Goal: Task Accomplishment & Management: Manage account settings

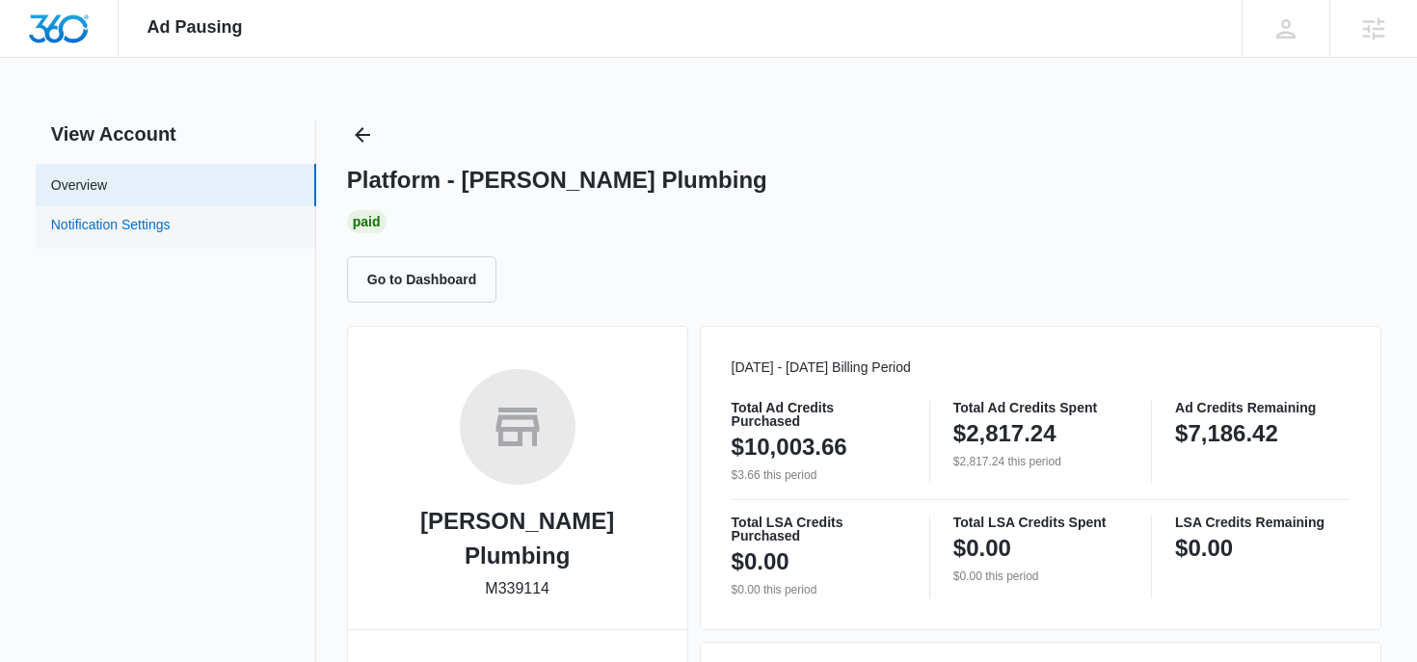
click at [171, 225] on link "Notification Settings" at bounding box center [111, 227] width 120 height 25
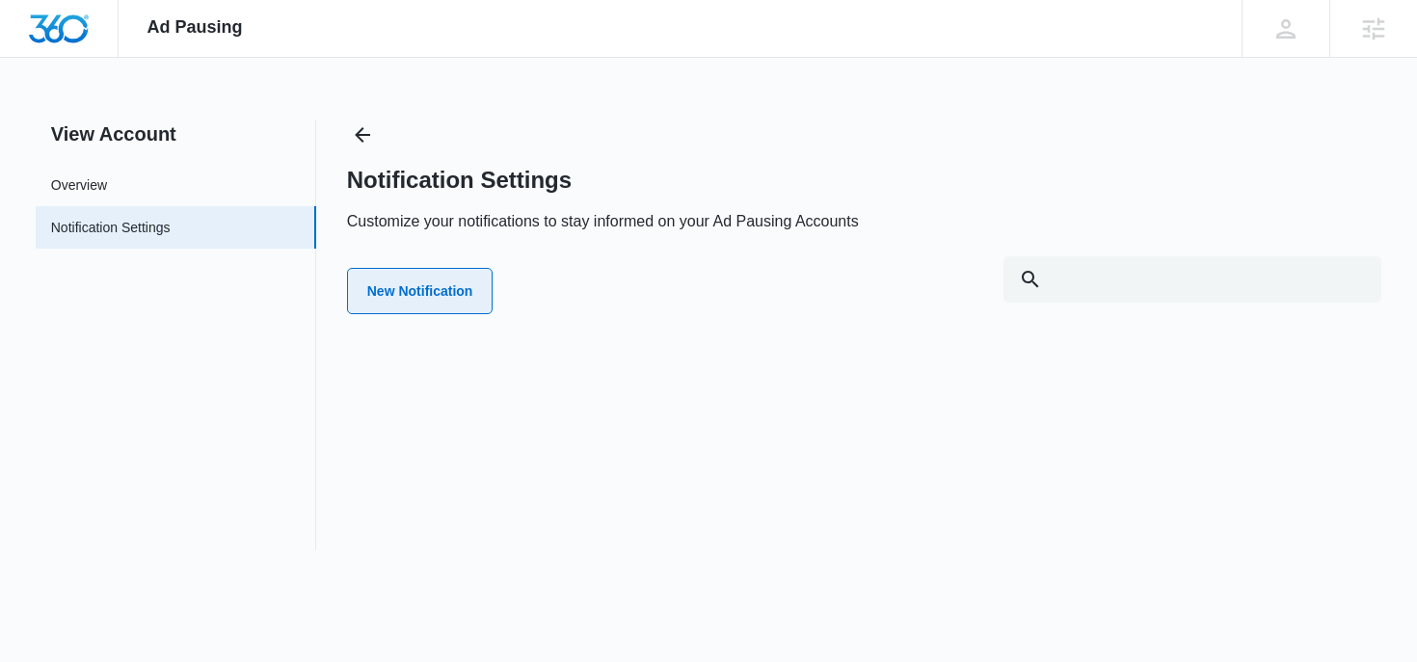
click at [484, 297] on button "New Notification" at bounding box center [420, 291] width 147 height 46
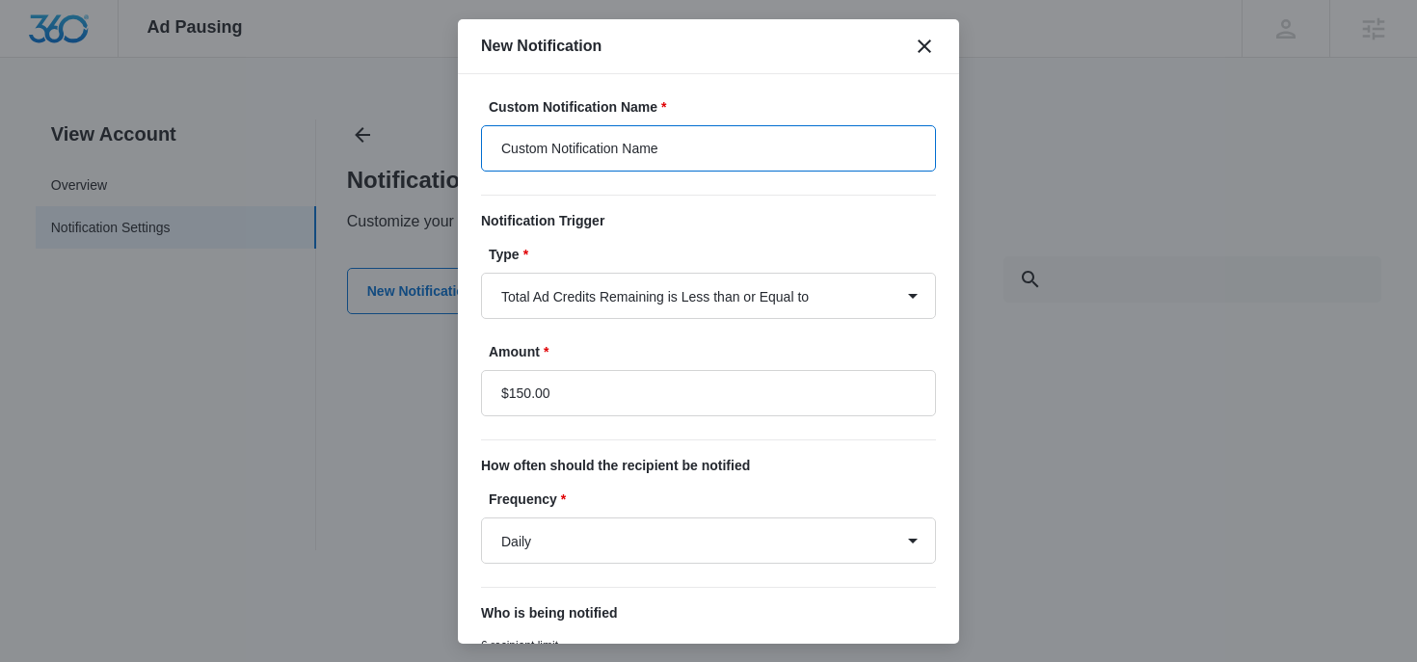
click at [618, 150] on input "Custom Notification Name" at bounding box center [708, 148] width 455 height 46
click at [618, 151] on input "Custom Notification Name" at bounding box center [708, 148] width 455 height 46
click at [558, 149] on input "Below $500" at bounding box center [708, 148] width 455 height 46
type input "Below $400"
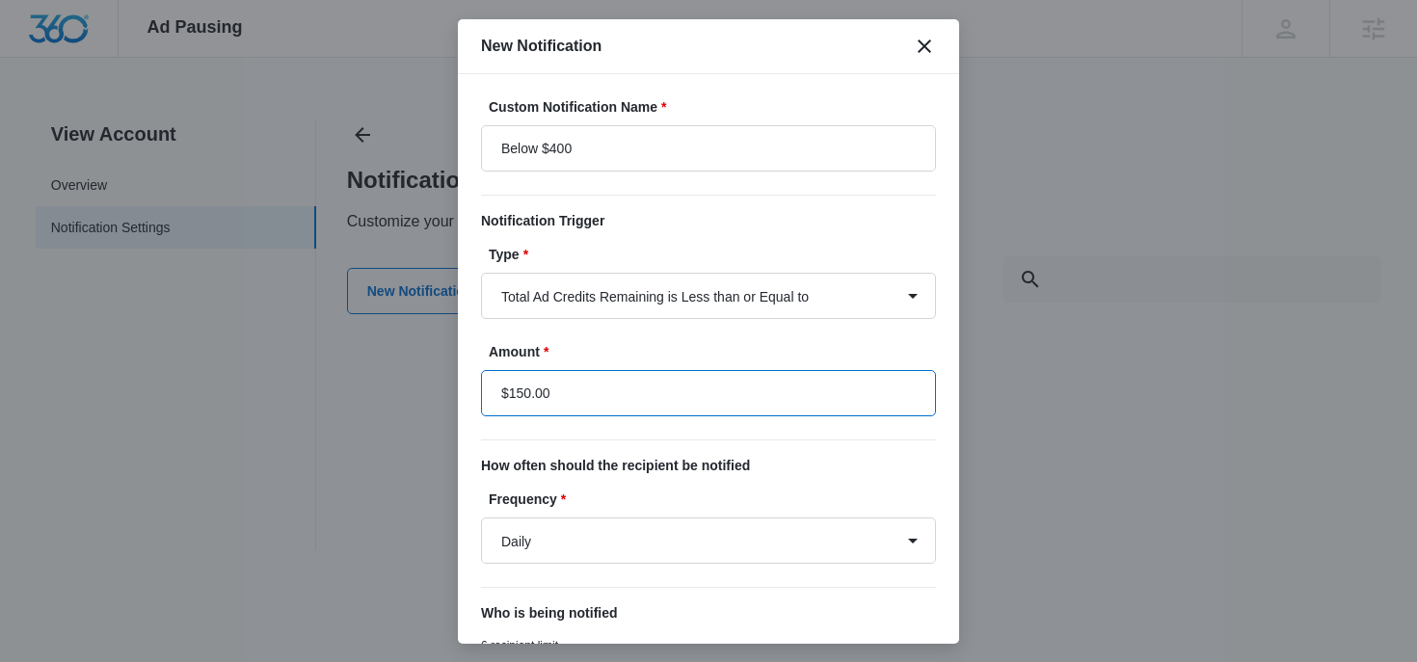
click at [524, 393] on input "$150.00" at bounding box center [708, 393] width 455 height 46
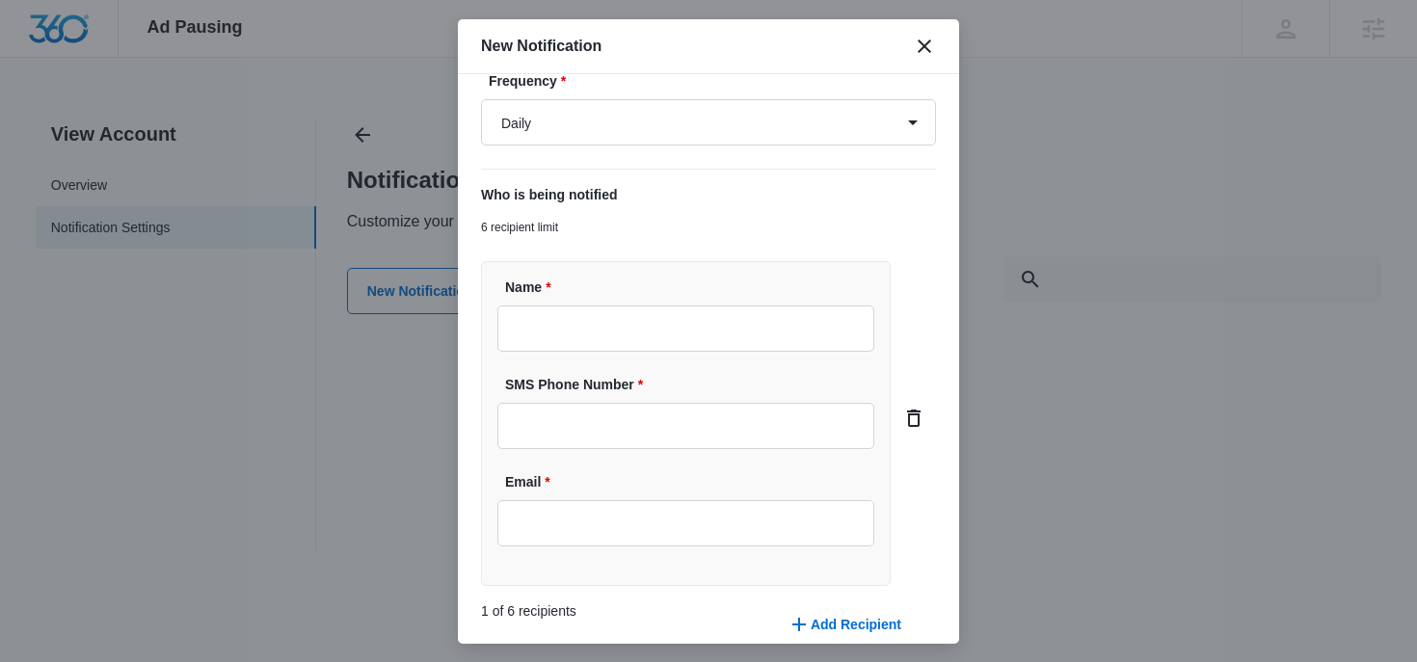
scroll to position [507, 0]
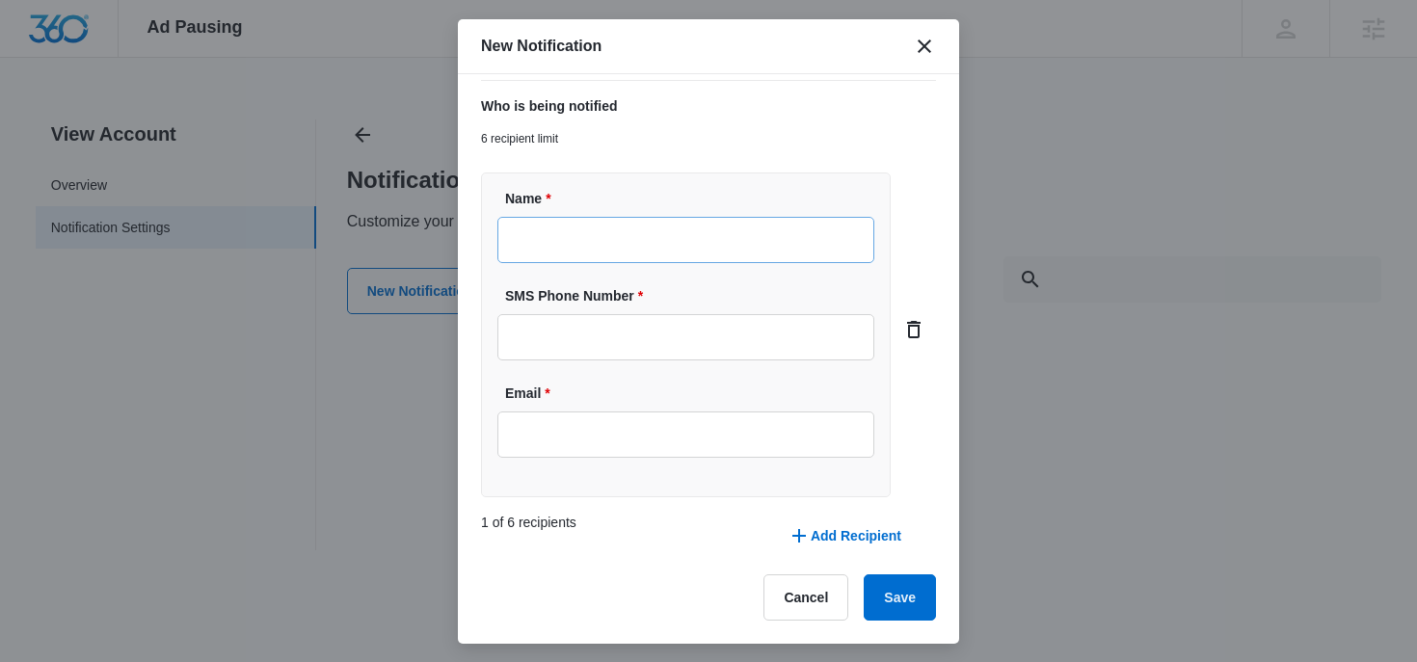
type input "$400.00"
click at [563, 243] on input "Name *" at bounding box center [685, 240] width 377 height 46
type input "[PERSON_NAME]"
type input "[PERSON_NAME][EMAIL_ADDRESS][PERSON_NAME][DOMAIN_NAME]"
click at [903, 586] on button "Save" at bounding box center [900, 597] width 72 height 46
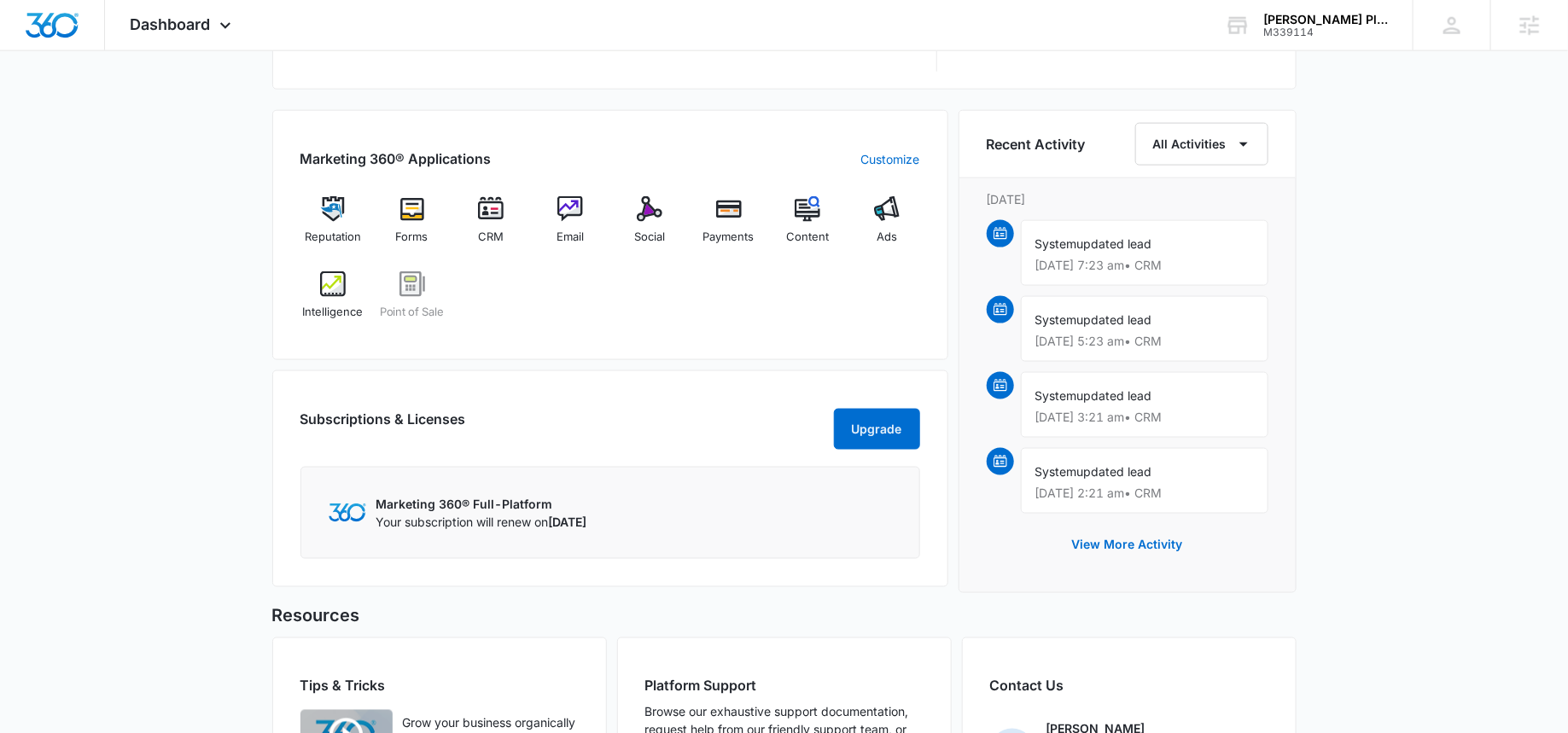
scroll to position [1009, 0]
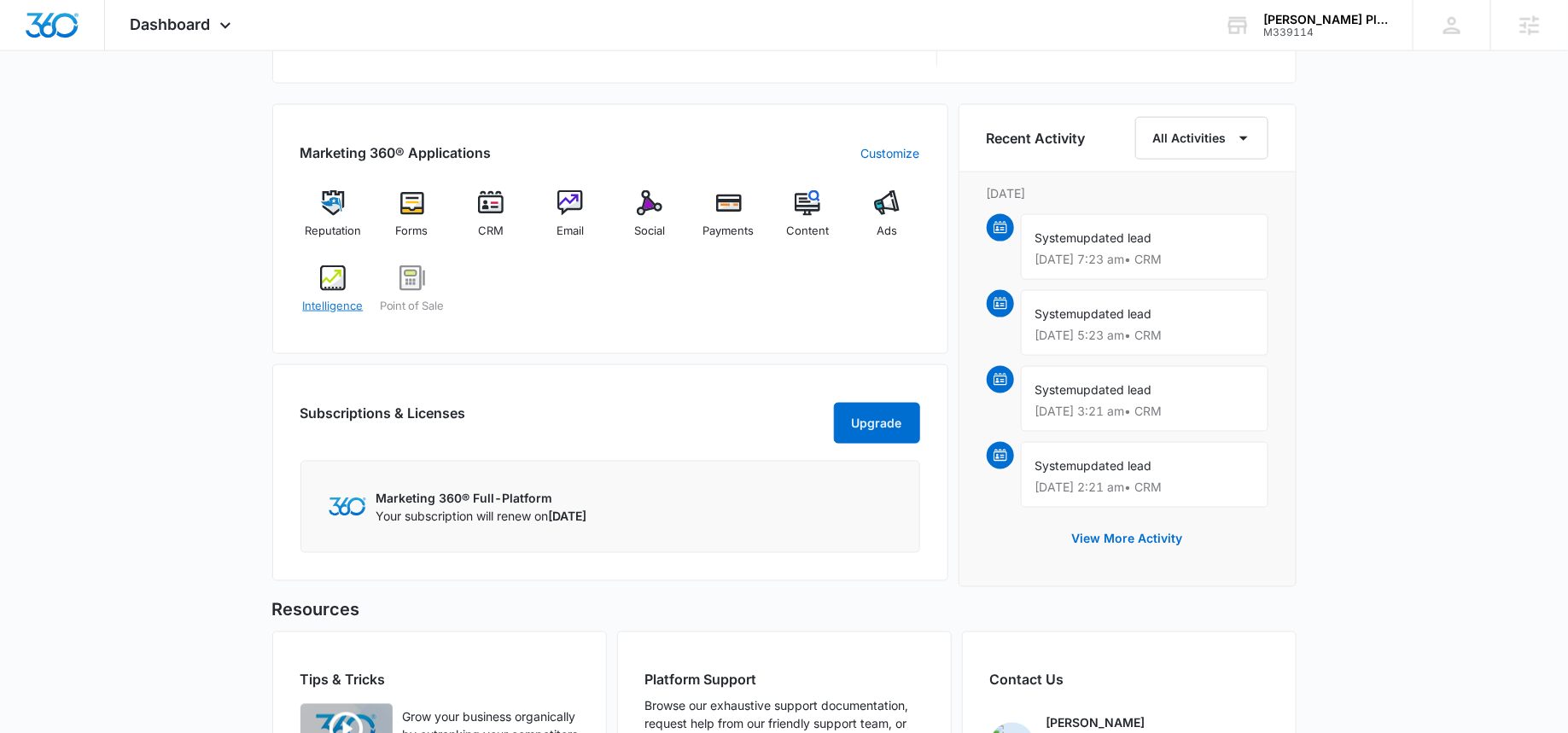
click at [322, 285] on img at bounding box center [332, 278] width 26 height 26
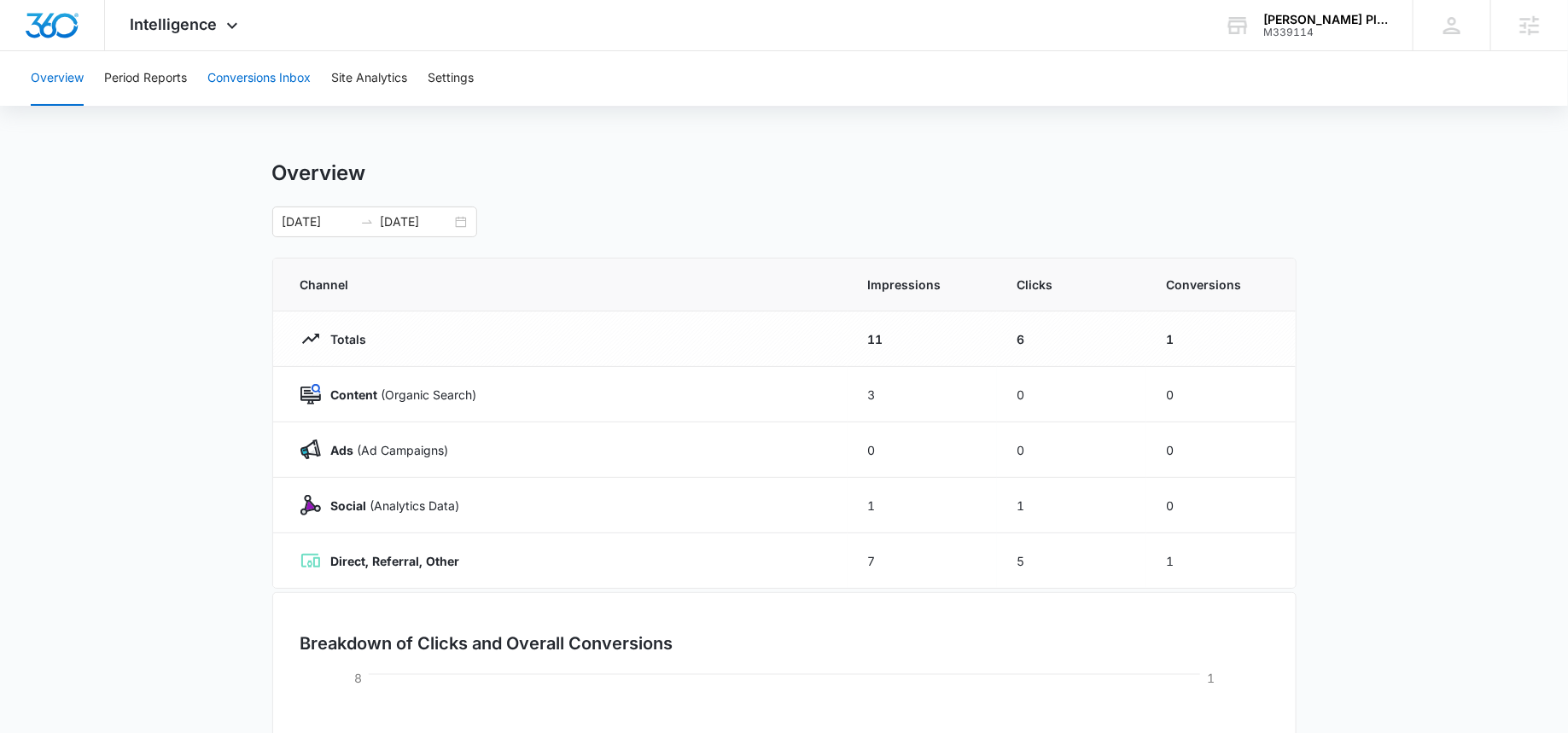
click at [263, 80] on button "Conversions Inbox" at bounding box center [259, 79] width 104 height 55
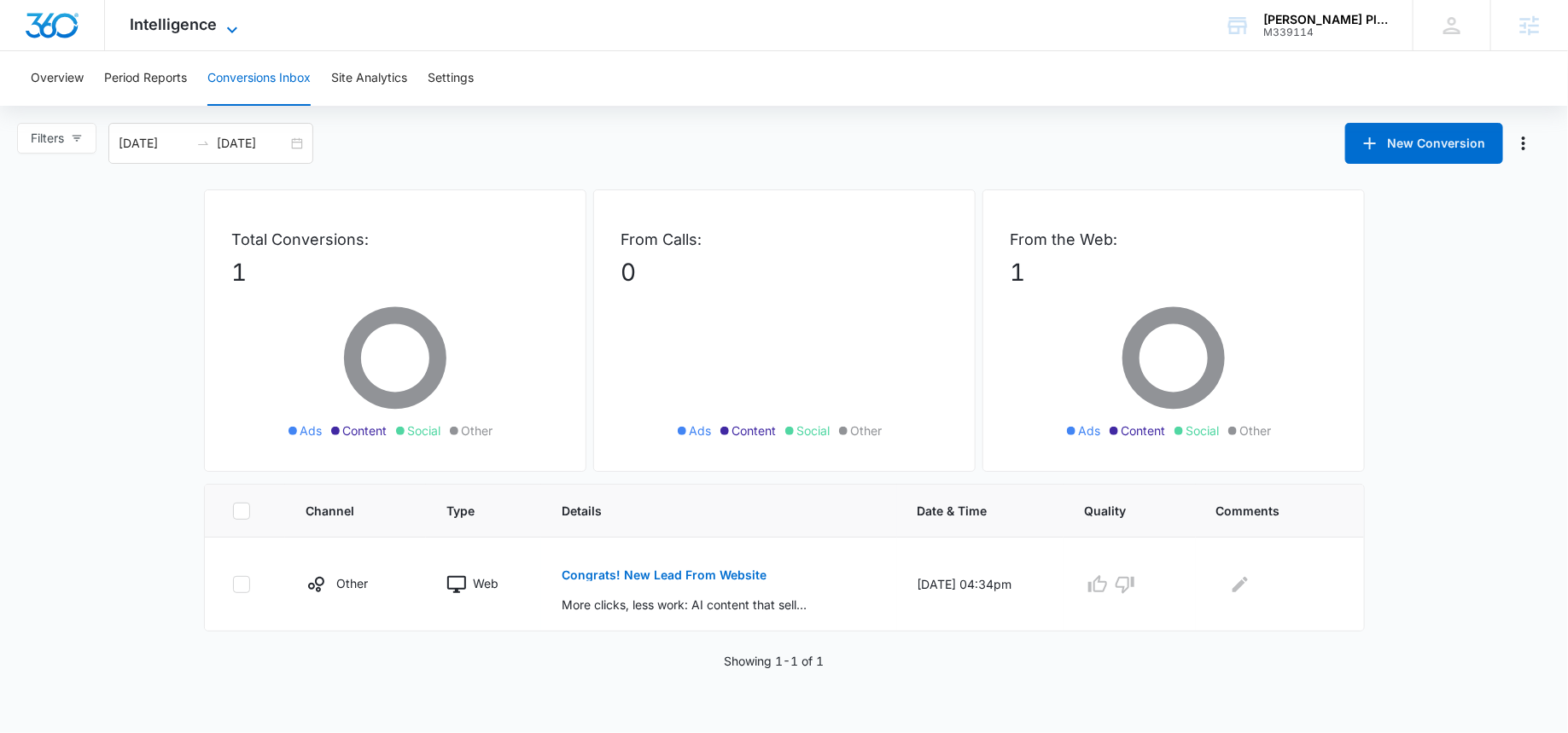
click at [200, 27] on span "Intelligence" at bounding box center [174, 24] width 87 height 18
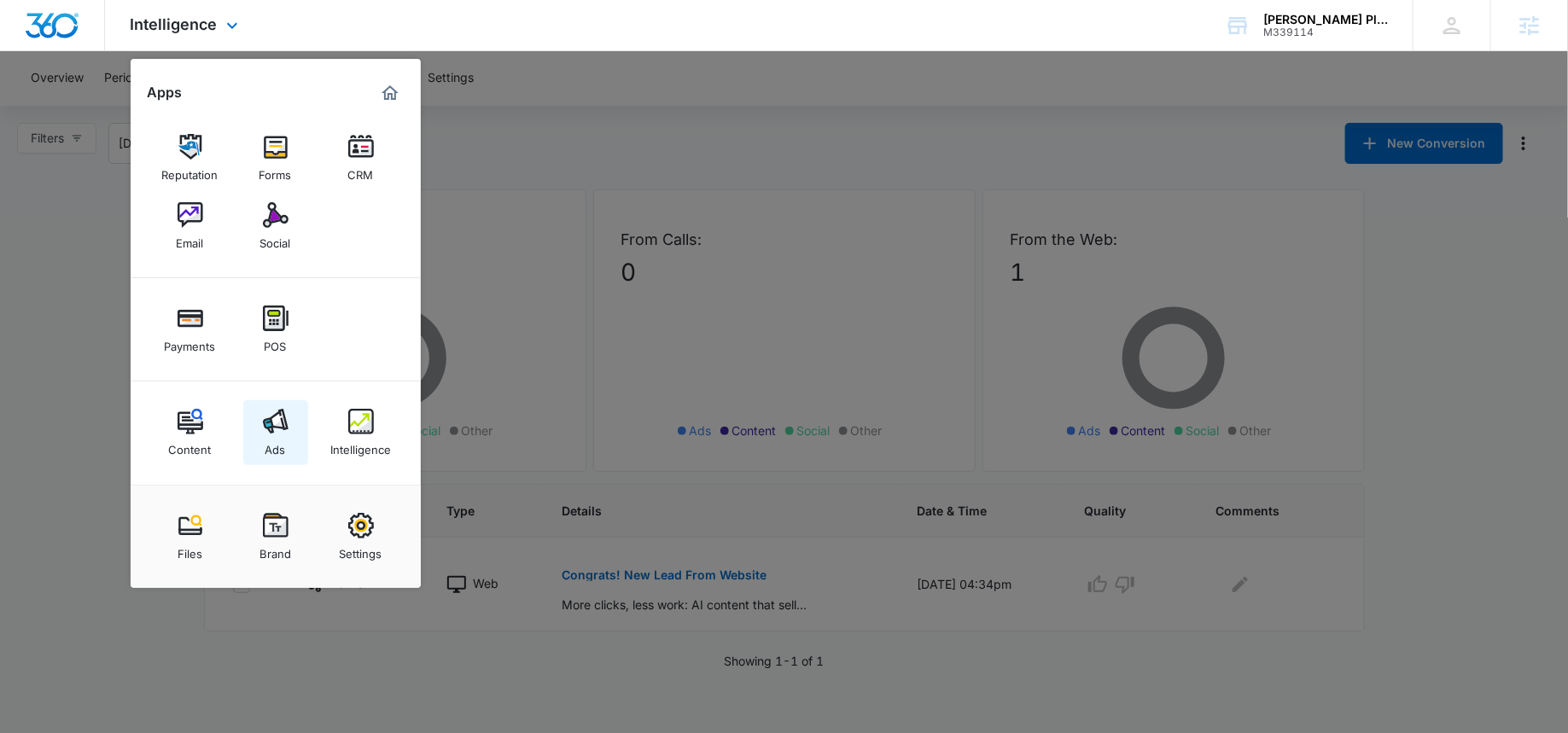
click at [267, 417] on img at bounding box center [275, 421] width 26 height 26
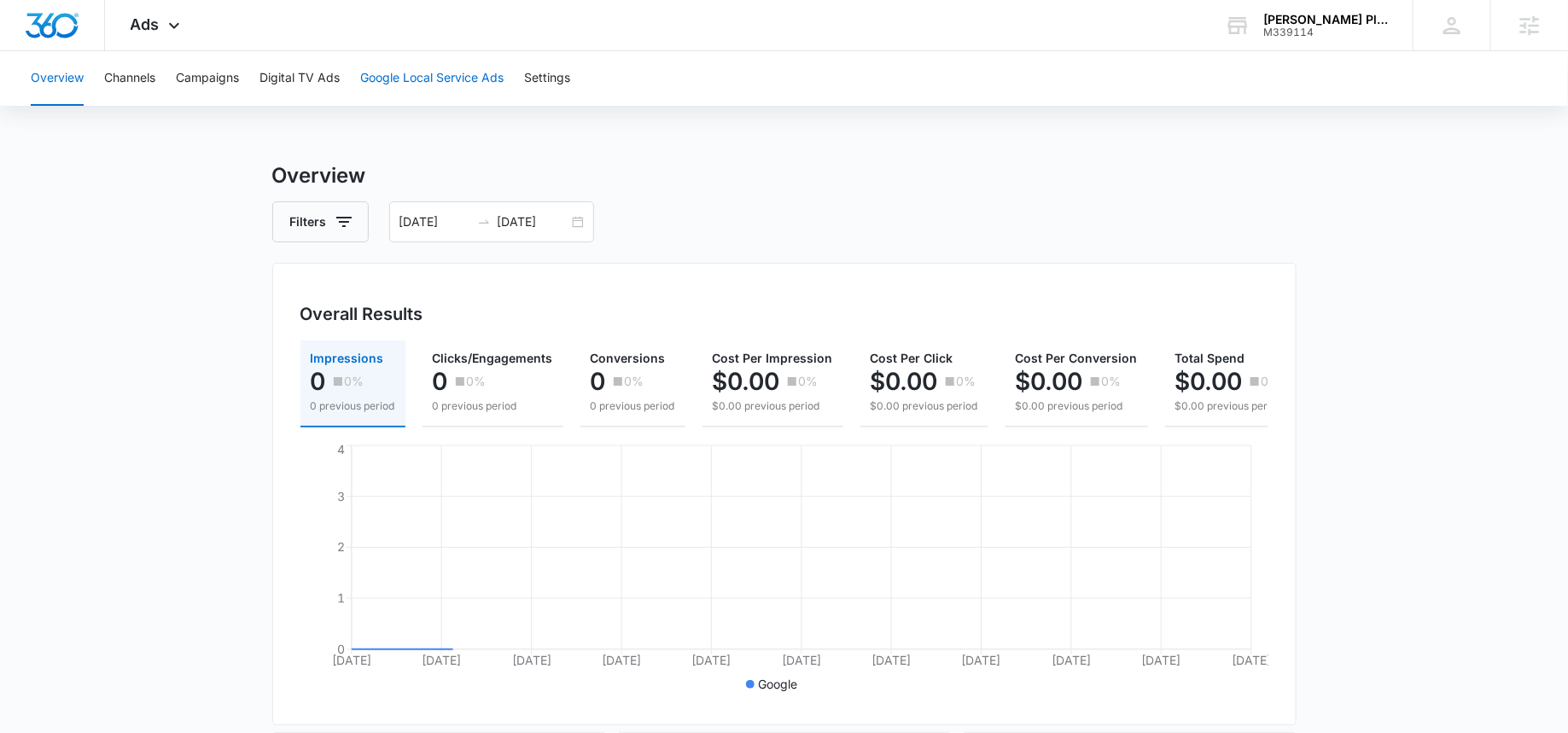
click at [424, 84] on button "Google Local Service Ads" at bounding box center [432, 79] width 143 height 55
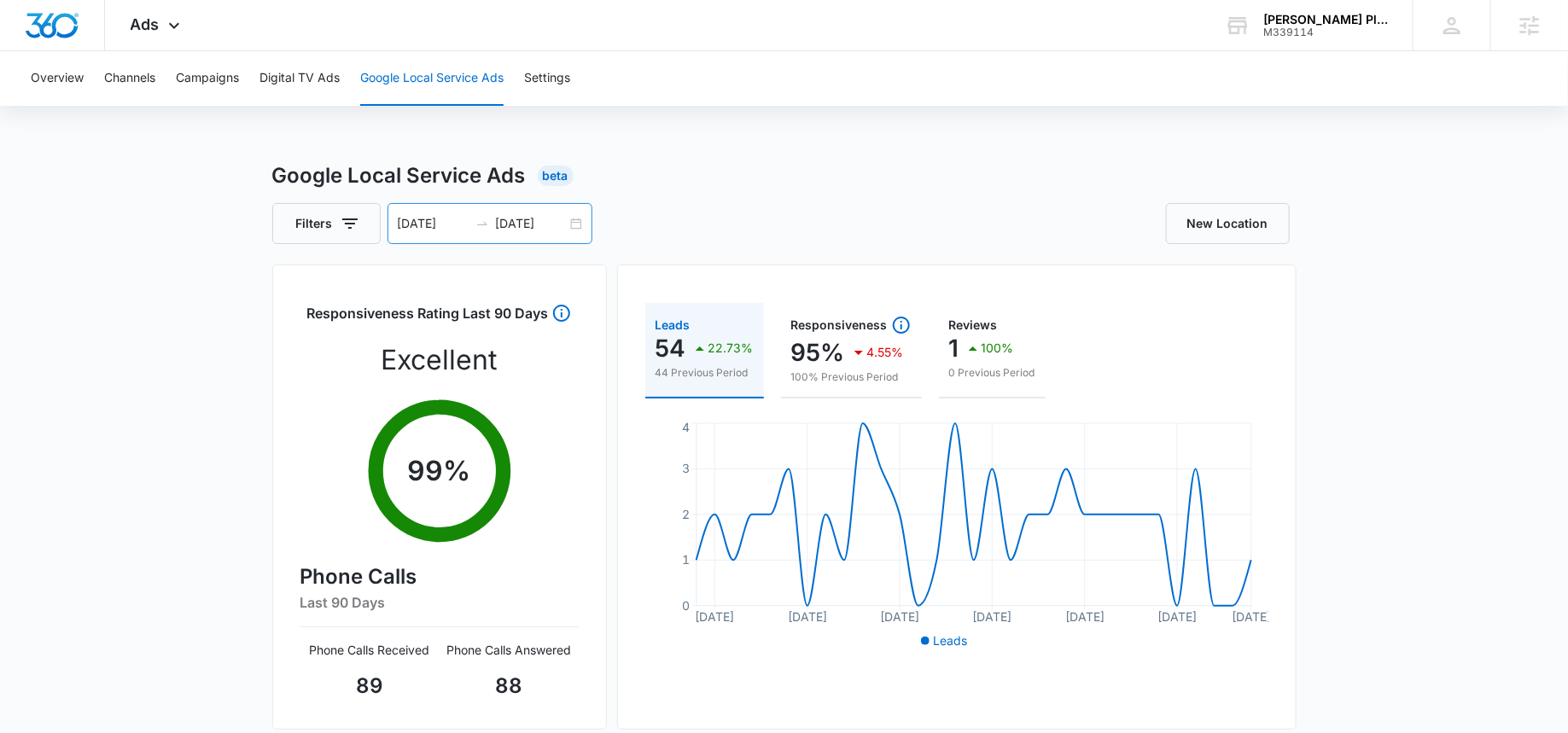
click at [524, 222] on input "10/08/2025" at bounding box center [531, 223] width 71 height 19
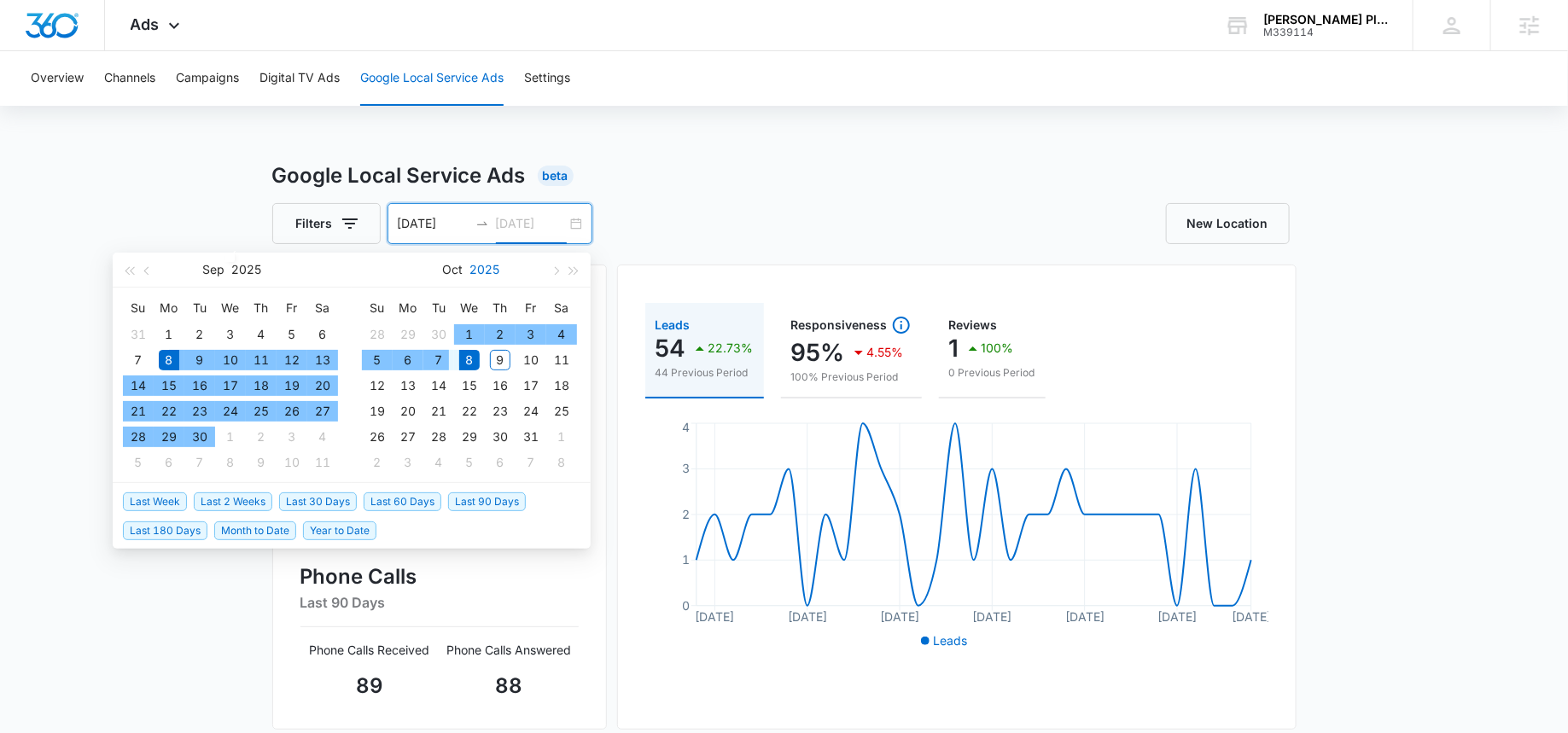
type input "10/08/2025"
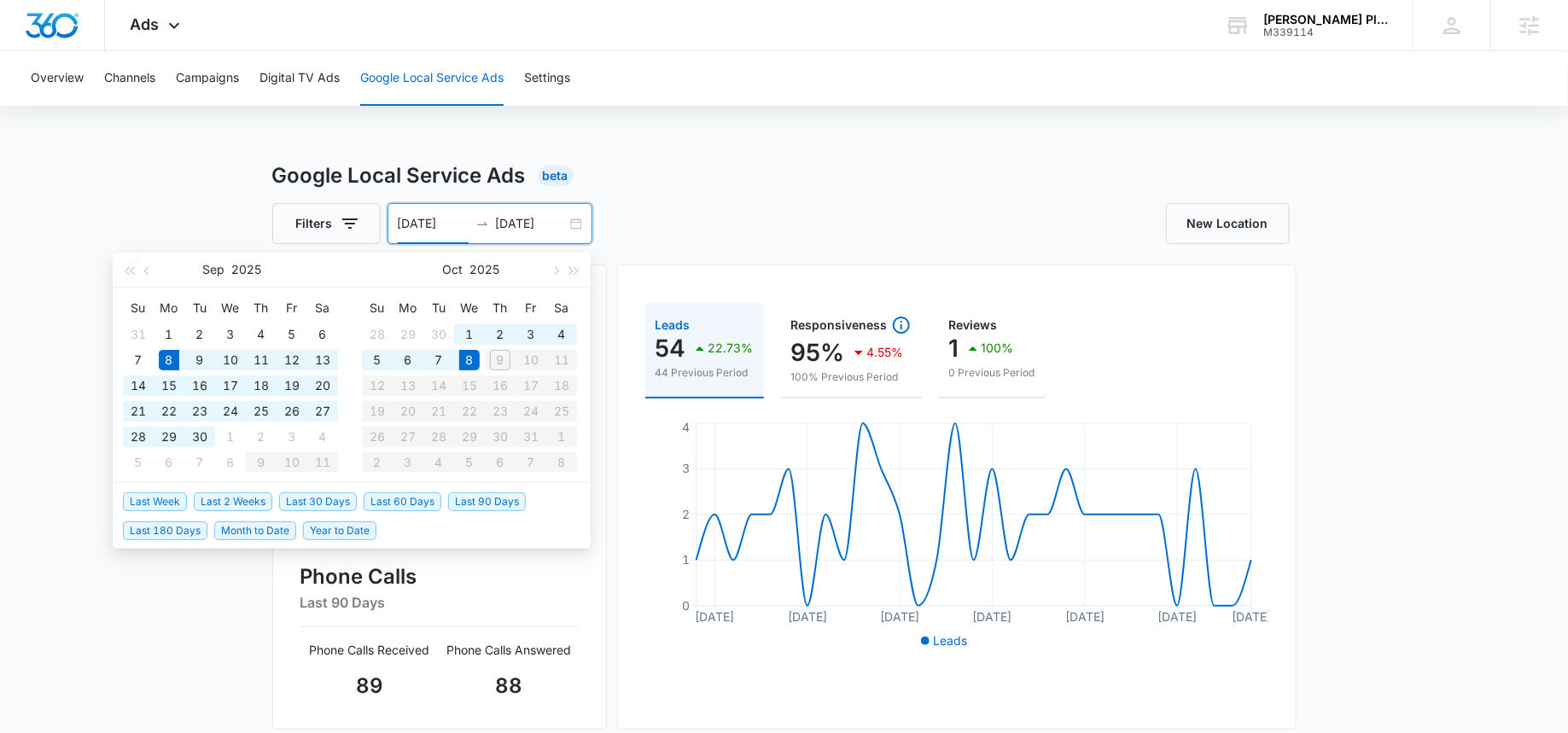
click at [444, 224] on input "09/08/2025" at bounding box center [433, 223] width 71 height 19
click at [444, 359] on div "7" at bounding box center [438, 359] width 20 height 20
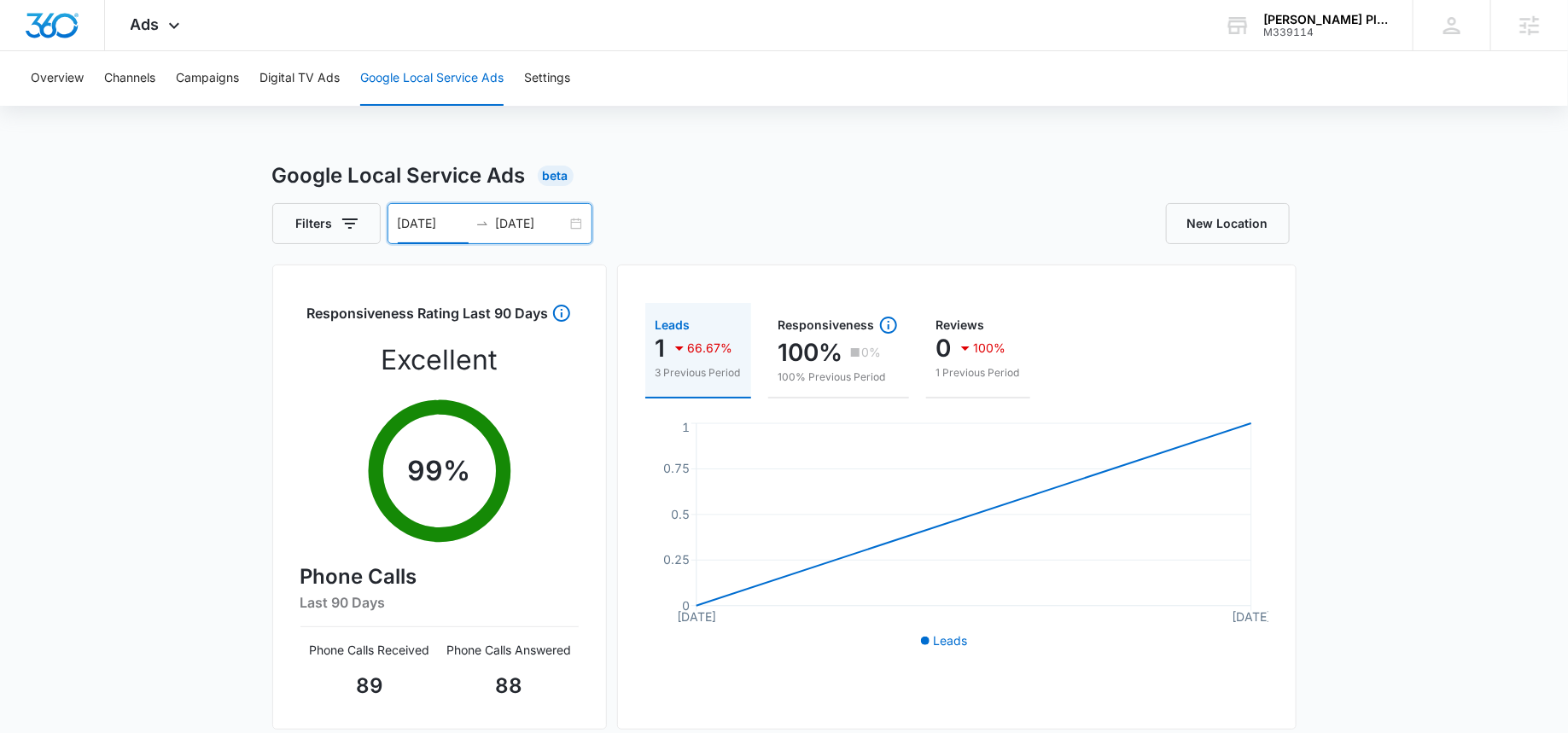
click at [428, 227] on input "10/07/2025" at bounding box center [433, 223] width 71 height 19
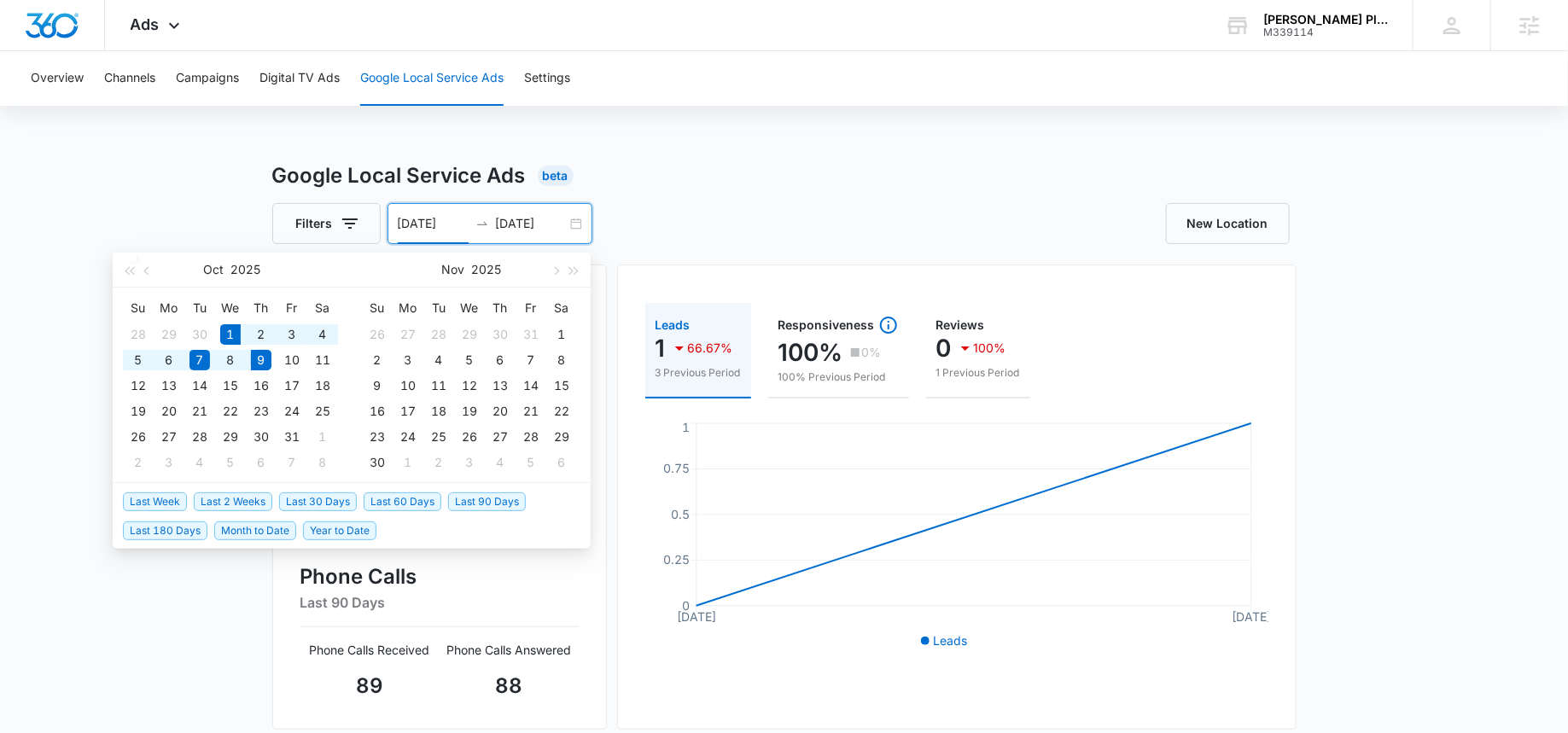
click at [240, 528] on span "Month to Date" at bounding box center [255, 530] width 82 height 19
type input "10/01/2025"
type input "10/09/2025"
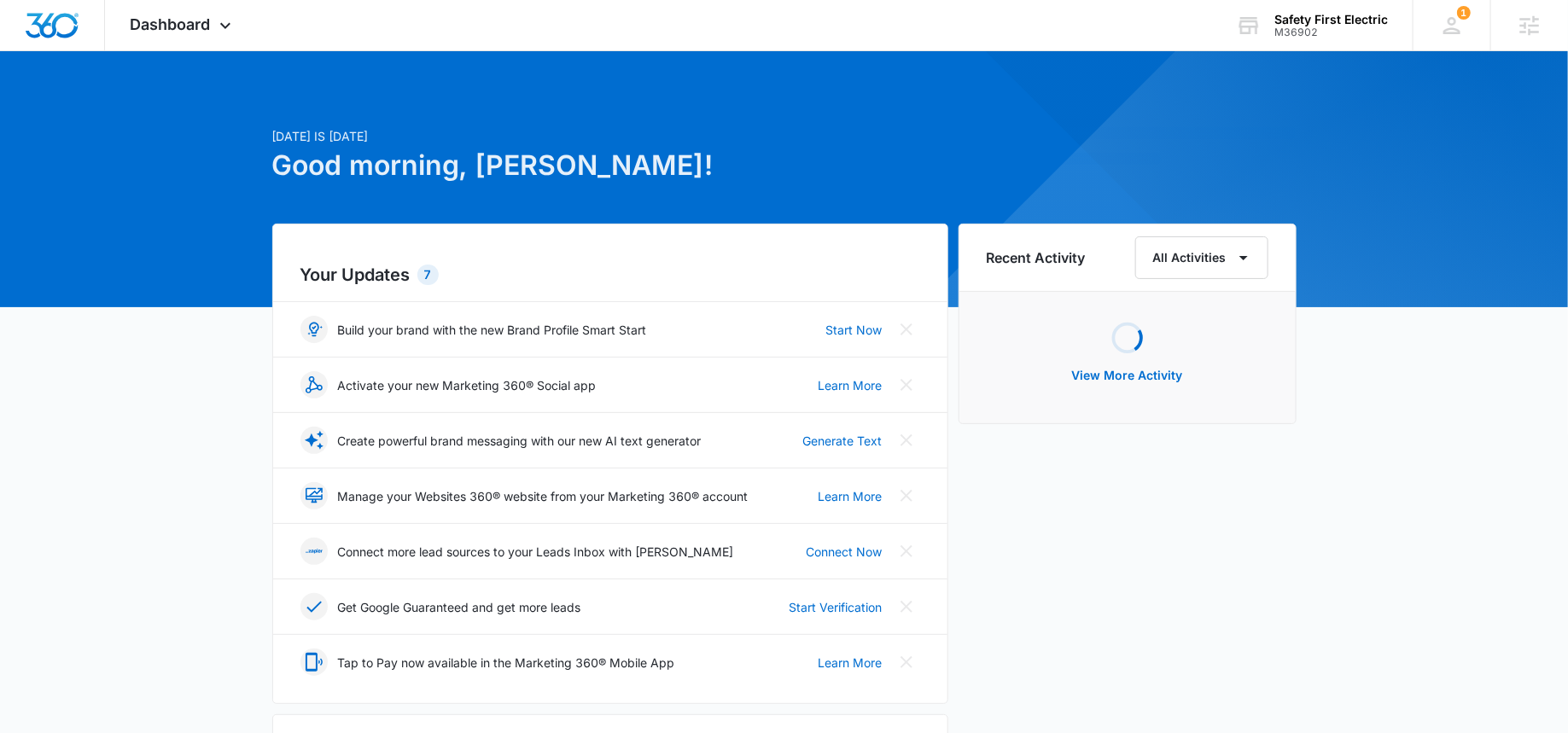
scroll to position [794, 0]
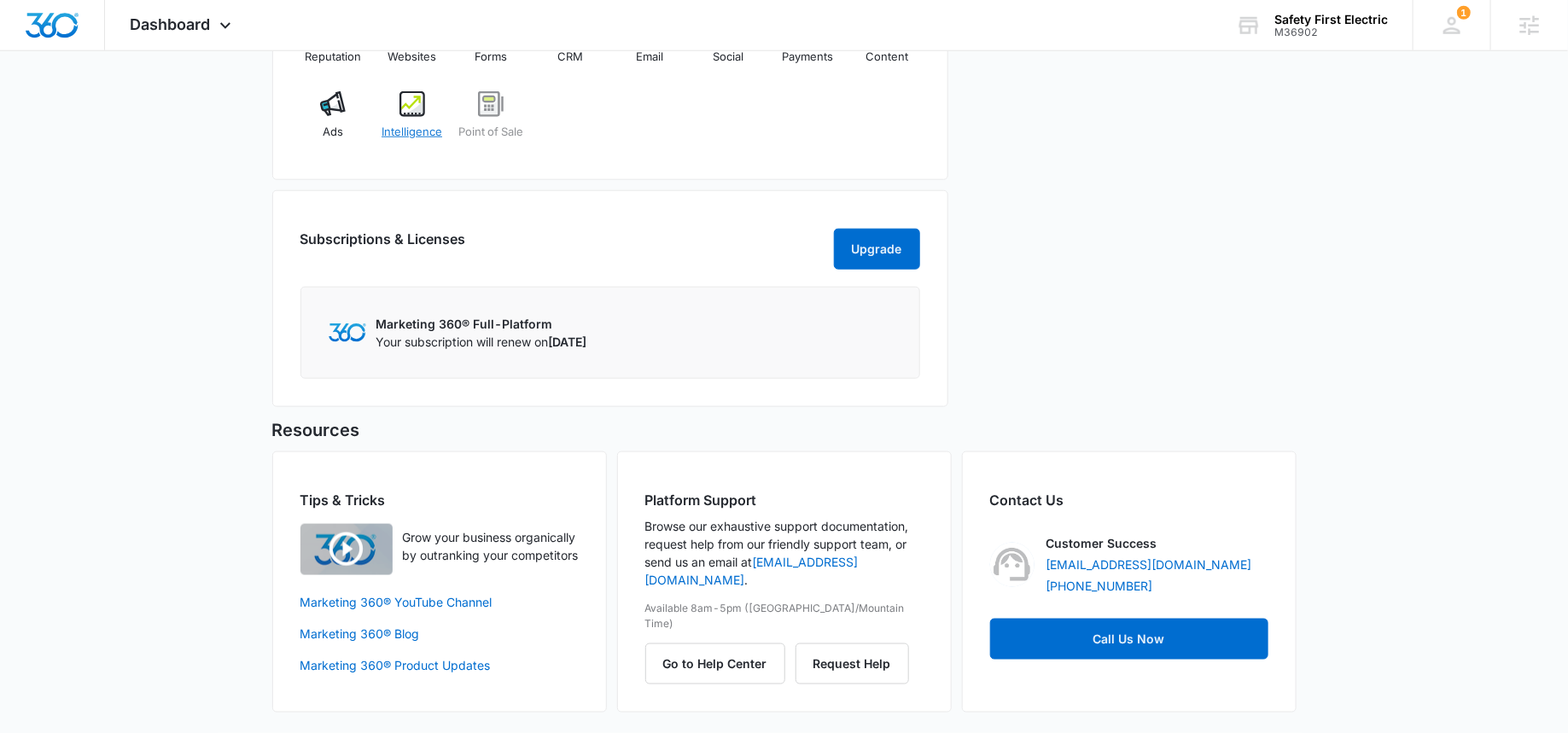
click at [396, 95] on div "Intelligence" at bounding box center [412, 121] width 66 height 61
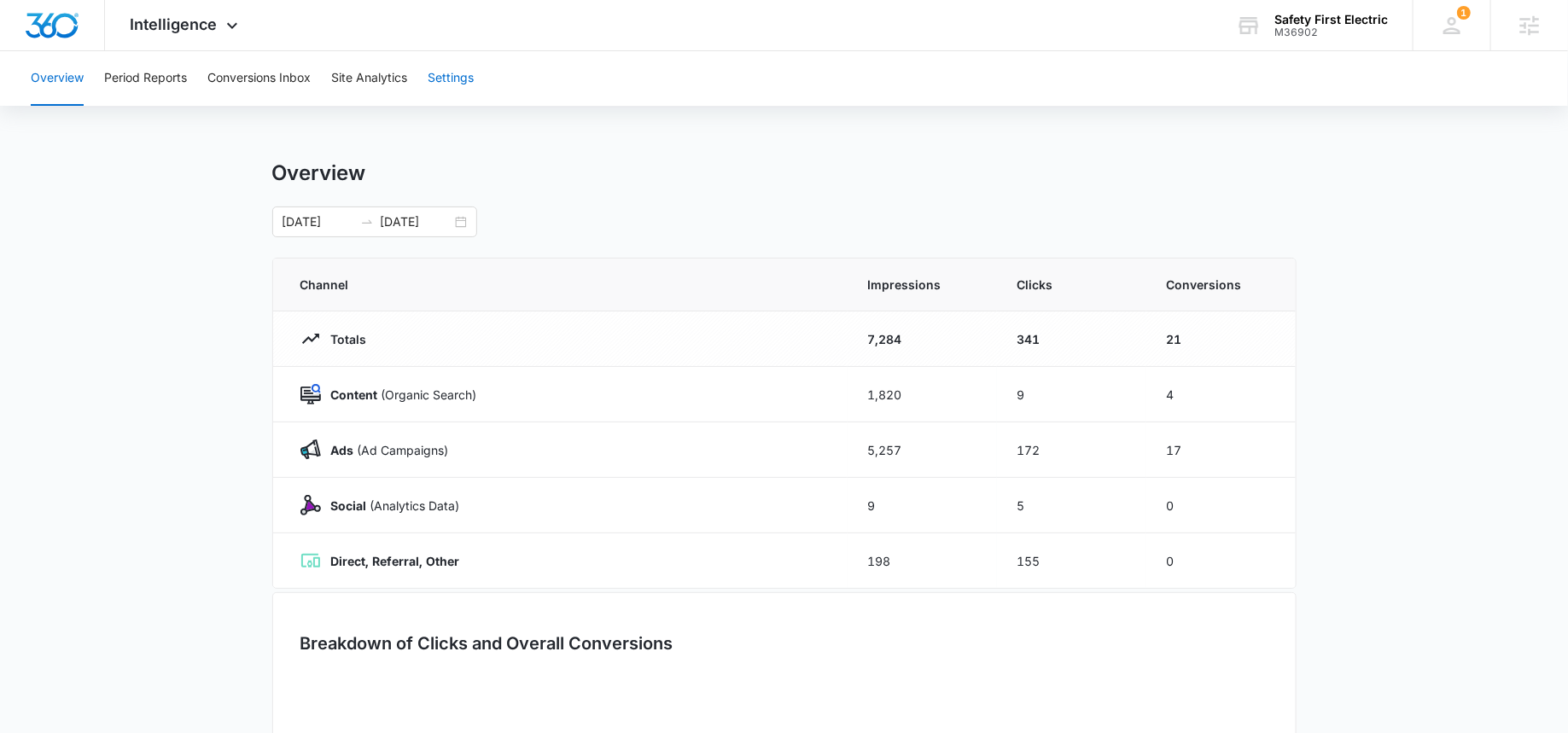
click at [469, 78] on button "Settings" at bounding box center [451, 79] width 46 height 55
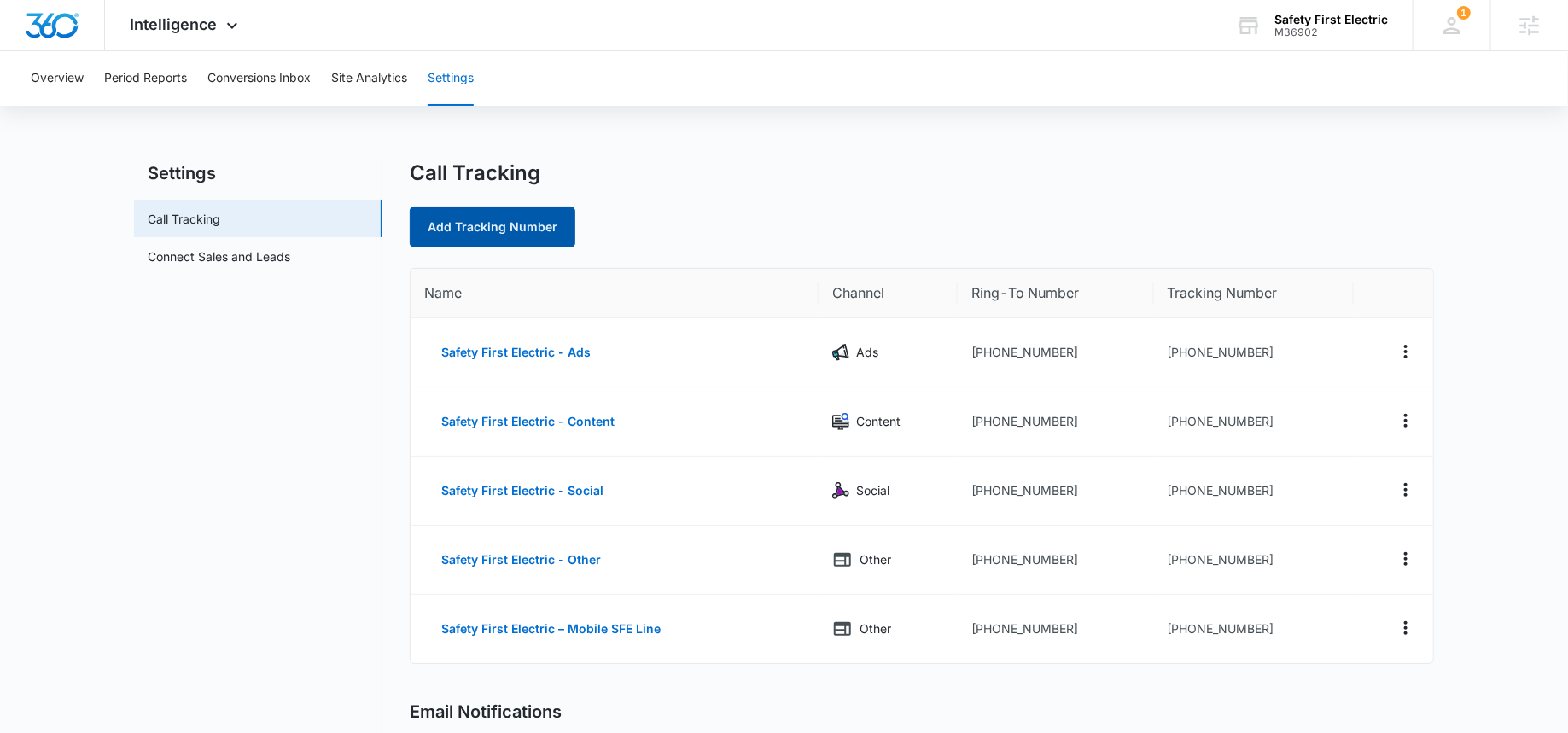
click at [523, 234] on link "Add Tracking Number" at bounding box center [492, 227] width 166 height 41
select select "by_area_code"
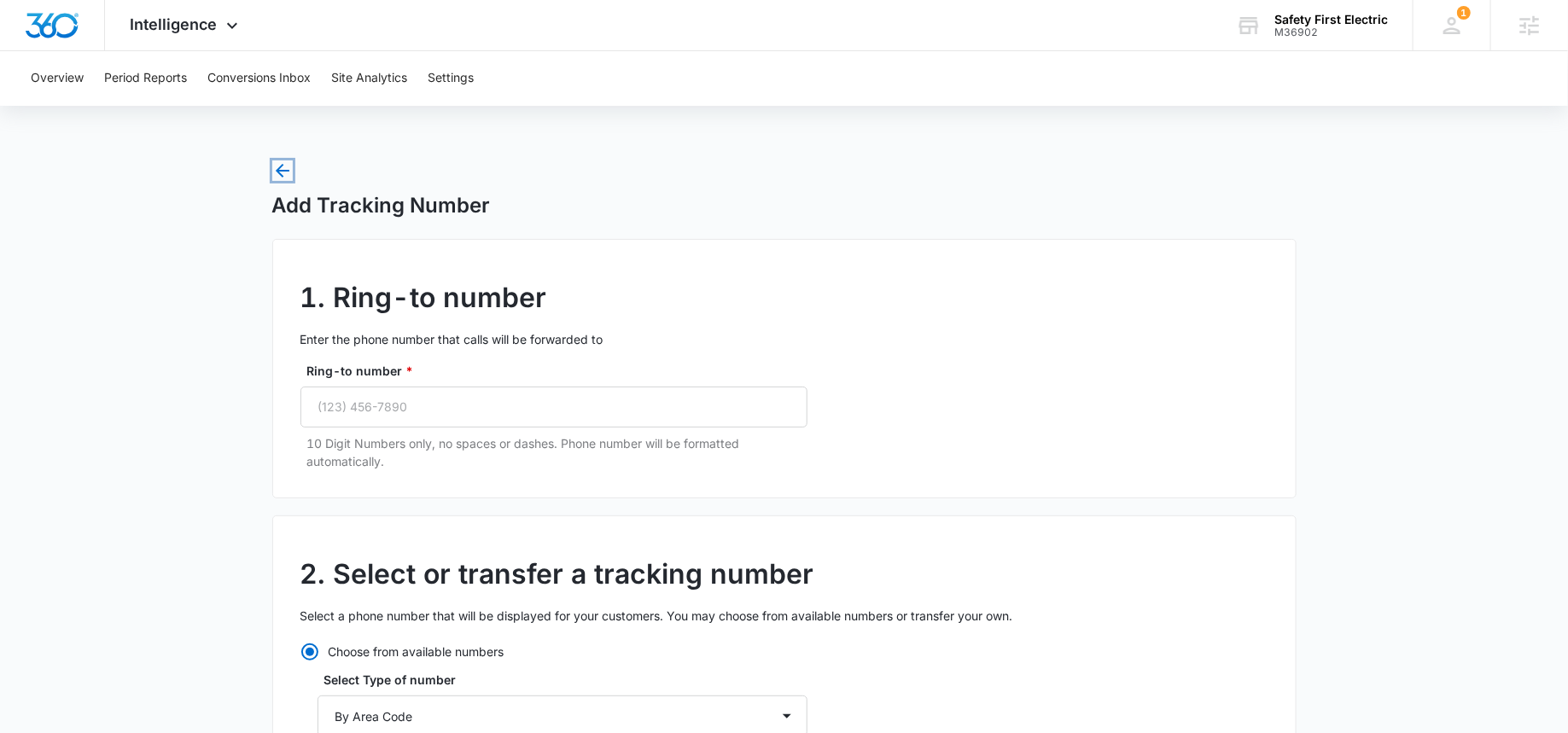
click at [276, 167] on icon "button" at bounding box center [282, 170] width 20 height 20
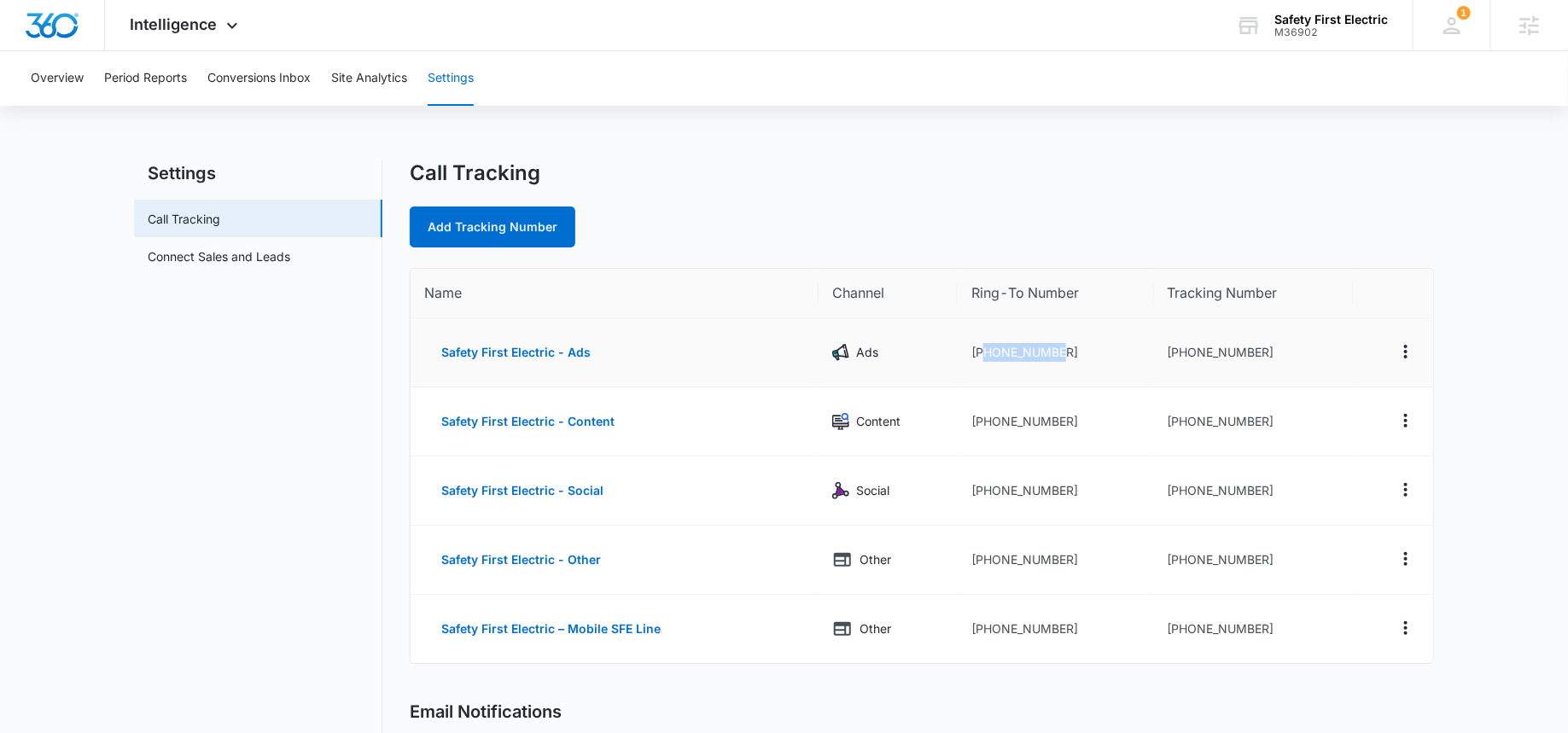
drag, startPoint x: 1073, startPoint y: 352, endPoint x: 985, endPoint y: 352, distance: 88.0
click at [985, 352] on td "+16692144439" at bounding box center [1055, 353] width 197 height 69
copy td "6692144439"
click at [515, 231] on link "Add Tracking Number" at bounding box center [492, 227] width 166 height 41
select select "by_area_code"
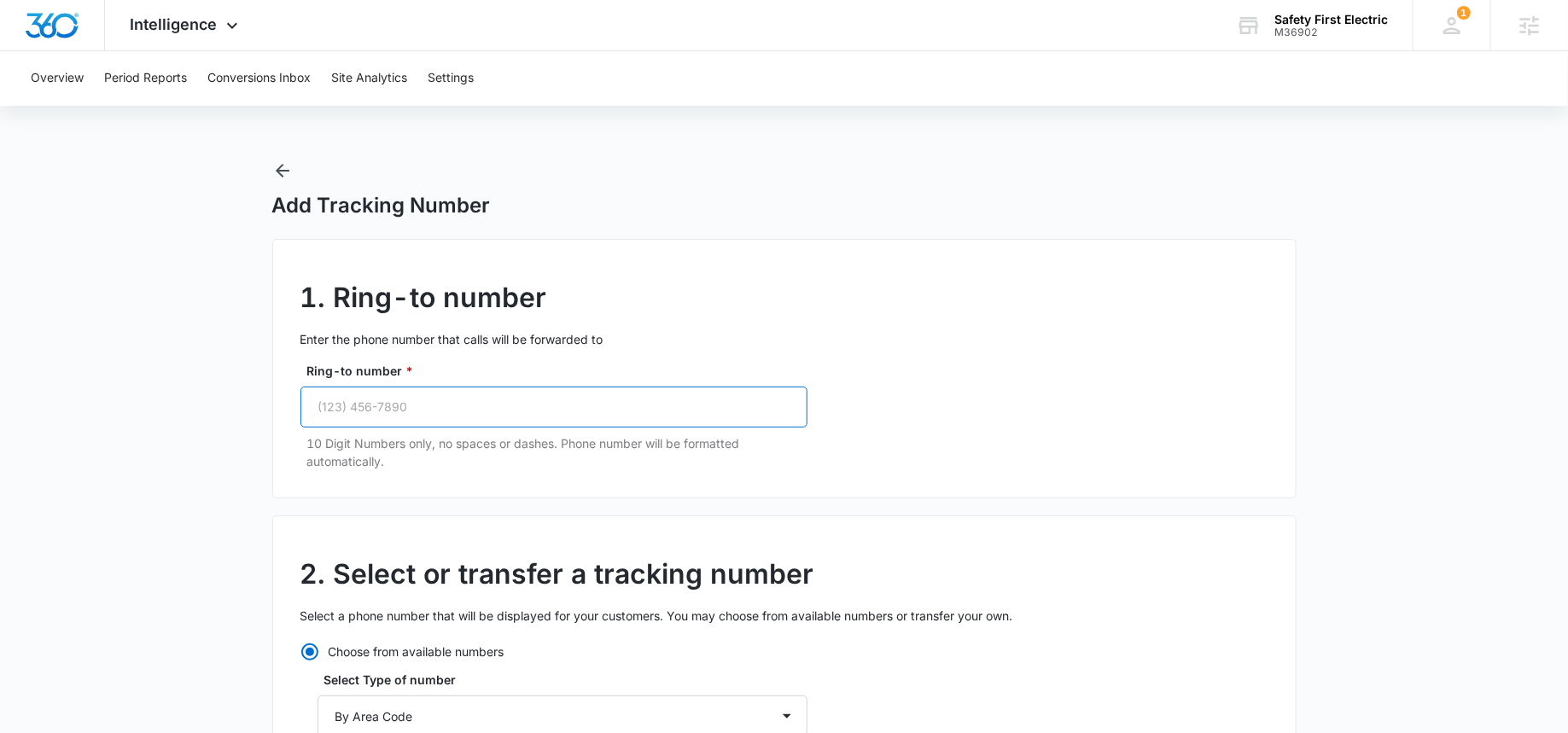
click at [357, 414] on input "Ring-to number *" at bounding box center [553, 407] width 507 height 41
paste input "(669) 214-4439"
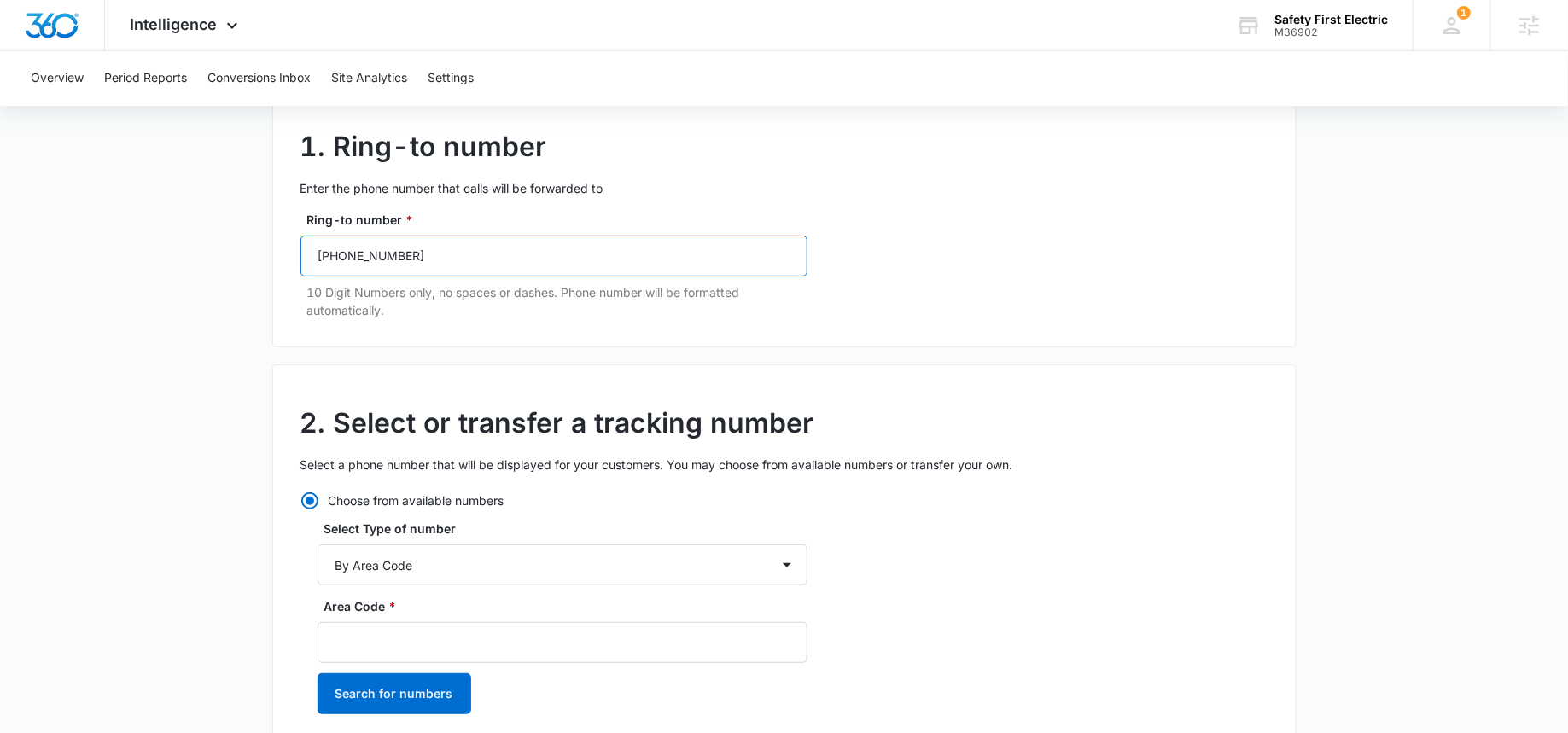
scroll to position [246, 0]
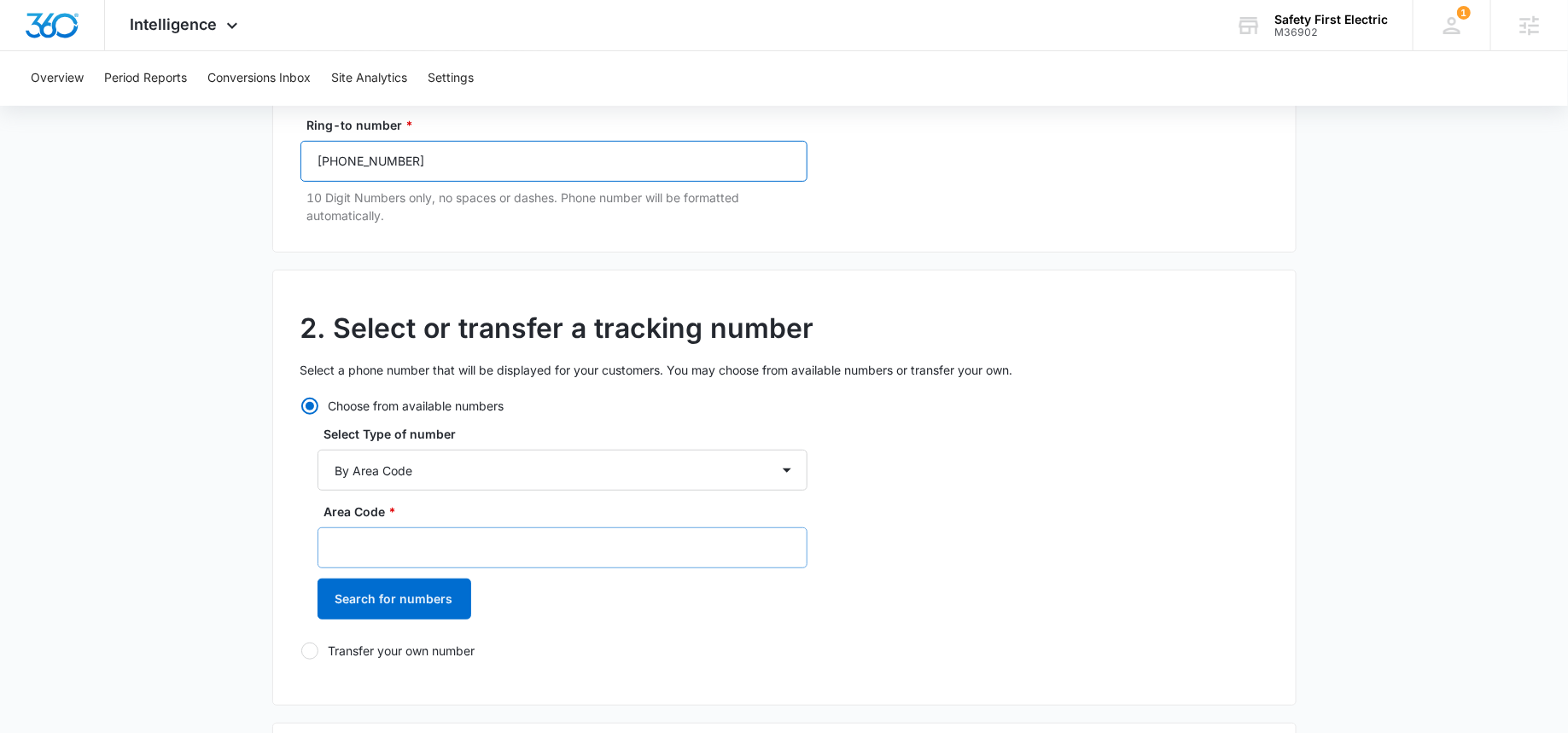
type input "(669) 214-4439"
click at [354, 553] on input "Area Code *" at bounding box center [562, 548] width 490 height 41
type input "5"
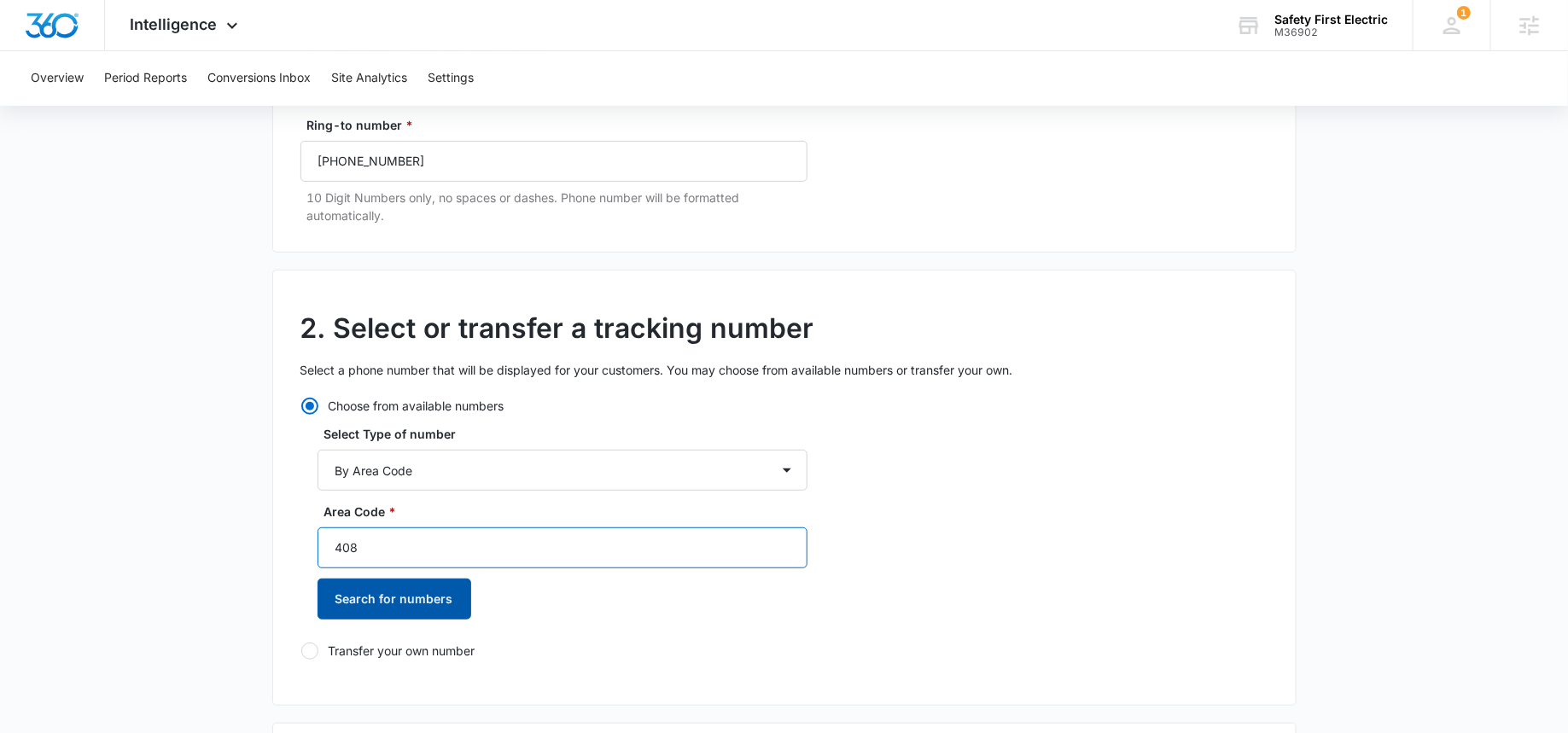
type input "408"
click at [322, 590] on button "Search for numbers" at bounding box center [394, 598] width 153 height 41
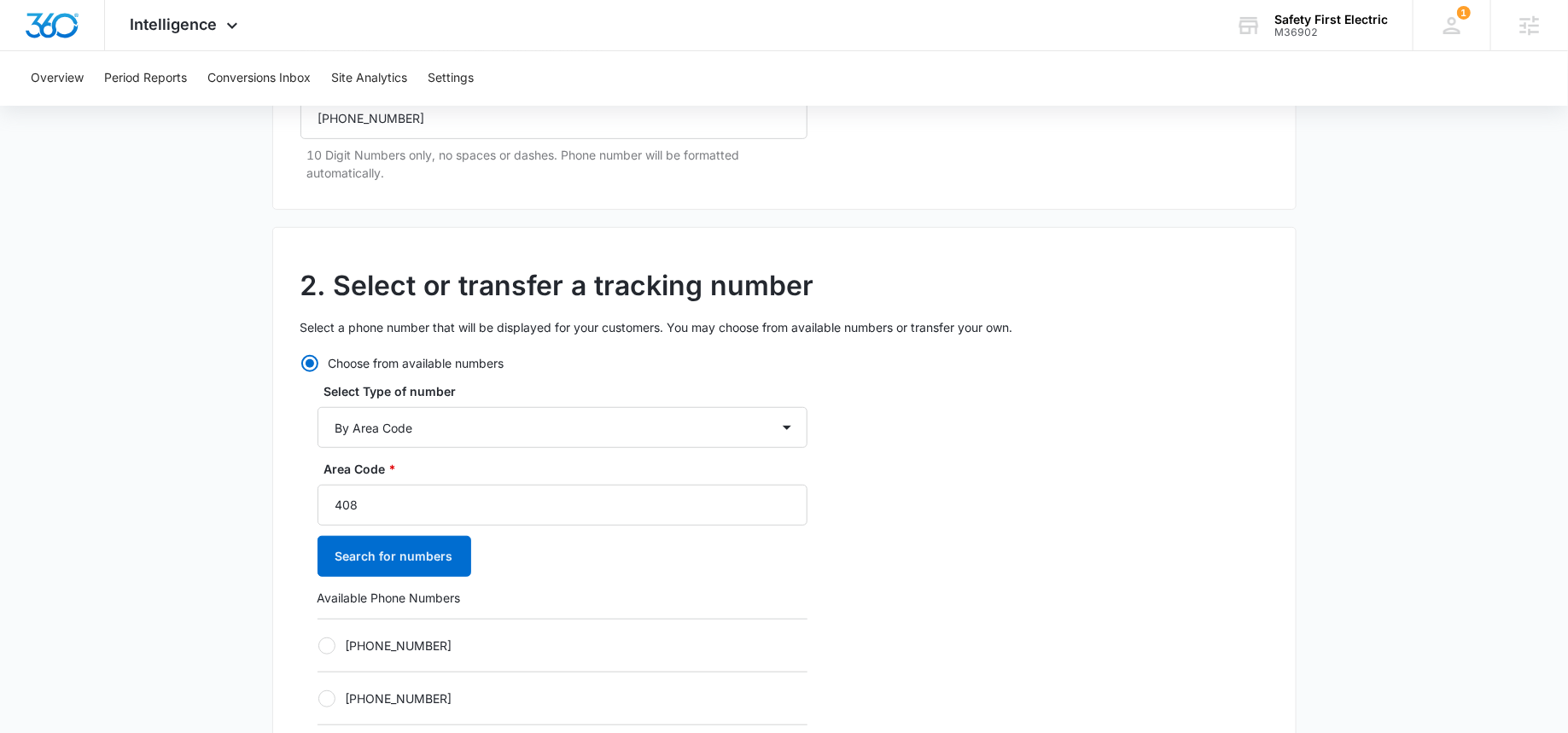
scroll to position [320, 0]
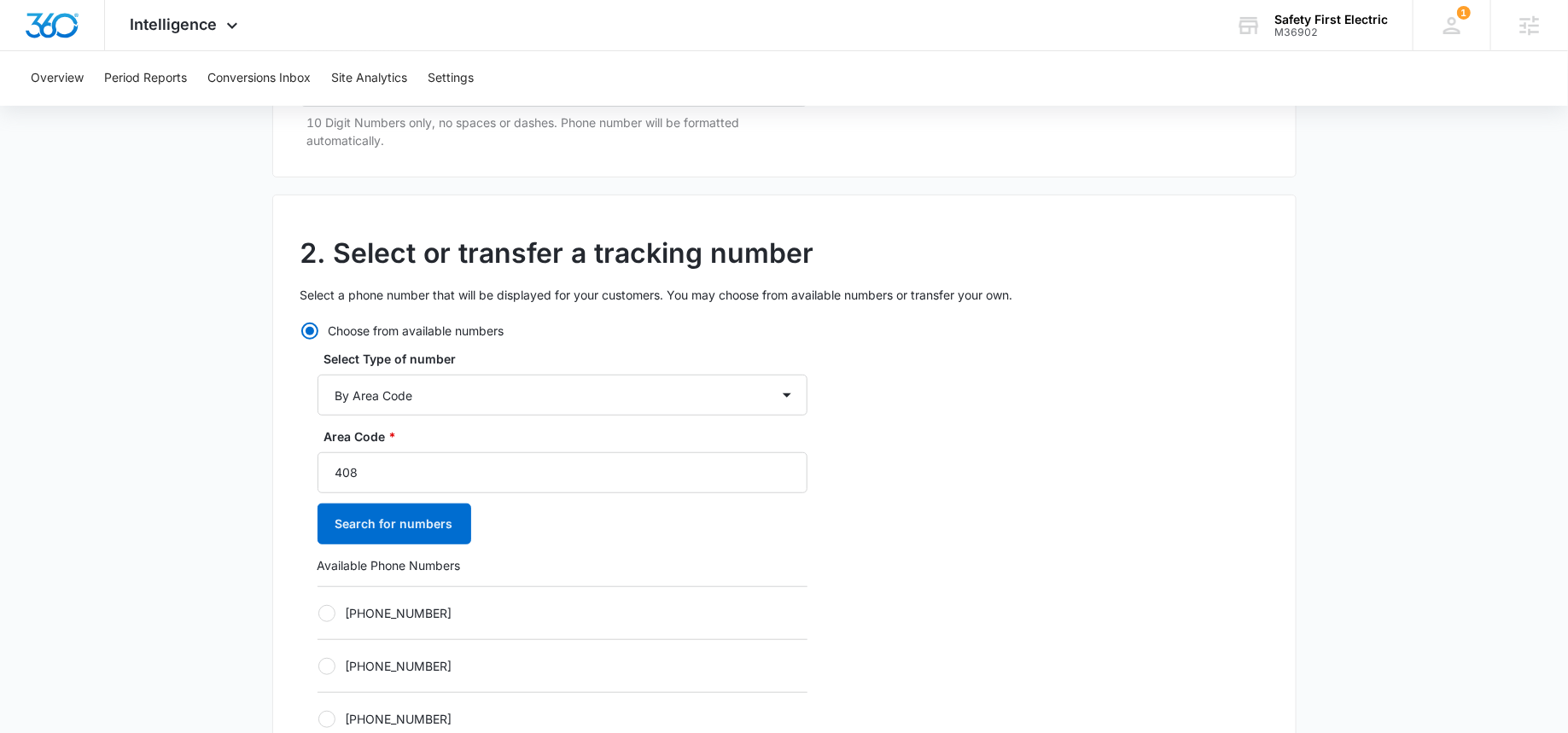
click at [327, 611] on div at bounding box center [327, 613] width 17 height 17
click at [319, 613] on input "+14083593015" at bounding box center [318, 613] width 1 height 1
radio input "true"
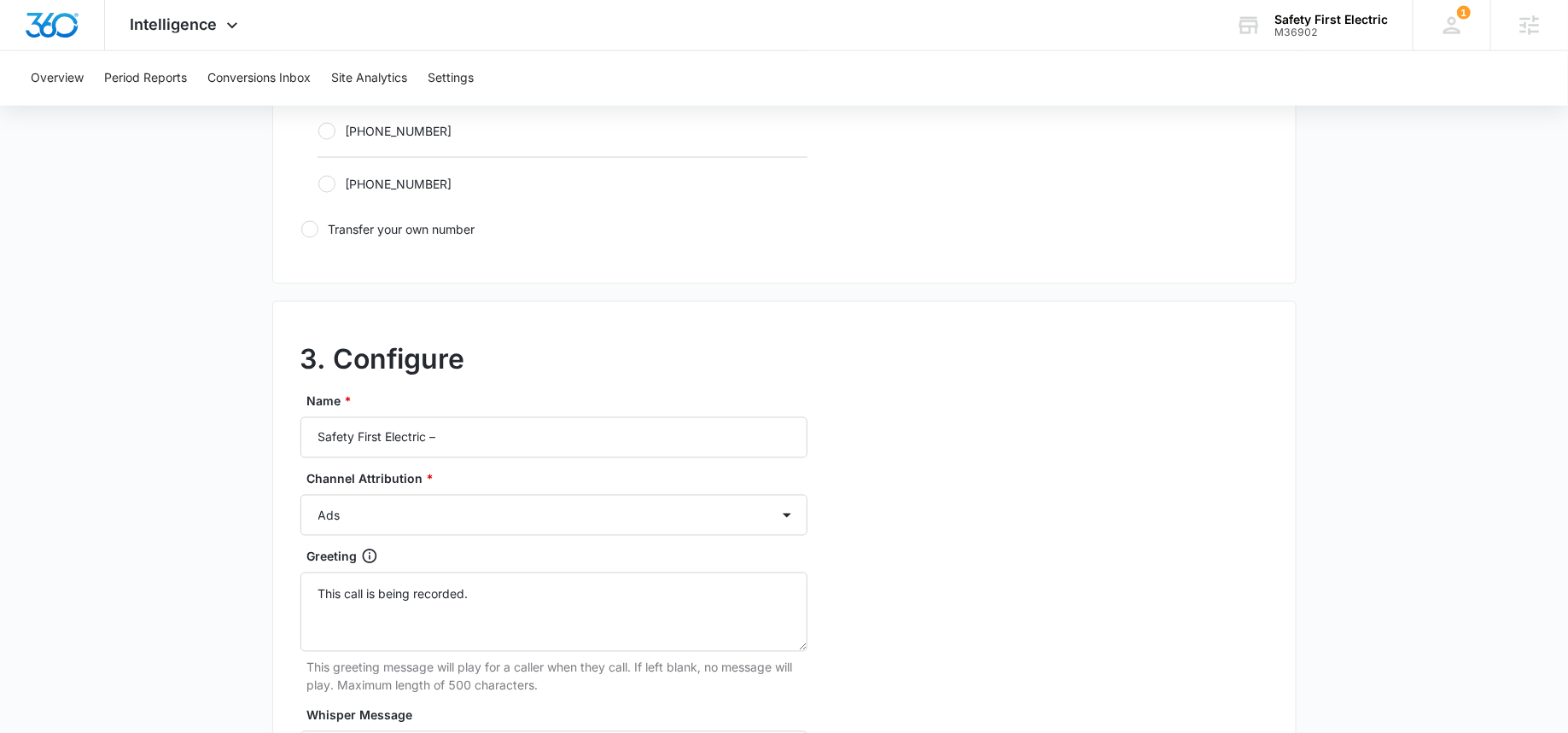
scroll to position [1242, 0]
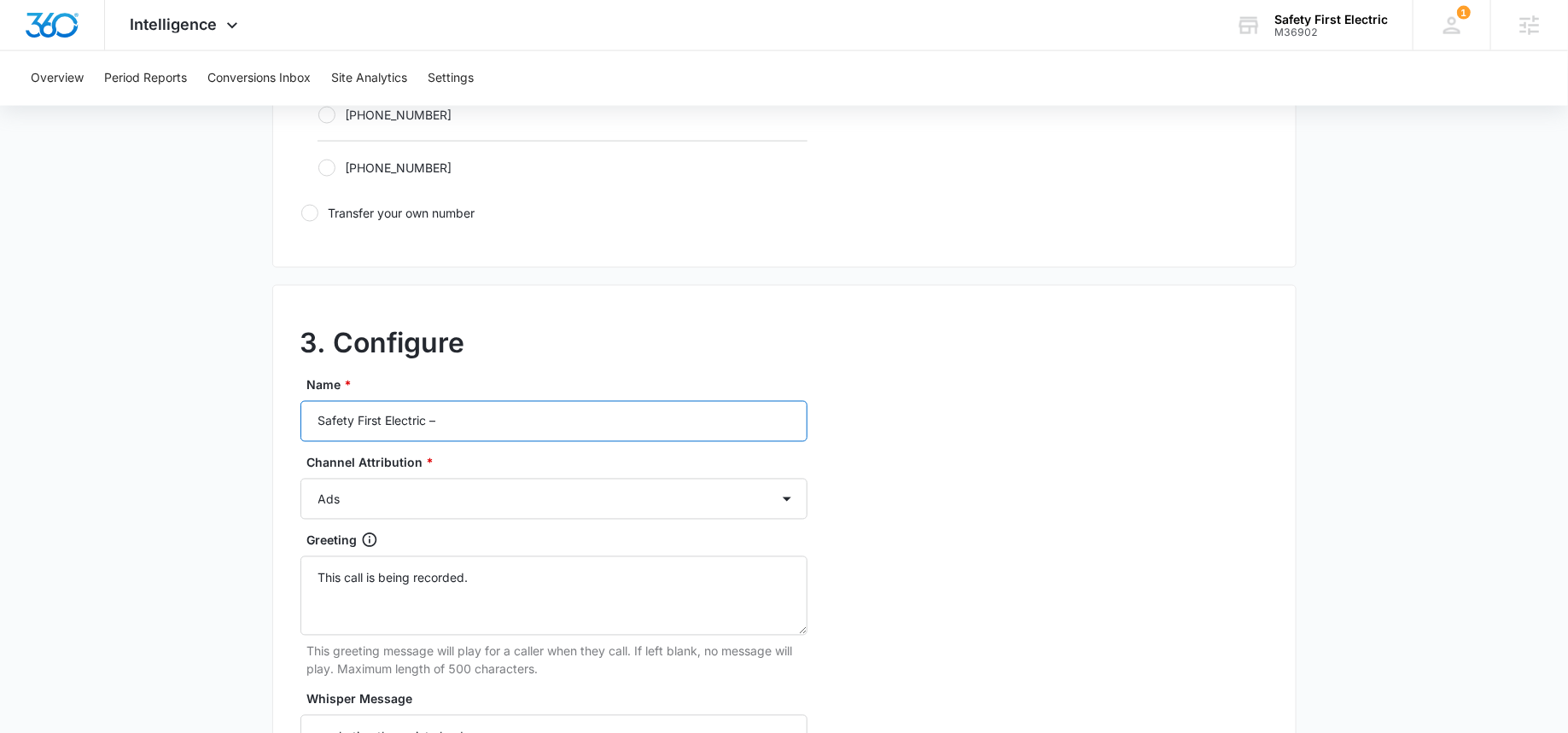
click at [317, 415] on input "Safety First Electric –" at bounding box center [553, 421] width 507 height 41
click at [537, 421] on input "M36902 Safety First Electric –" at bounding box center [553, 421] width 507 height 41
type input "M36902 Safety First Electric – Print Ad"
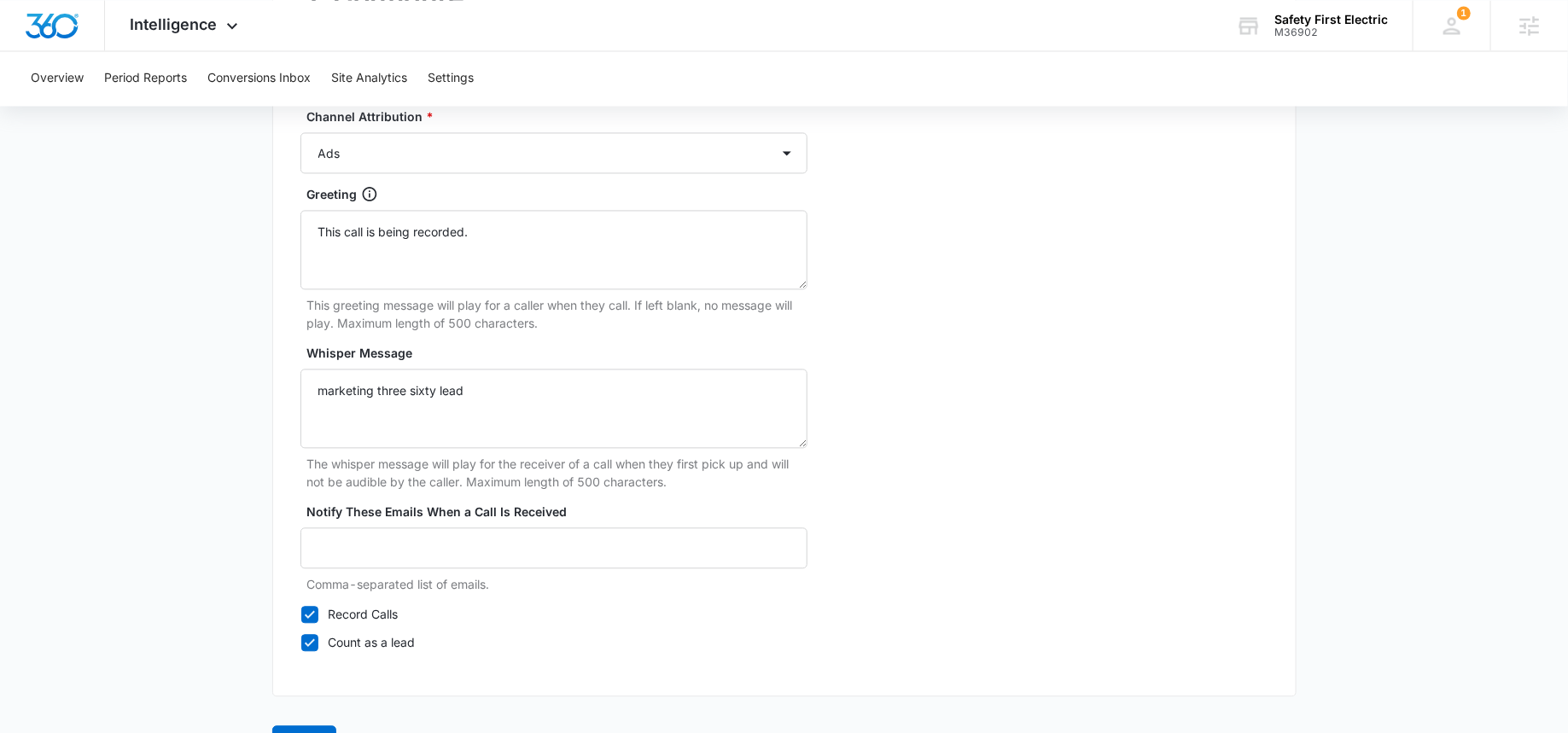
scroll to position [1636, 0]
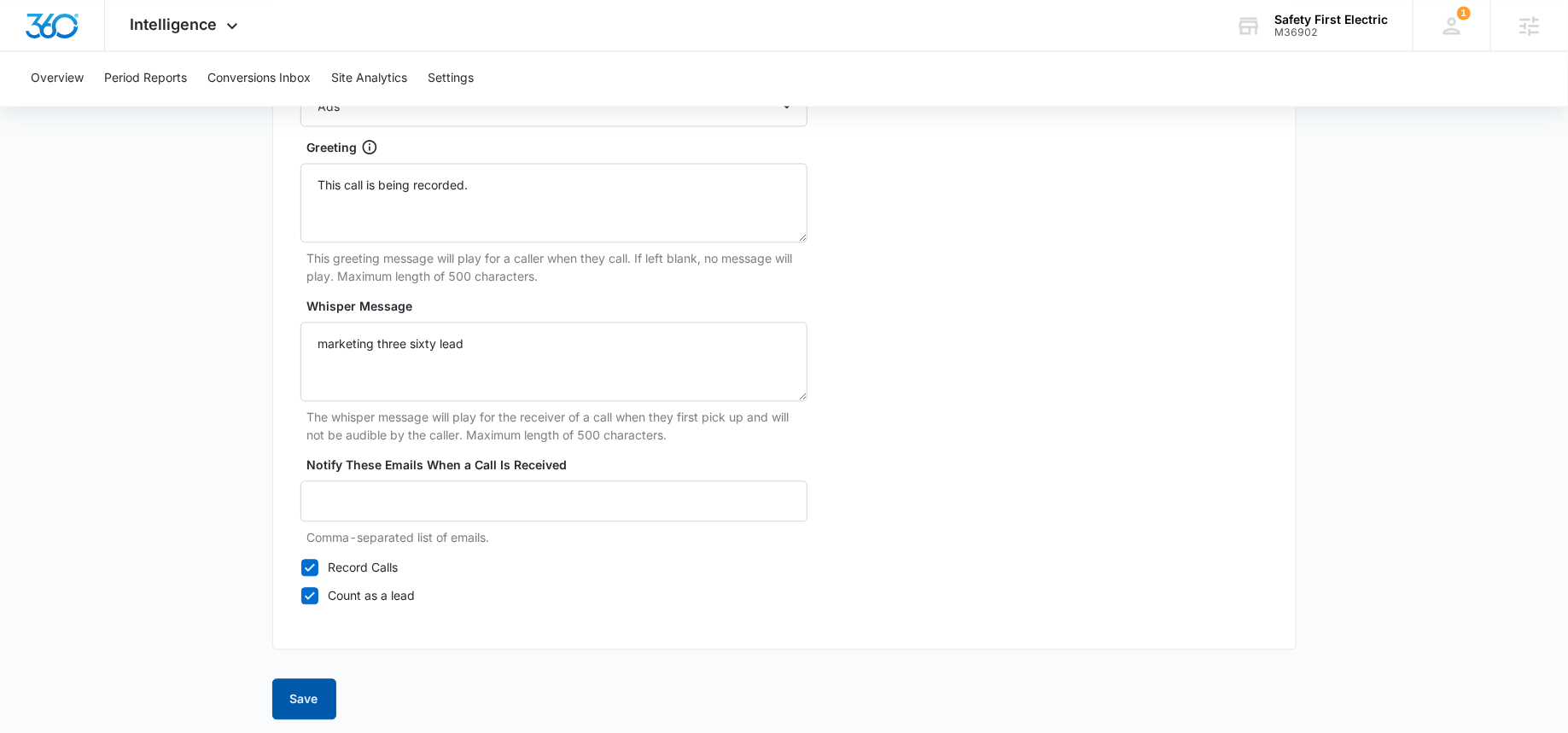
drag, startPoint x: 310, startPoint y: 695, endPoint x: 320, endPoint y: 680, distance: 18.0
click at [309, 695] on button "Save" at bounding box center [304, 698] width 64 height 41
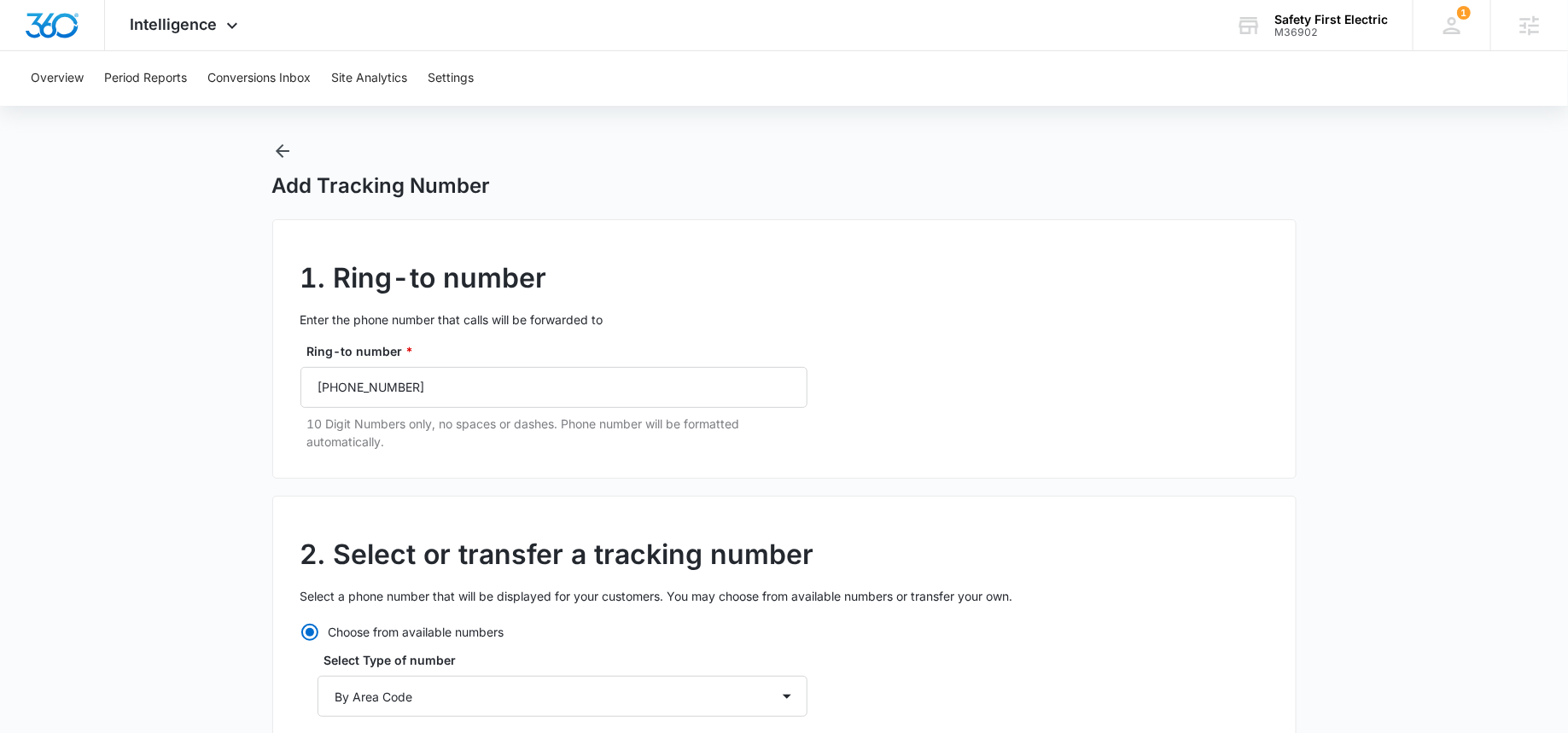
scroll to position [0, 0]
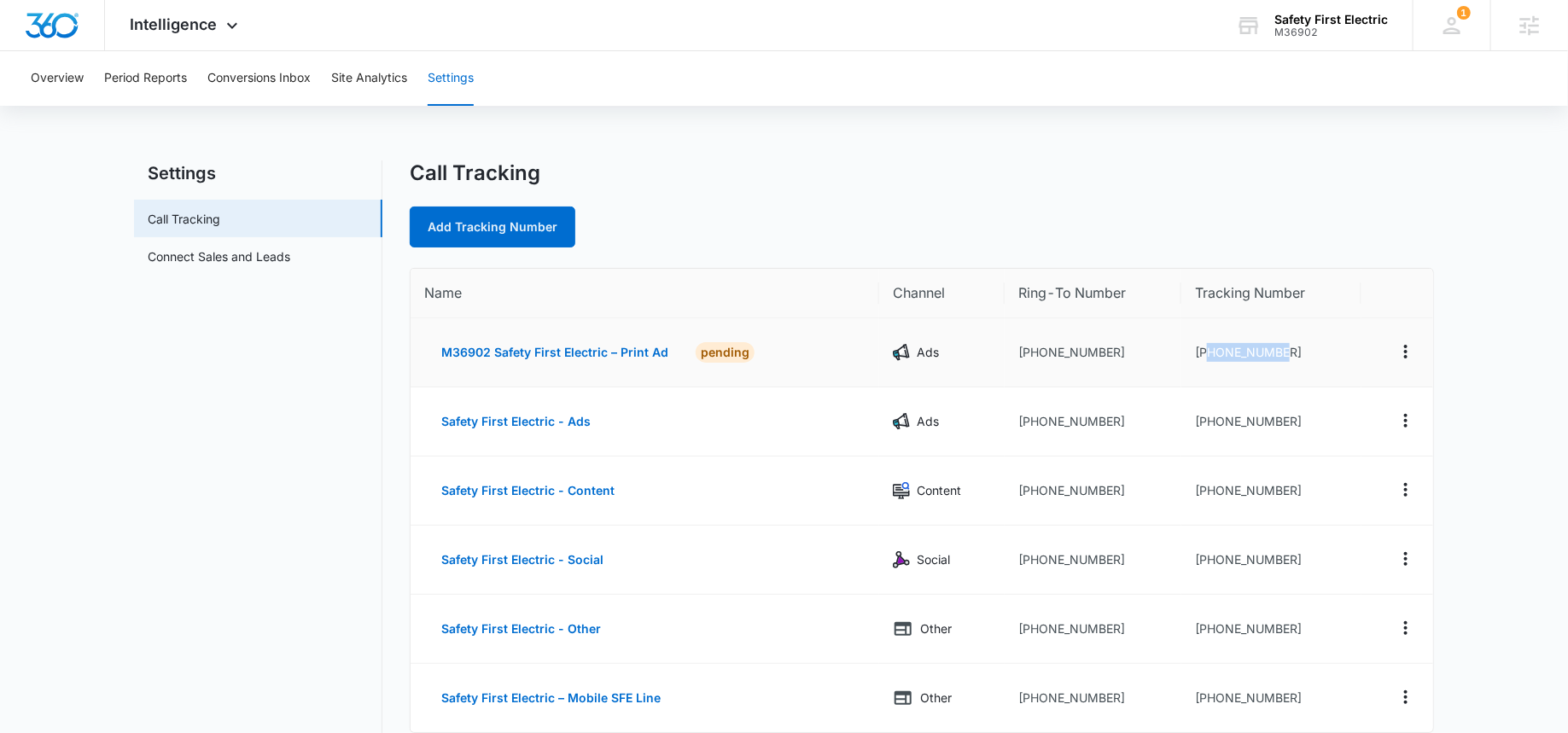
drag, startPoint x: 1306, startPoint y: 352, endPoint x: 1207, endPoint y: 352, distance: 99.0
click at [1207, 353] on td "+14083593015" at bounding box center [1271, 353] width 180 height 69
copy td "4083593015"
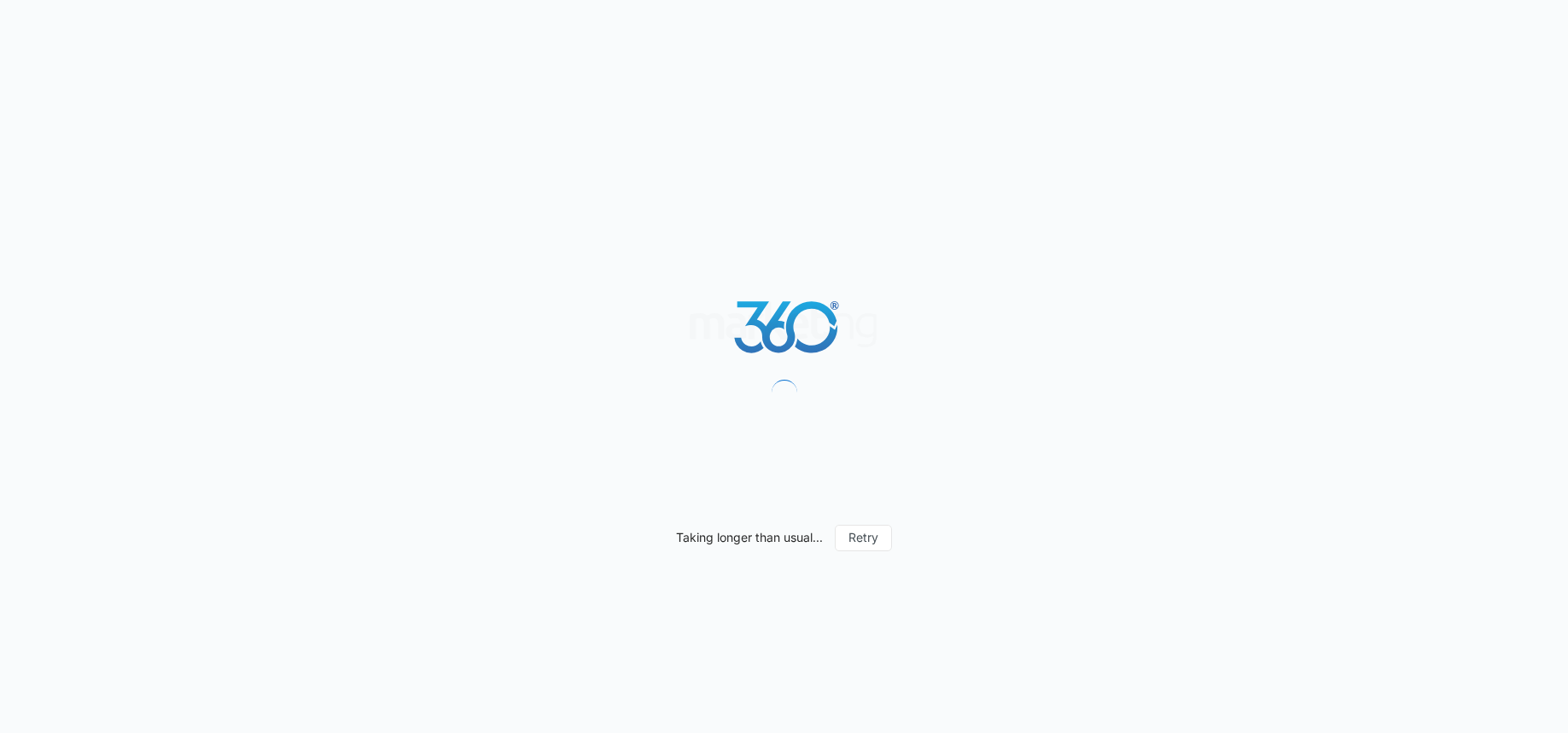
select select "by_area_code"
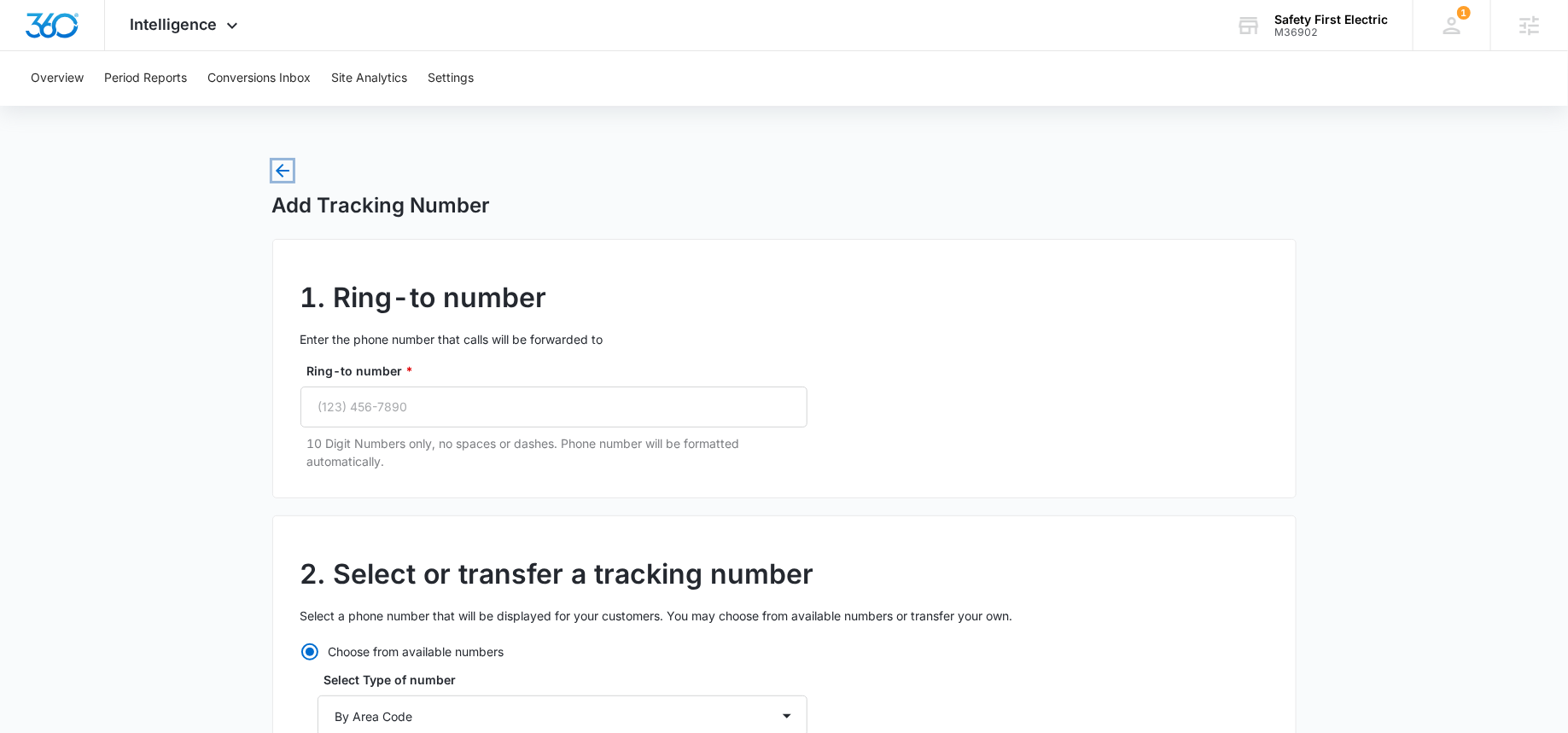
click at [289, 170] on icon "button" at bounding box center [282, 170] width 13 height 13
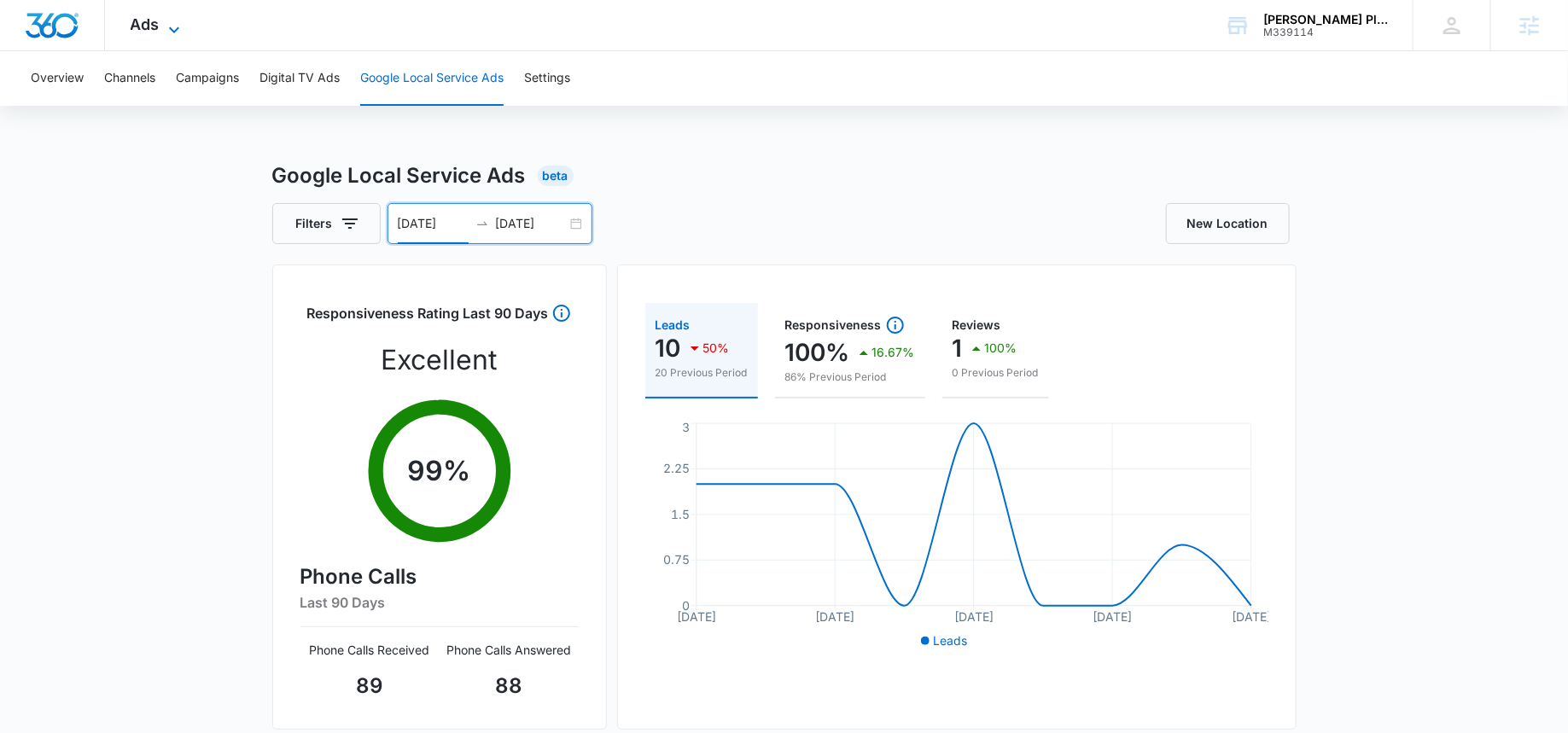
click at [165, 20] on icon at bounding box center [174, 29] width 20 height 20
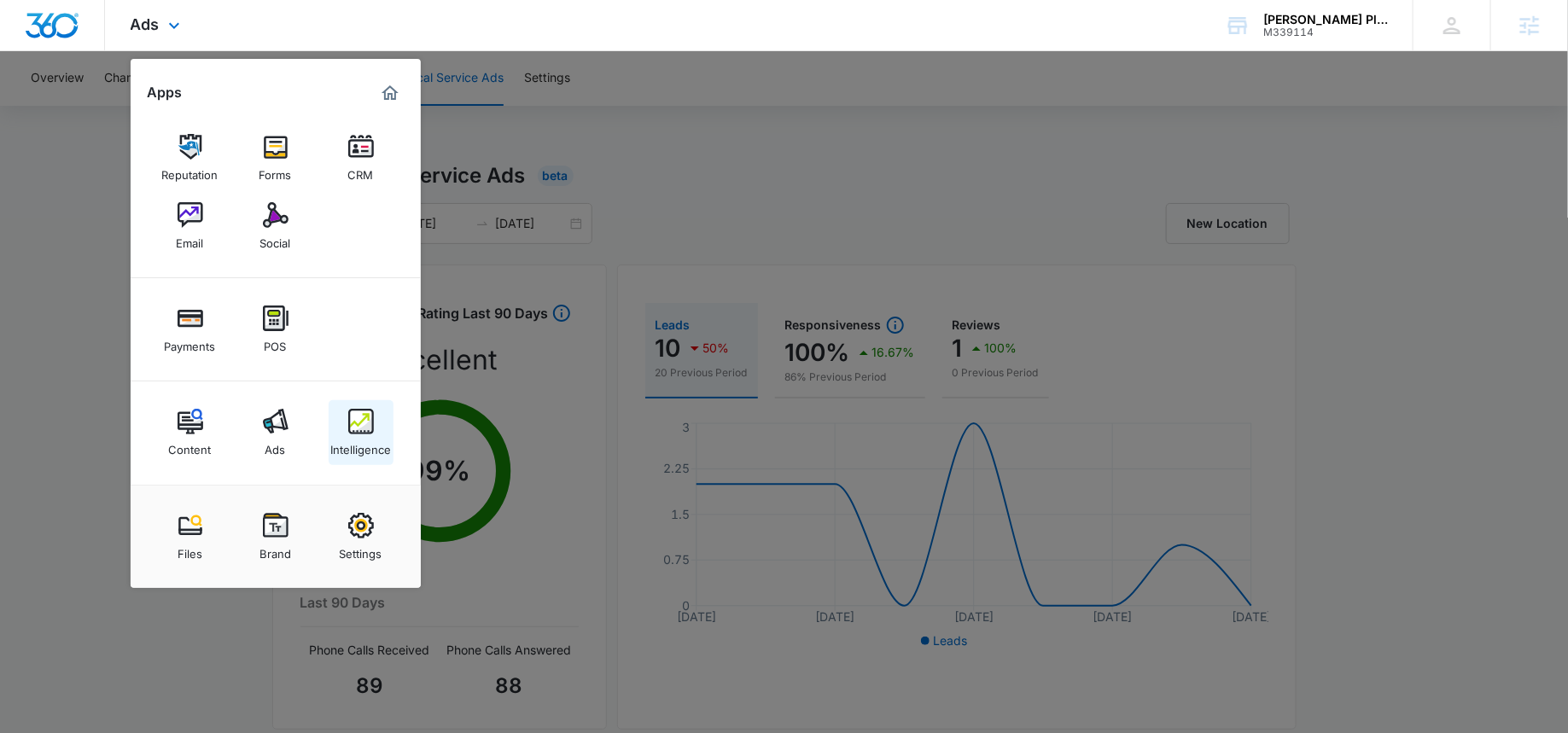
click at [355, 413] on img at bounding box center [360, 421] width 26 height 26
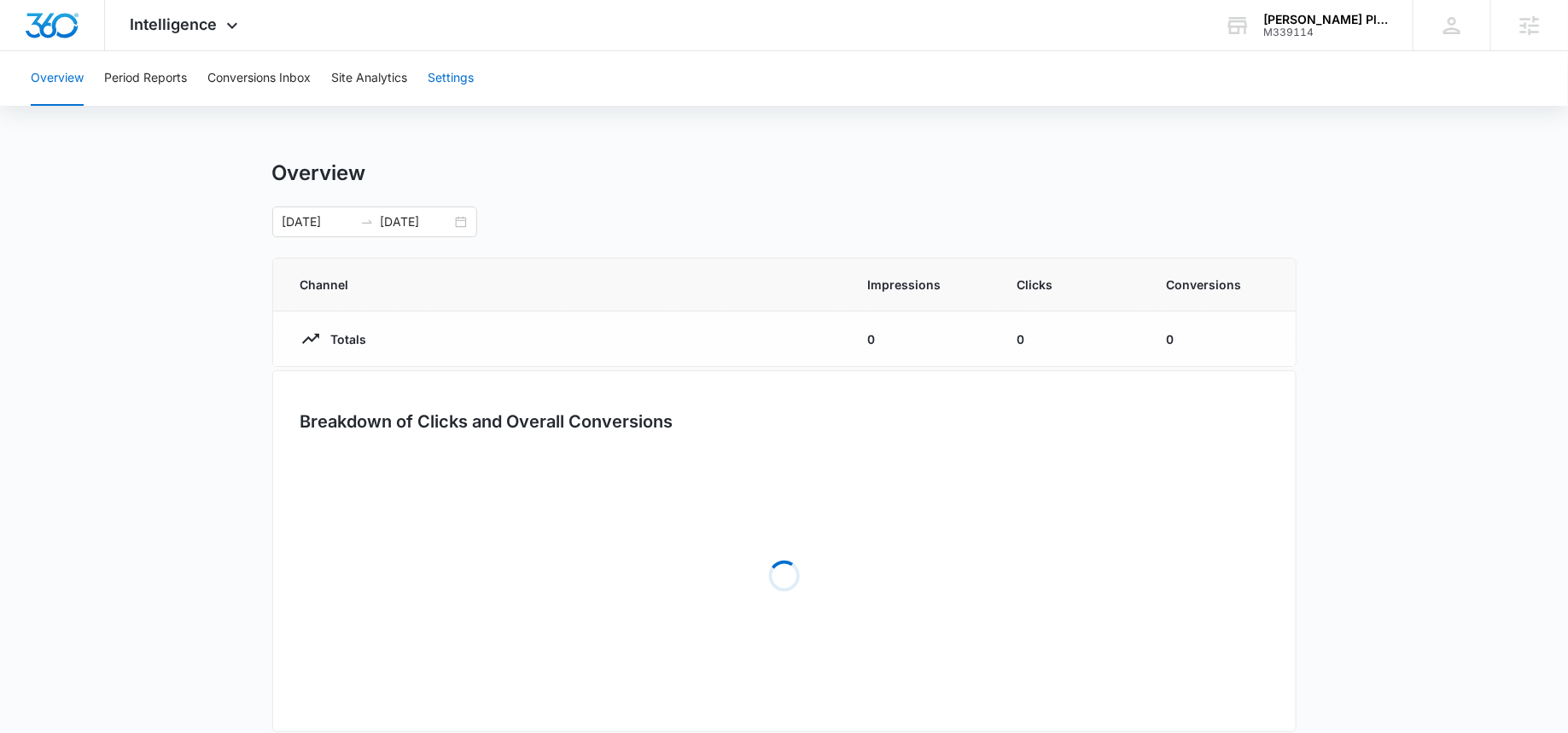
click at [456, 86] on button "Settings" at bounding box center [451, 79] width 46 height 55
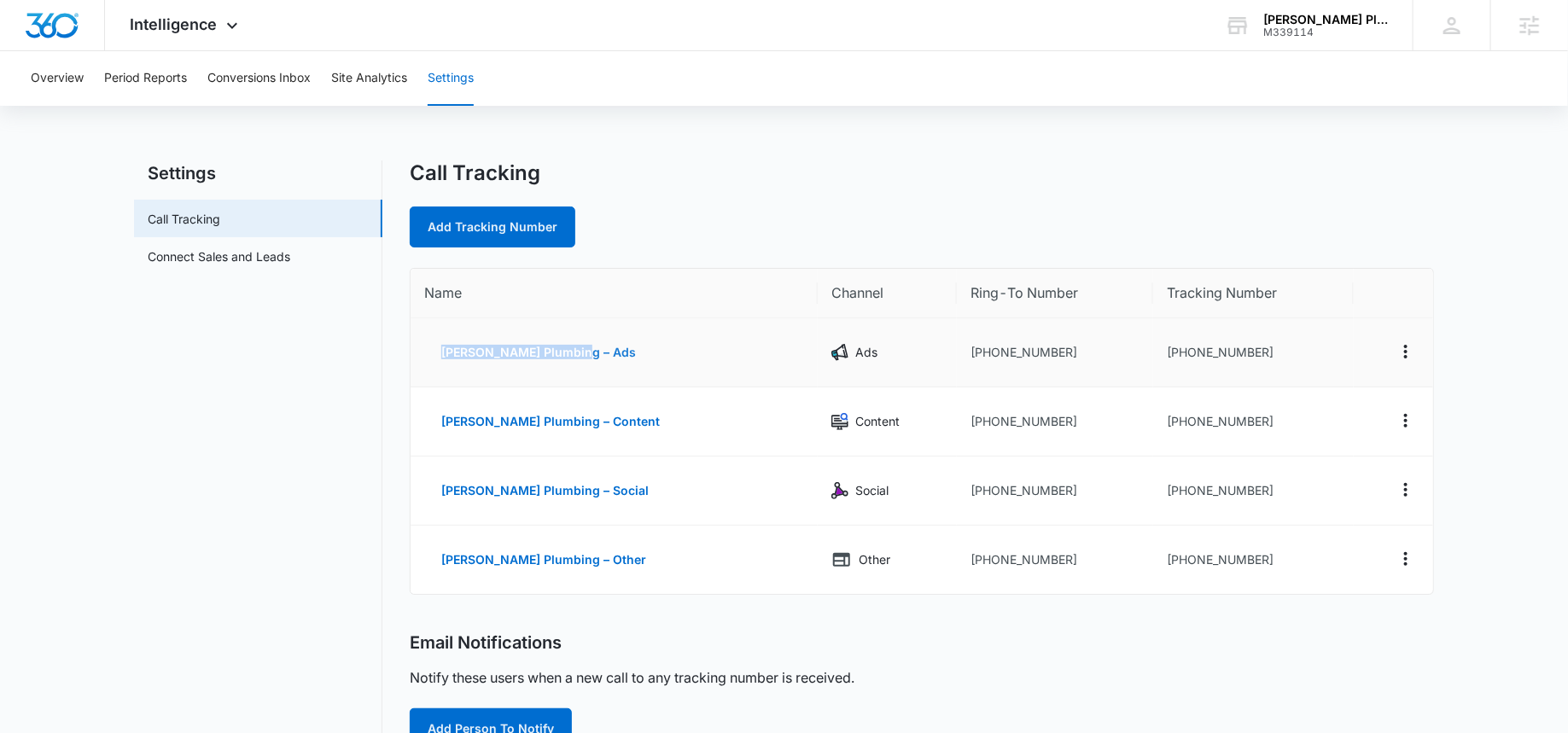
drag, startPoint x: 576, startPoint y: 358, endPoint x: 424, endPoint y: 355, distance: 152.0
click at [424, 355] on td "[PERSON_NAME] Plumbing – Ads" at bounding box center [614, 353] width 407 height 69
copy button "[PERSON_NAME] Plumbing – Ads"
click at [498, 245] on link "Add Tracking Number" at bounding box center [492, 227] width 166 height 41
select select "by_area_code"
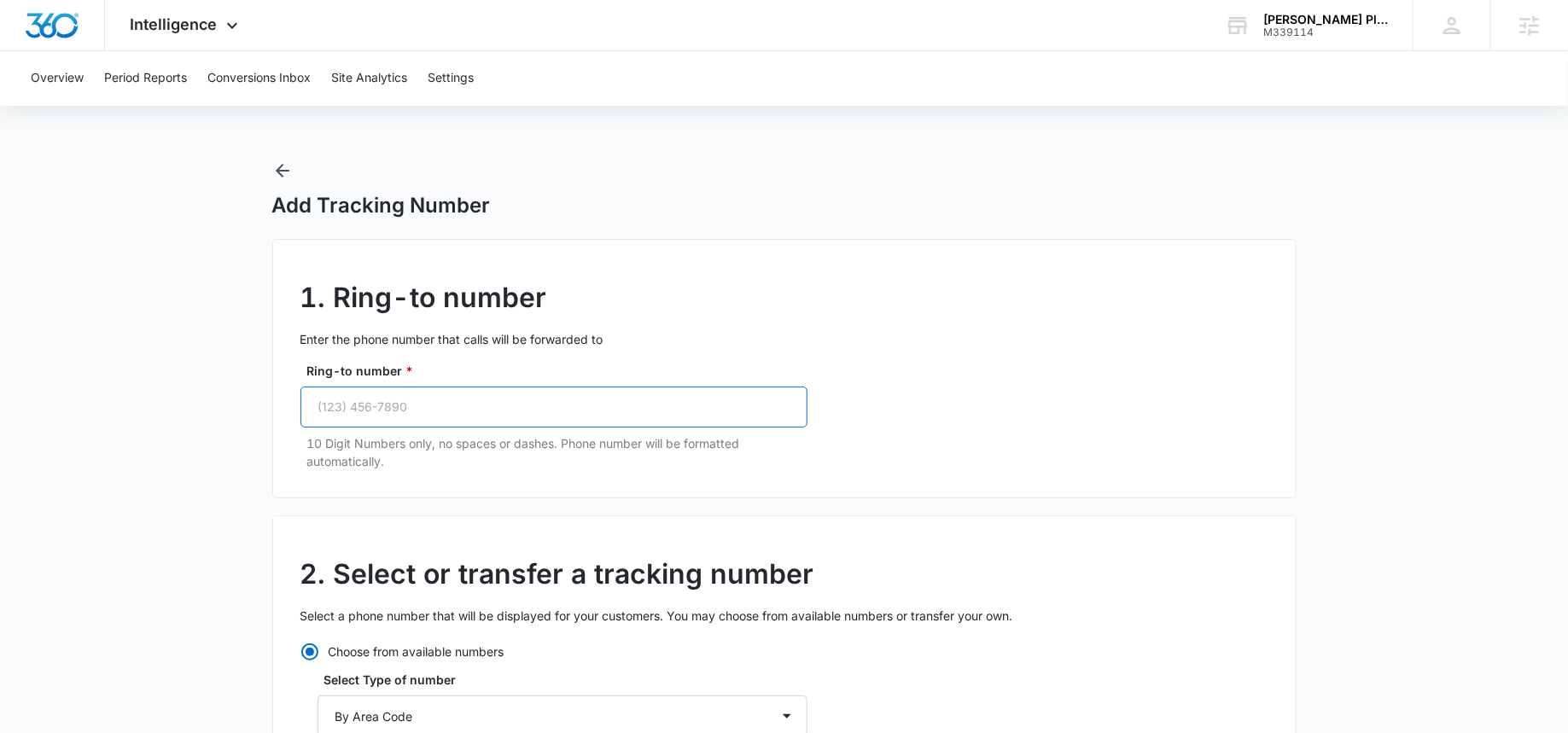
click at [411, 406] on input "Ring-to number *" at bounding box center [553, 407] width 507 height 41
click at [275, 164] on icon "button" at bounding box center [282, 170] width 20 height 20
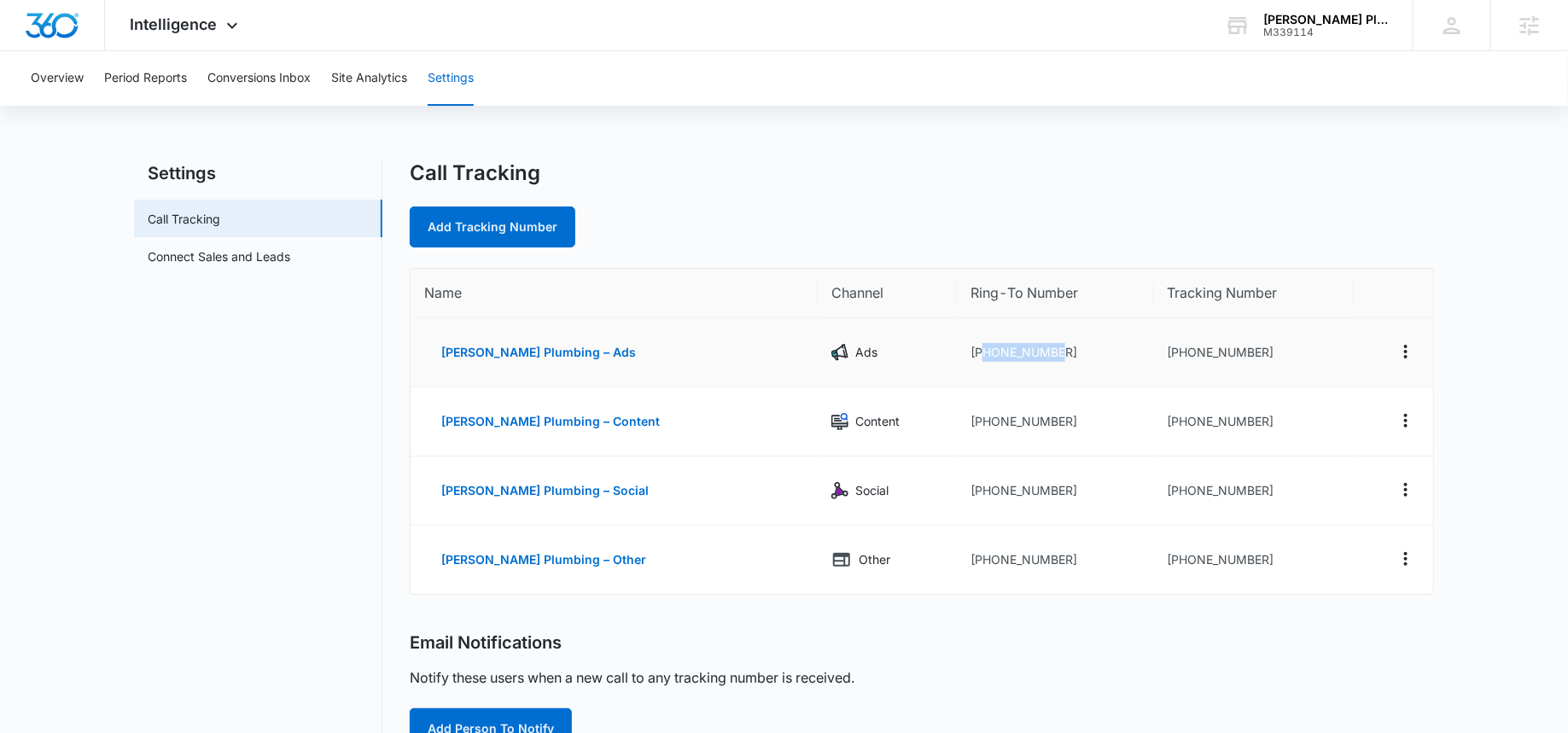
drag, startPoint x: 1016, startPoint y: 347, endPoint x: 934, endPoint y: 346, distance: 82.0
click at [956, 346] on td "+14086206592" at bounding box center [1054, 353] width 197 height 69
copy td "4086206592"
click at [486, 226] on link "Add Tracking Number" at bounding box center [492, 227] width 166 height 41
select select "by_area_code"
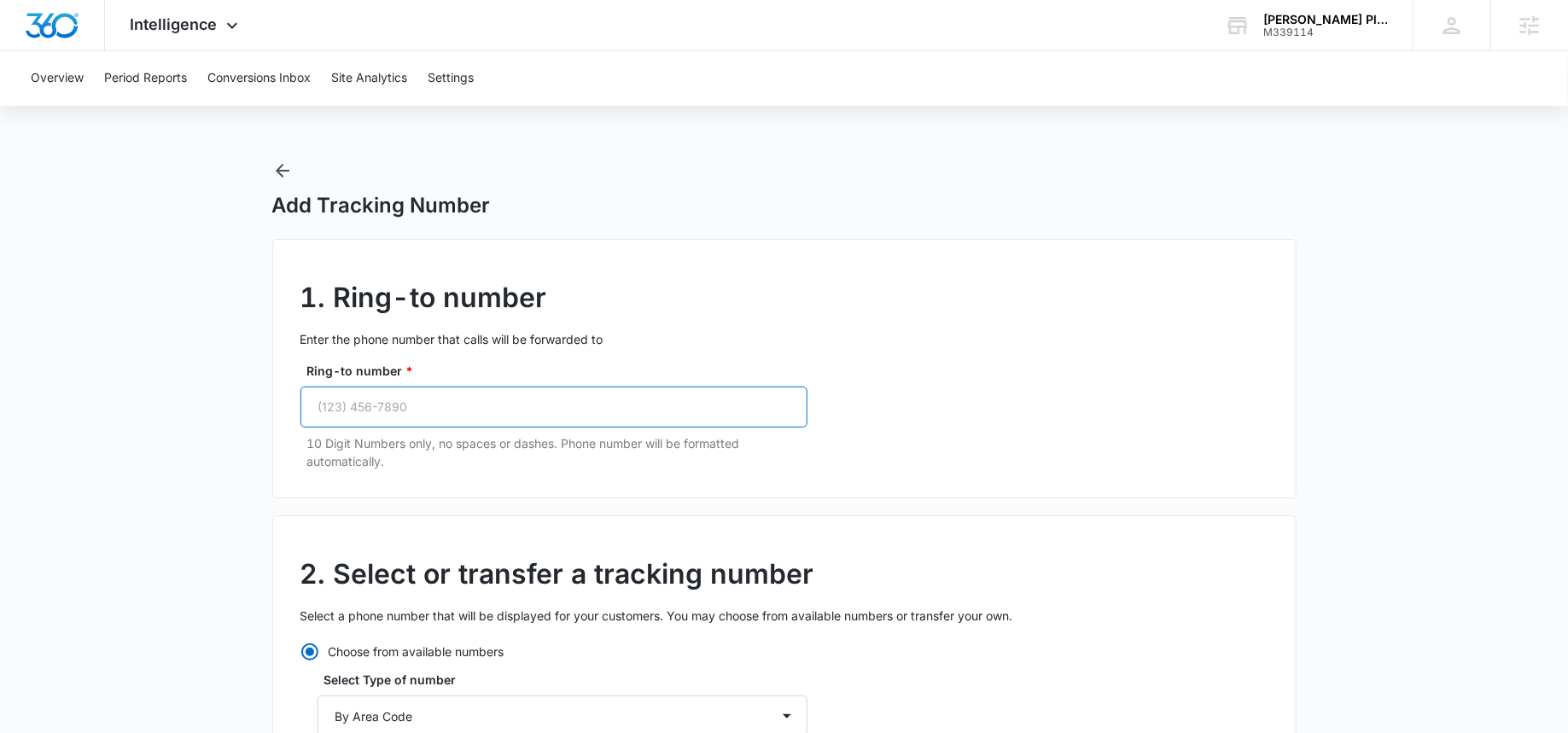
click at [446, 397] on input "Ring-to number *" at bounding box center [553, 407] width 507 height 41
paste input "(408) 620-6592"
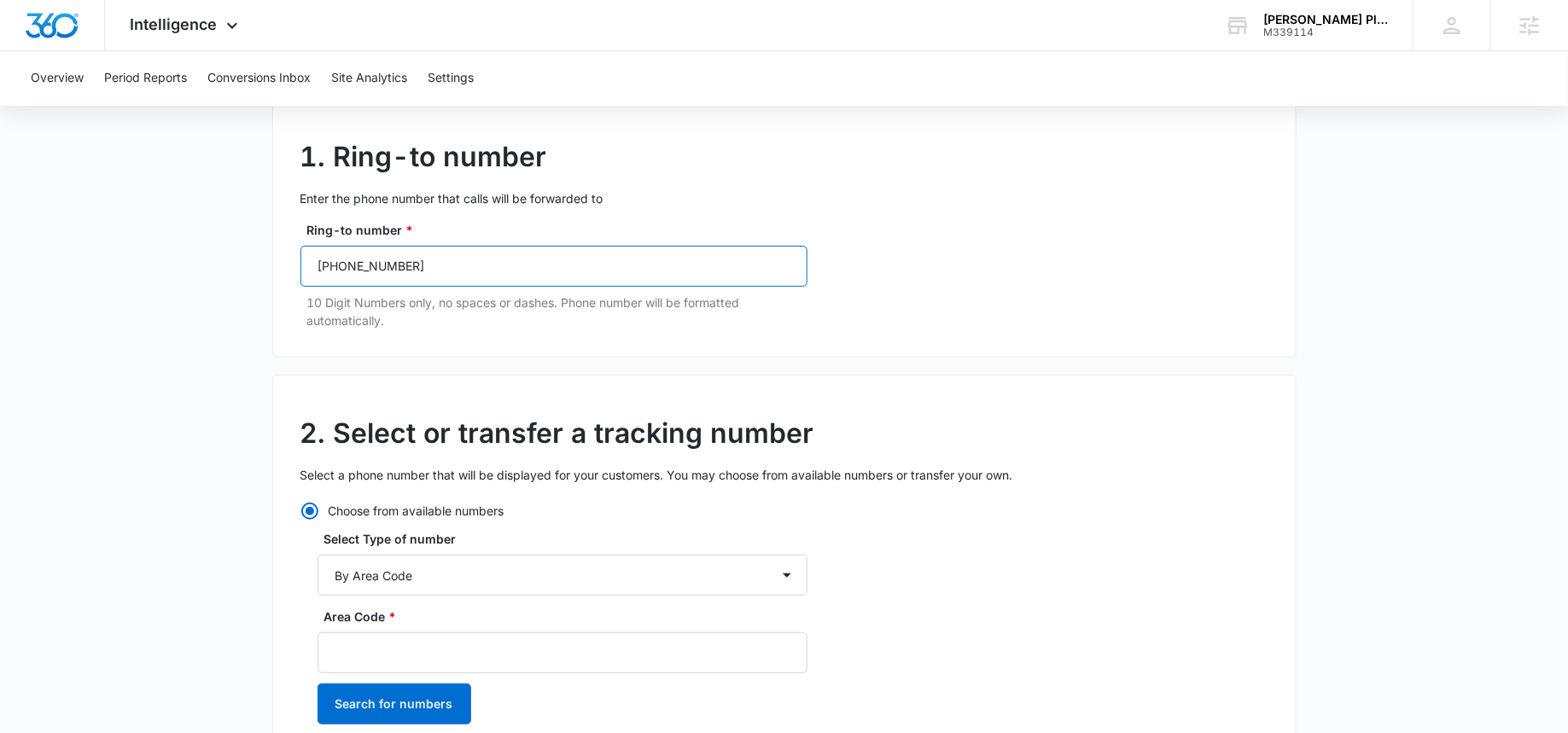
scroll to position [222, 0]
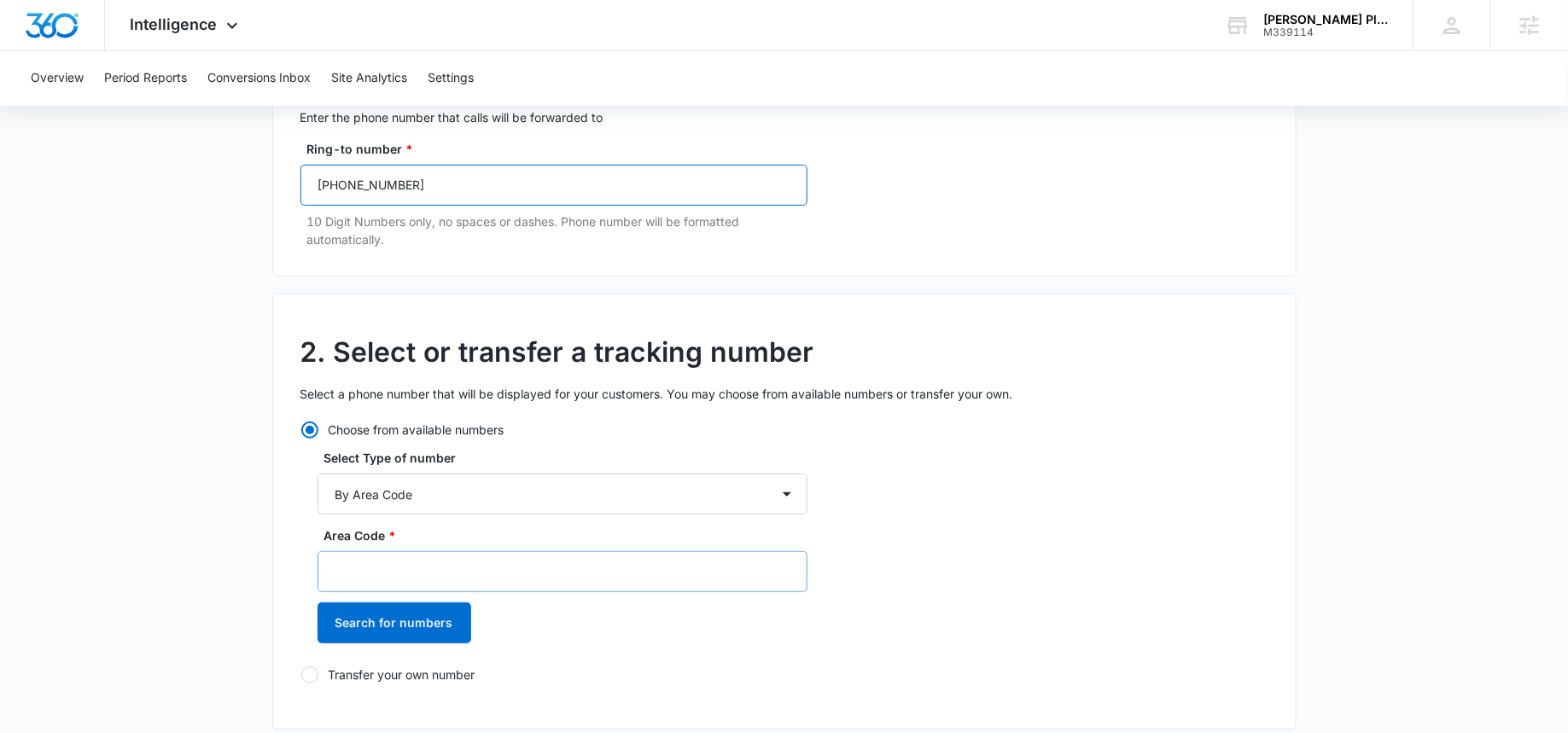
type input "(408) 620-6592"
click at [354, 565] on input "Area Code *" at bounding box center [562, 572] width 490 height 41
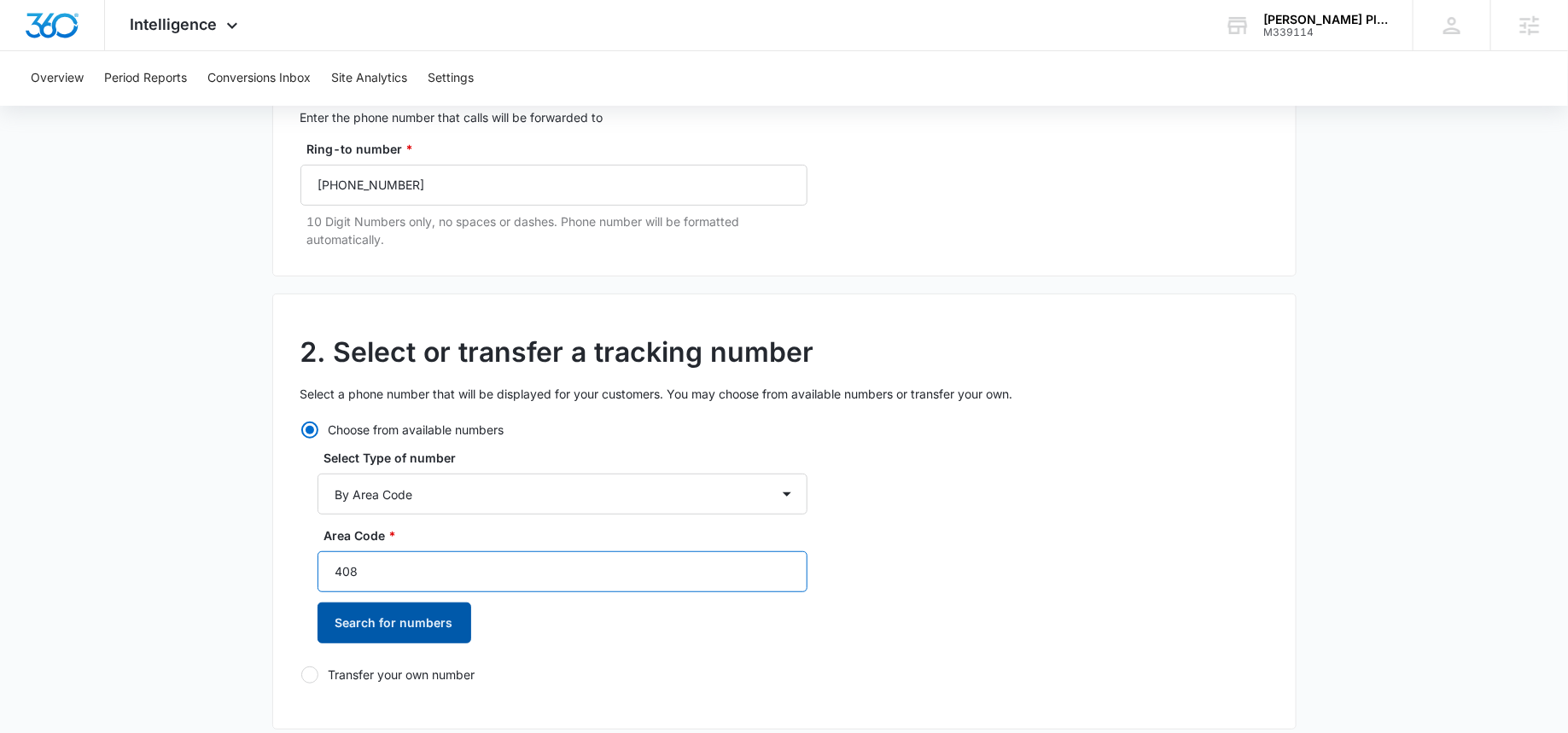
type input "408"
click at [355, 626] on button "Search for numbers" at bounding box center [394, 622] width 153 height 41
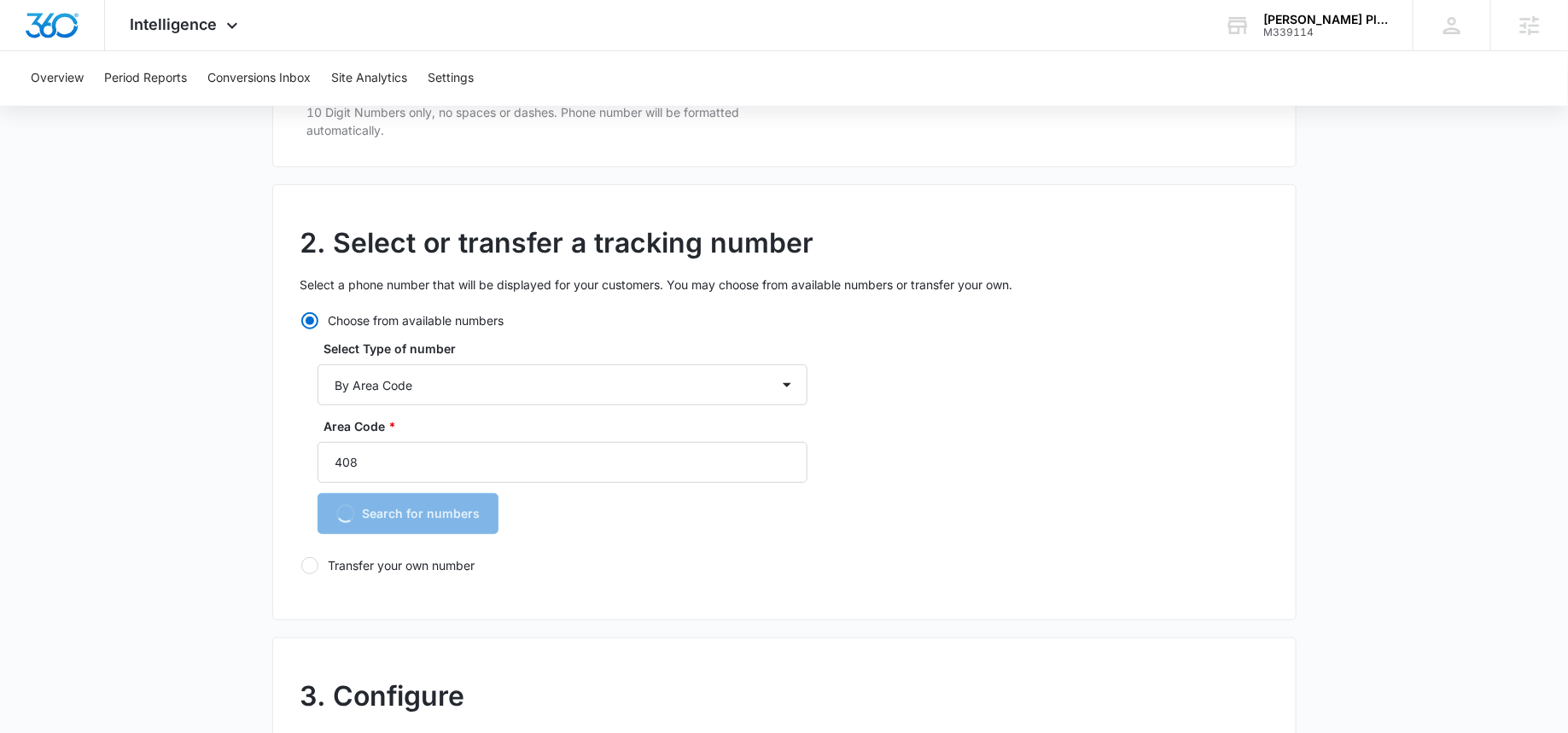
scroll to position [444, 0]
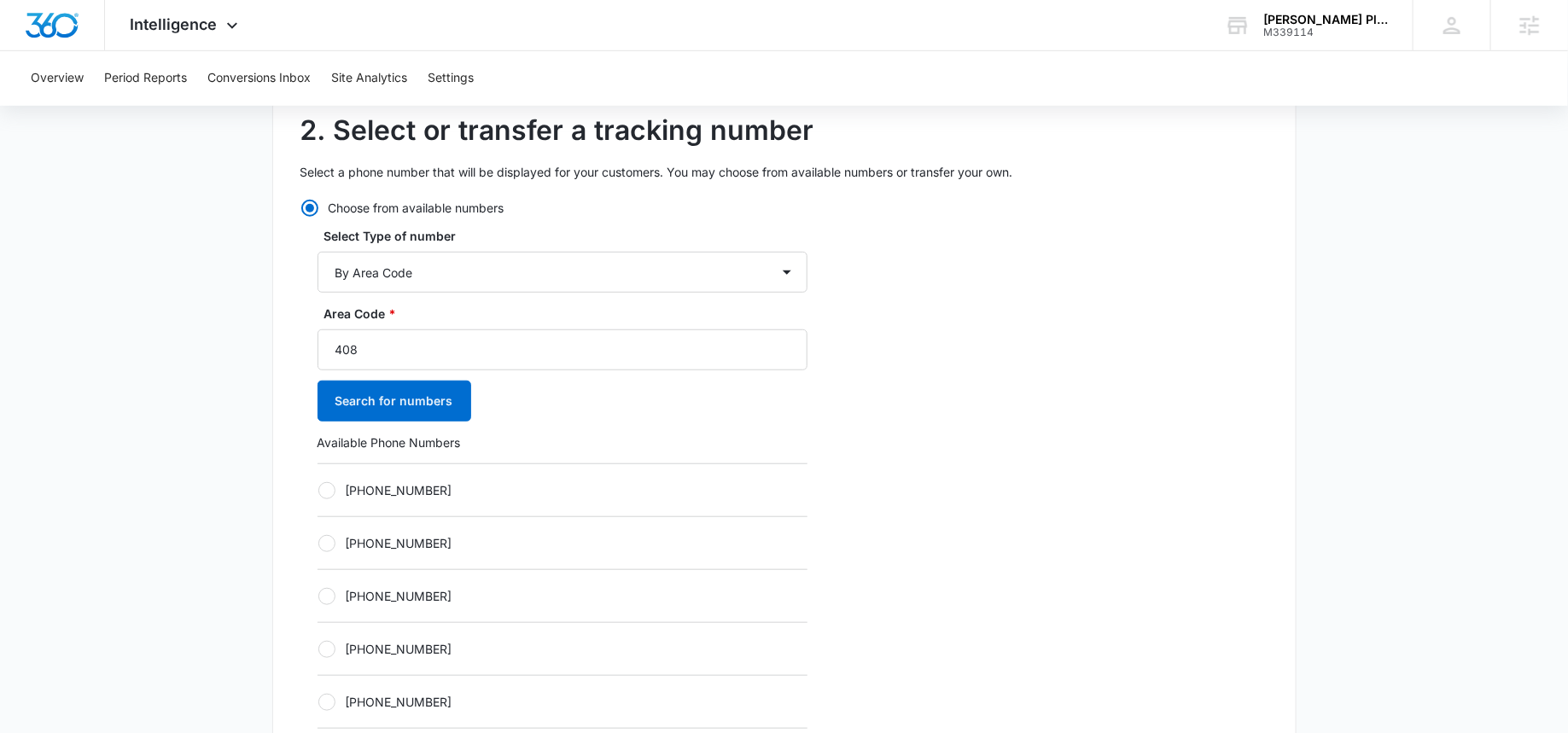
click at [330, 549] on label "+14083596450" at bounding box center [562, 543] width 490 height 18
click at [319, 544] on input "+14083596450" at bounding box center [318, 543] width 1 height 1
radio input "true"
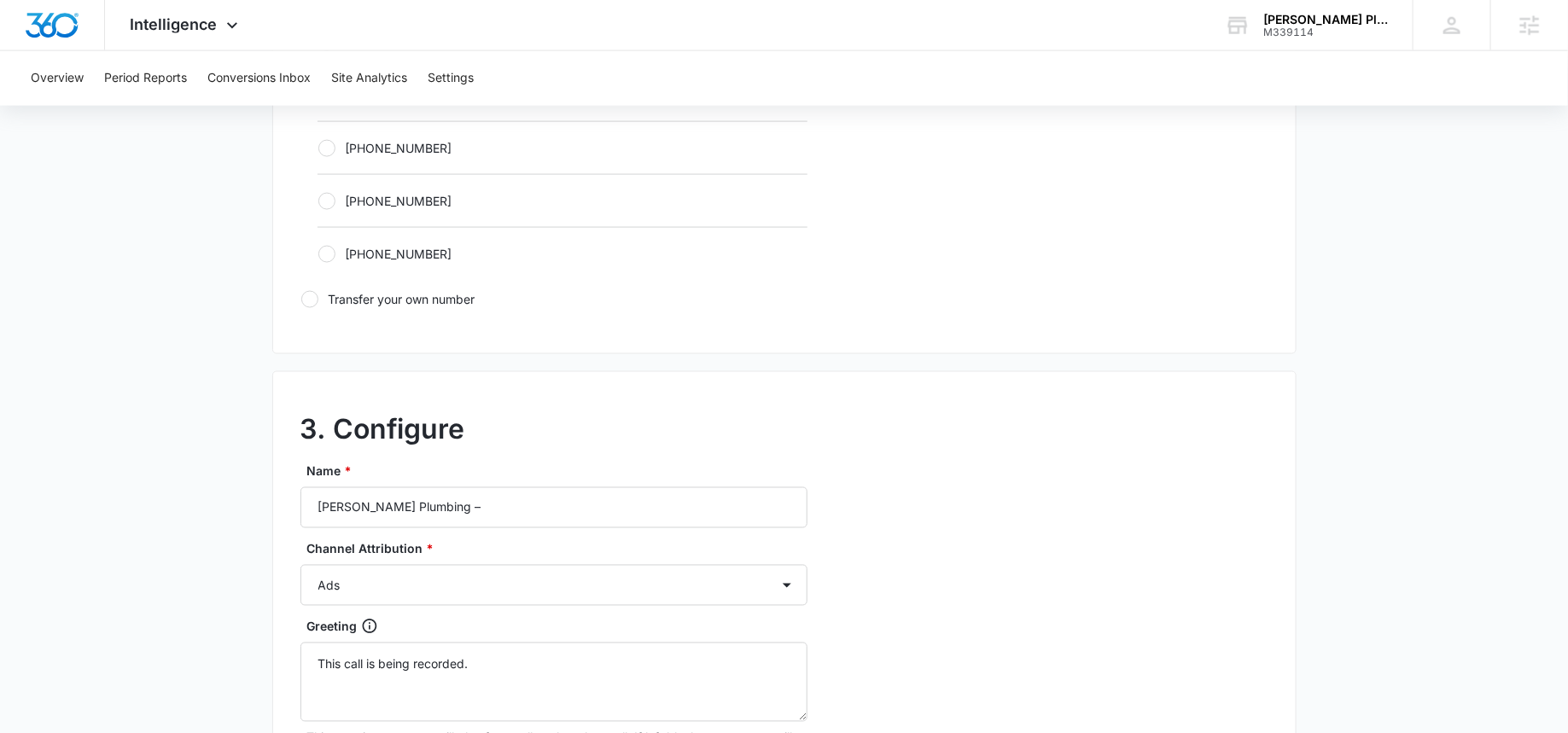
scroll to position [1184, 0]
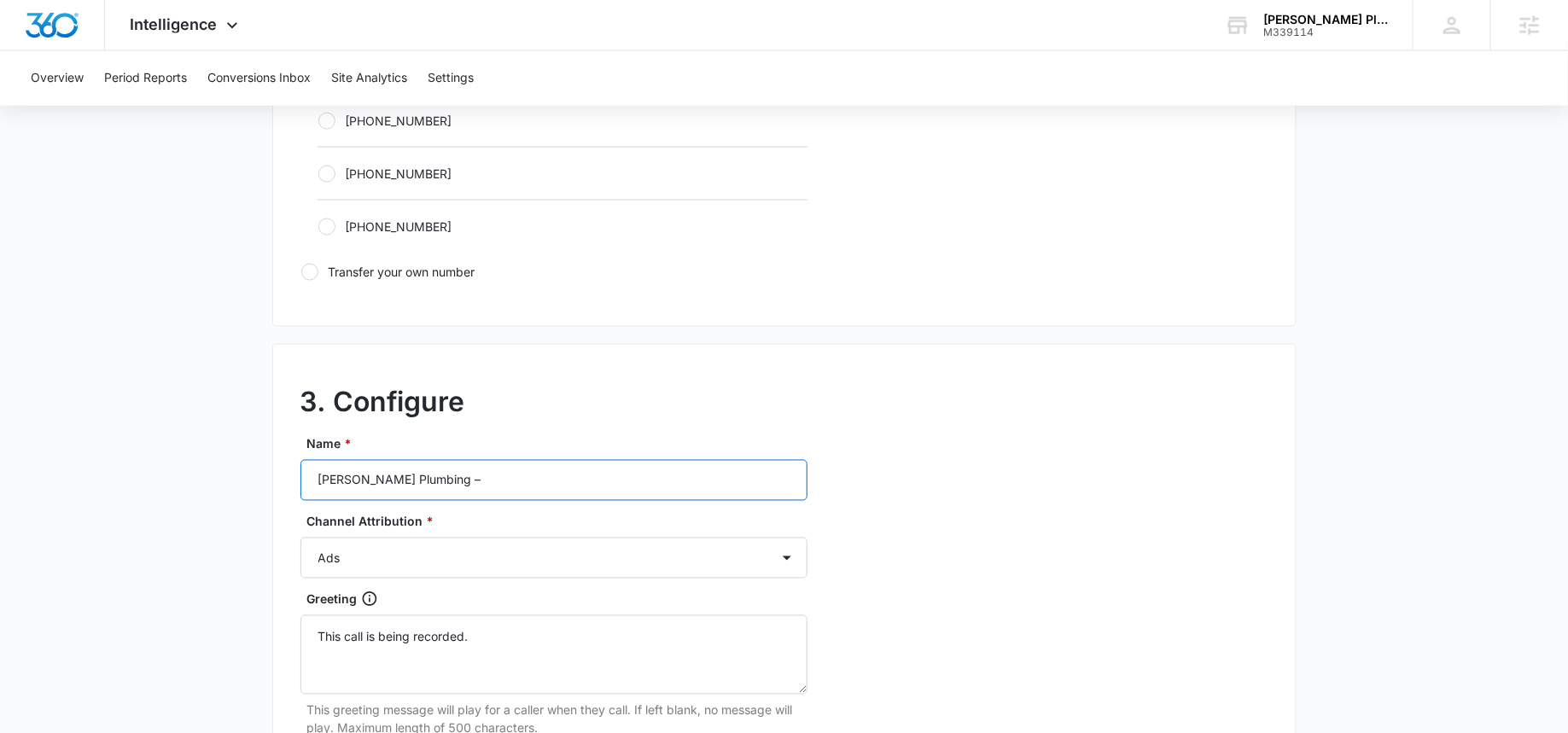
click at [436, 469] on input "Bailey Plumbing –" at bounding box center [553, 481] width 507 height 41
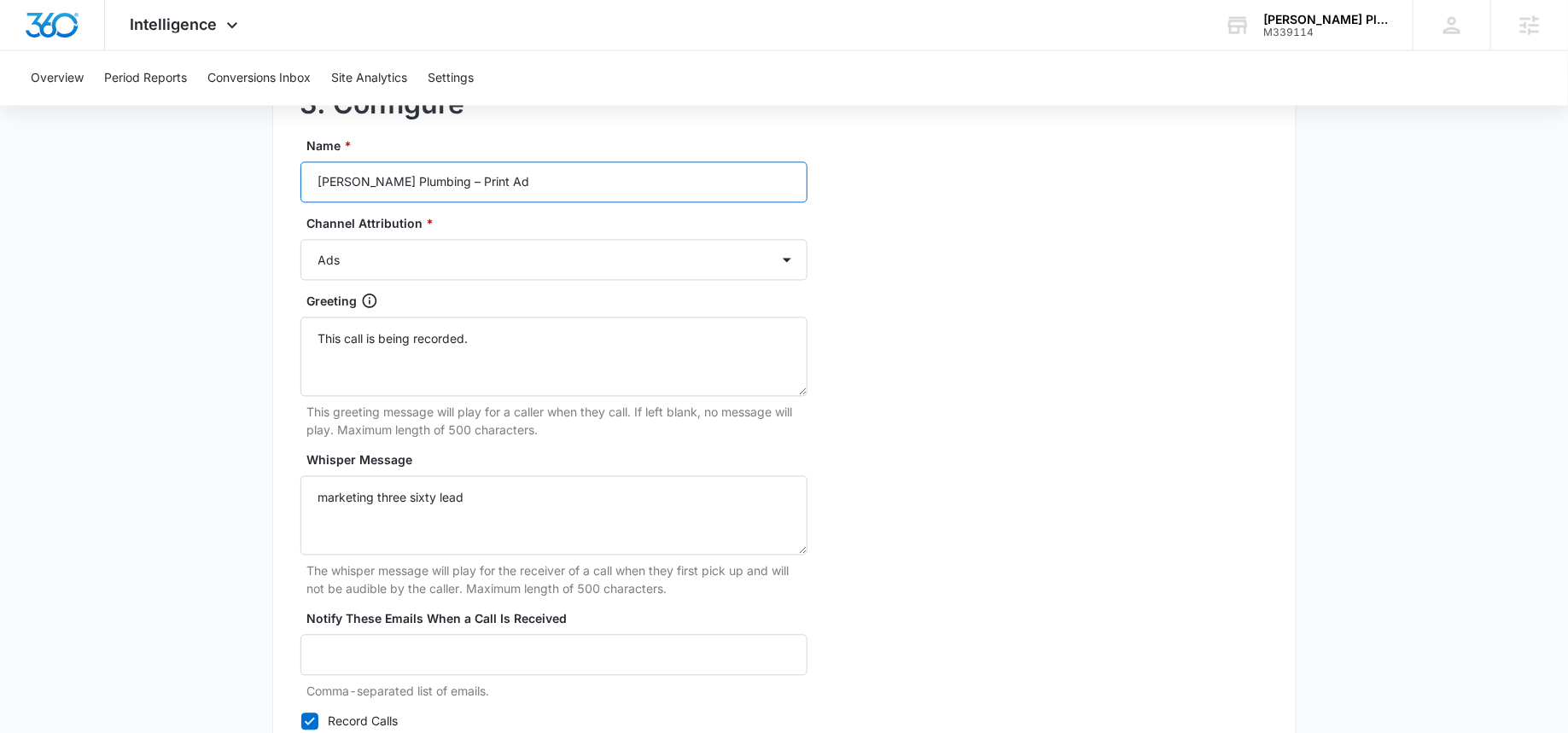
scroll to position [1504, 0]
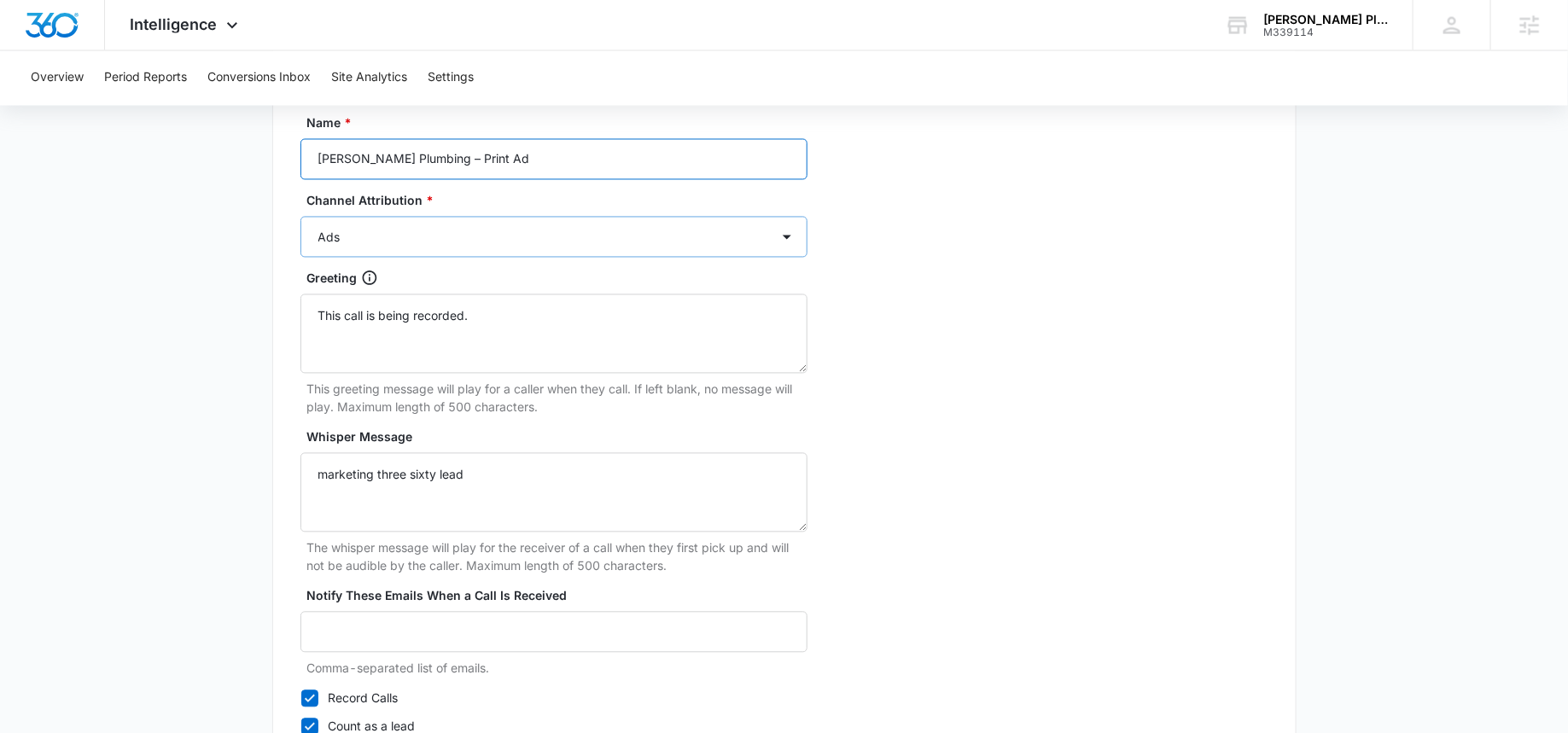
type input "Bailey Plumbing – Print Ad"
click at [419, 218] on select "Ads Local Service Ads Content Social Other" at bounding box center [553, 237] width 507 height 41
select select "OTHER"
click at [300, 217] on select "Ads Local Service Ads Content Social Other" at bounding box center [553, 237] width 507 height 41
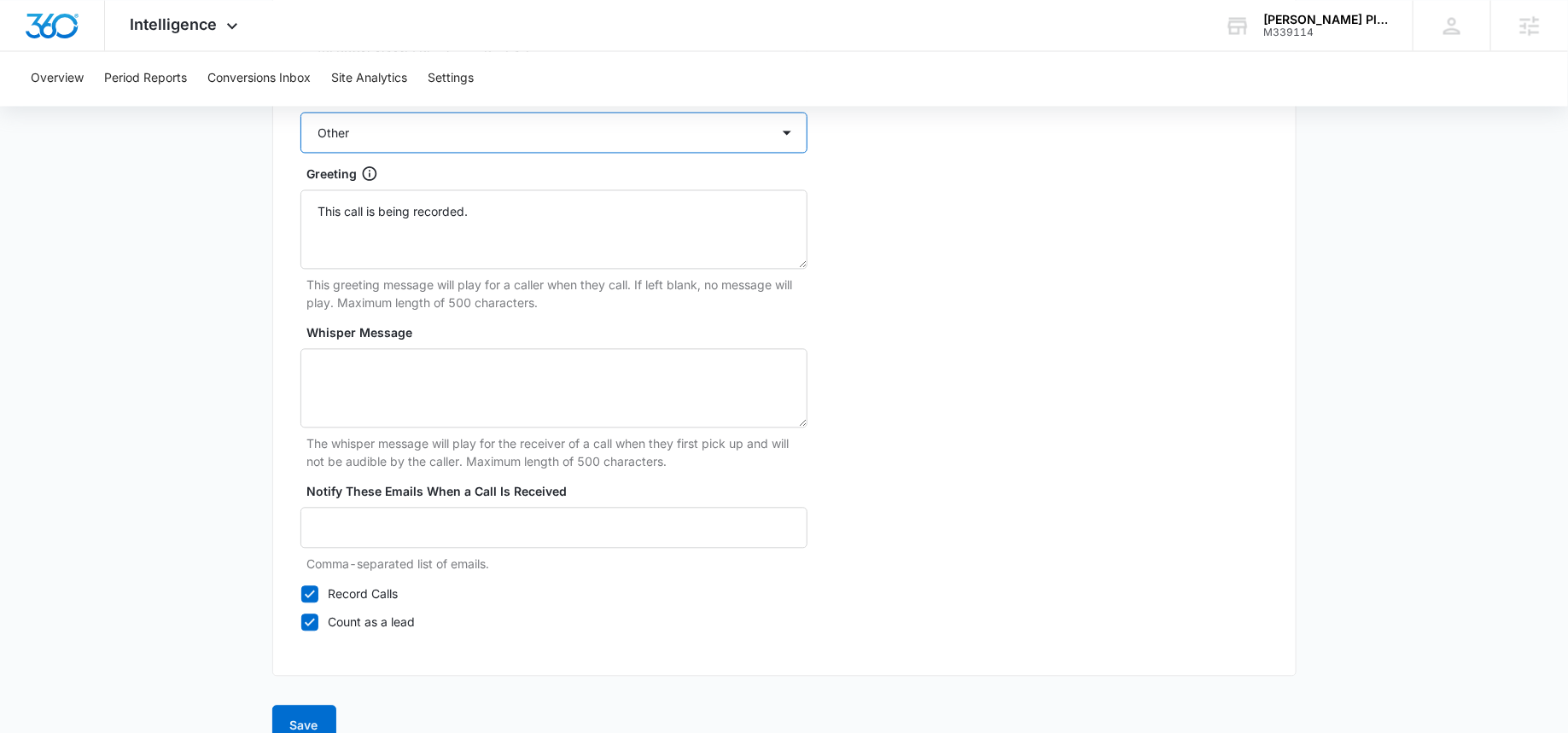
scroll to position [1636, 0]
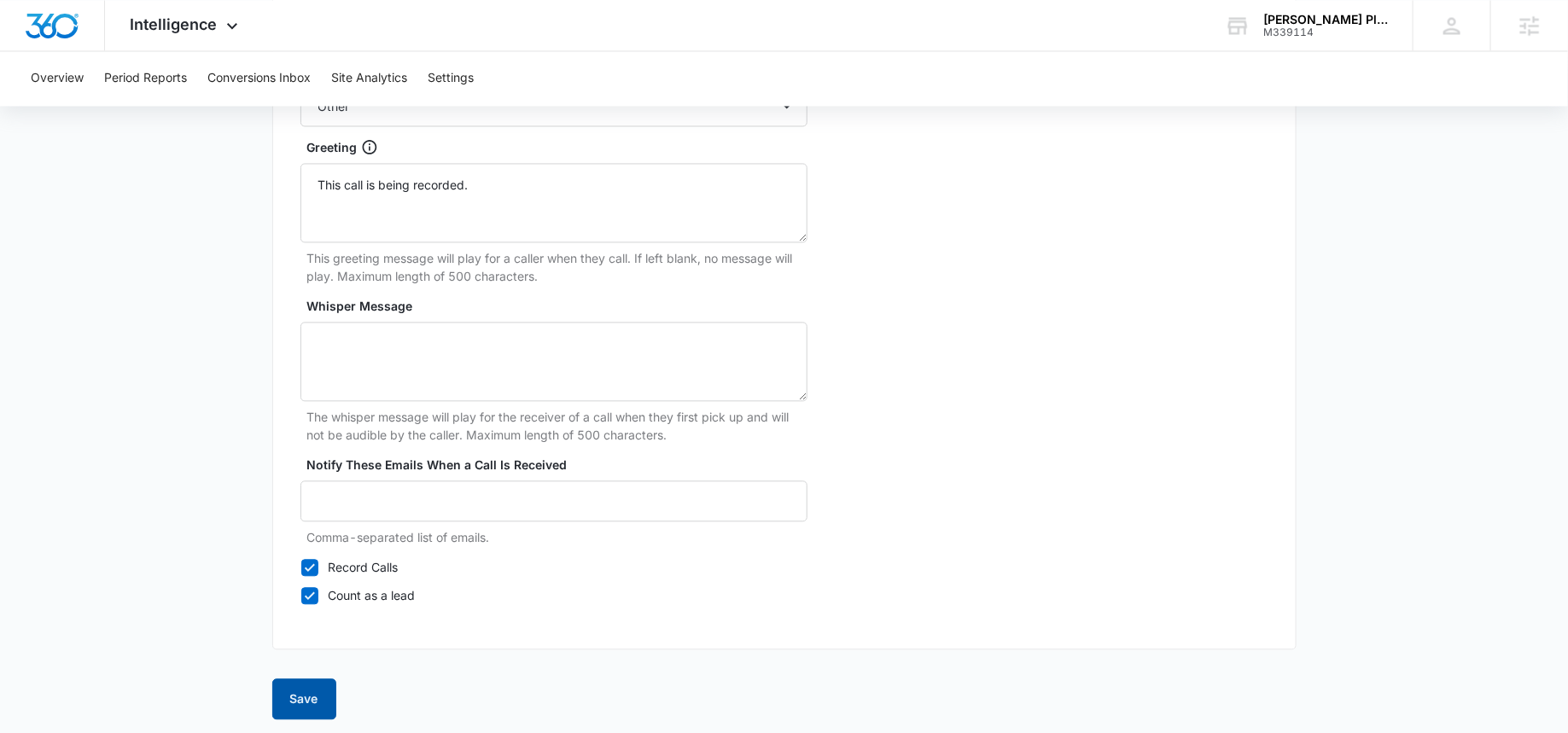
click at [306, 690] on button "Save" at bounding box center [304, 698] width 64 height 41
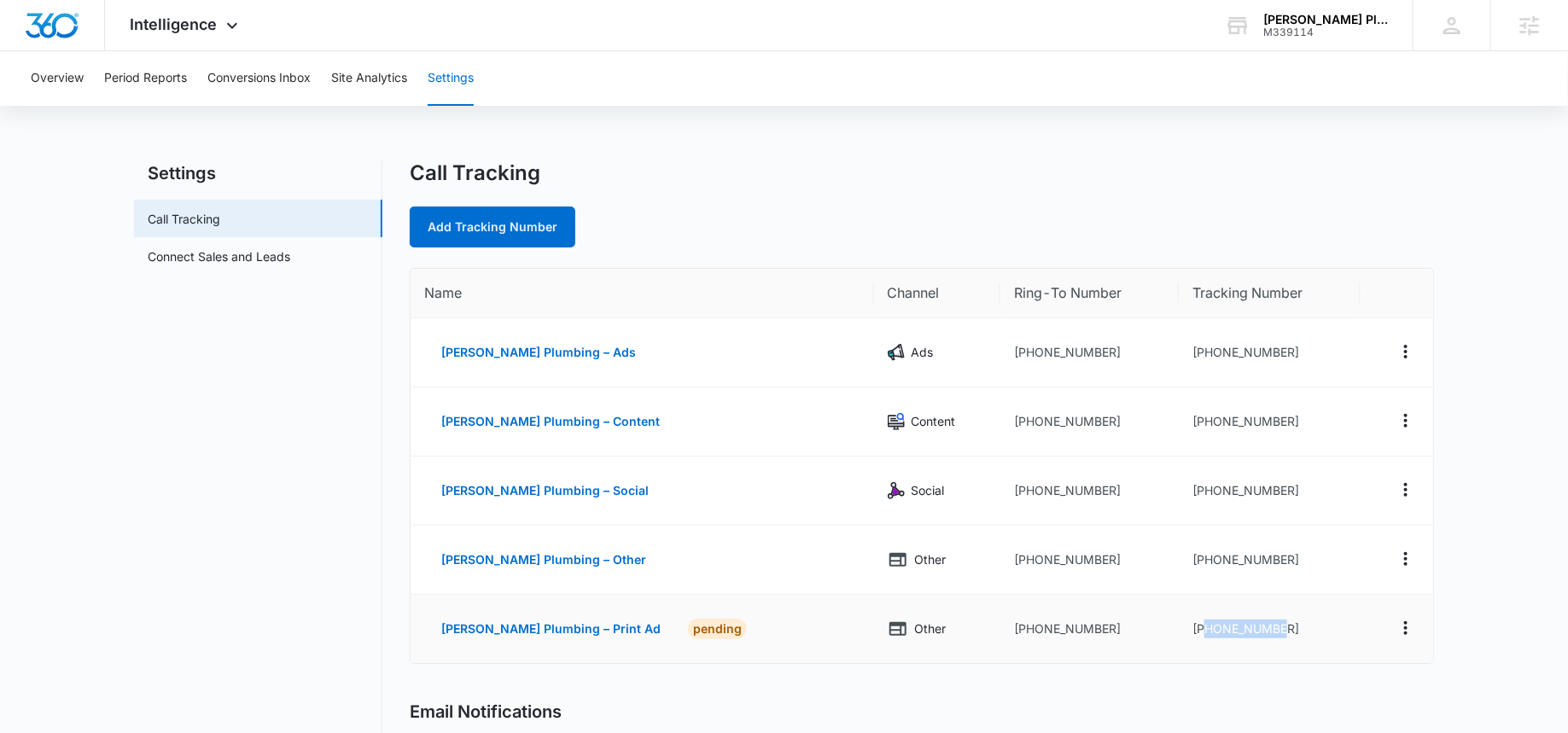
drag, startPoint x: 1269, startPoint y: 627, endPoint x: 1180, endPoint y: 627, distance: 89.0
click at [1180, 627] on td "+14083596450" at bounding box center [1269, 629] width 182 height 68
copy td "4083596450"
click at [190, 28] on span "Intelligence" at bounding box center [174, 24] width 87 height 18
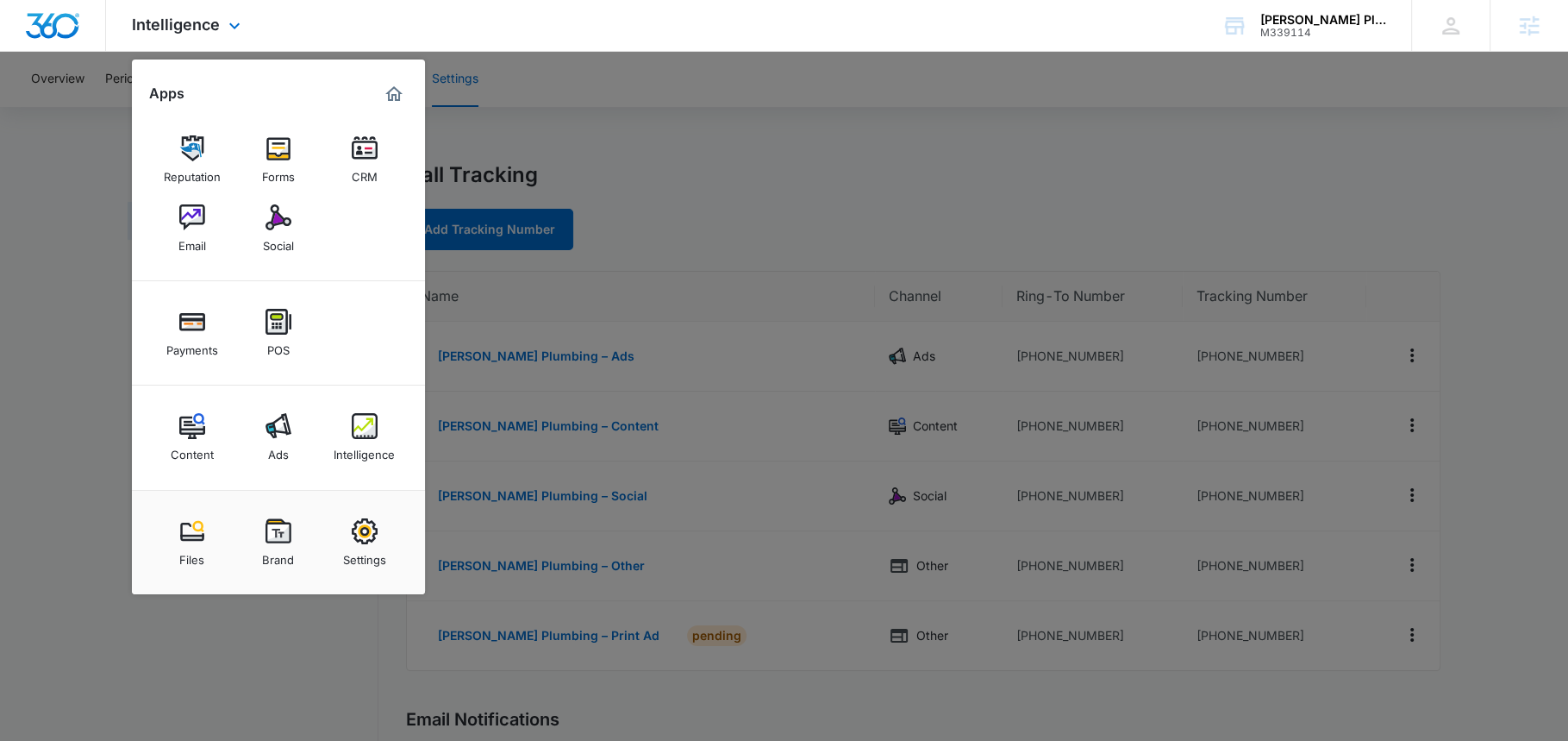
click at [555, 30] on div "Intelligence Apps Reputation Forms CRM Email Social Payments POS Content Ads In…" at bounding box center [784, 26] width 1568 height 52
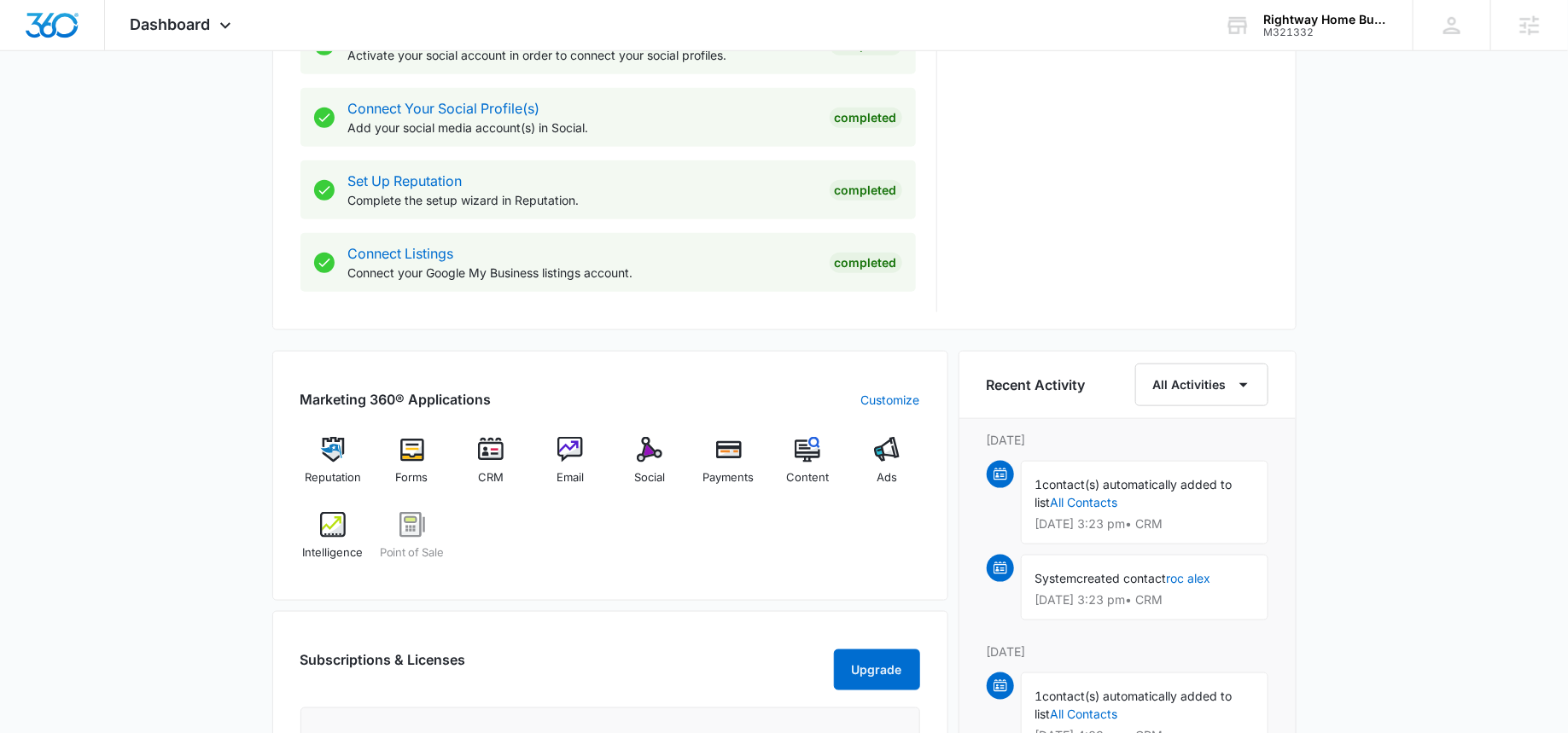
scroll to position [783, 0]
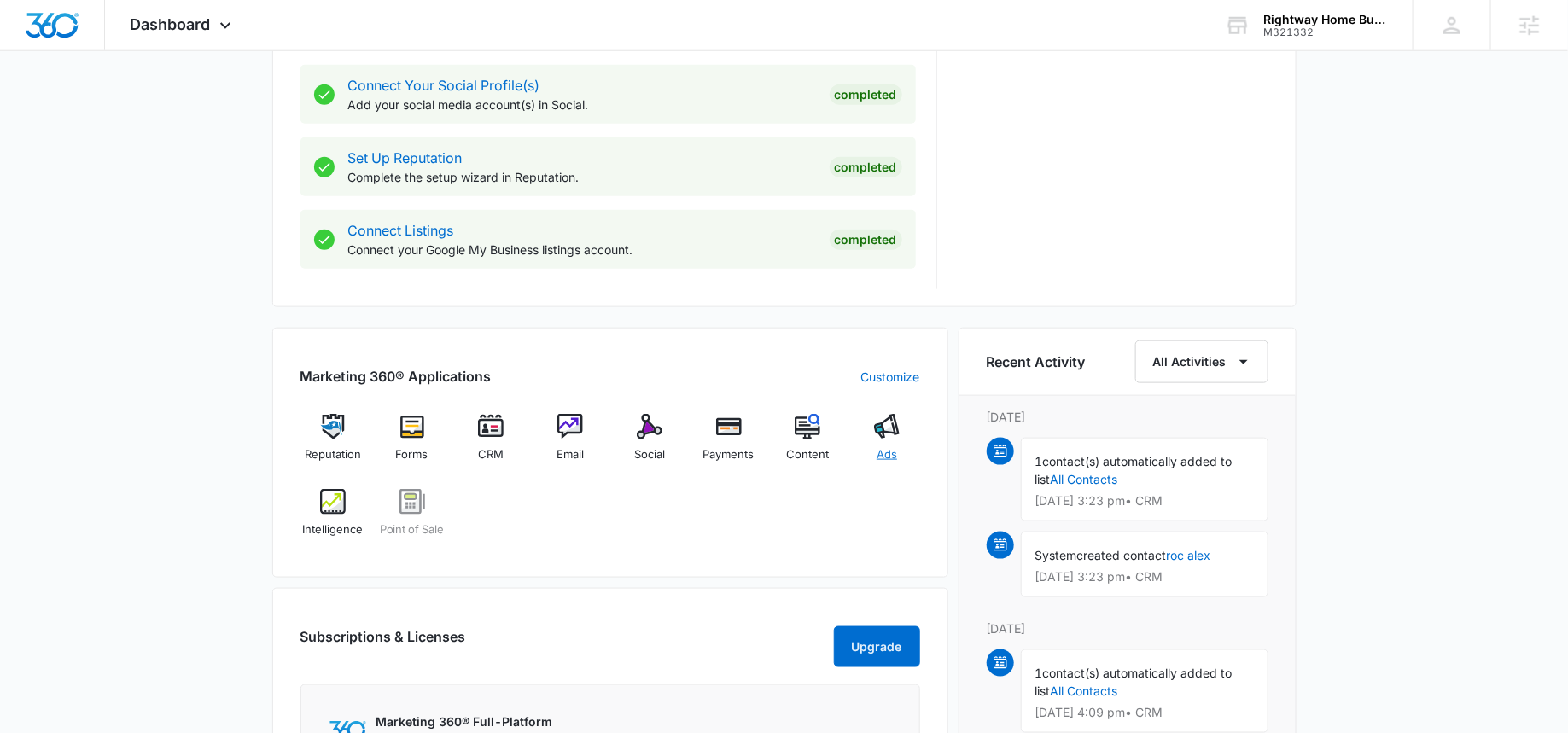
click at [900, 429] on div "Ads" at bounding box center [887, 444] width 66 height 61
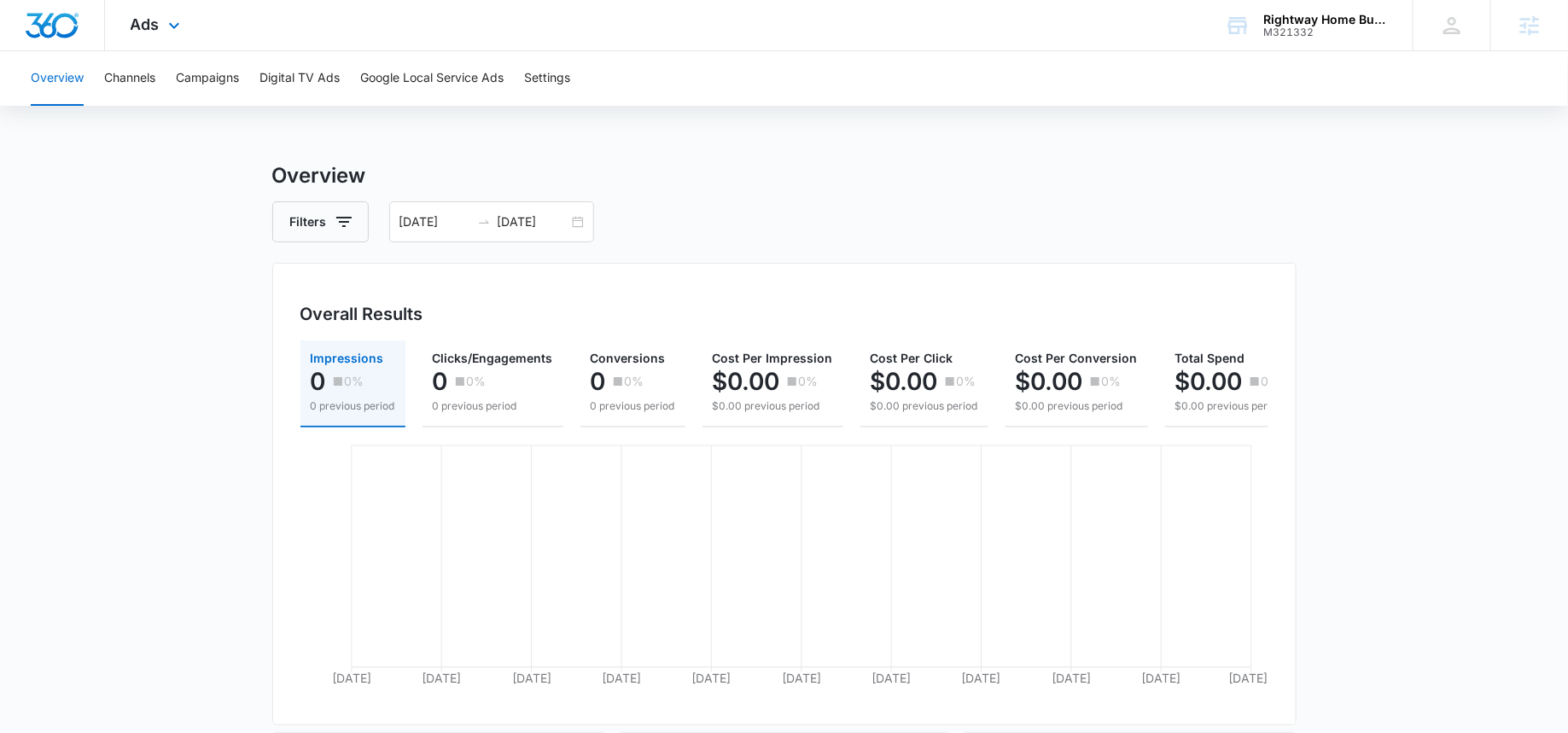
click at [158, 20] on div "Ads Apps Reputation Forms CRM Email Social Payments POS Content Ads Intelligenc…" at bounding box center [158, 25] width 105 height 50
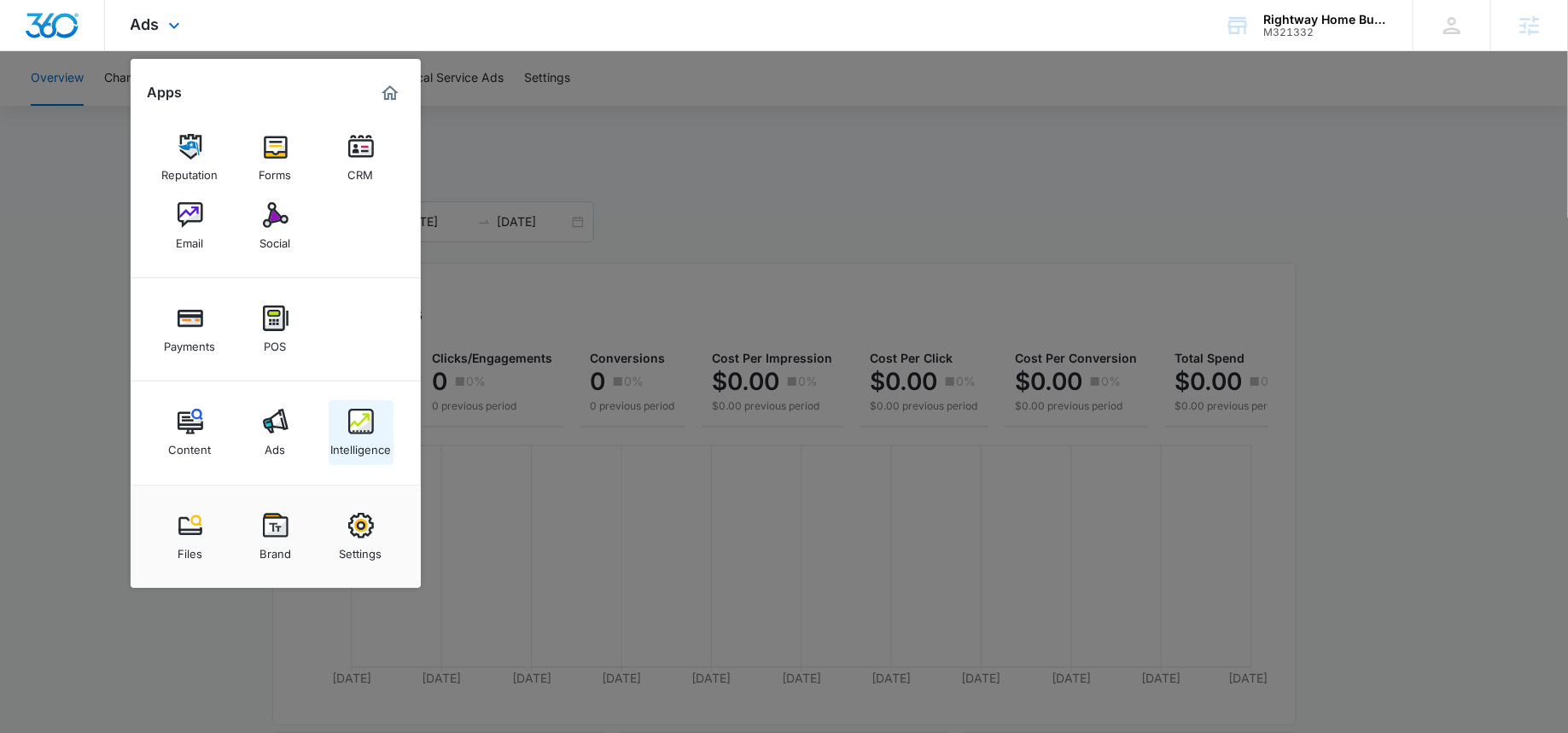
click at [342, 440] on div "Intelligence" at bounding box center [360, 445] width 60 height 22
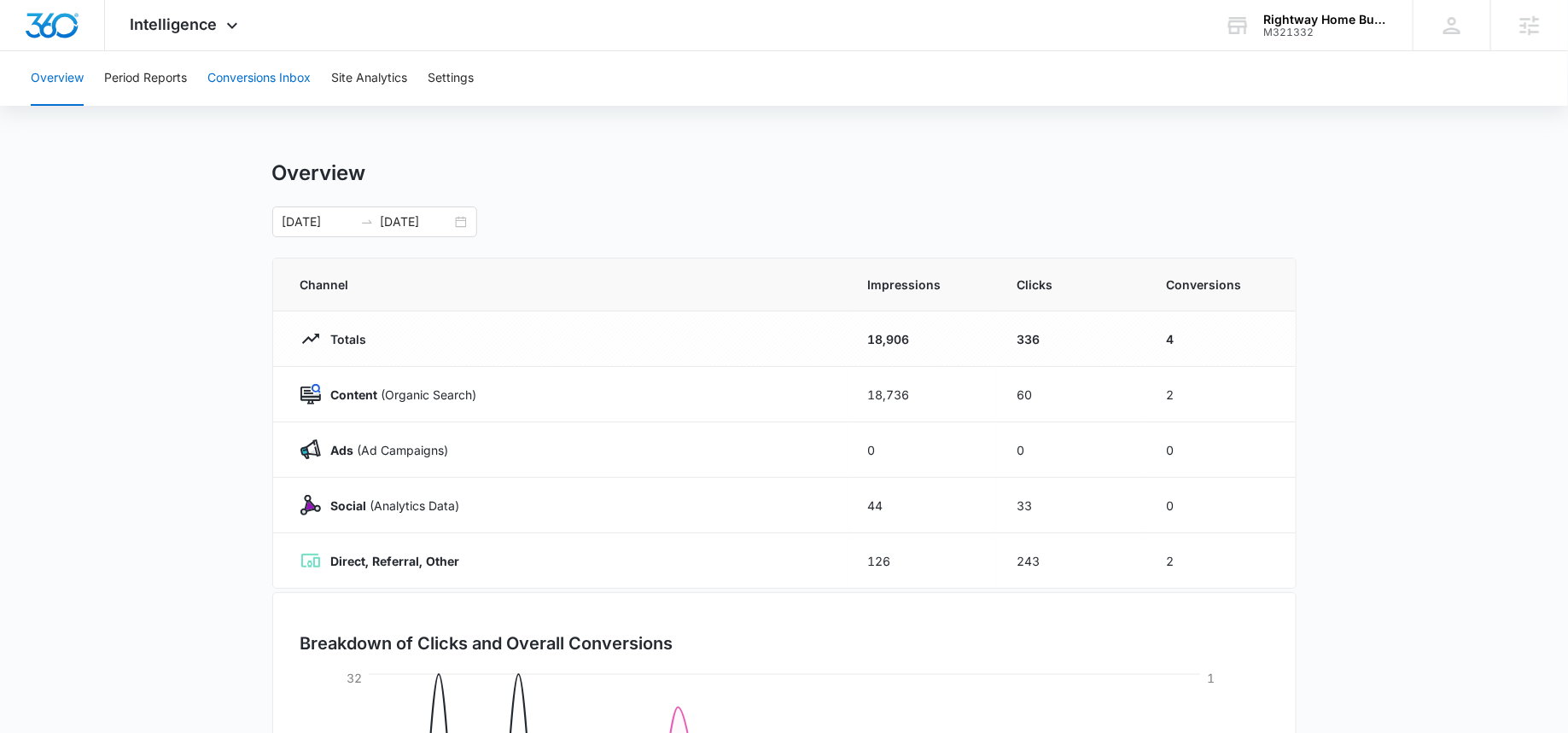
click at [258, 78] on button "Conversions Inbox" at bounding box center [259, 79] width 104 height 55
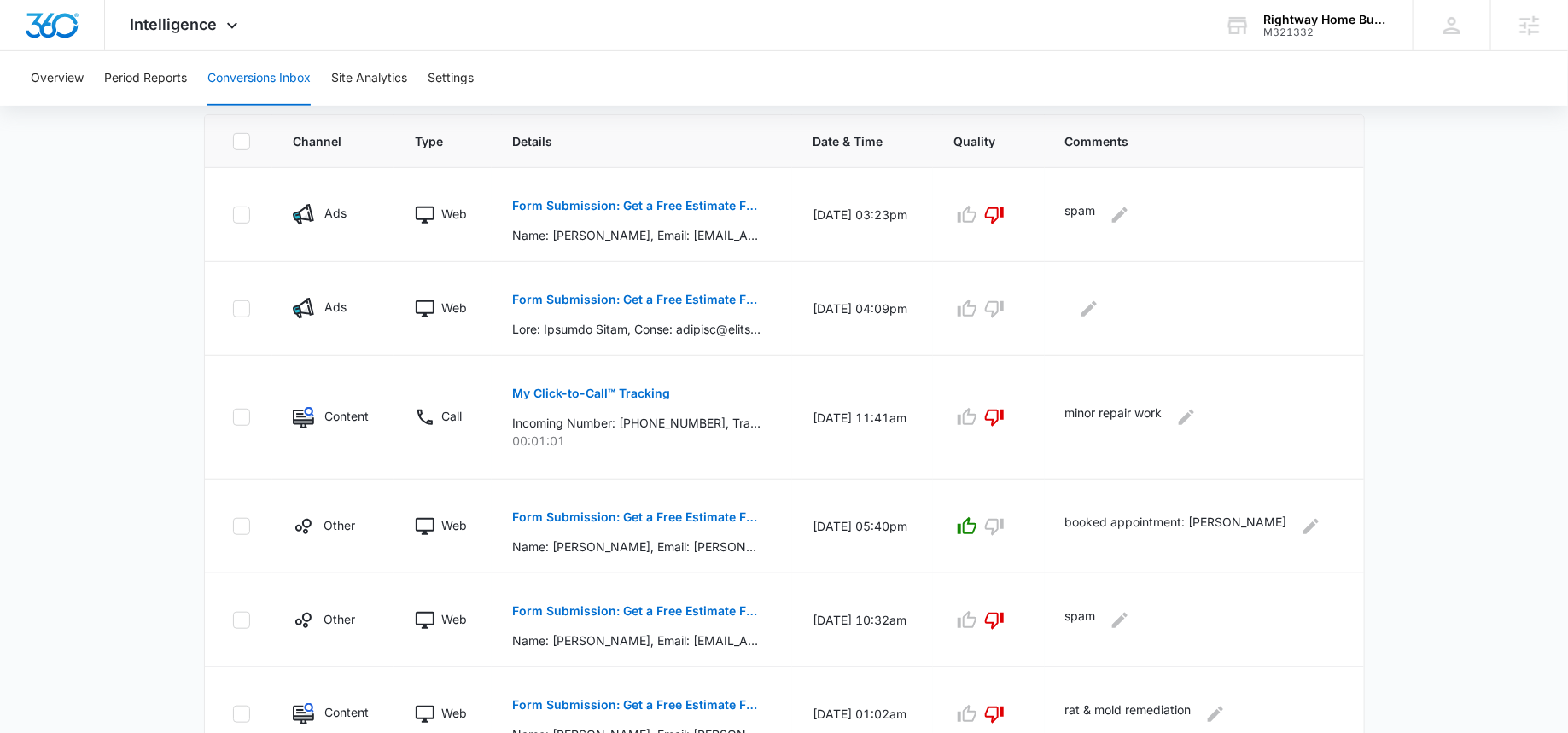
scroll to position [371, 0]
click at [660, 294] on p "Form Submission: Get a Free Estimate Form - NEW [DATE]" at bounding box center [636, 297] width 248 height 12
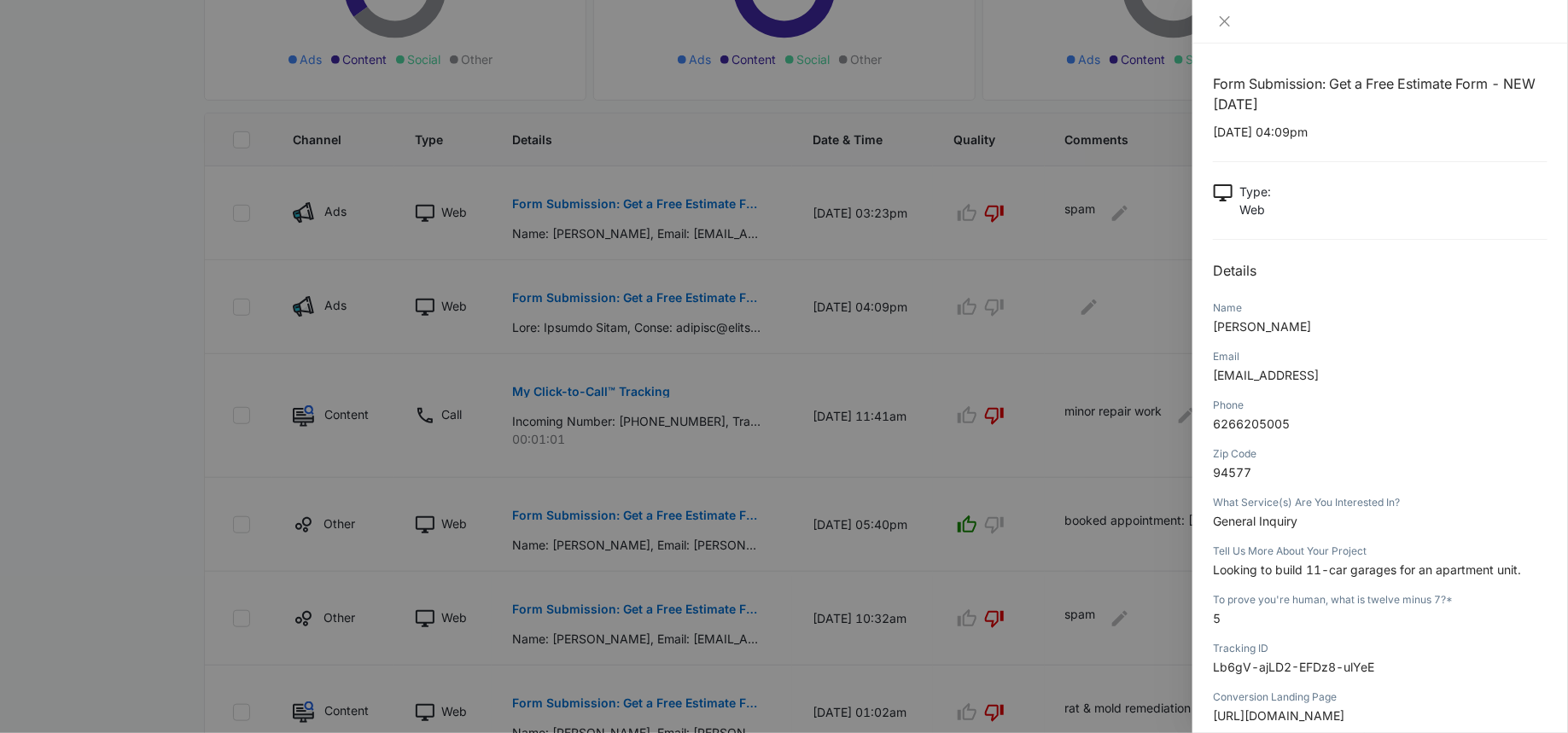
click at [212, 326] on div at bounding box center [784, 366] width 1568 height 733
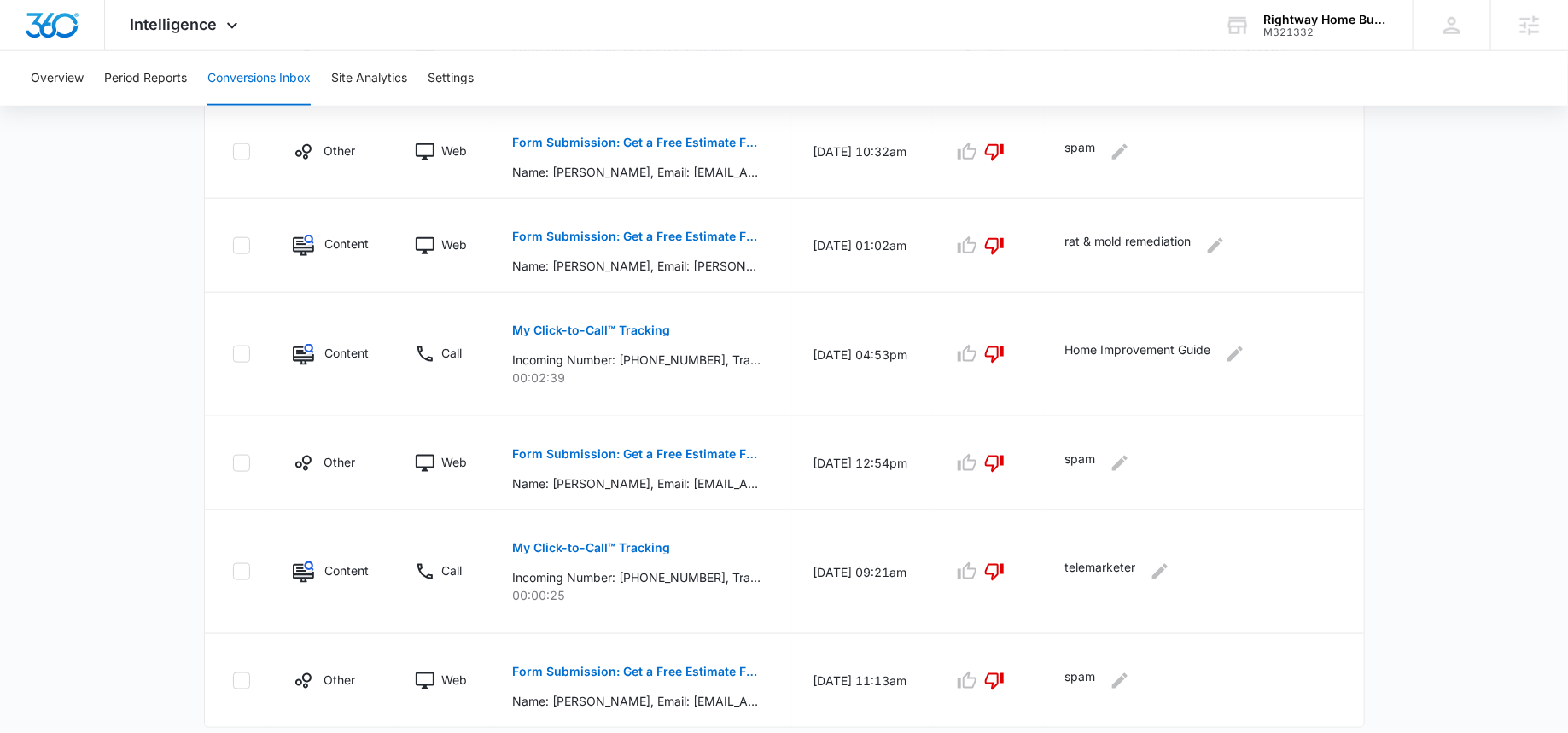
scroll to position [882, 0]
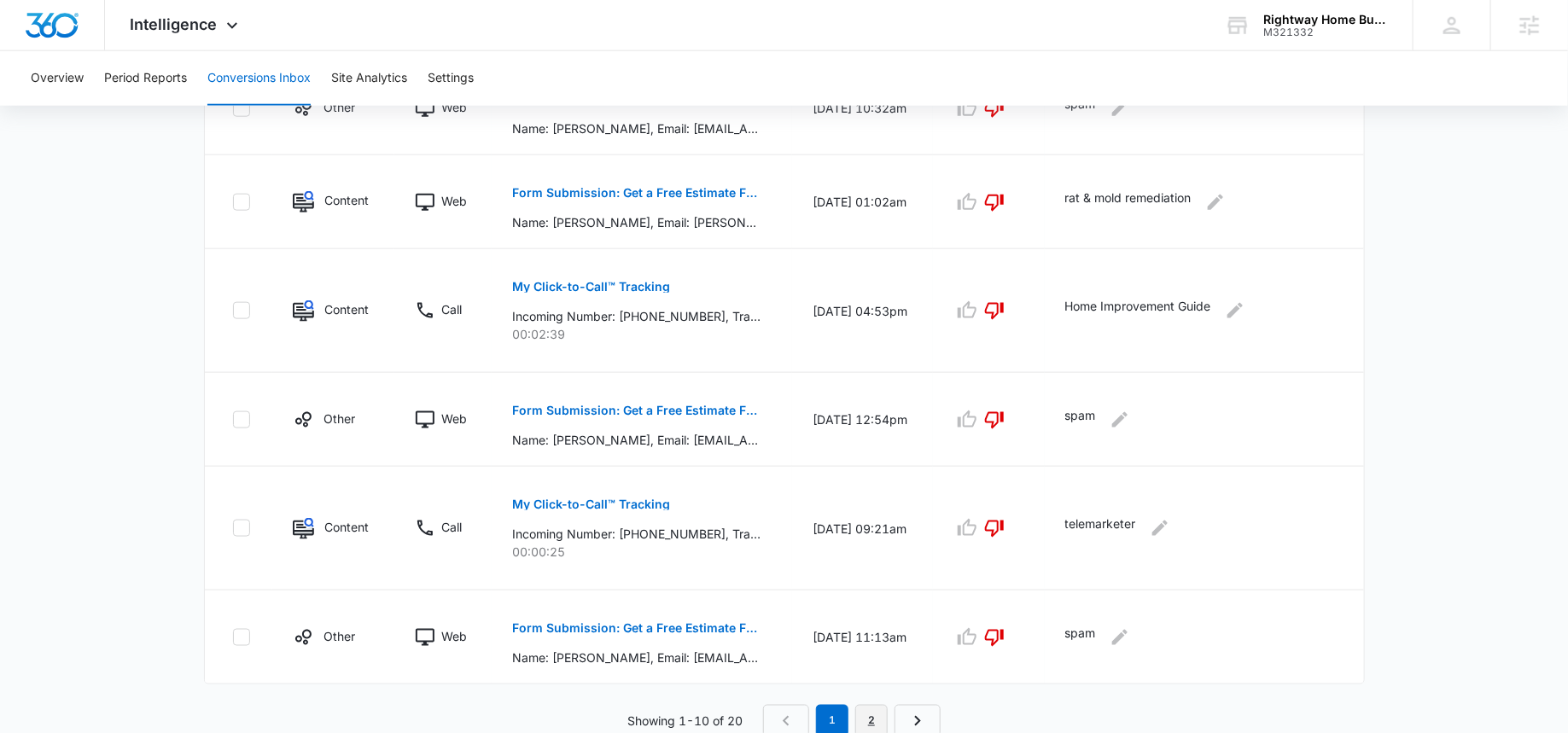
click at [876, 716] on link "2" at bounding box center [871, 721] width 33 height 33
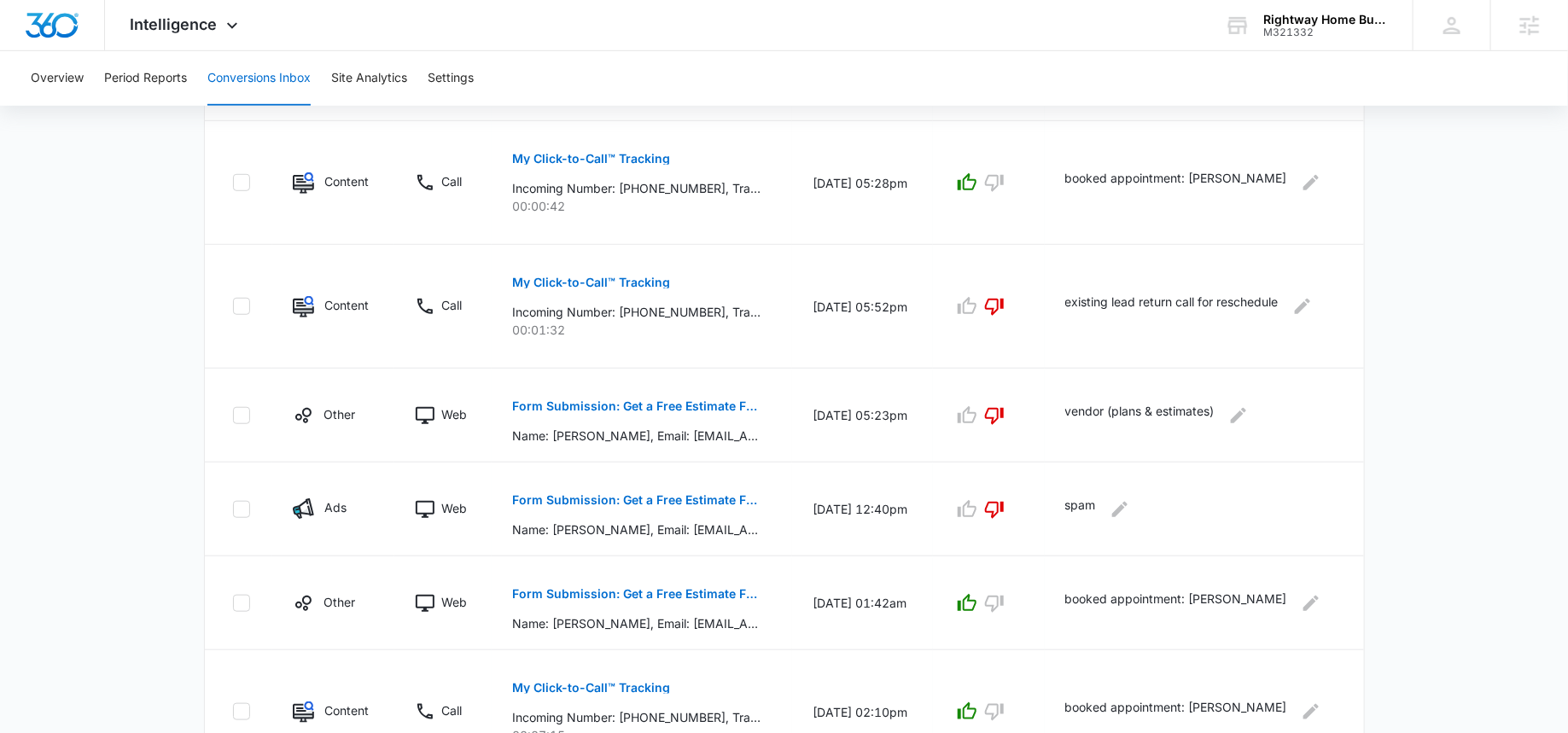
scroll to position [0, 0]
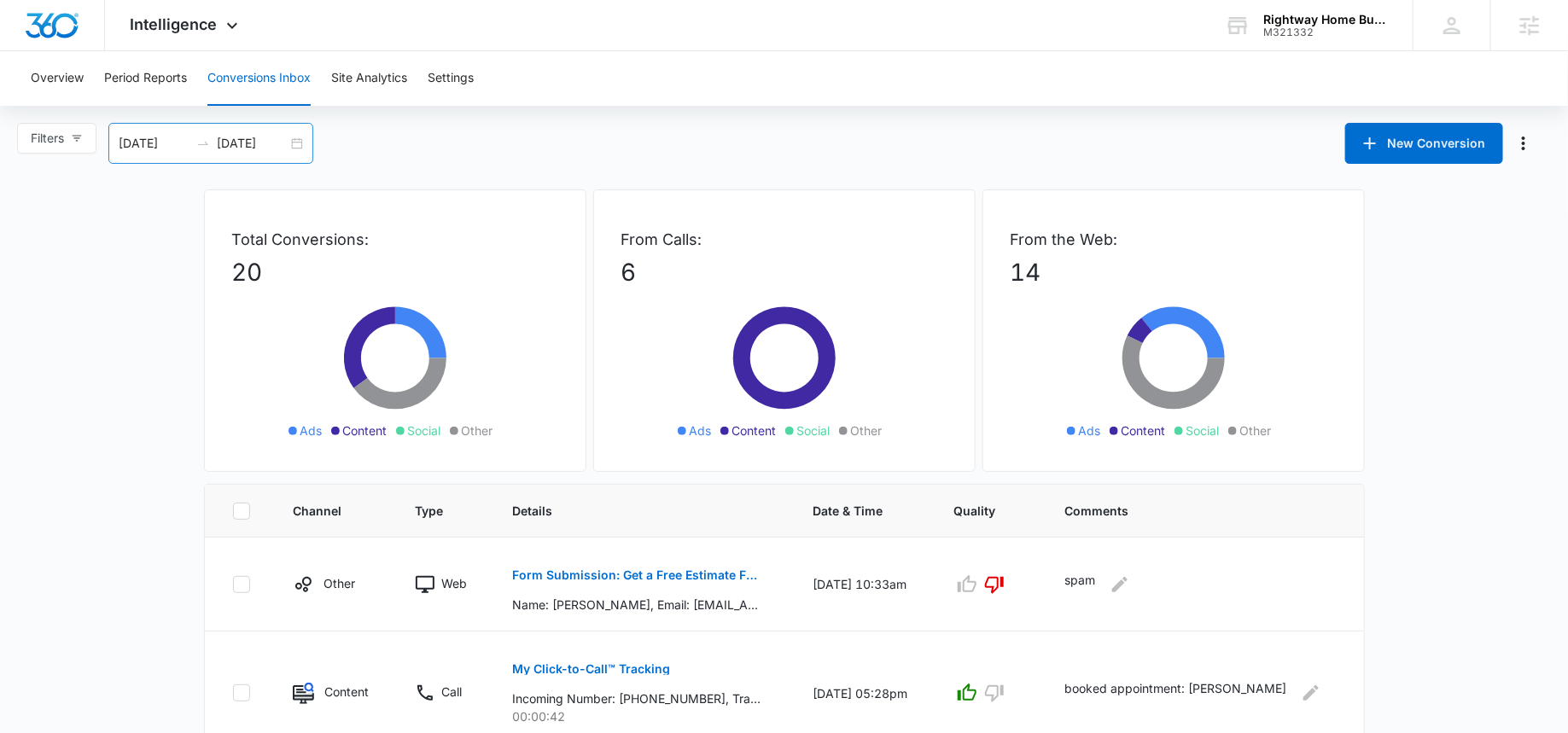
click at [244, 149] on input "[DATE]" at bounding box center [252, 143] width 71 height 19
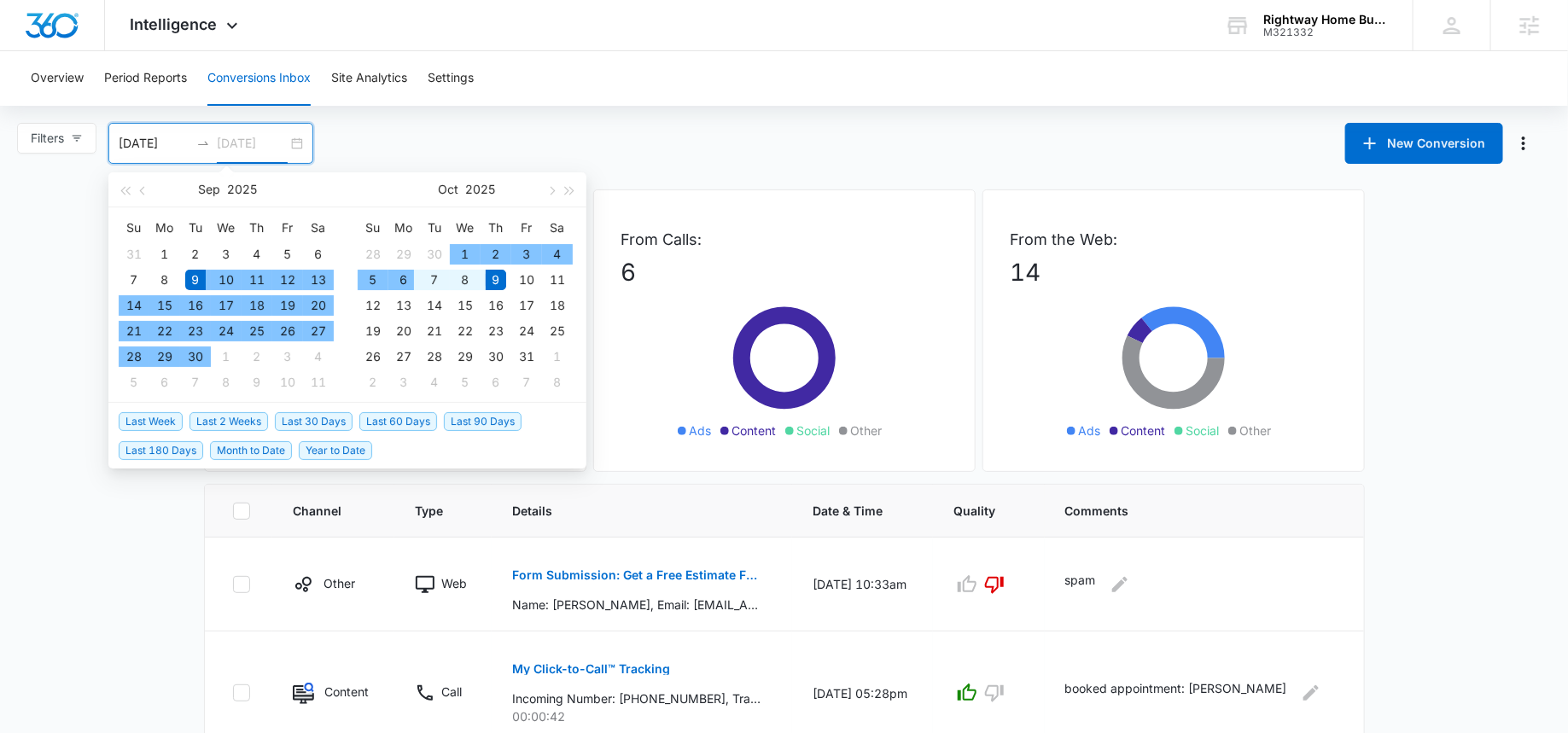
type input "[DATE]"
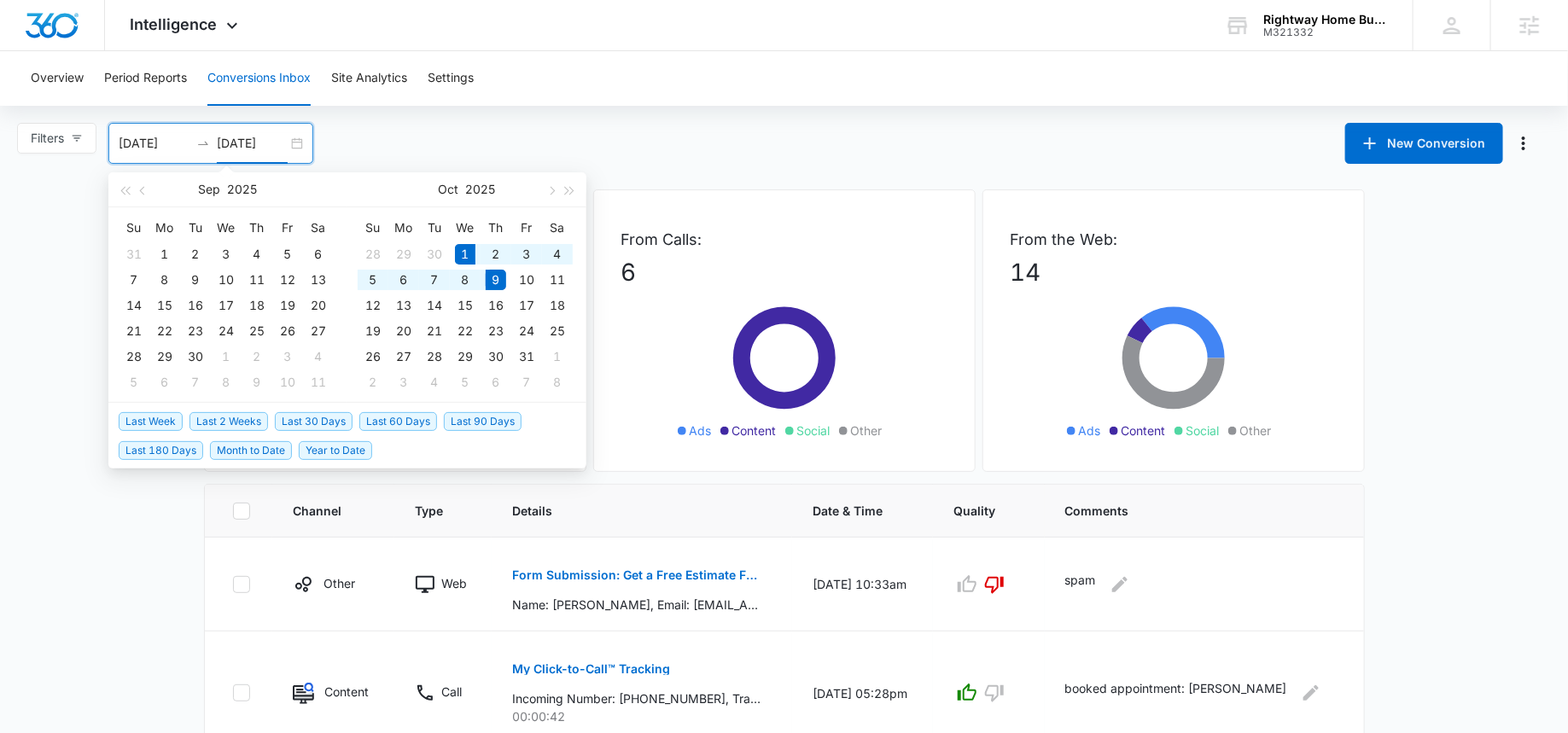
click at [239, 450] on span "Month to Date" at bounding box center [251, 450] width 82 height 19
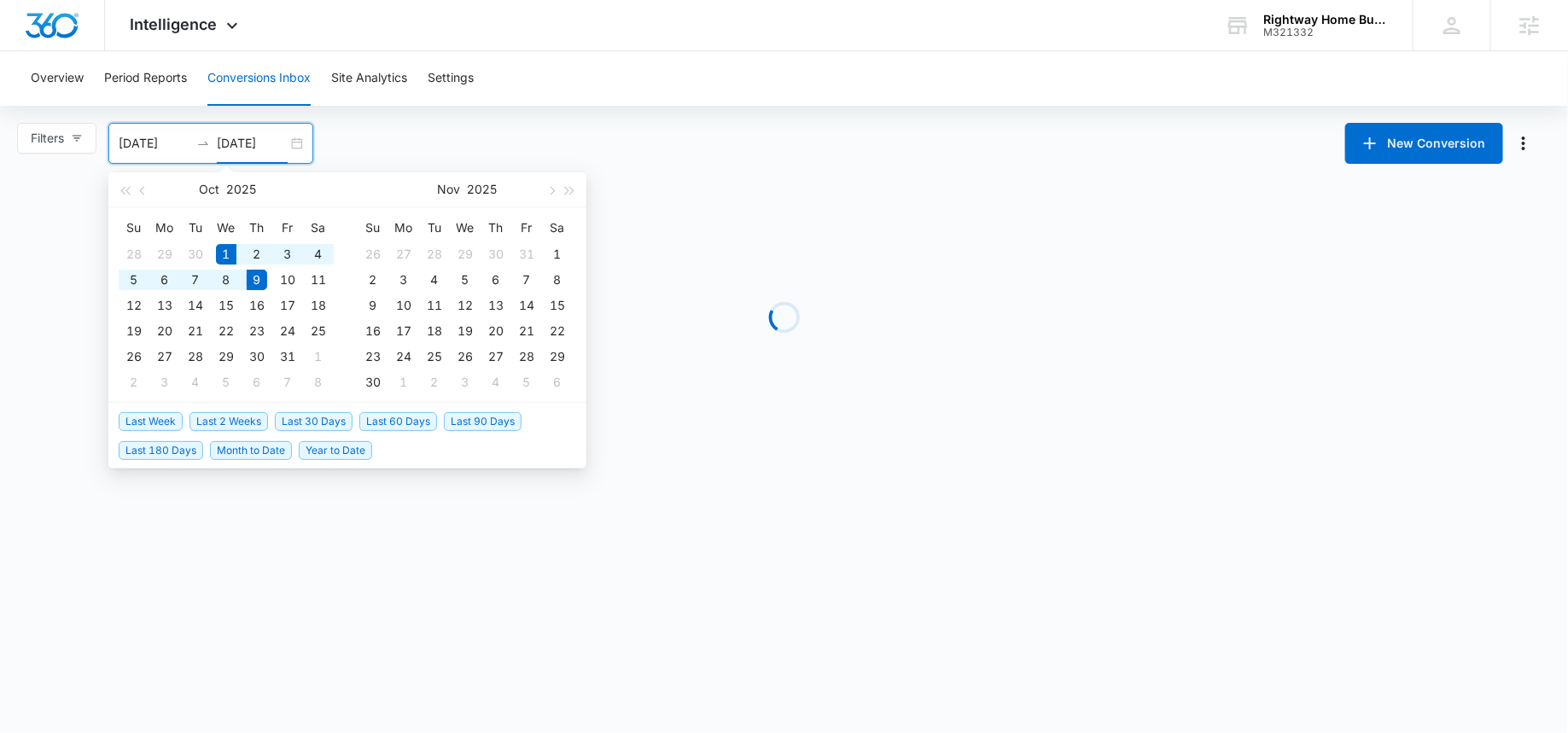
type input "[DATE]"
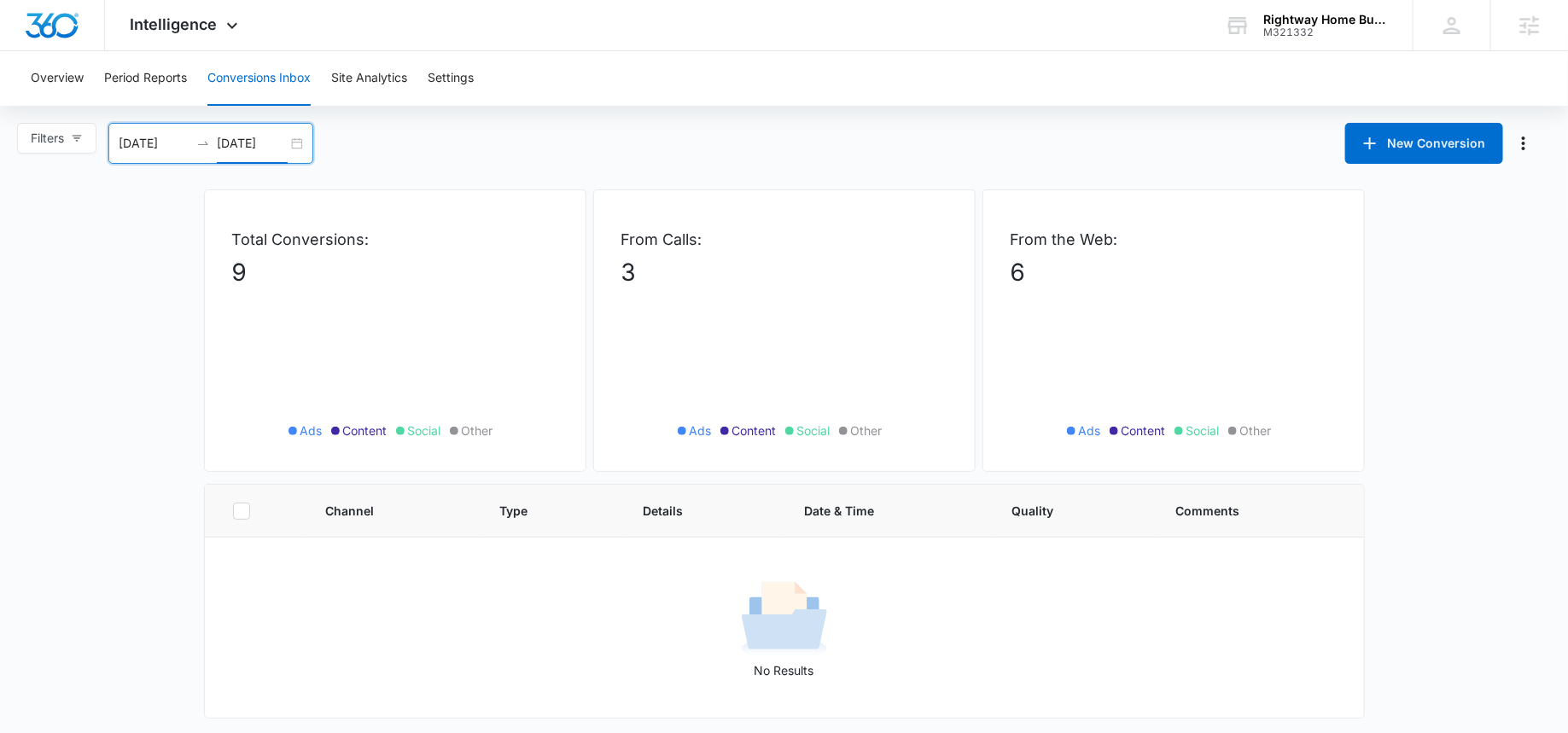
scroll to position [22, 0]
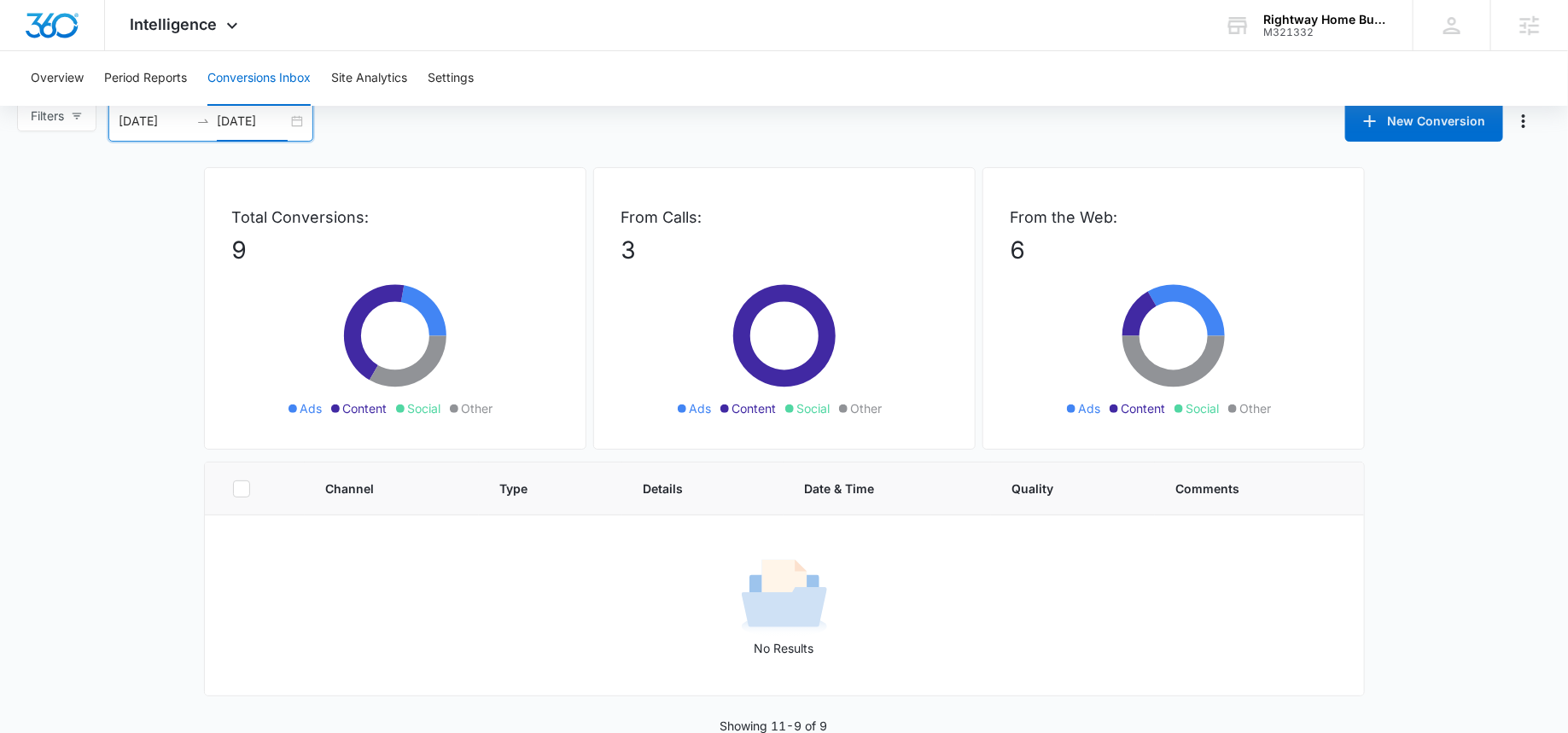
click at [237, 129] on input "[DATE]" at bounding box center [252, 120] width 71 height 19
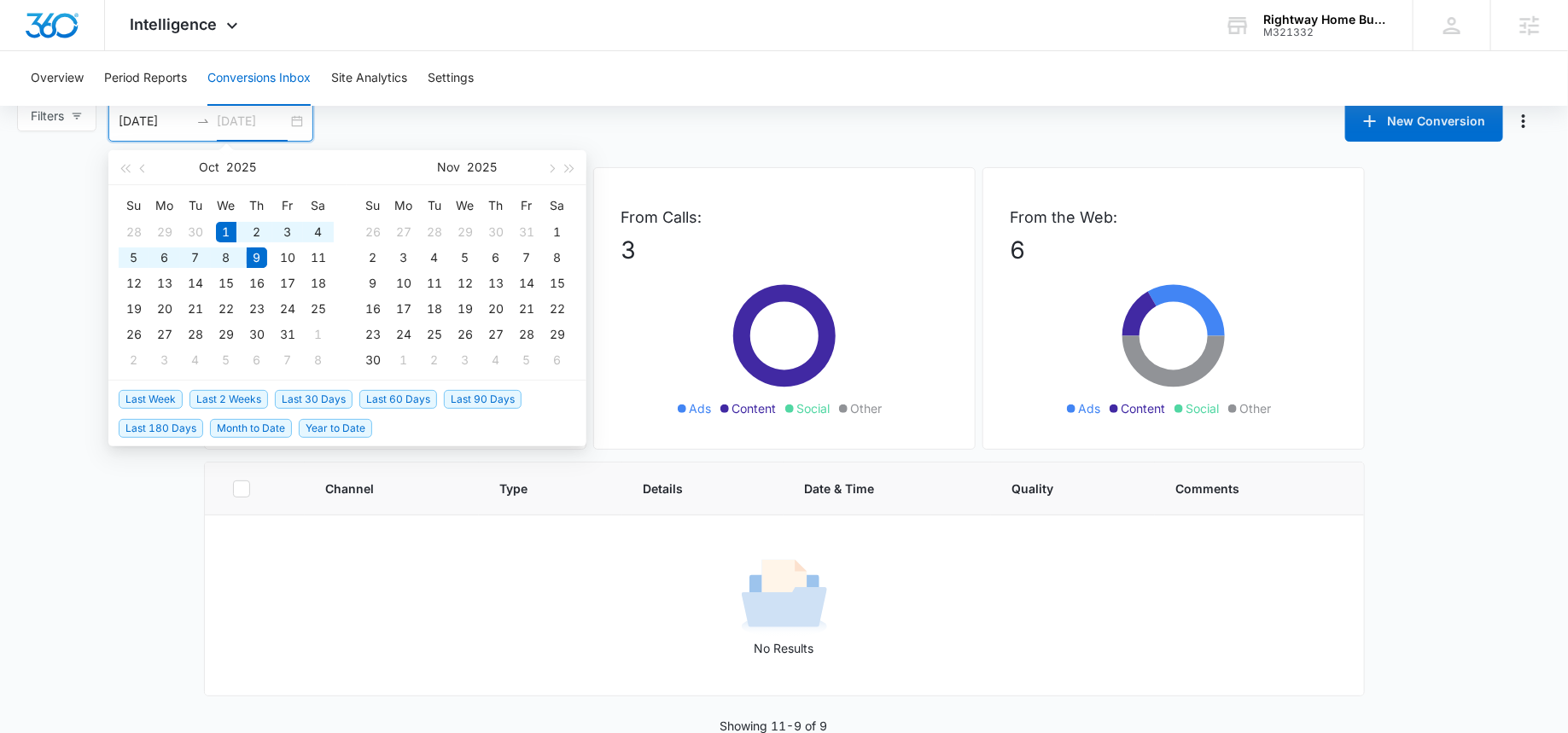
type input "[DATE]"
click at [302, 390] on span "Last 30 Days" at bounding box center [313, 398] width 78 height 19
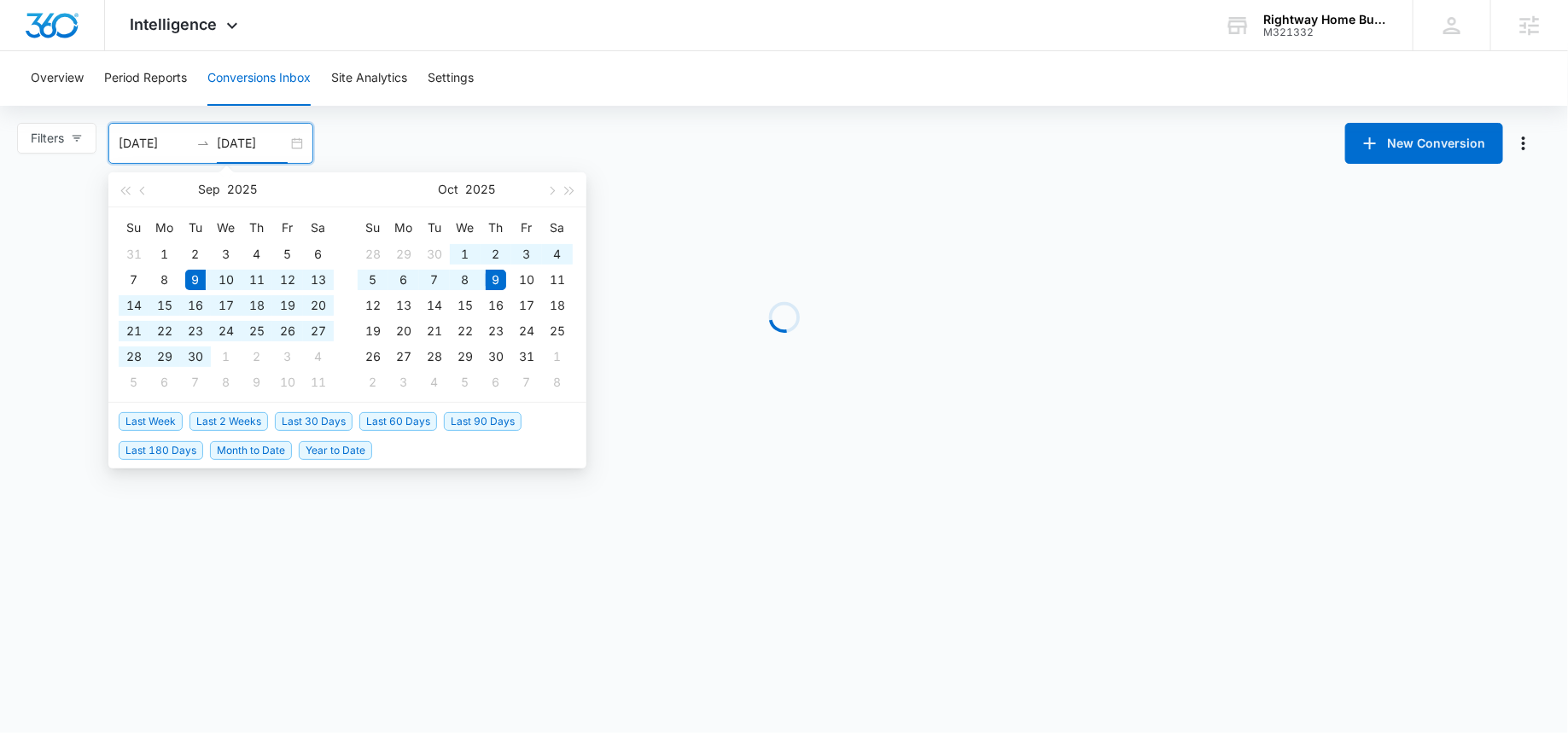
type input "[DATE]"
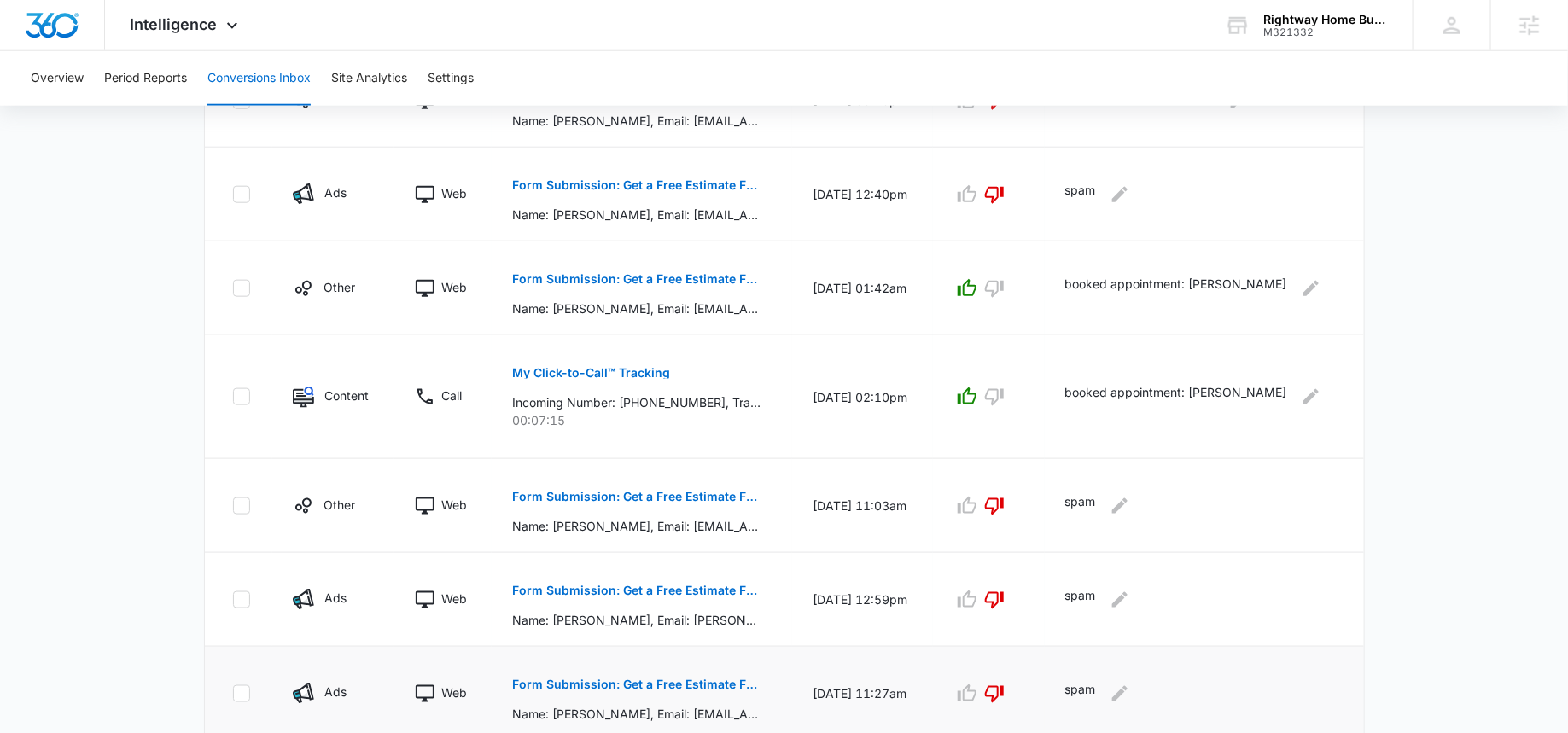
scroll to position [882, 0]
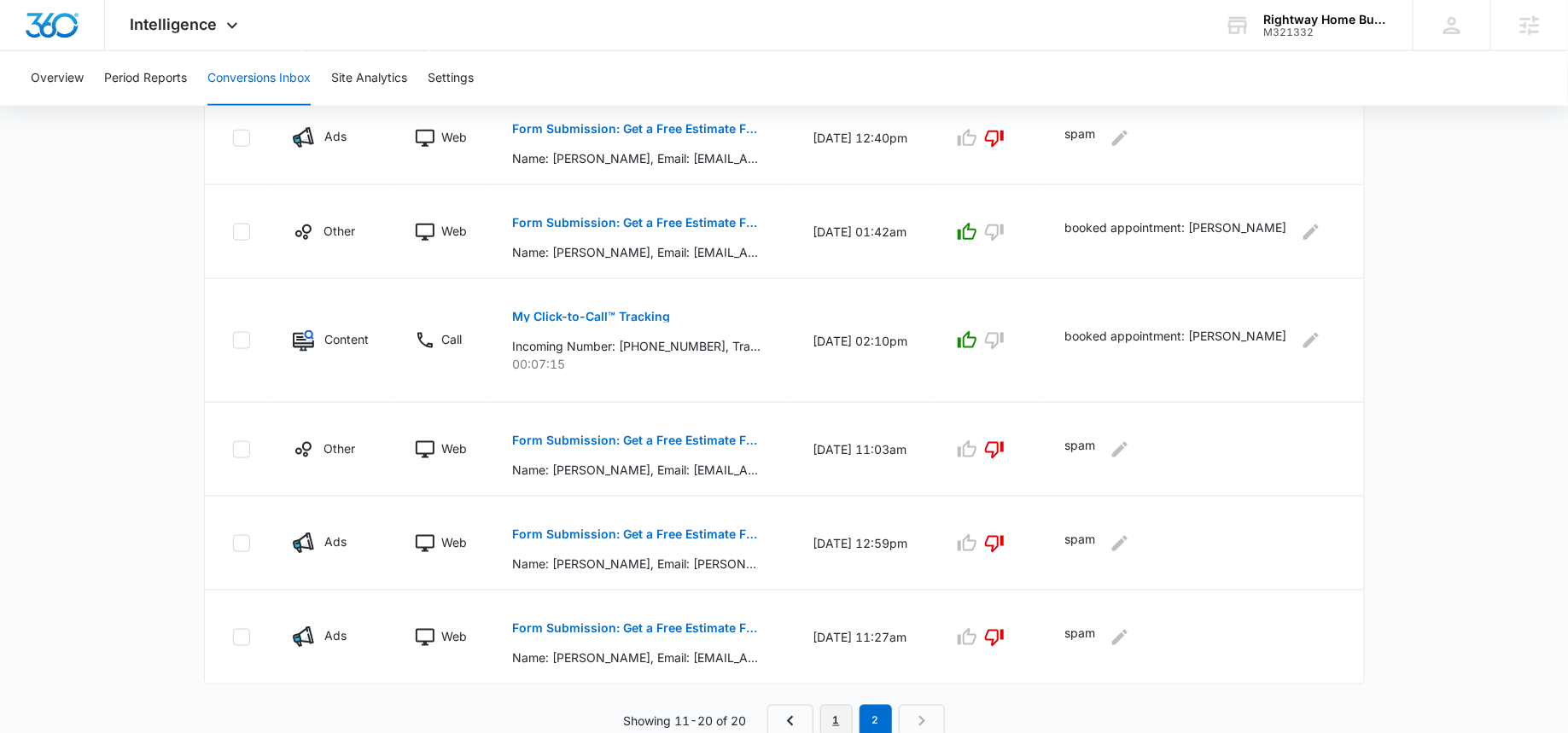
click at [825, 712] on link "1" at bounding box center [836, 721] width 33 height 33
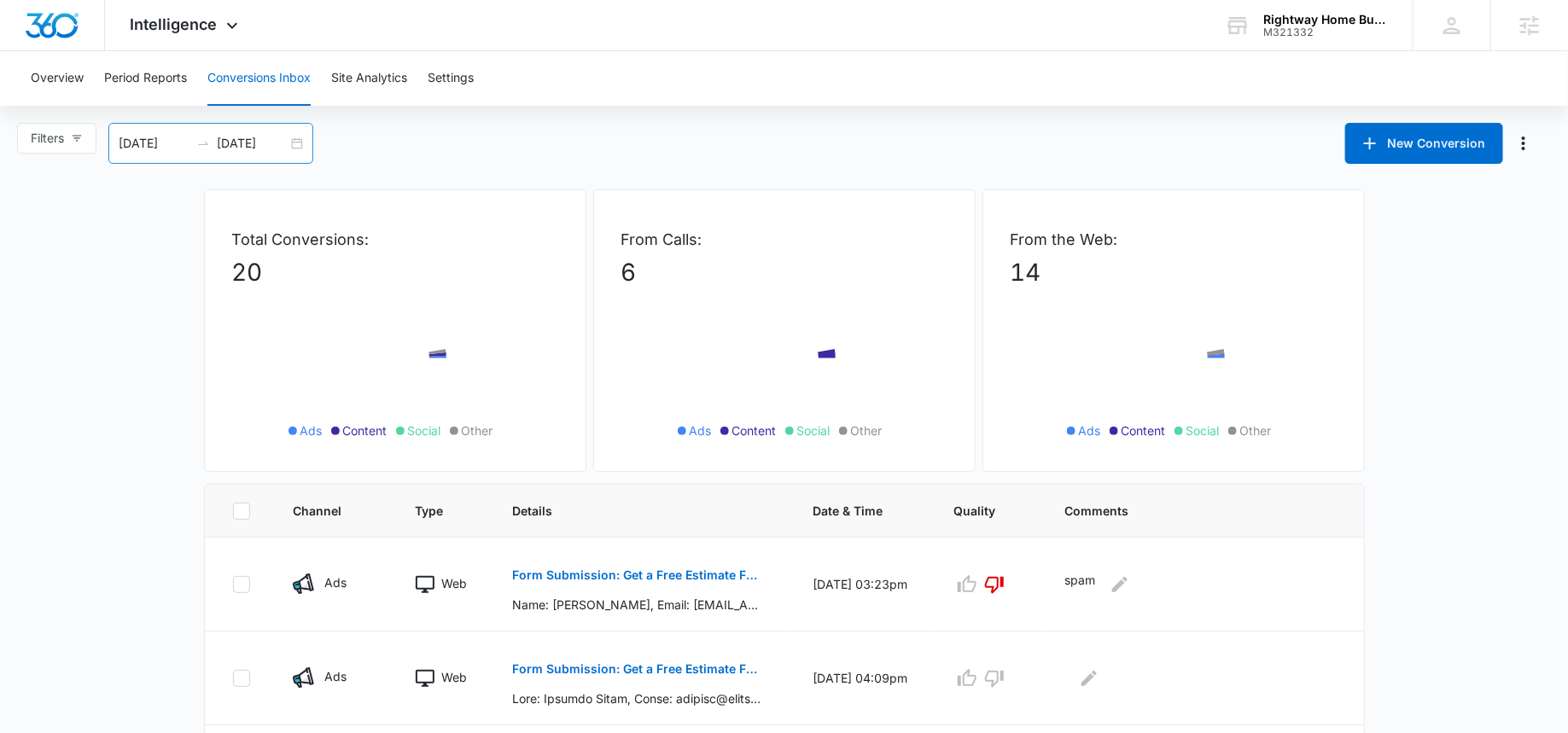
click at [243, 135] on input "[DATE]" at bounding box center [252, 143] width 71 height 19
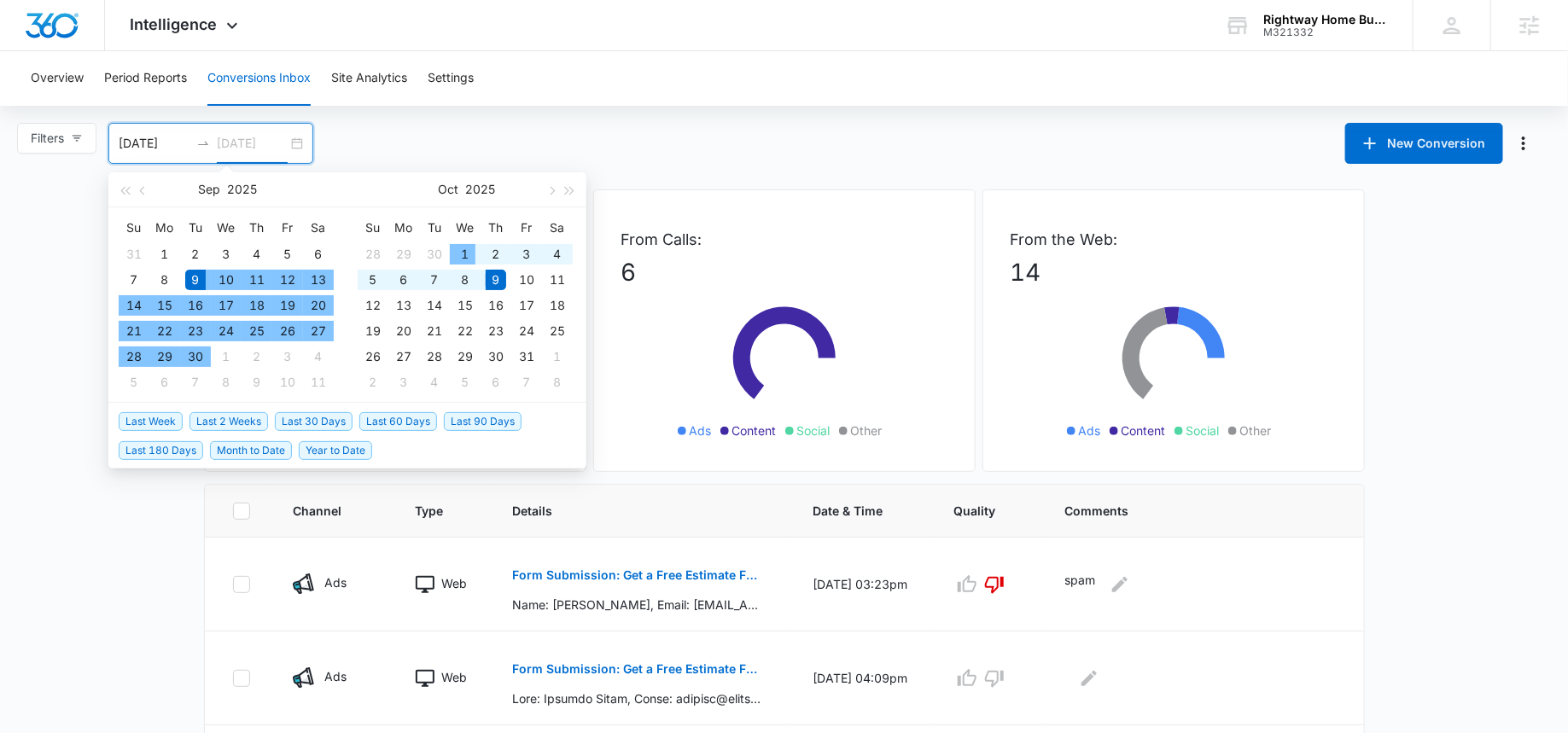
type input "[DATE]"
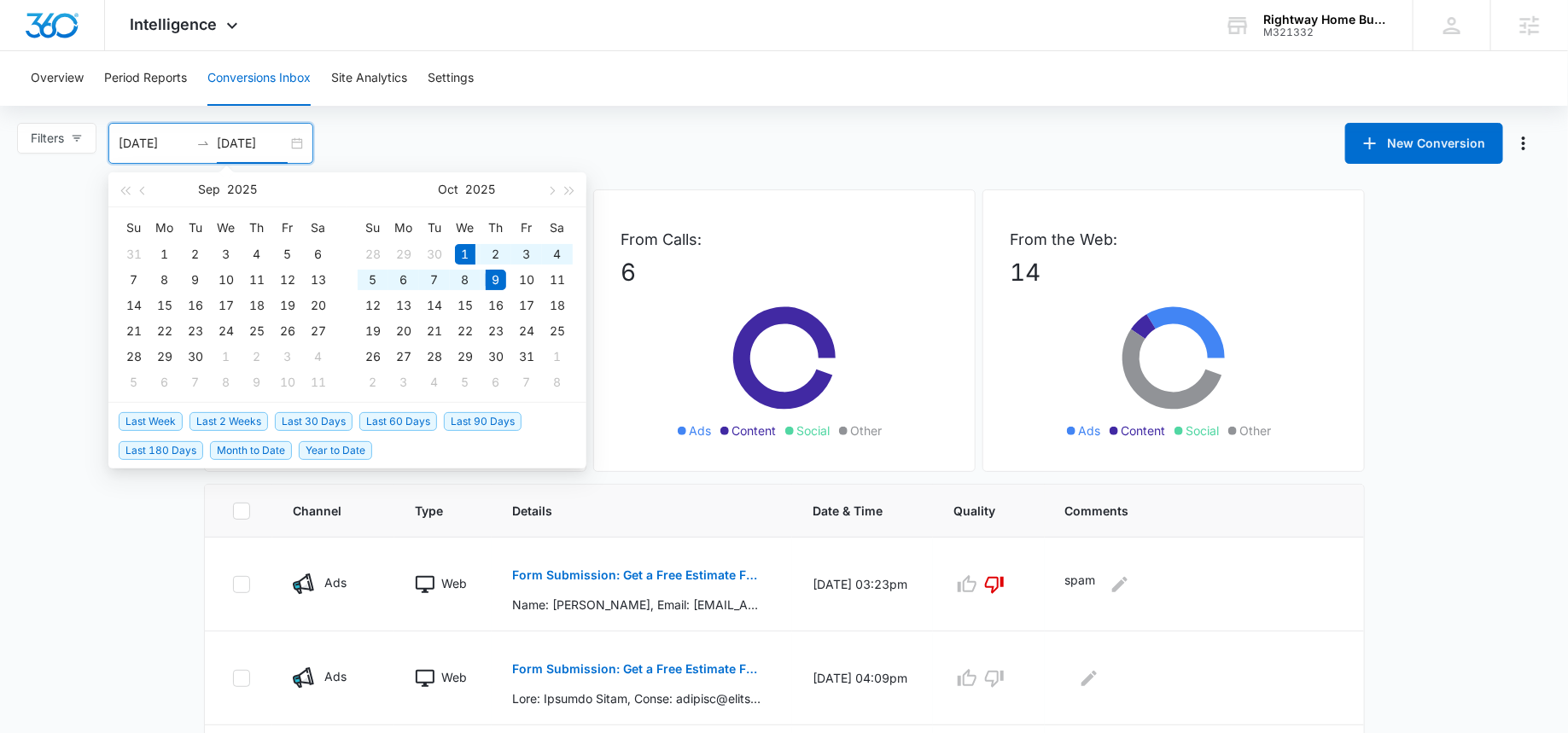
click at [243, 451] on span "Month to Date" at bounding box center [251, 450] width 82 height 19
type input "[DATE]"
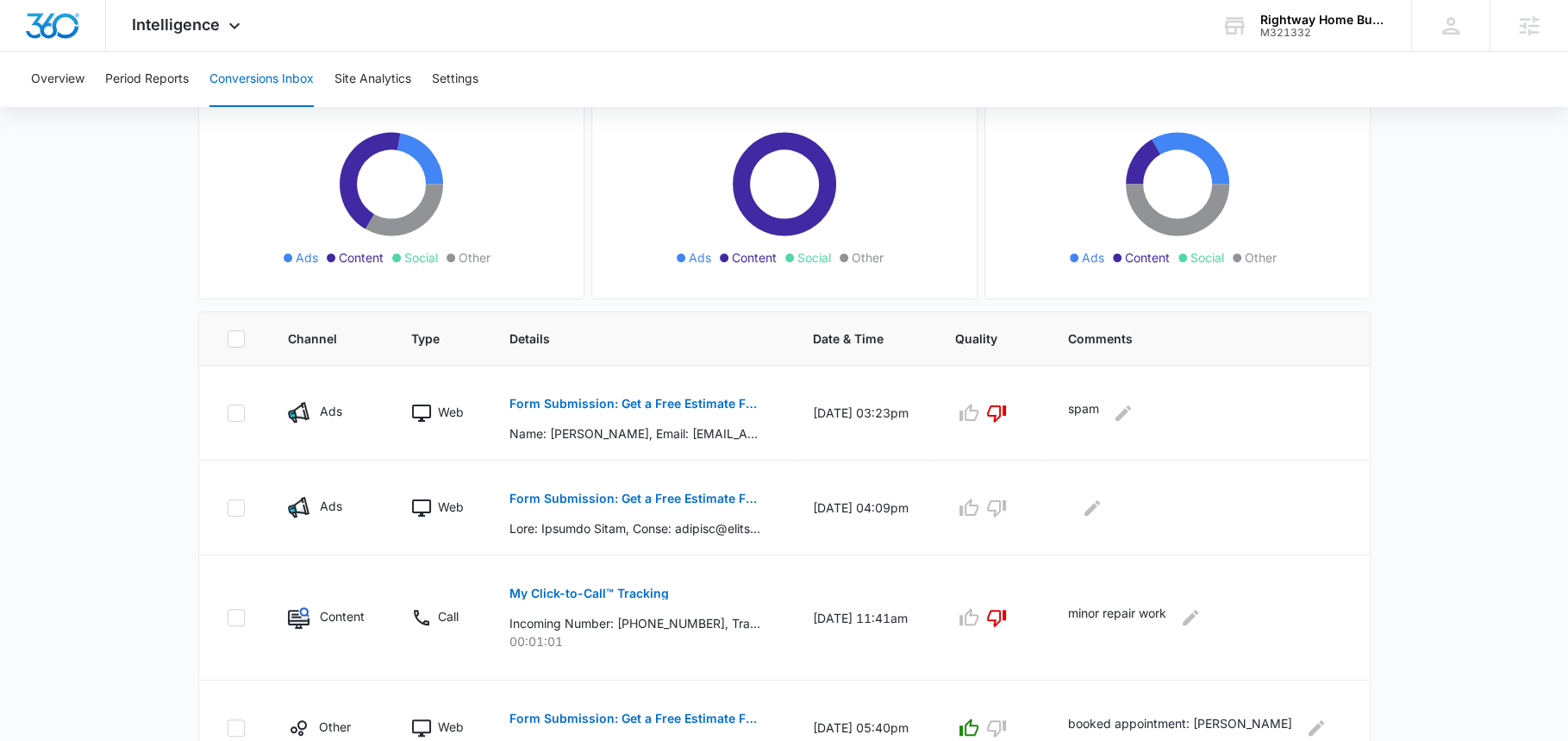
scroll to position [124, 0]
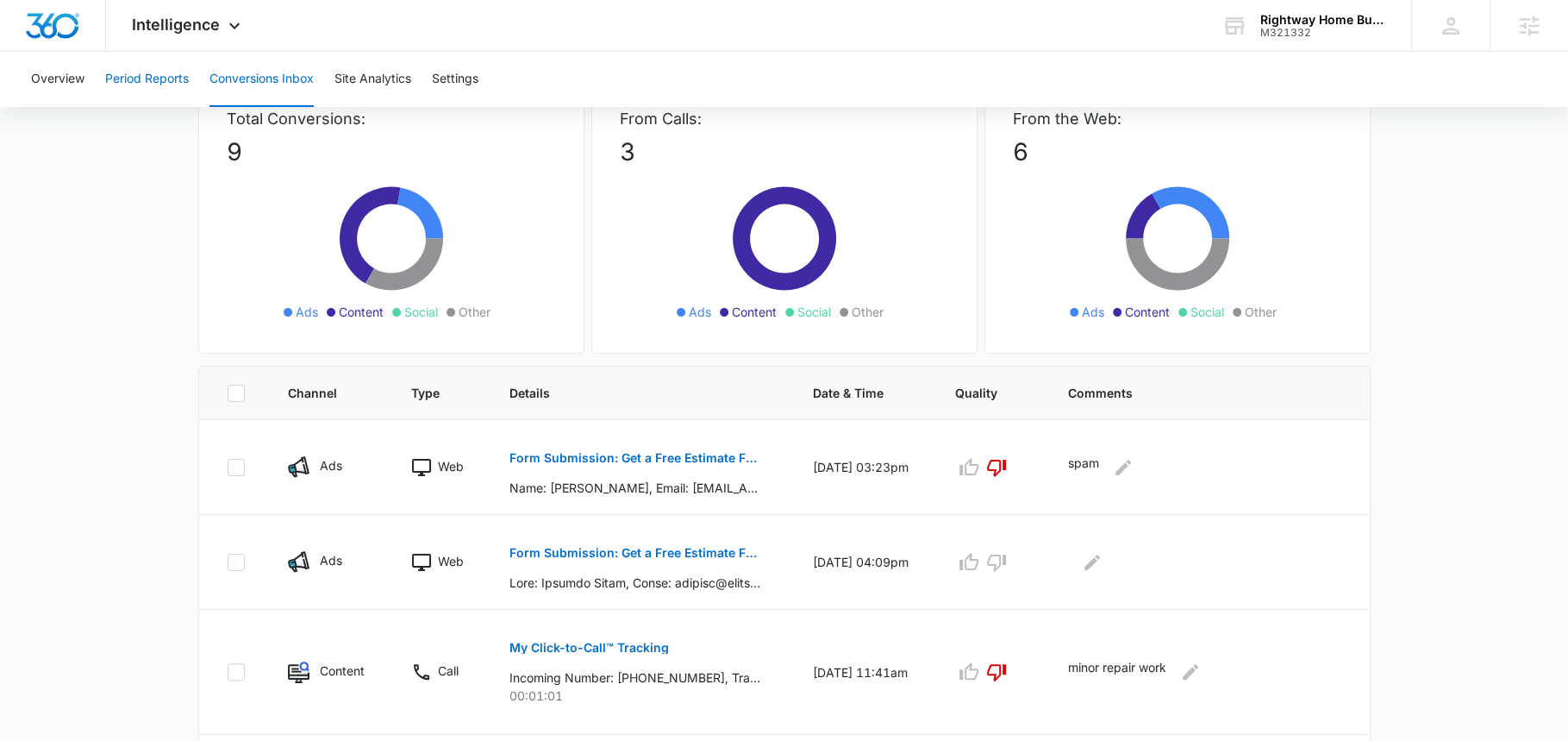
click at [159, 78] on button "Period Reports" at bounding box center [147, 80] width 83 height 55
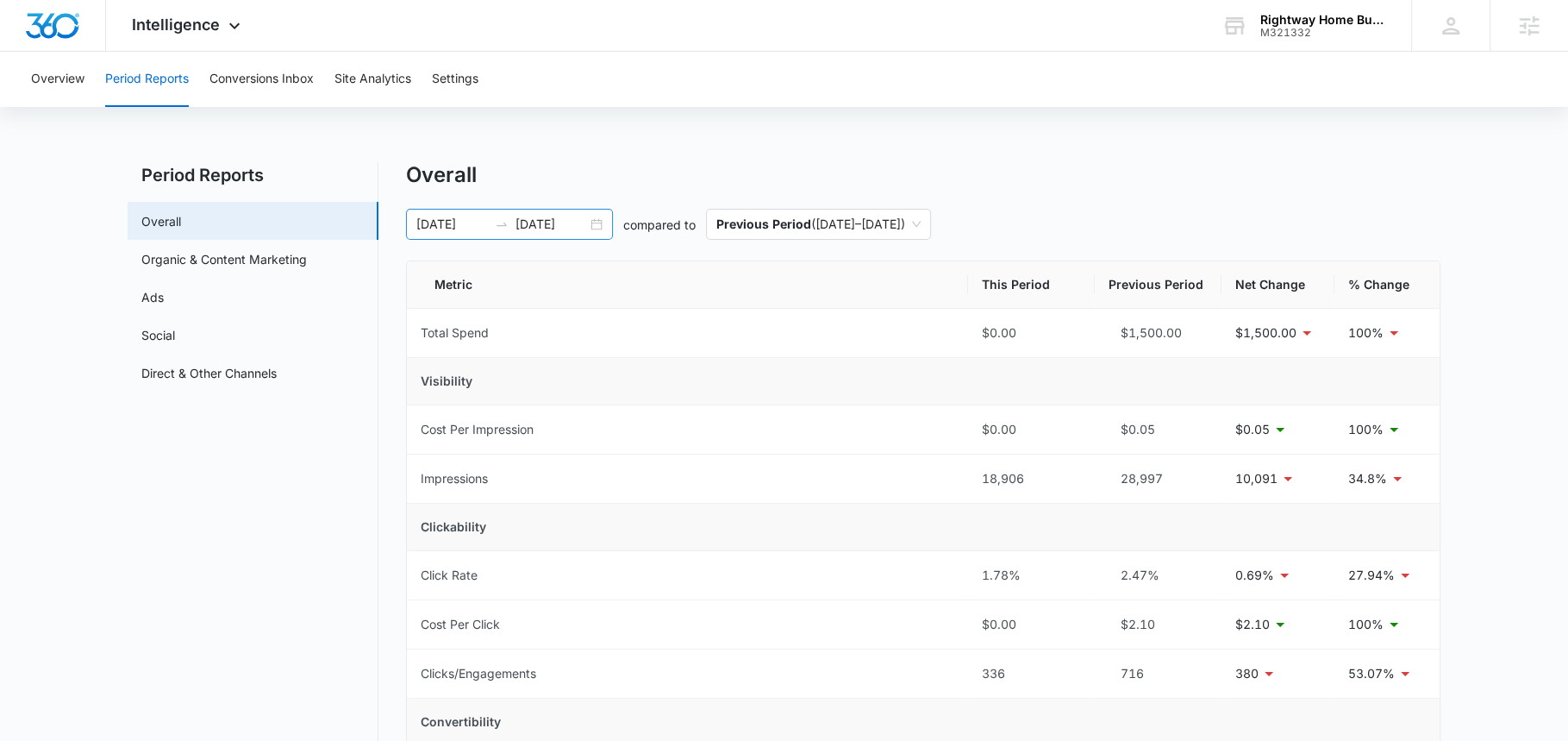
click at [521, 229] on input "09/30/2025" at bounding box center [551, 224] width 72 height 19
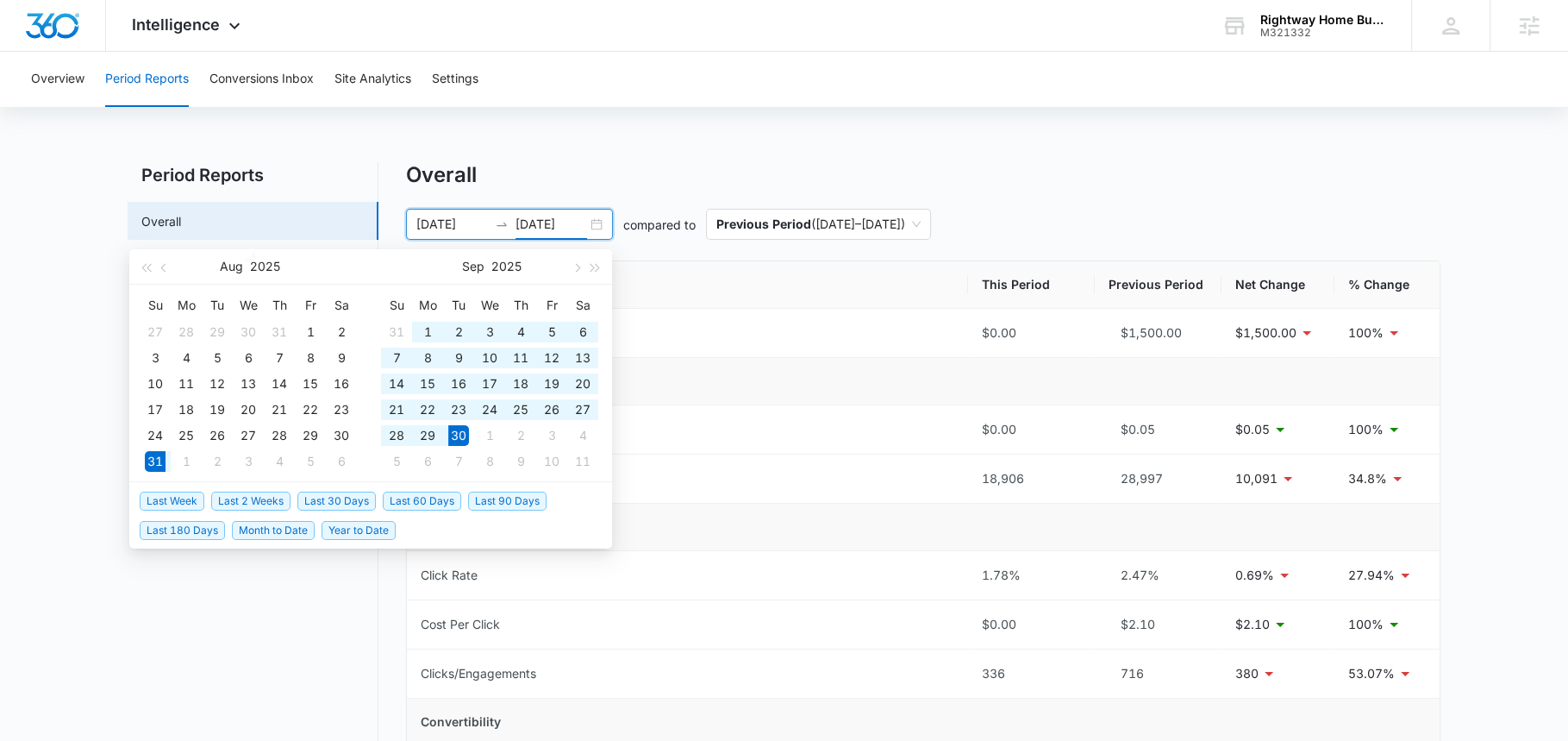
type input "09/30/2025"
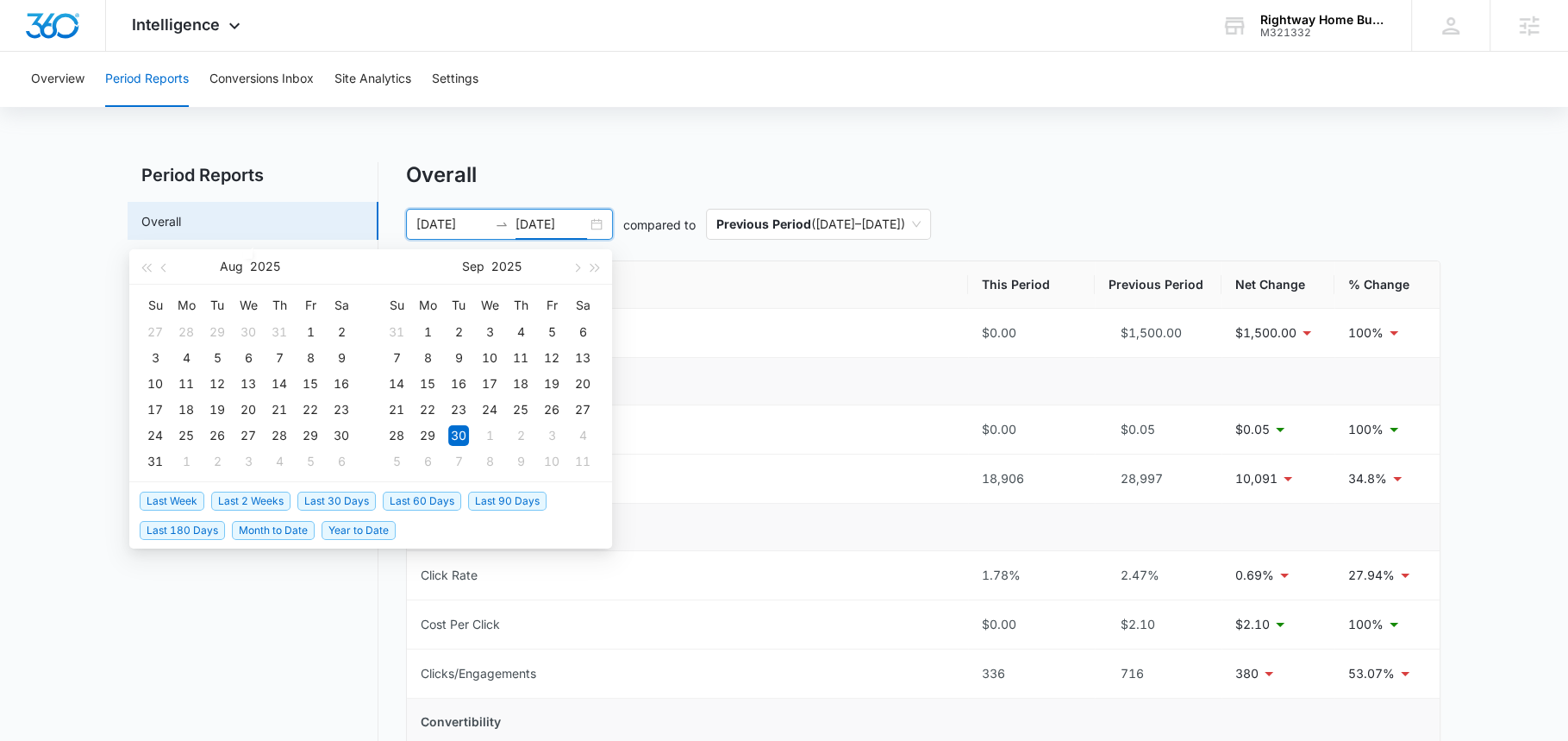
click at [249, 532] on span "Month to Date" at bounding box center [273, 530] width 83 height 19
type input "[DATE]"
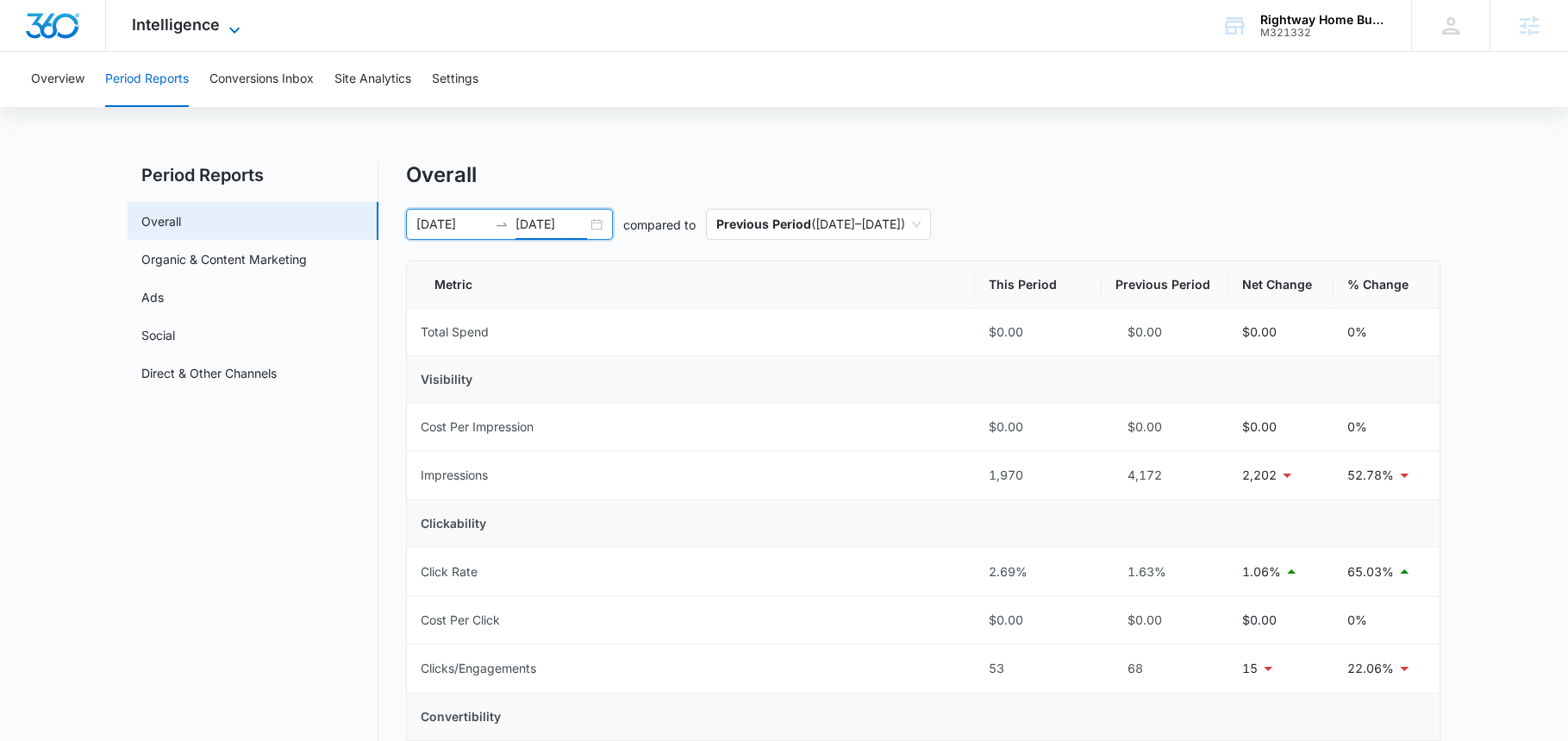
click at [191, 22] on span "Intelligence" at bounding box center [175, 24] width 88 height 18
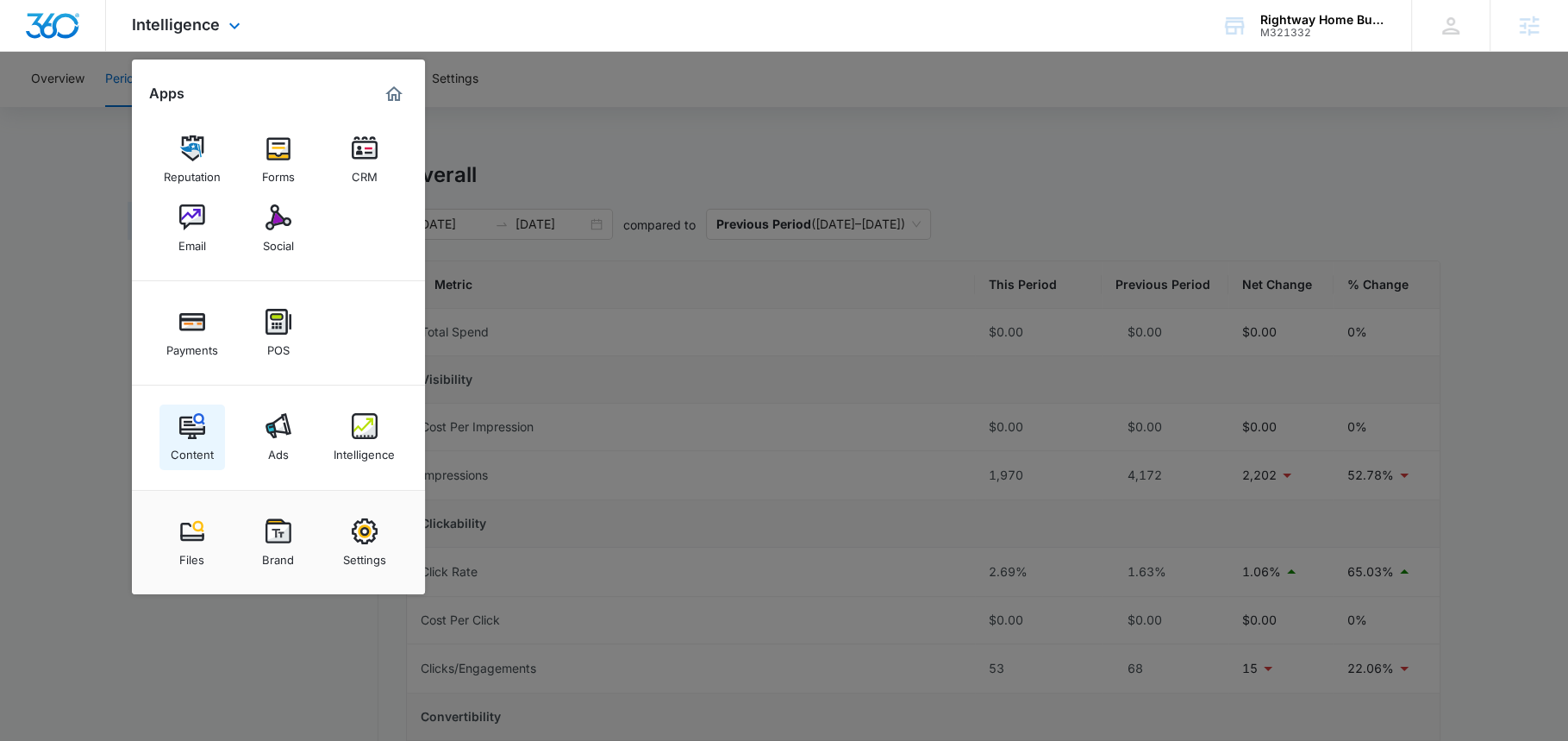
click at [194, 439] on div "Content" at bounding box center [192, 450] width 43 height 22
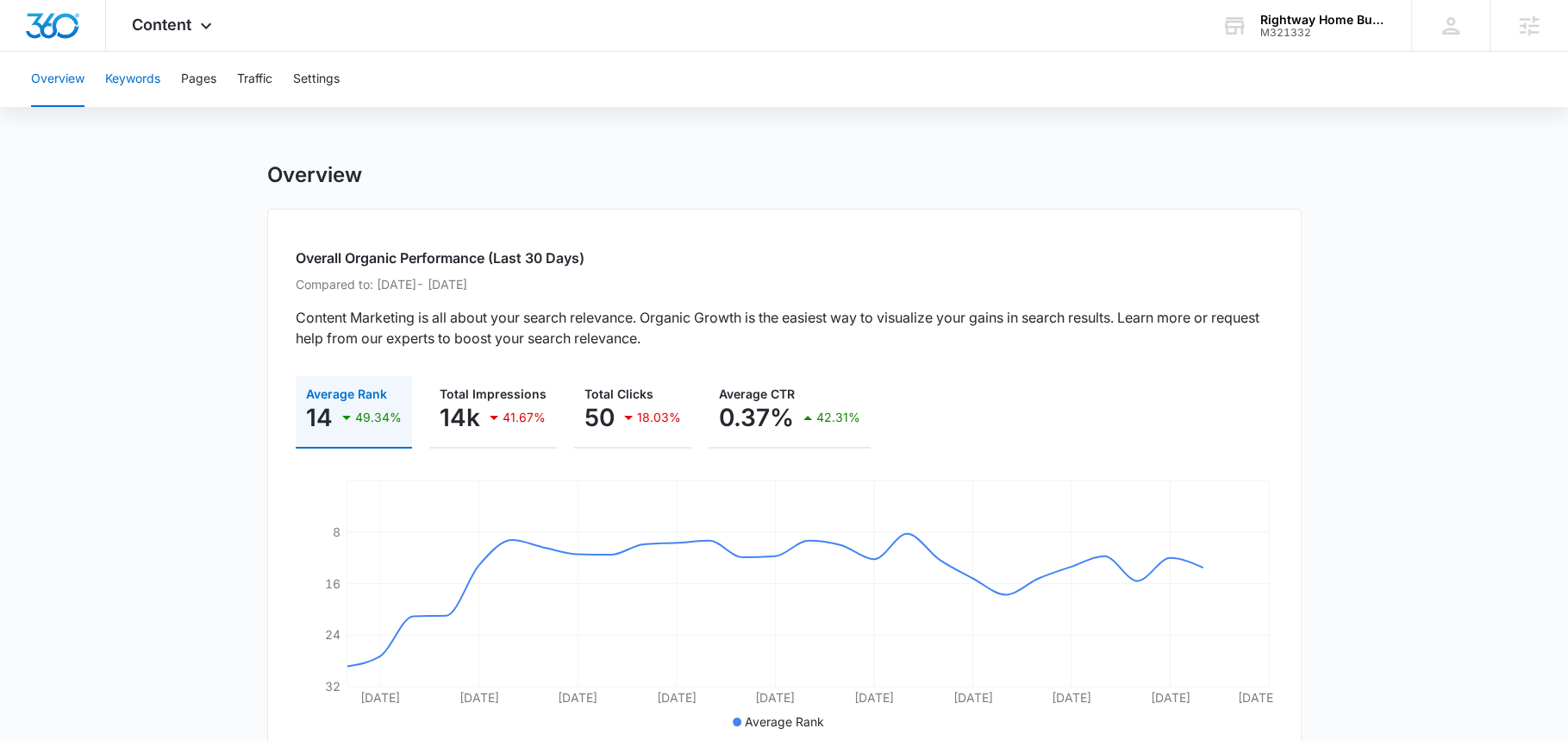
click at [131, 65] on button "Keywords" at bounding box center [133, 80] width 55 height 55
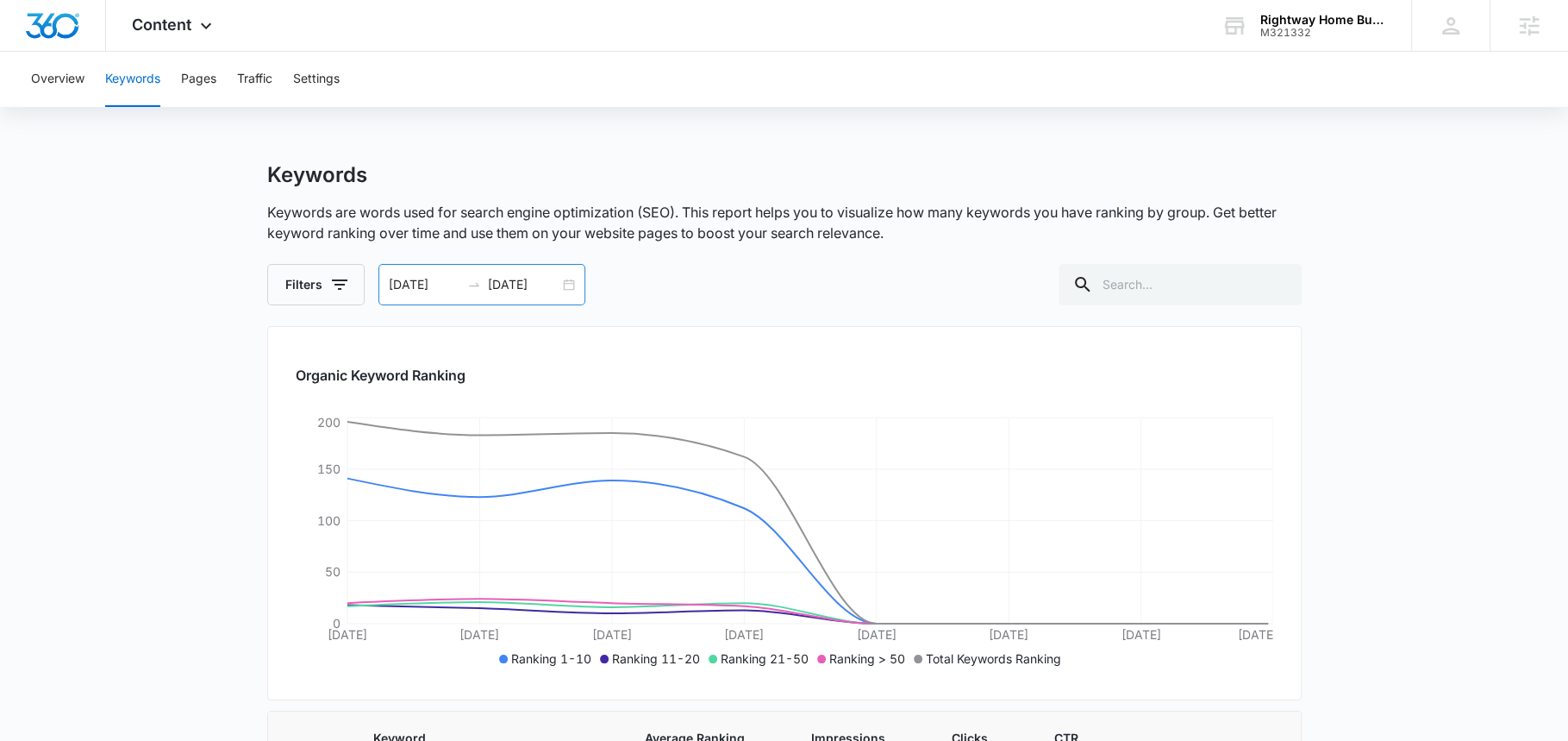
click at [531, 287] on input "[DATE]" at bounding box center [524, 284] width 72 height 19
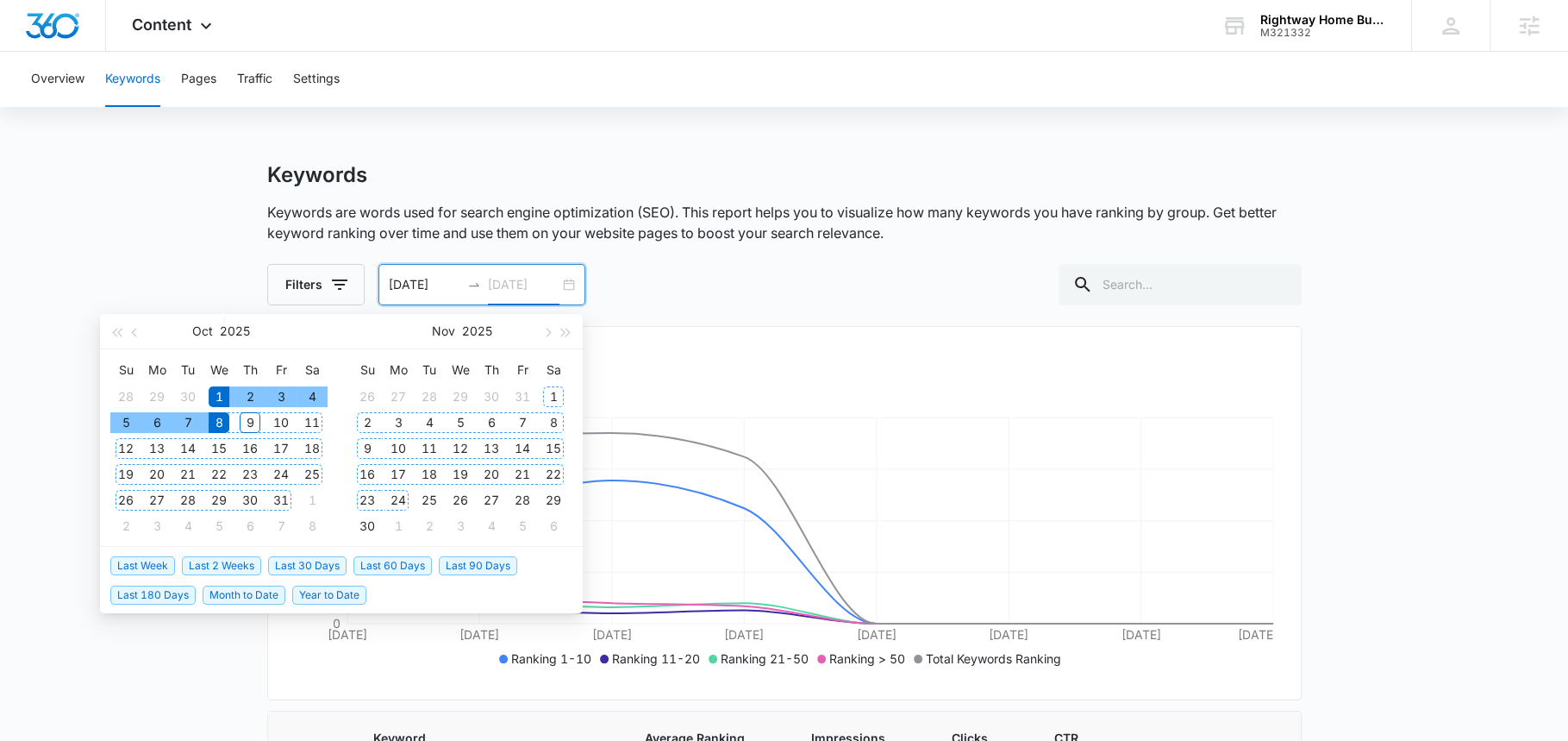
type input "[DATE]"
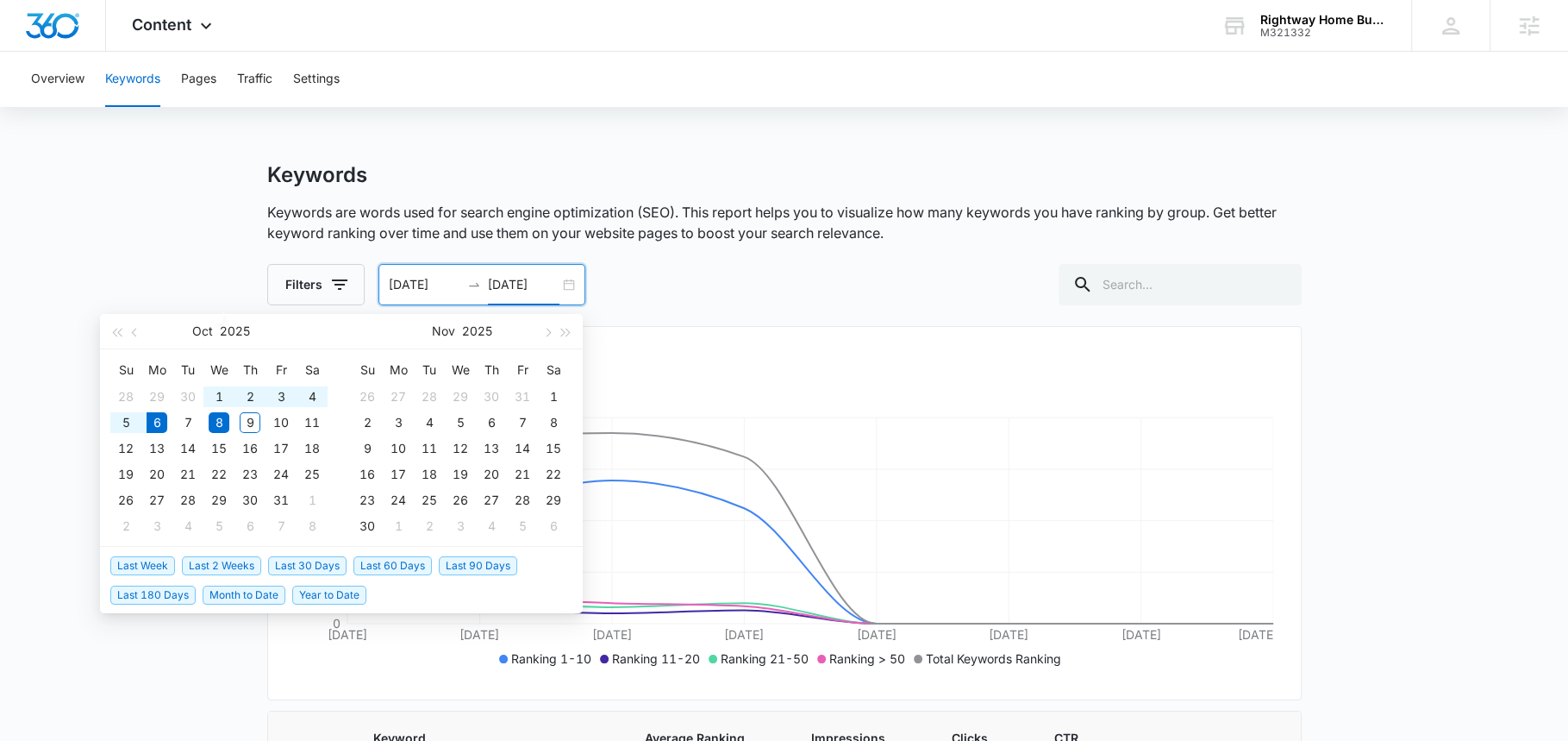
click at [288, 565] on span "Last 30 Days" at bounding box center [308, 566] width 79 height 19
type input "09/06/2025"
type input "10/06/2025"
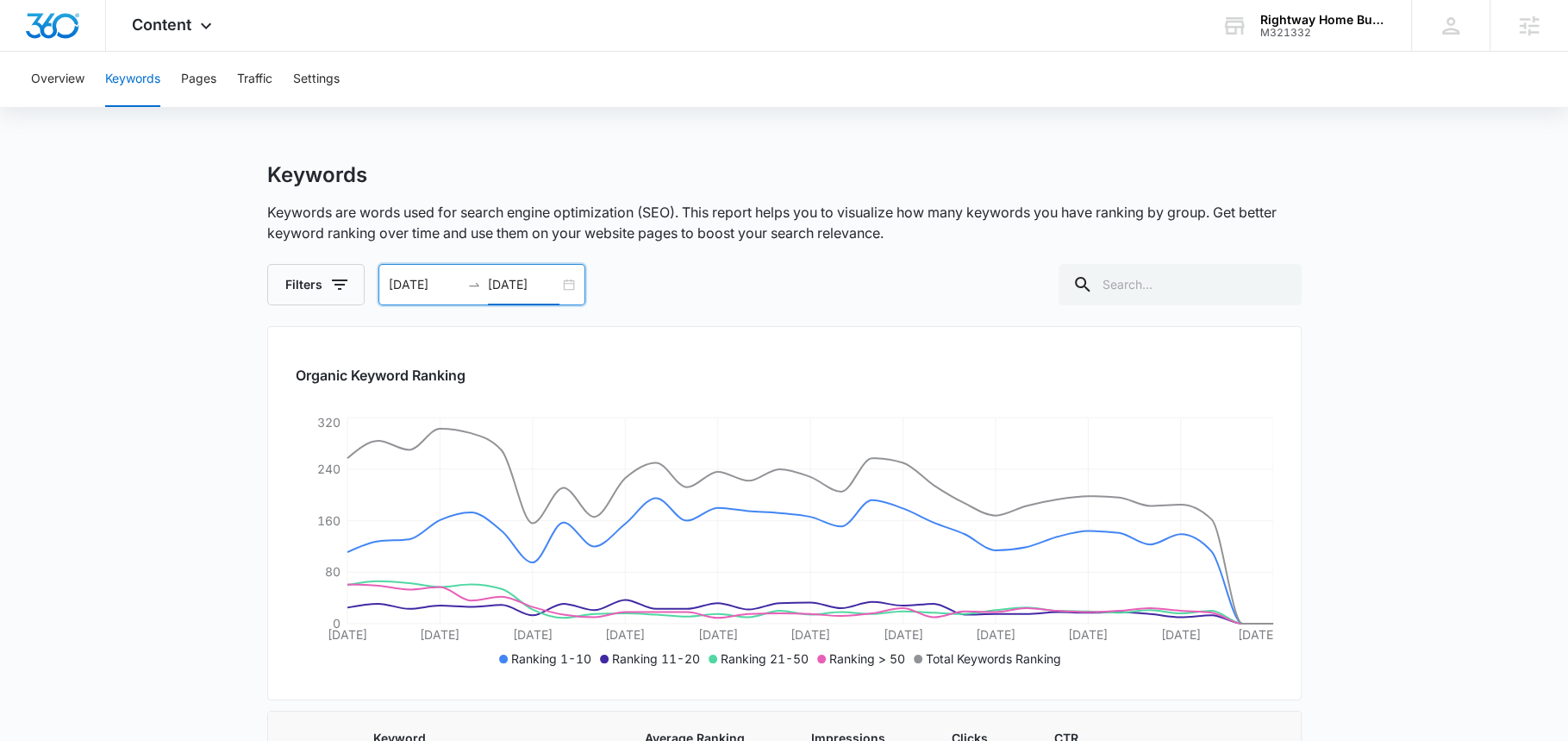
click at [431, 301] on div "09/06/2025 10/06/2025" at bounding box center [481, 285] width 207 height 41
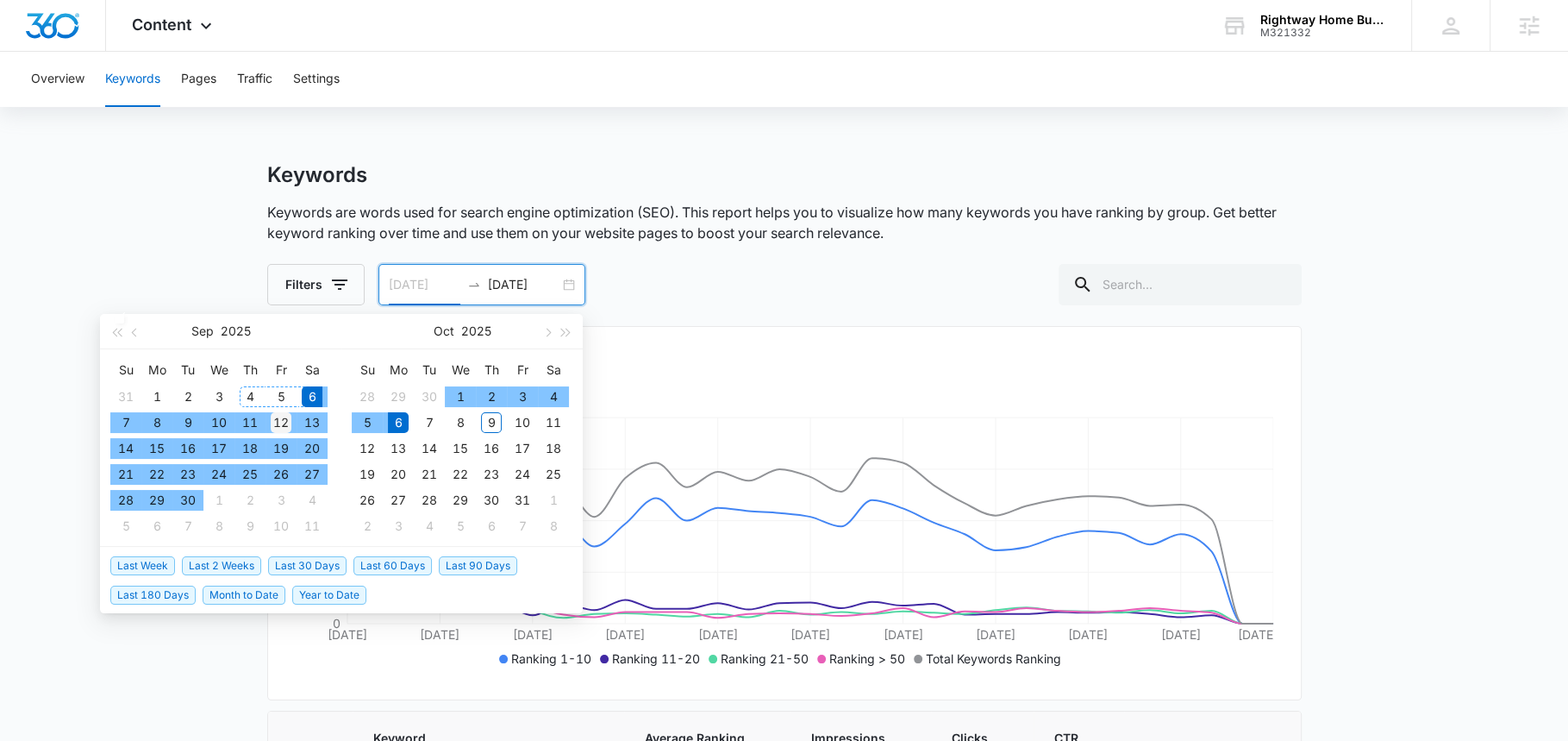
type input "[DATE]"
click at [281, 419] on div "12" at bounding box center [281, 422] width 21 height 21
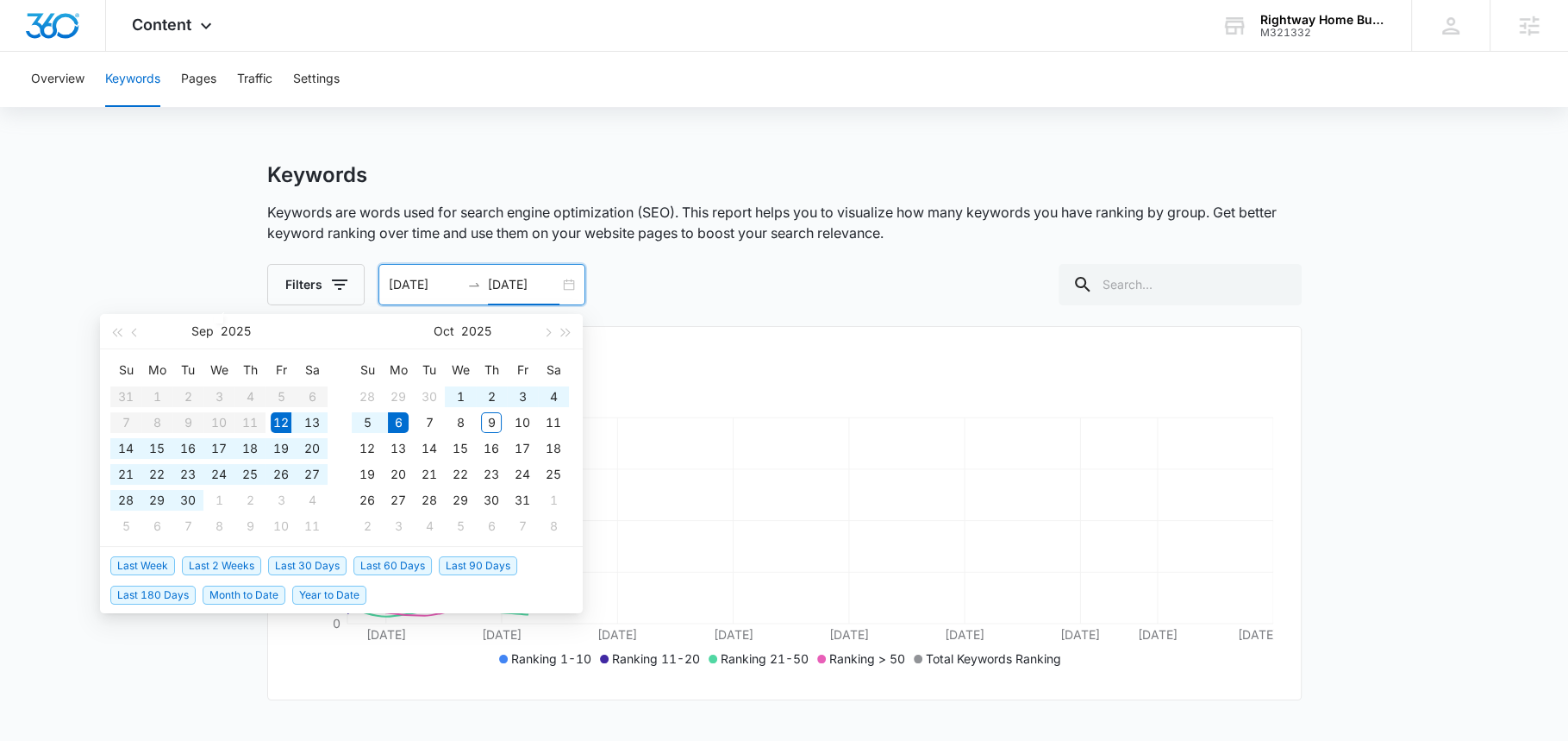
click at [640, 277] on div "Filters 09/12/2025 10/06/2025 Sep 2025 Su Mo Tu We Th Fr Sa 31 1 2 3 4 5 6 7 8 …" at bounding box center [784, 285] width 1035 height 41
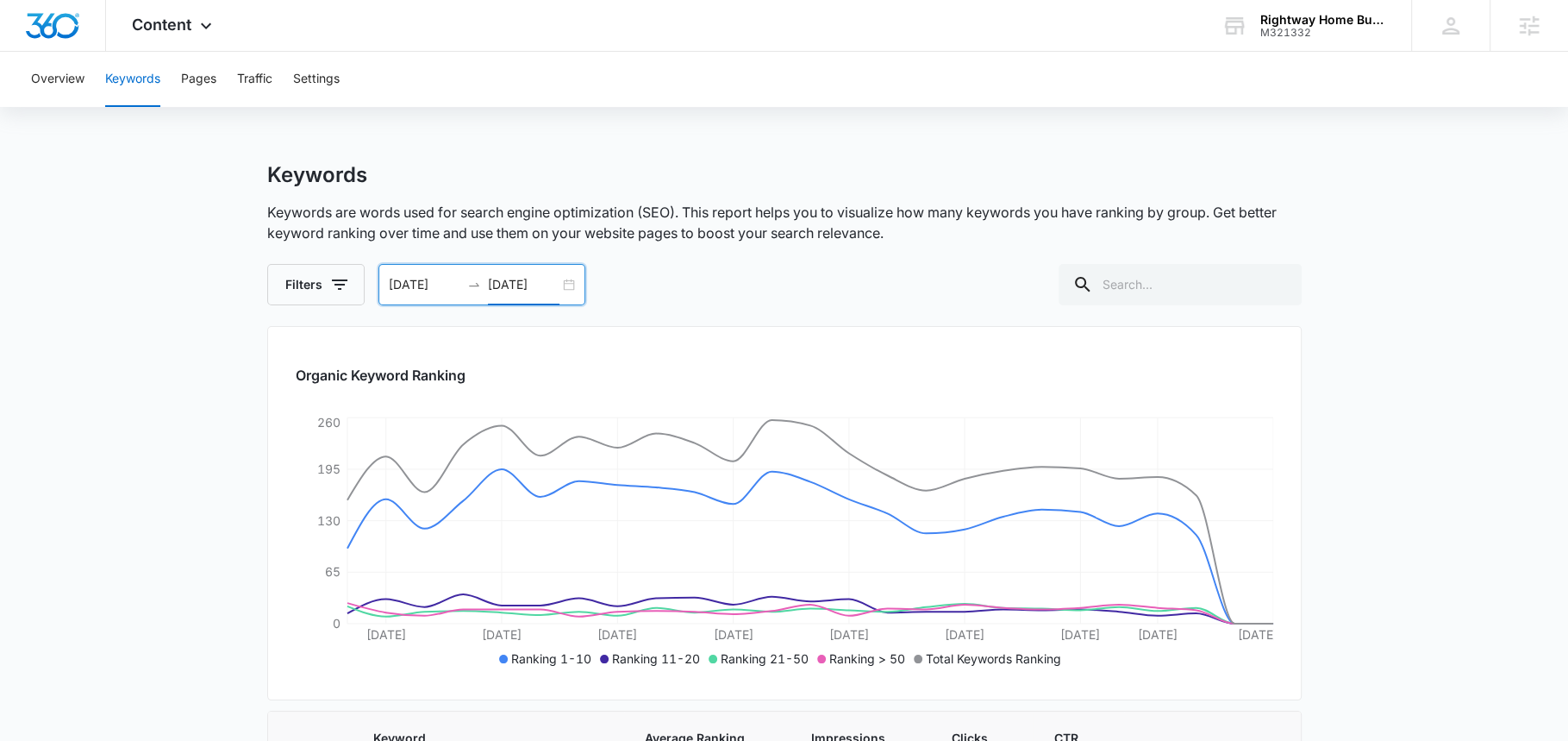
click at [521, 280] on input "10/06/2025" at bounding box center [524, 284] width 72 height 19
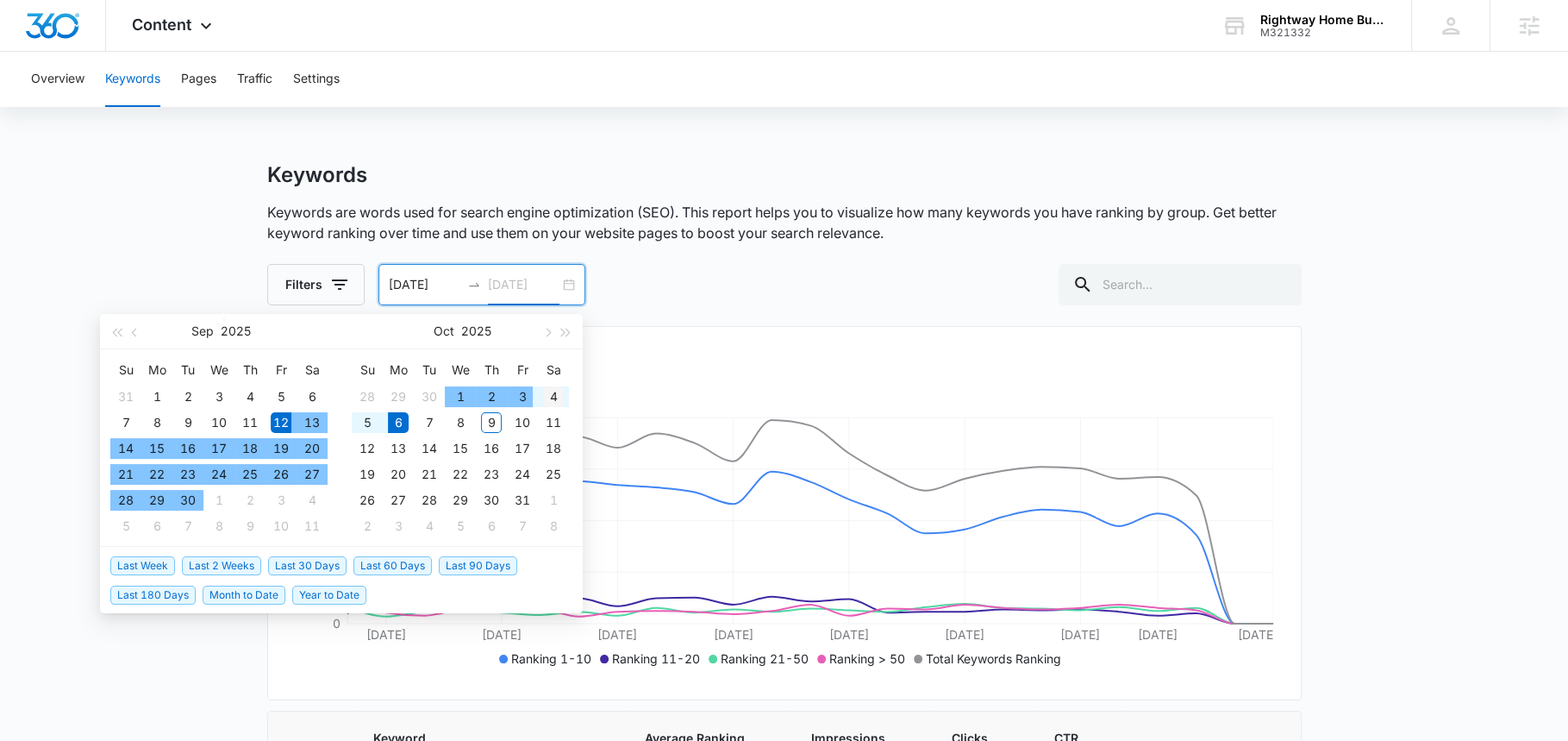
type input "10/04/2025"
click at [543, 394] on div "4" at bounding box center [553, 396] width 21 height 21
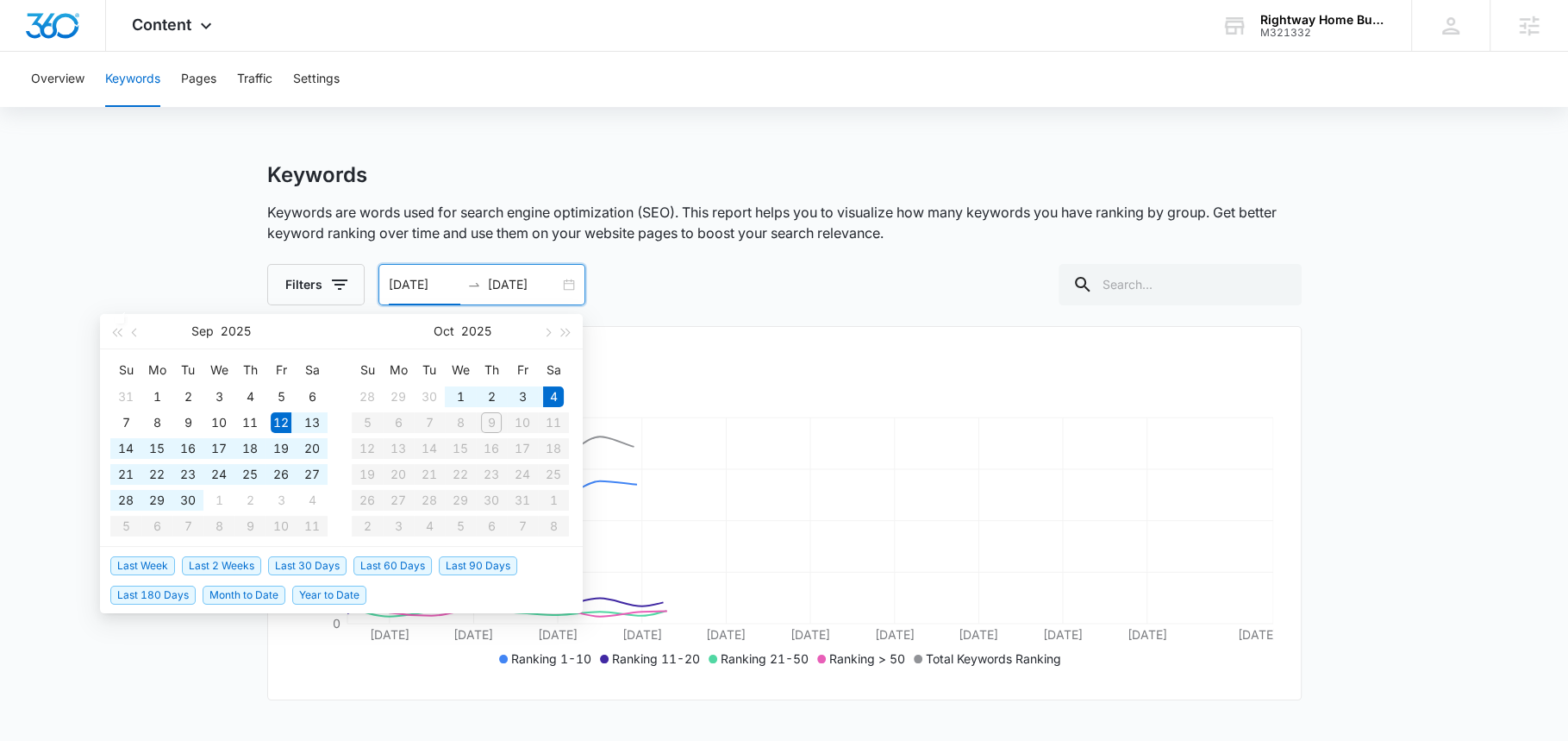
click at [704, 292] on div "Filters 09/12/2025 10/04/2025 Sep 2025 Su Mo Tu We Th Fr Sa 31 1 2 3 4 5 6 7 8 …" at bounding box center [784, 285] width 1035 height 41
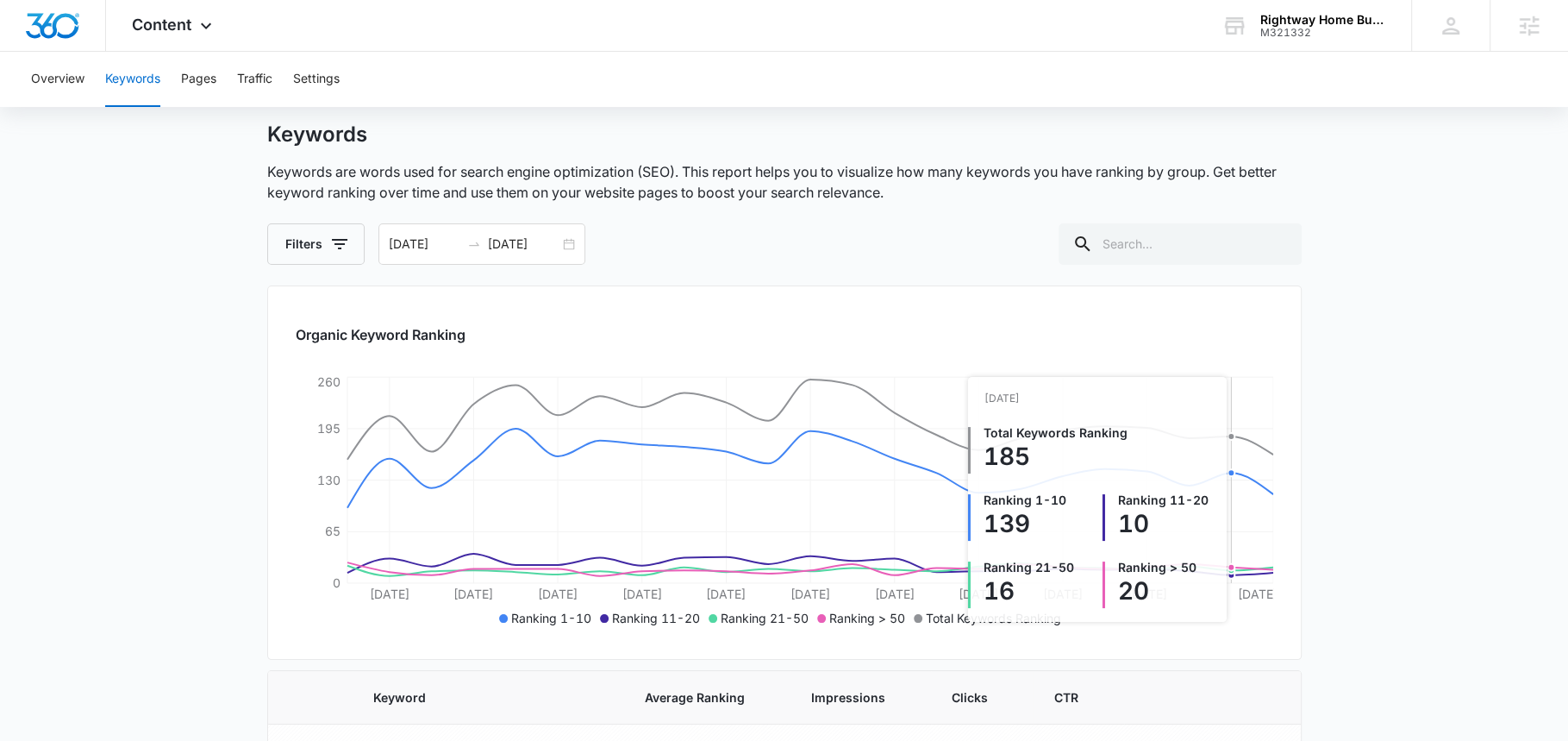
scroll to position [41, 0]
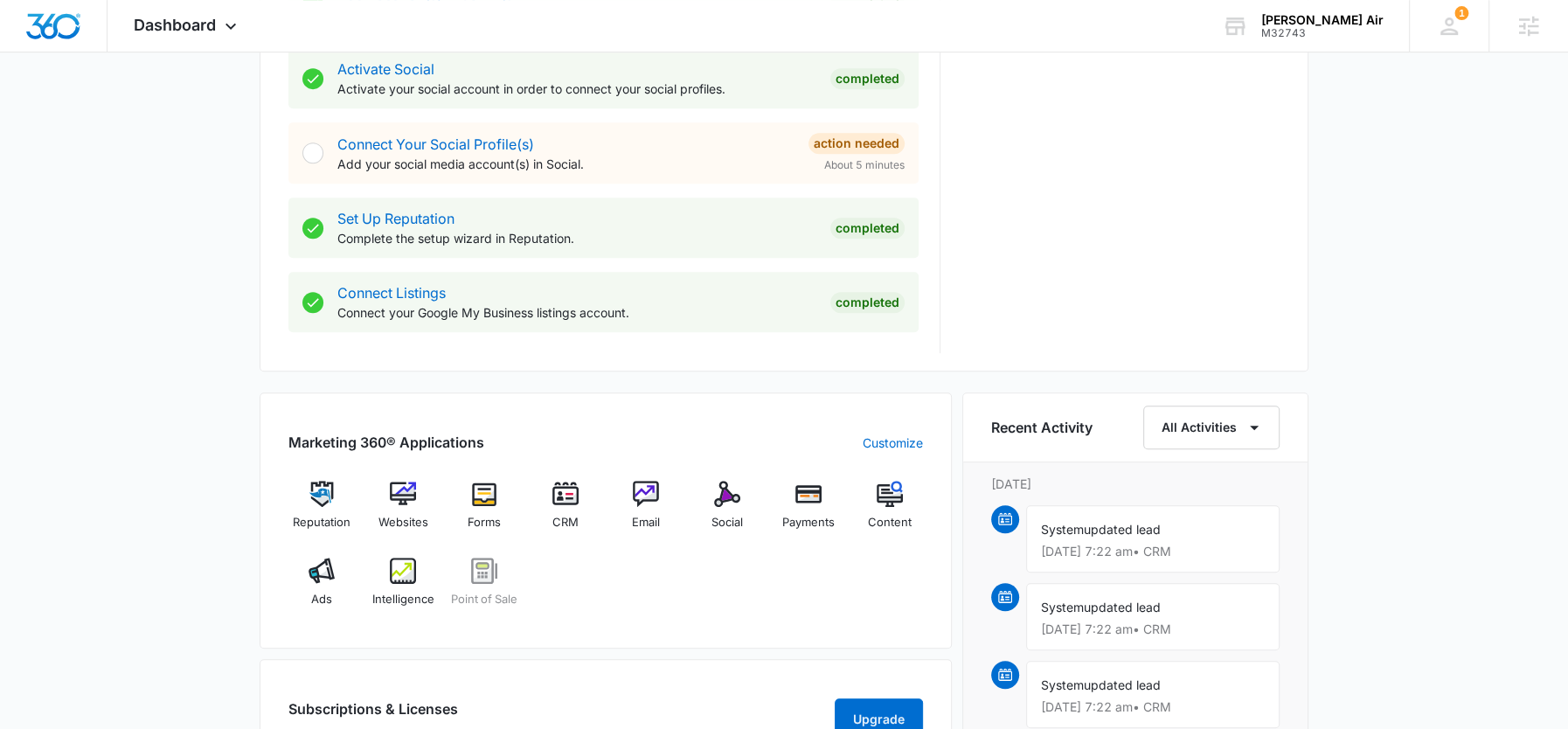
scroll to position [761, 0]
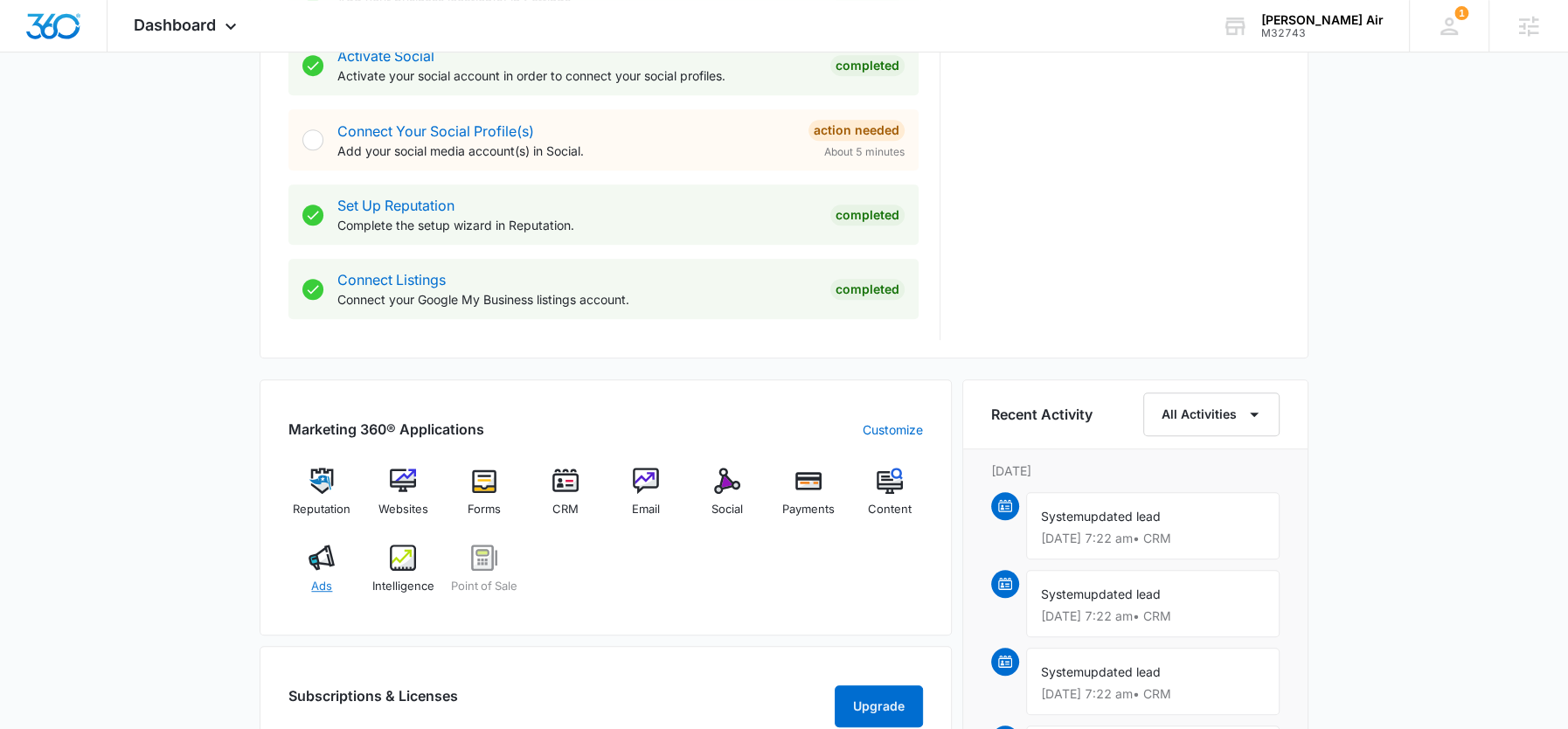
click at [319, 570] on div "Ads" at bounding box center [322, 575] width 67 height 63
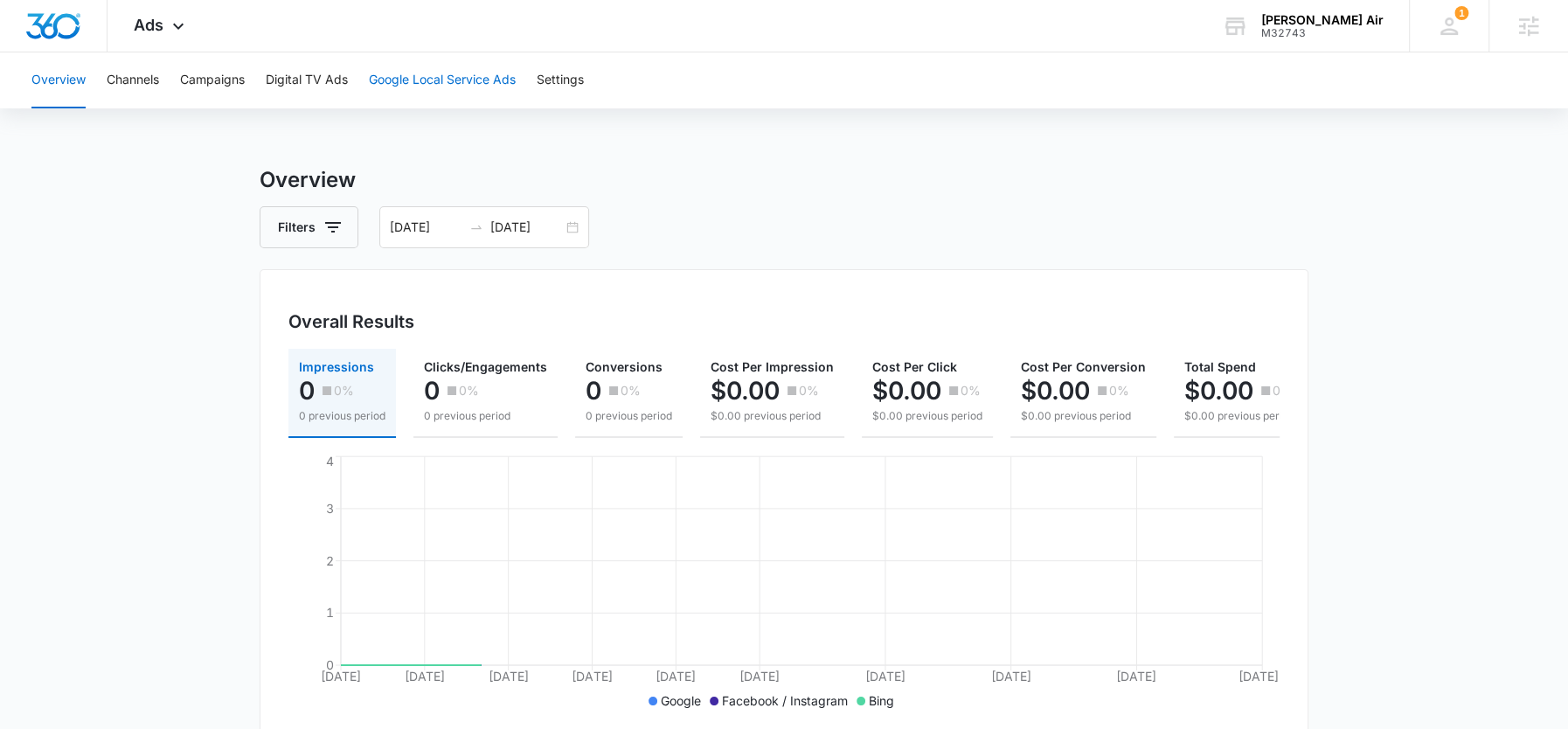
click at [412, 81] on button "Google Local Service Ads" at bounding box center [443, 81] width 147 height 56
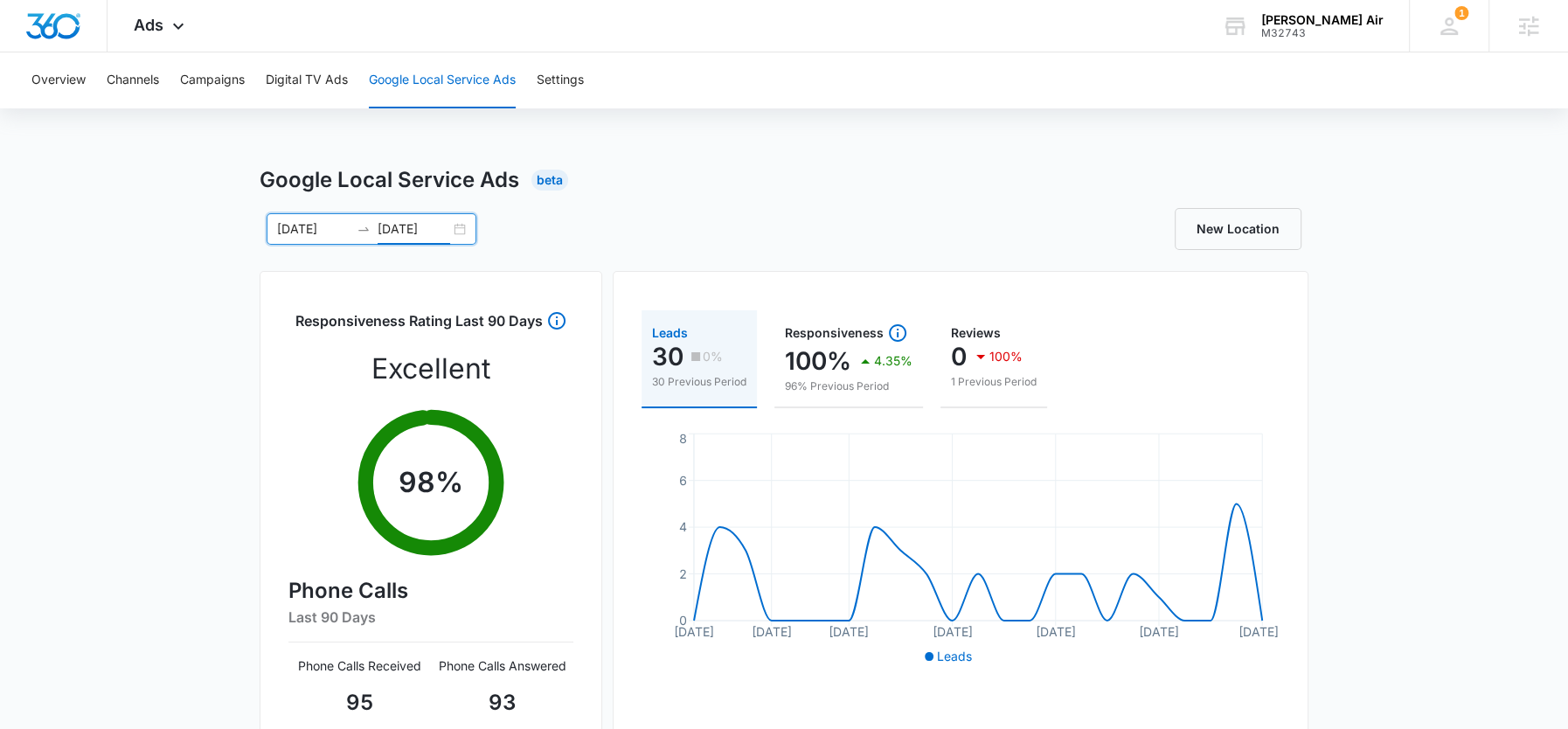
click at [421, 229] on input "09/23/2025" at bounding box center [414, 228] width 73 height 19
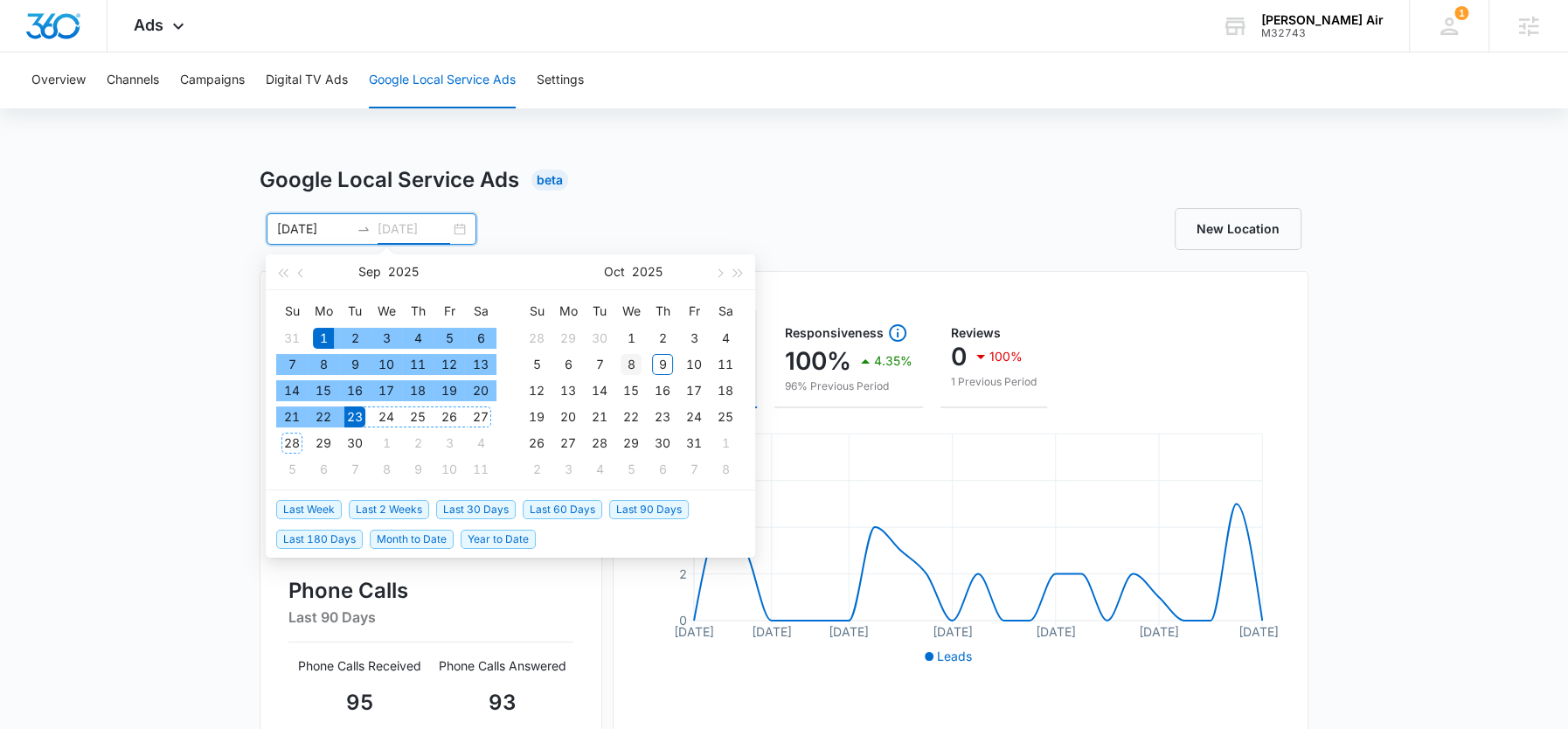
type input "[DATE]"
click at [628, 363] on div "8" at bounding box center [630, 364] width 21 height 21
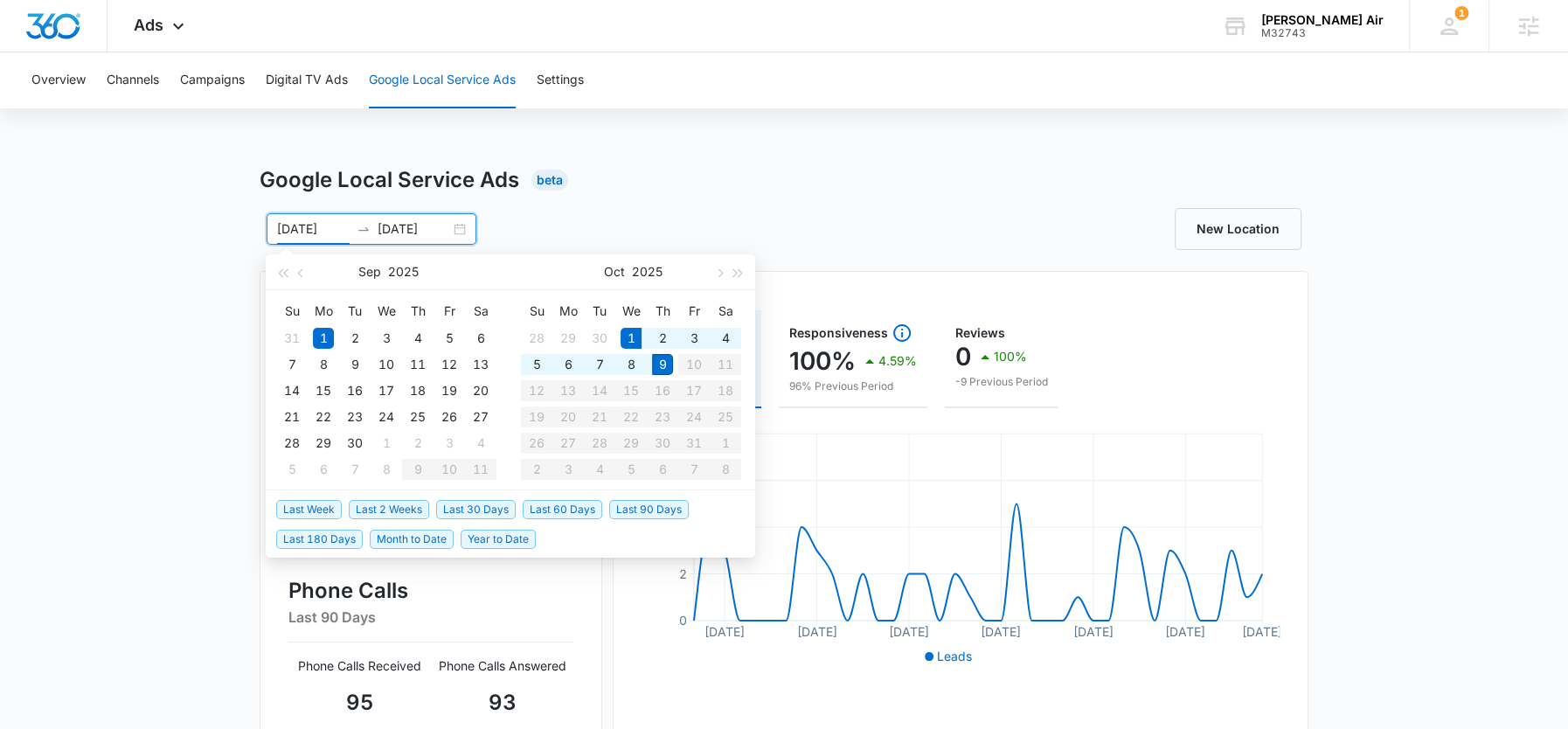
click at [406, 534] on span "Month to Date" at bounding box center [412, 539] width 84 height 19
type input "[DATE]"
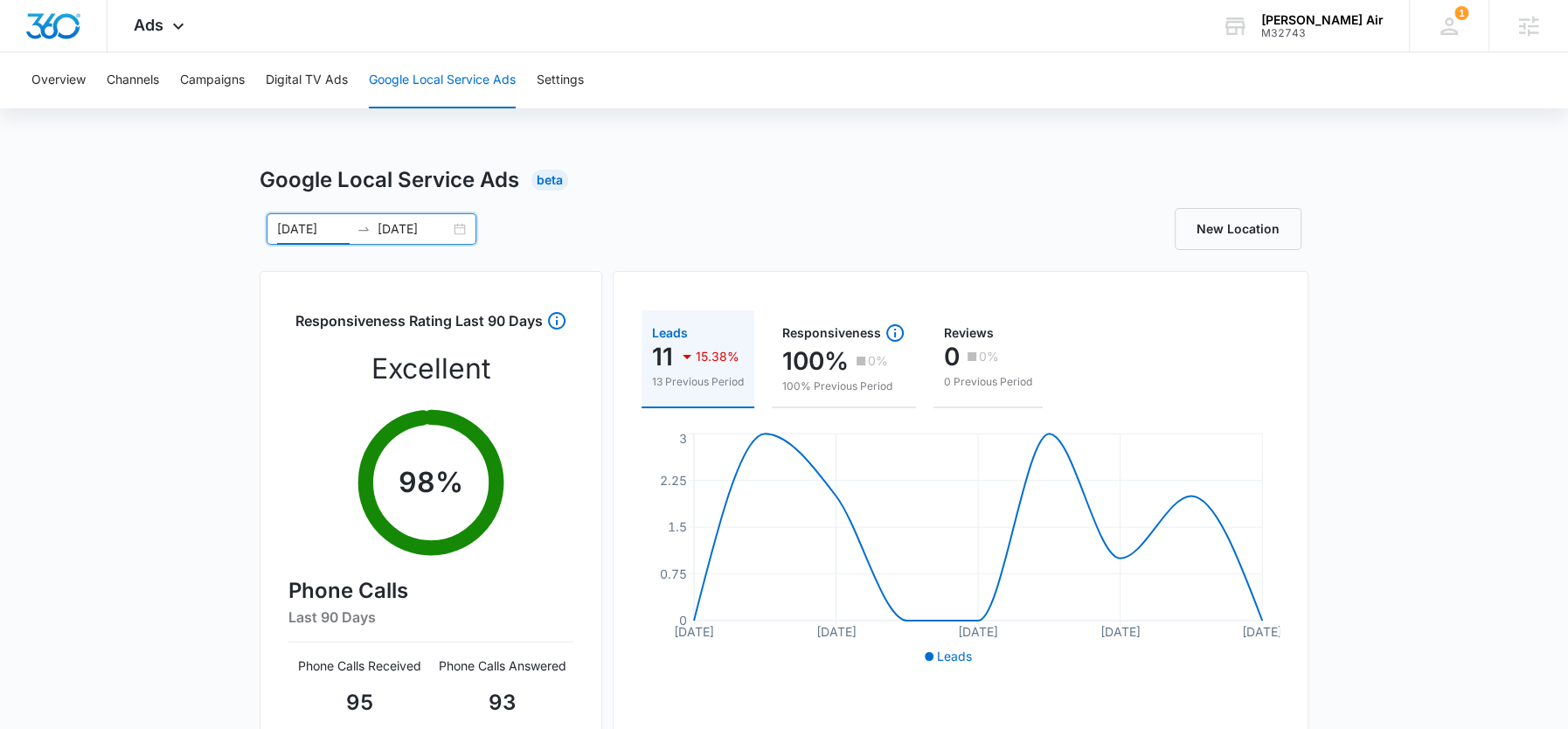
click at [399, 225] on input "[DATE]" at bounding box center [414, 228] width 73 height 19
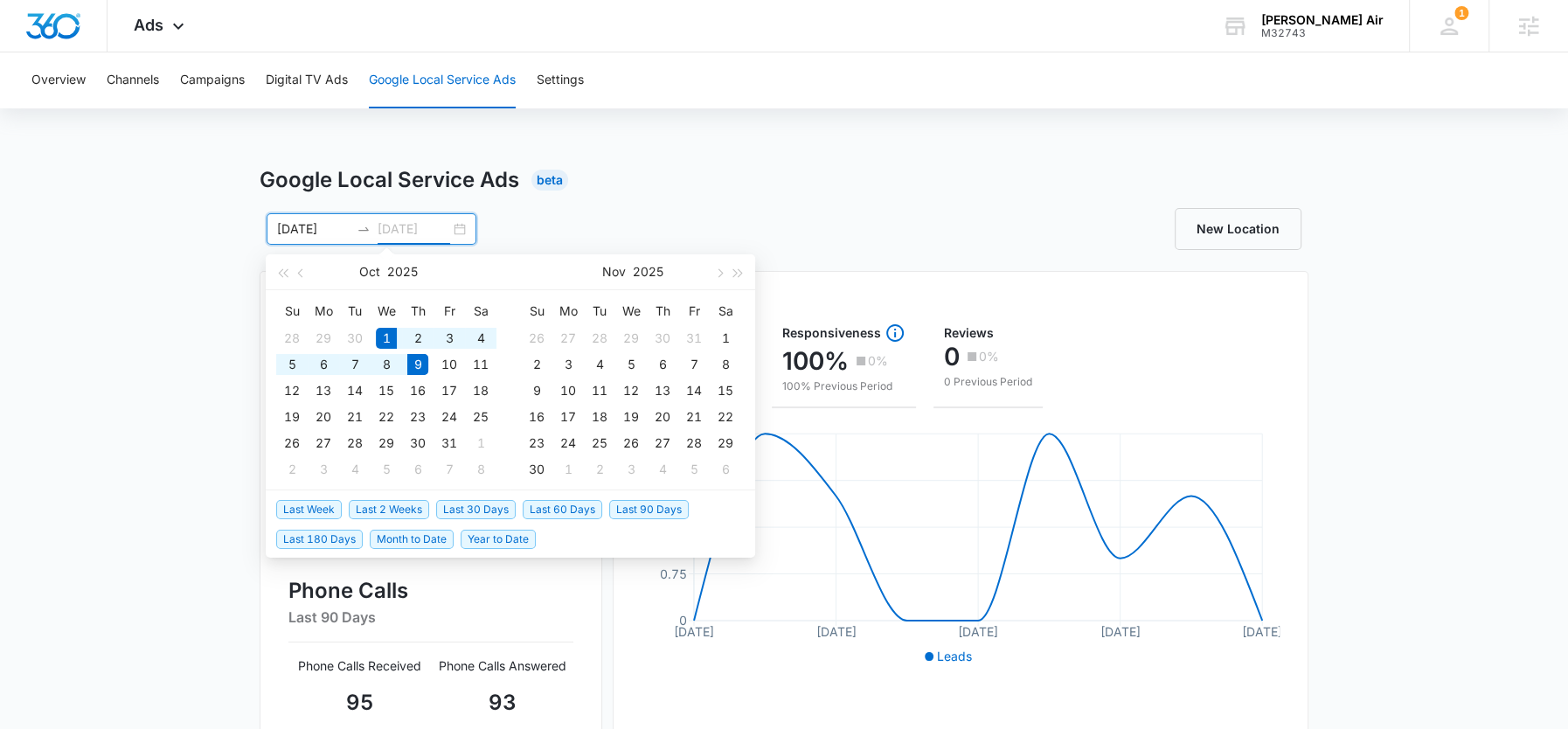
type input "[DATE]"
click at [306, 223] on input "[DATE]" at bounding box center [314, 228] width 73 height 19
click at [302, 278] on button "button" at bounding box center [301, 271] width 19 height 35
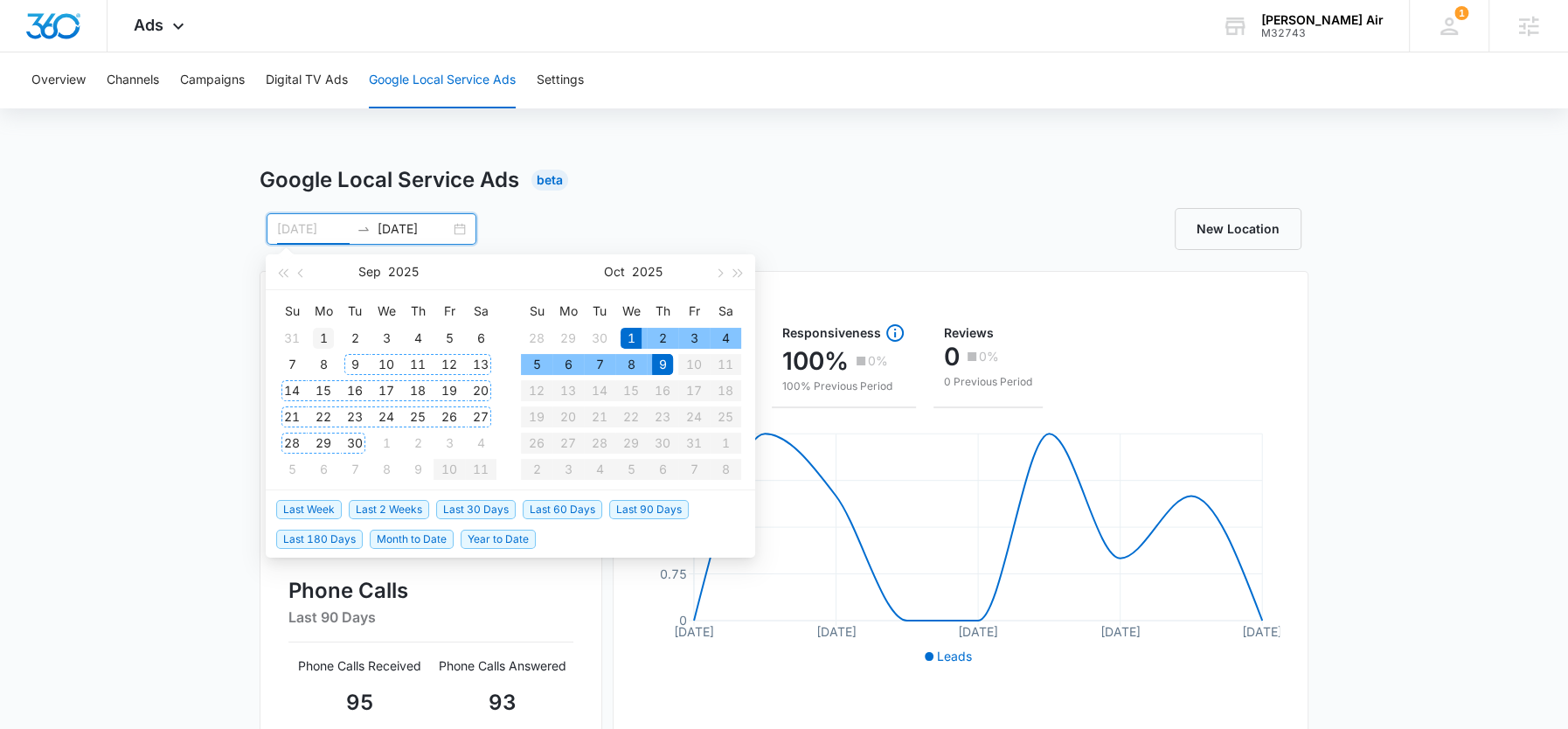
type input "09/01/2025"
click at [317, 342] on div "1" at bounding box center [323, 337] width 21 height 21
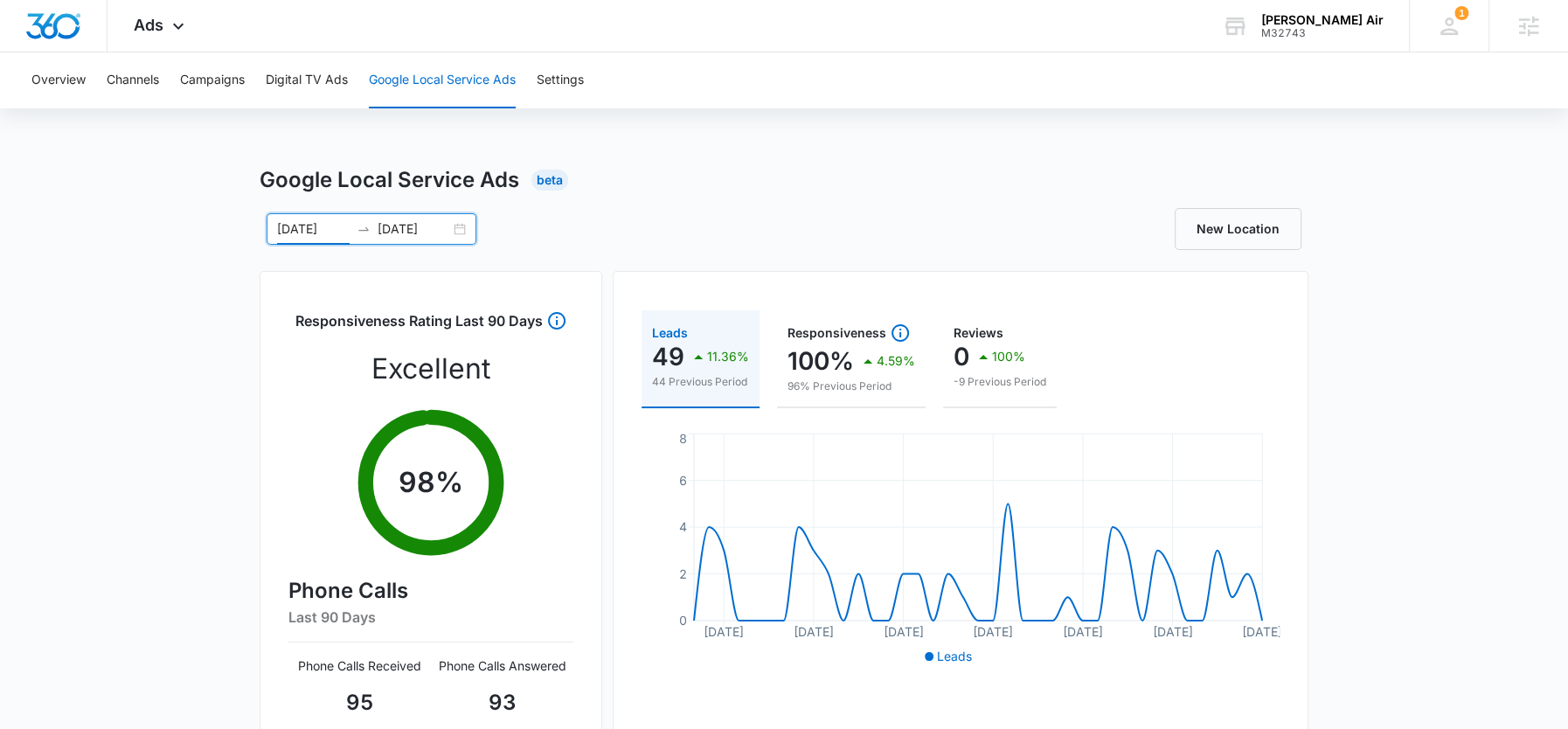
click at [394, 235] on input "[DATE]" at bounding box center [414, 228] width 73 height 19
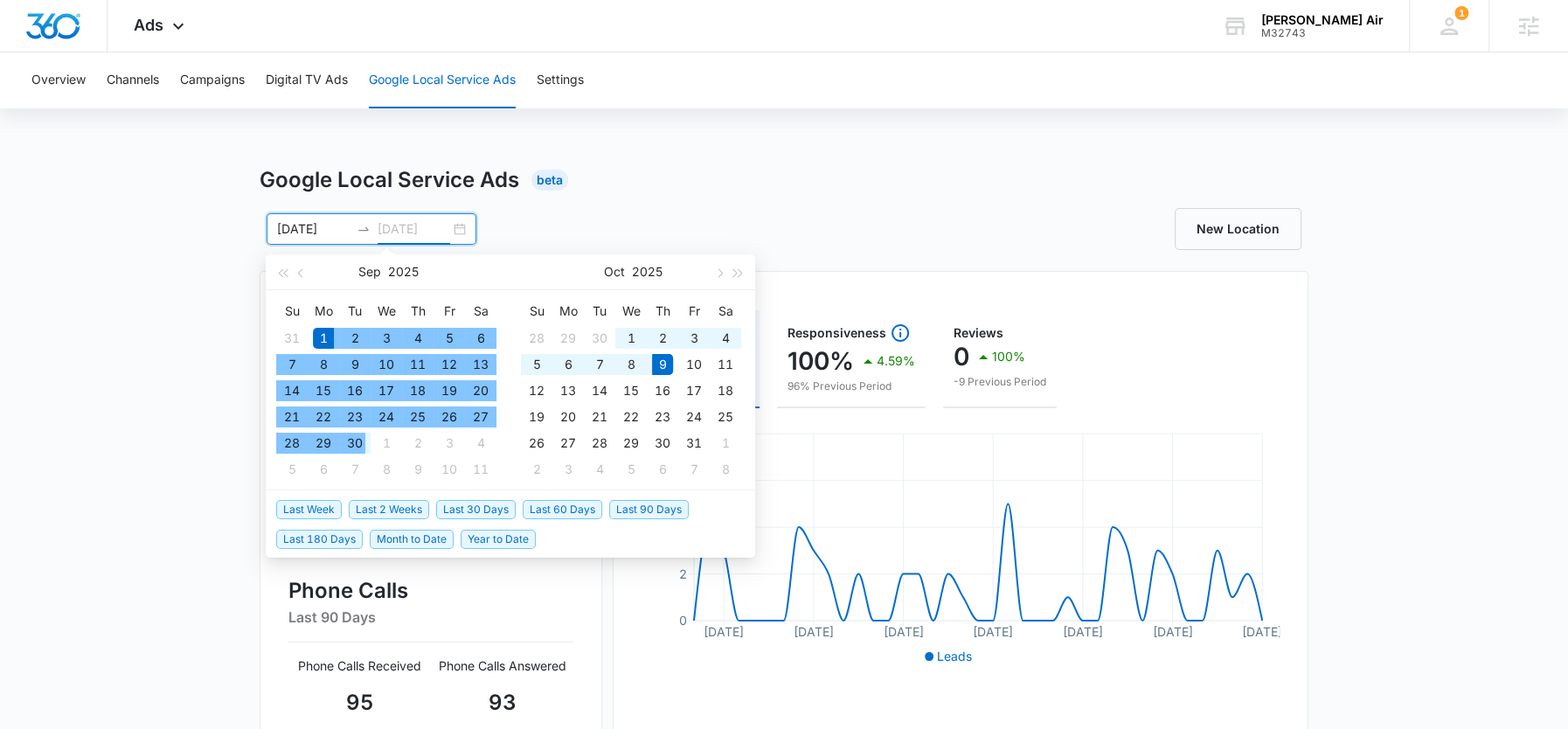
click at [357, 442] on div "30" at bounding box center [355, 442] width 21 height 21
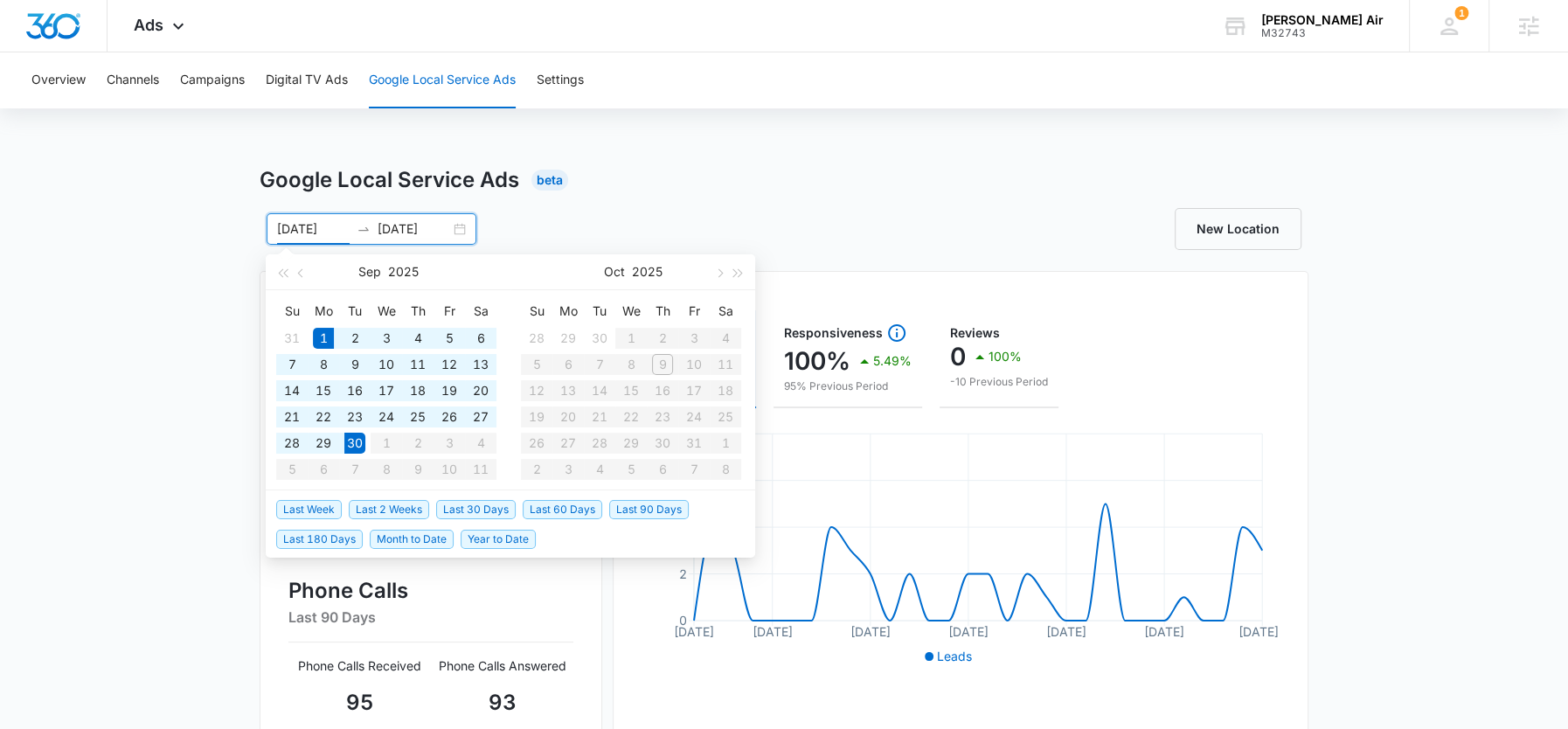
click at [850, 210] on div "New Location" at bounding box center [1047, 228] width 524 height 42
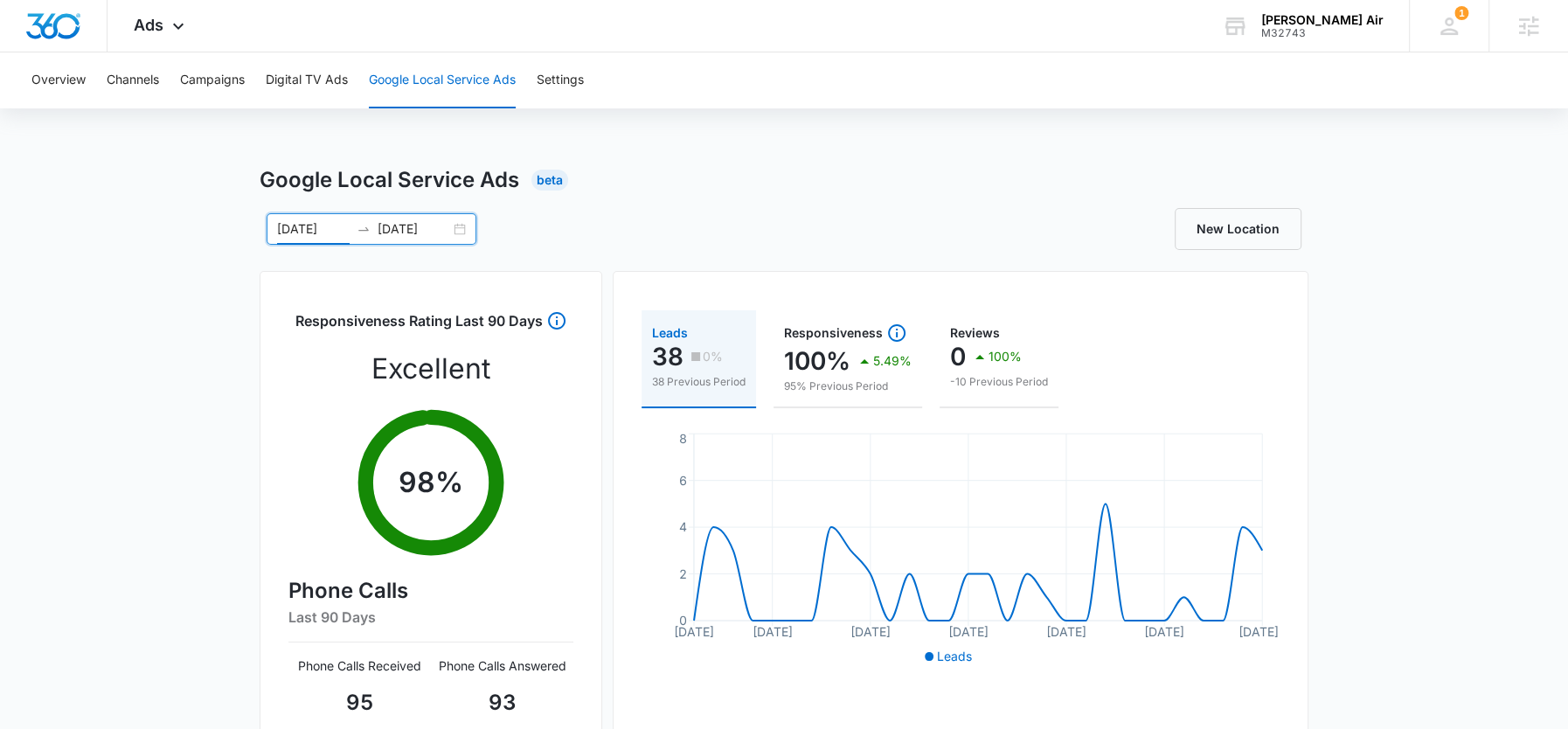
click at [411, 222] on input "09/30/2025" at bounding box center [414, 228] width 73 height 19
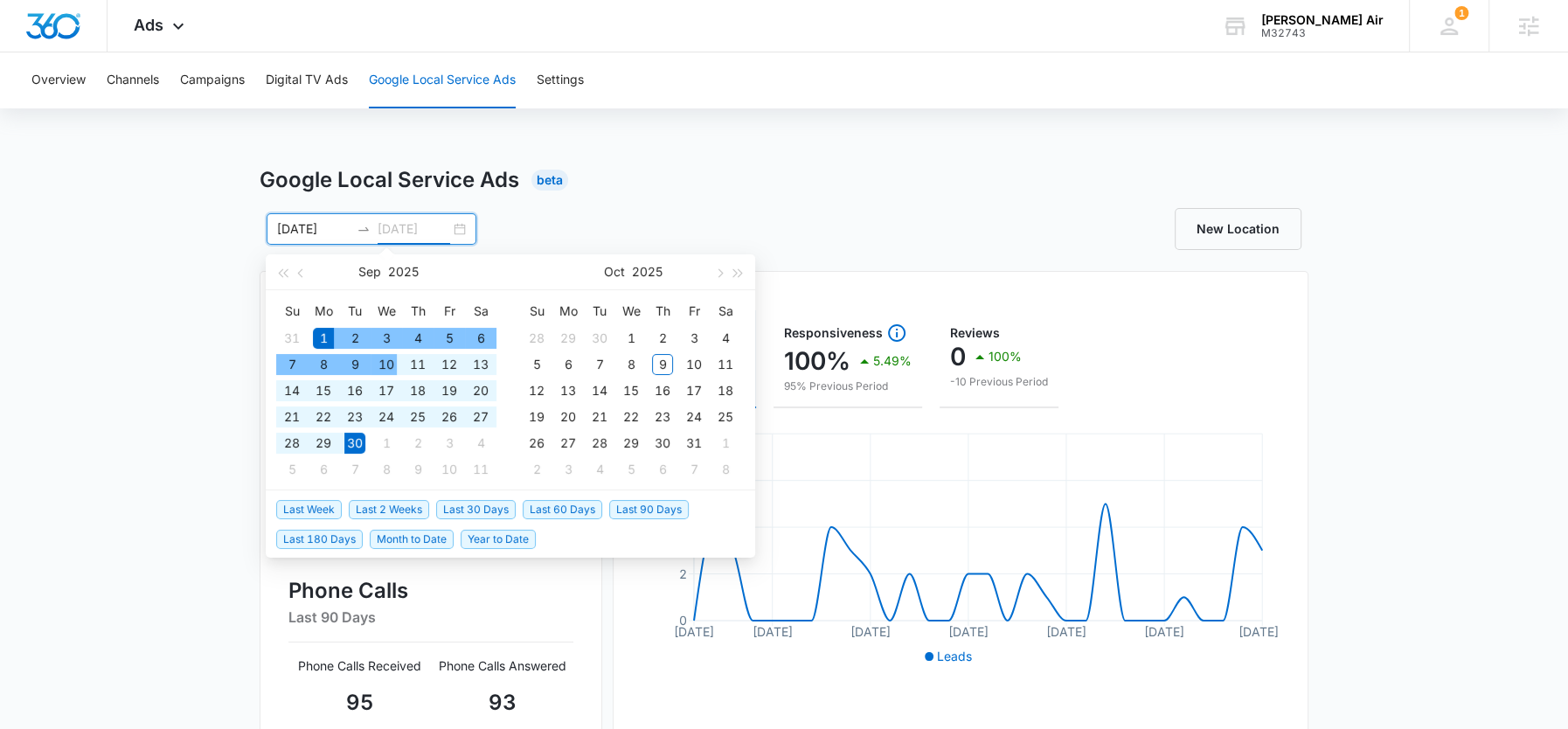
type input "09/30/2025"
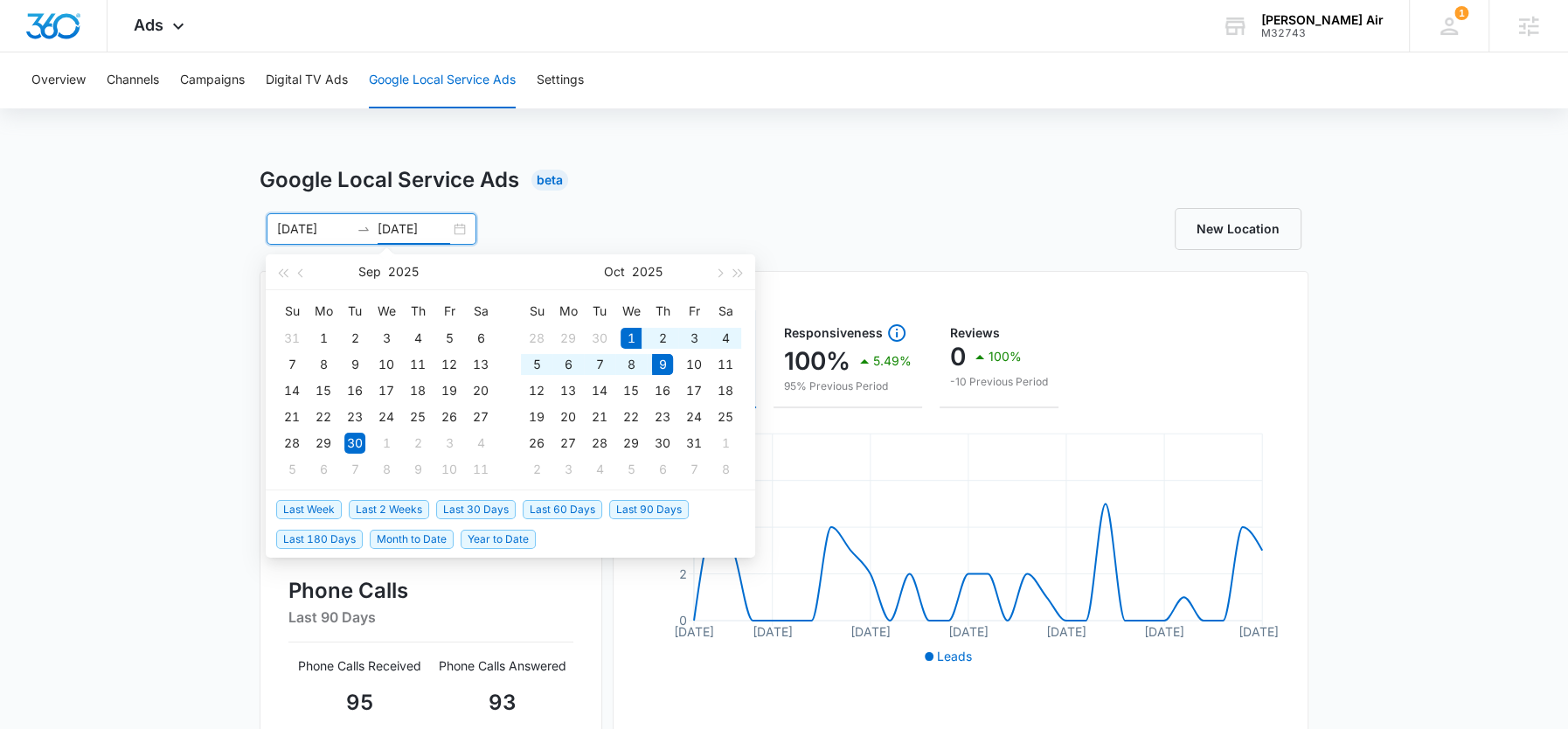
click at [404, 534] on span "Month to Date" at bounding box center [412, 539] width 84 height 19
type input "[DATE]"
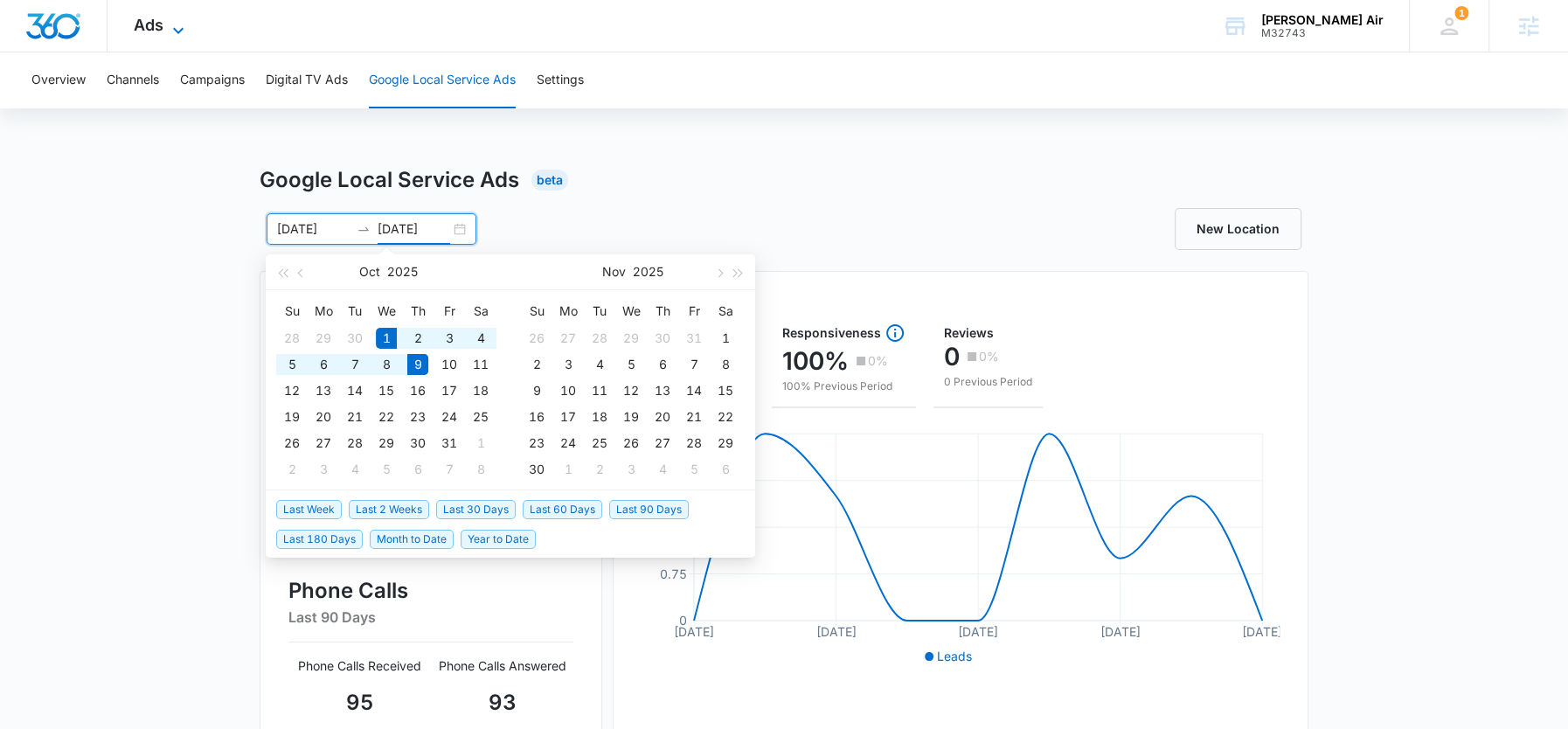
type input "[DATE]"
click at [168, 33] on icon at bounding box center [178, 30] width 21 height 21
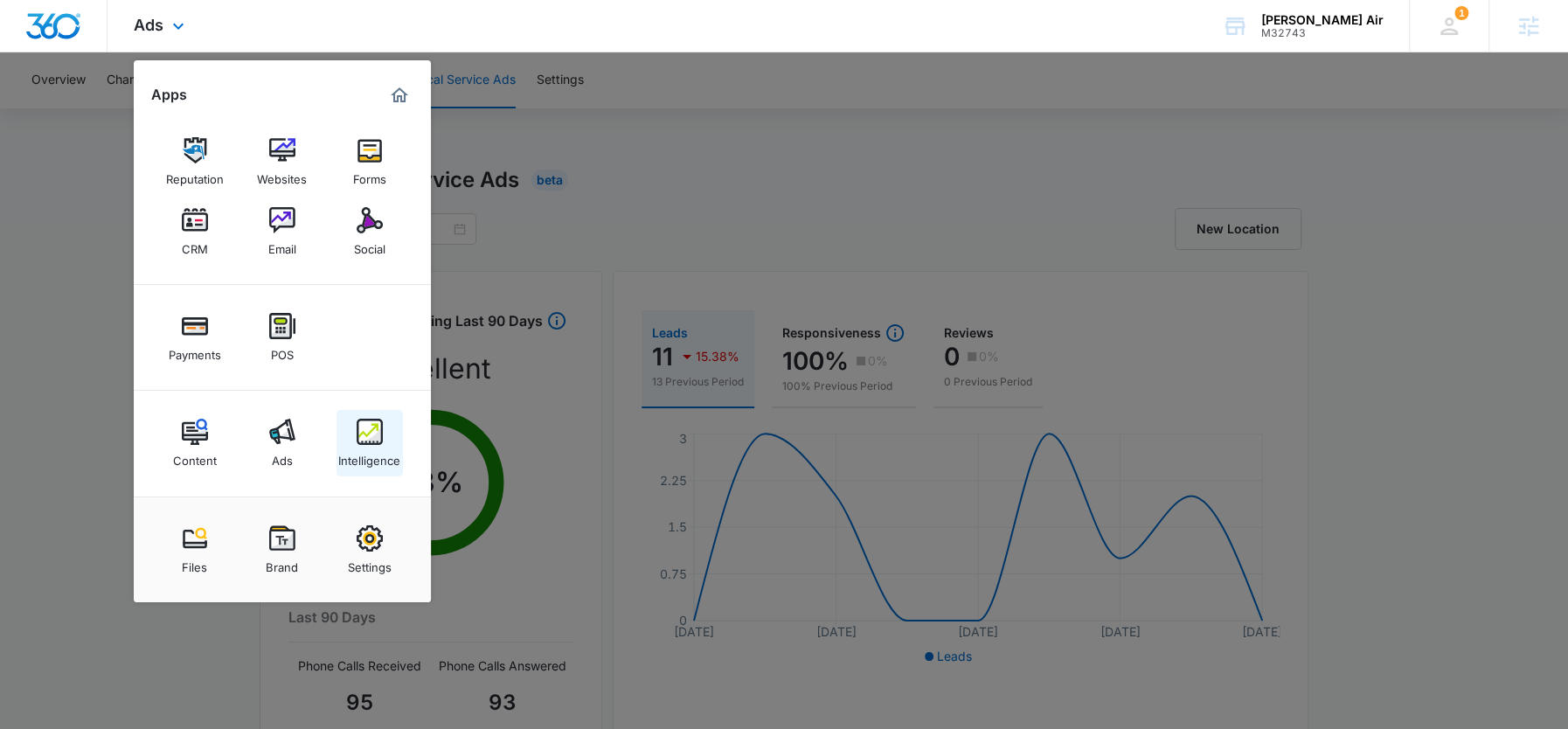
click at [354, 426] on link "Intelligence" at bounding box center [369, 442] width 66 height 66
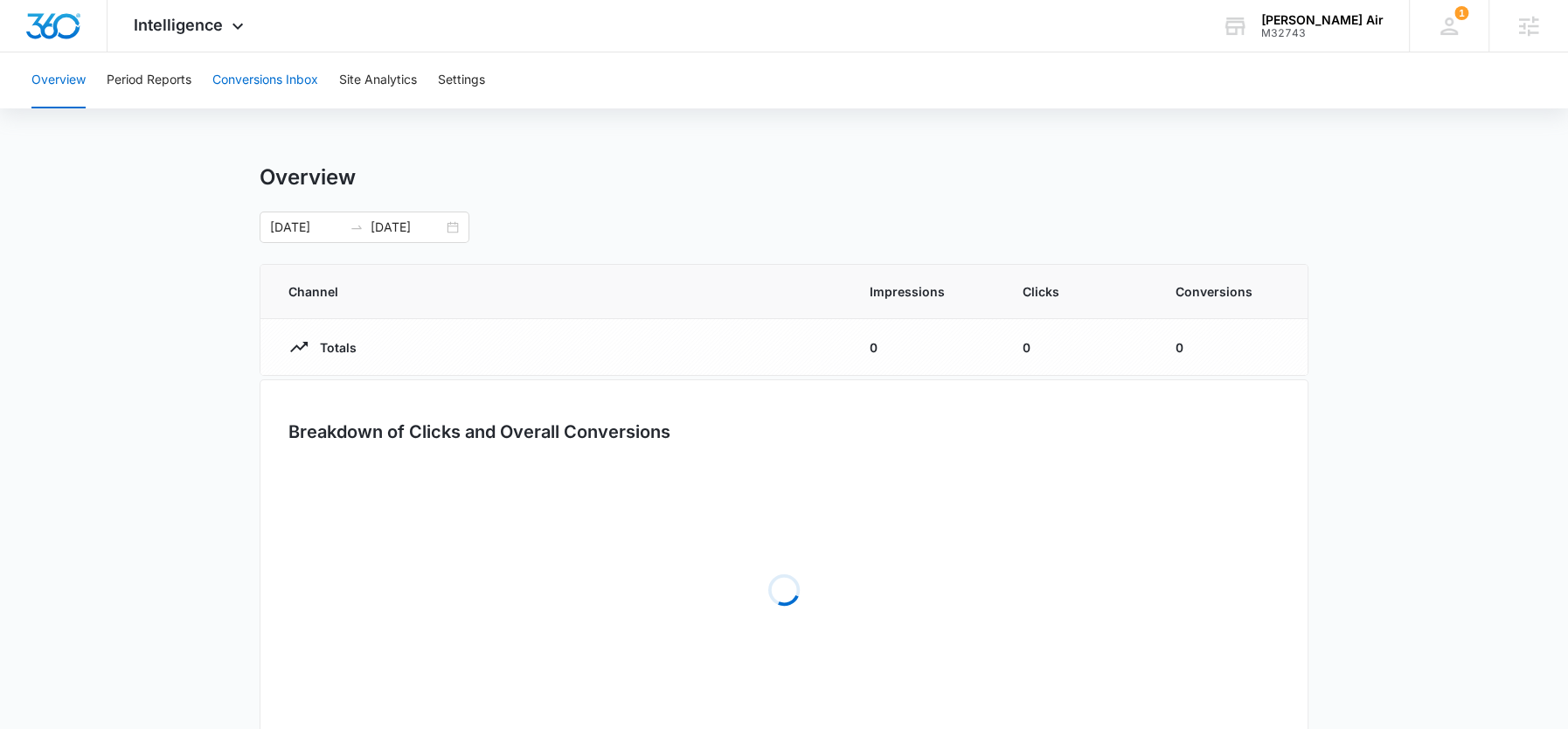
click at [247, 85] on button "Conversions Inbox" at bounding box center [265, 81] width 106 height 56
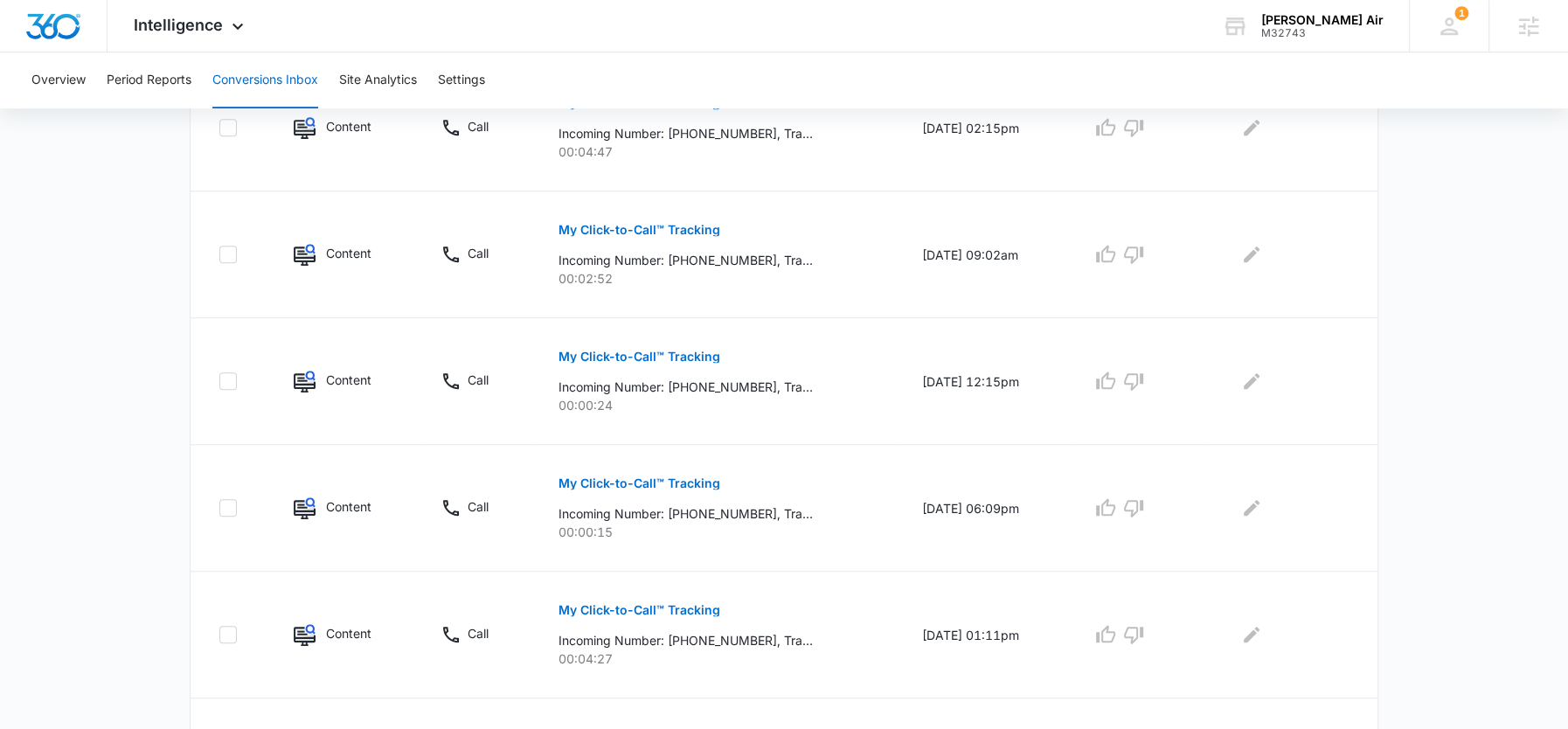
scroll to position [1077, 0]
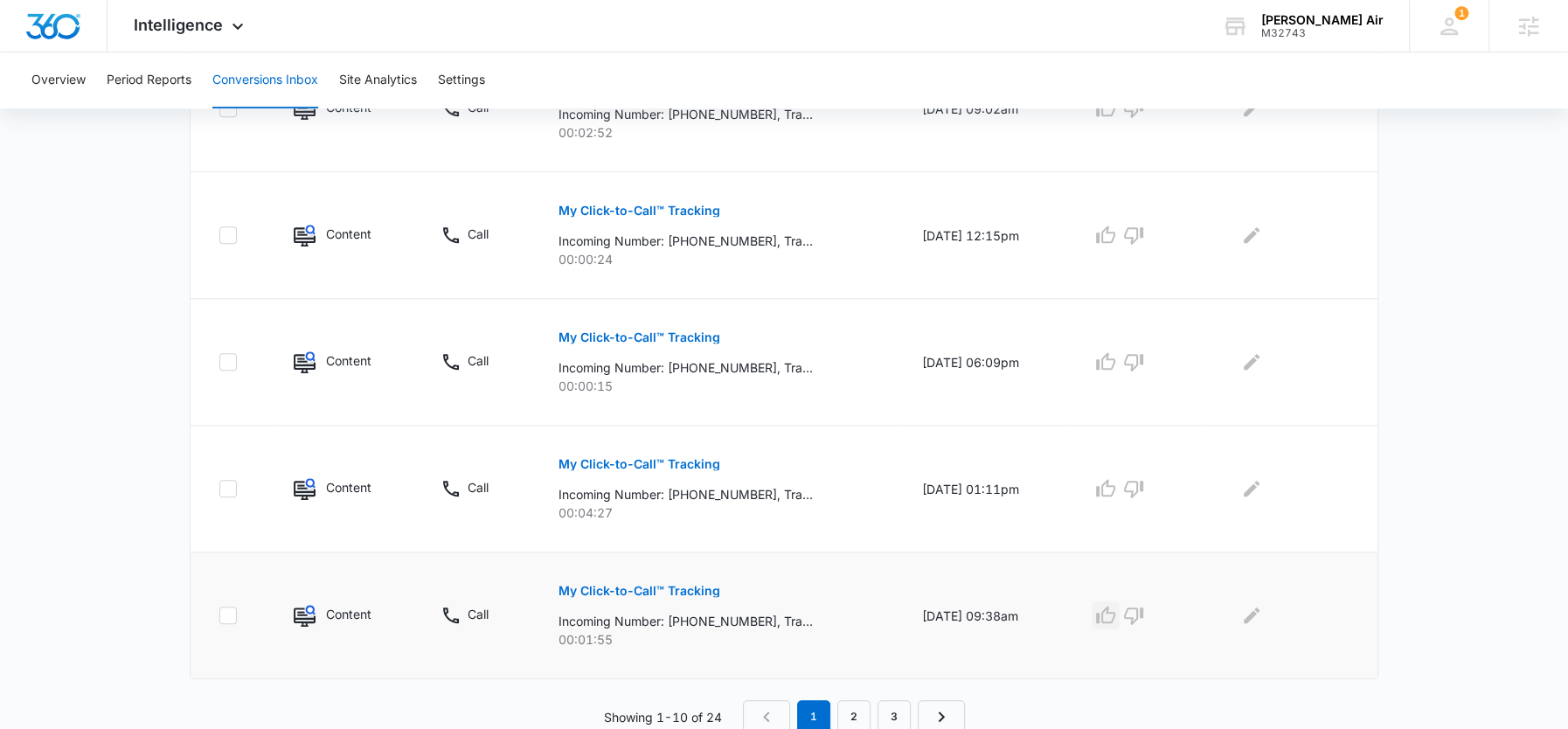
click at [1112, 617] on icon "button" at bounding box center [1105, 615] width 21 height 21
click at [1116, 490] on icon "button" at bounding box center [1105, 488] width 21 height 21
click at [1144, 351] on icon "button" at bounding box center [1134, 361] width 21 height 21
click at [1144, 235] on icon "button" at bounding box center [1134, 236] width 19 height 17
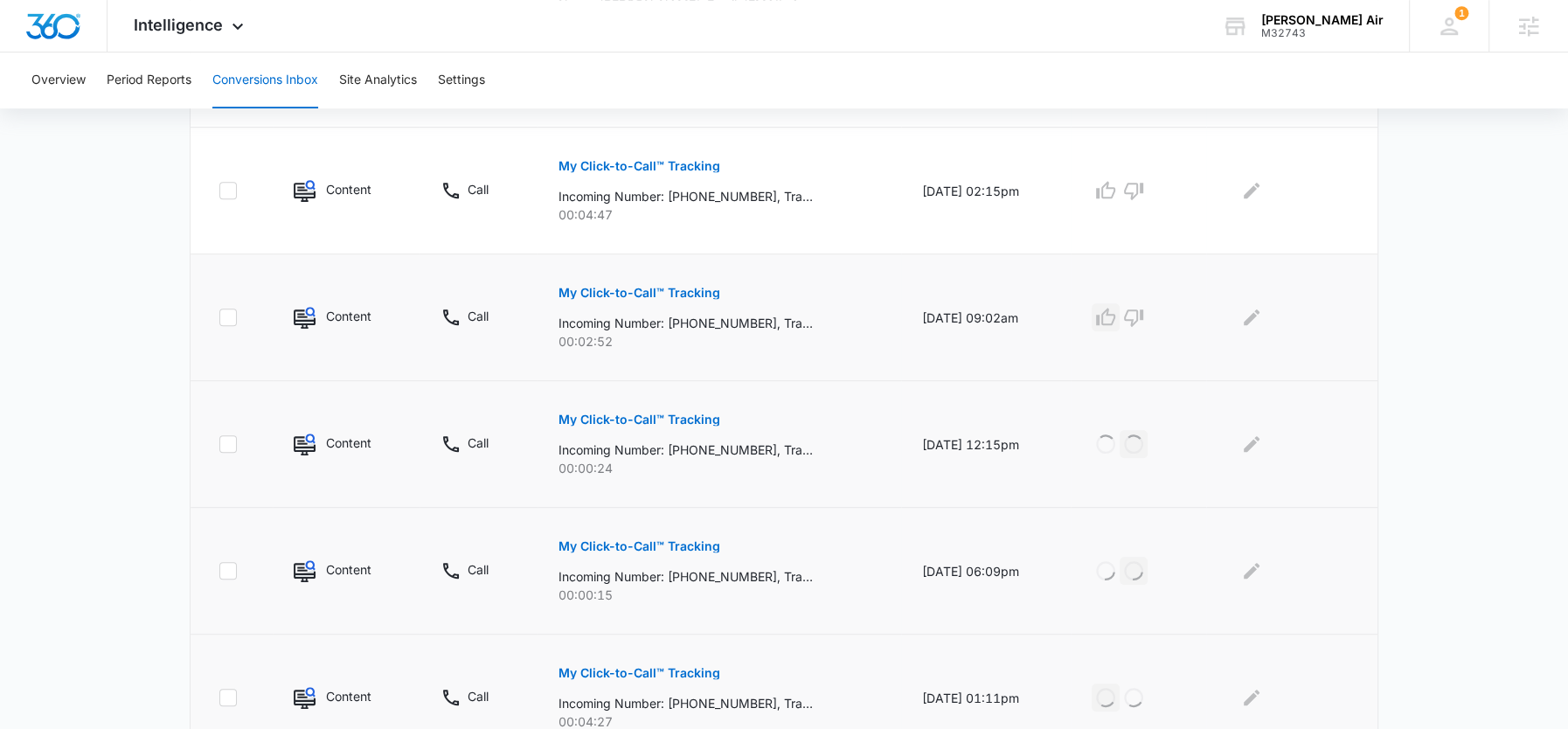
click at [1112, 317] on icon "button" at bounding box center [1105, 316] width 21 height 21
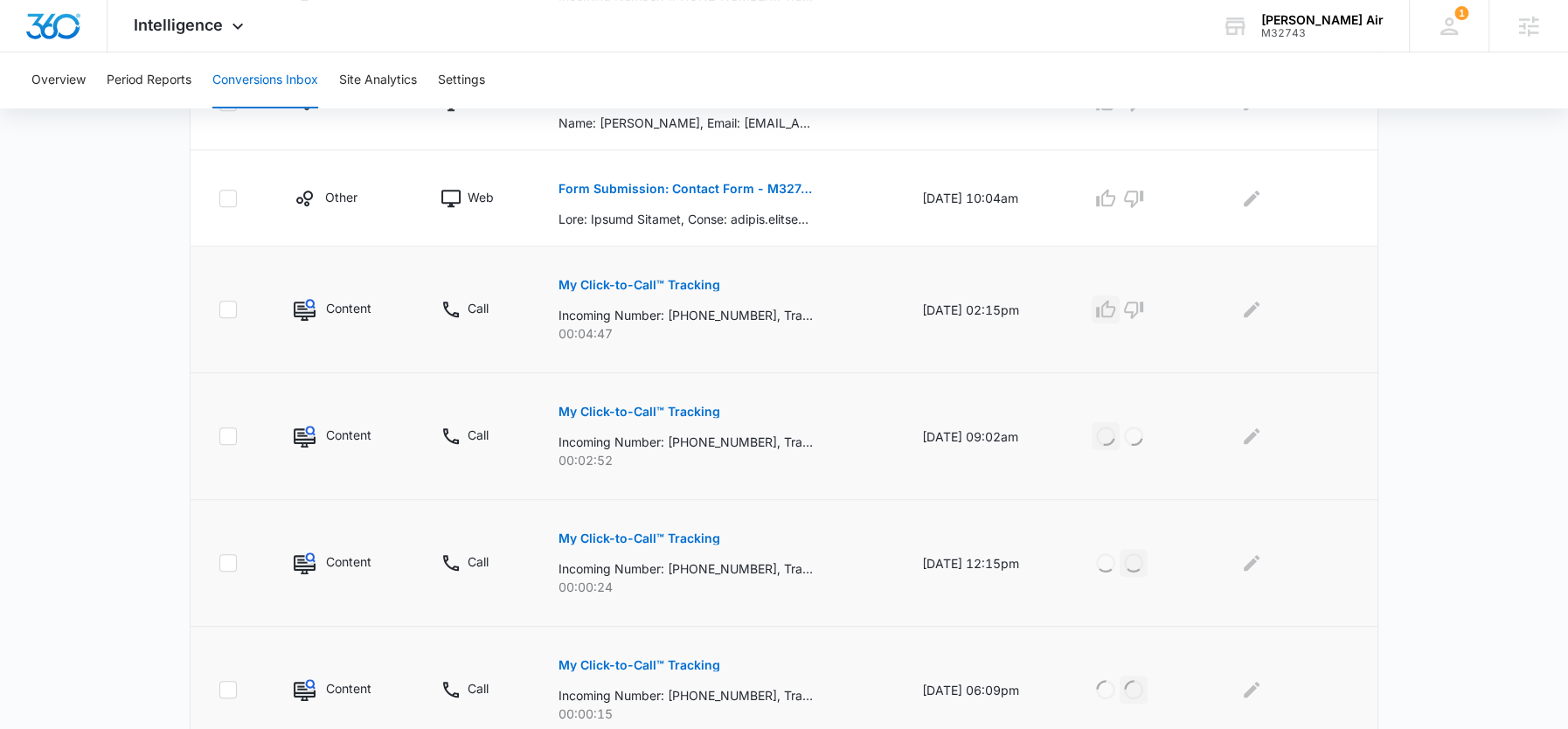
click at [1111, 307] on icon "button" at bounding box center [1105, 309] width 21 height 21
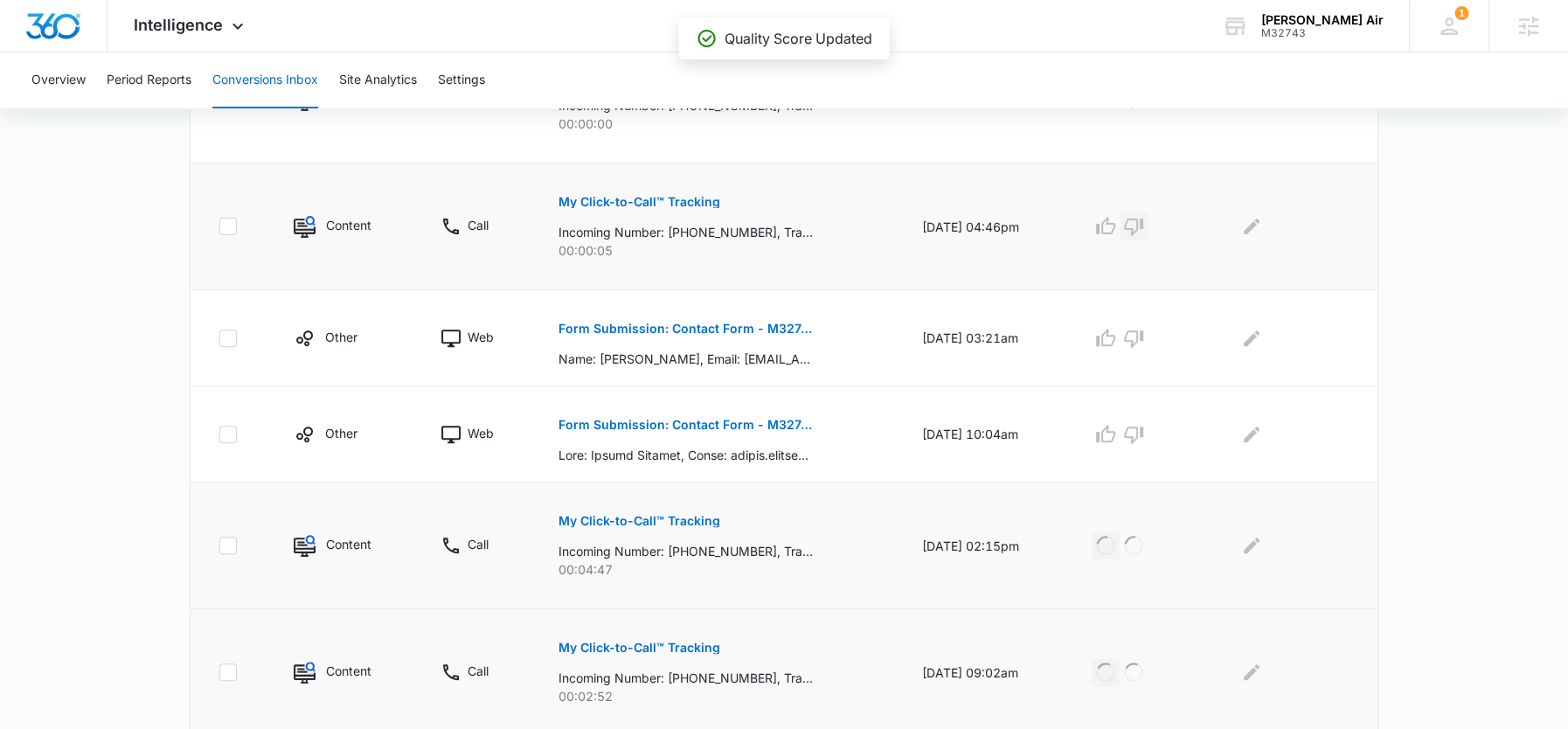
click at [1142, 229] on icon "button" at bounding box center [1134, 226] width 21 height 21
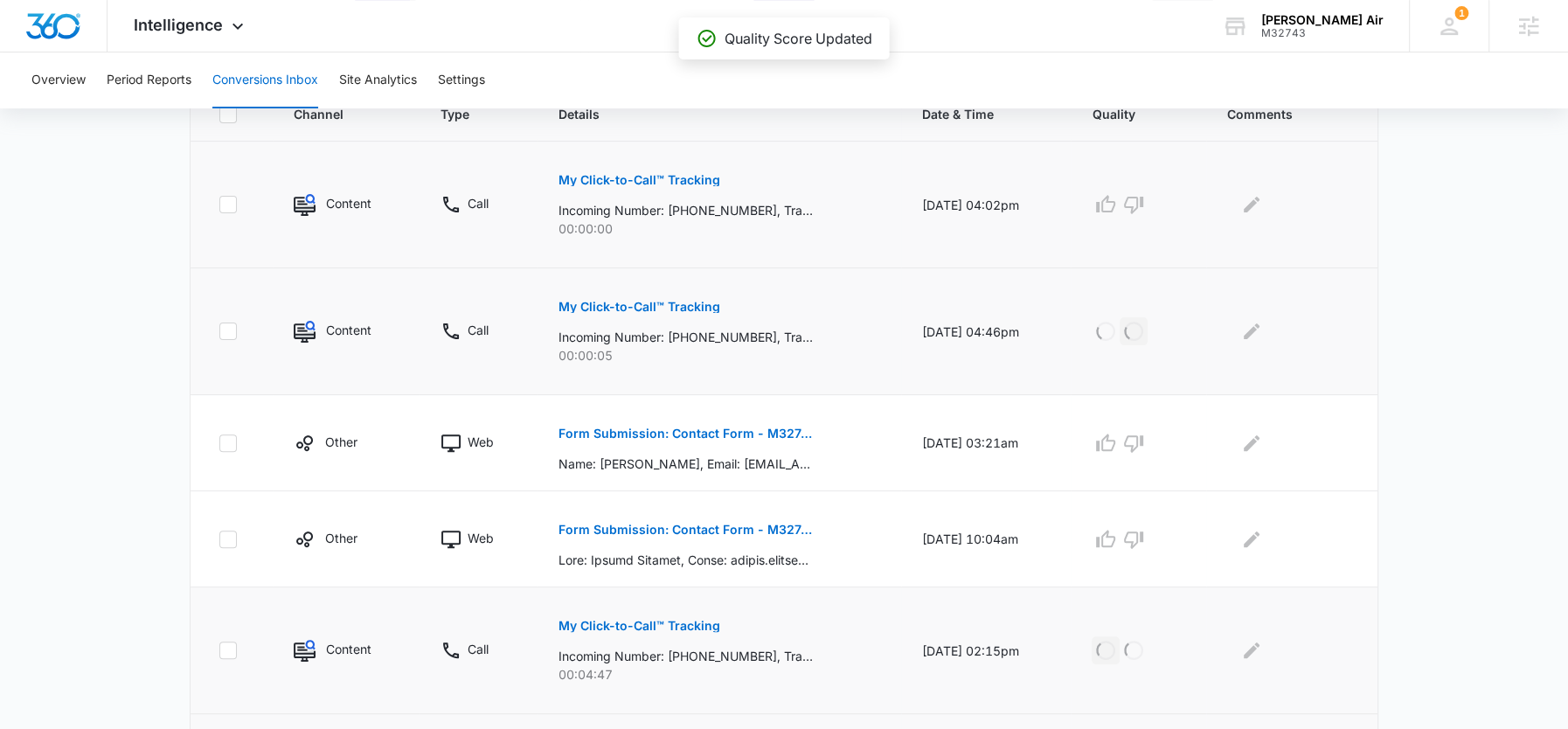
scroll to position [400, 0]
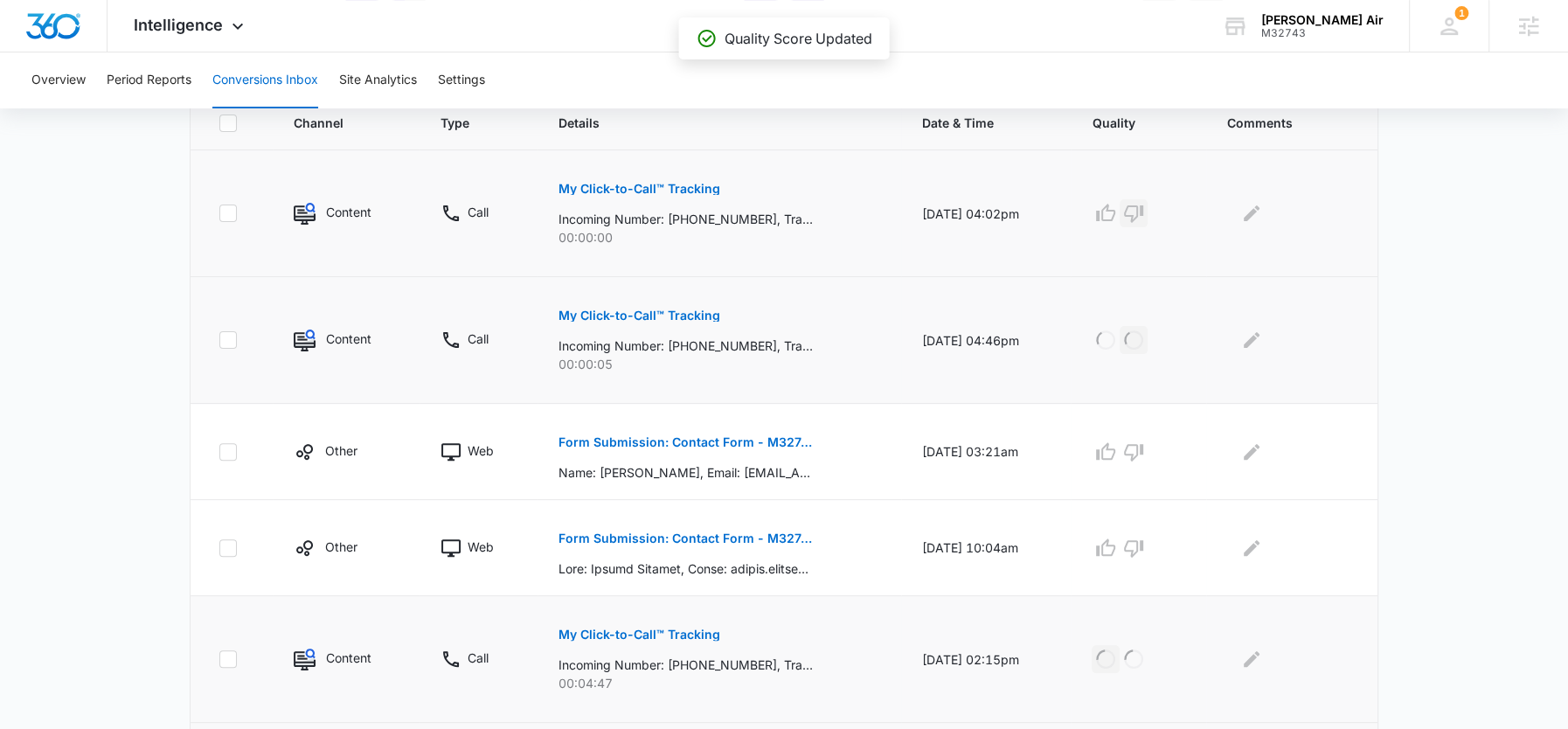
click at [1144, 206] on icon "button" at bounding box center [1134, 214] width 19 height 17
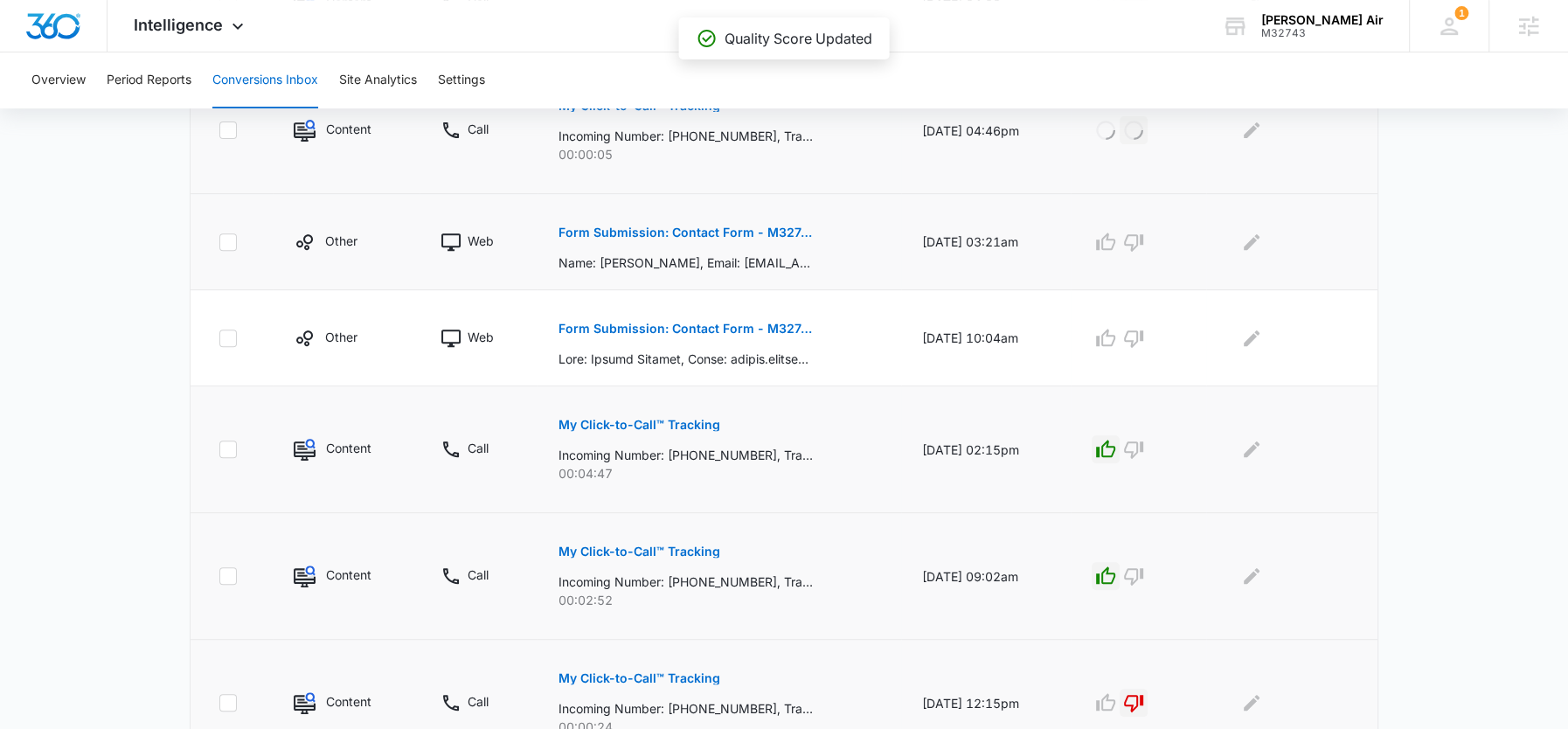
scroll to position [656, 0]
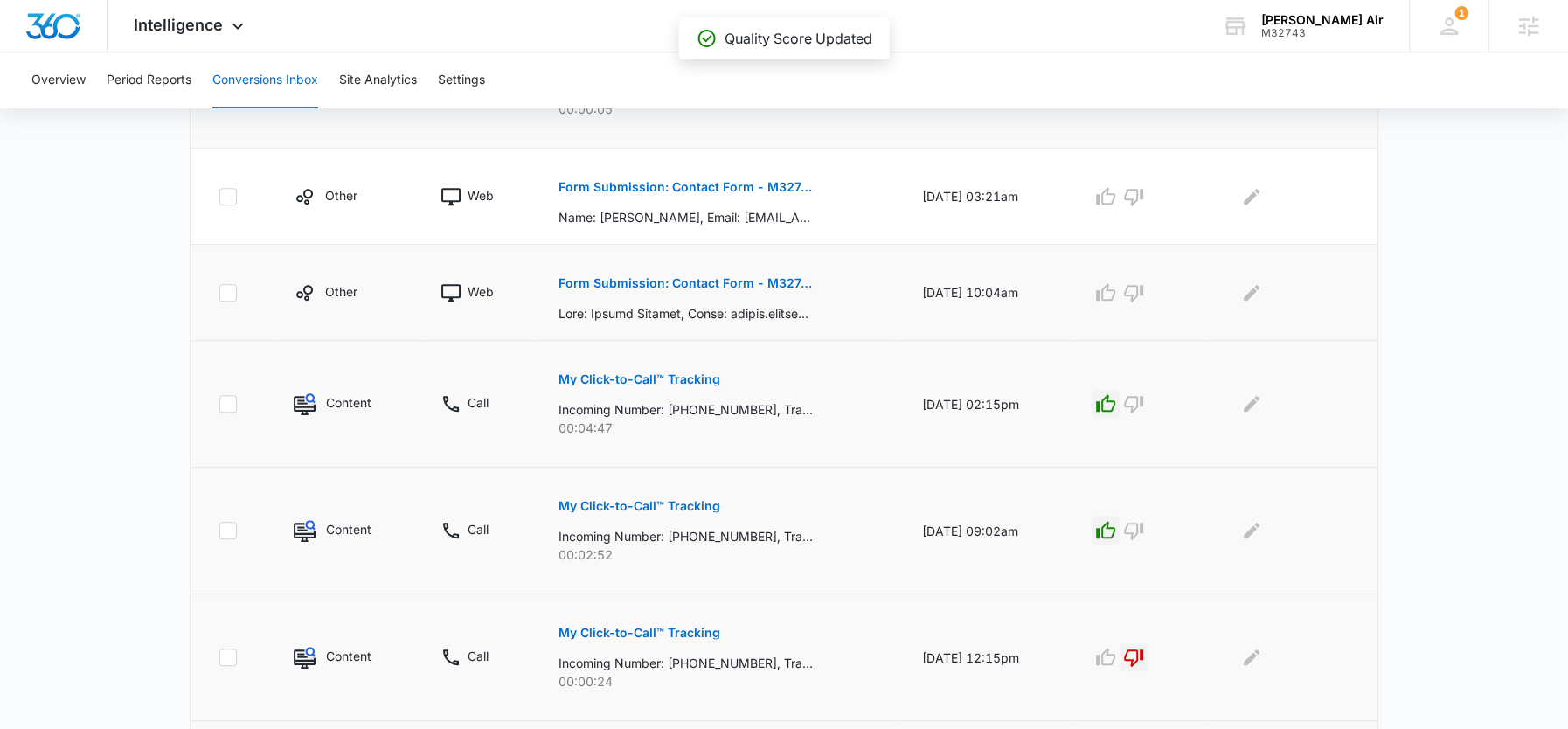
click at [709, 287] on button "Form Submission: Contact Form - M32743 - Stout Air" at bounding box center [686, 283] width 254 height 42
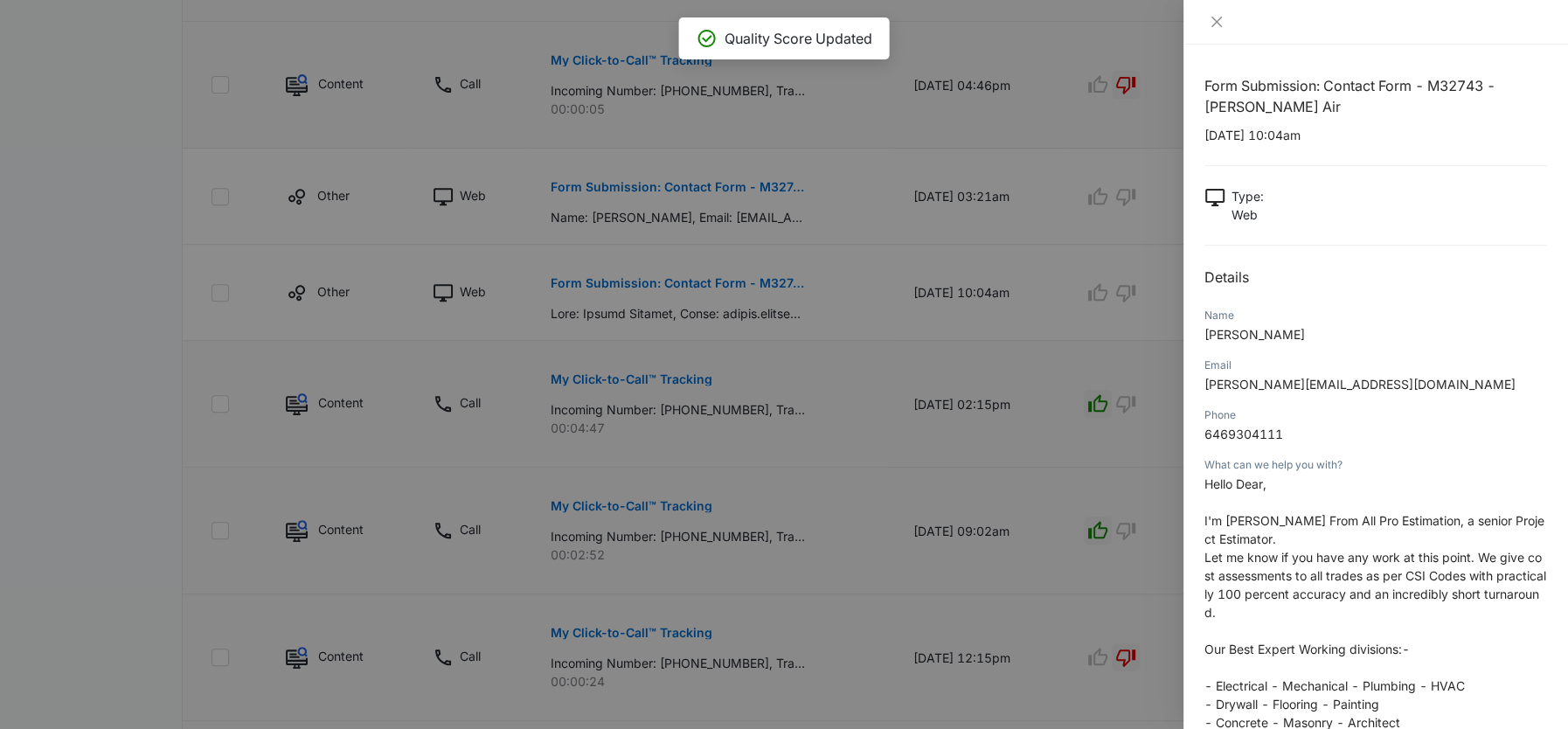
click at [1025, 275] on div at bounding box center [784, 364] width 1568 height 729
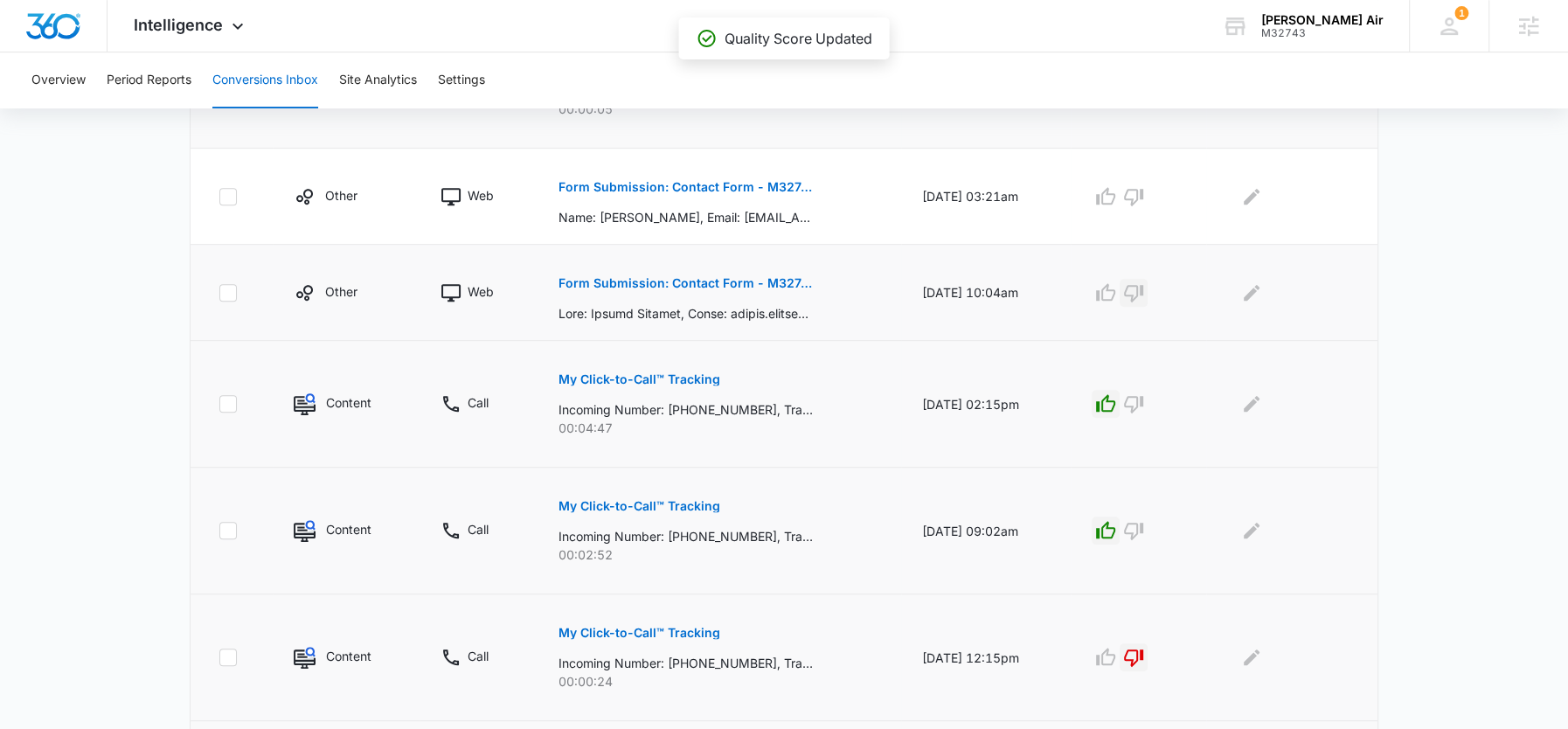
click at [1139, 286] on icon "button" at bounding box center [1134, 292] width 21 height 21
click at [658, 181] on p "Form Submission: Contact Form - M32743 - Stout Air" at bounding box center [686, 187] width 254 height 12
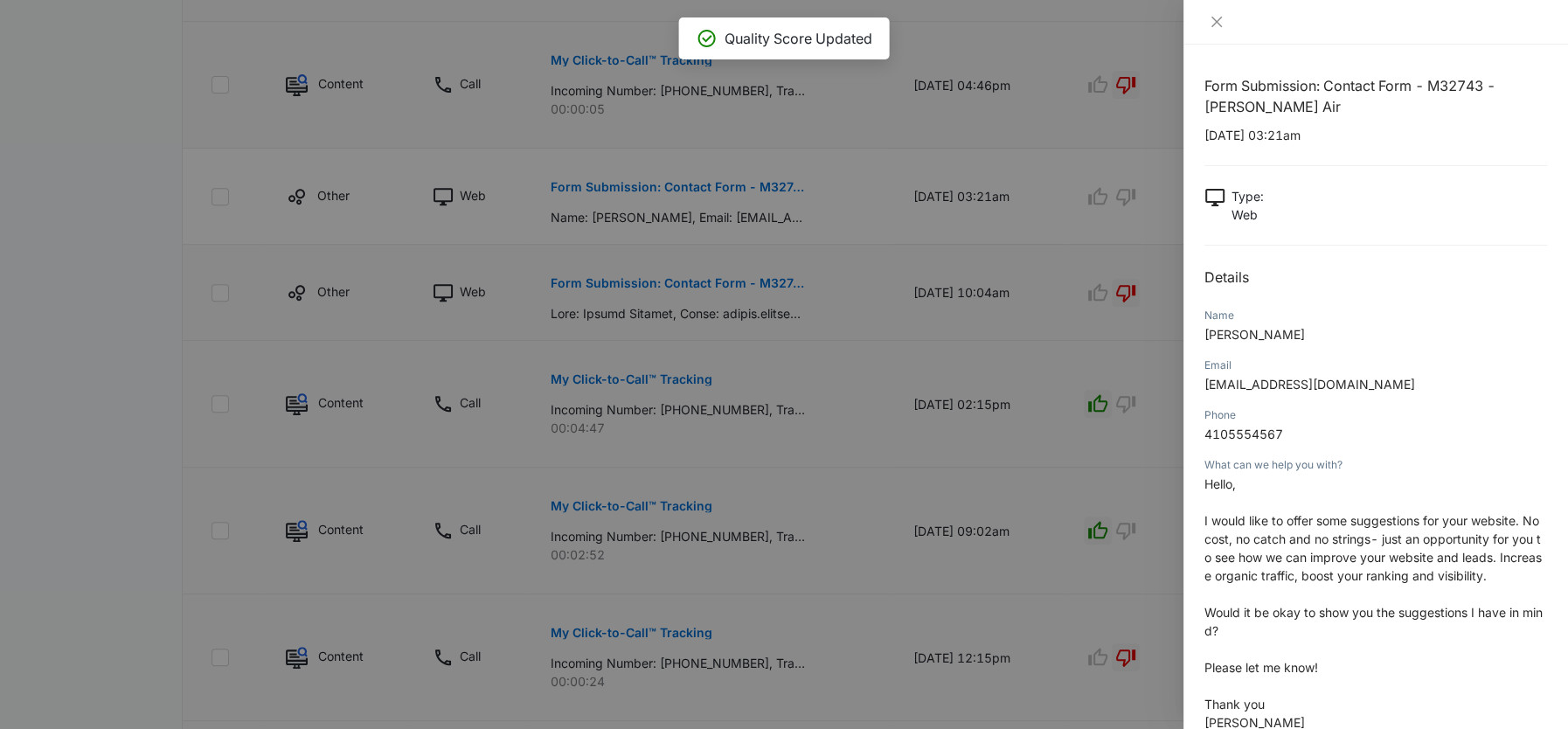
click at [1049, 306] on div at bounding box center [784, 364] width 1568 height 729
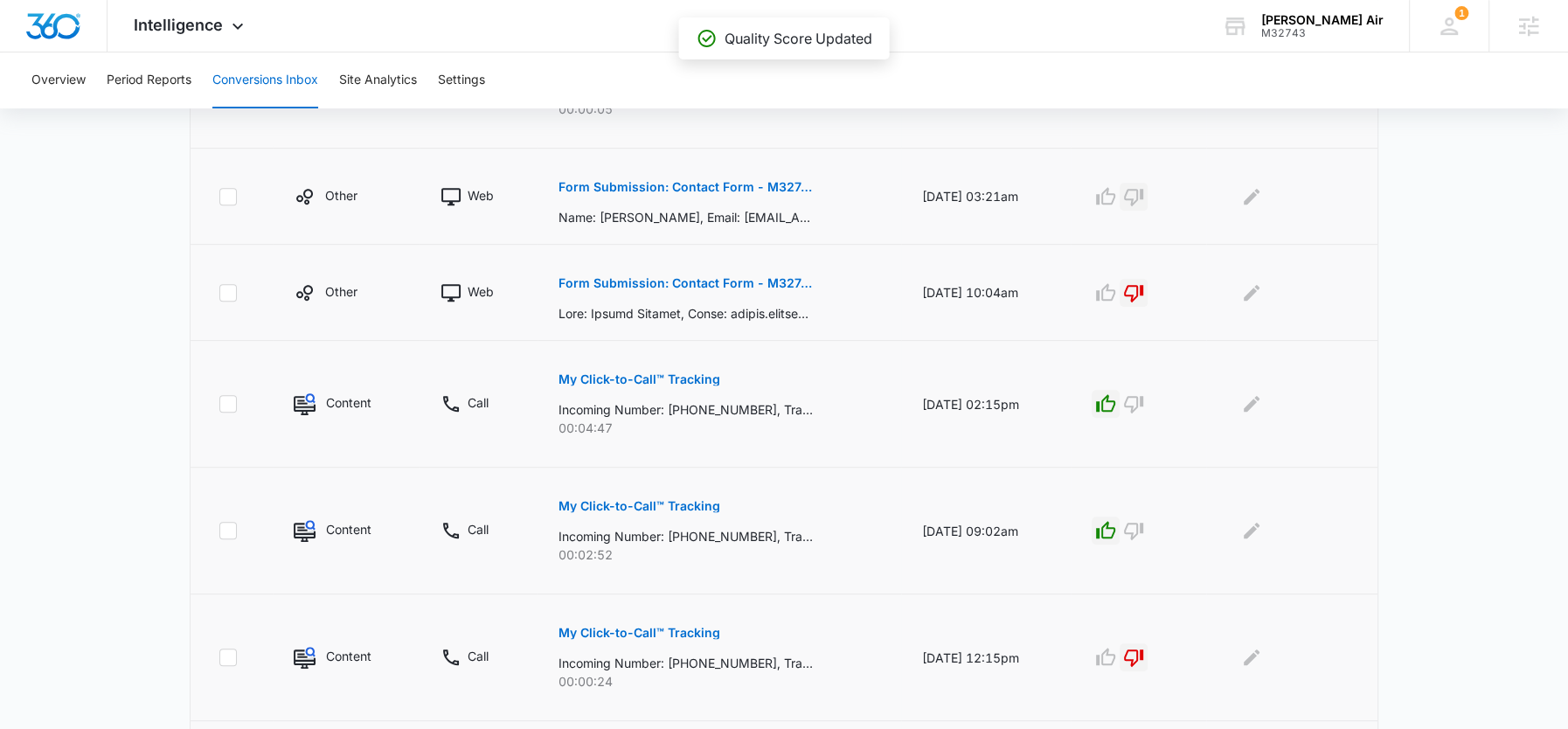
click at [1135, 202] on icon "button" at bounding box center [1134, 196] width 21 height 21
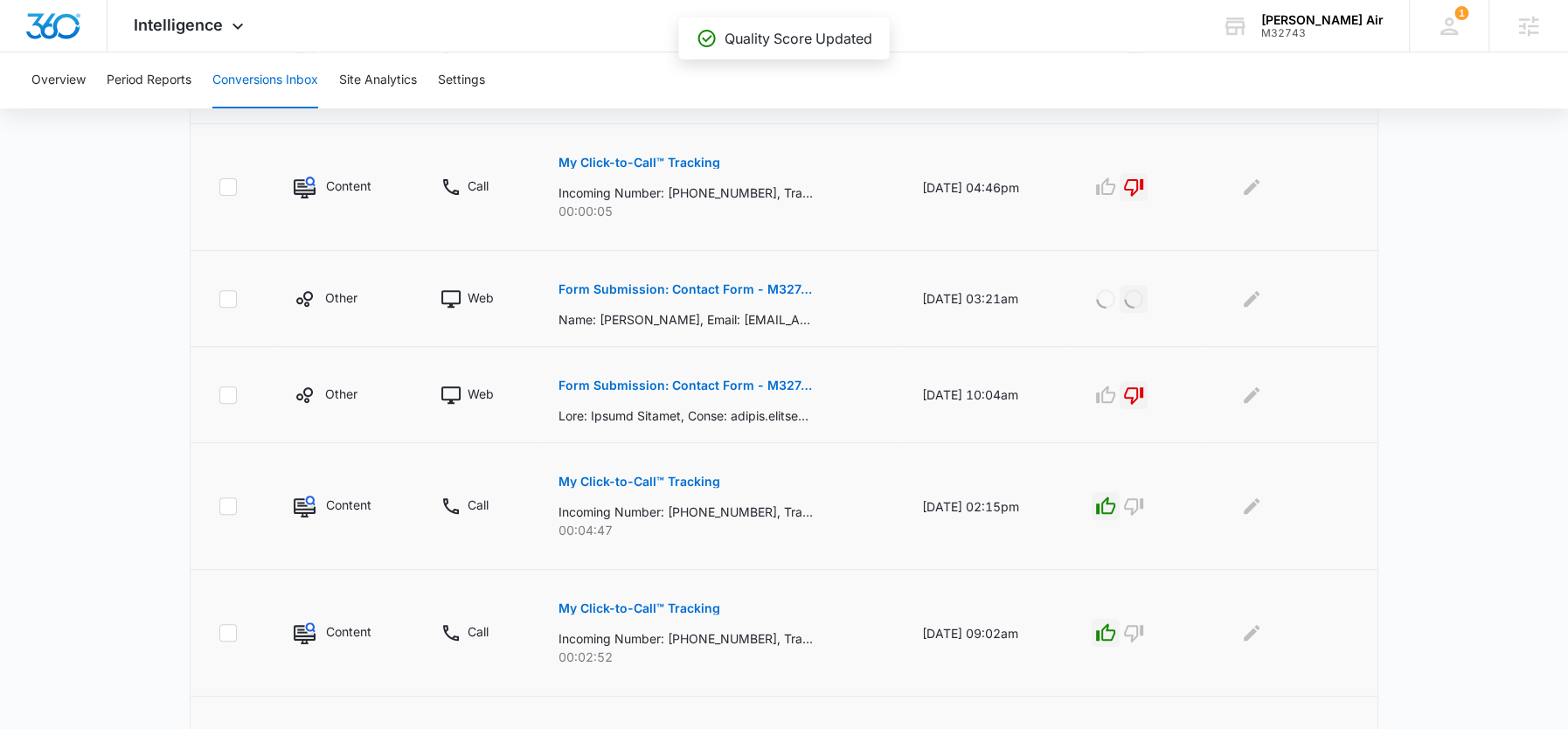
scroll to position [1077, 0]
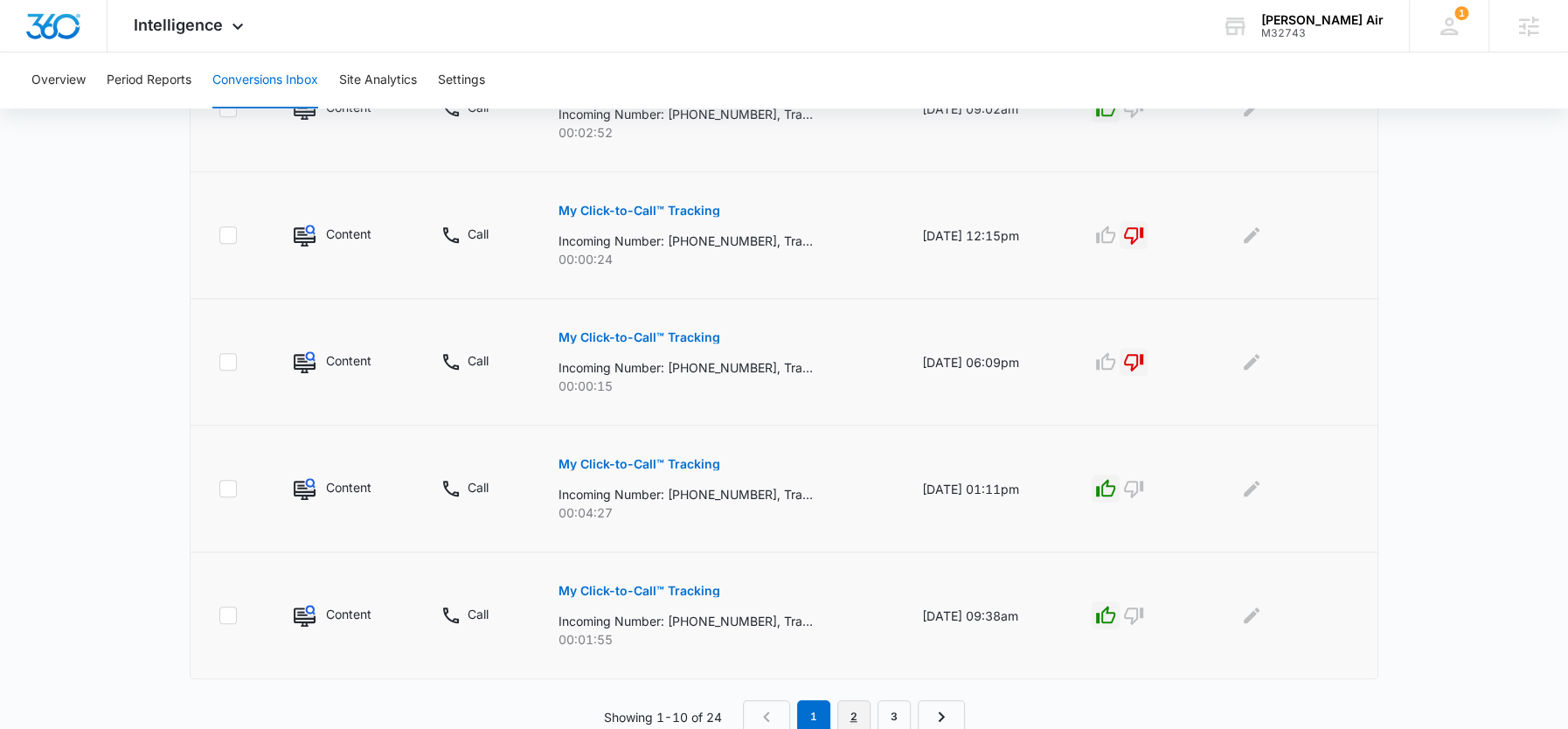
click at [846, 706] on link "2" at bounding box center [853, 716] width 34 height 34
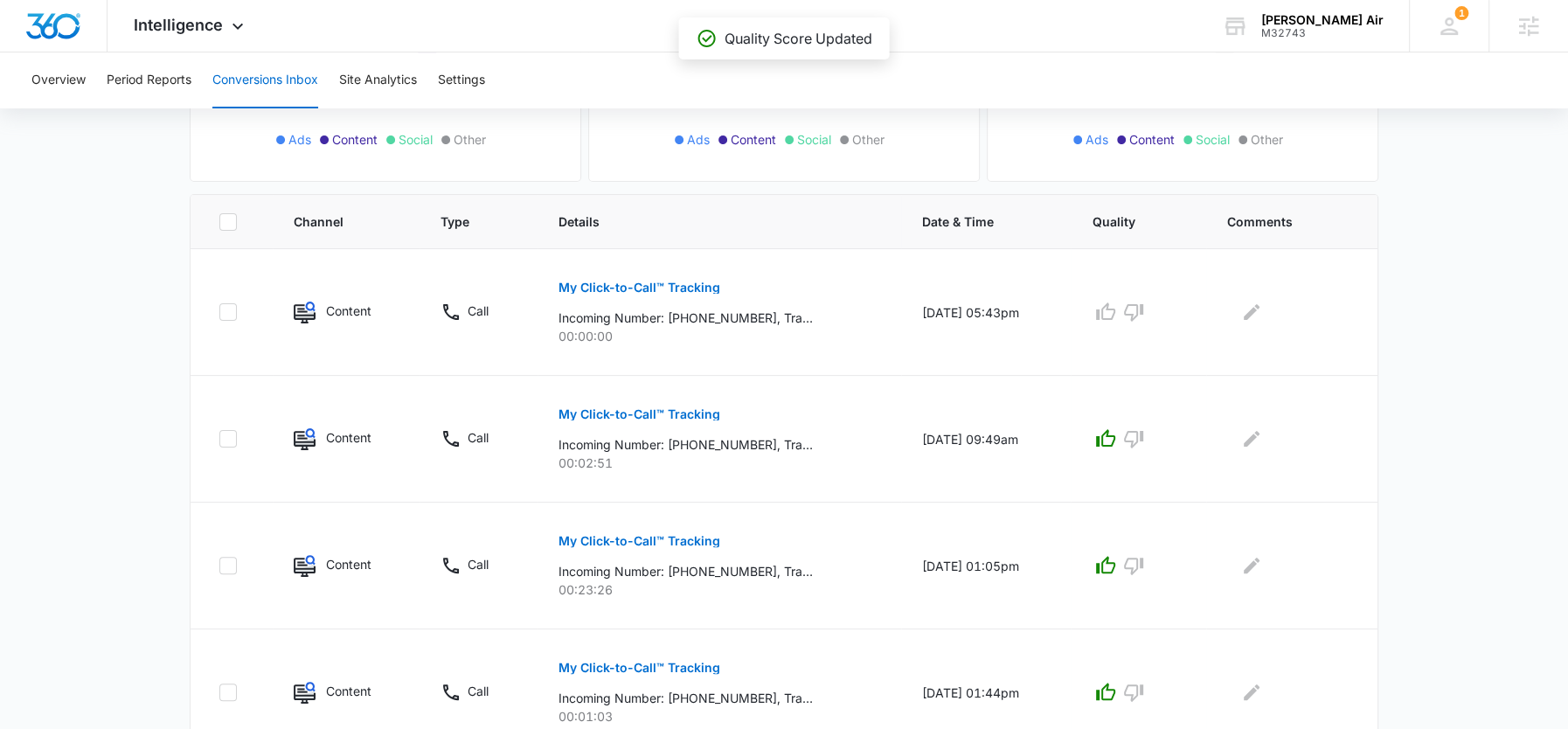
scroll to position [413, 0]
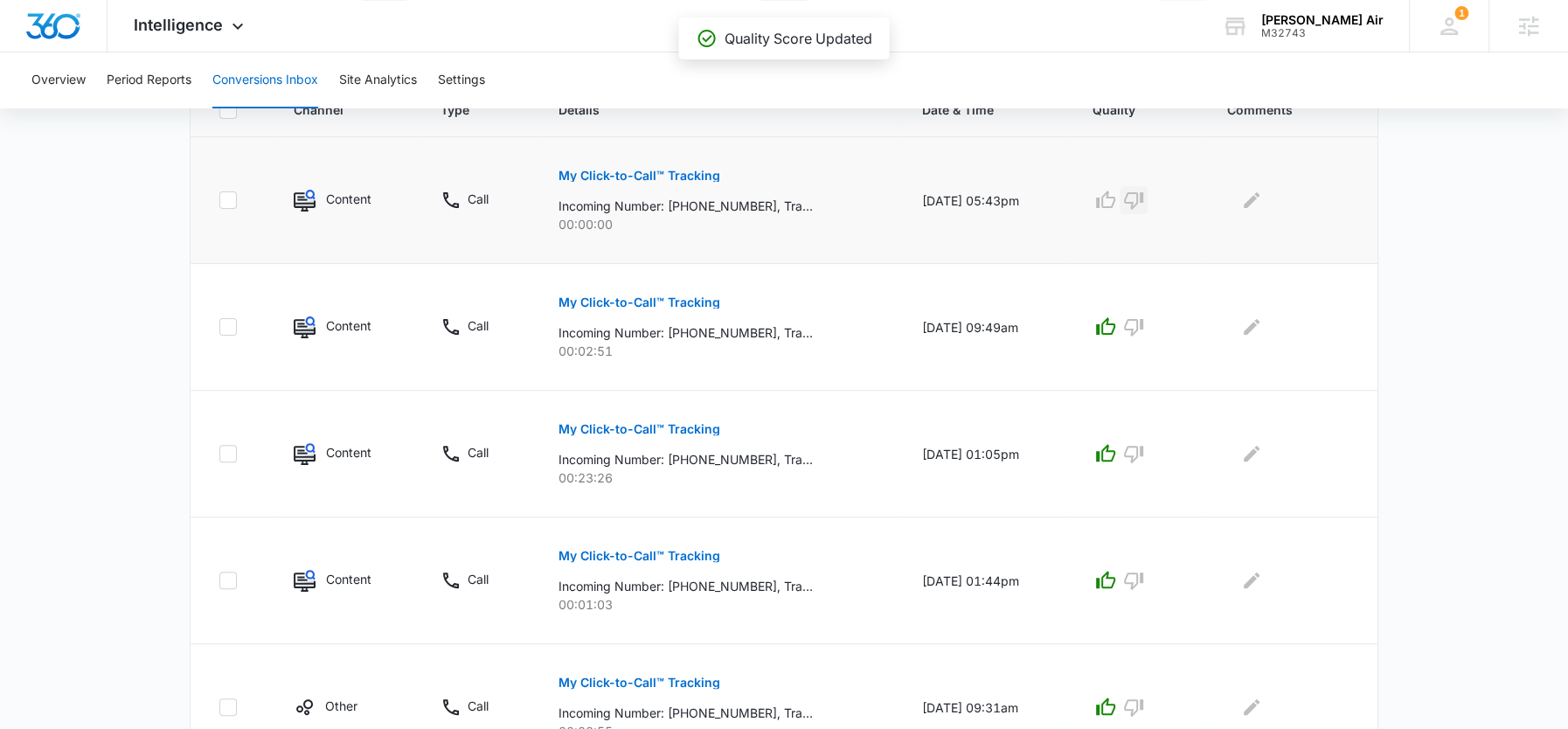
click at [1144, 190] on icon "button" at bounding box center [1134, 199] width 21 height 21
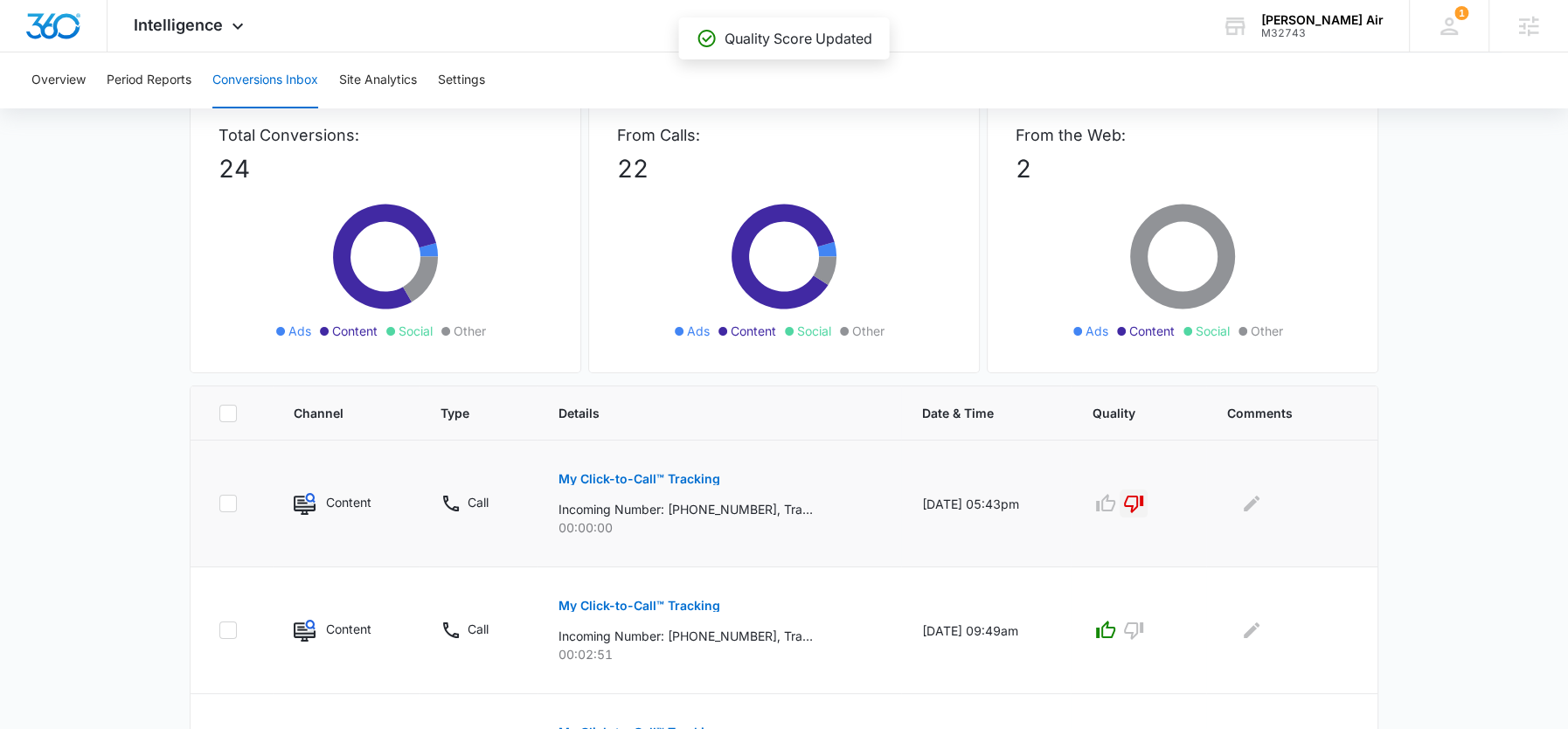
scroll to position [0, 0]
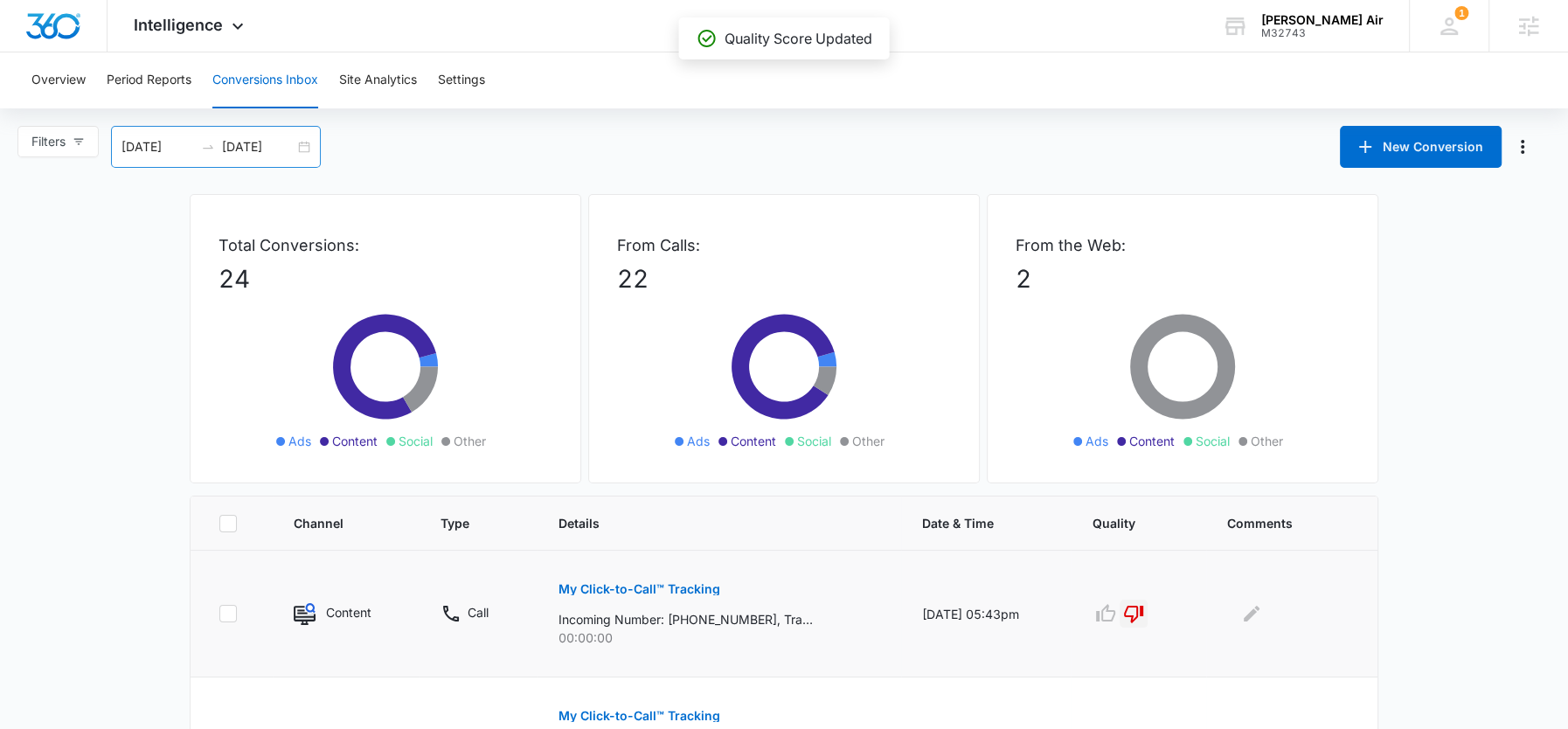
click at [155, 152] on input "[DATE]" at bounding box center [158, 146] width 73 height 19
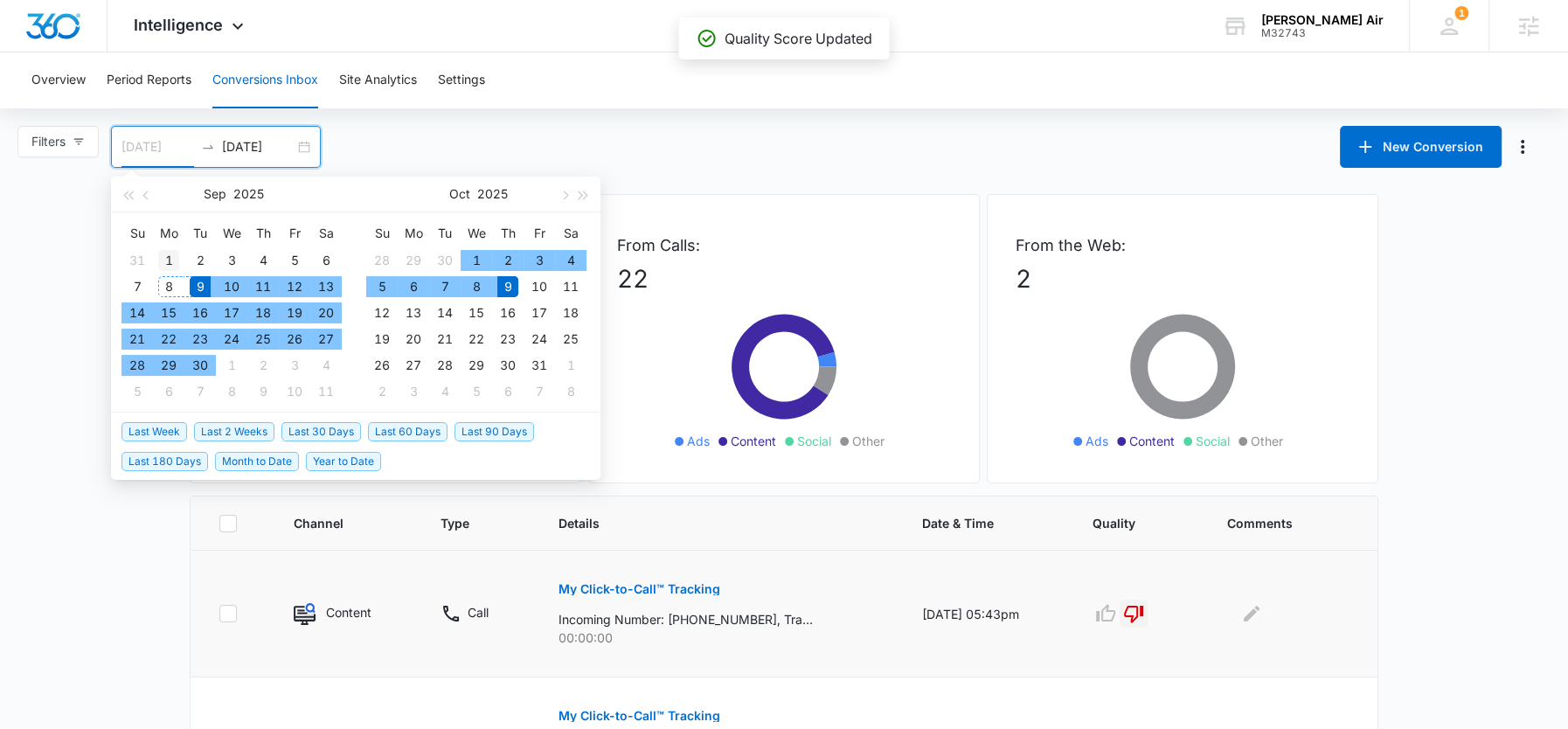
type input "09/01/2025"
click at [169, 268] on div "1" at bounding box center [168, 260] width 21 height 21
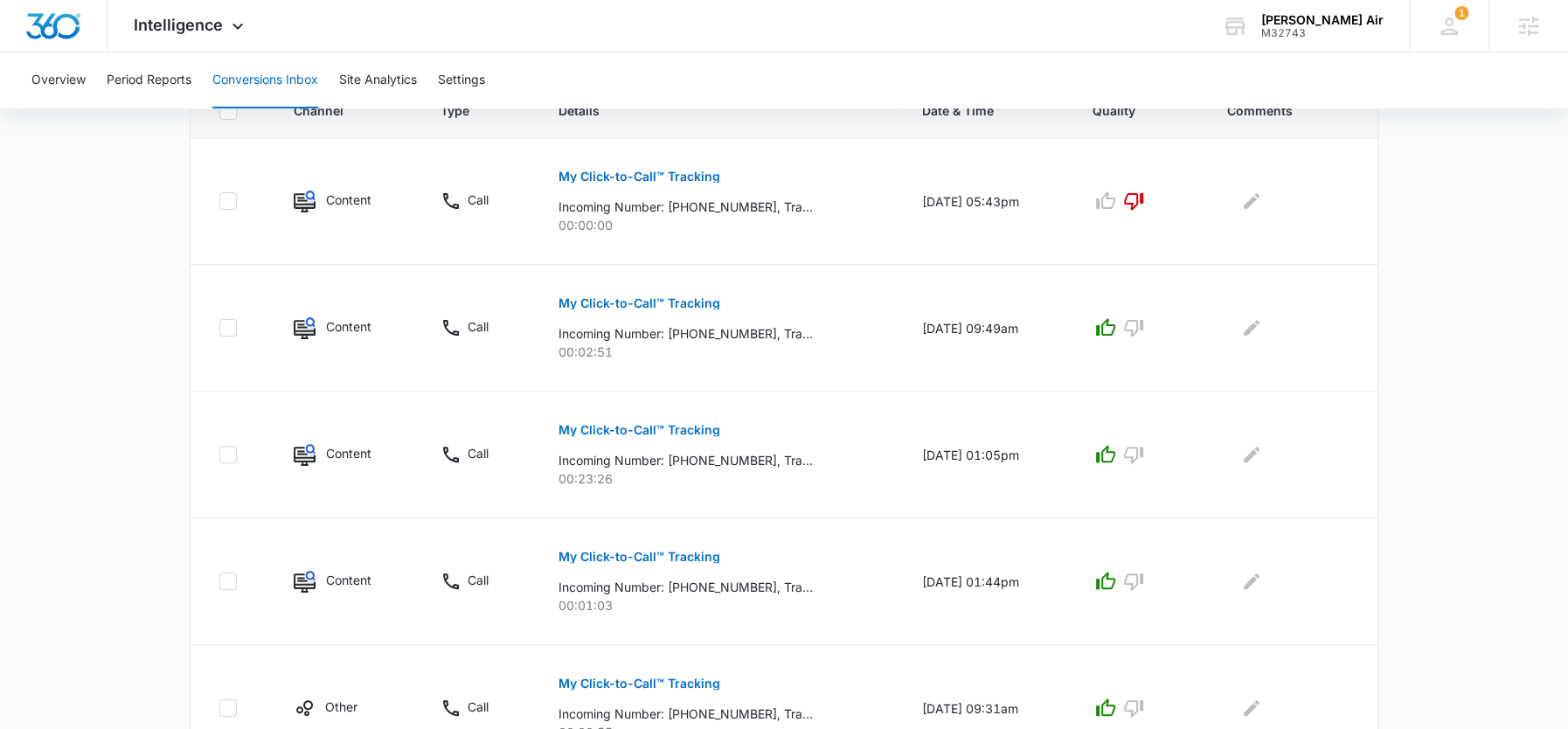
scroll to position [1139, 0]
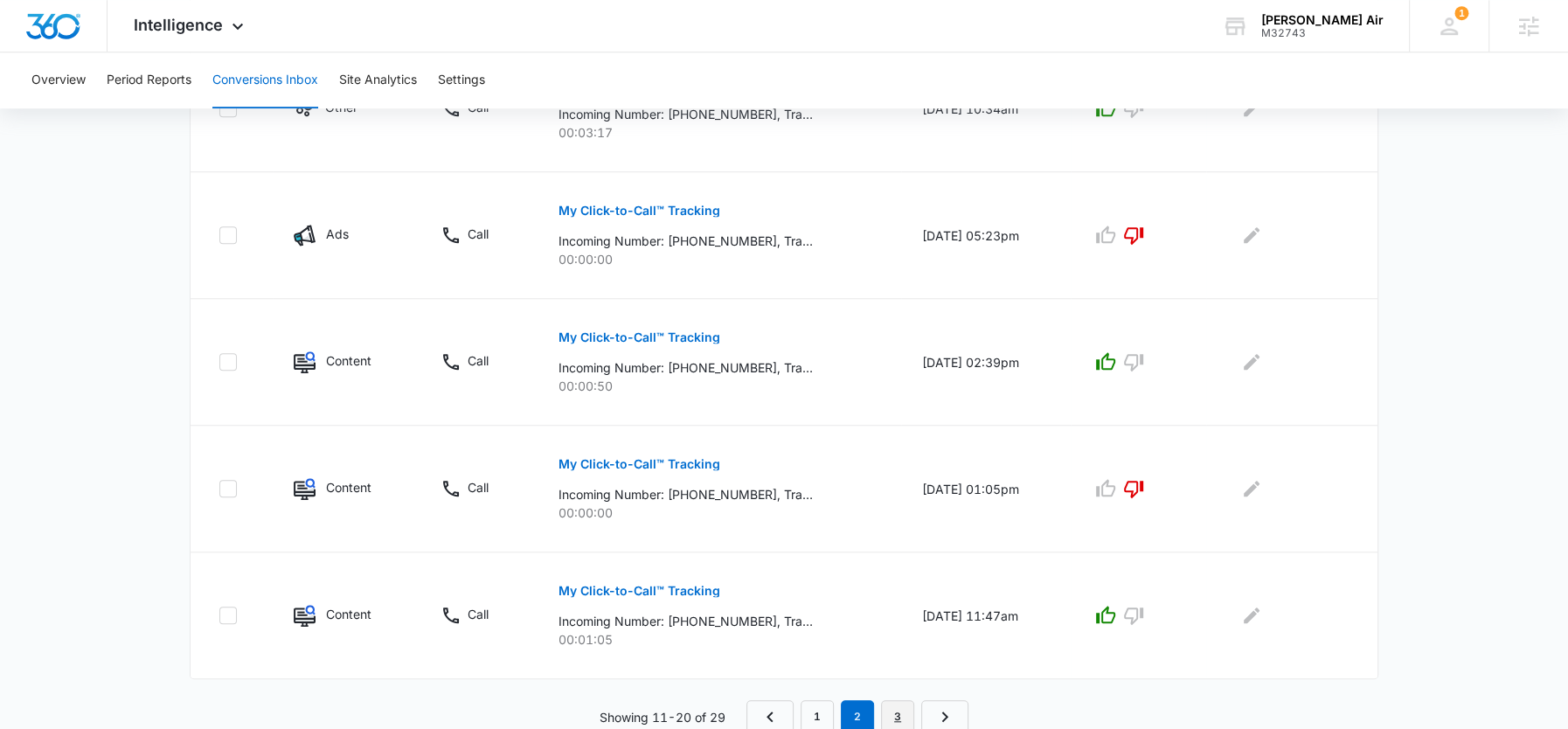
click at [909, 714] on link "3" at bounding box center [898, 716] width 34 height 34
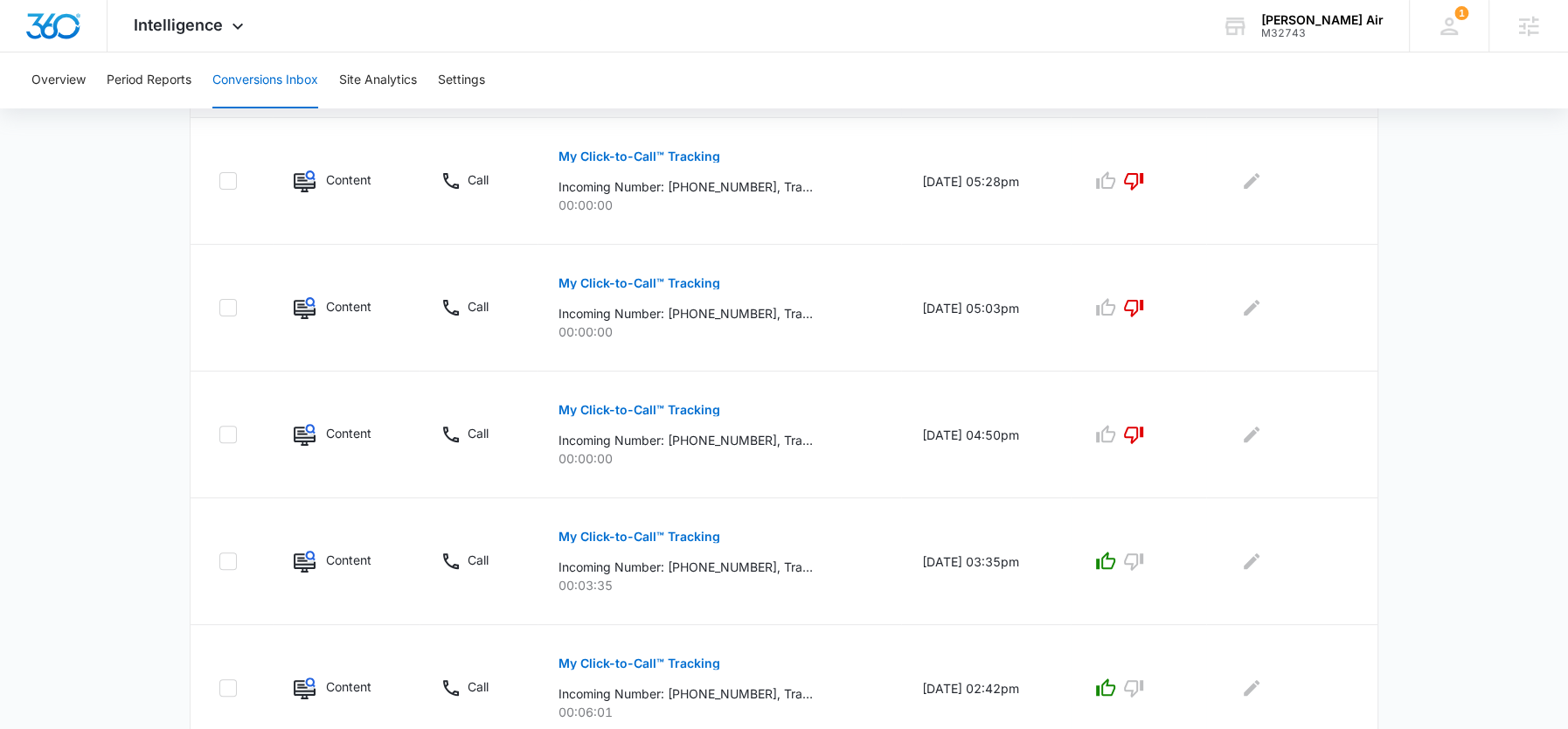
scroll to position [981, 0]
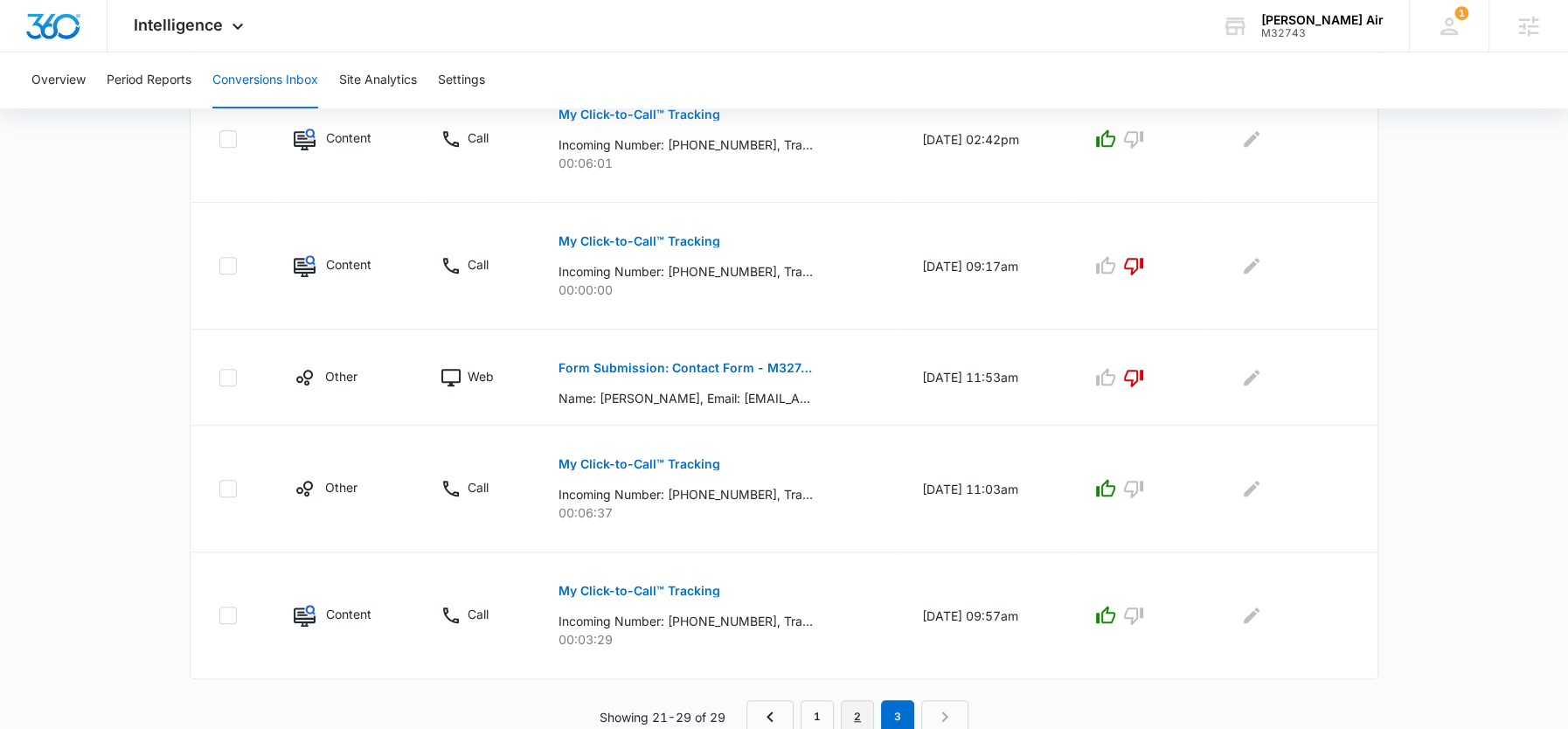
click at [860, 712] on link "2" at bounding box center [857, 716] width 34 height 34
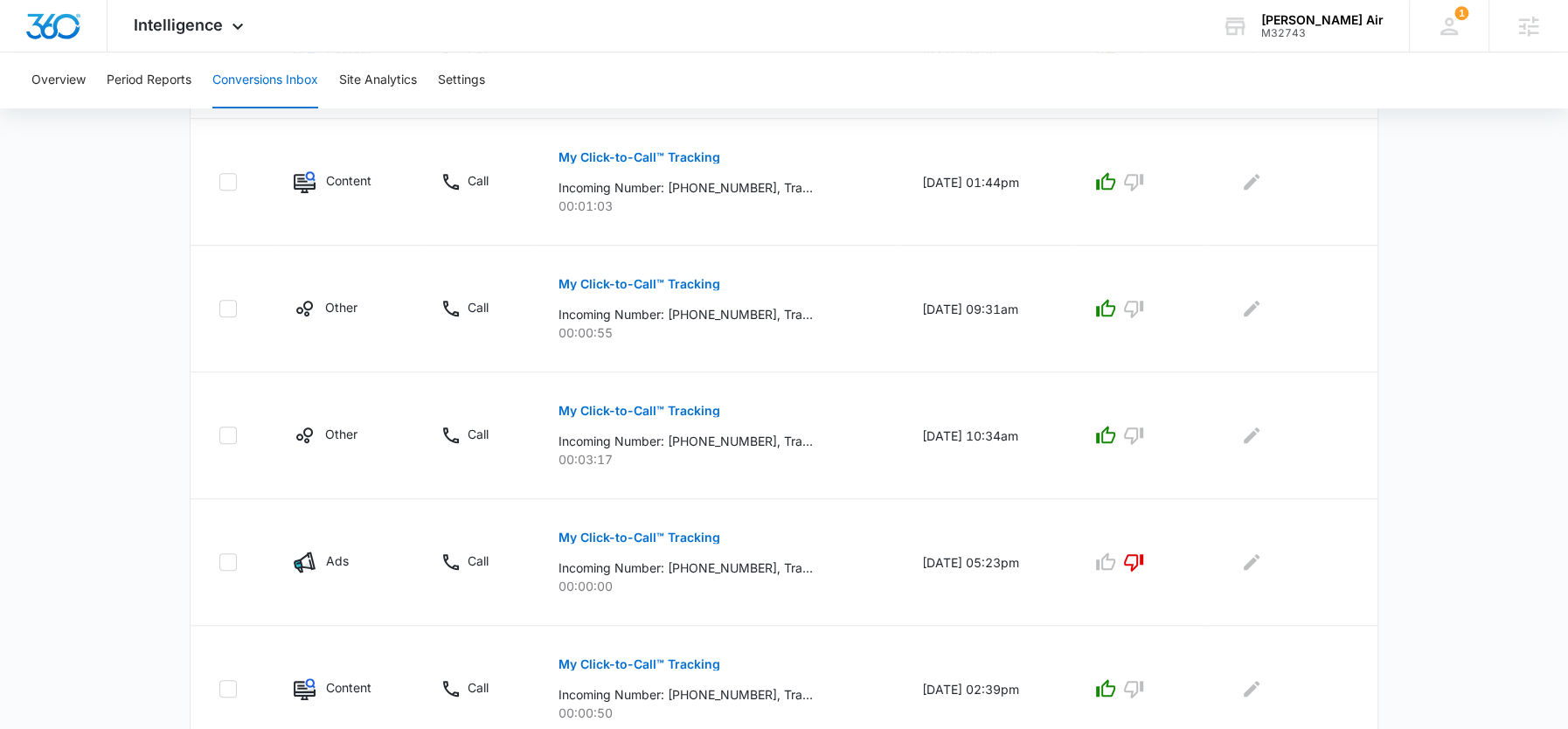
scroll to position [1139, 0]
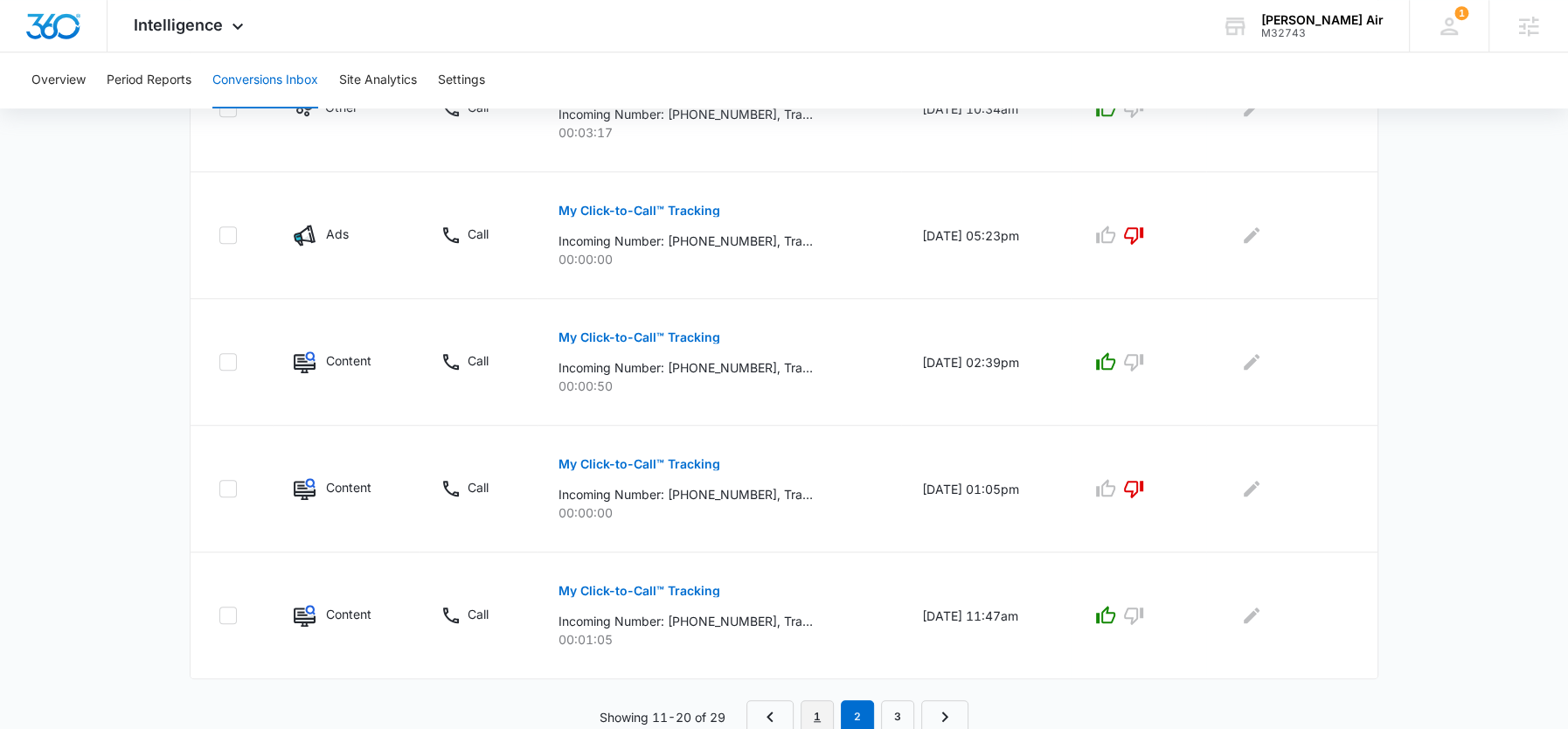
click at [825, 714] on link "1" at bounding box center [817, 716] width 34 height 34
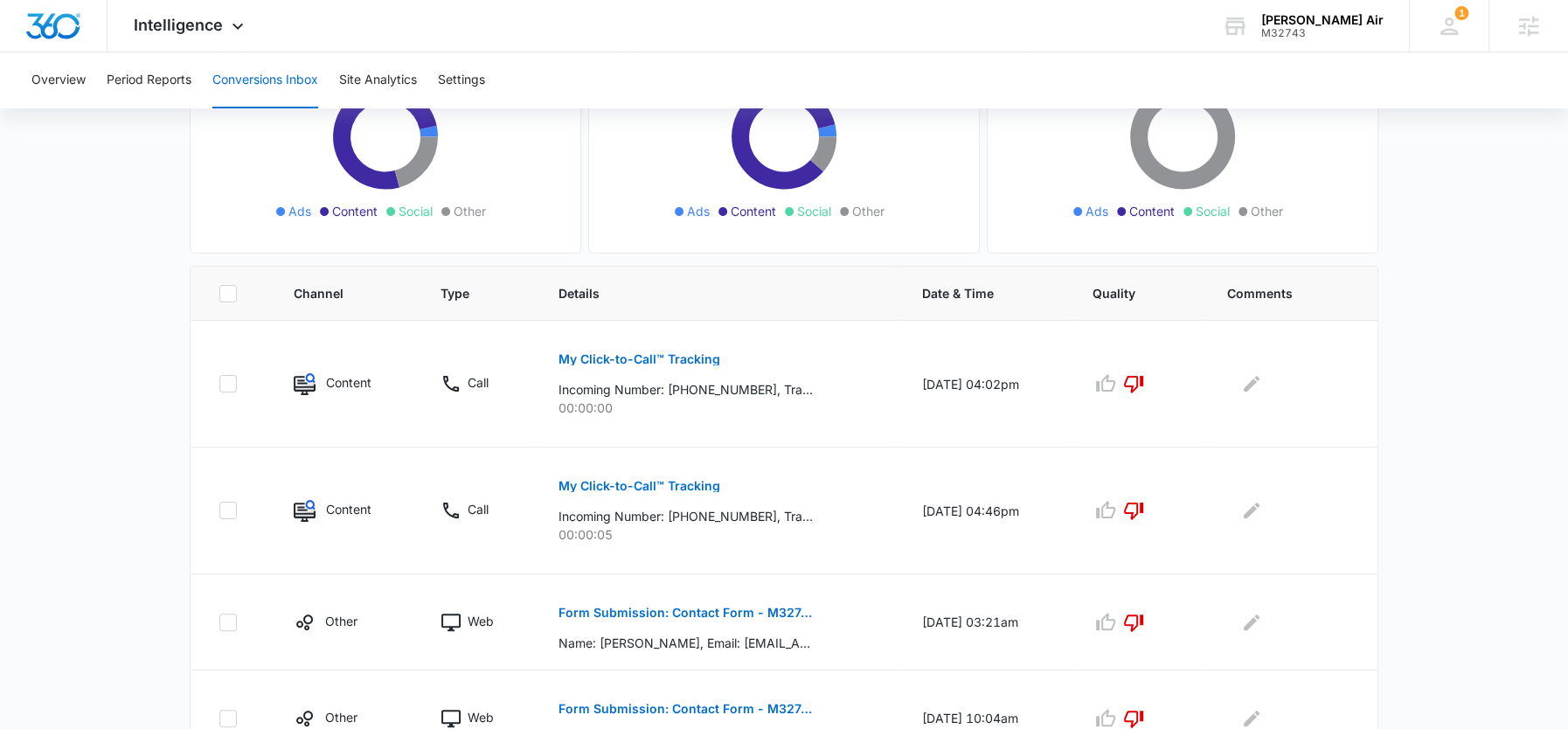
scroll to position [221, 0]
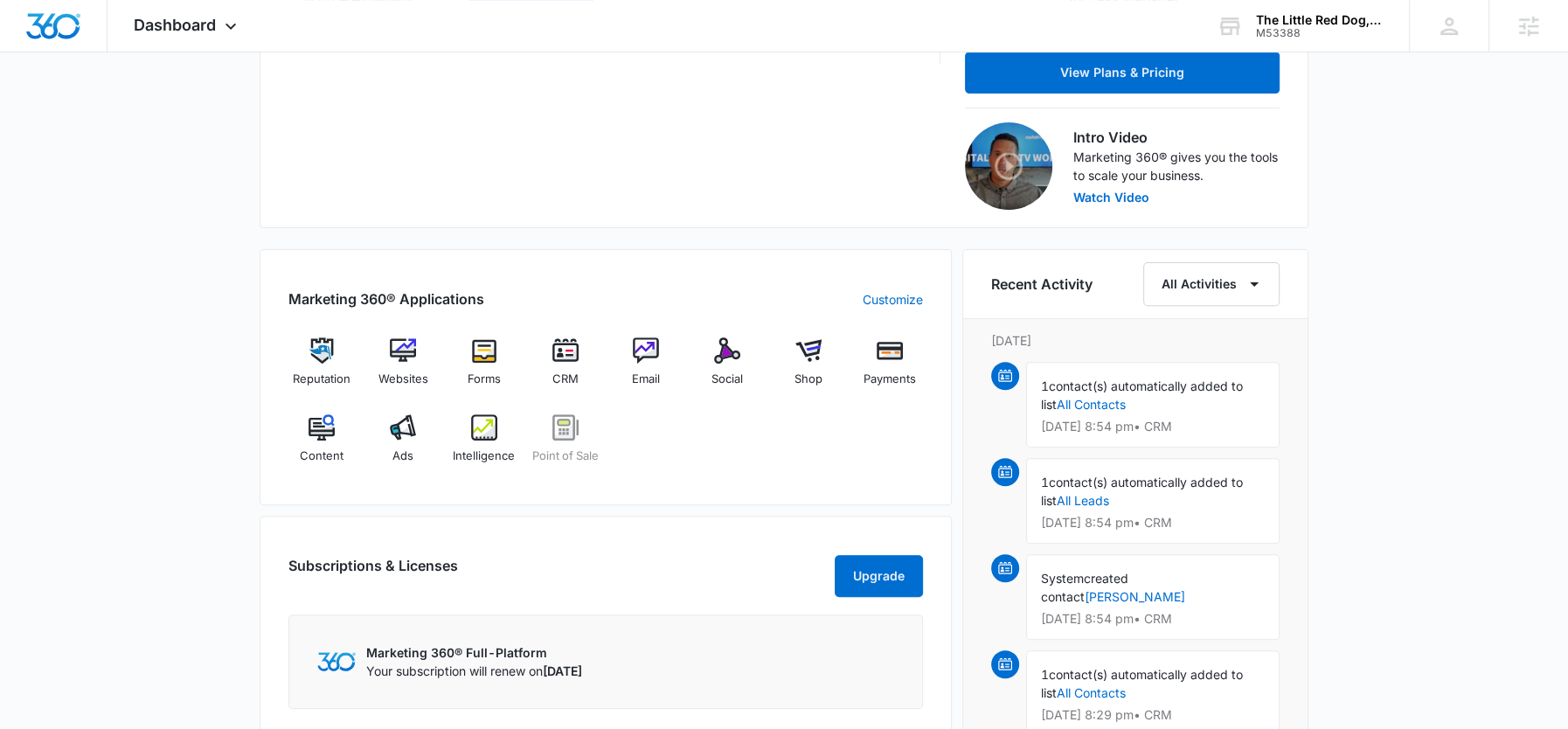
scroll to position [527, 0]
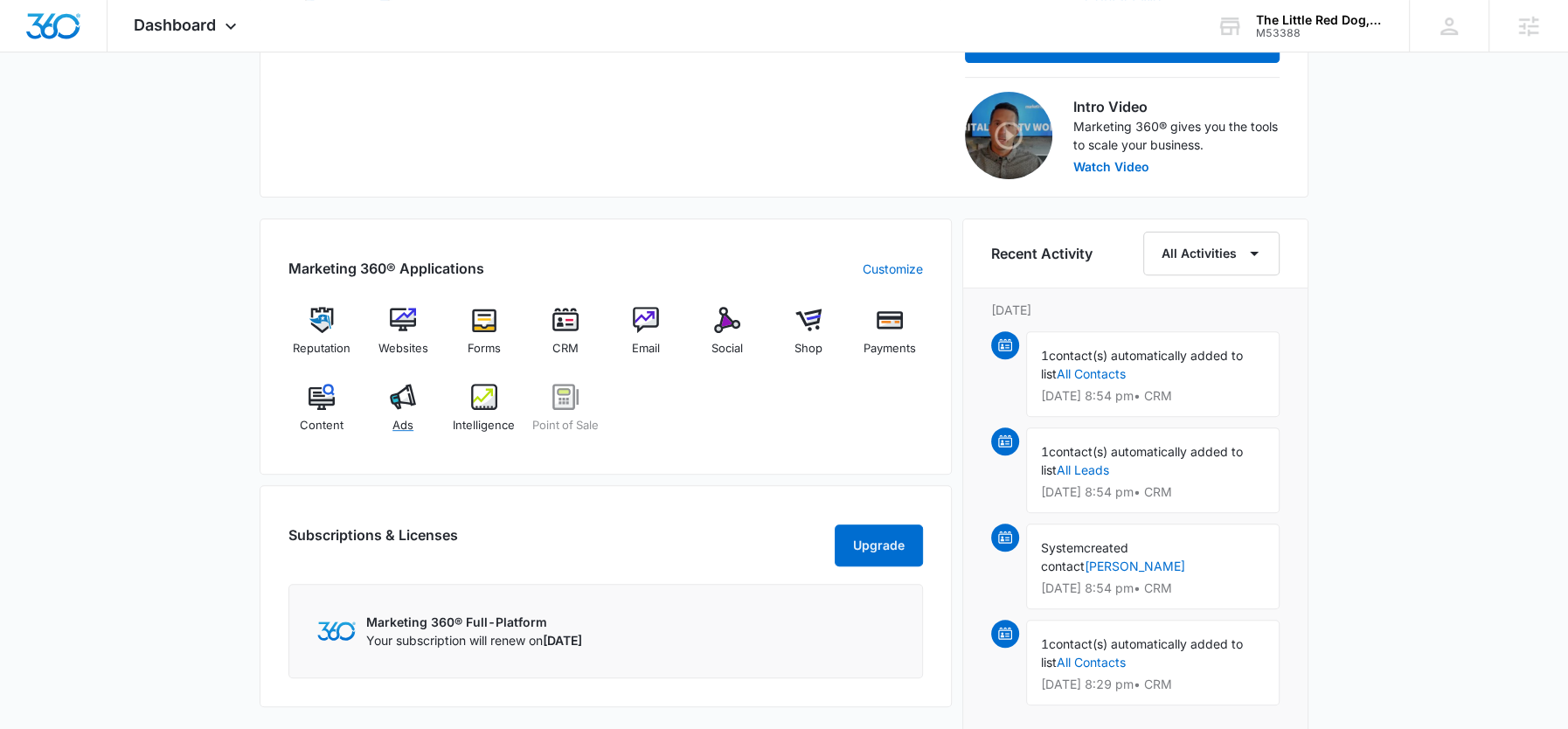
click at [402, 421] on span "Ads" at bounding box center [403, 425] width 21 height 17
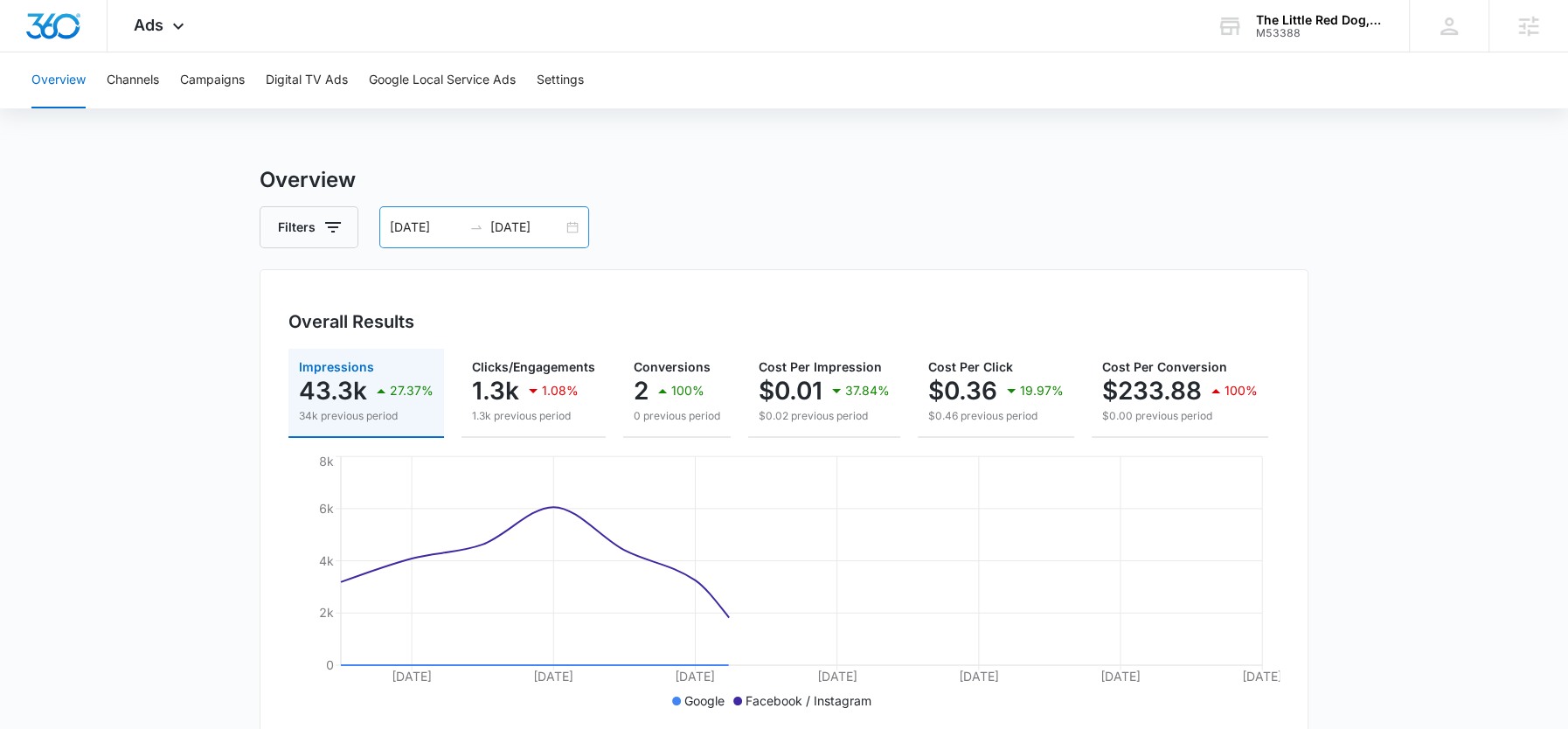
click at [531, 227] on input "[DATE]" at bounding box center [527, 227] width 73 height 19
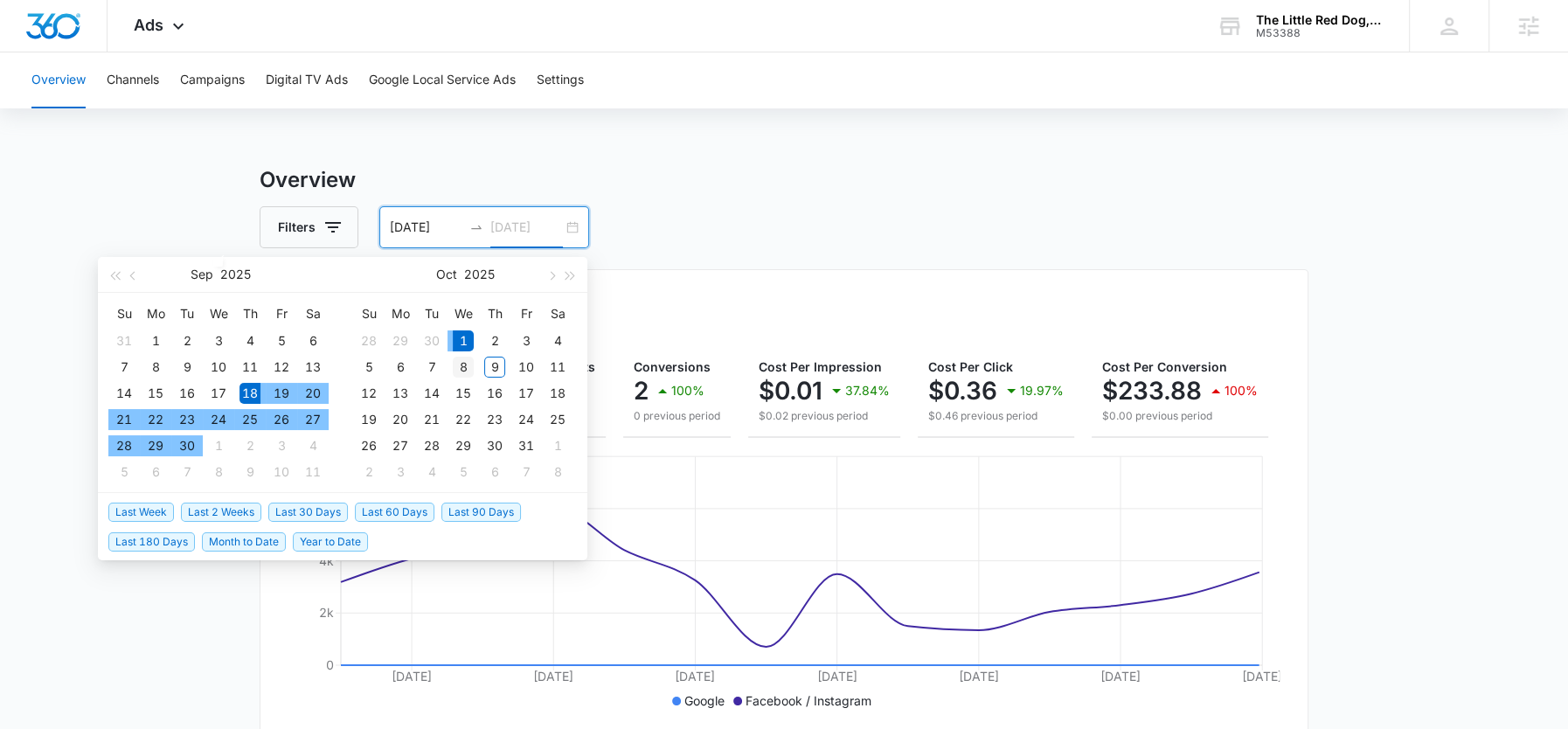
type input "[DATE]"
click at [472, 369] on div "8" at bounding box center [463, 366] width 21 height 21
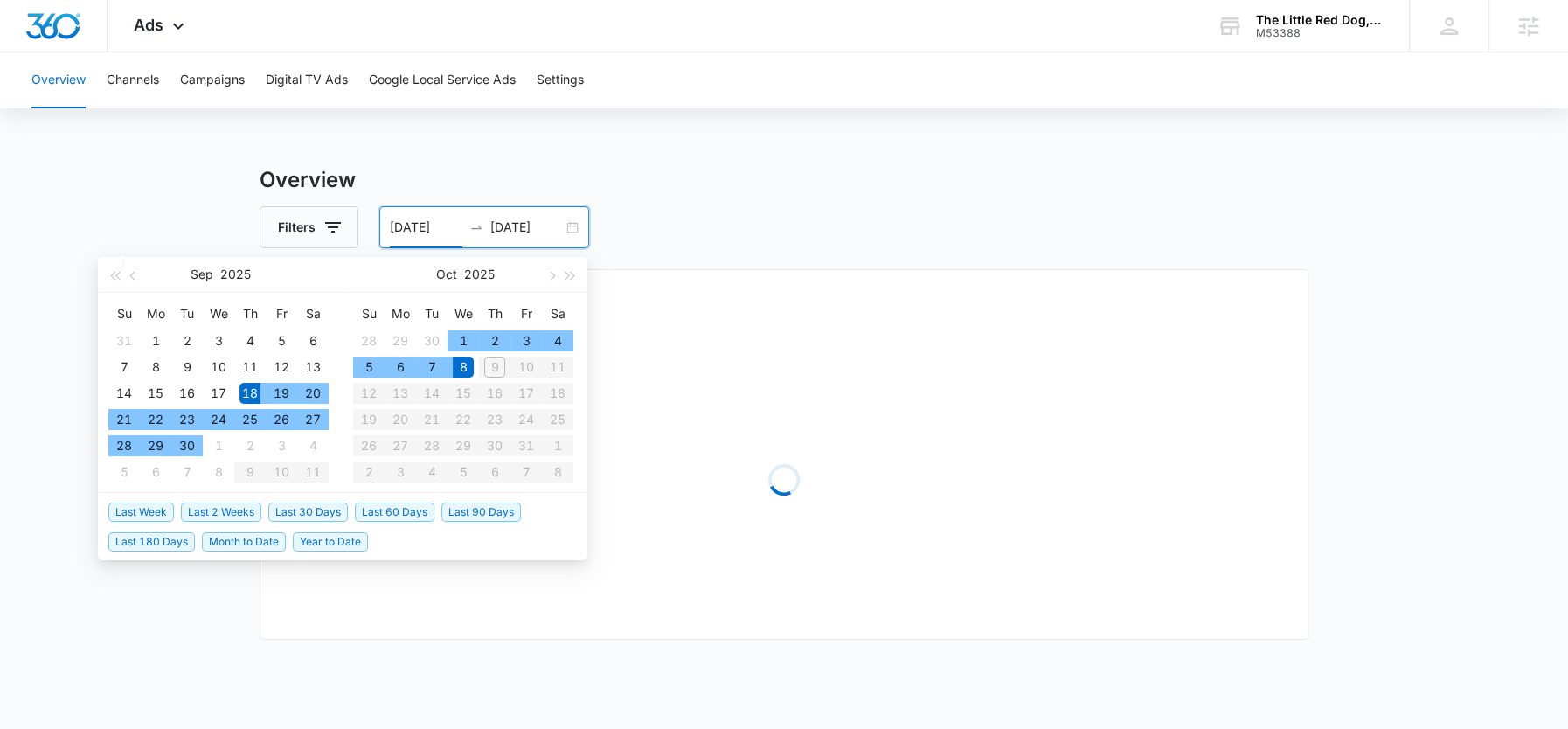
type input "[DATE]"
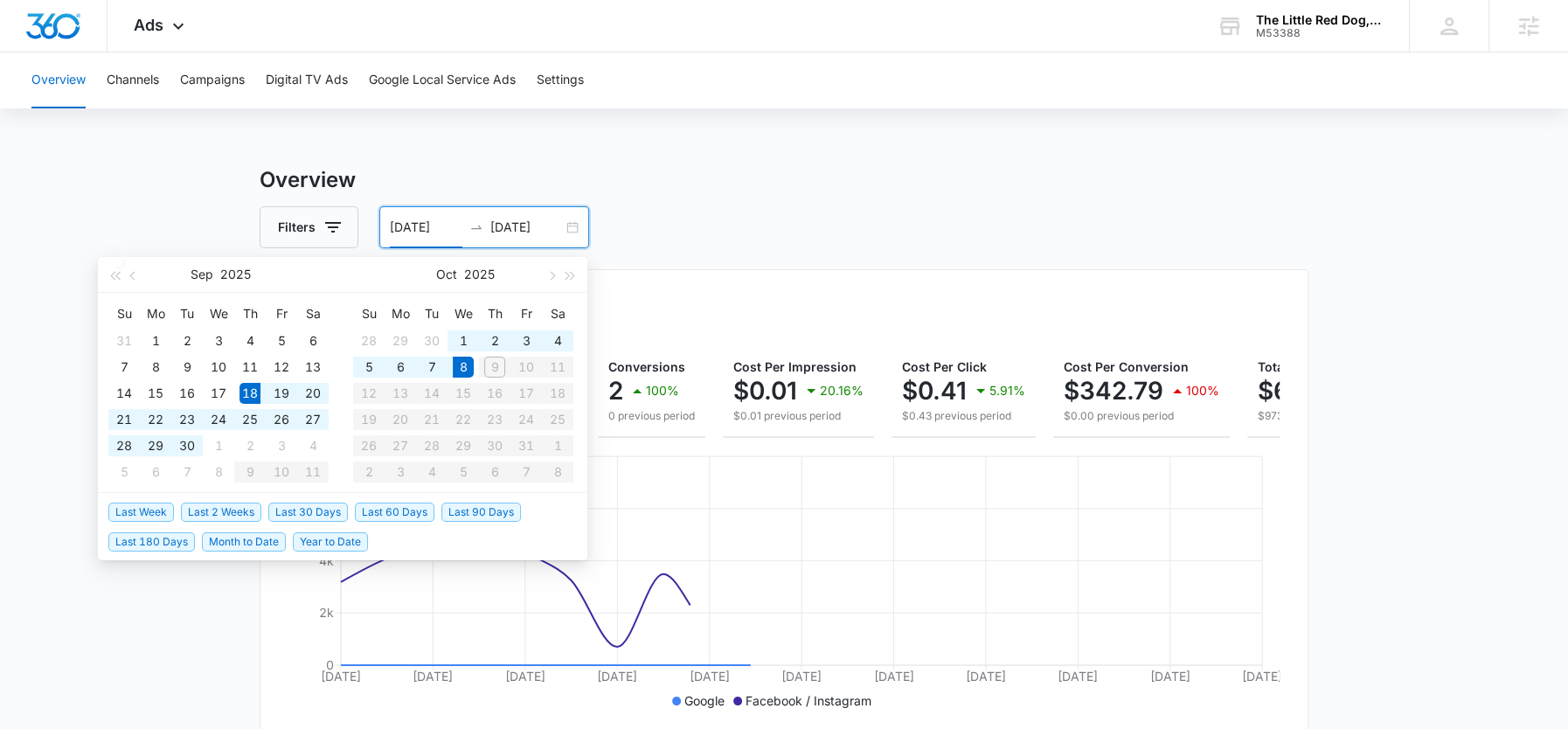
click at [774, 212] on div "Filters [DATE] [DATE]" at bounding box center [784, 227] width 1049 height 42
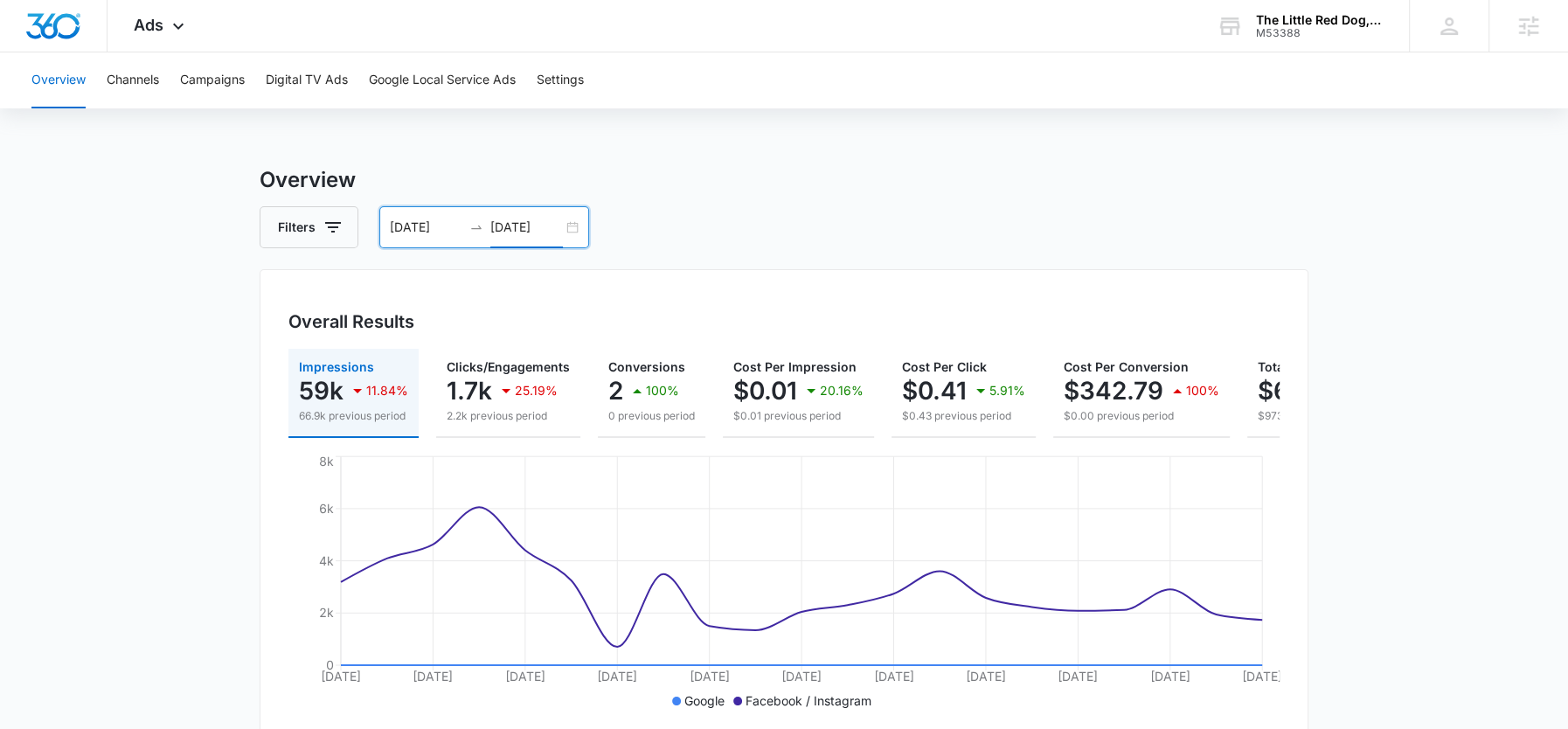
click at [498, 229] on input "[DATE]" at bounding box center [527, 227] width 73 height 19
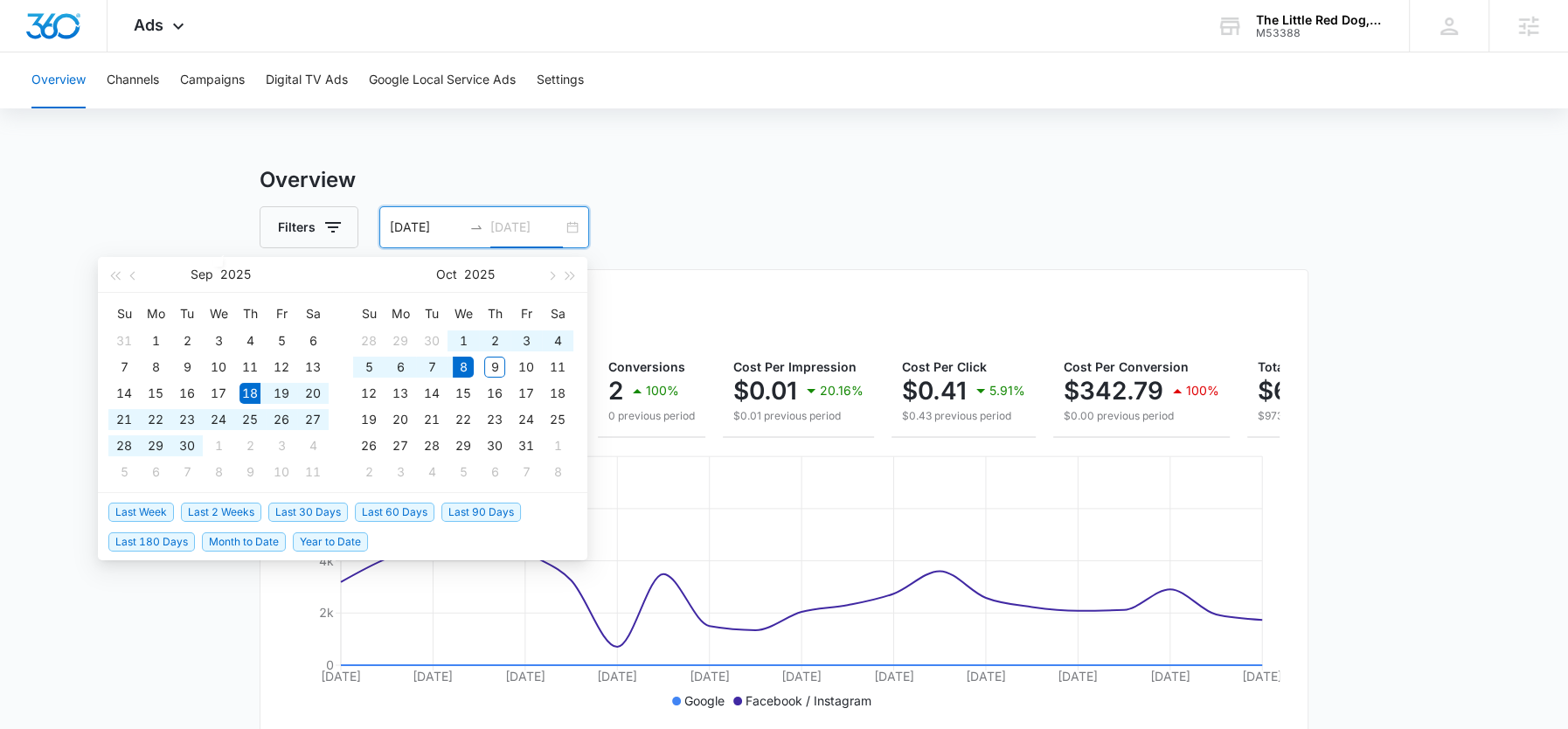
type input "[DATE]"
click at [139, 508] on span "Last Week" at bounding box center [141, 511] width 65 height 19
type input "[DATE]"
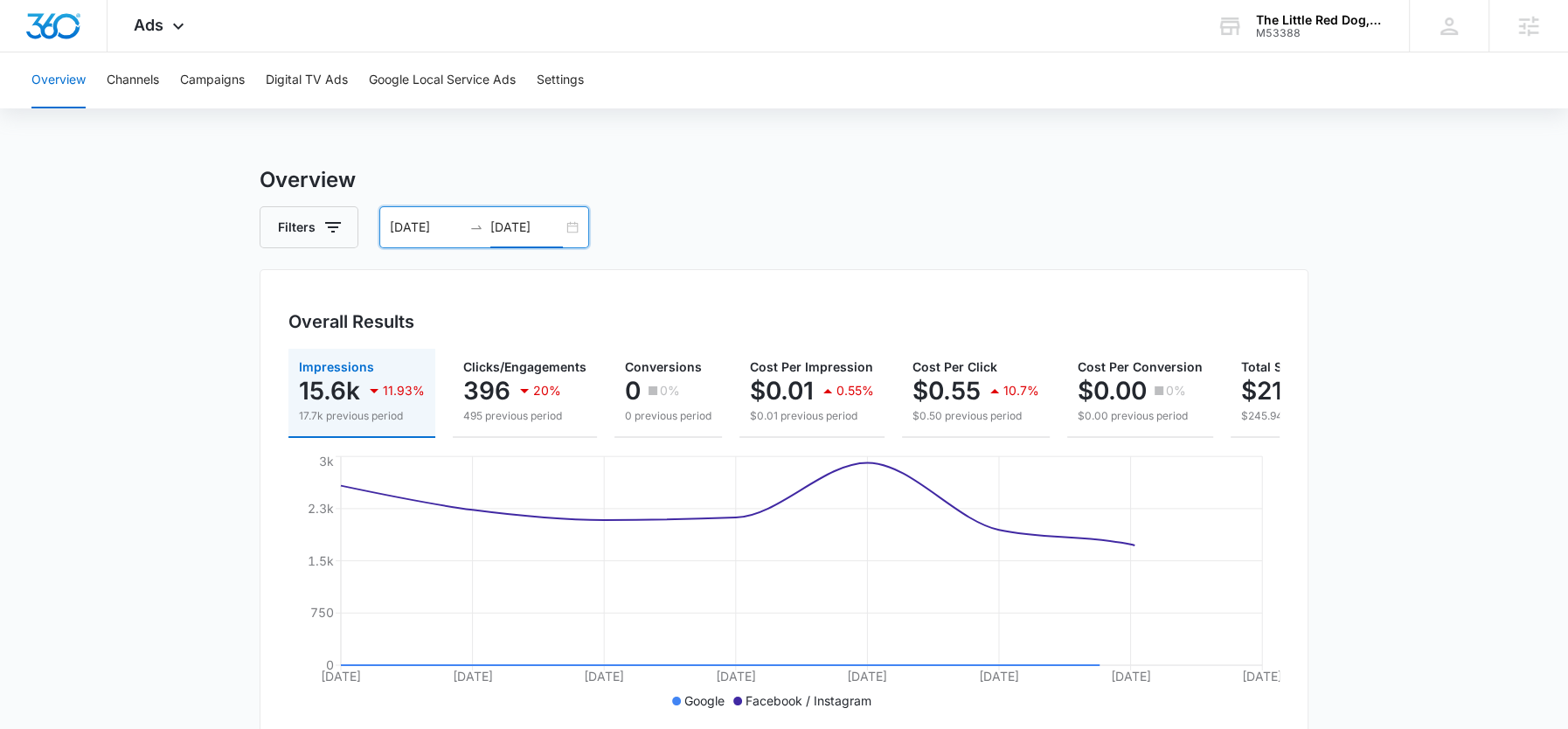
click at [520, 220] on input "[DATE]" at bounding box center [527, 227] width 73 height 19
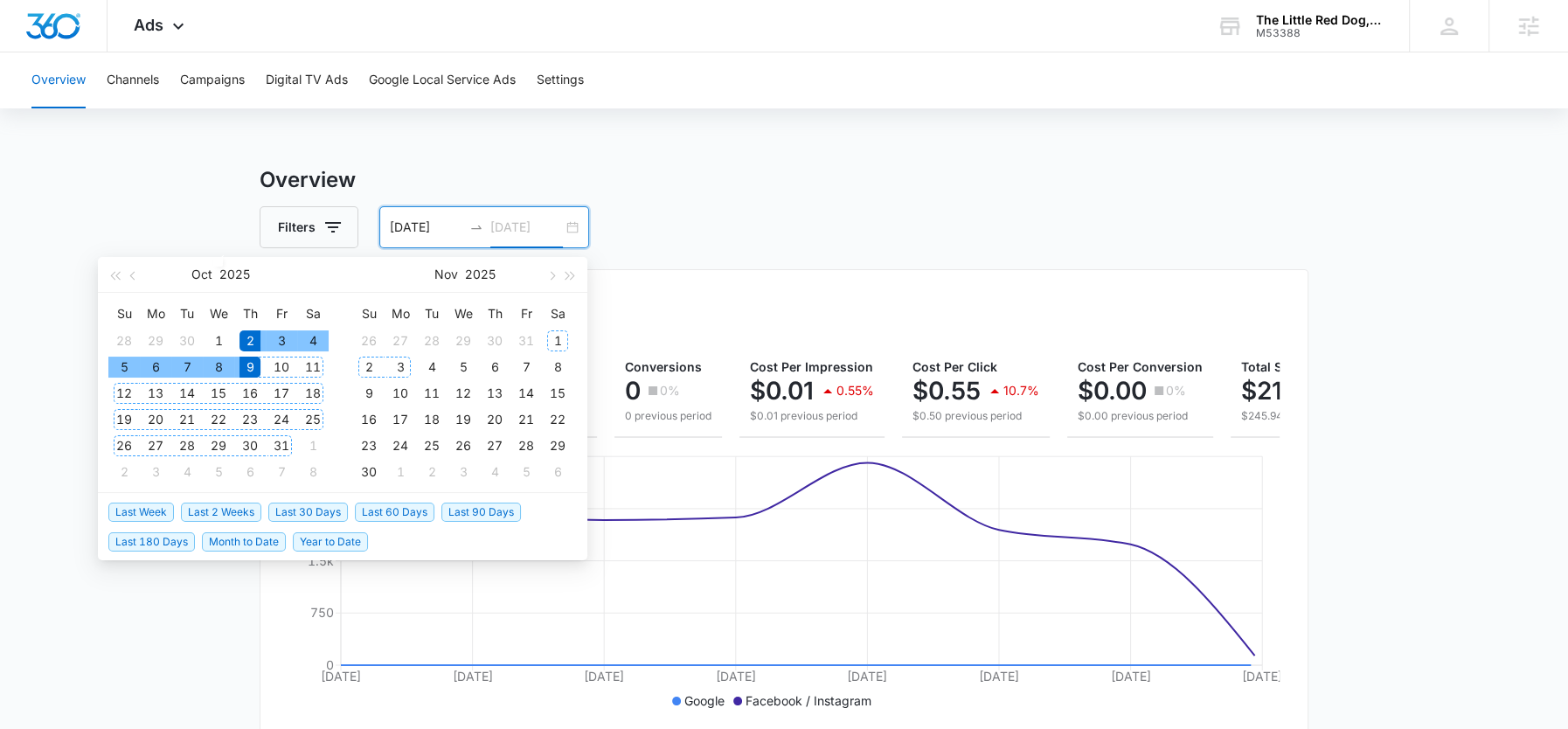
type input "[DATE]"
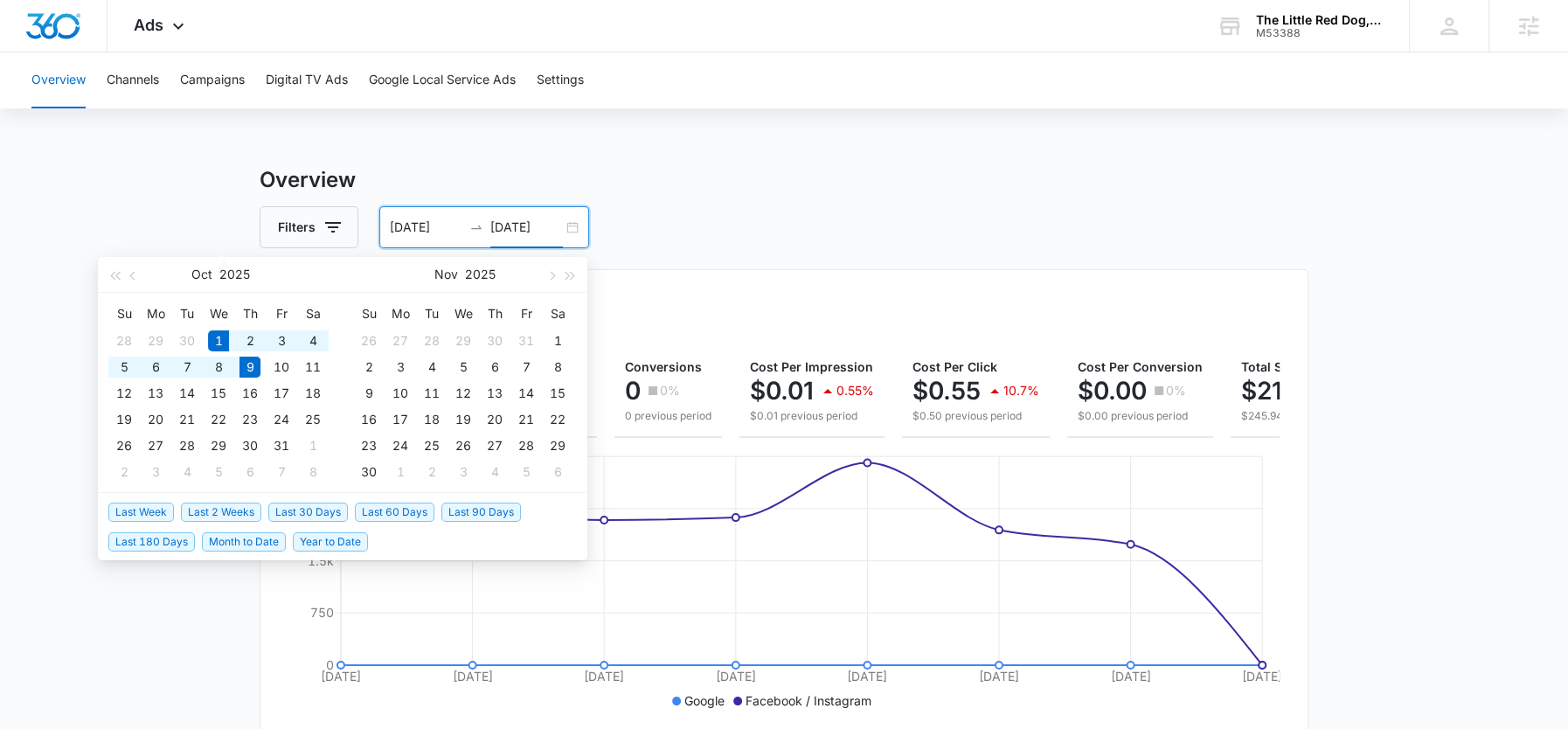
click at [221, 547] on span "Month to Date" at bounding box center [244, 541] width 84 height 19
type input "[DATE]"
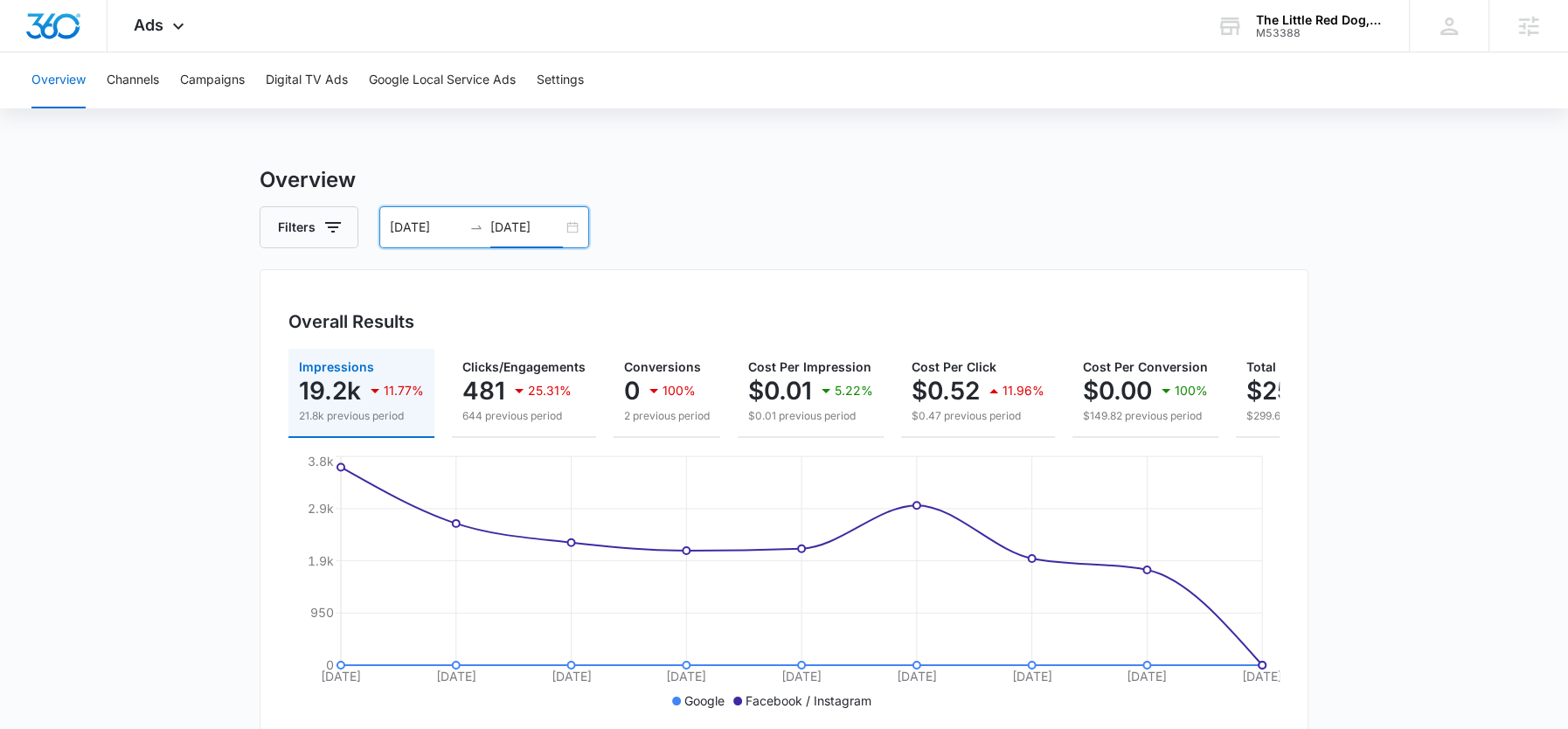
click at [538, 225] on input "[DATE]" at bounding box center [527, 227] width 73 height 19
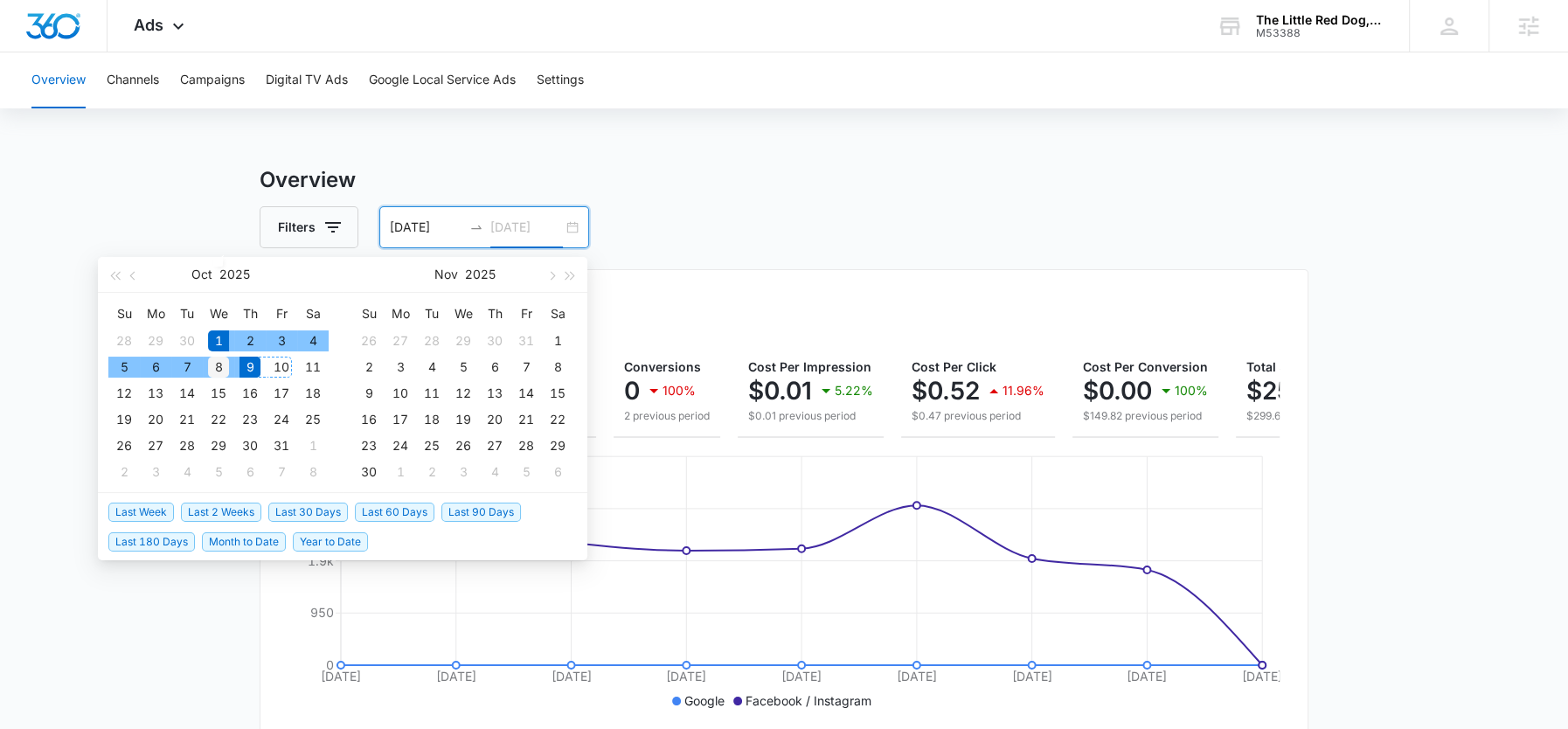
type input "[DATE]"
click at [220, 371] on div "8" at bounding box center [218, 366] width 21 height 21
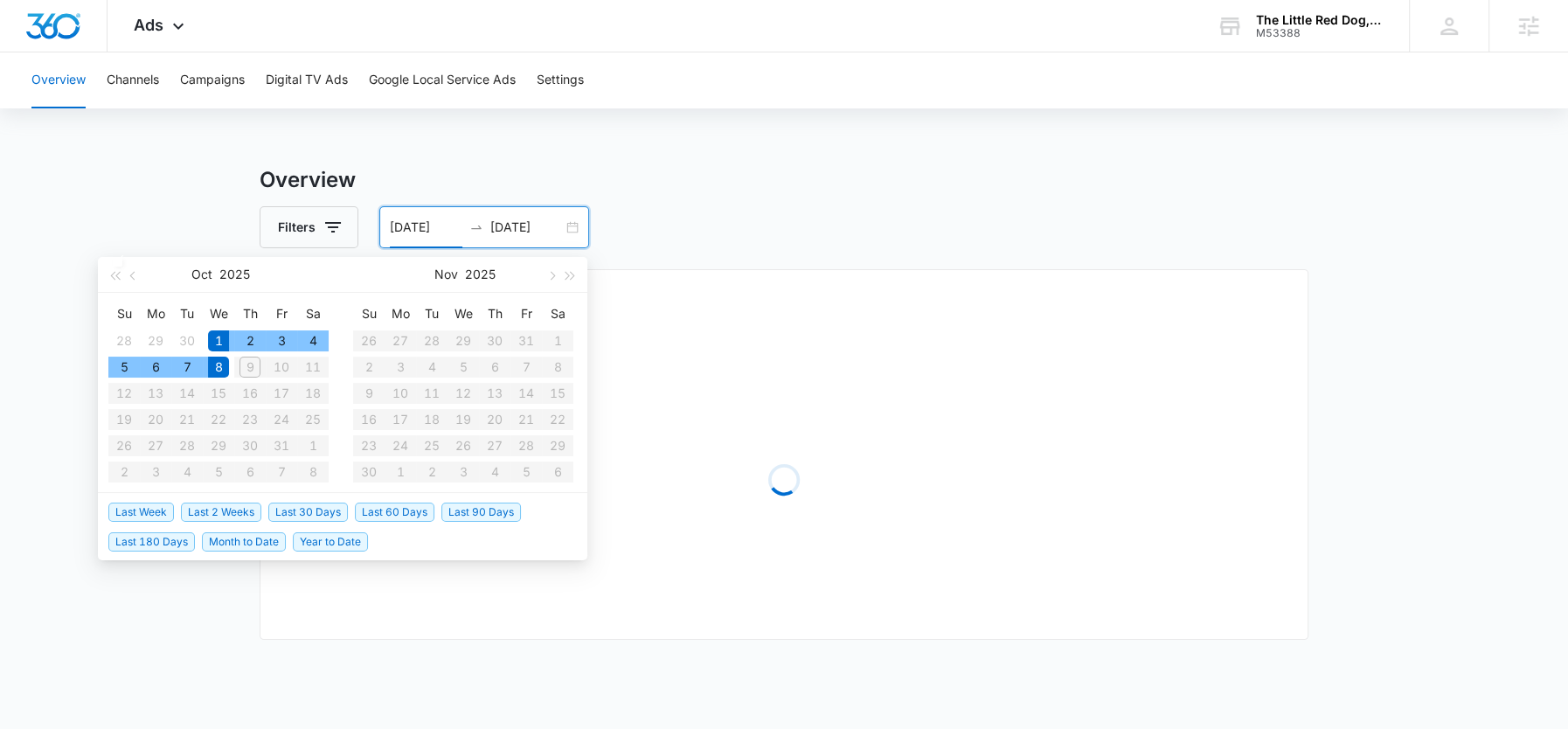
type input "[DATE]"
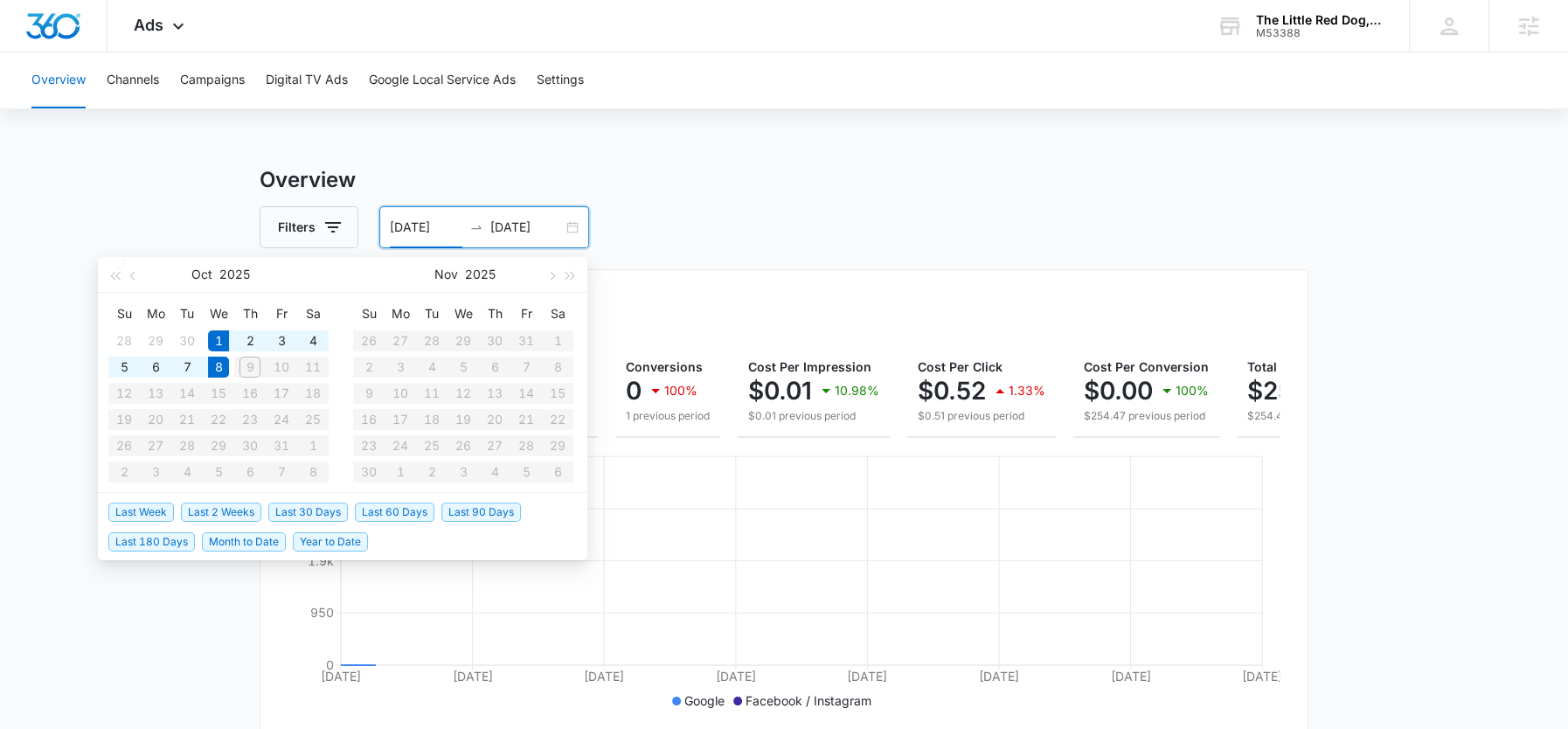
click at [790, 231] on div "Filters [DATE] [DATE]" at bounding box center [784, 227] width 1049 height 42
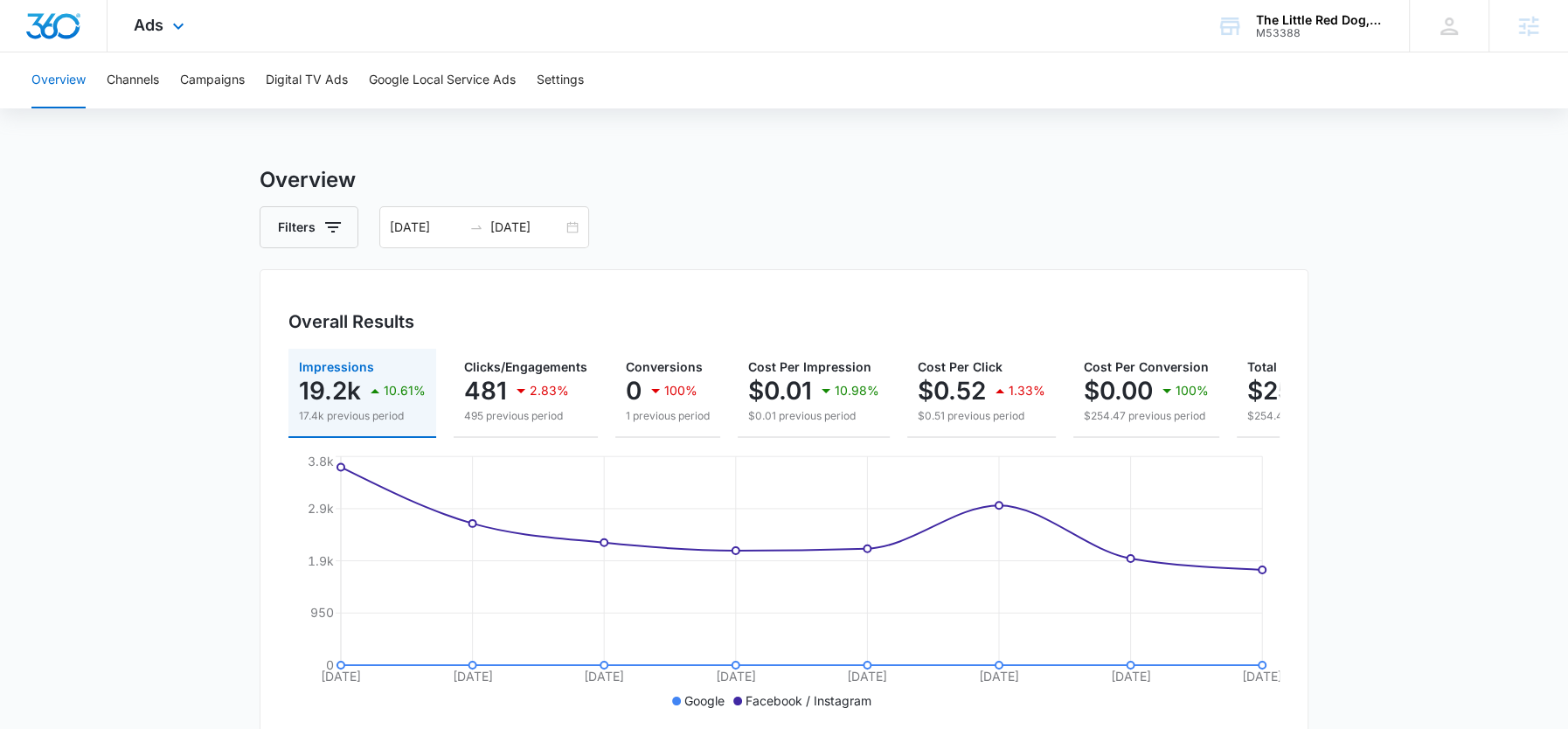
click at [168, 8] on div "Ads Apps Reputation Websites Forms CRM Email Social Shop Payments POS Content A…" at bounding box center [161, 25] width 108 height 52
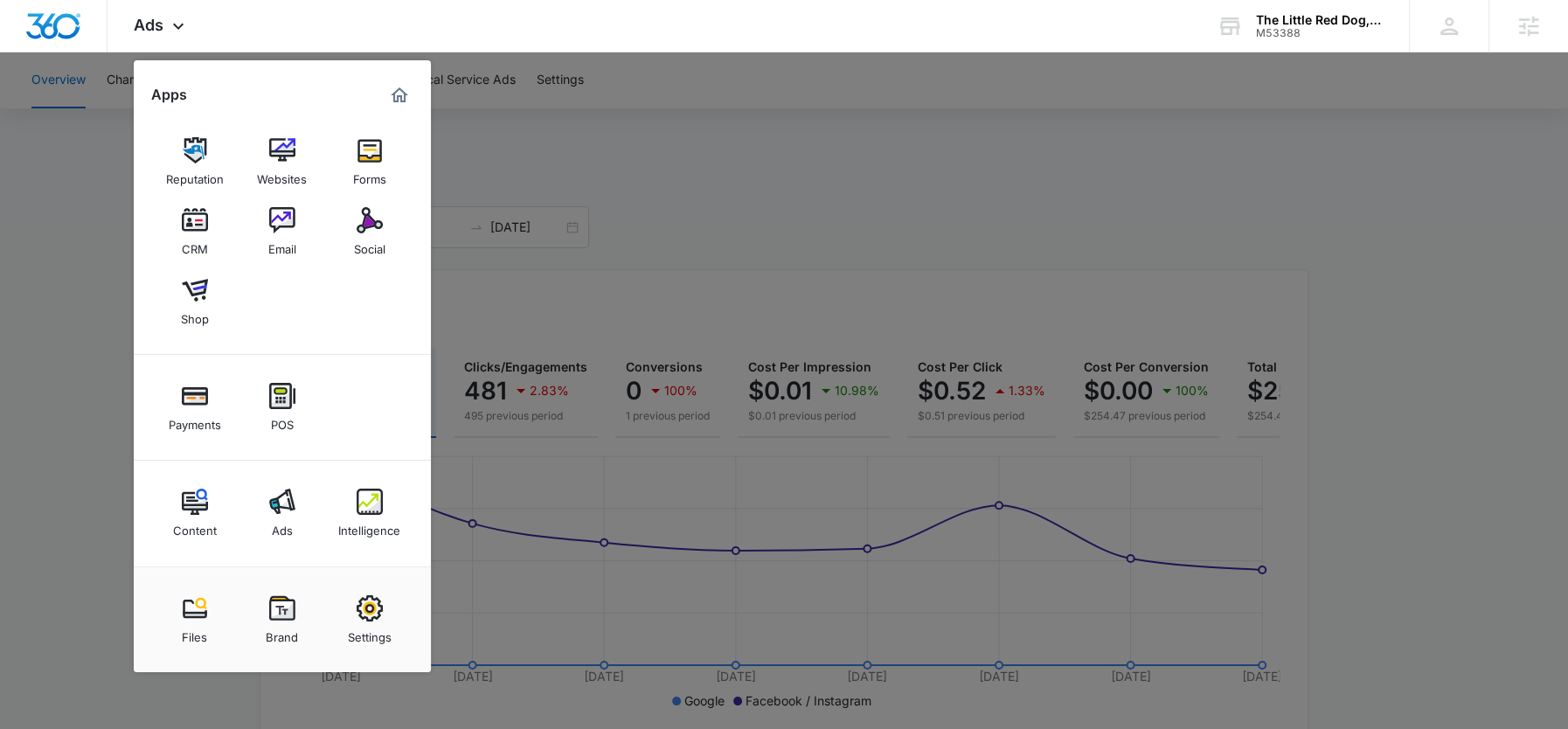
click at [388, 507] on link "Intelligence" at bounding box center [369, 512] width 66 height 66
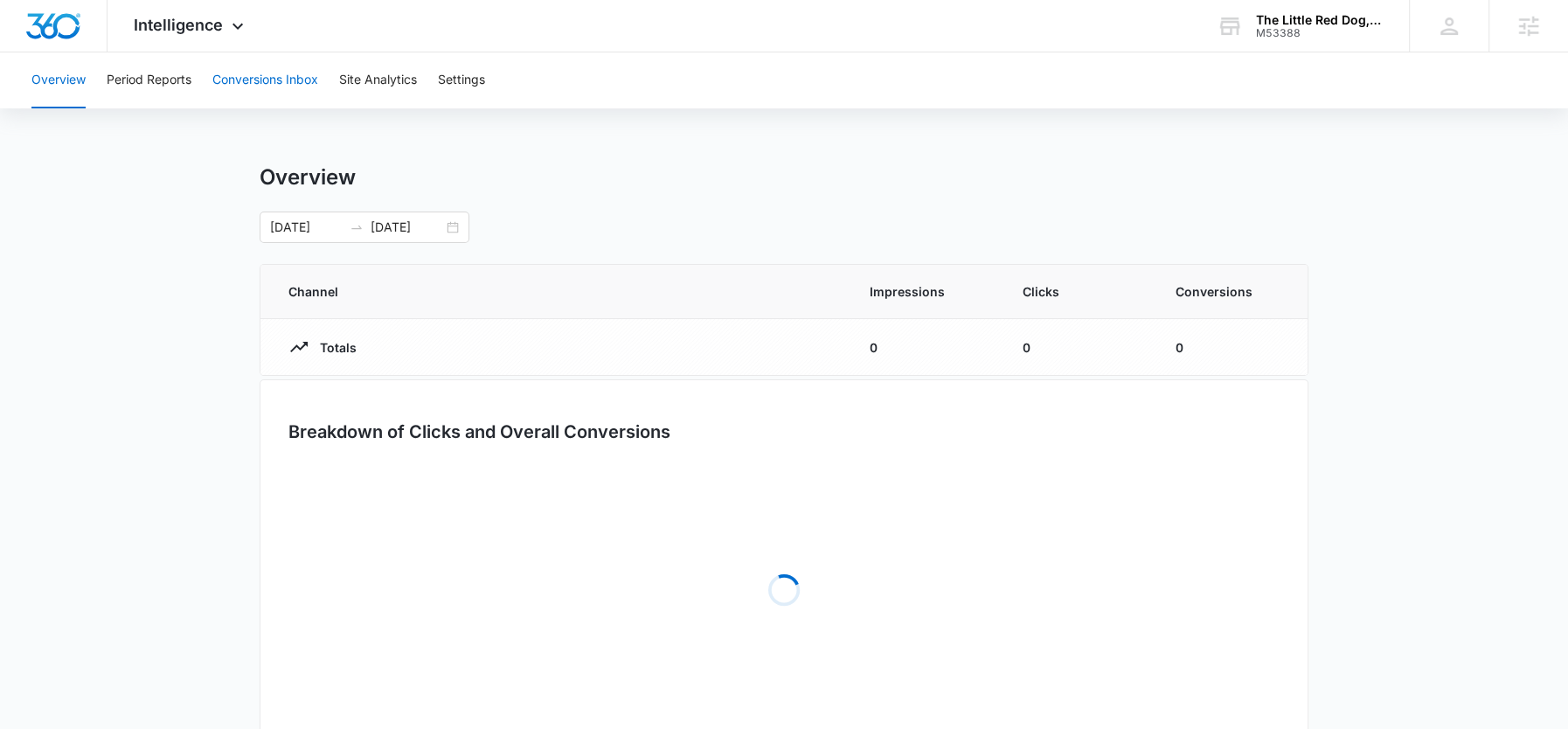
click at [253, 74] on button "Conversions Inbox" at bounding box center [265, 81] width 106 height 56
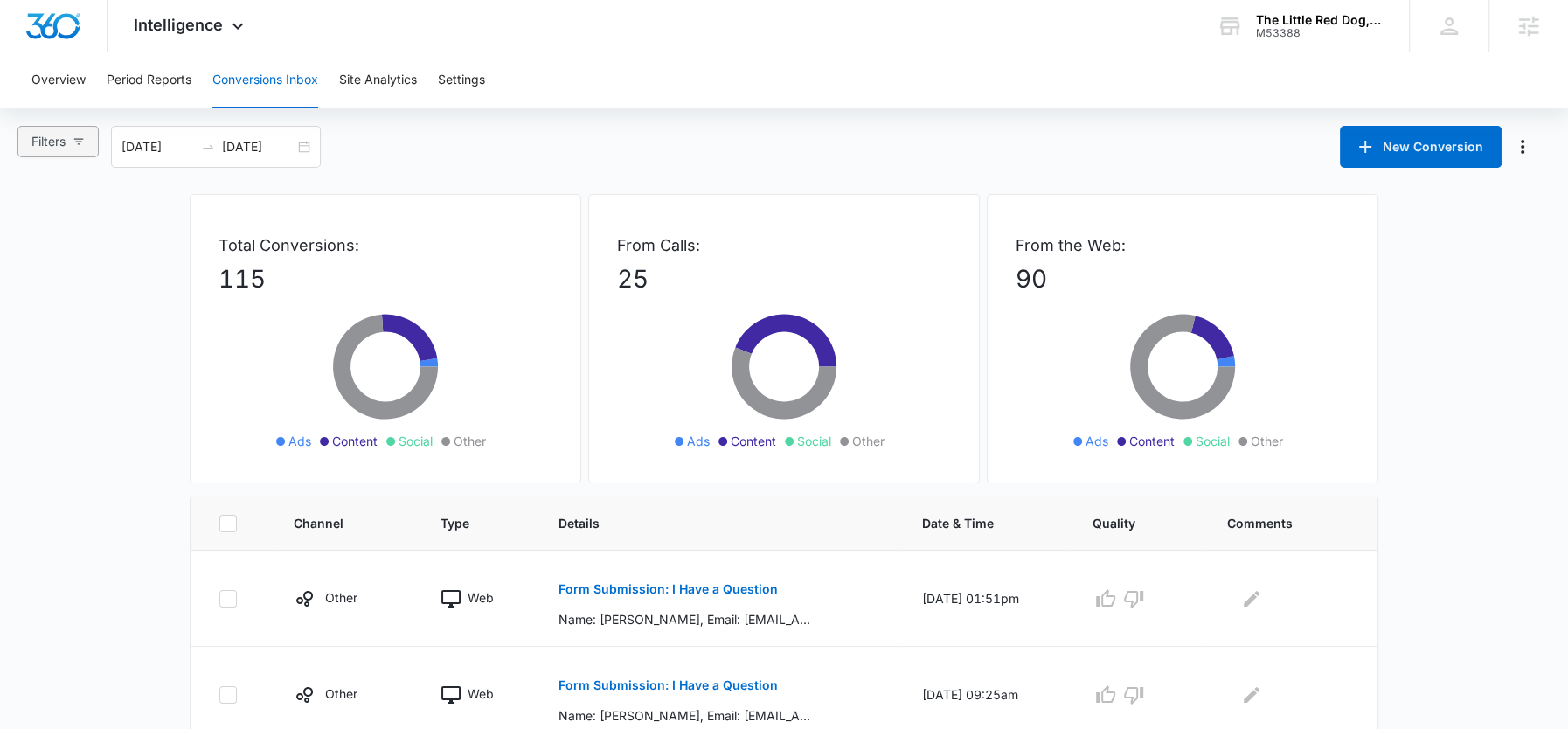
click at [63, 146] on span "Filters" at bounding box center [49, 141] width 34 height 19
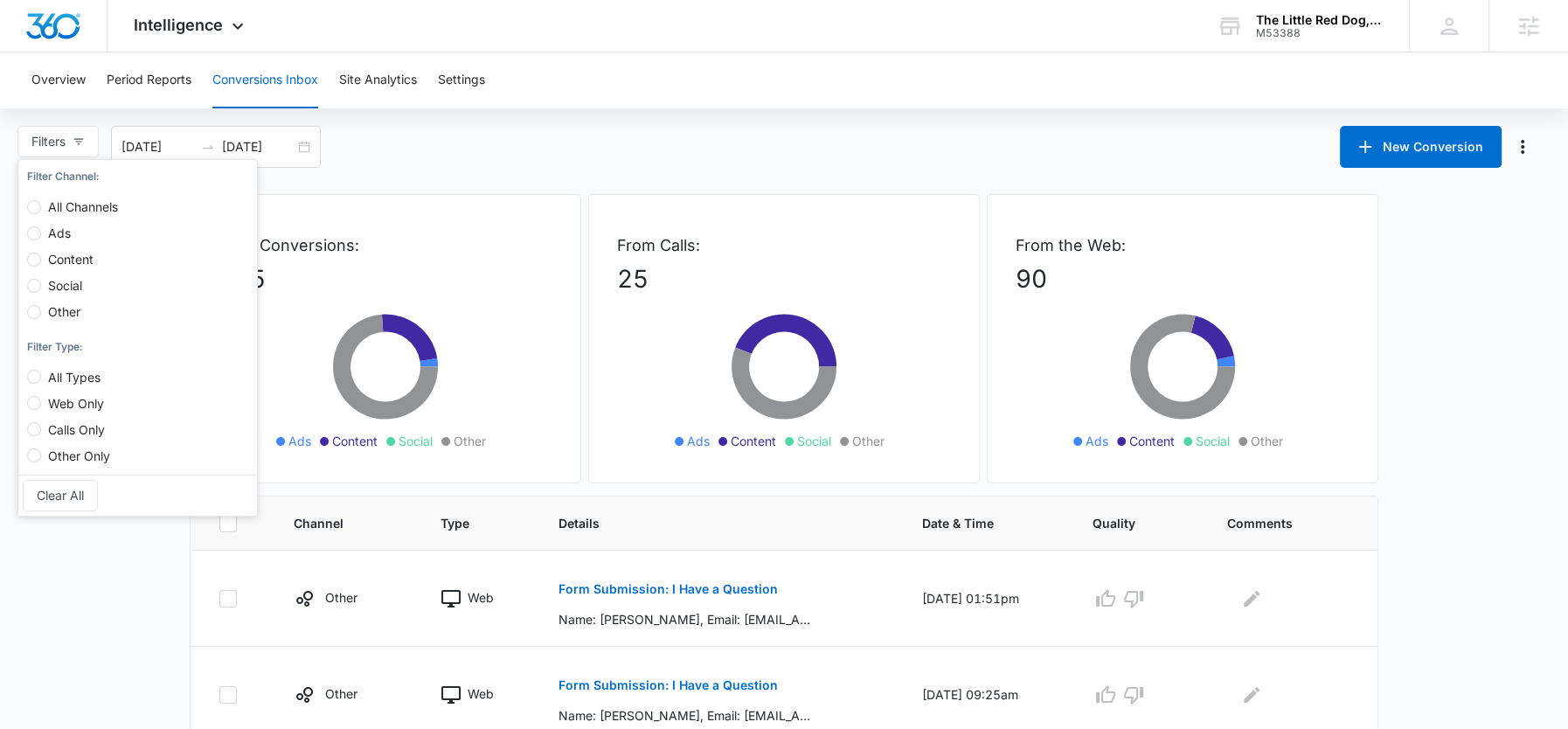
click at [56, 229] on span "Ads" at bounding box center [59, 233] width 36 height 15
click at [41, 229] on input "Ads" at bounding box center [34, 233] width 14 height 14
radio input "true"
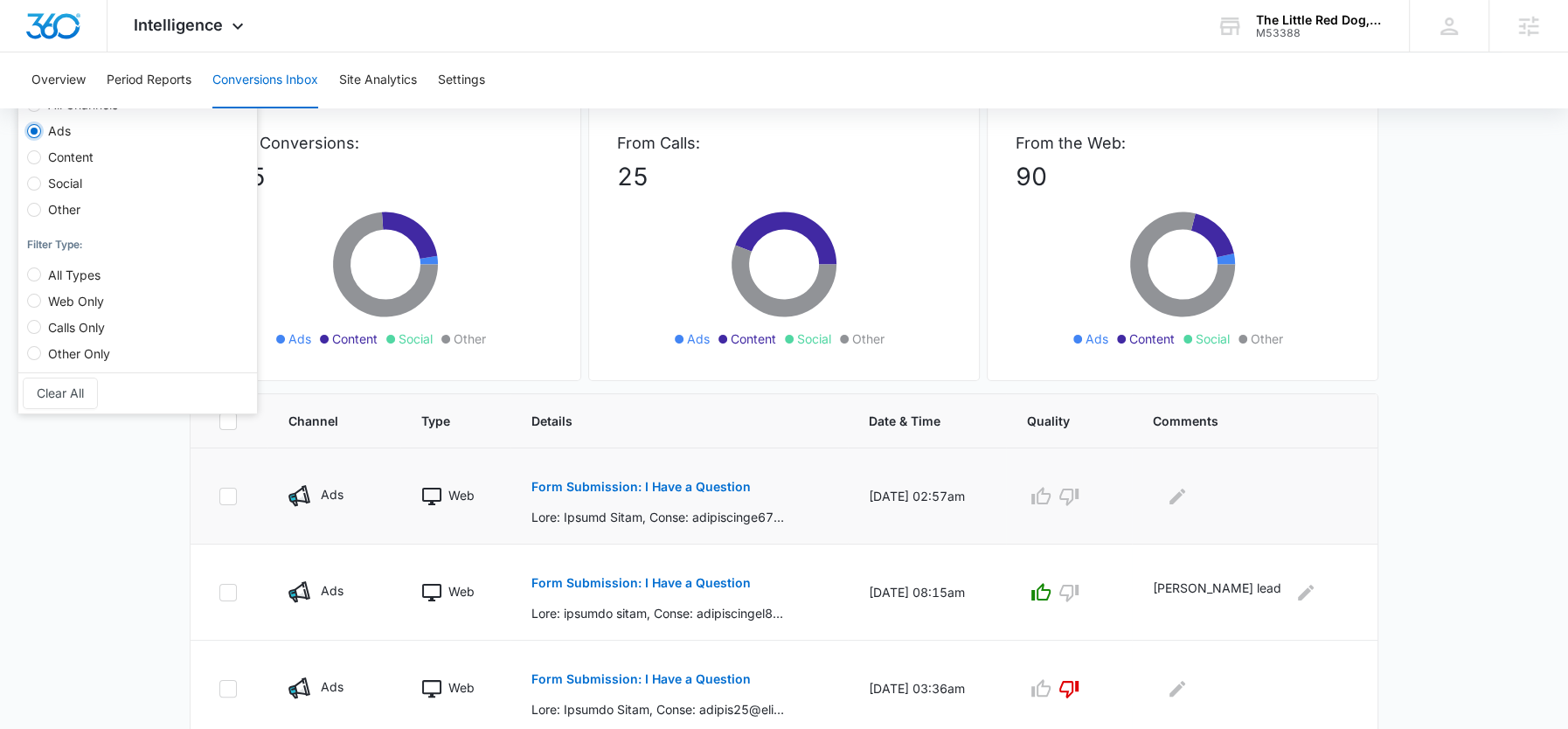
scroll to position [147, 0]
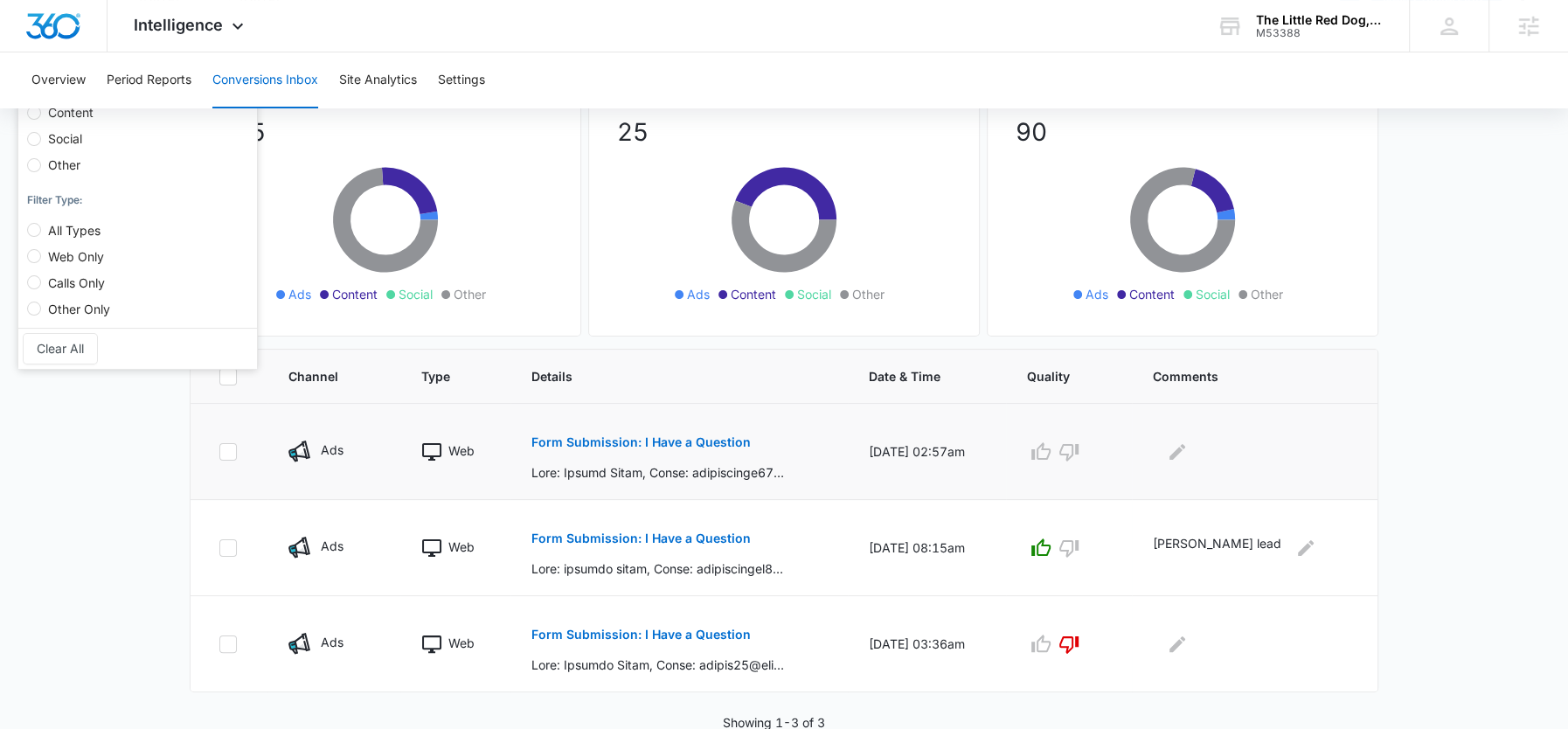
click at [663, 444] on p "Form Submission: I Have a Question" at bounding box center [641, 442] width 219 height 12
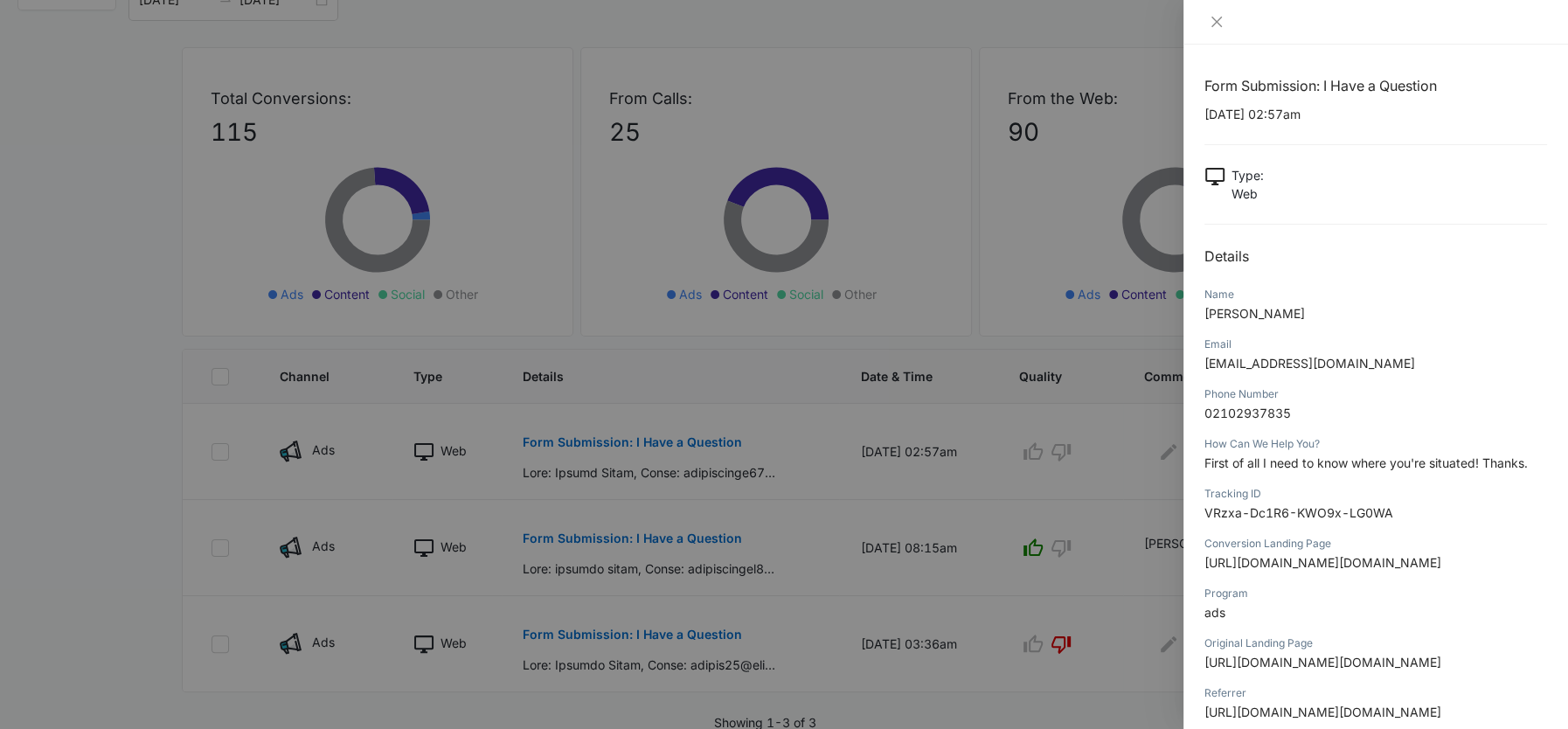
click at [887, 424] on div at bounding box center [784, 364] width 1568 height 729
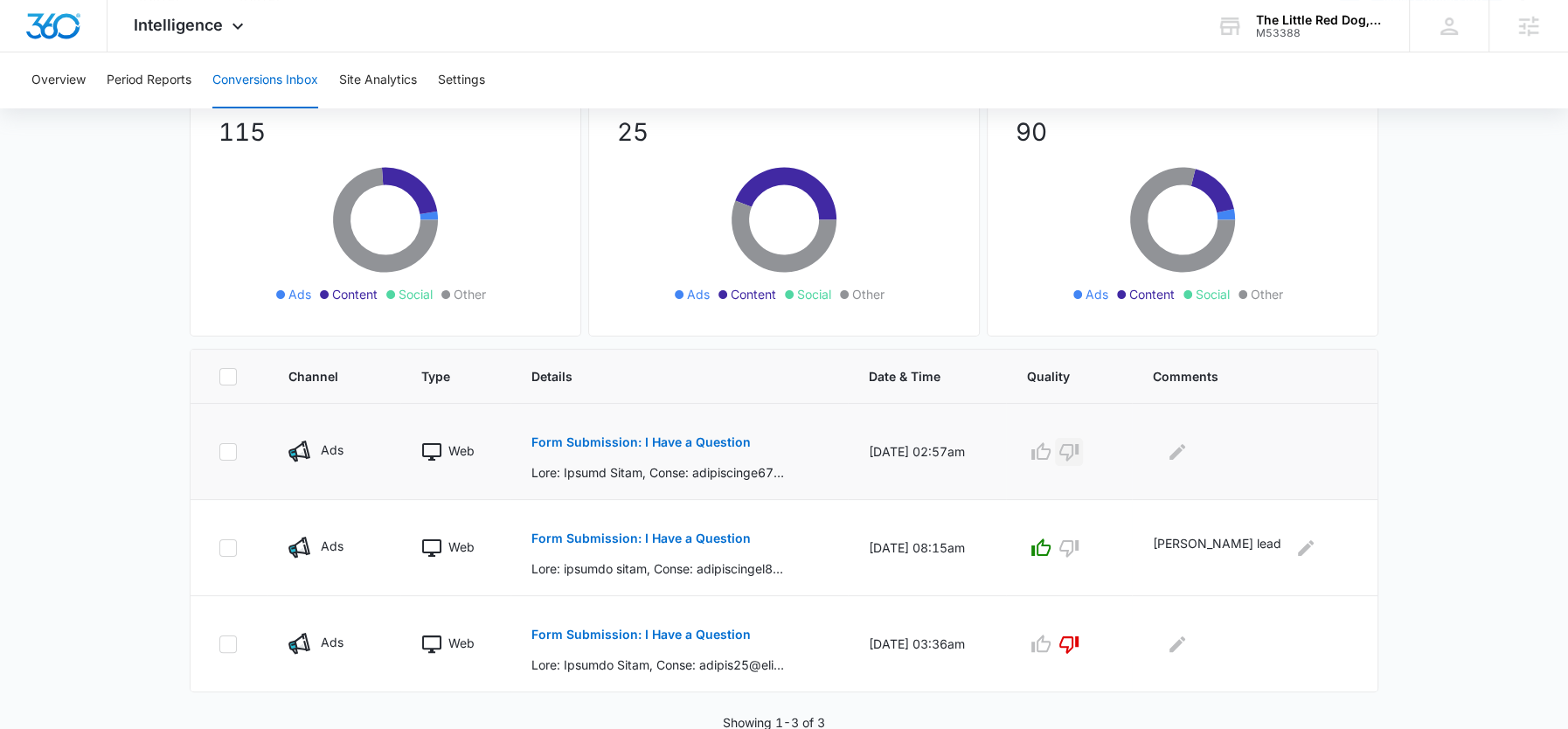
click at [1078, 449] on icon "button" at bounding box center [1068, 452] width 19 height 17
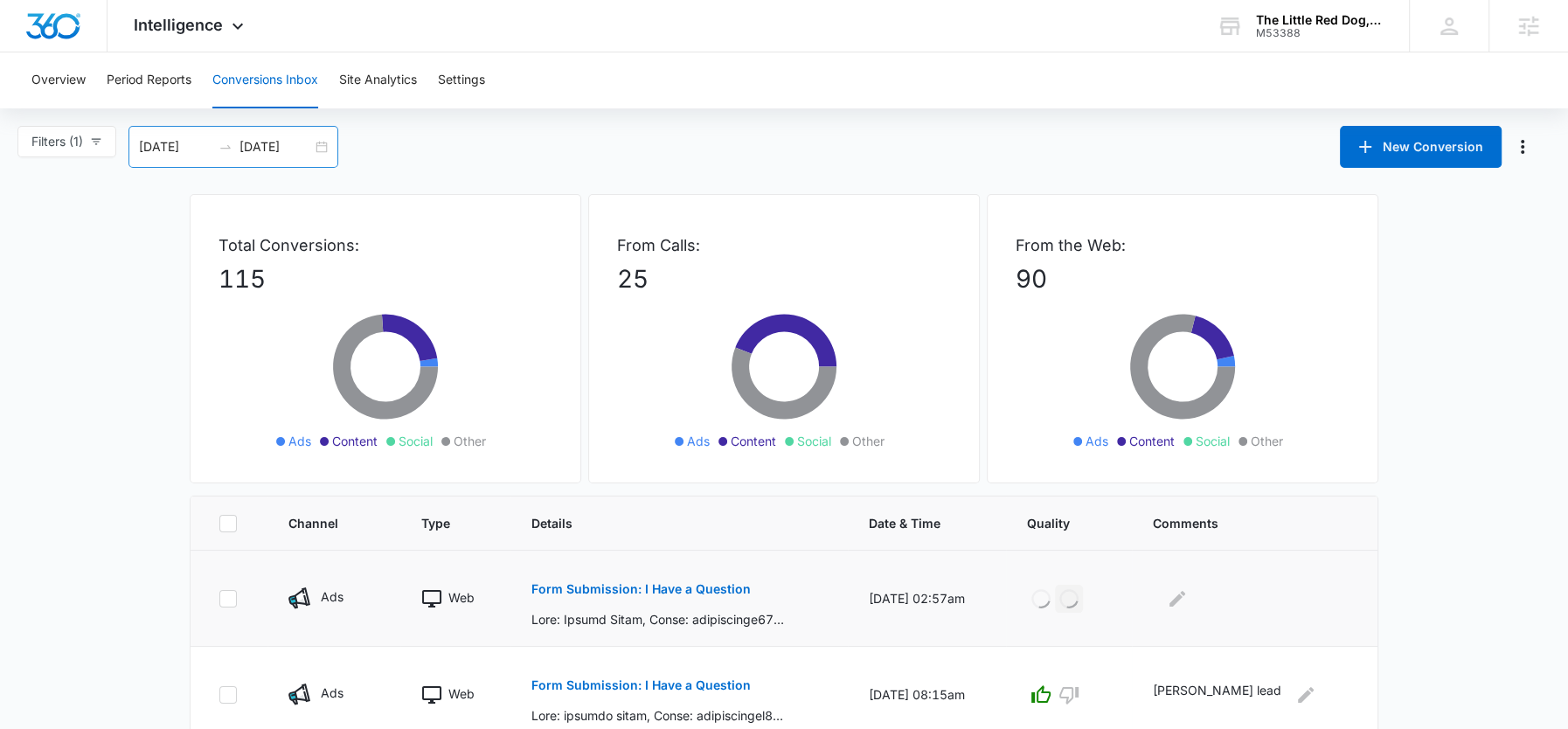
click at [262, 143] on input "[DATE]" at bounding box center [276, 146] width 73 height 19
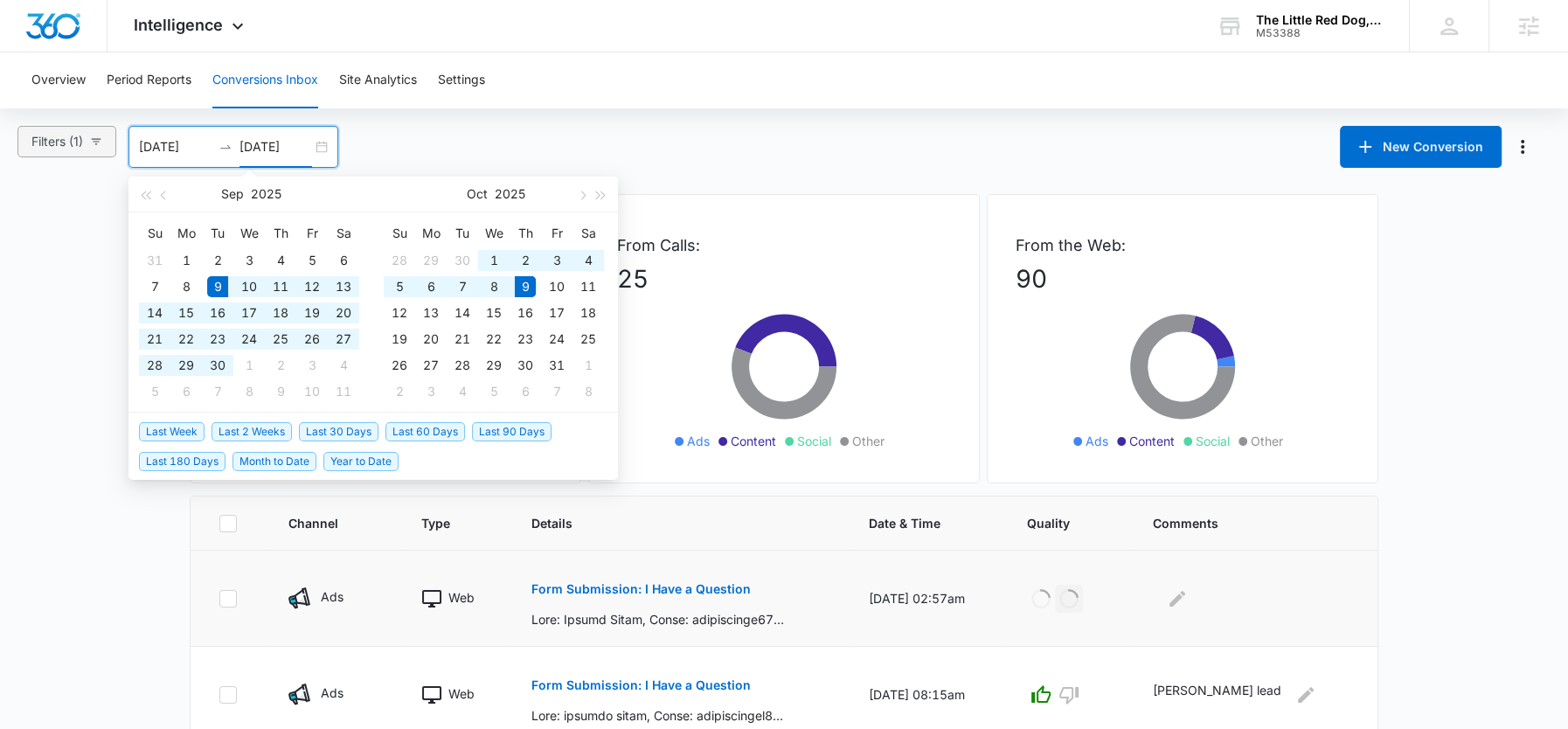
click at [76, 137] on span "Filters (1)" at bounding box center [57, 141] width 52 height 19
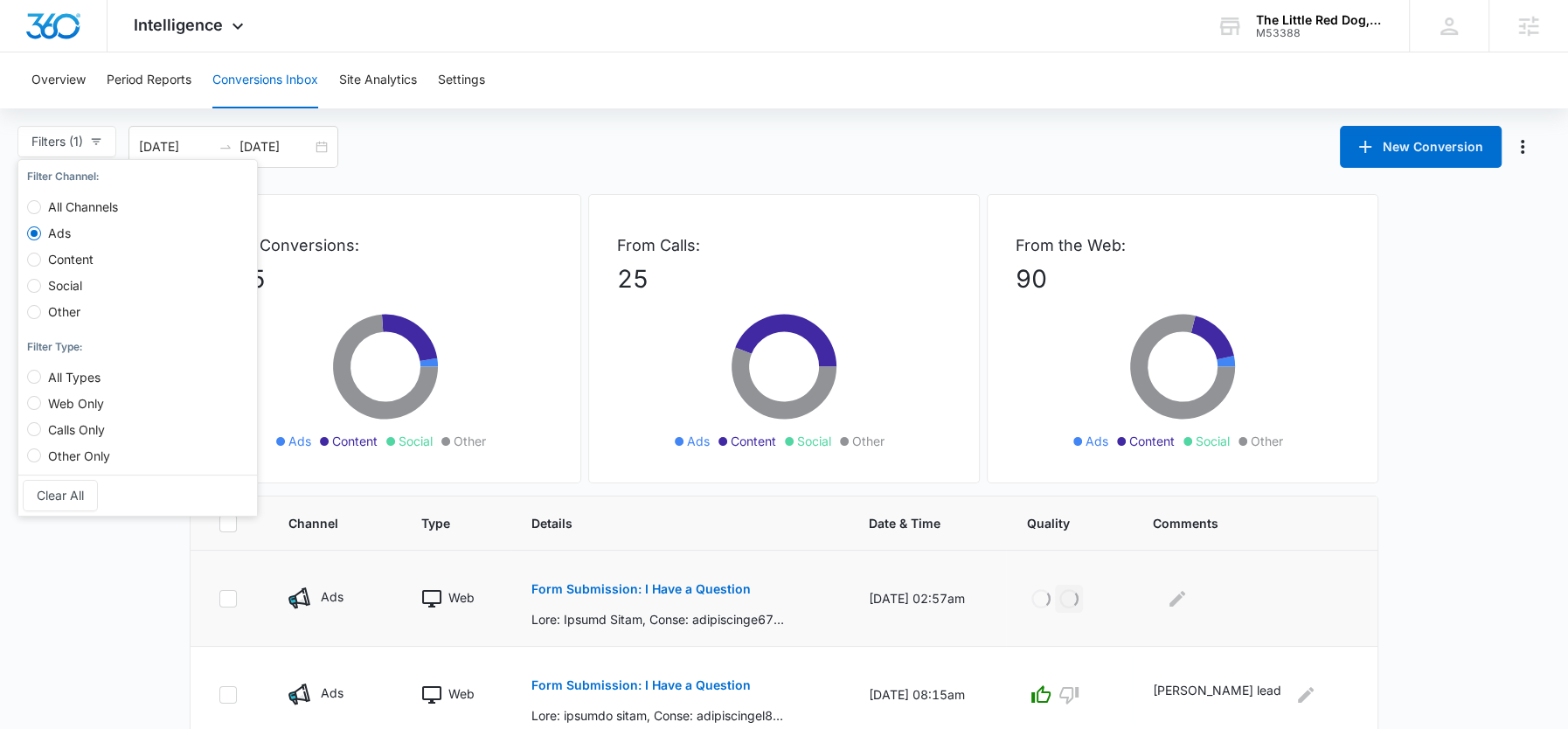
click at [42, 201] on span "All Channels" at bounding box center [83, 207] width 84 height 15
click at [41, 201] on input "All Channels" at bounding box center [34, 207] width 14 height 14
radio input "true"
radio input "false"
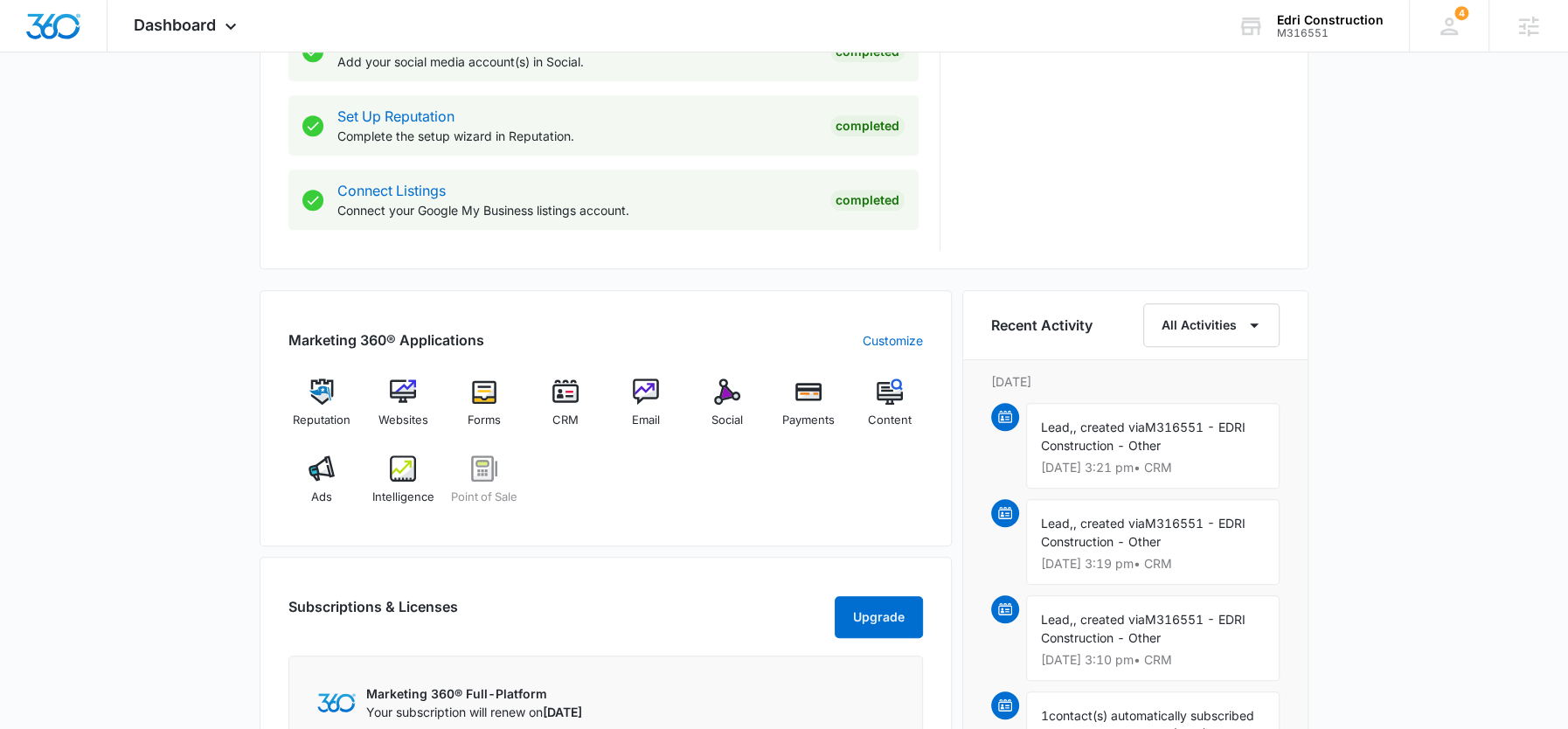
scroll to position [850, 0]
click at [317, 456] on img at bounding box center [321, 467] width 26 height 26
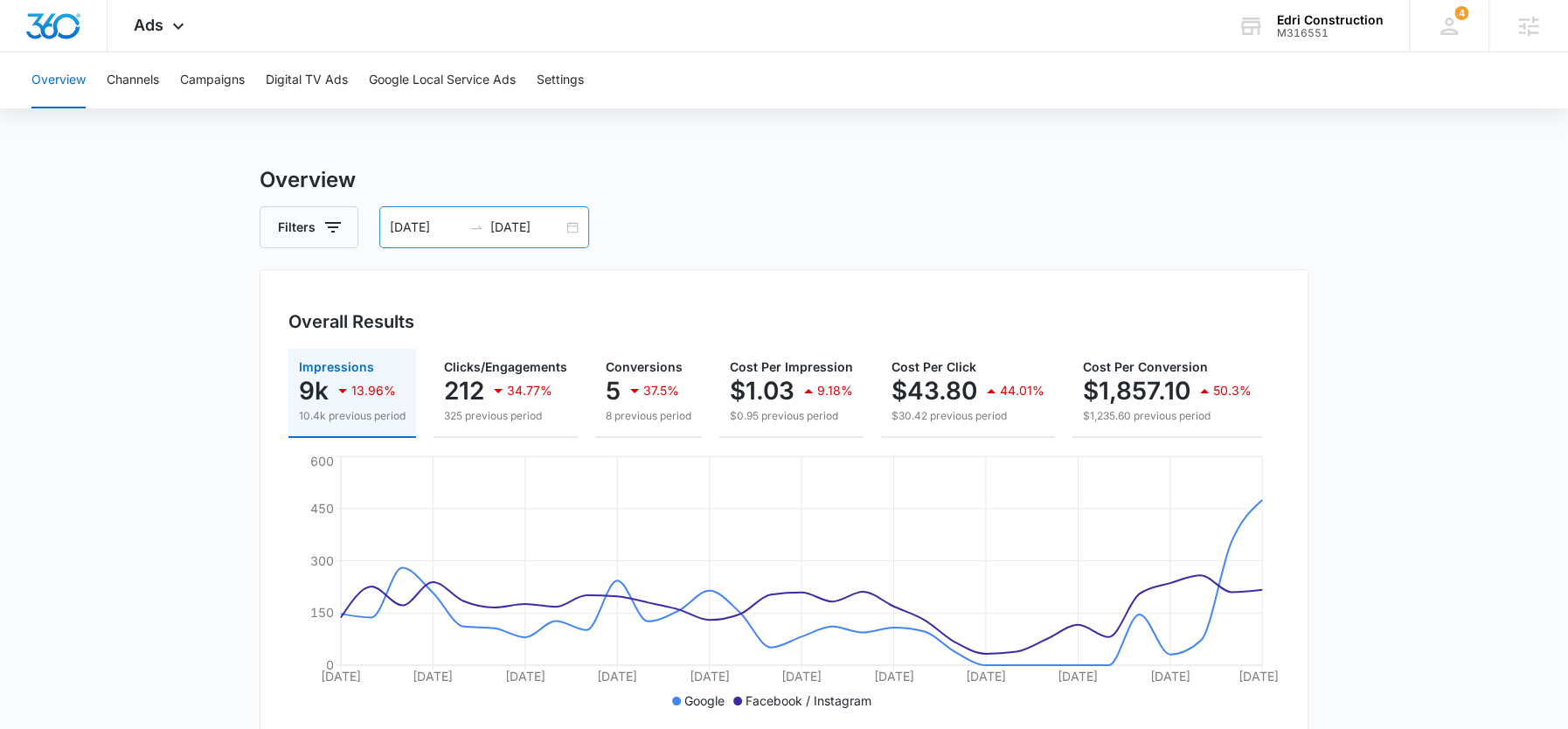
click at [525, 219] on input "[DATE]" at bounding box center [527, 227] width 73 height 19
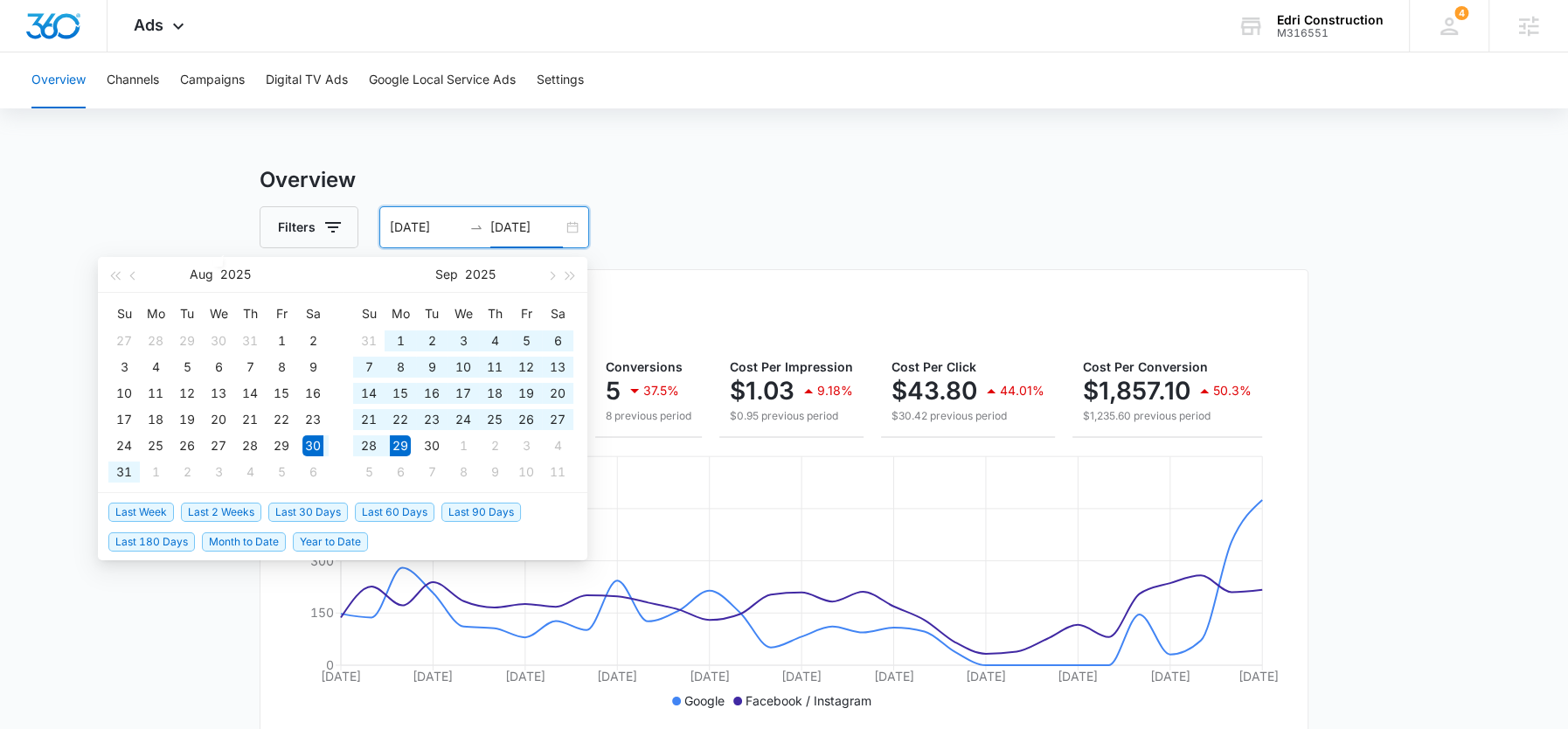
type input "[DATE]"
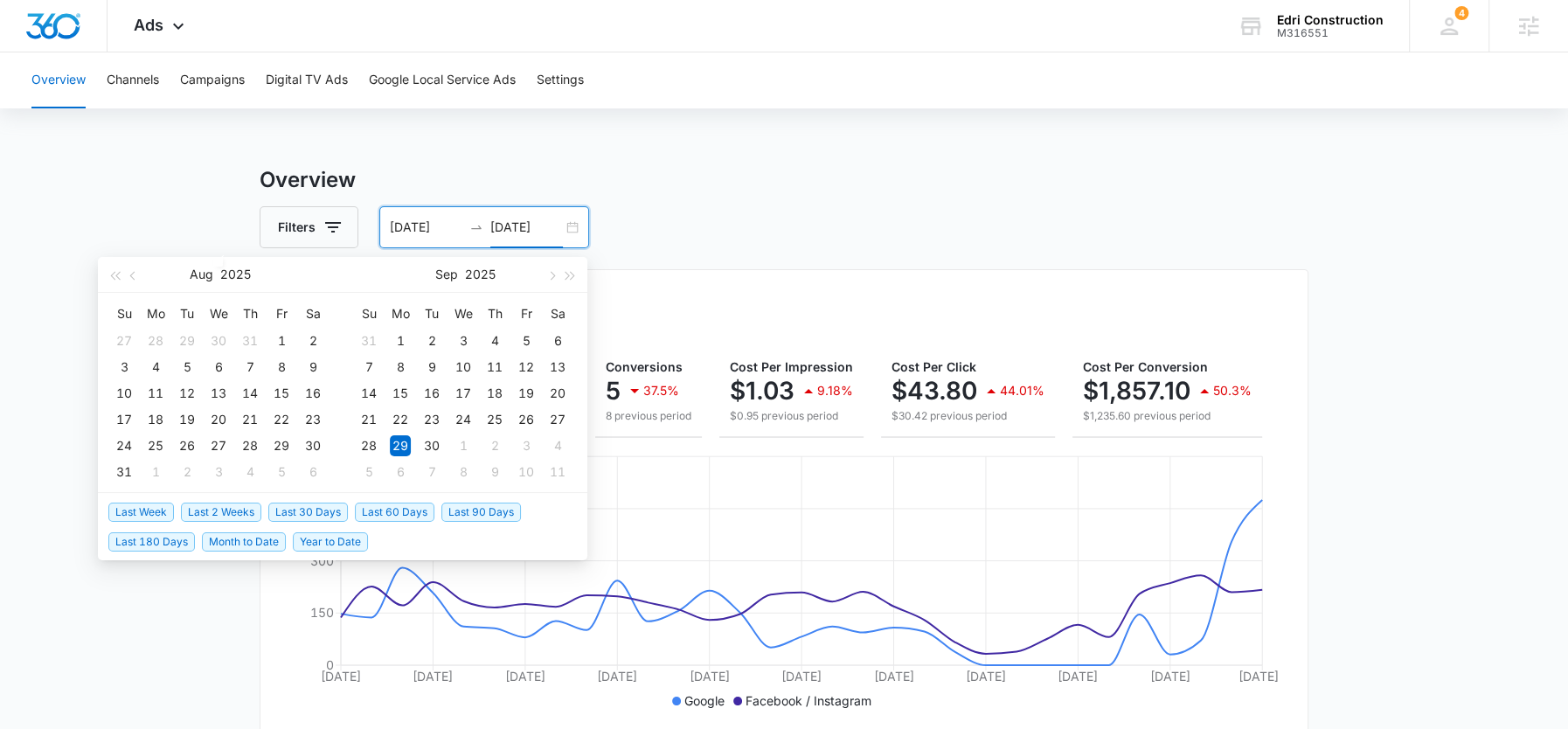
click at [239, 544] on span "Month to Date" at bounding box center [244, 541] width 84 height 19
type input "10/01/2025"
type input "10/09/2025"
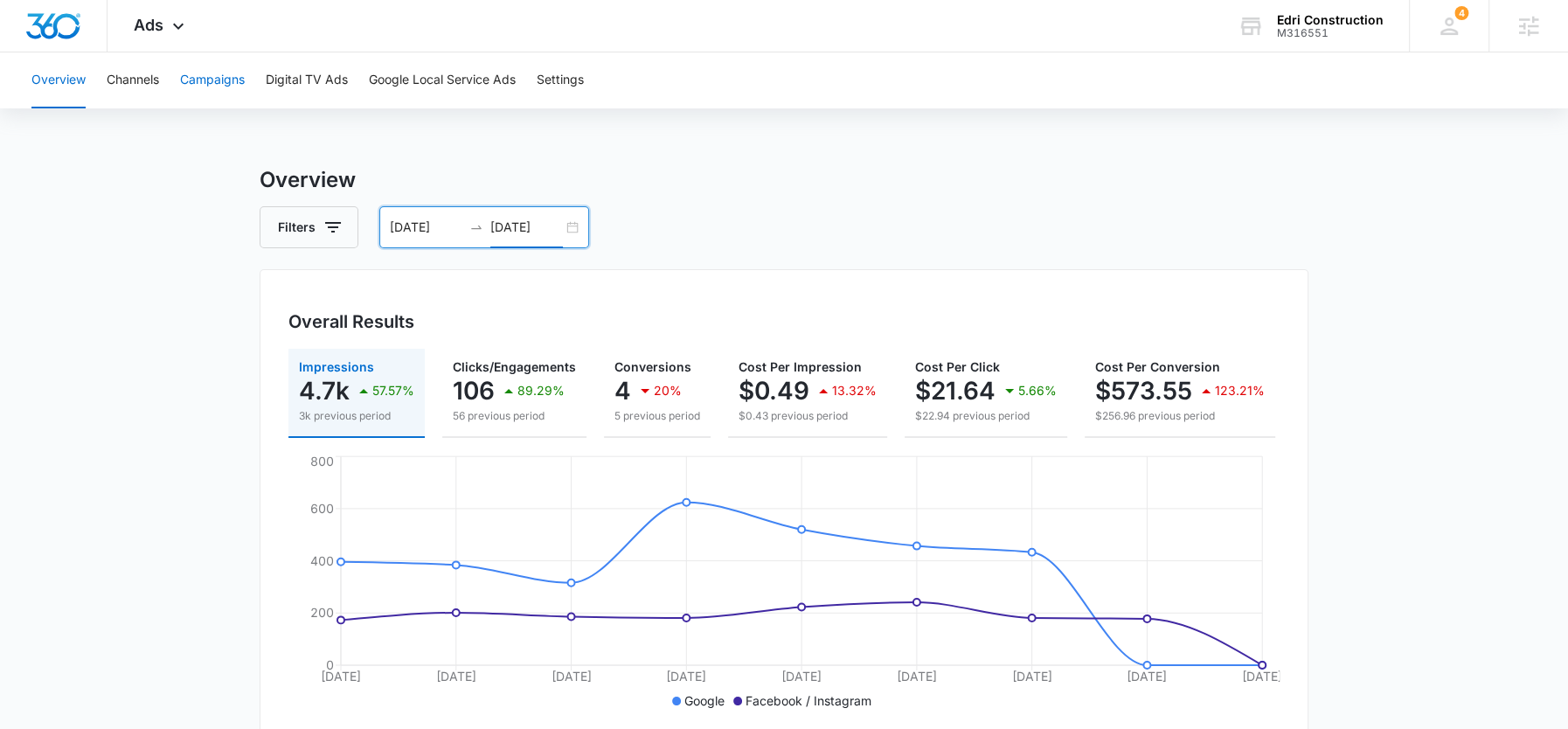
click at [223, 85] on button "Campaigns" at bounding box center [212, 81] width 64 height 56
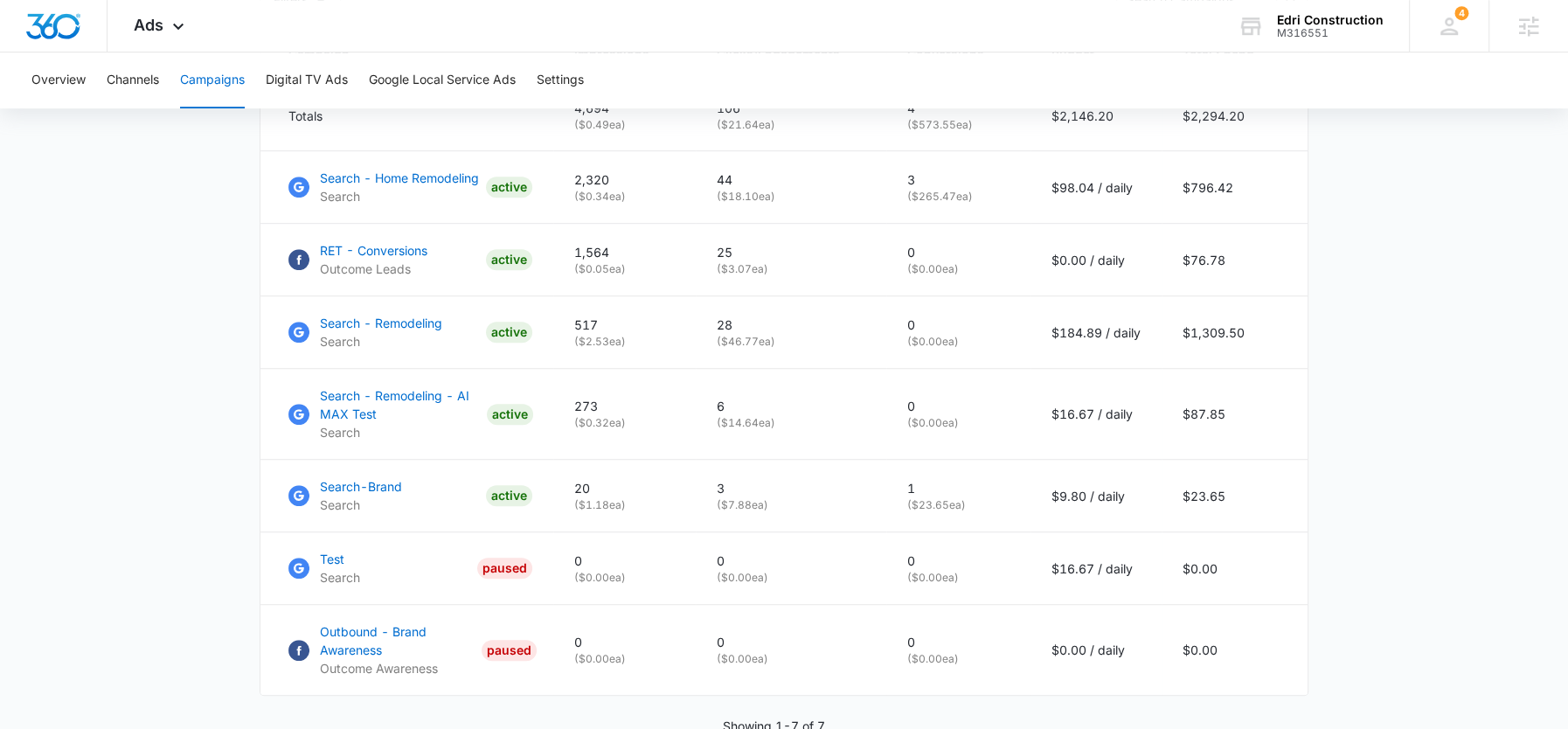
scroll to position [829, 0]
click at [172, 34] on icon at bounding box center [178, 30] width 21 height 21
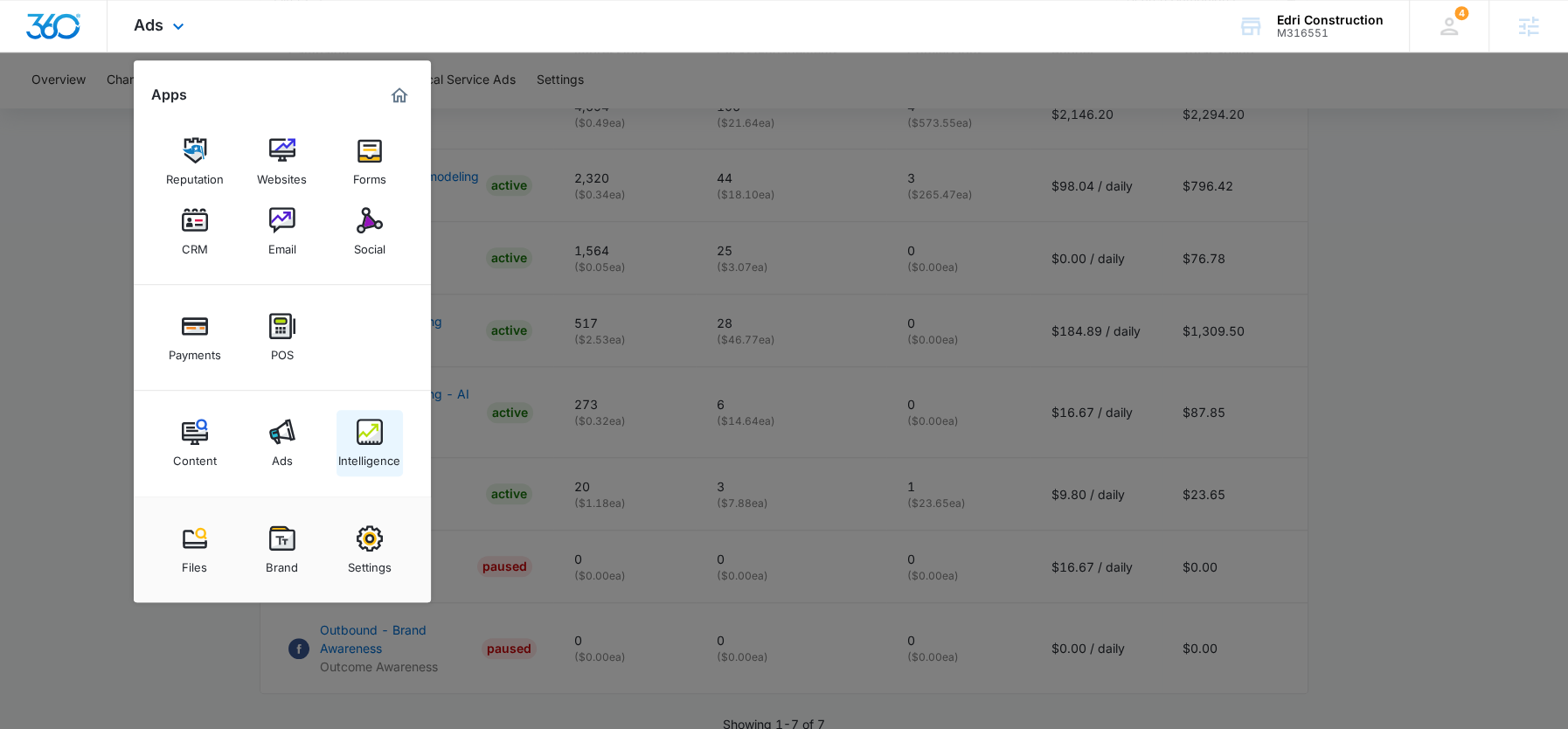
click at [367, 443] on img at bounding box center [369, 432] width 26 height 26
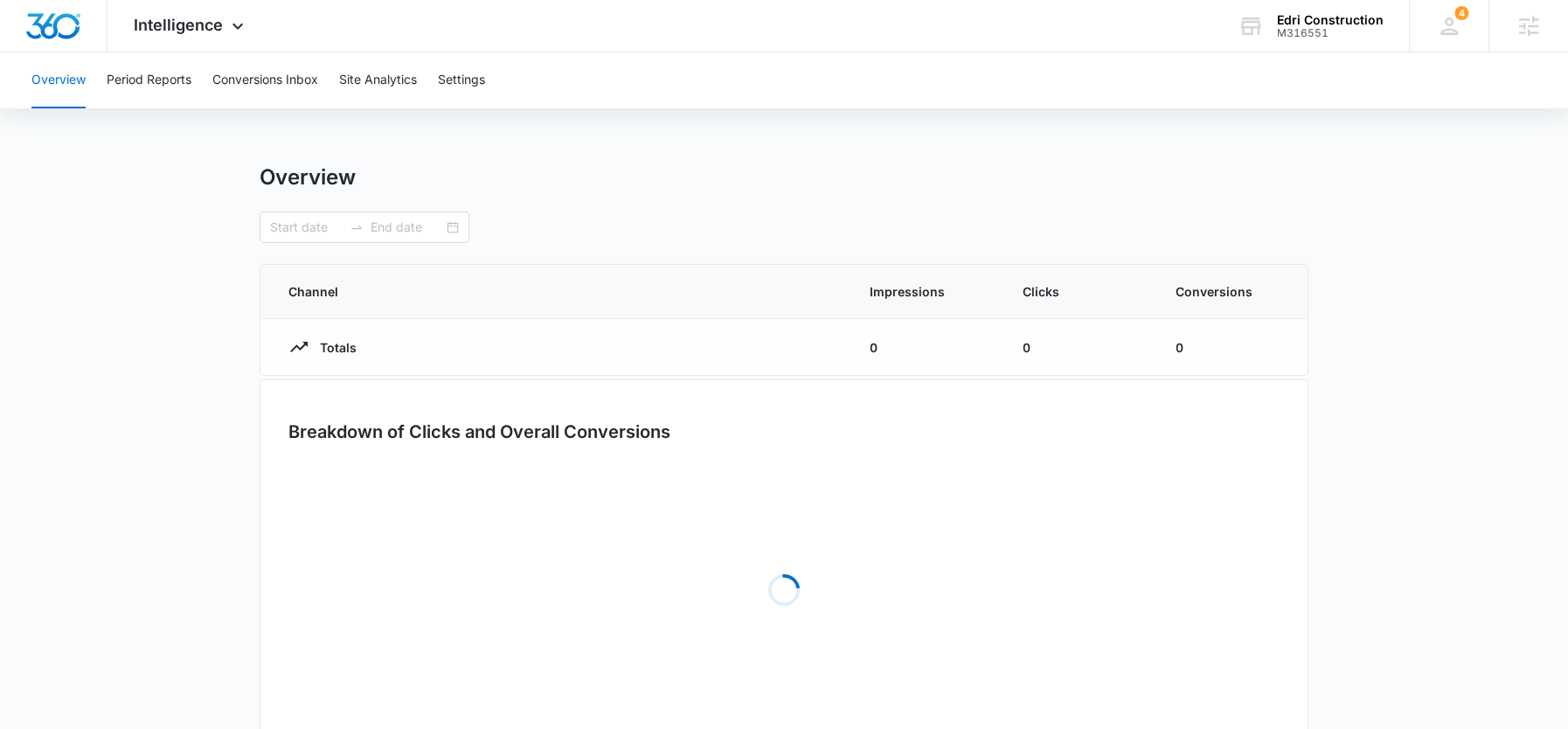
type input "10/01/2025"
type input "10/09/2025"
click at [181, 92] on button "Period Reports" at bounding box center [149, 81] width 84 height 56
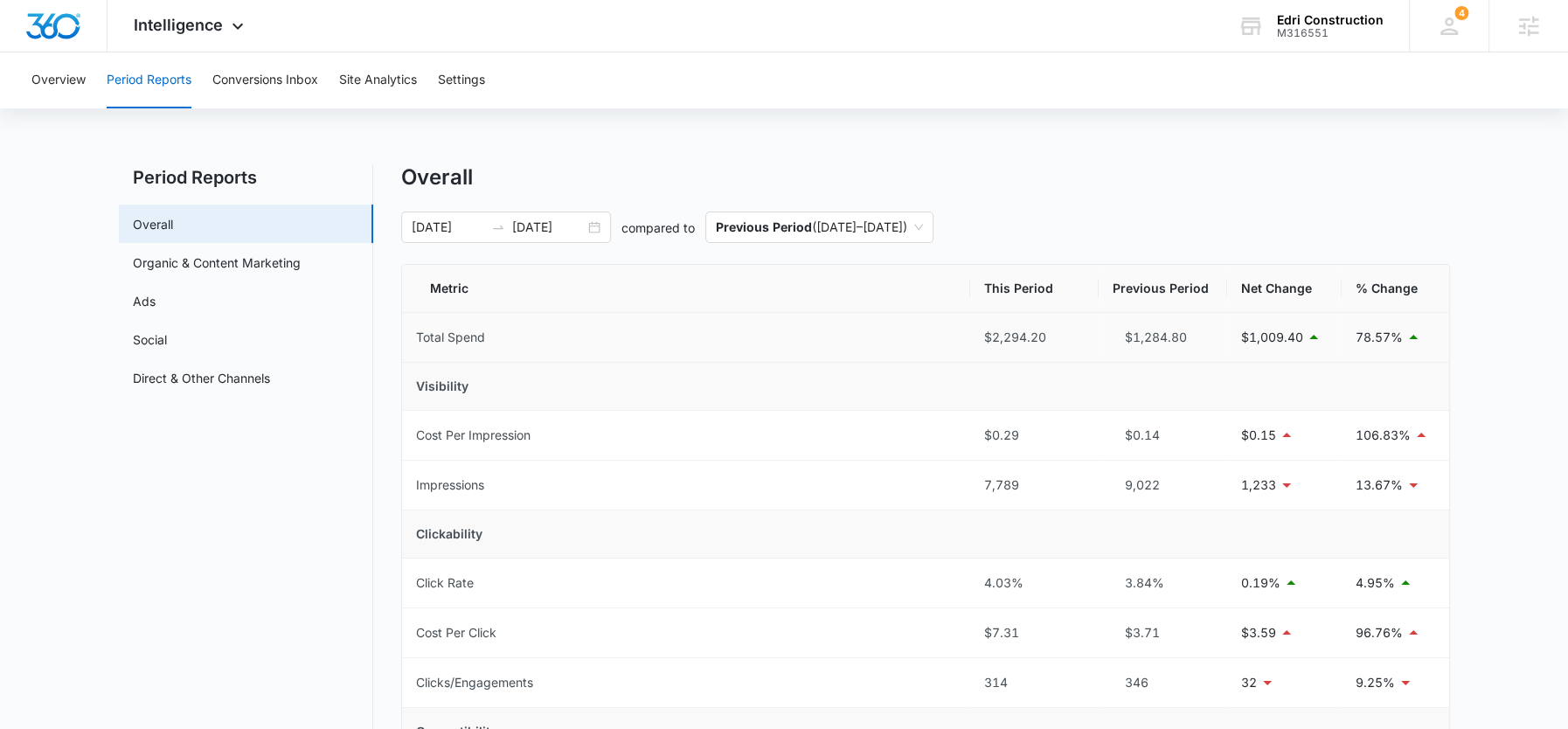
scroll to position [1, 0]
click at [518, 228] on input "[DATE]" at bounding box center [549, 226] width 73 height 19
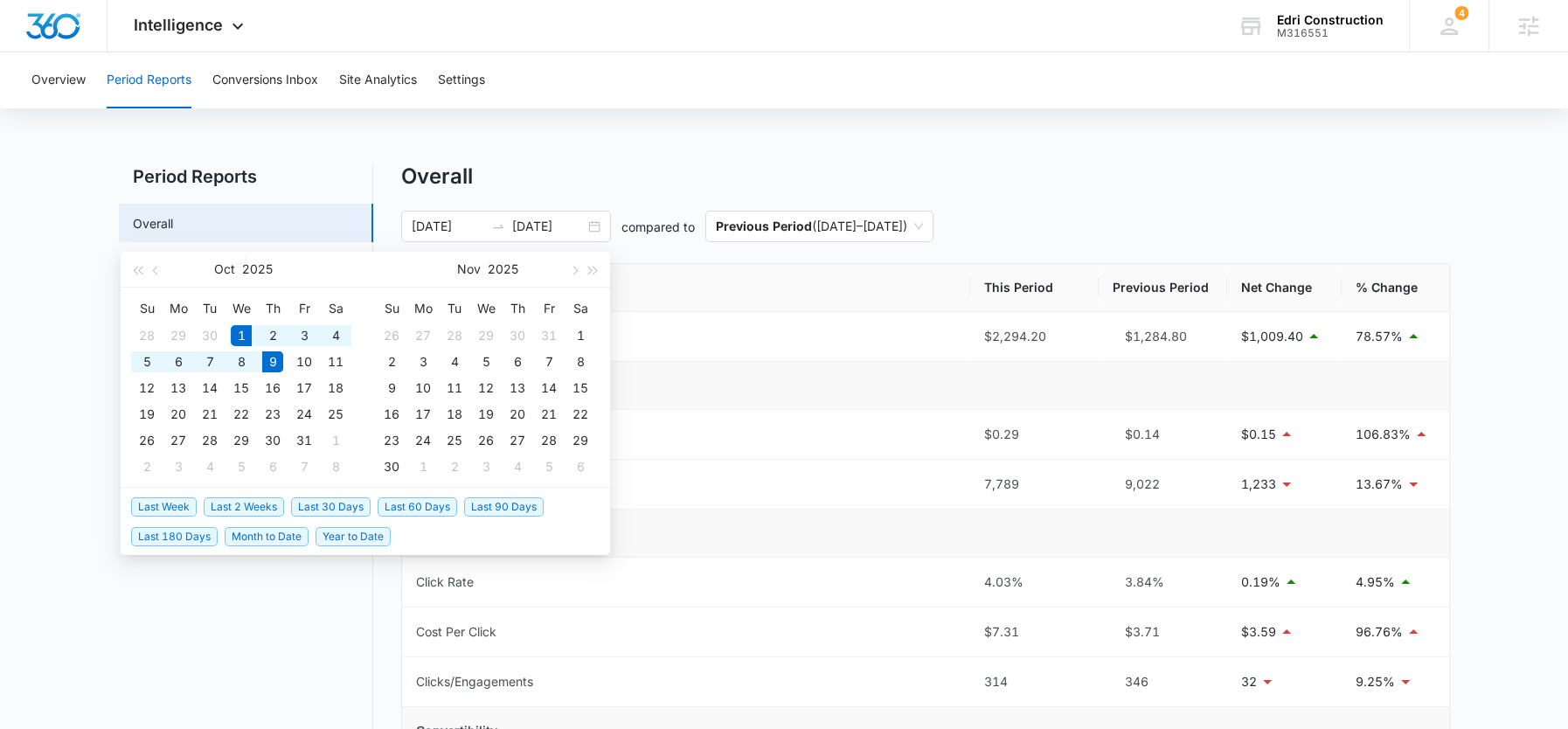
click at [579, 170] on div "Overall" at bounding box center [925, 176] width 1049 height 26
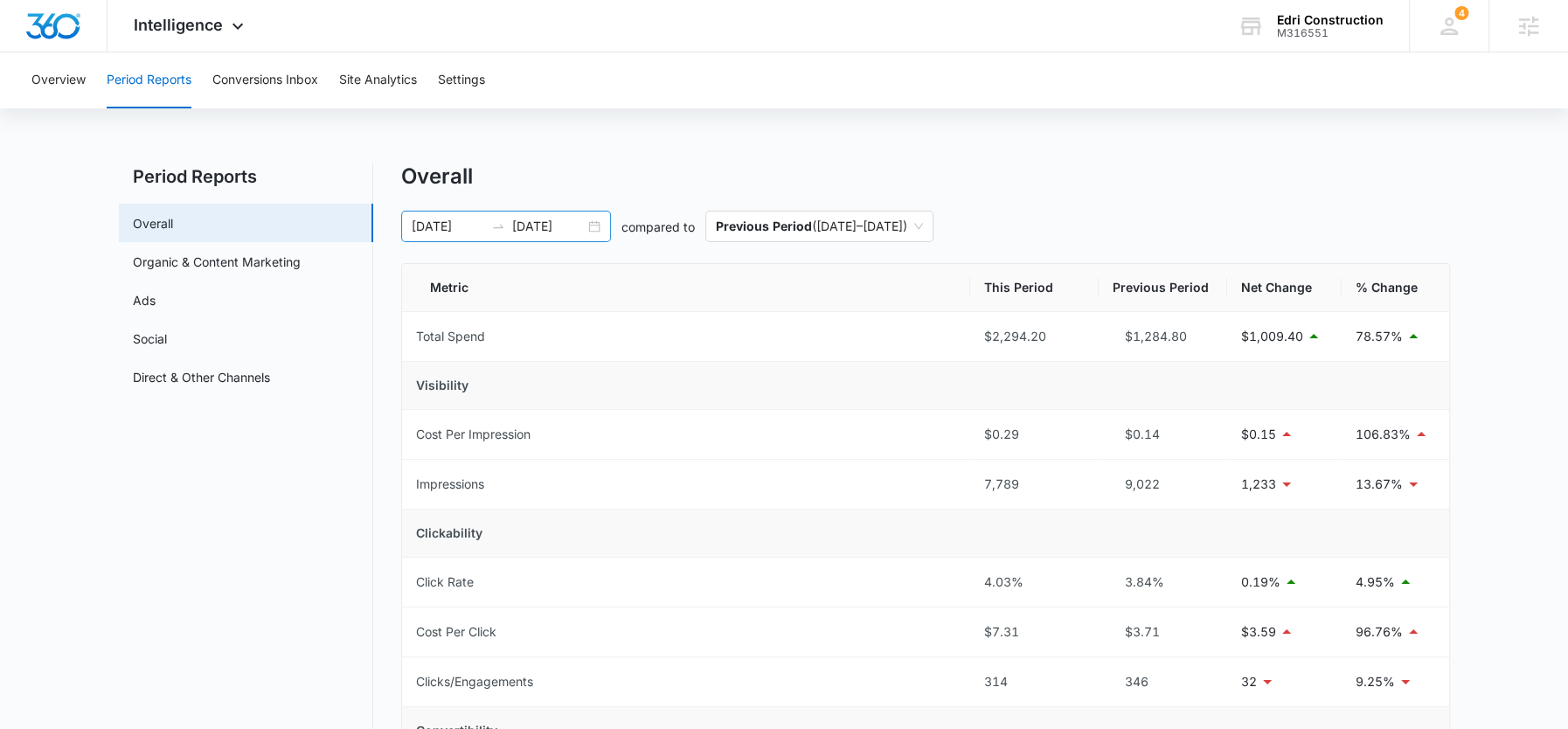
click at [548, 220] on input "[DATE]" at bounding box center [549, 226] width 73 height 19
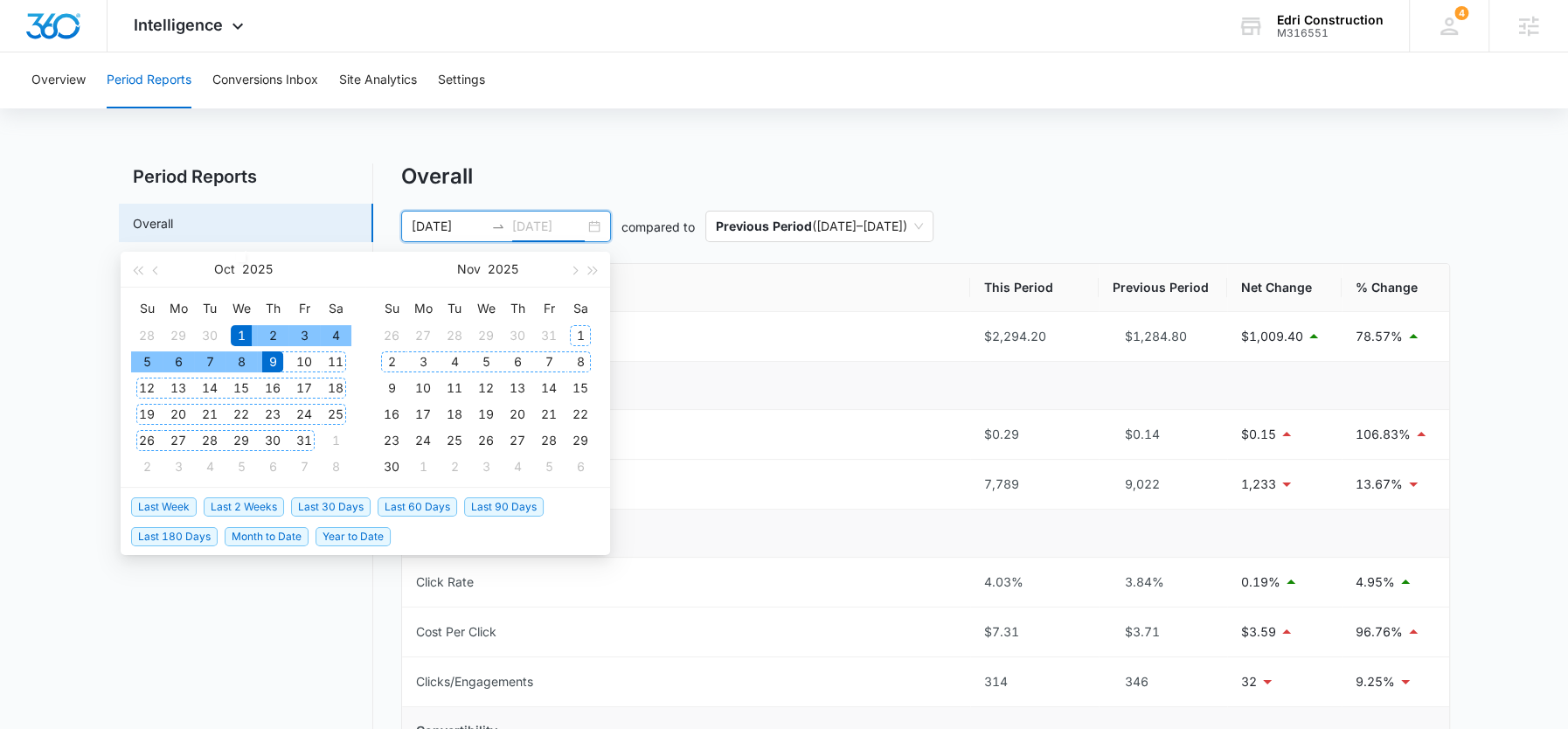
type input "[DATE]"
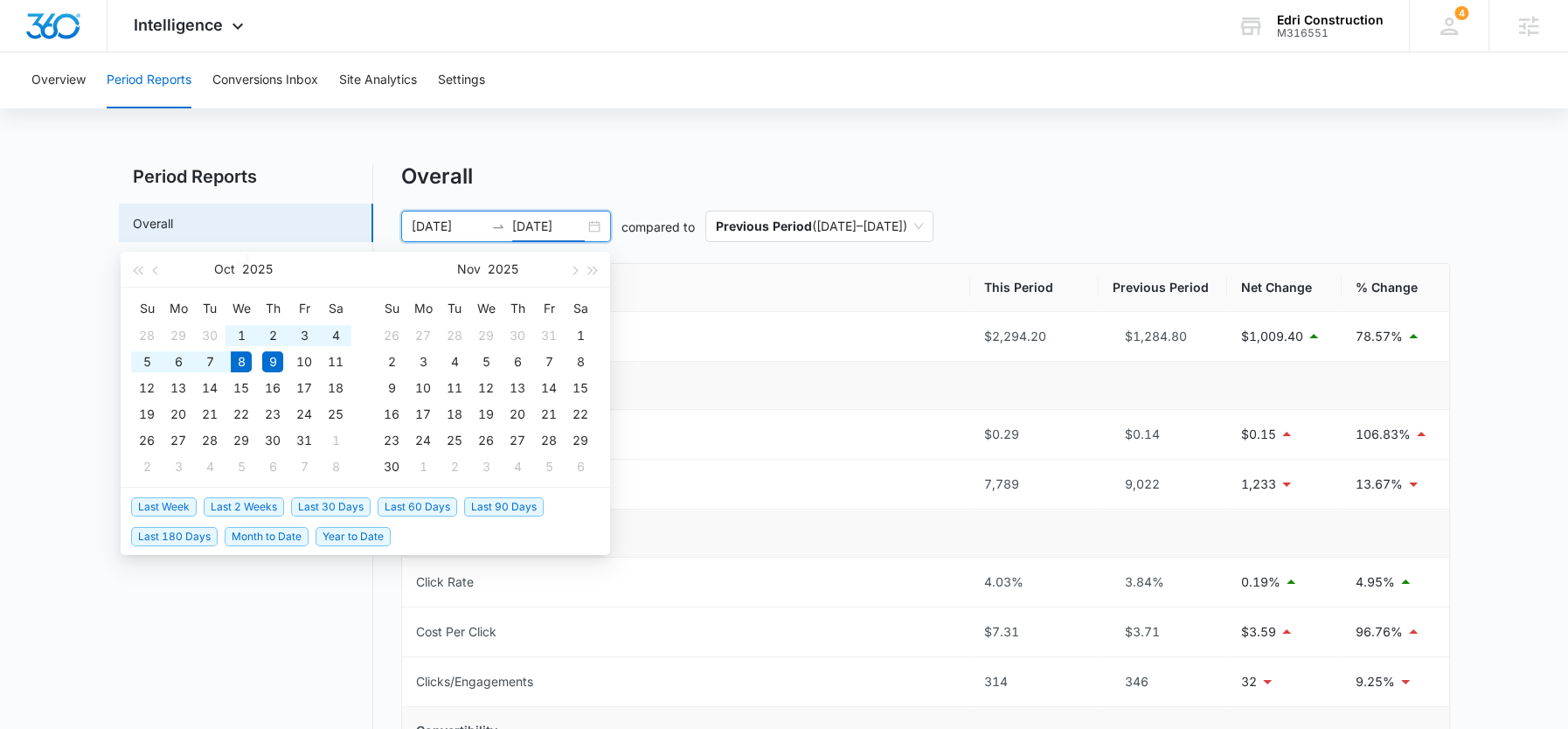
click at [318, 501] on span "Last 30 Days" at bounding box center [331, 506] width 80 height 19
type input "09/08/2025"
type input "10/08/2025"
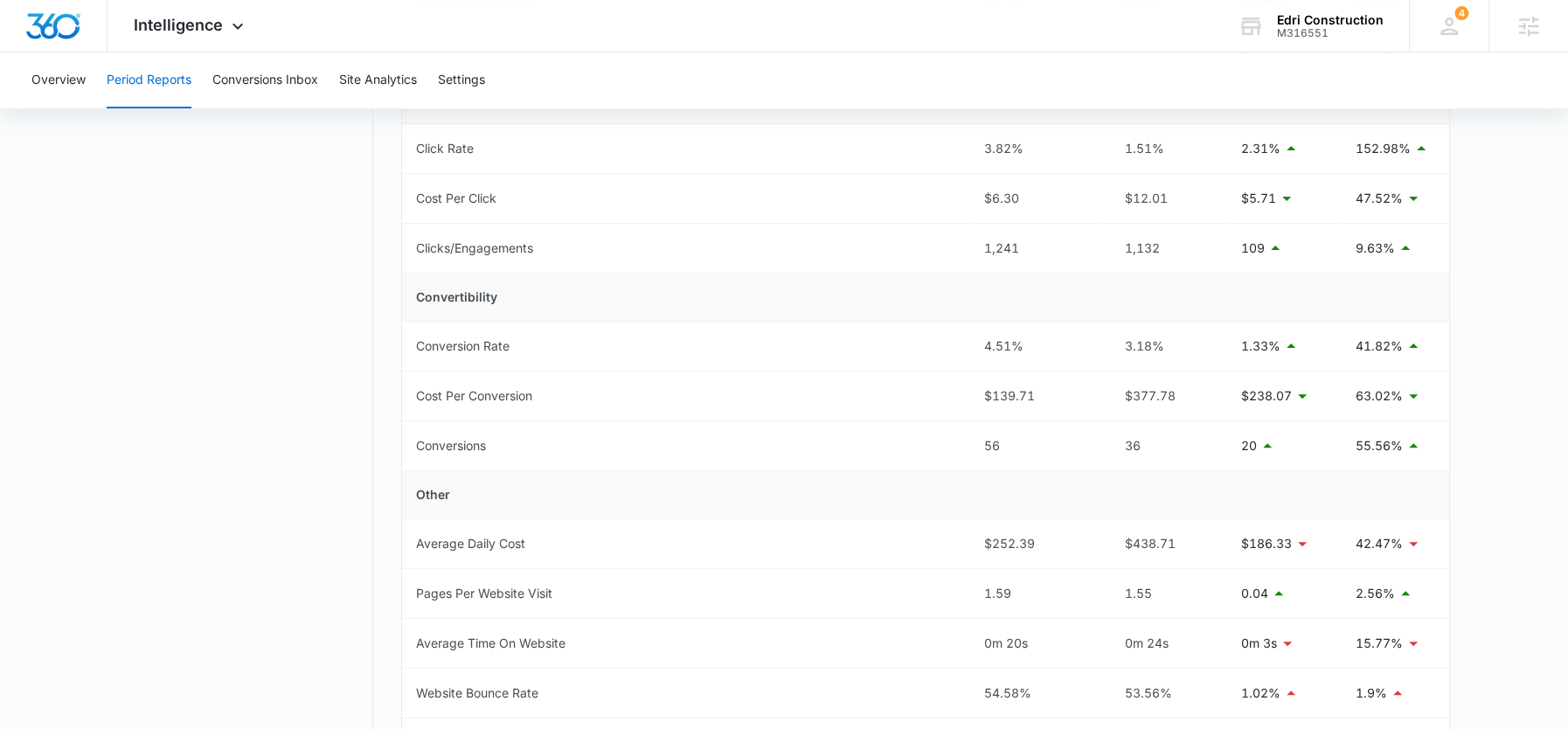
scroll to position [267, 0]
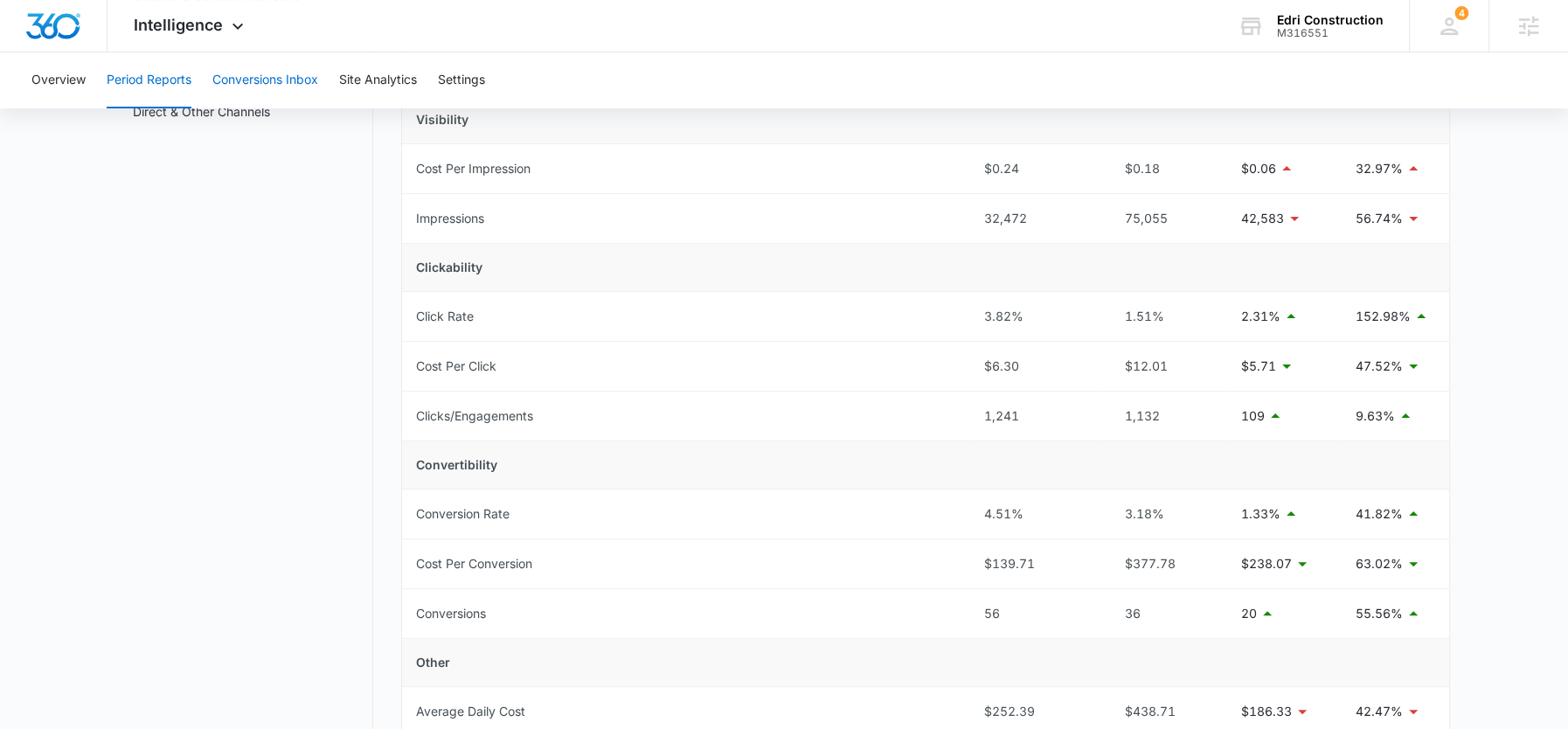
click at [288, 74] on button "Conversions Inbox" at bounding box center [265, 81] width 106 height 56
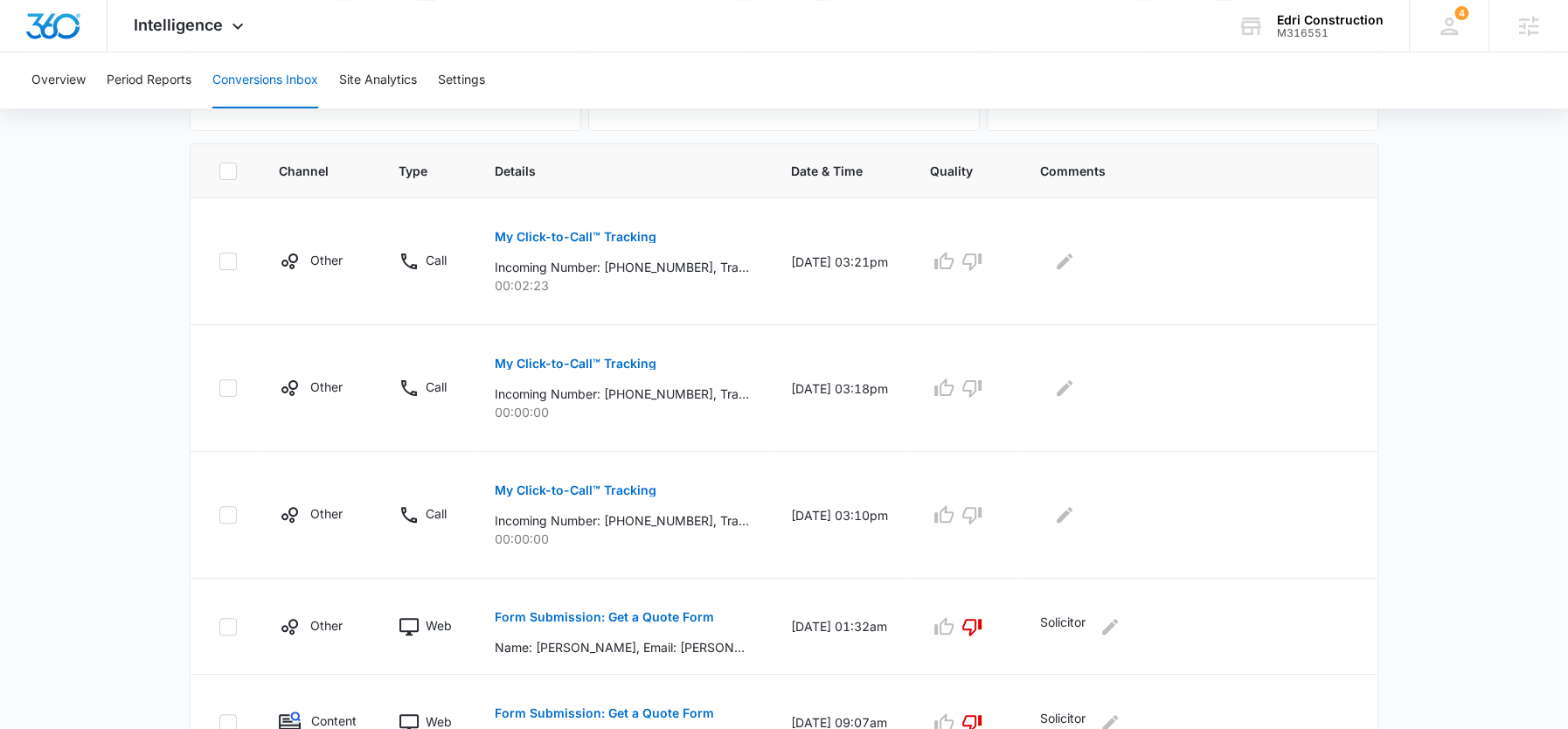
scroll to position [355, 0]
click at [981, 512] on icon "button" at bounding box center [971, 512] width 19 height 17
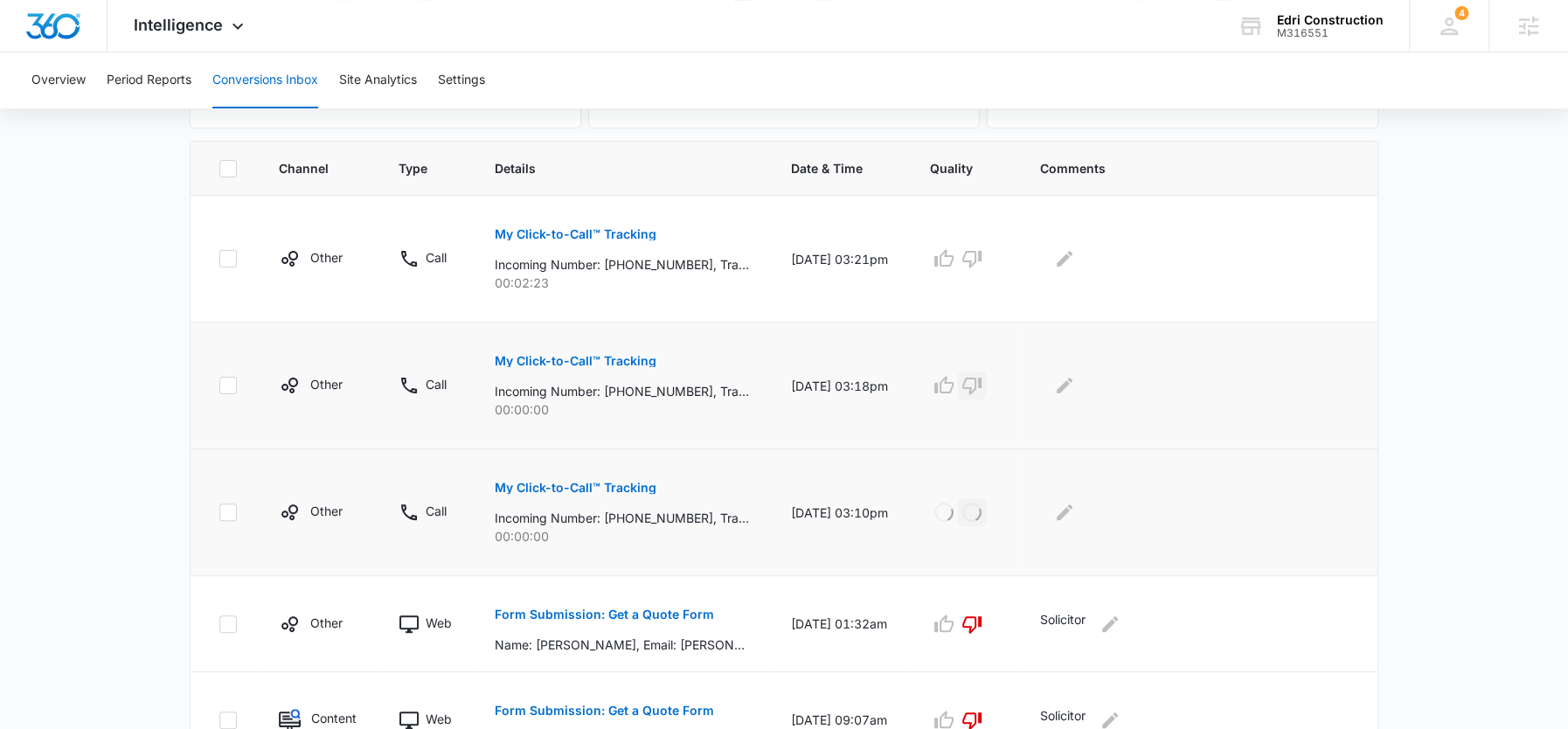
click at [981, 389] on icon "button" at bounding box center [971, 385] width 19 height 17
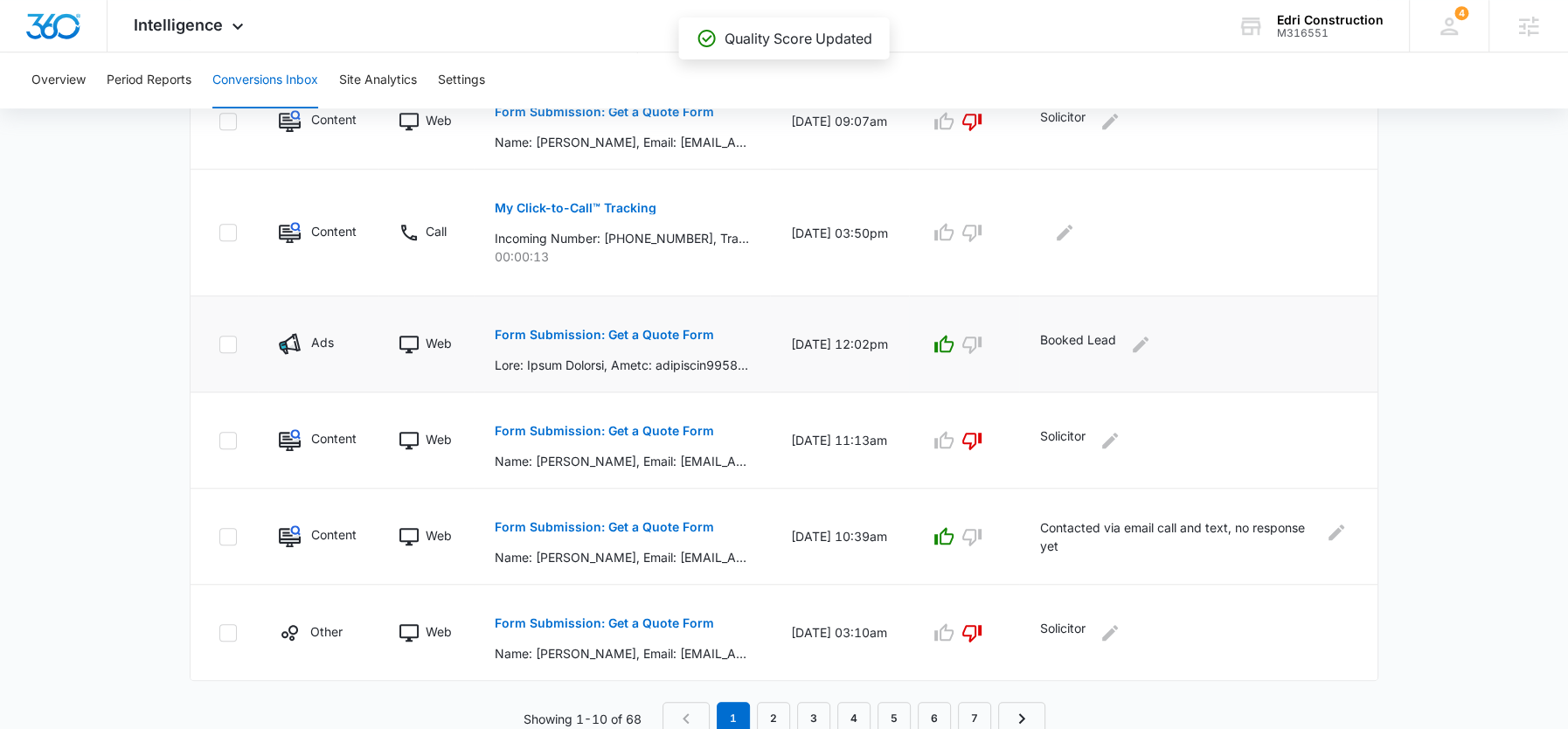
scroll to position [955, 0]
click at [774, 701] on link "2" at bounding box center [774, 716] width 34 height 34
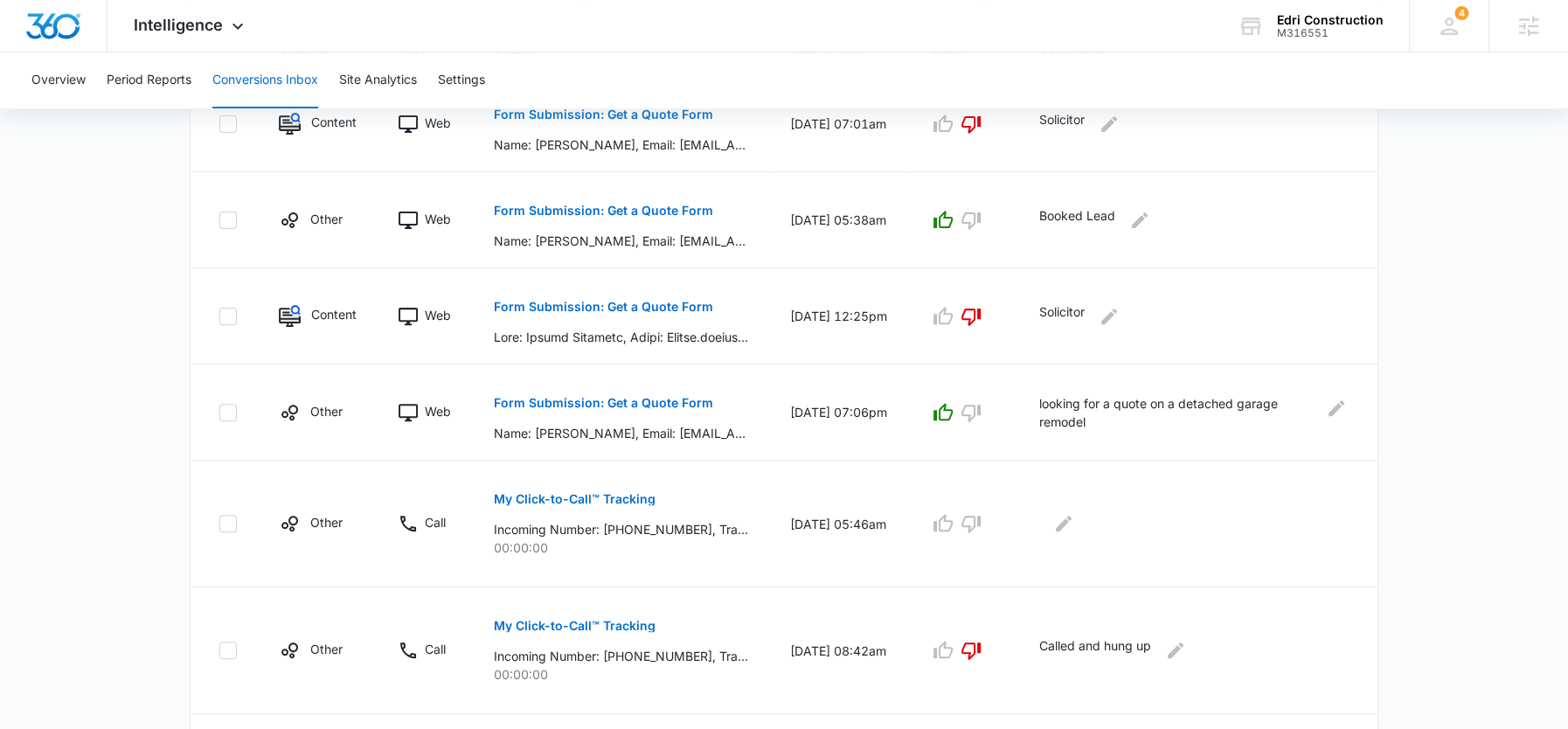
scroll to position [482, 0]
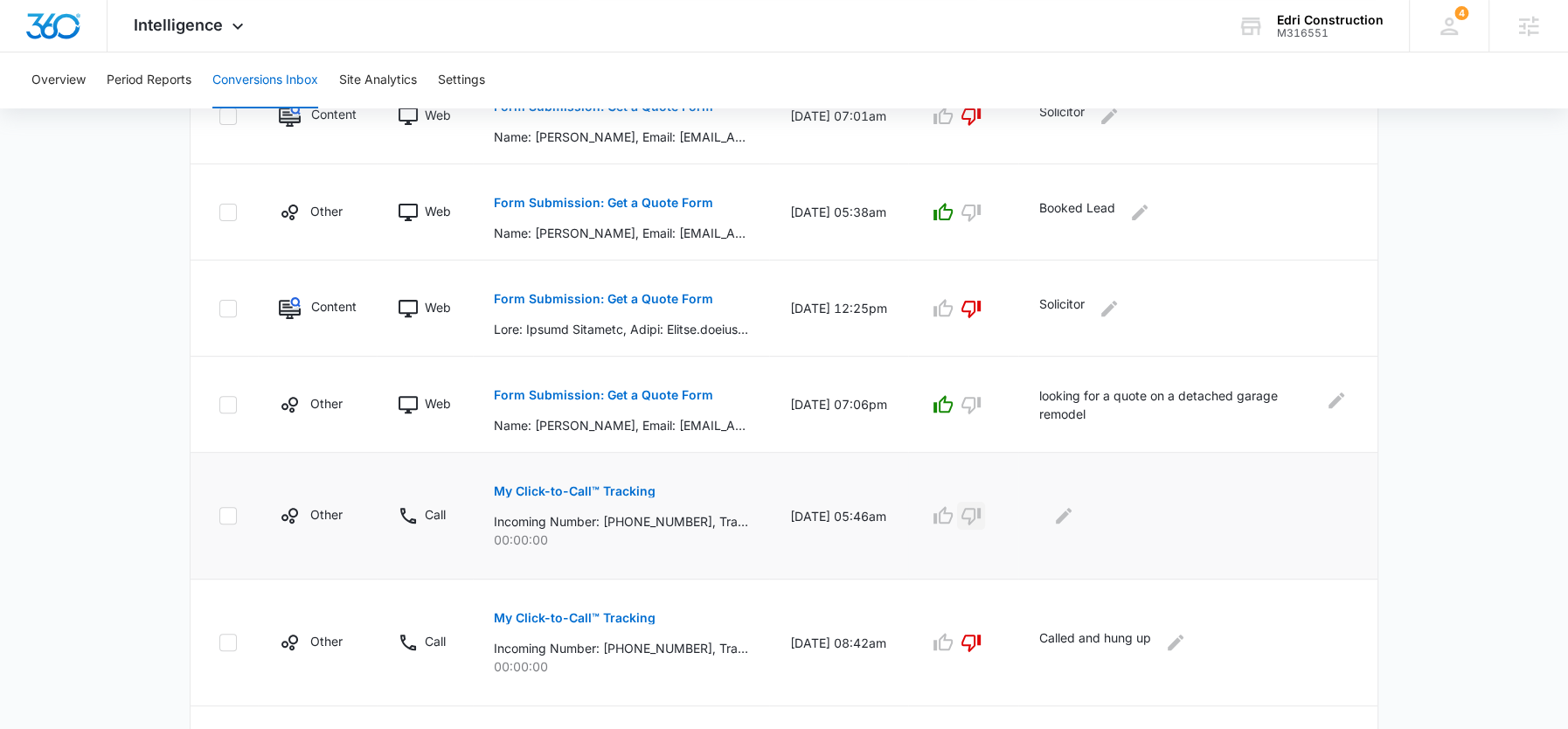
click at [980, 508] on icon "button" at bounding box center [970, 516] width 19 height 17
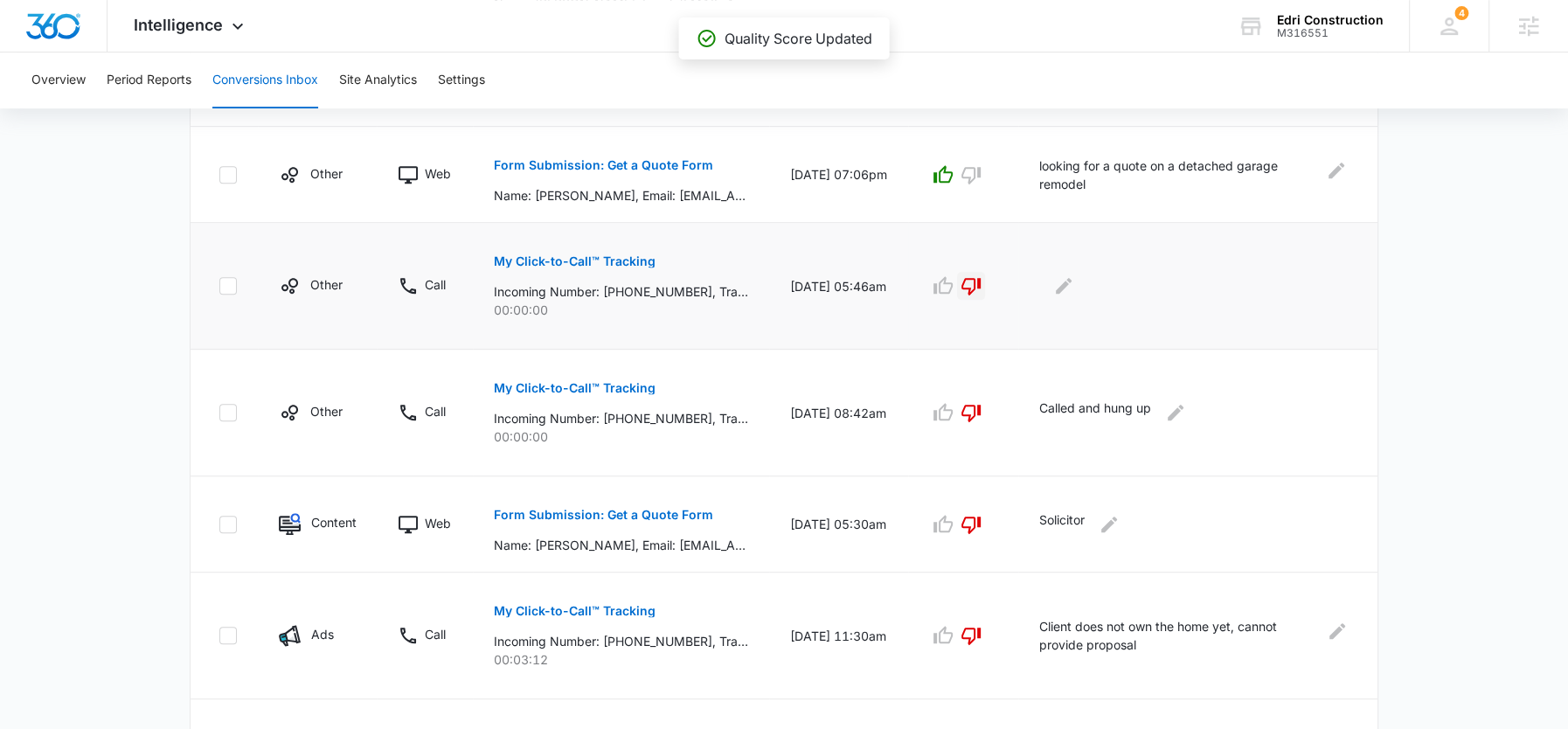
scroll to position [925, 0]
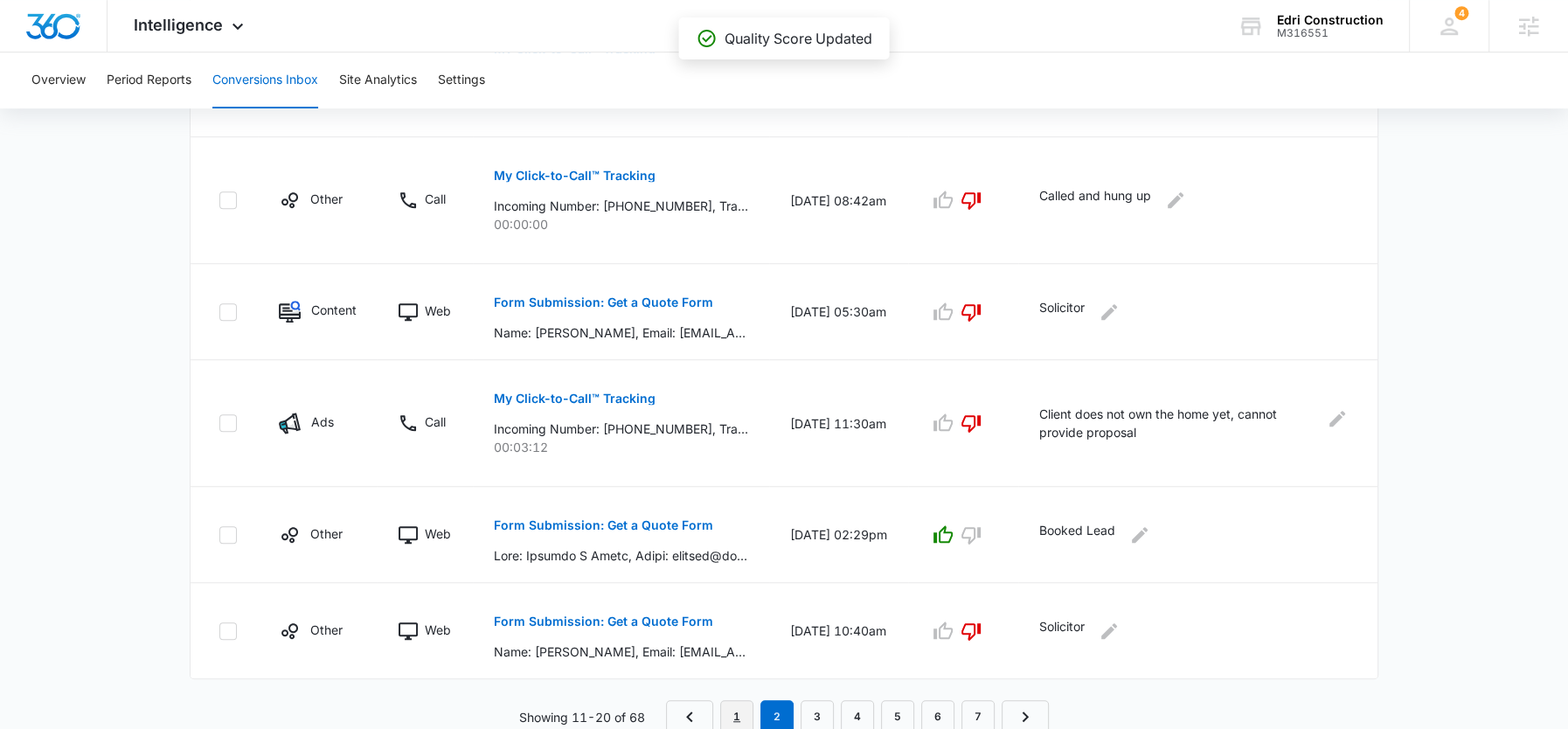
click at [744, 717] on link "1" at bounding box center [736, 716] width 34 height 34
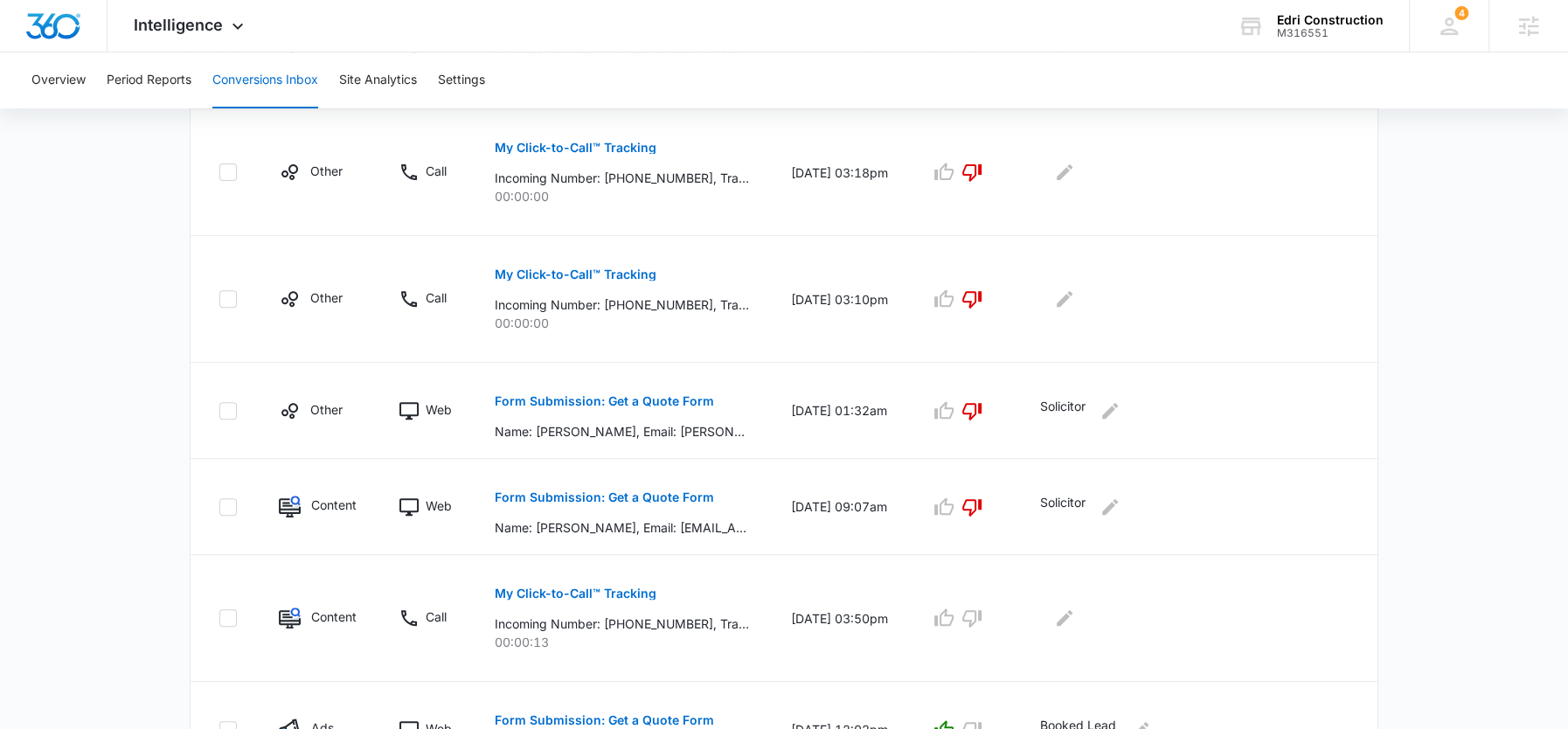
scroll to position [835, 0]
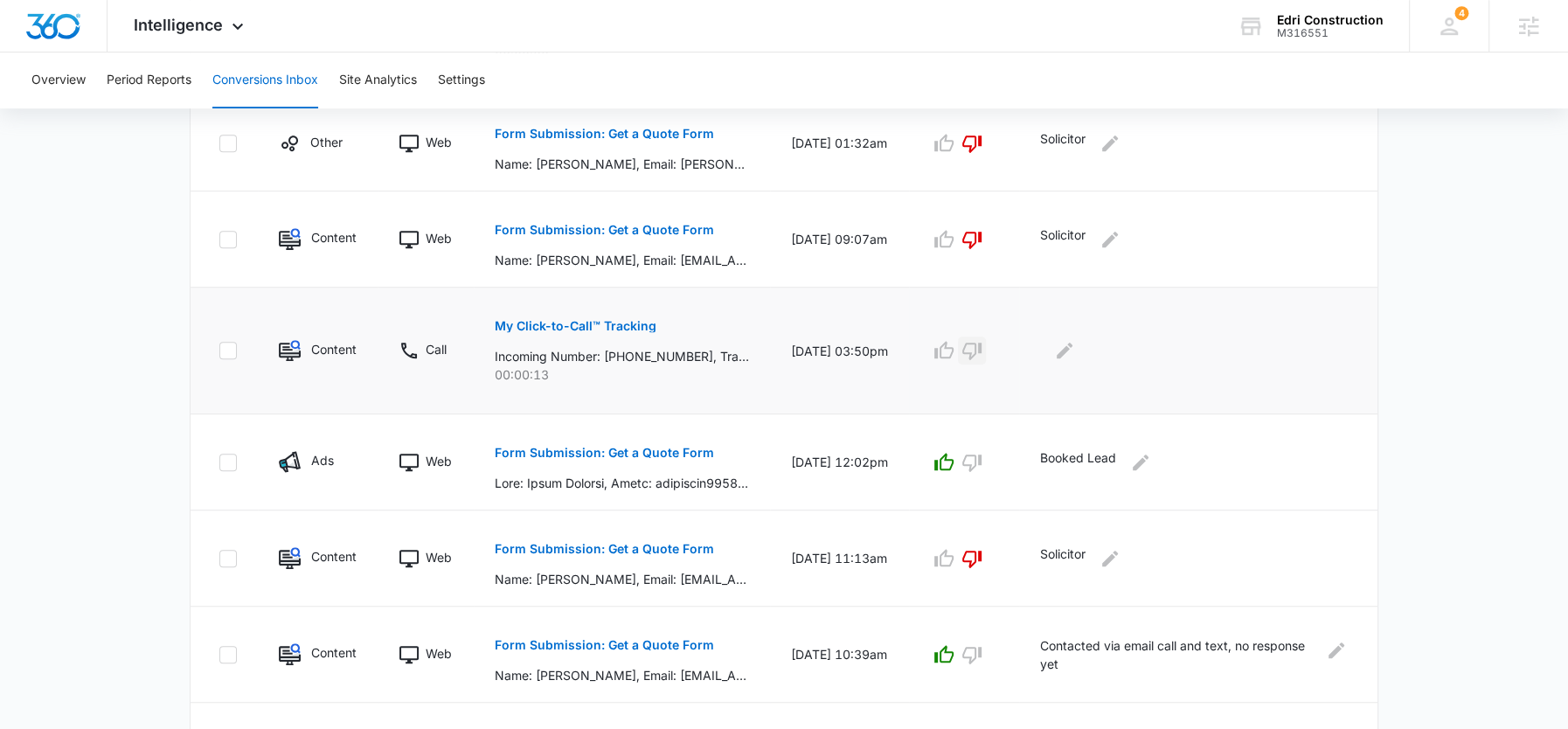
click at [982, 350] on icon "button" at bounding box center [971, 350] width 21 height 21
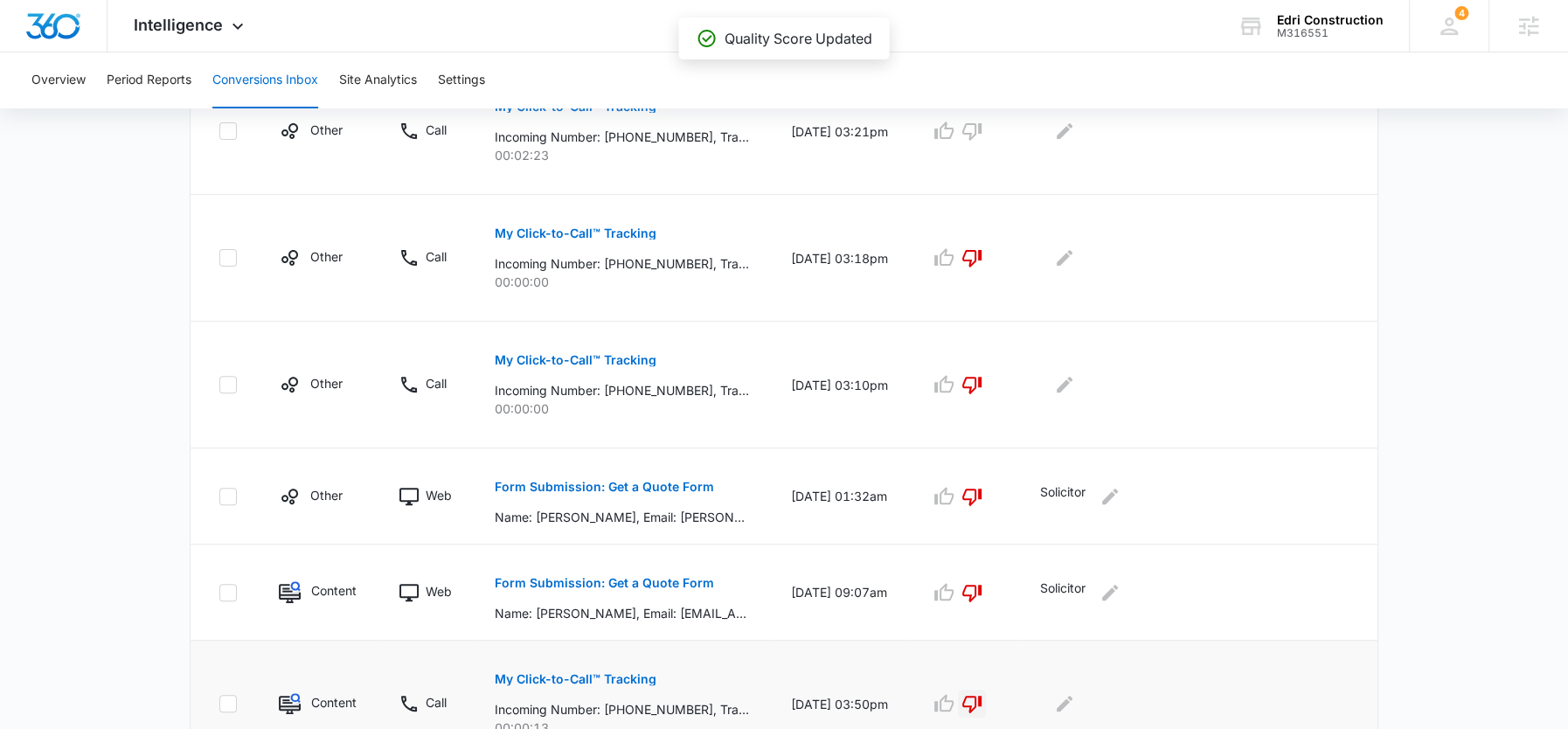
scroll to position [0, 0]
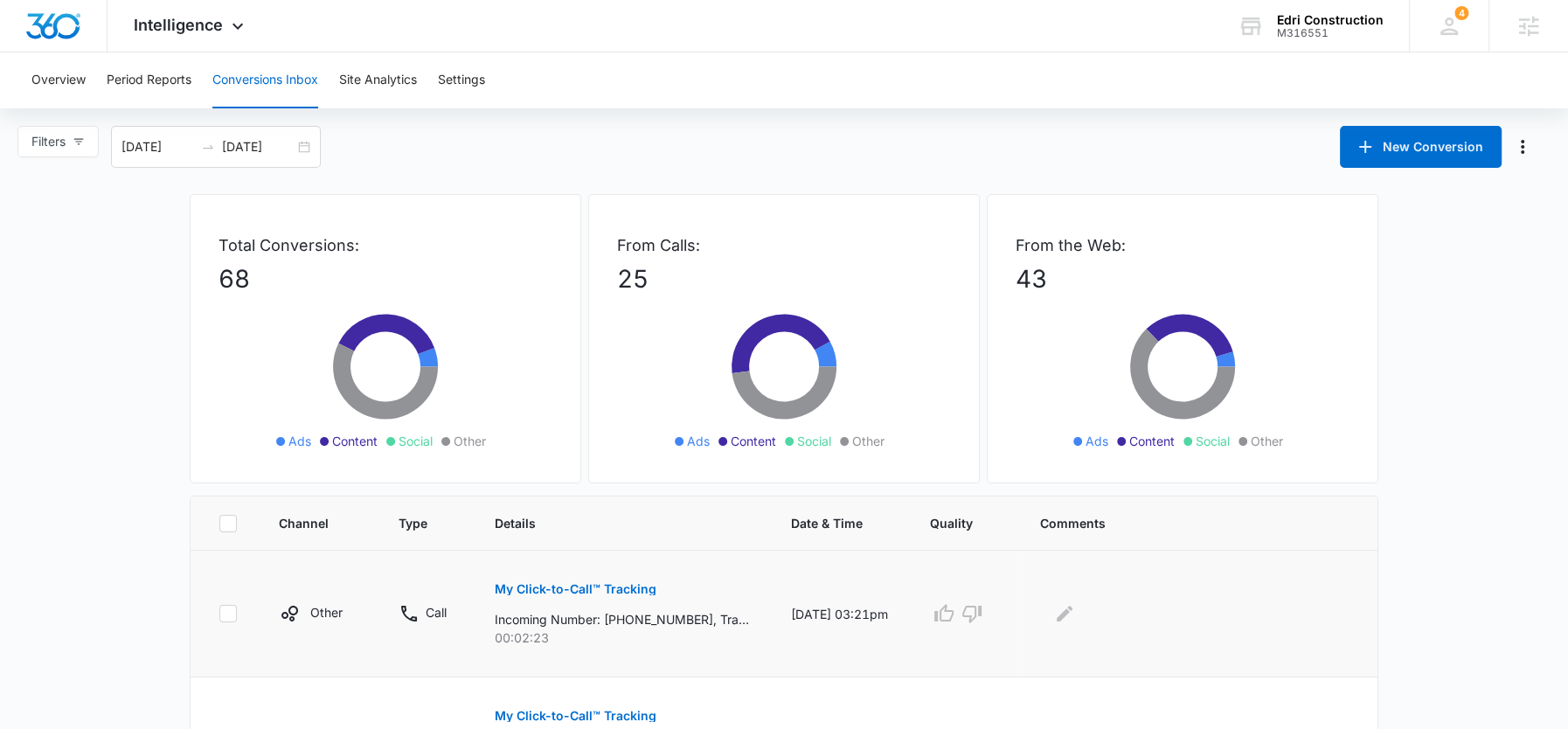
click at [540, 571] on button "My Click-to-Call™ Tracking" at bounding box center [576, 589] width 161 height 42
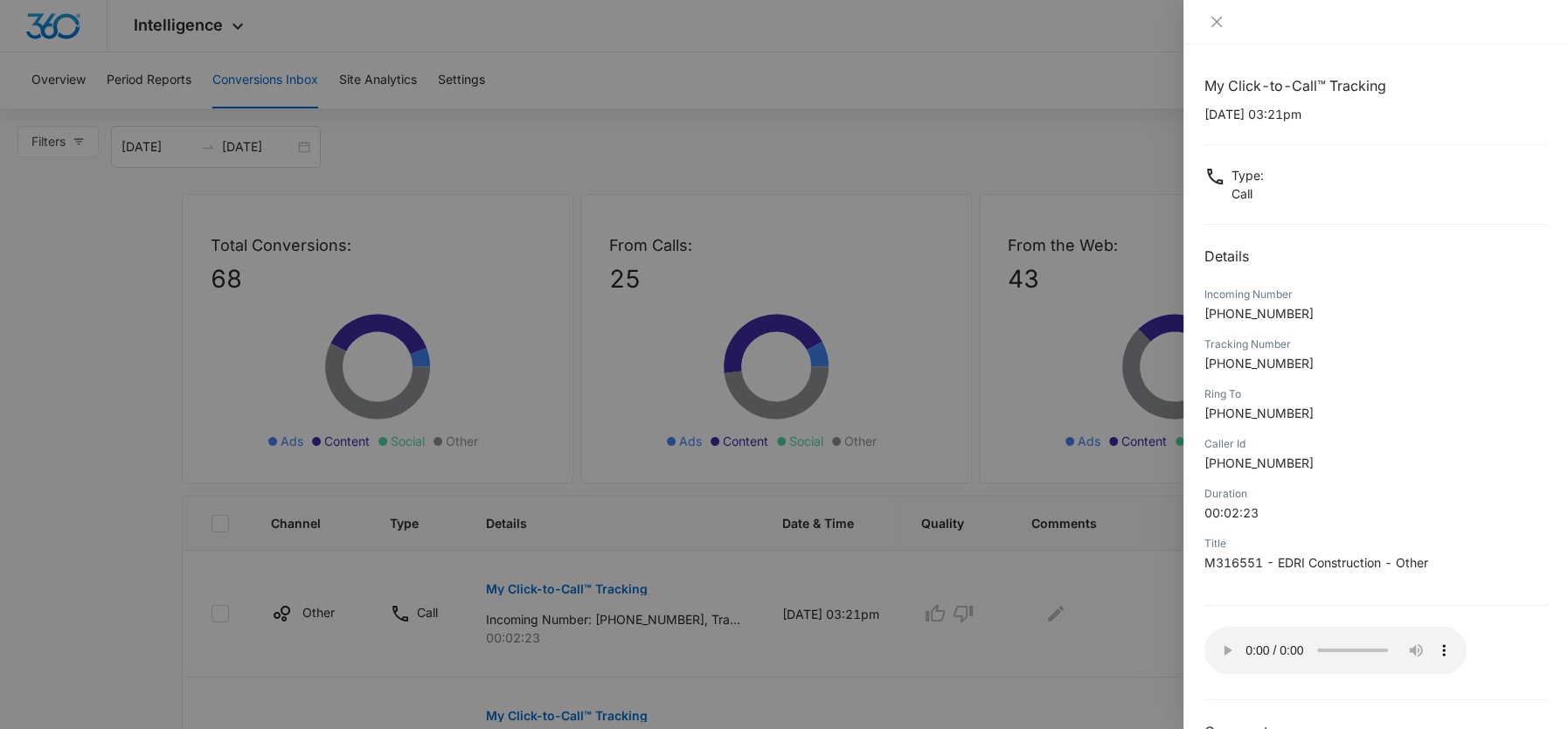
click at [977, 608] on div at bounding box center [784, 364] width 1568 height 729
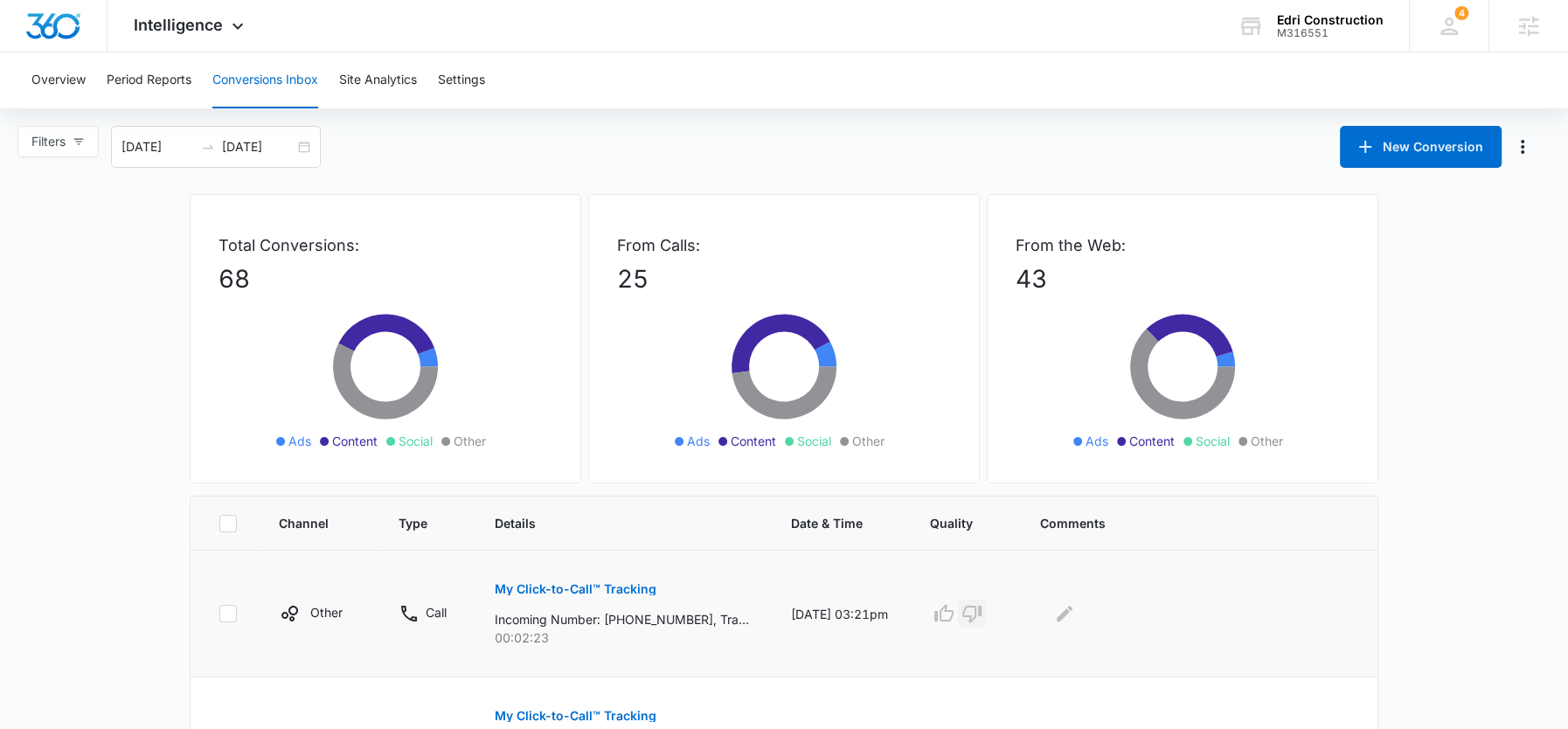
click at [981, 614] on icon "button" at bounding box center [971, 614] width 19 height 17
click at [1076, 605] on icon "Edit Comments" at bounding box center [1064, 613] width 21 height 21
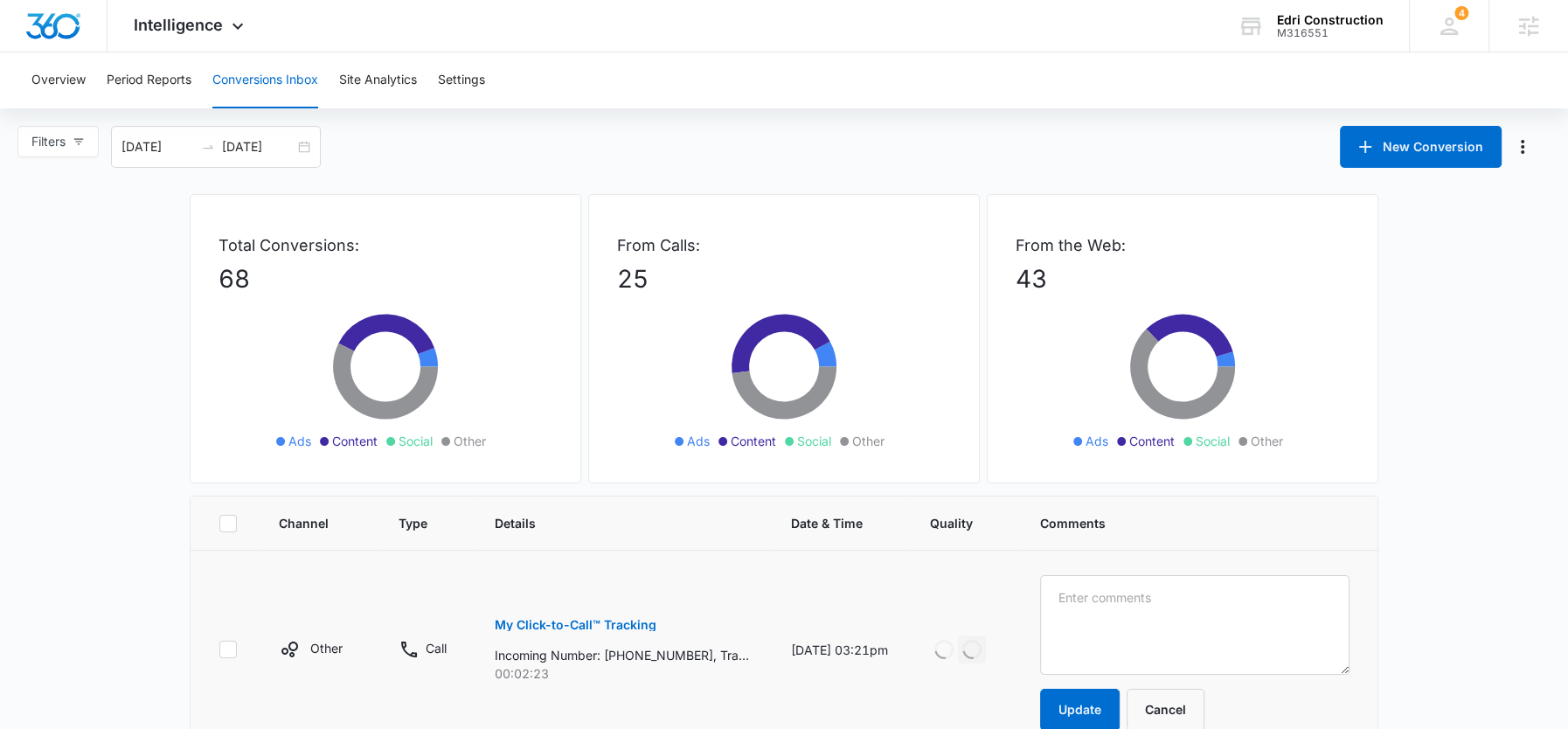
click at [1077, 605] on textarea at bounding box center [1194, 625] width 309 height 100
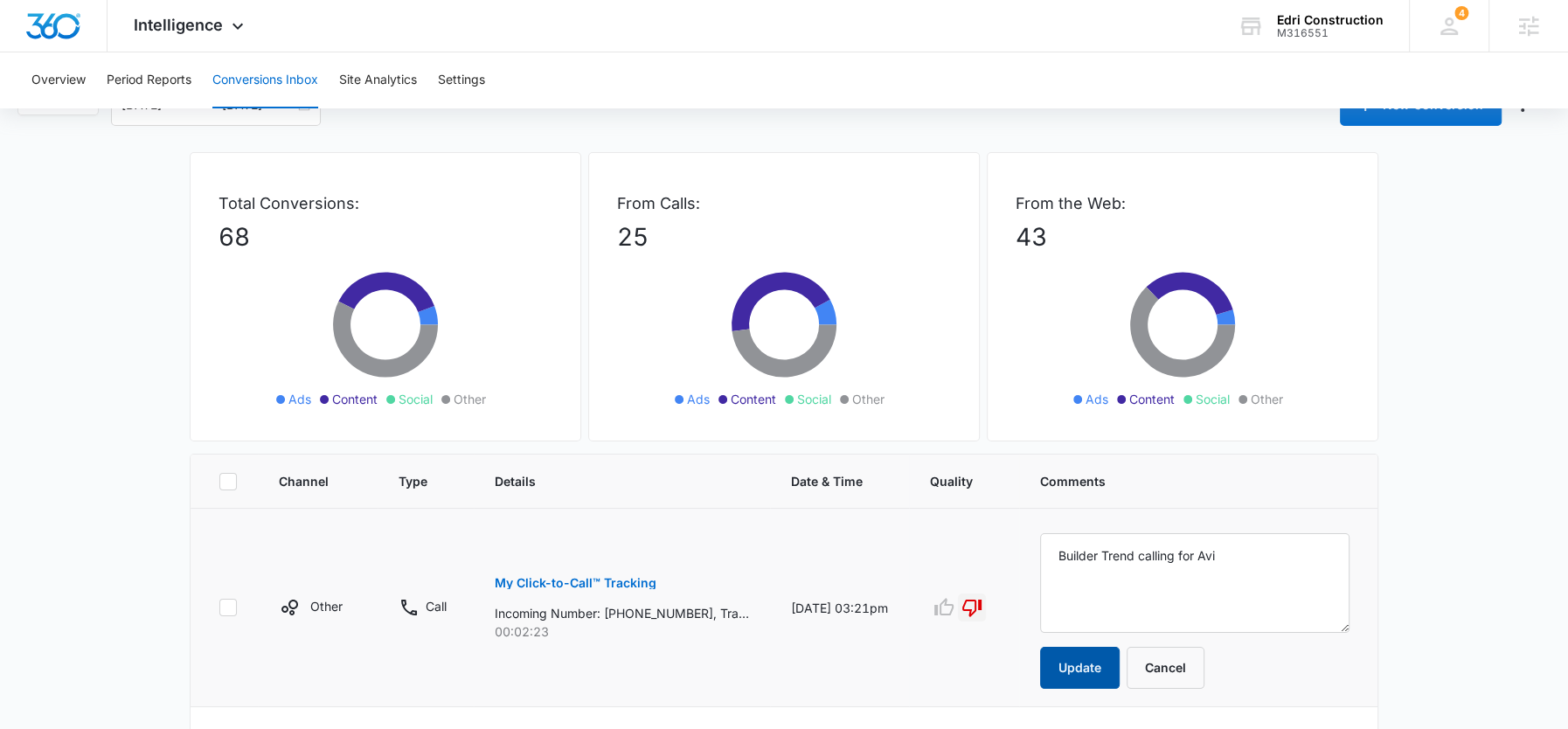
type textarea "Builder Trend calling for Avi"
click at [1079, 661] on button "Update" at bounding box center [1080, 667] width 80 height 42
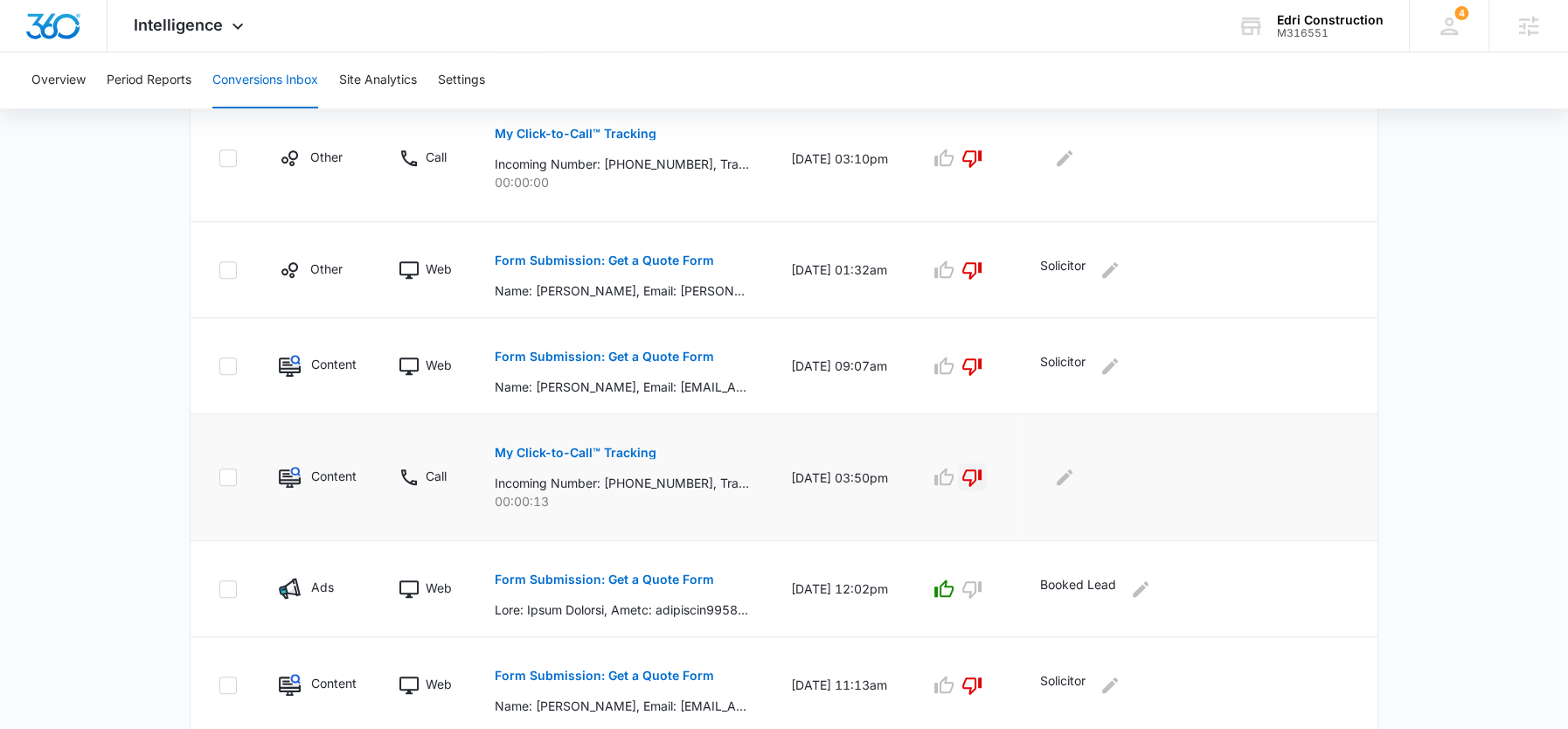
scroll to position [241, 0]
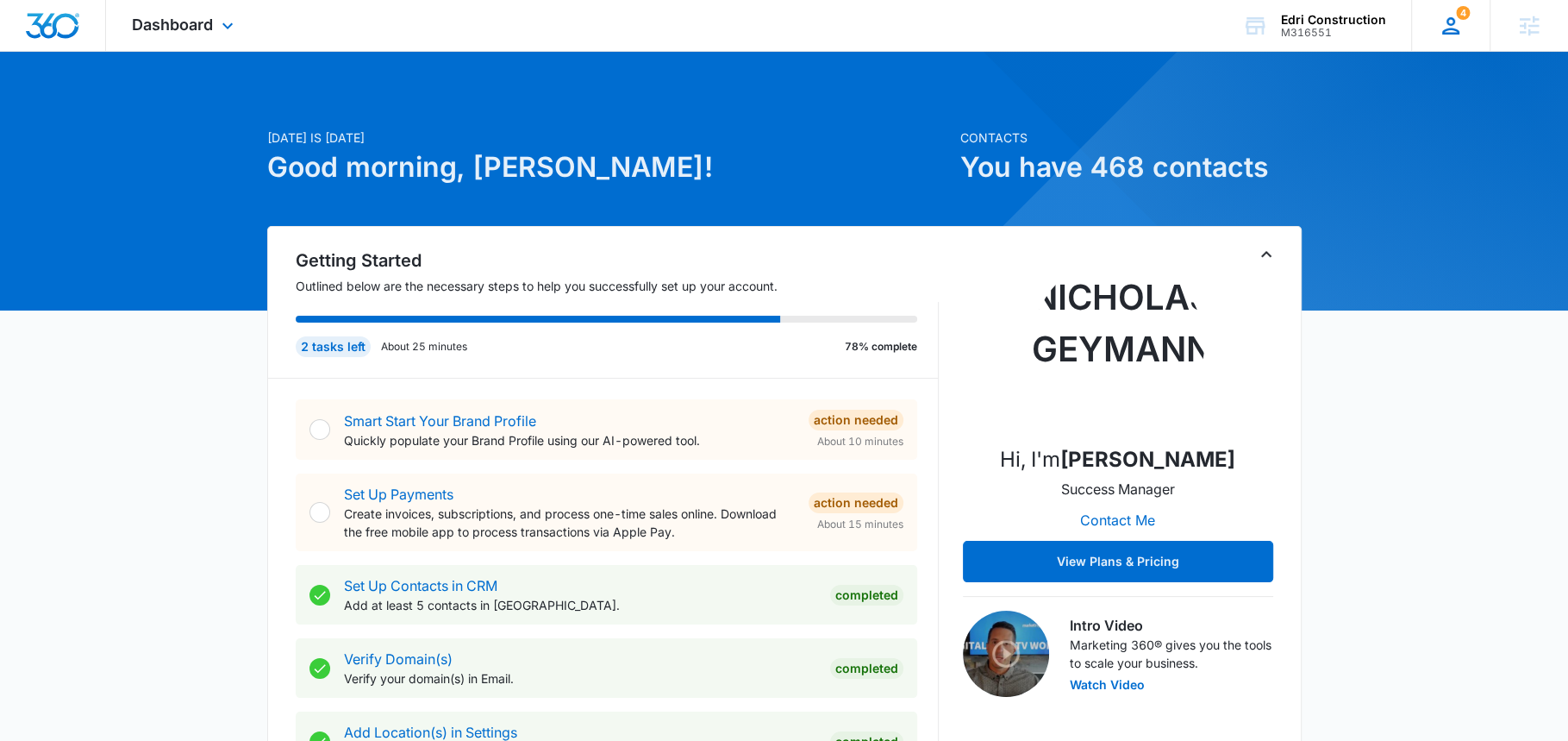
click at [1453, 34] on icon at bounding box center [1451, 25] width 26 height 26
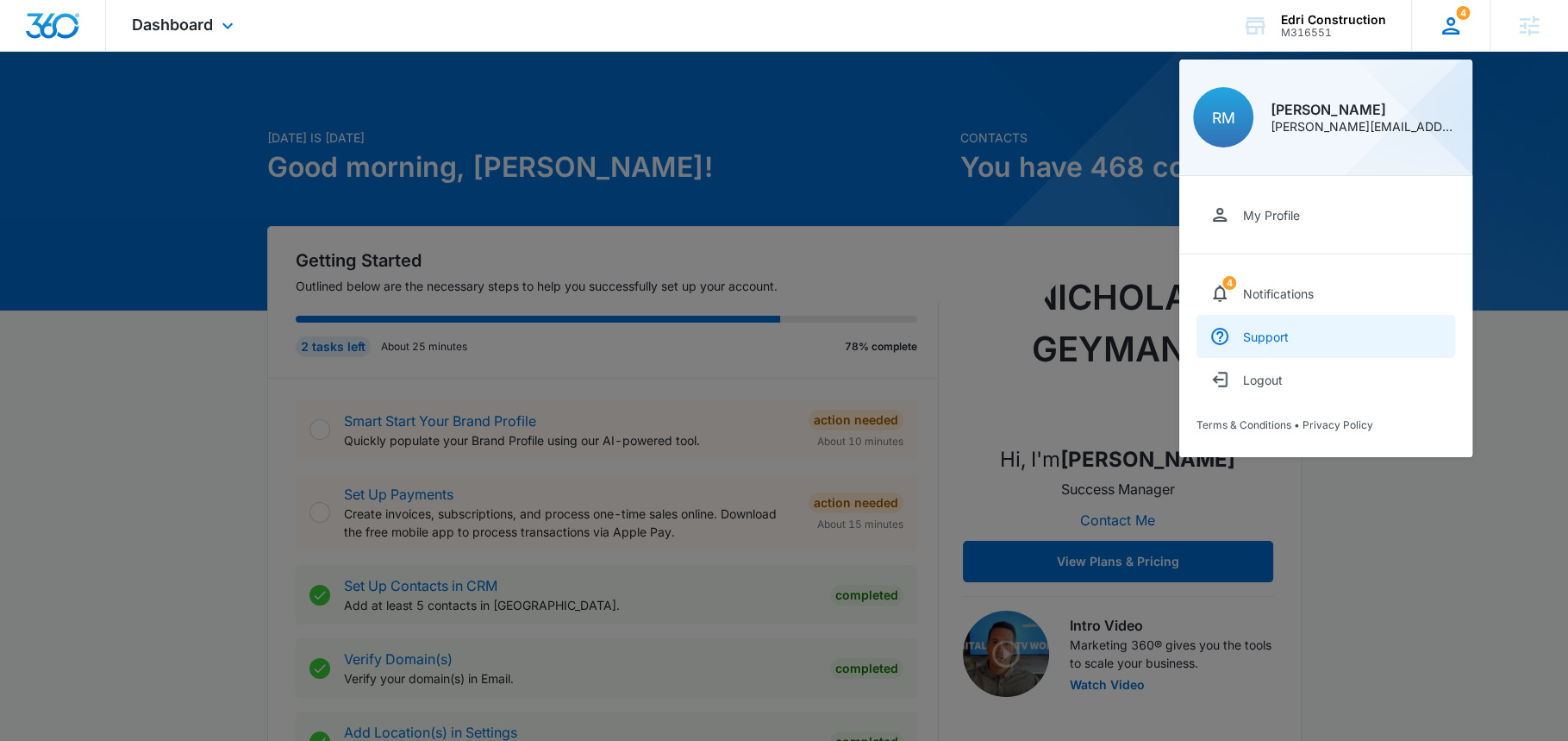
click at [1260, 327] on link "Support" at bounding box center [1326, 336] width 259 height 43
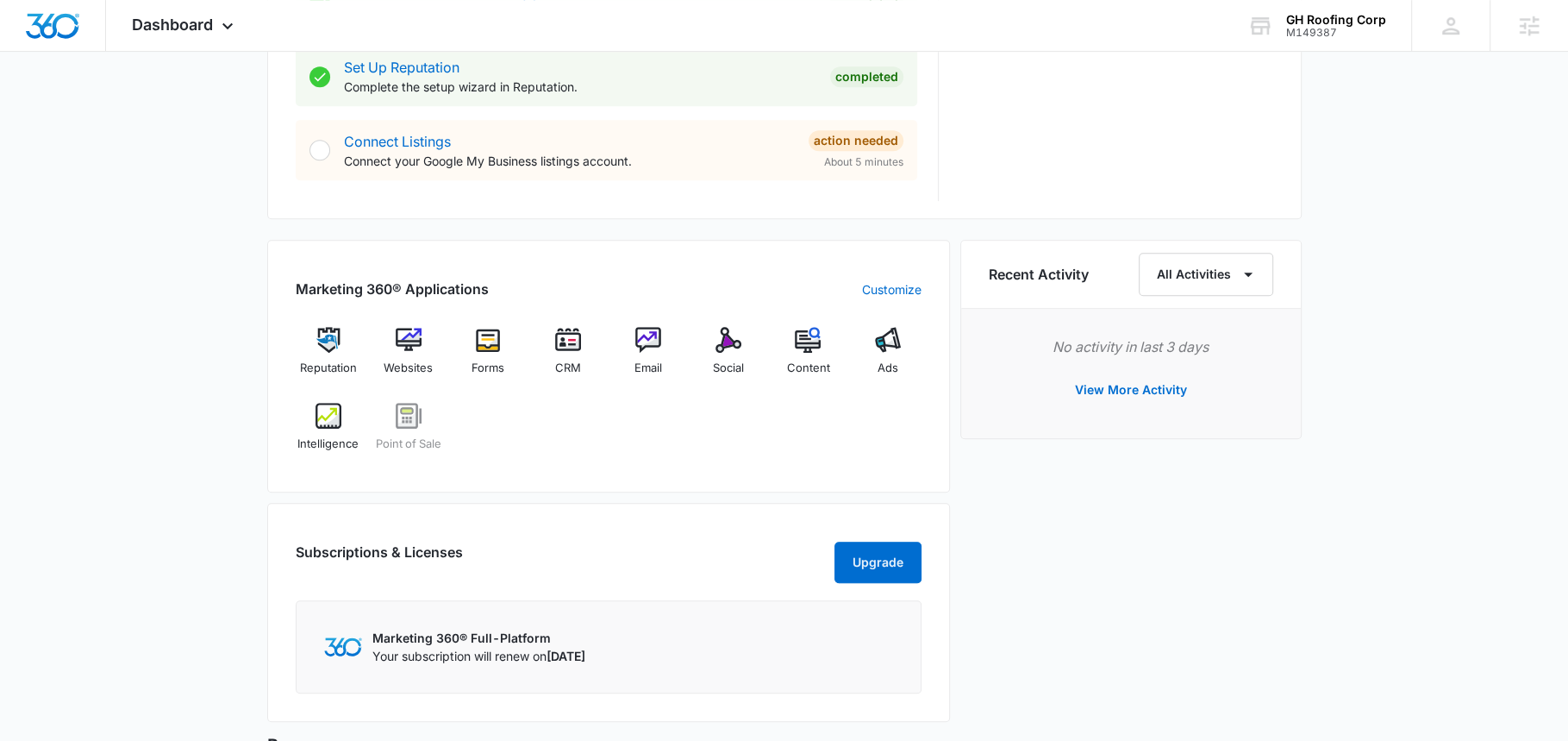
scroll to position [929, 0]
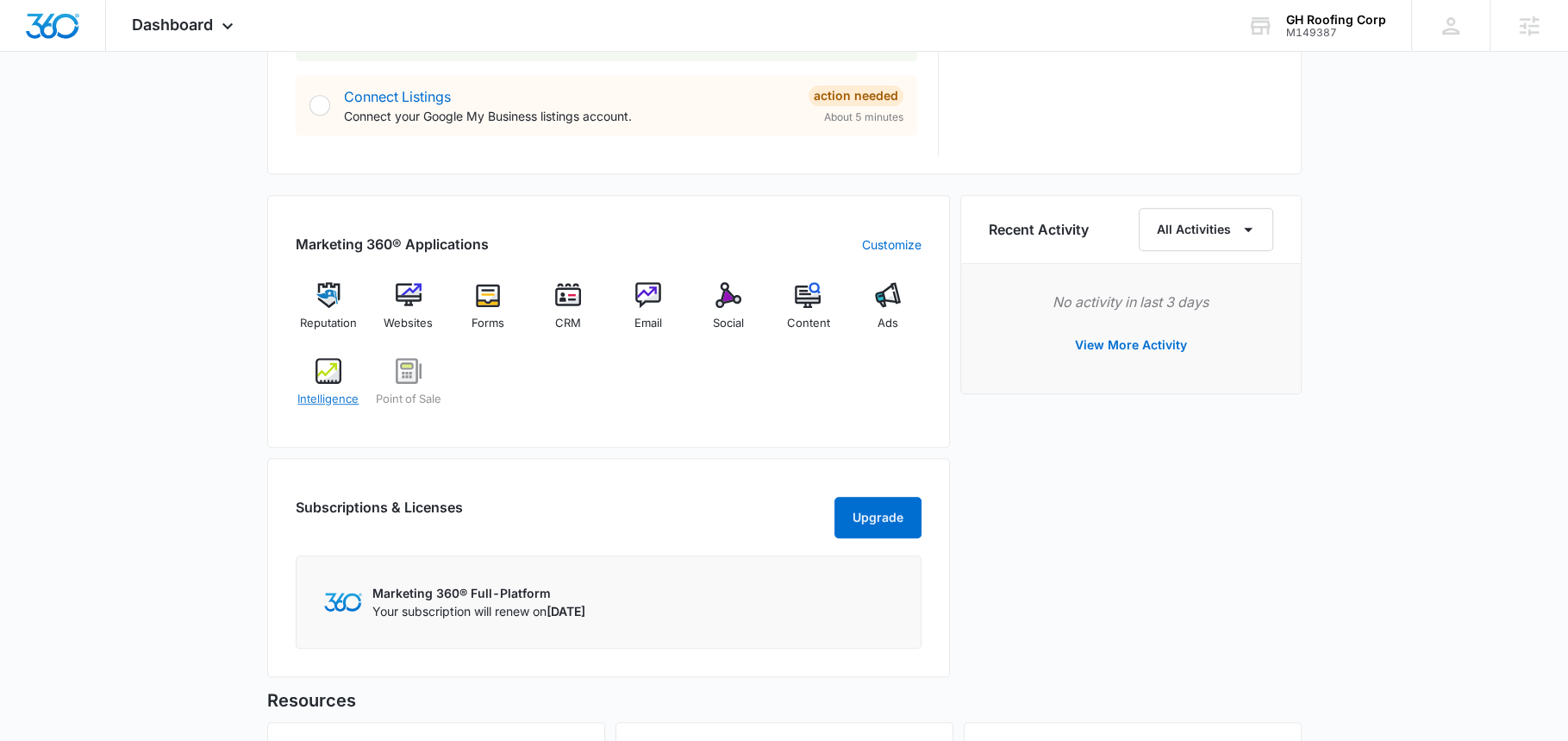
click at [342, 358] on div "Intelligence" at bounding box center [329, 388] width 66 height 62
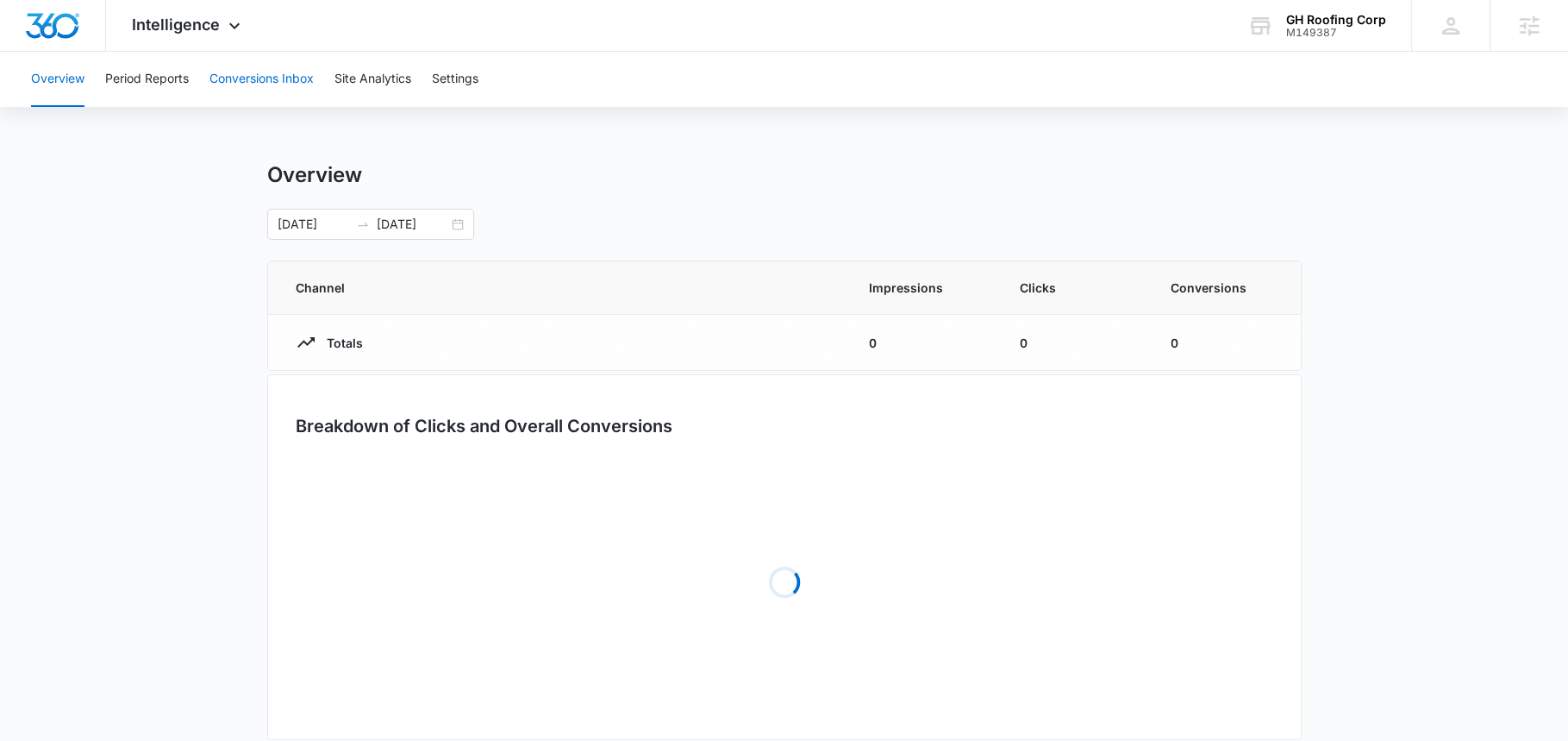
click at [273, 84] on button "Conversions Inbox" at bounding box center [261, 80] width 105 height 55
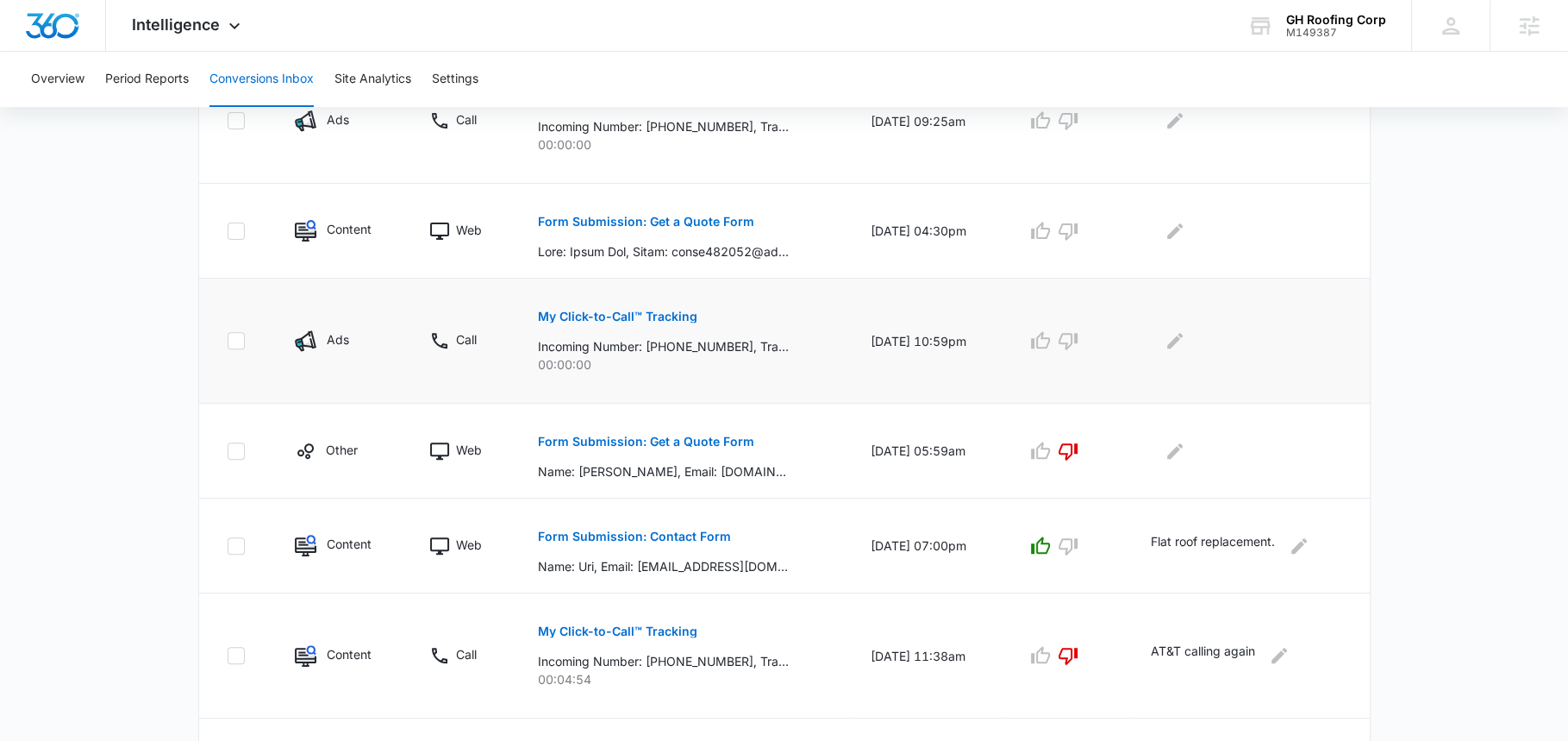
scroll to position [444, 0]
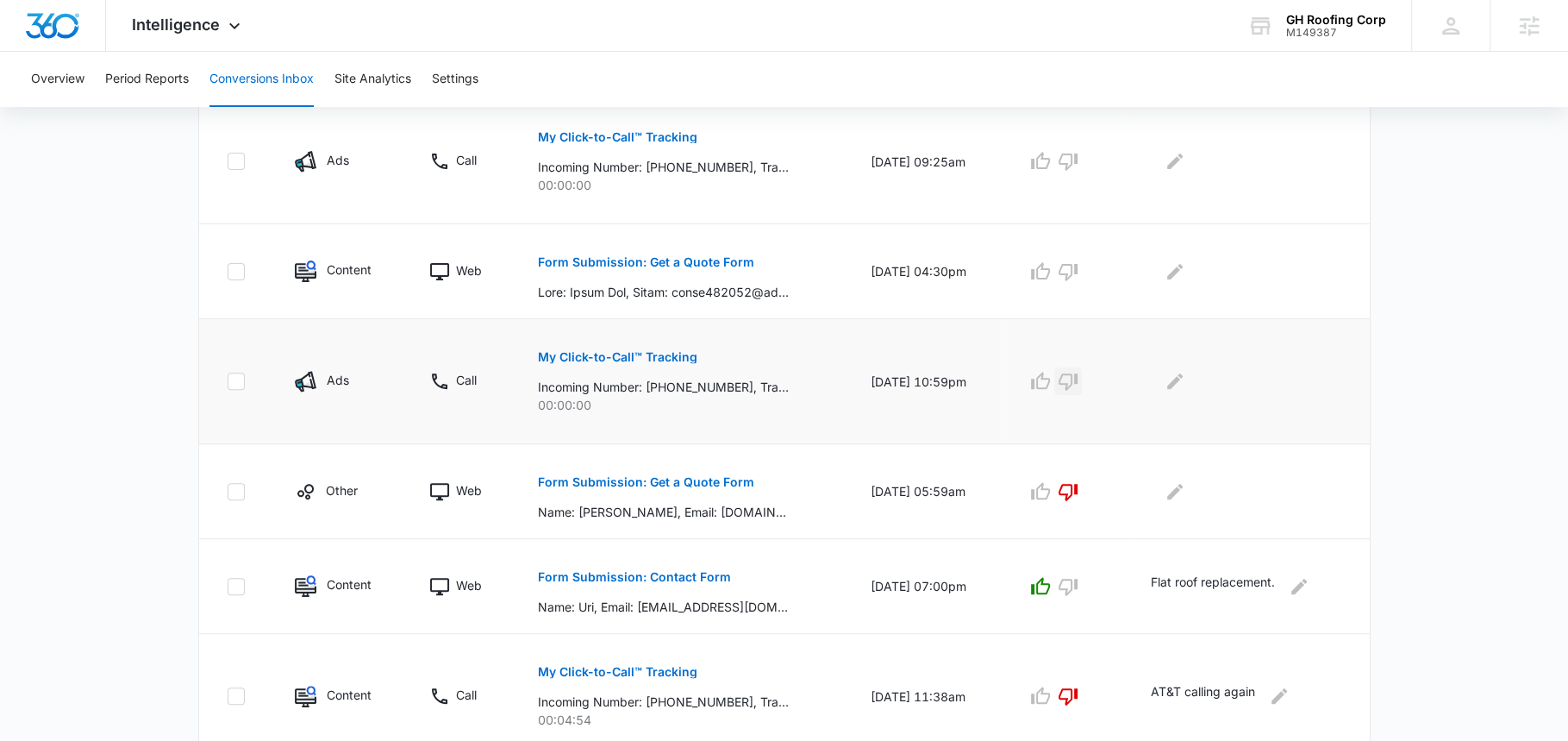
click at [1078, 378] on icon "button" at bounding box center [1068, 380] width 21 height 21
click at [1078, 155] on icon "button" at bounding box center [1068, 162] width 19 height 17
click at [704, 261] on p "Form Submission: Get a Quote Form" at bounding box center [646, 261] width 216 height 12
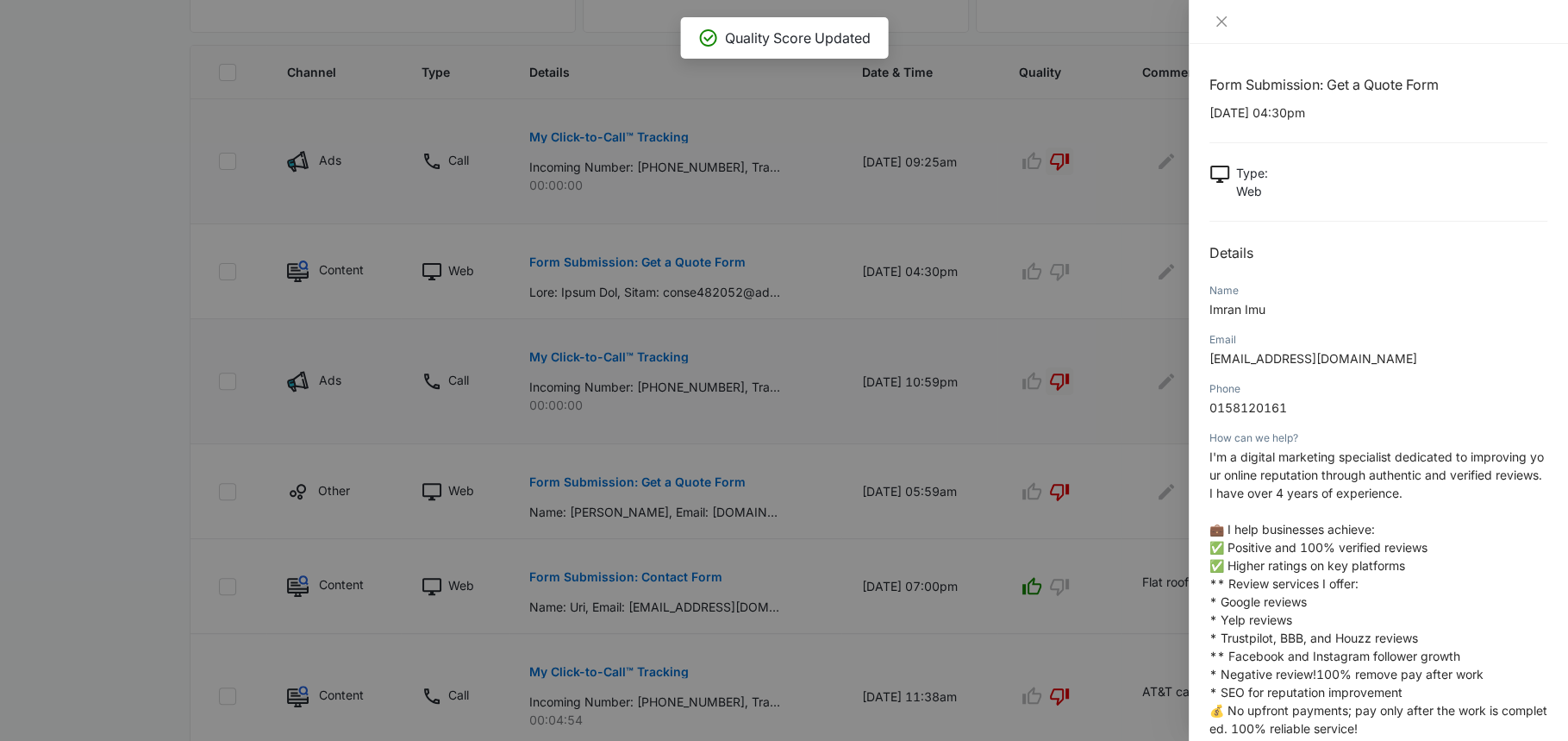
click at [1085, 243] on div at bounding box center [784, 370] width 1568 height 741
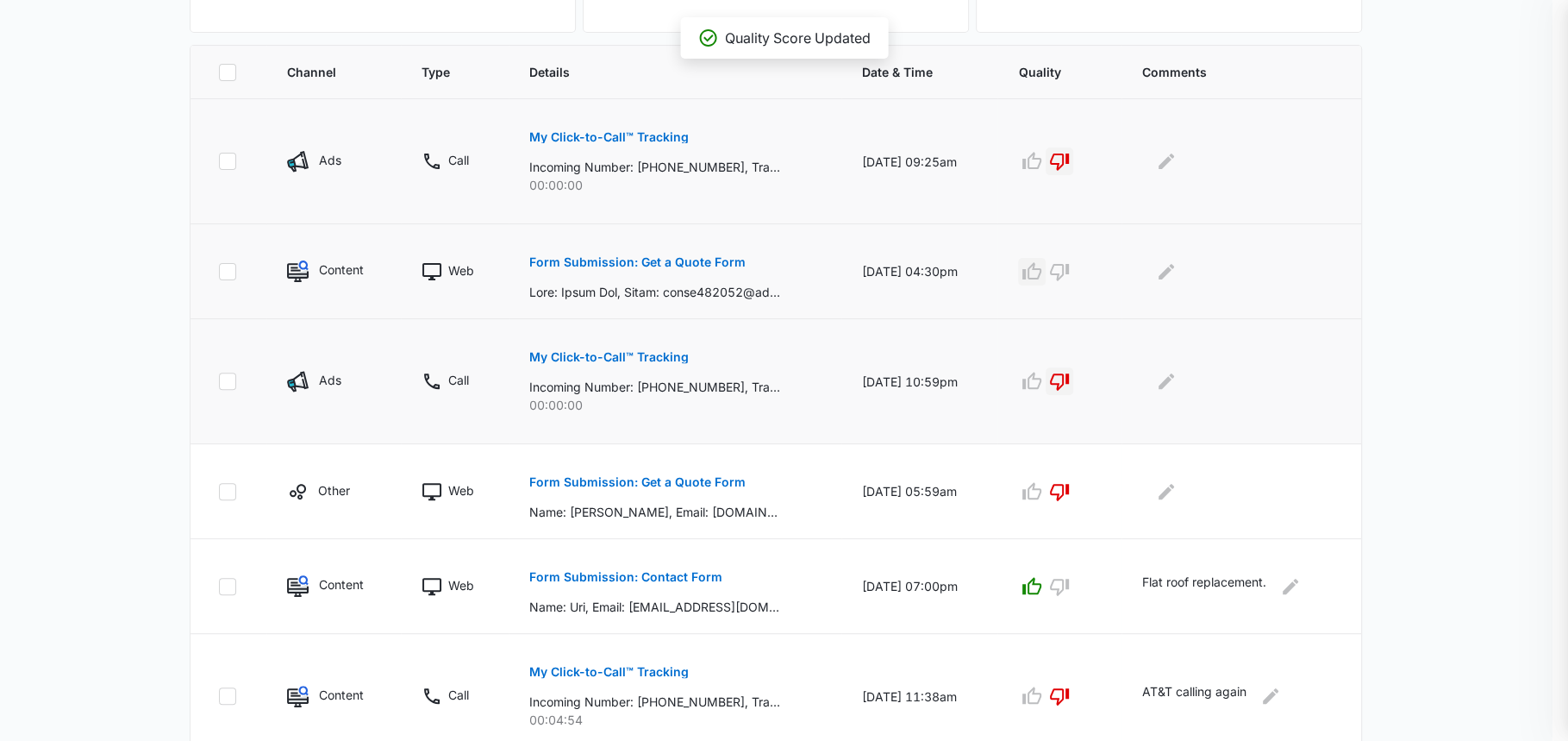
click at [1046, 265] on button "button" at bounding box center [1031, 271] width 28 height 28
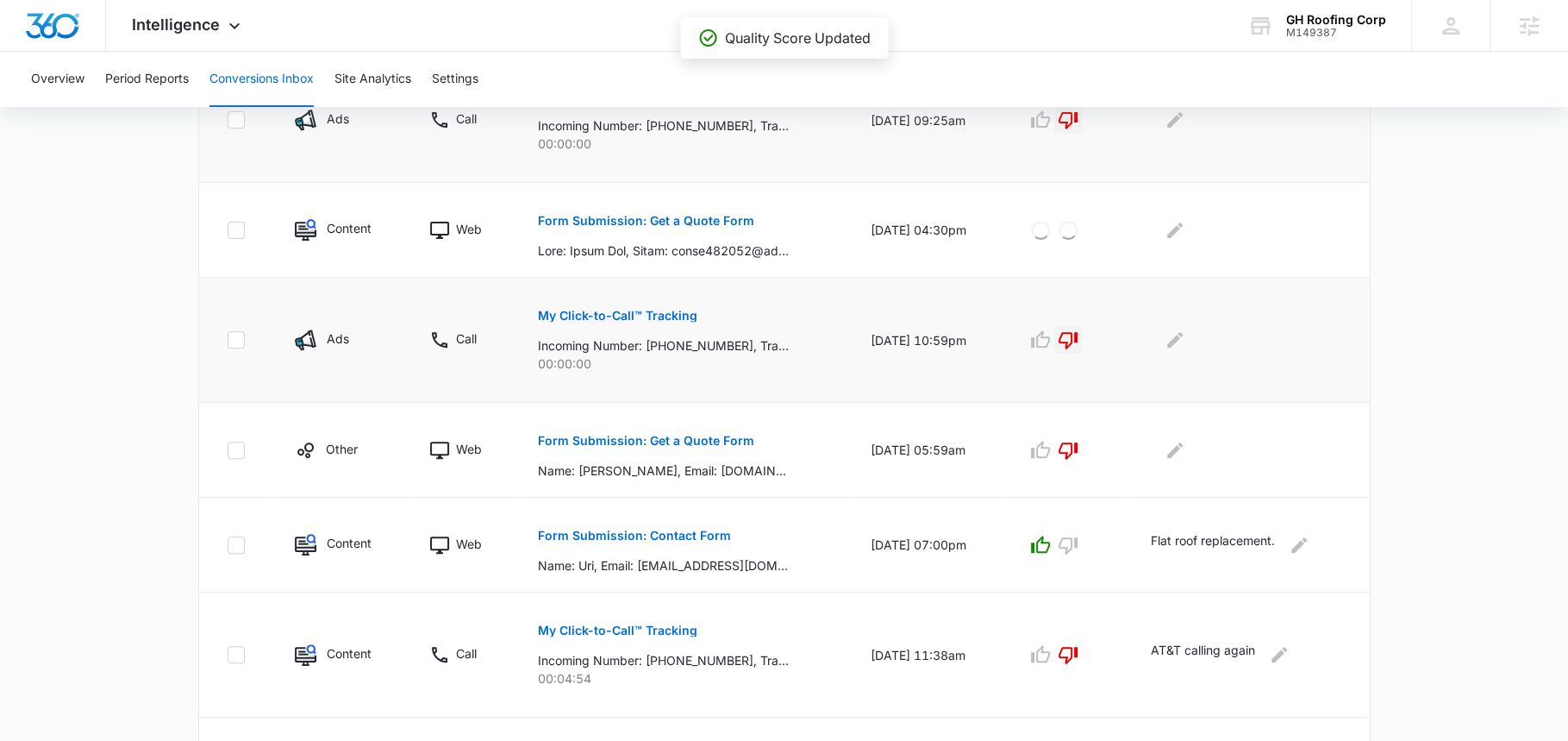
scroll to position [497, 0]
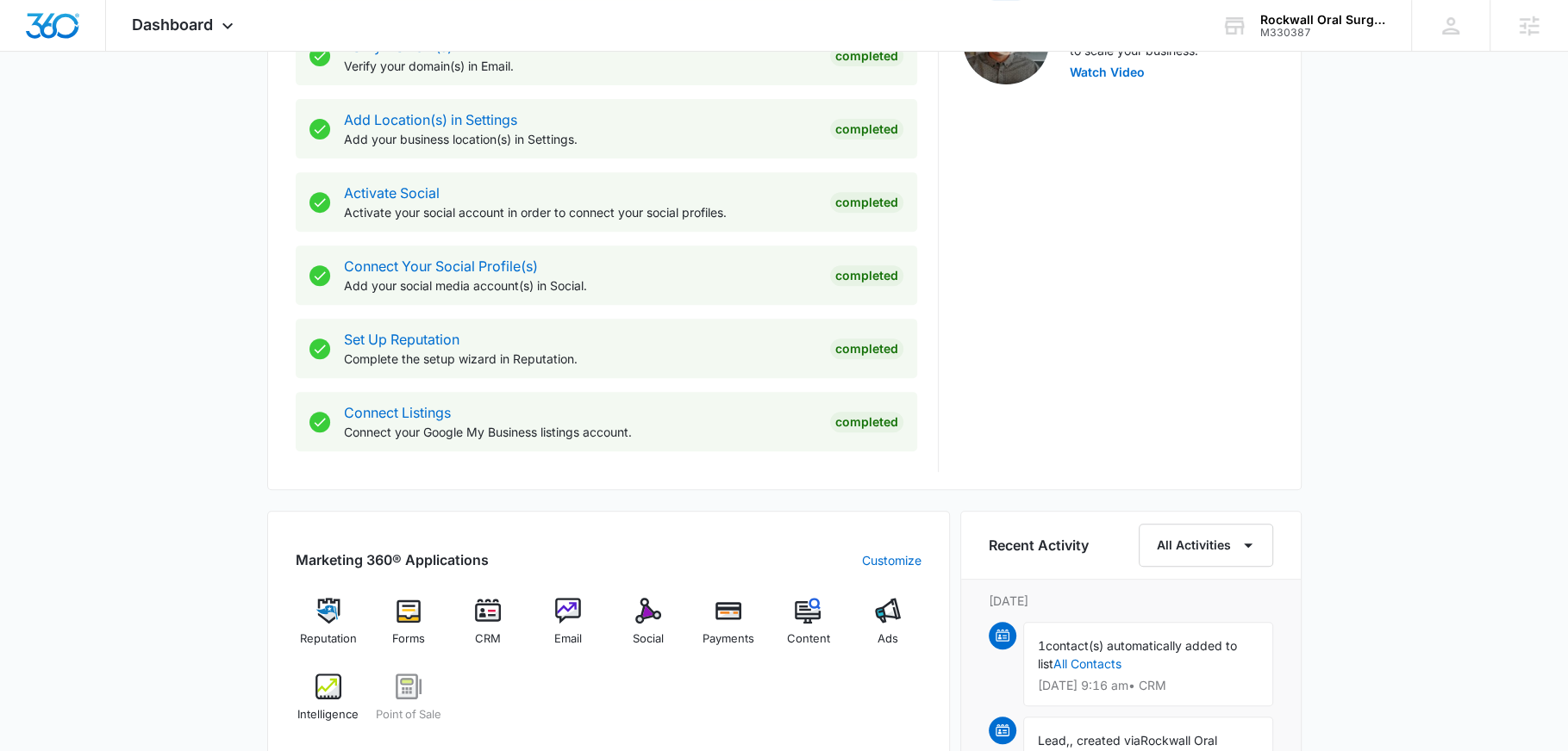
scroll to position [647, 0]
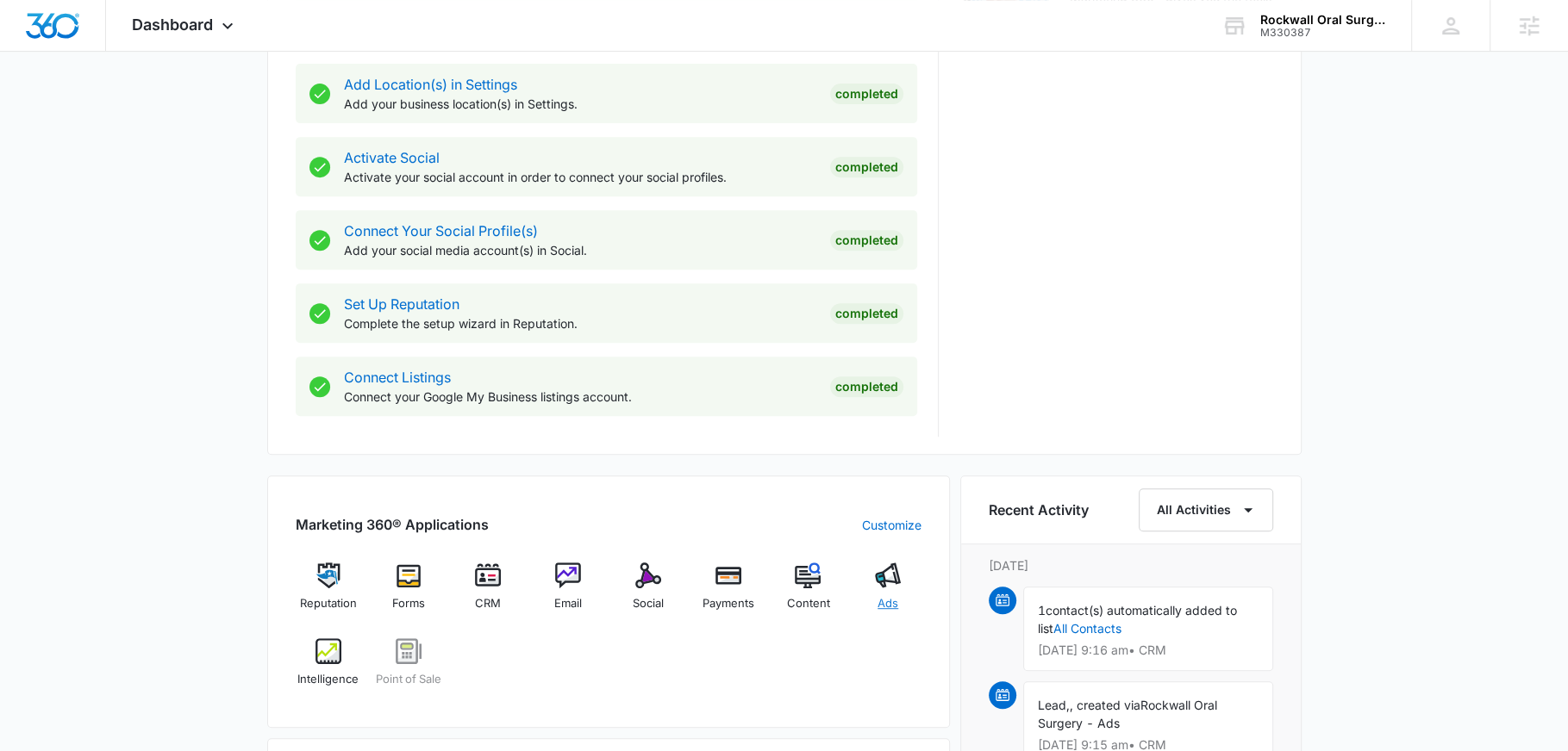
click at [875, 584] on img at bounding box center [887, 575] width 26 height 26
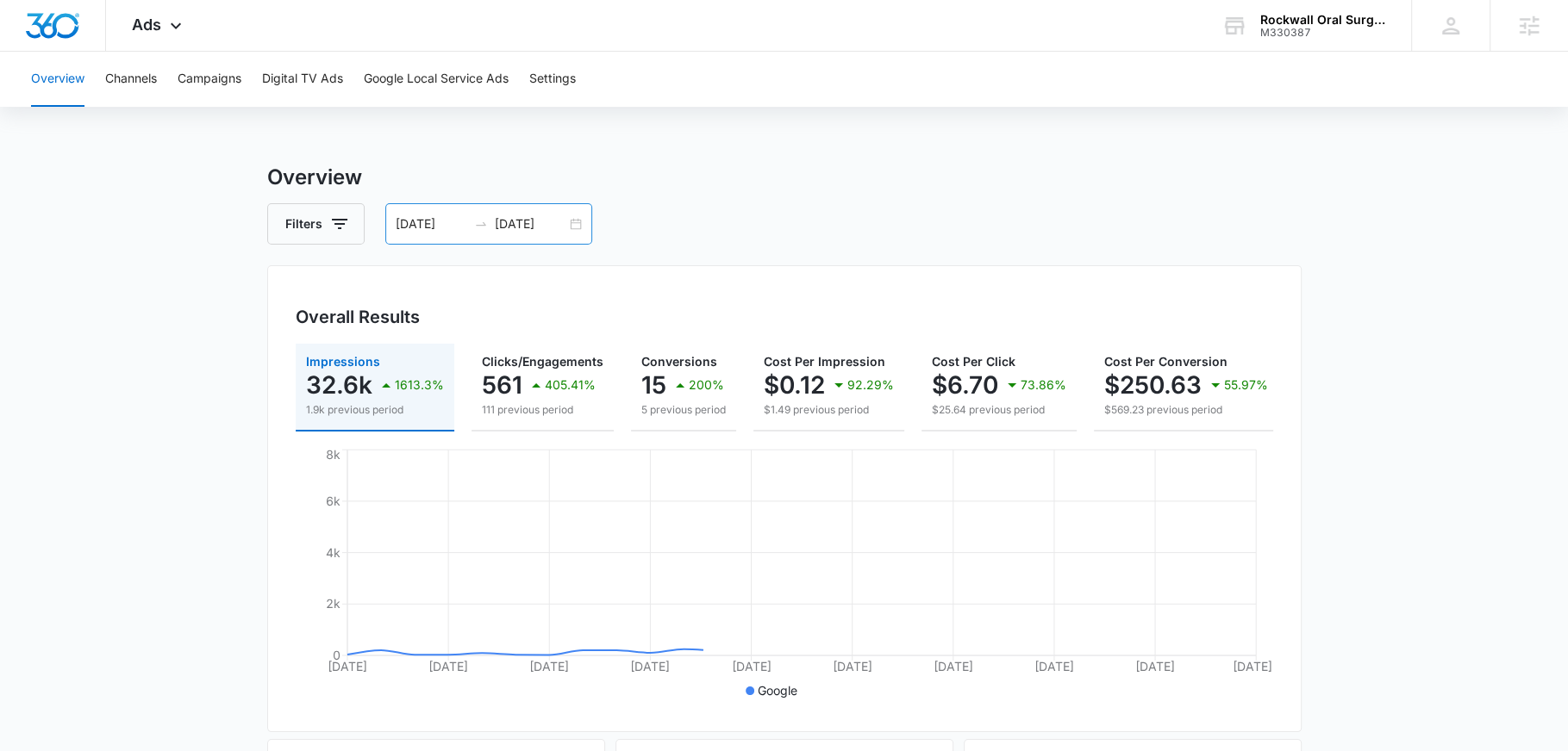
click at [520, 219] on input "09/28/2025" at bounding box center [530, 224] width 72 height 19
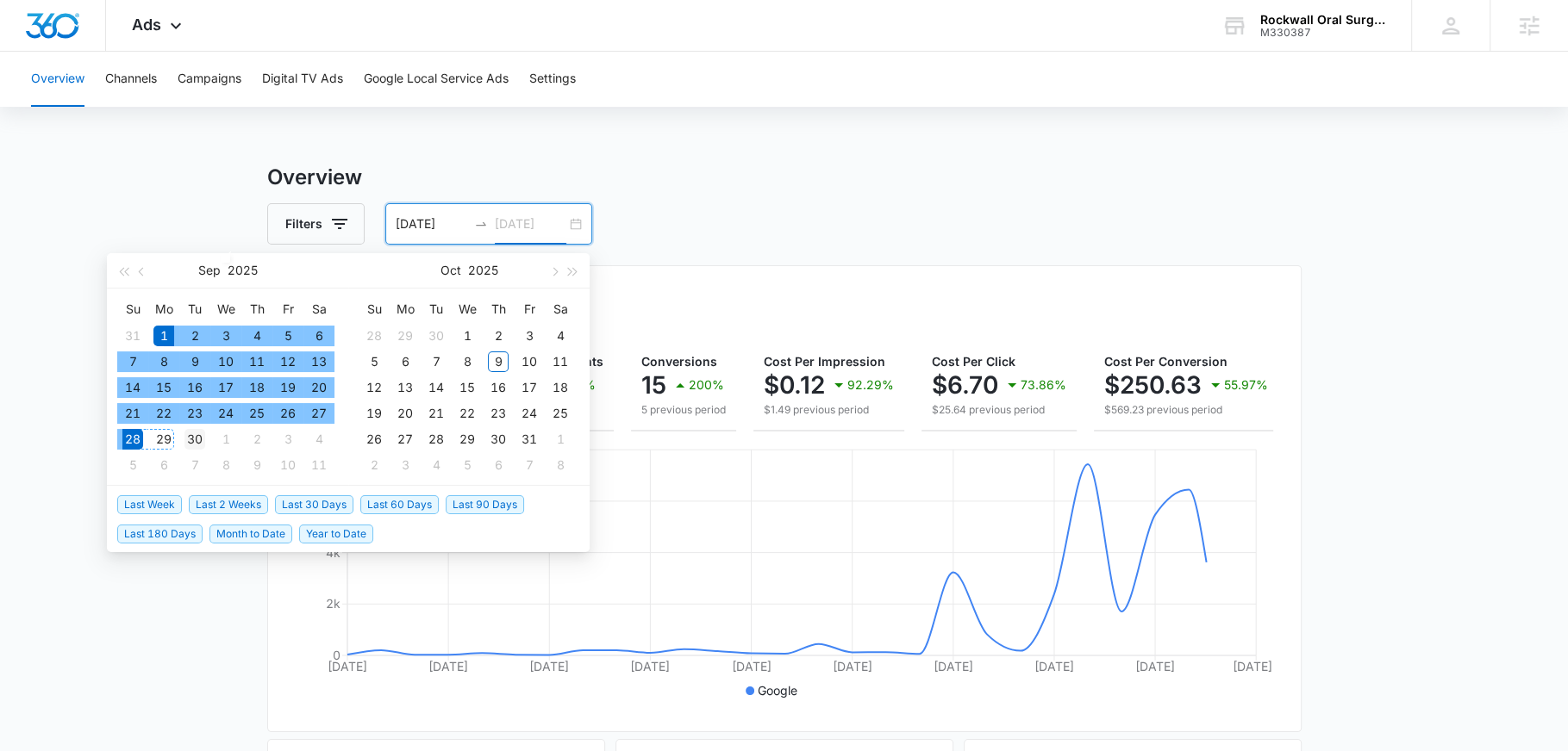
type input "09/30/2025"
click at [196, 439] on div "30" at bounding box center [194, 439] width 21 height 21
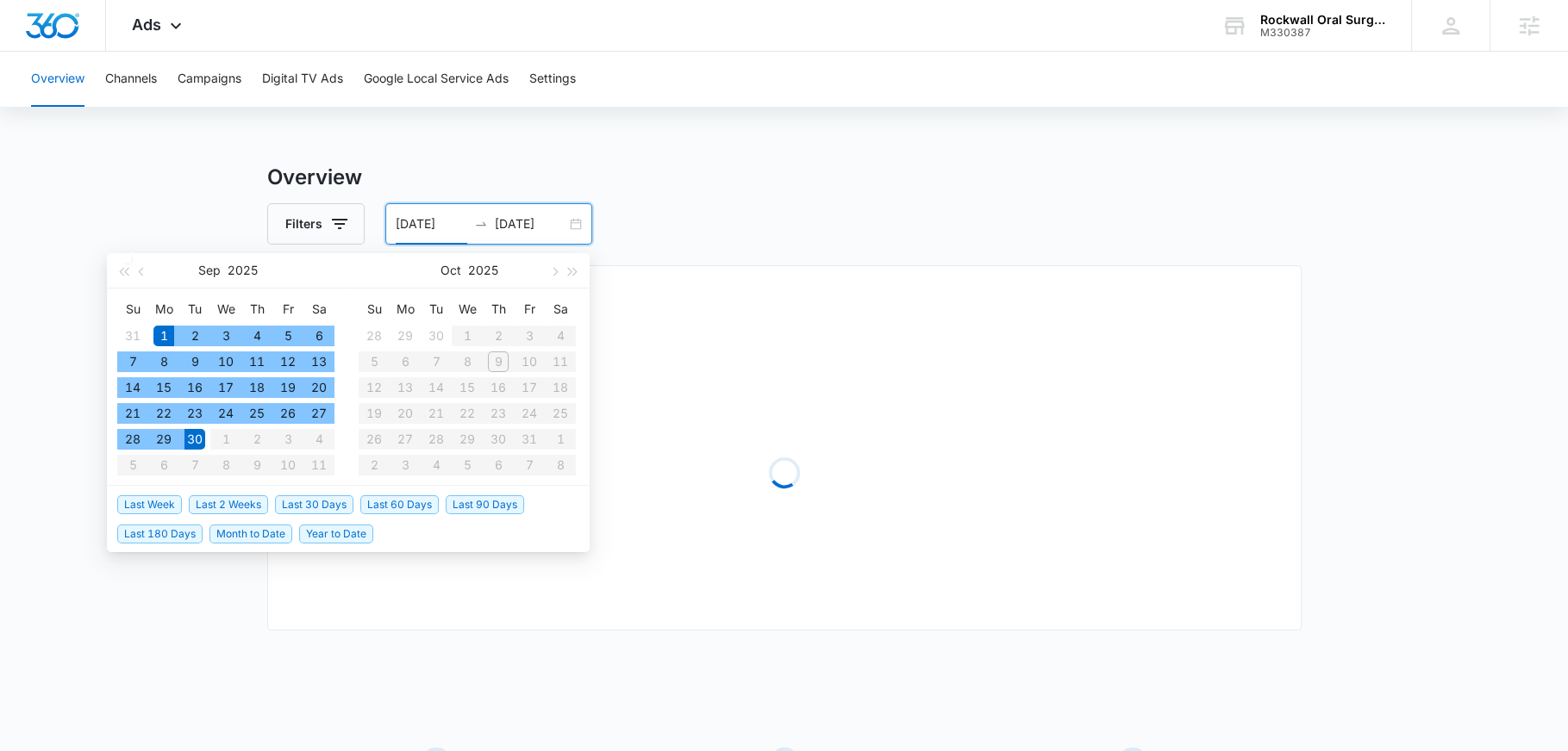
type input "09/01/2025"
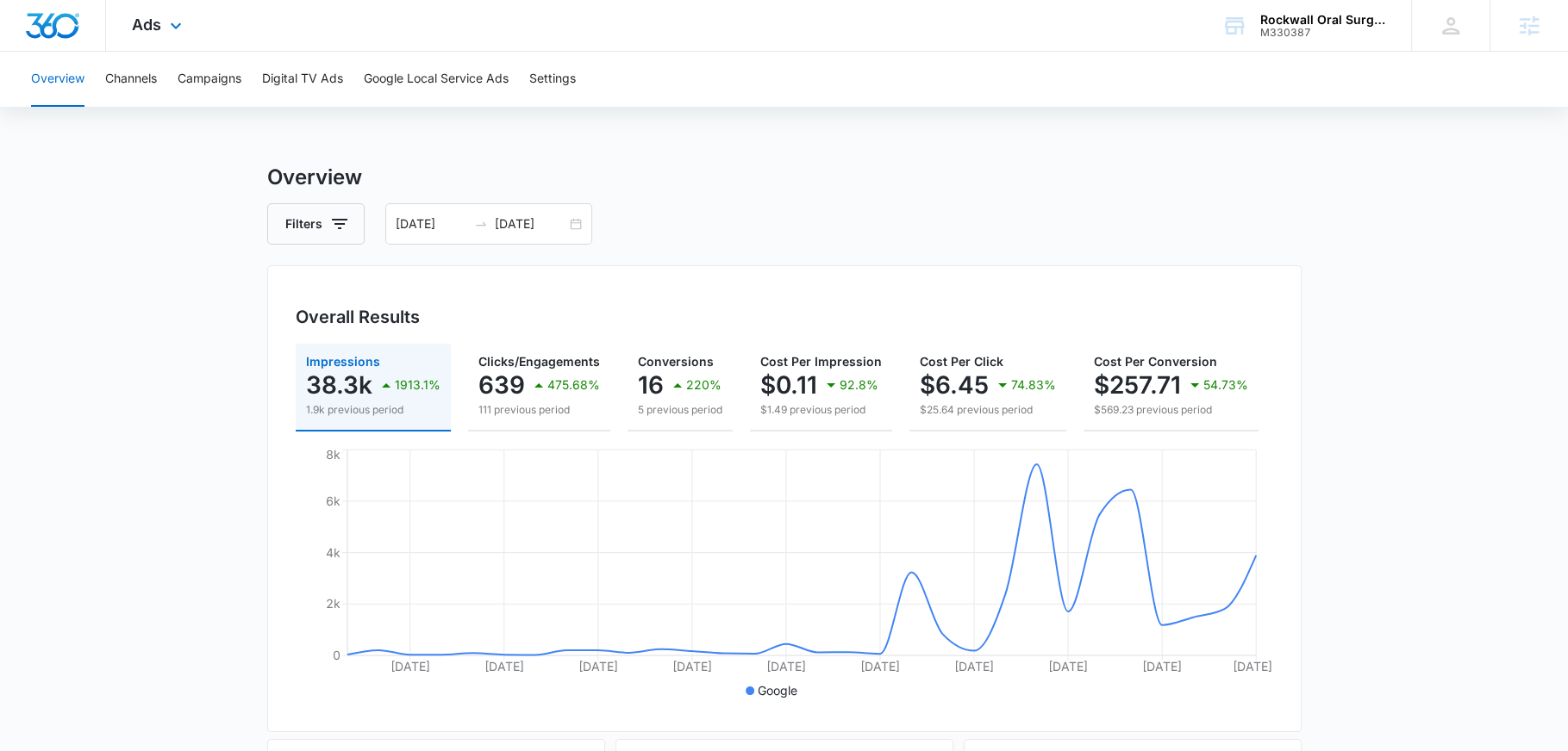
click at [162, 28] on div "Ads Apps Reputation Forms CRM Email Social Payments POS Content Ads Intelligenc…" at bounding box center [159, 25] width 106 height 51
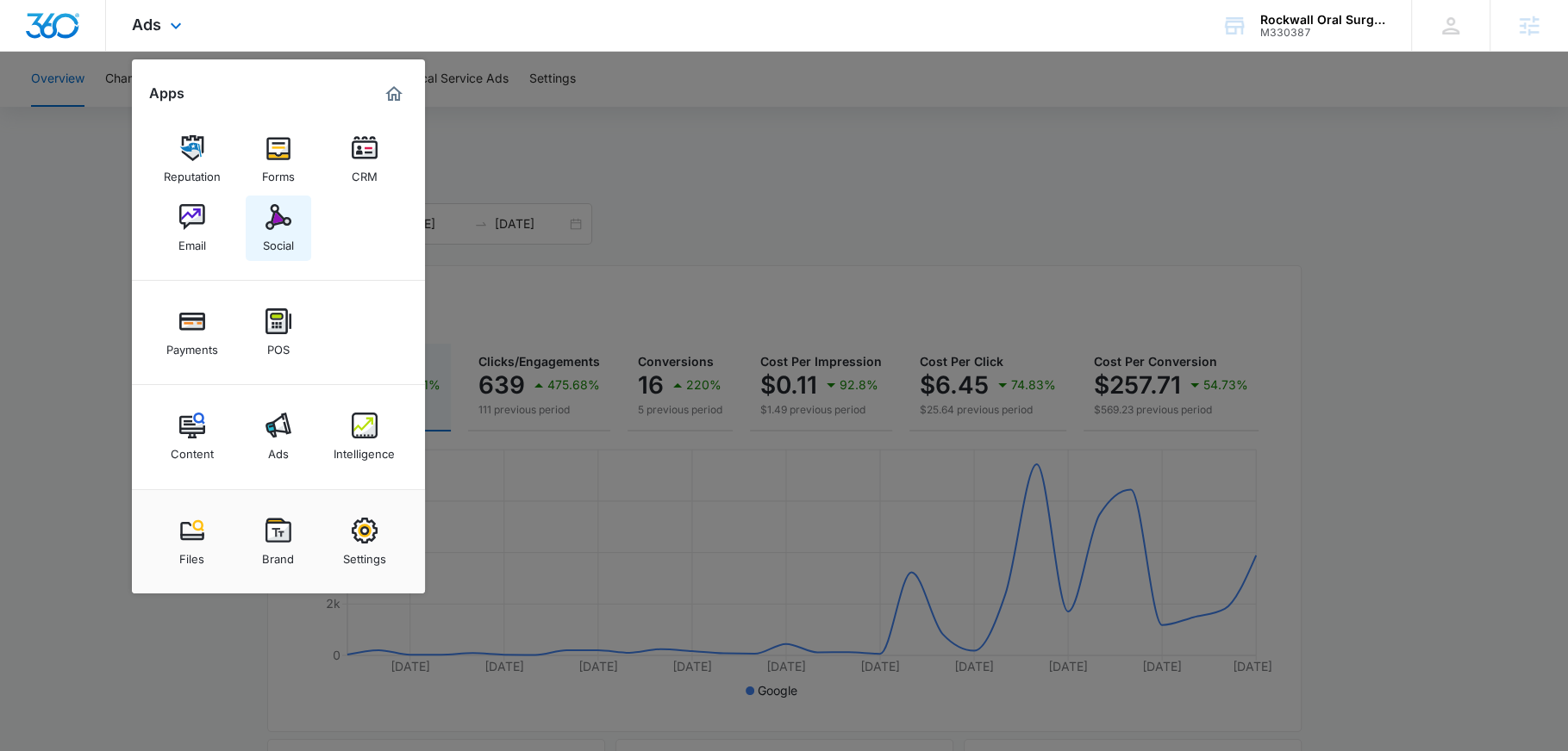
click at [268, 243] on div "Social" at bounding box center [278, 240] width 31 height 22
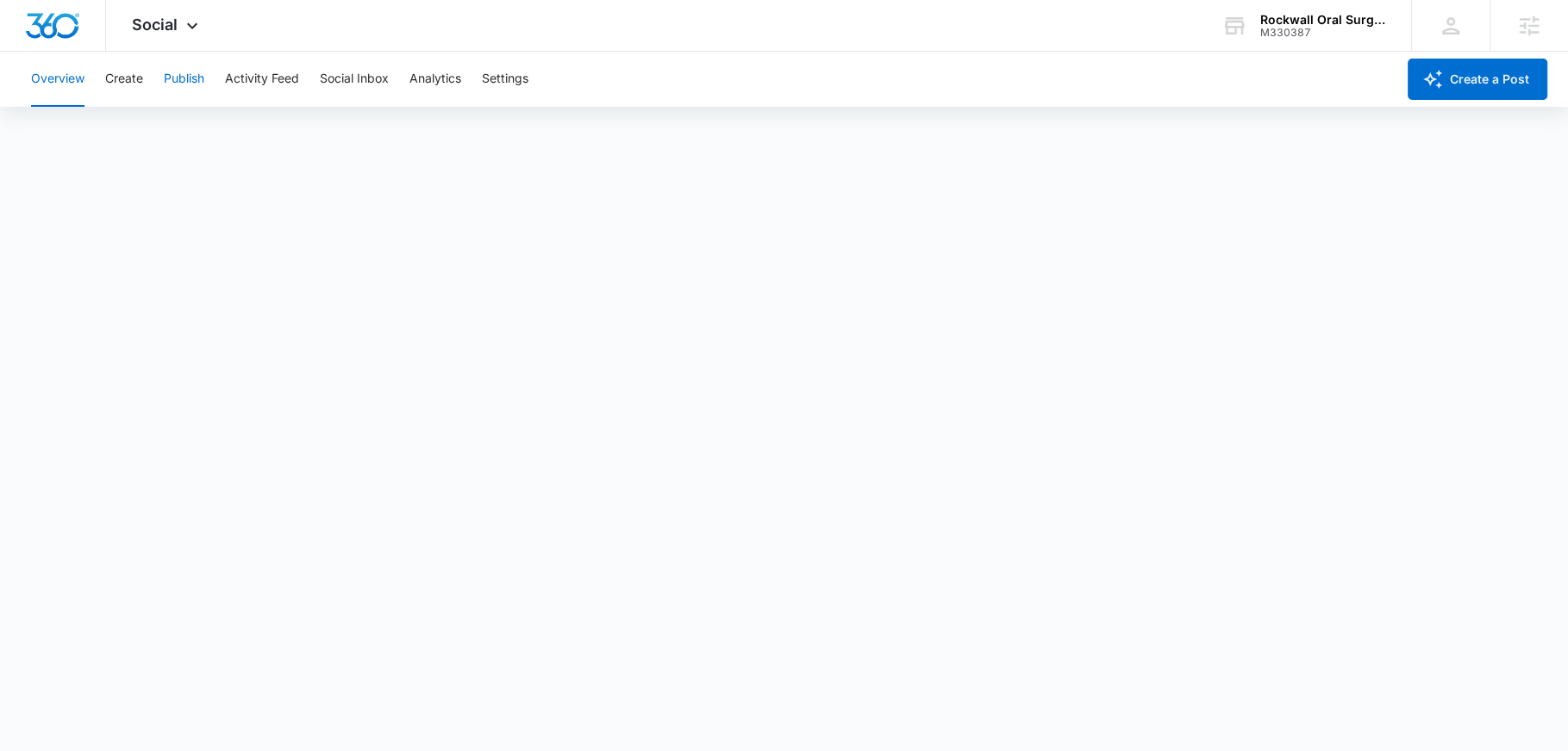
click at [186, 83] on button "Publish" at bounding box center [183, 80] width 40 height 55
click at [120, 76] on button "Create" at bounding box center [124, 80] width 38 height 55
click at [154, 132] on button "Approvals" at bounding box center [168, 131] width 58 height 48
click at [179, 21] on div "Social Apps Reputation Forms CRM Email Social Payments POS Content Ads Intellig…" at bounding box center [167, 25] width 123 height 51
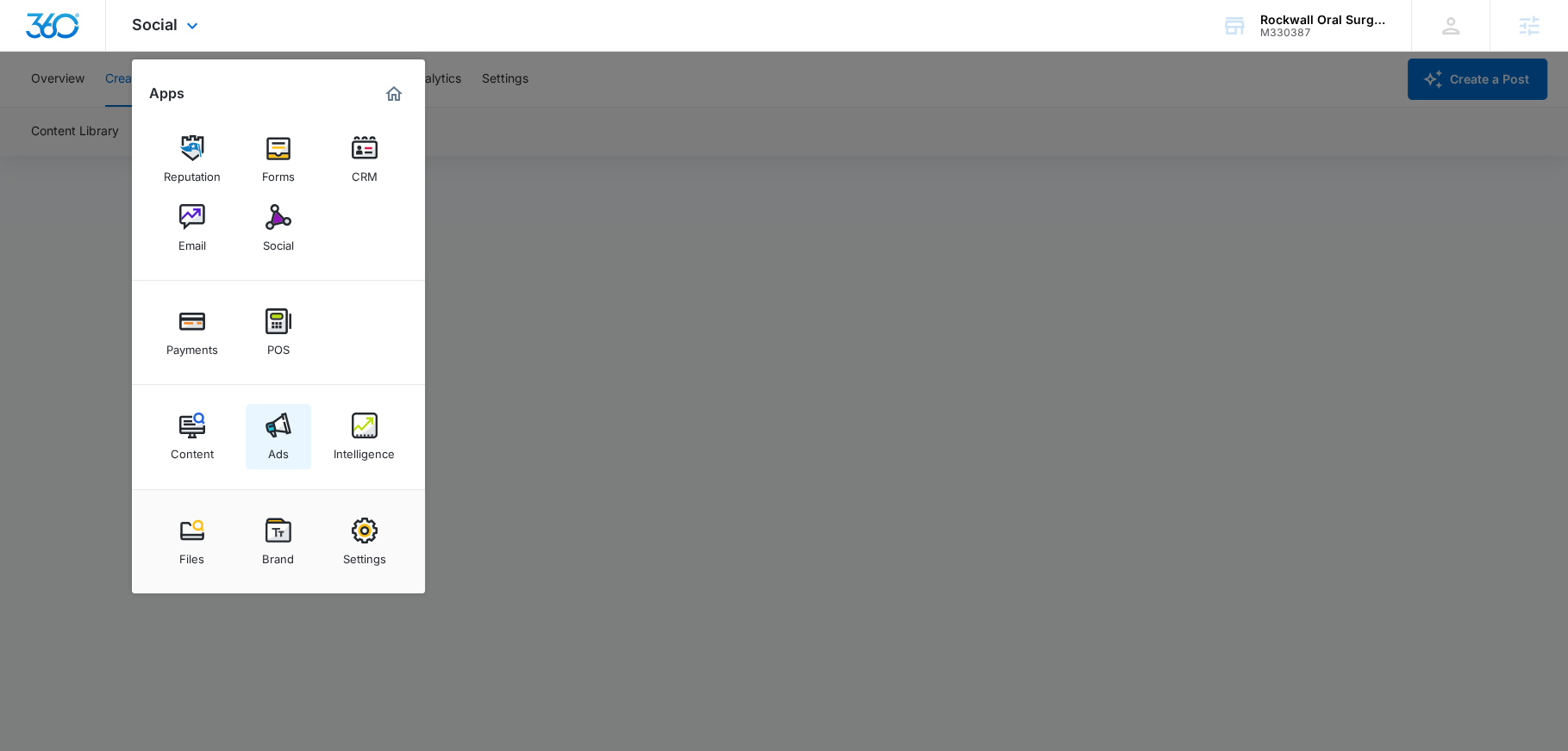
click at [282, 433] on img at bounding box center [278, 426] width 26 height 26
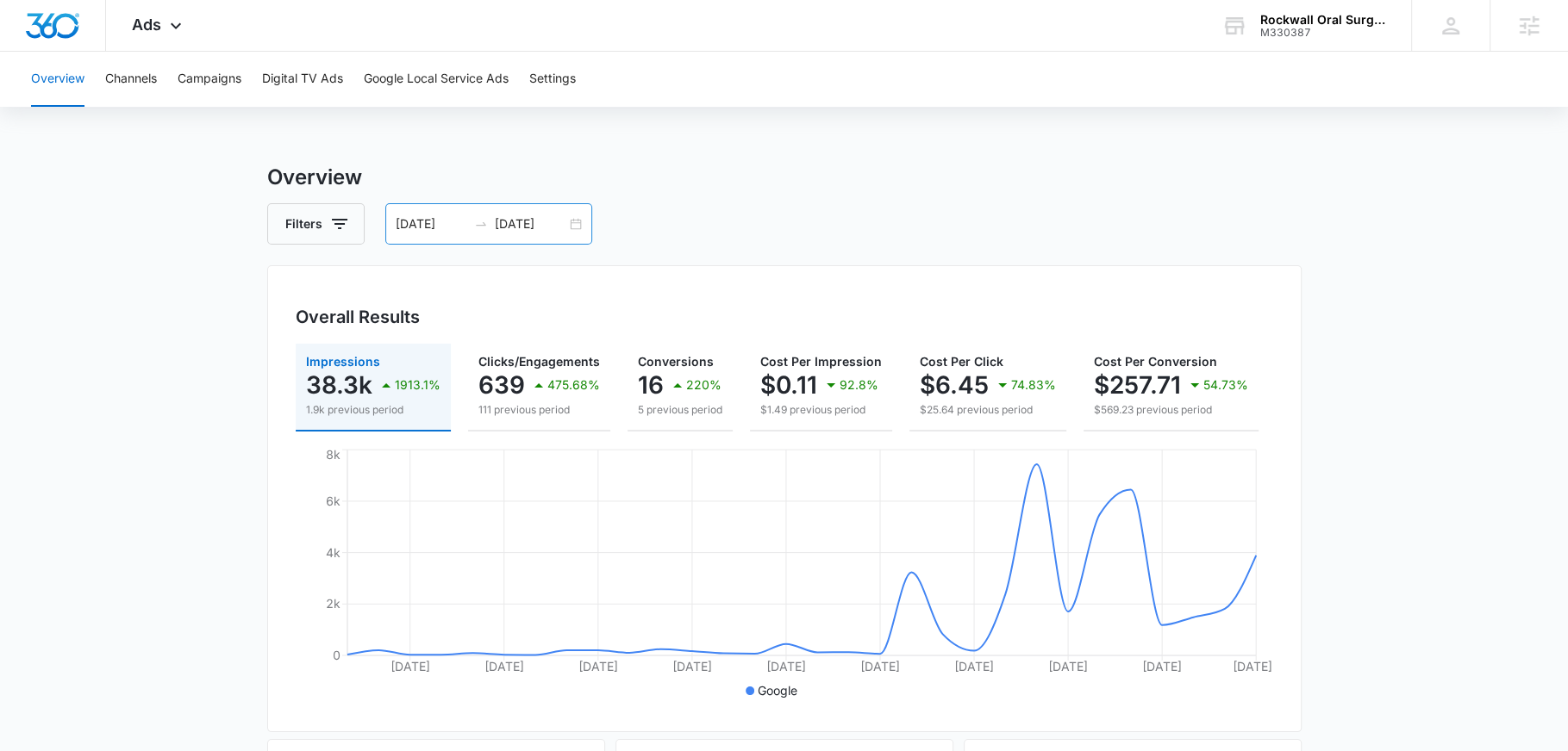
scroll to position [99, 0]
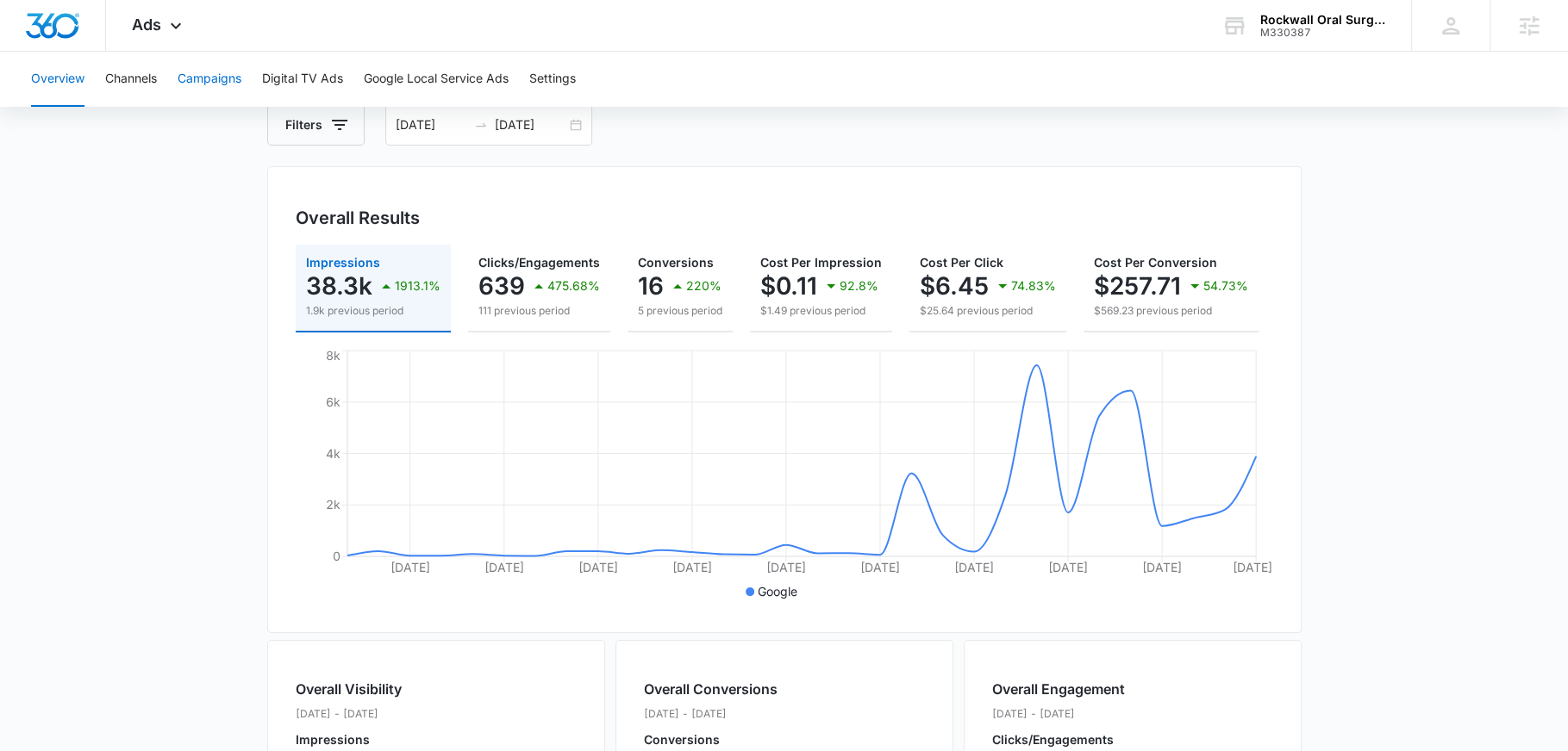
click at [227, 80] on button "Campaigns" at bounding box center [209, 80] width 64 height 55
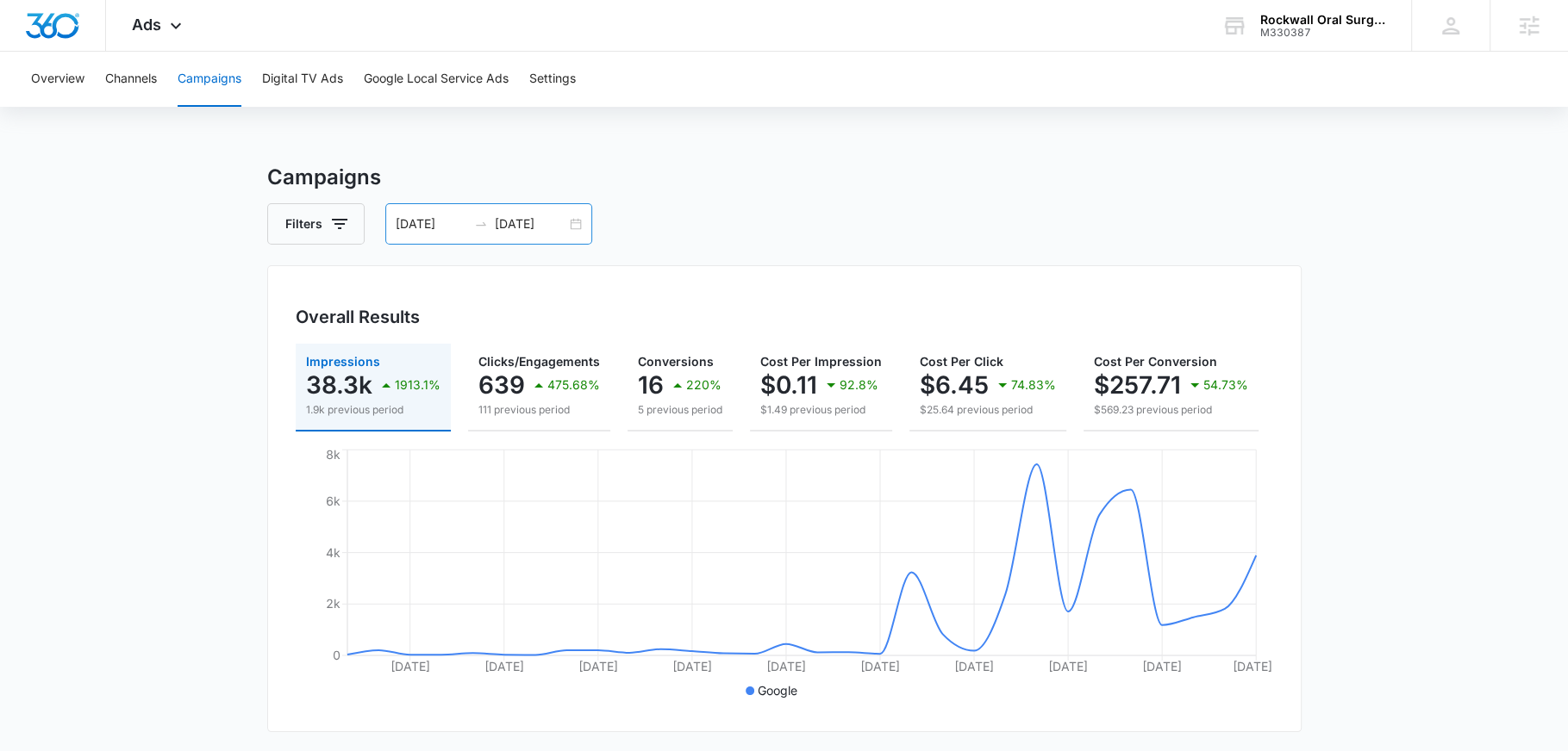
click at [536, 224] on input "09/30/2025" at bounding box center [530, 224] width 72 height 19
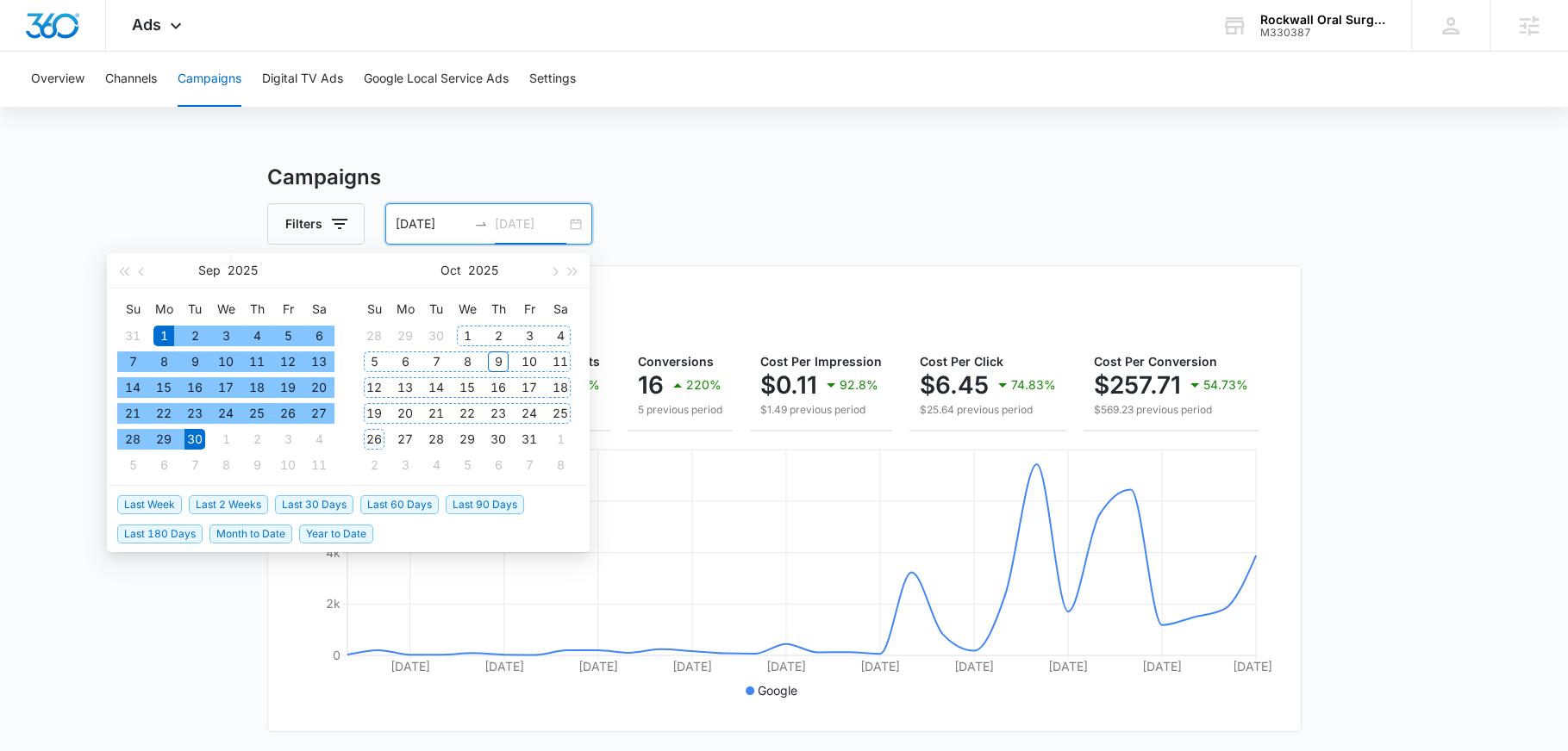
type input "09/30/2025"
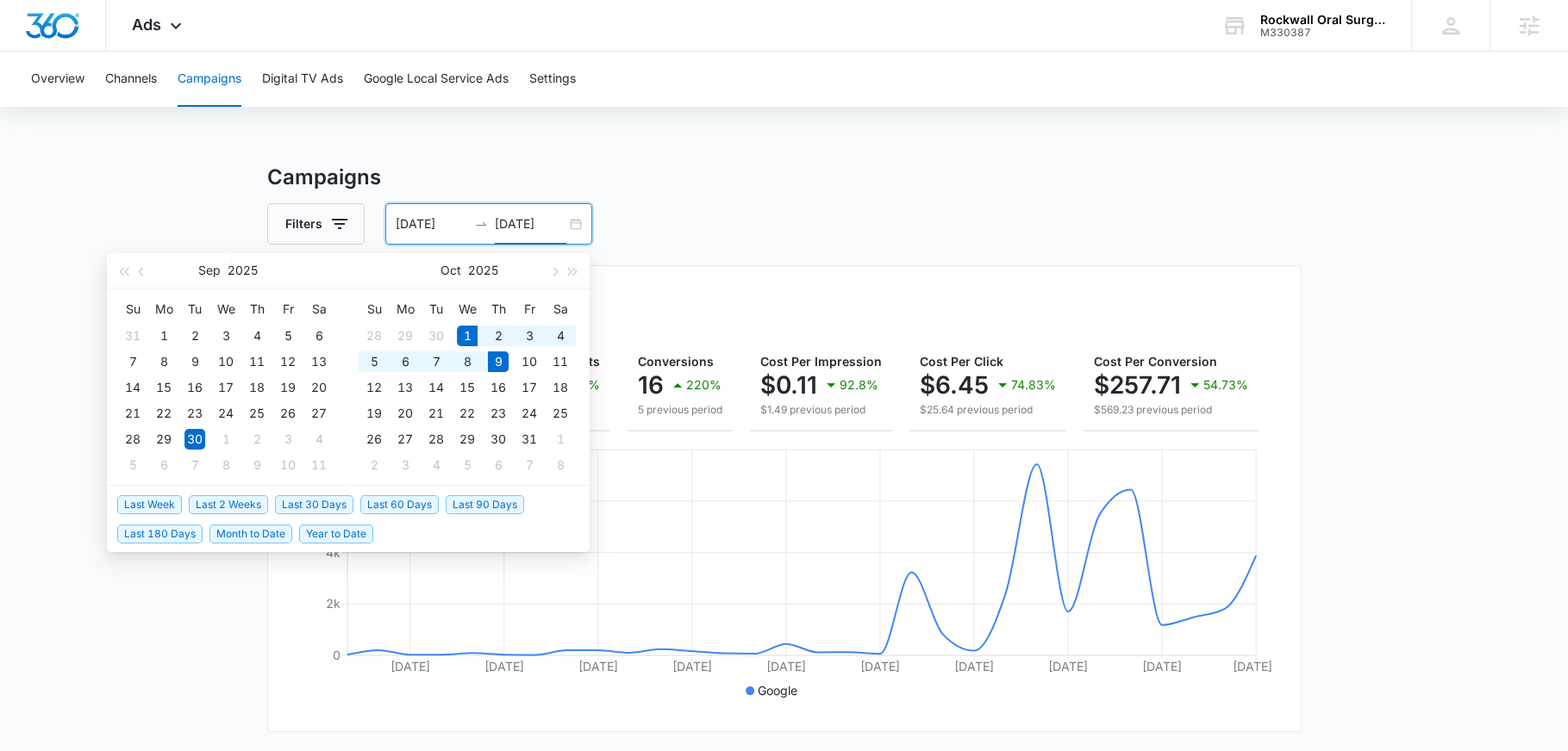
click at [270, 528] on span "Month to Date" at bounding box center [250, 534] width 83 height 19
type input "10/01/2025"
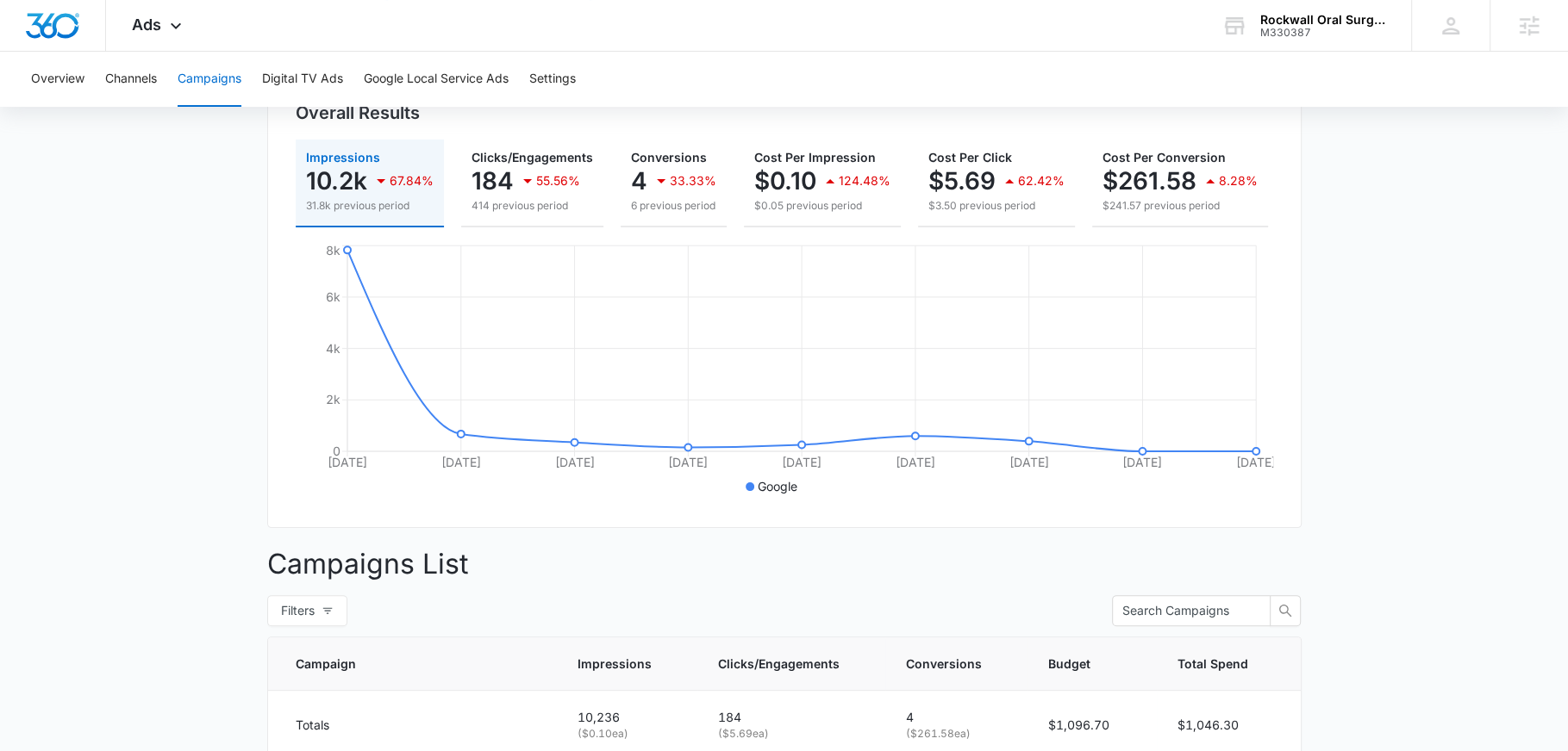
scroll to position [182, 0]
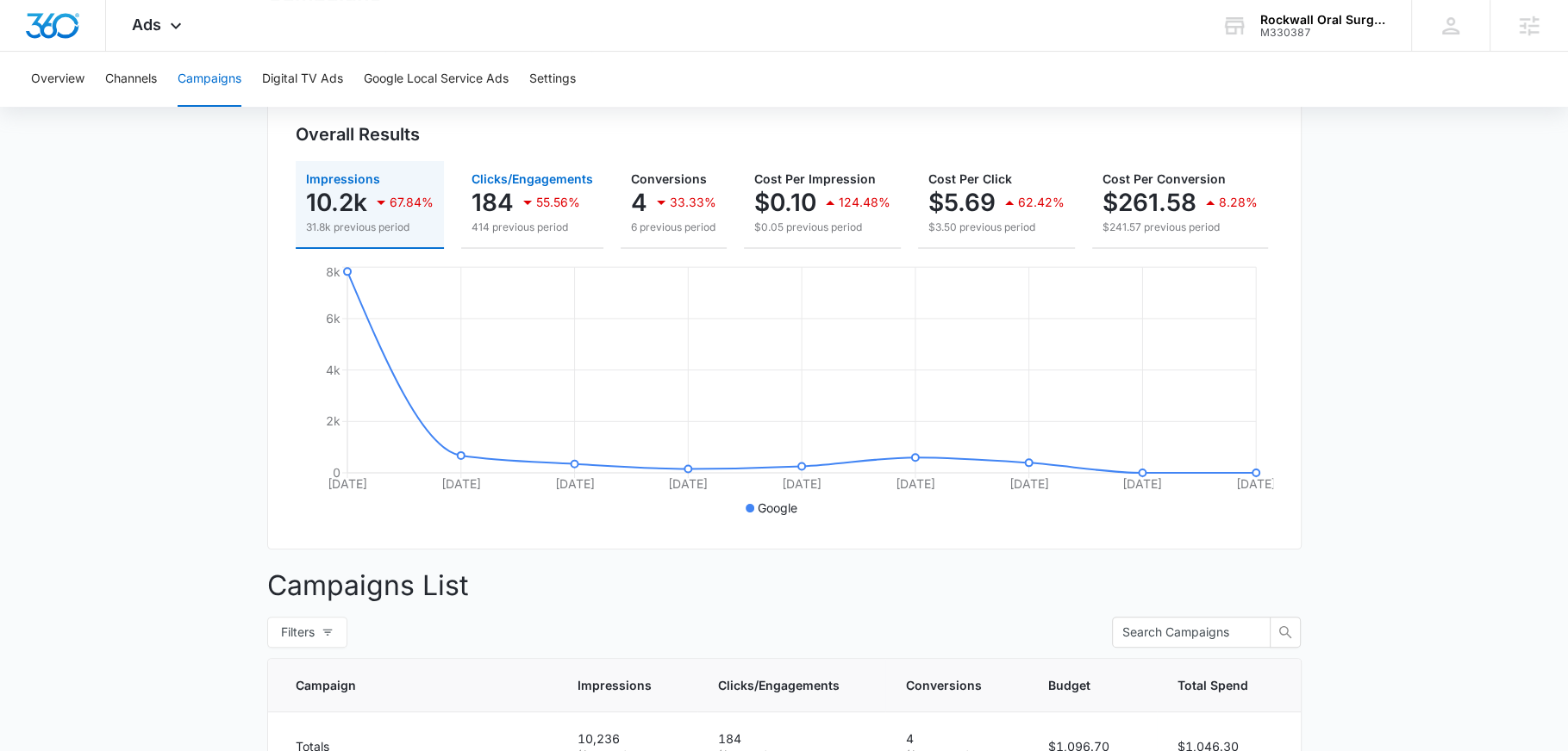
click at [528, 233] on p "414 previous period" at bounding box center [532, 227] width 122 height 15
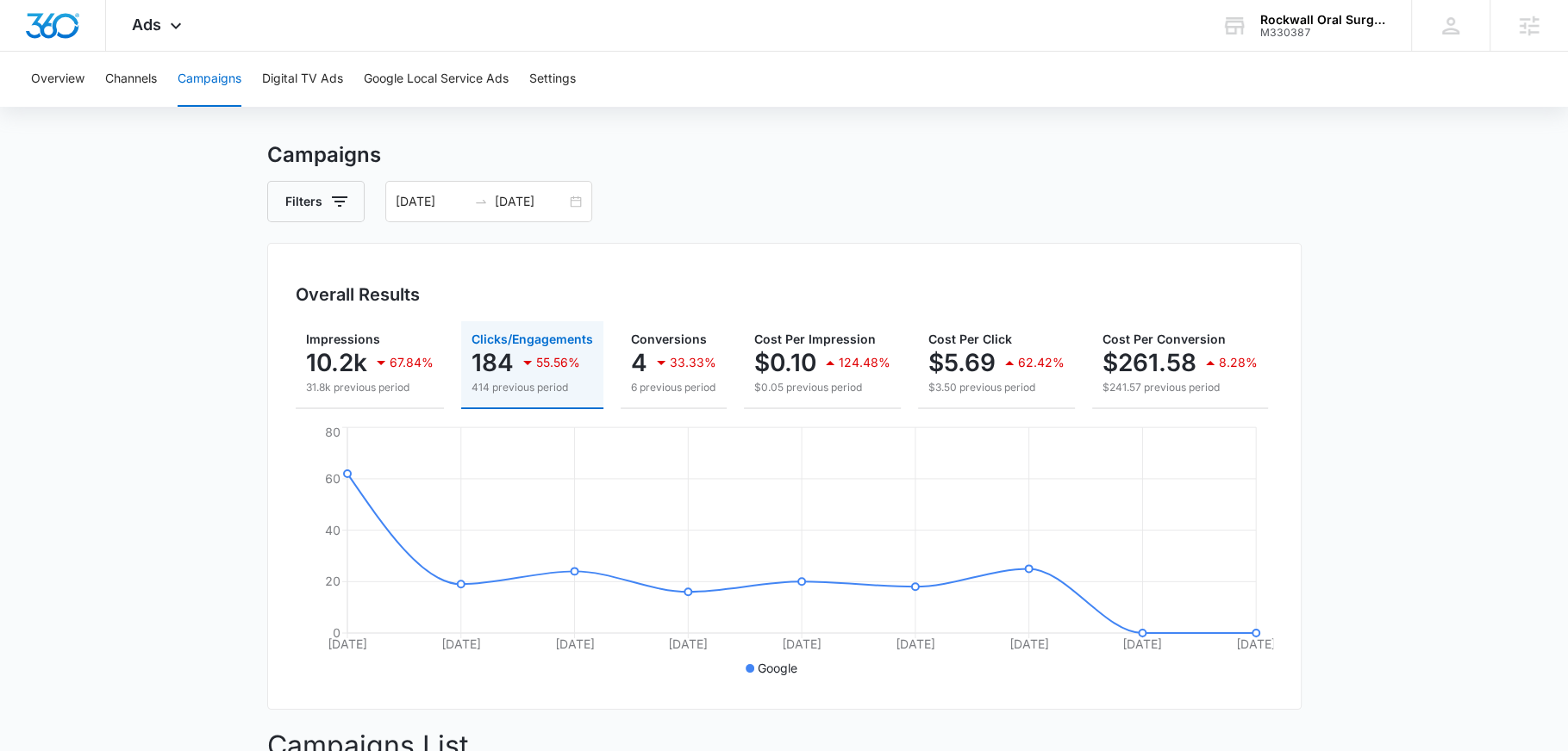
scroll to position [15, 0]
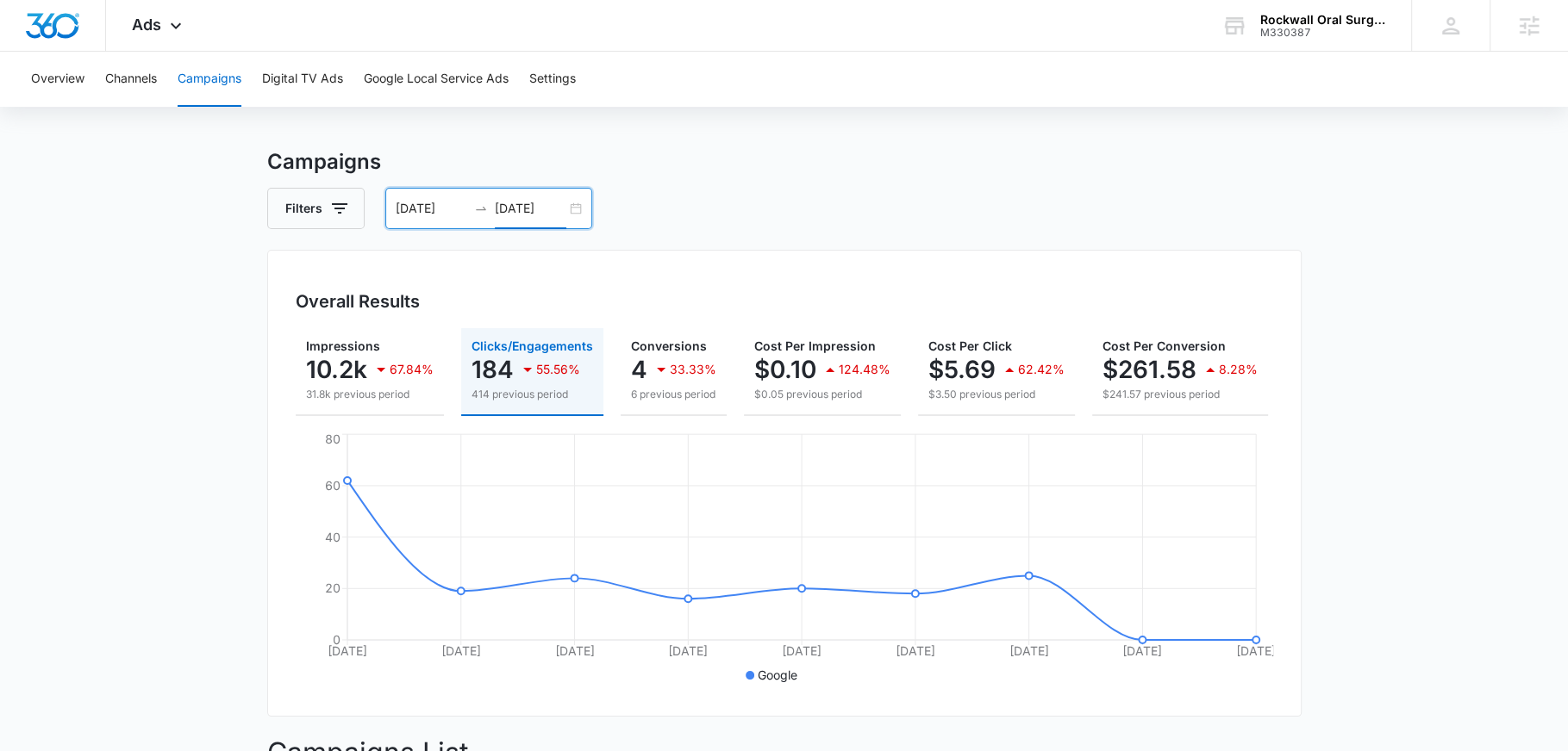
click at [526, 203] on input "10/09/2025" at bounding box center [530, 208] width 72 height 19
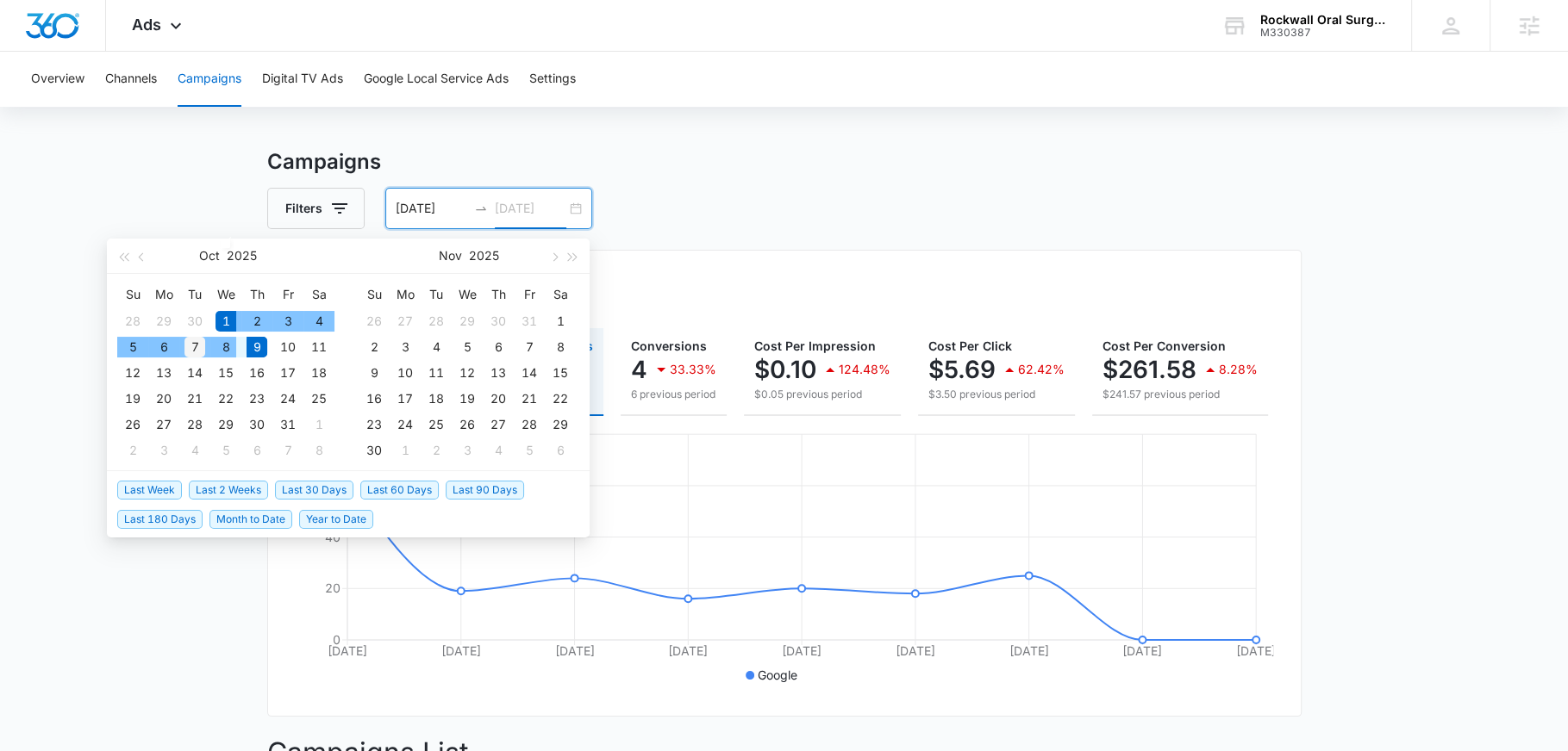
type input "10/07/2025"
click at [202, 346] on div "7" at bounding box center [194, 347] width 21 height 21
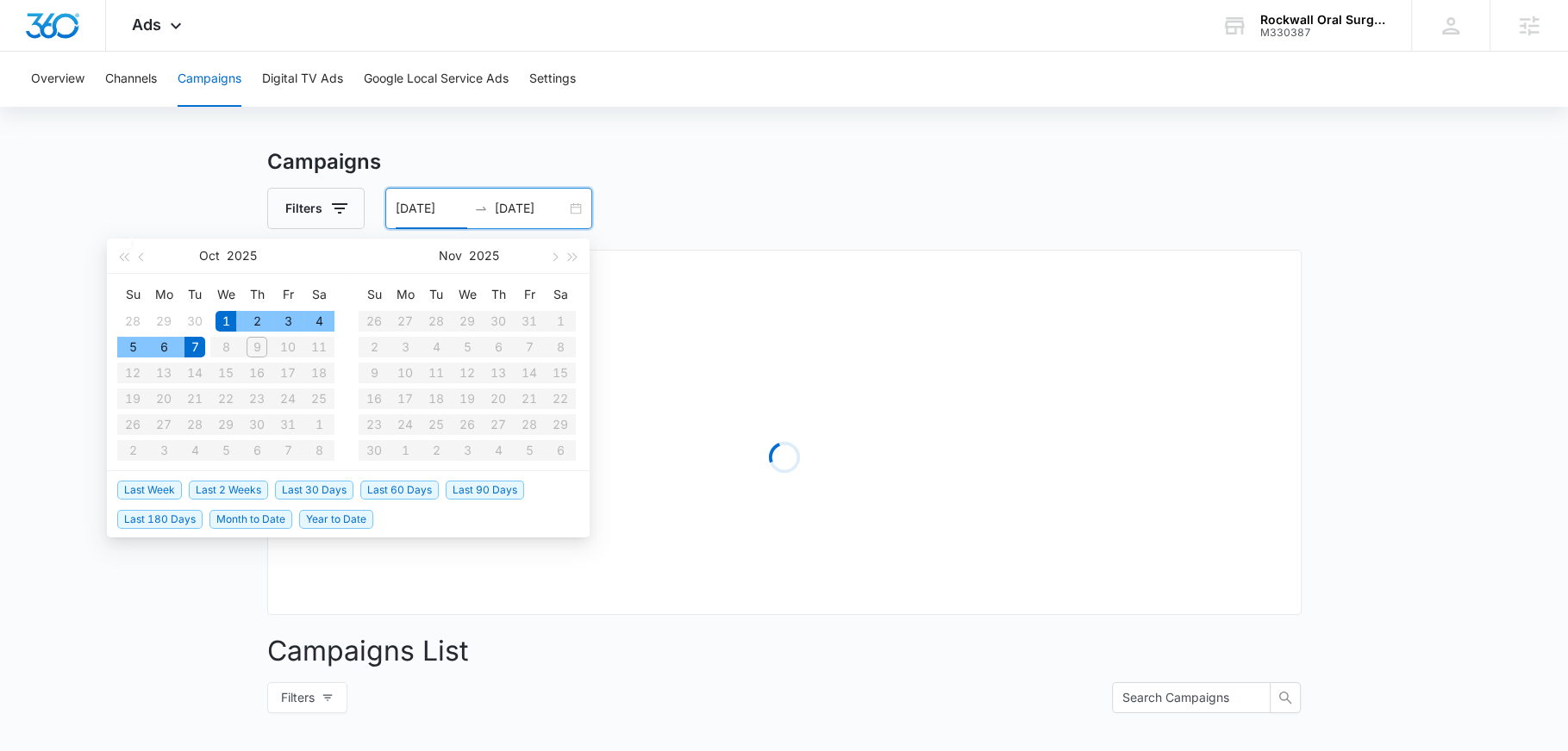
type input "10/01/2025"
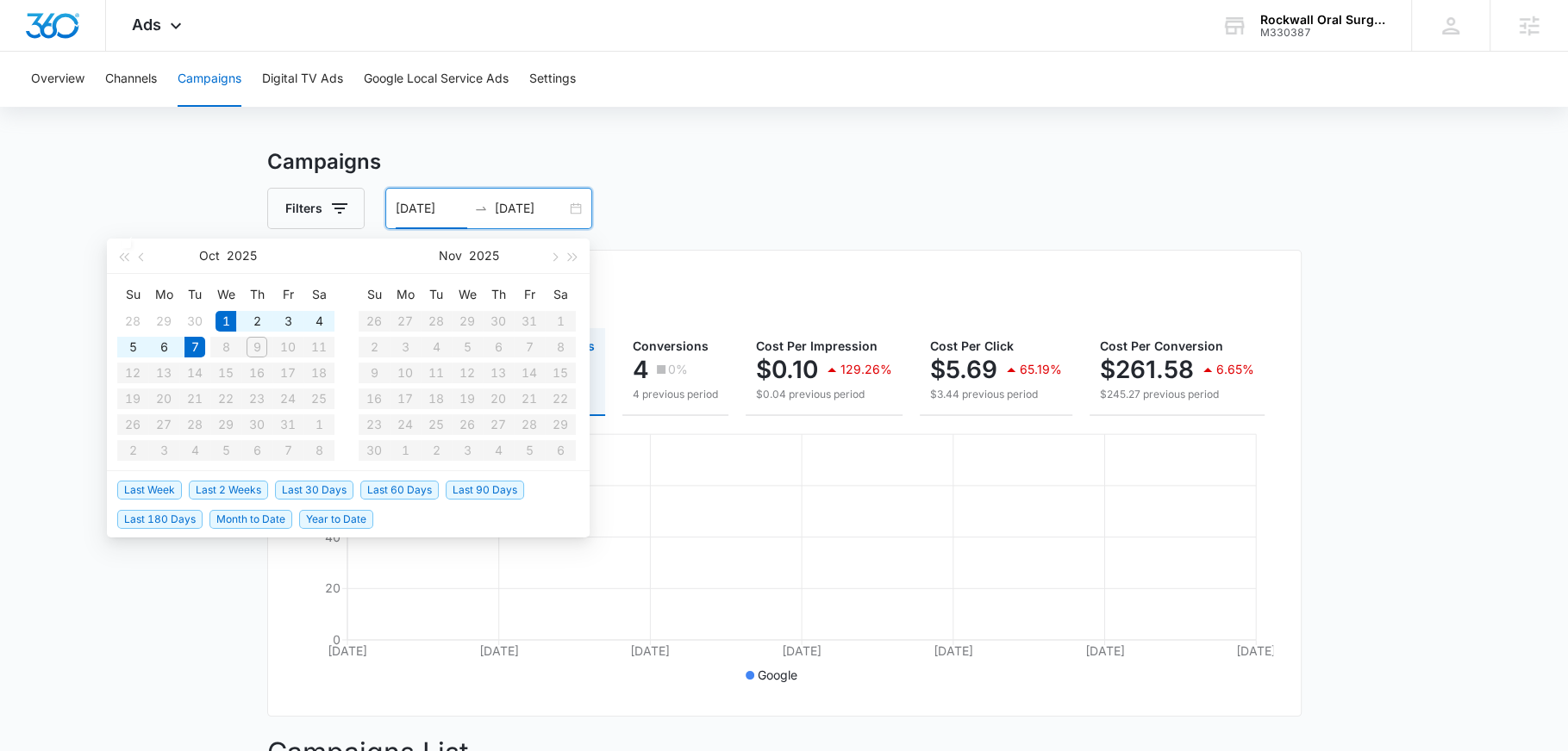
click at [660, 192] on div "Filters 10/01/2025 10/07/2025" at bounding box center [784, 208] width 1035 height 41
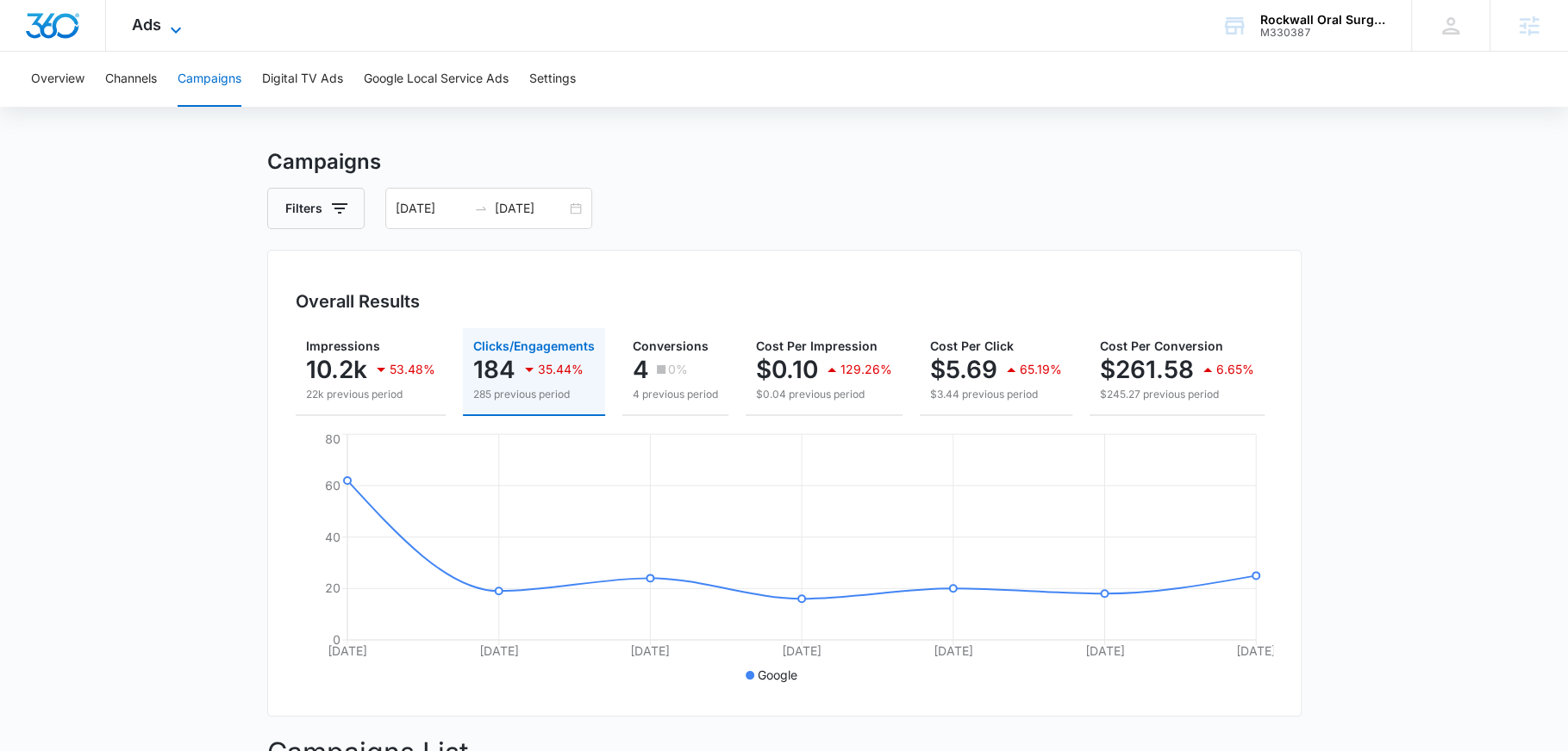
click at [165, 35] on icon at bounding box center [175, 30] width 21 height 21
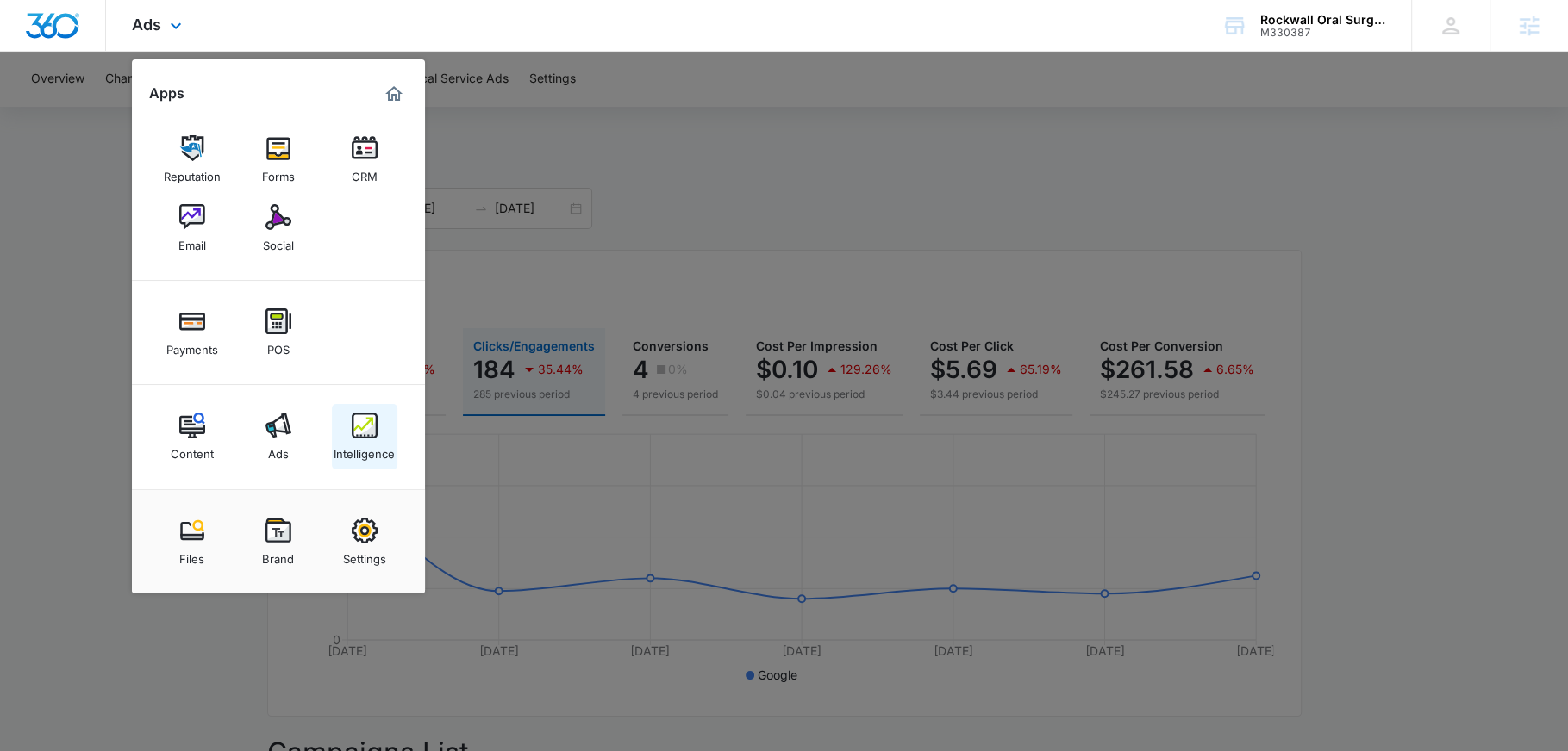
click at [369, 462] on link "Intelligence" at bounding box center [364, 436] width 65 height 65
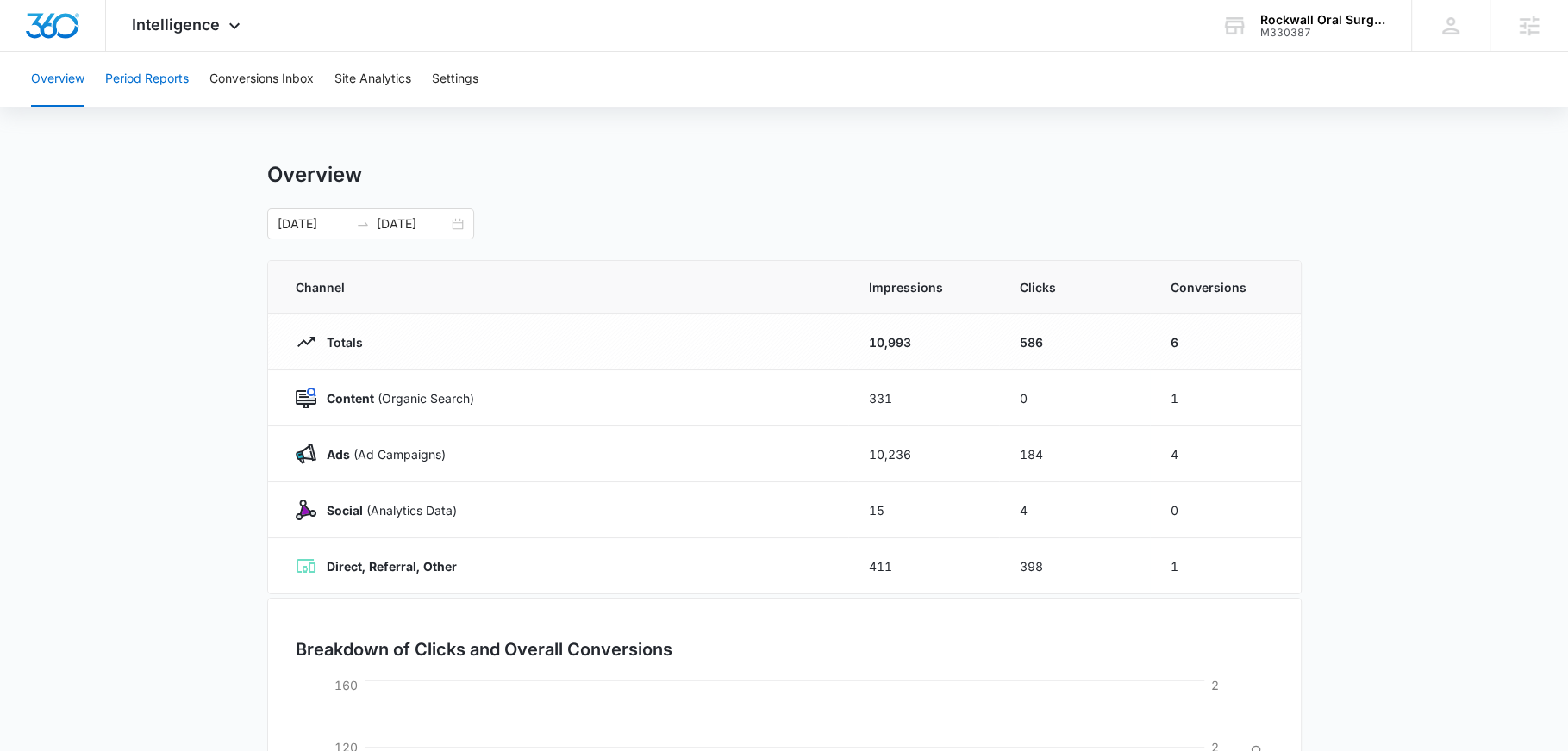
click at [163, 74] on button "Period Reports" at bounding box center [147, 80] width 83 height 55
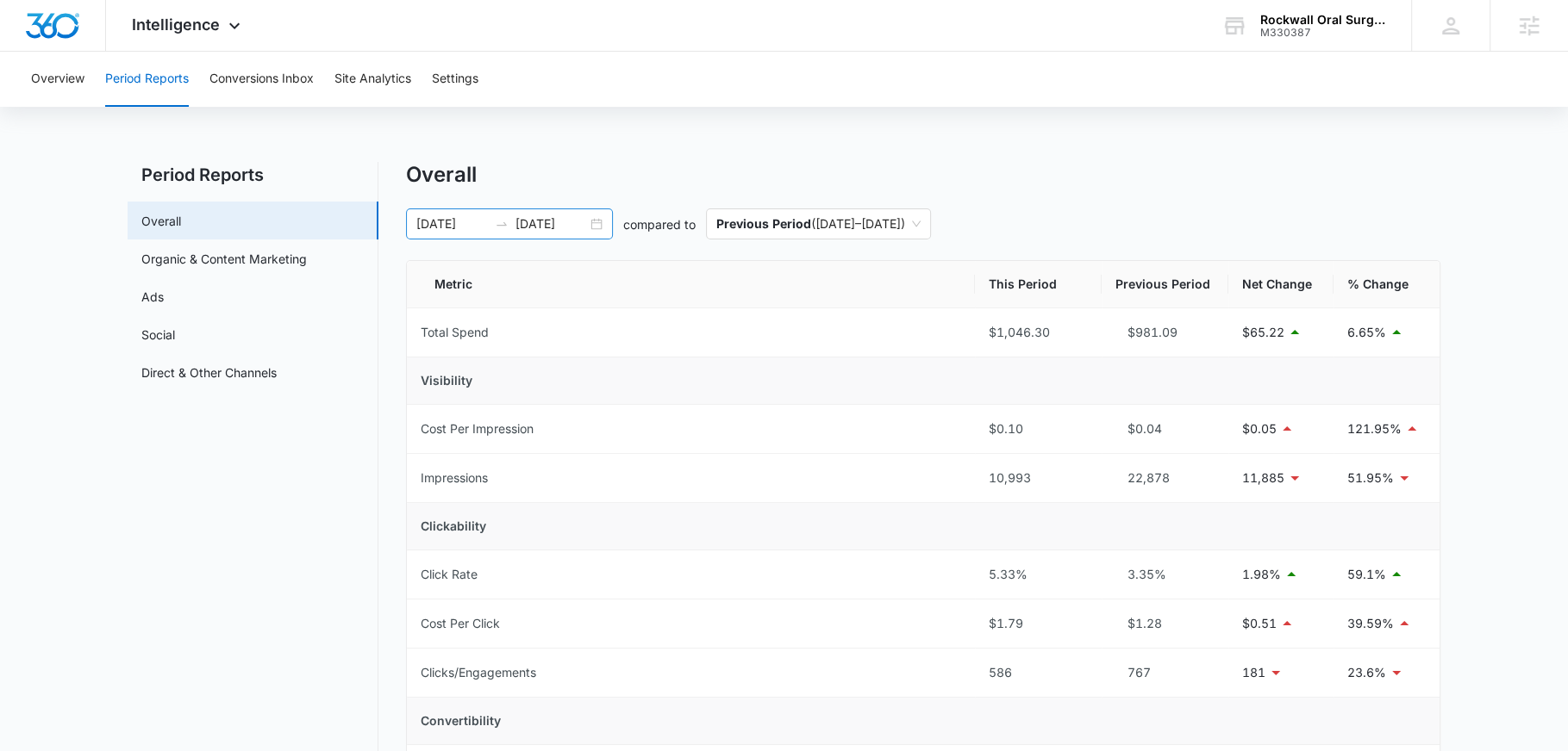
click at [570, 227] on input "[DATE]" at bounding box center [551, 224] width 72 height 19
type input "[DATE]"
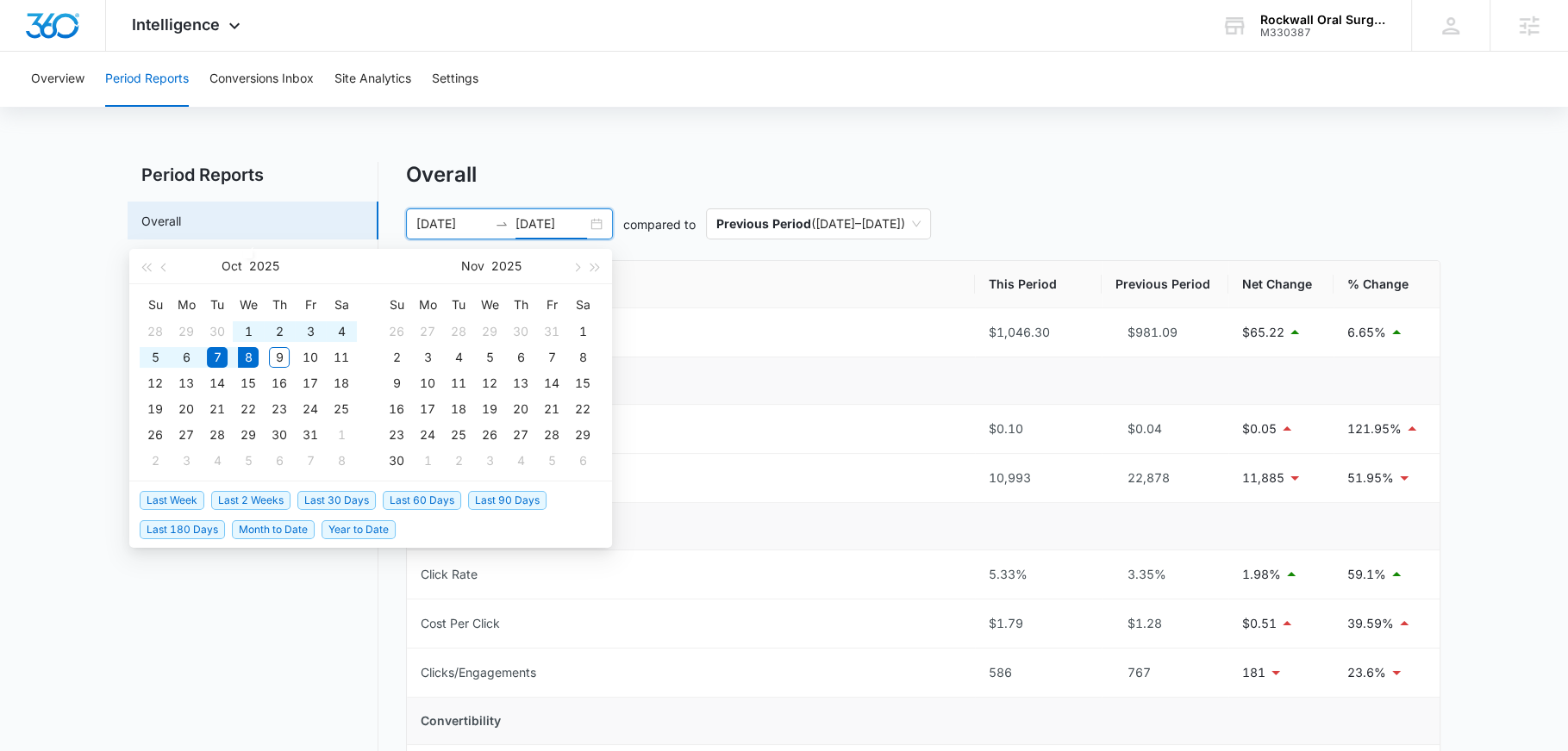
click at [335, 503] on span "Last 30 Days" at bounding box center [337, 500] width 79 height 19
type input "09/08/2025"
type input "10/08/2025"
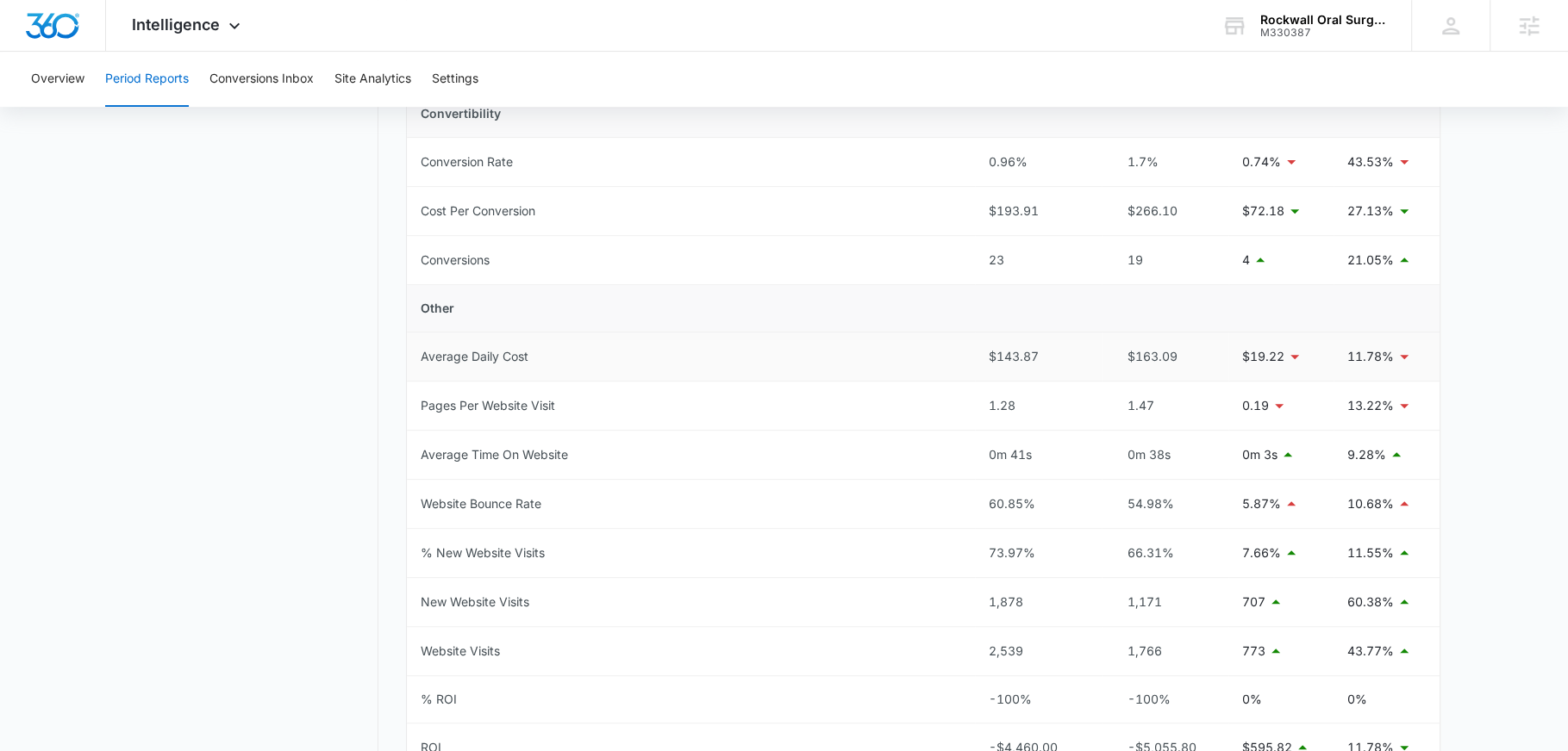
scroll to position [612, 0]
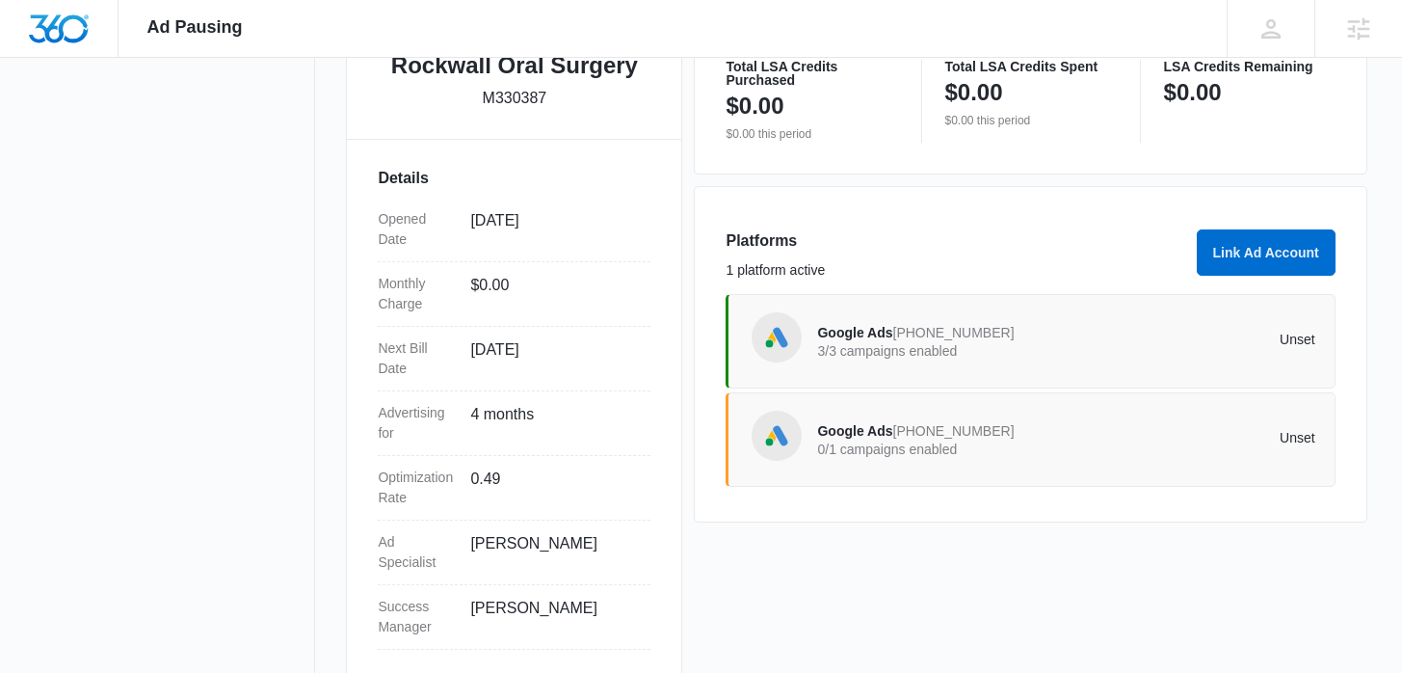
scroll to position [457, 0]
click at [898, 339] on span "[PHONE_NUMBER]" at bounding box center [953, 331] width 121 height 15
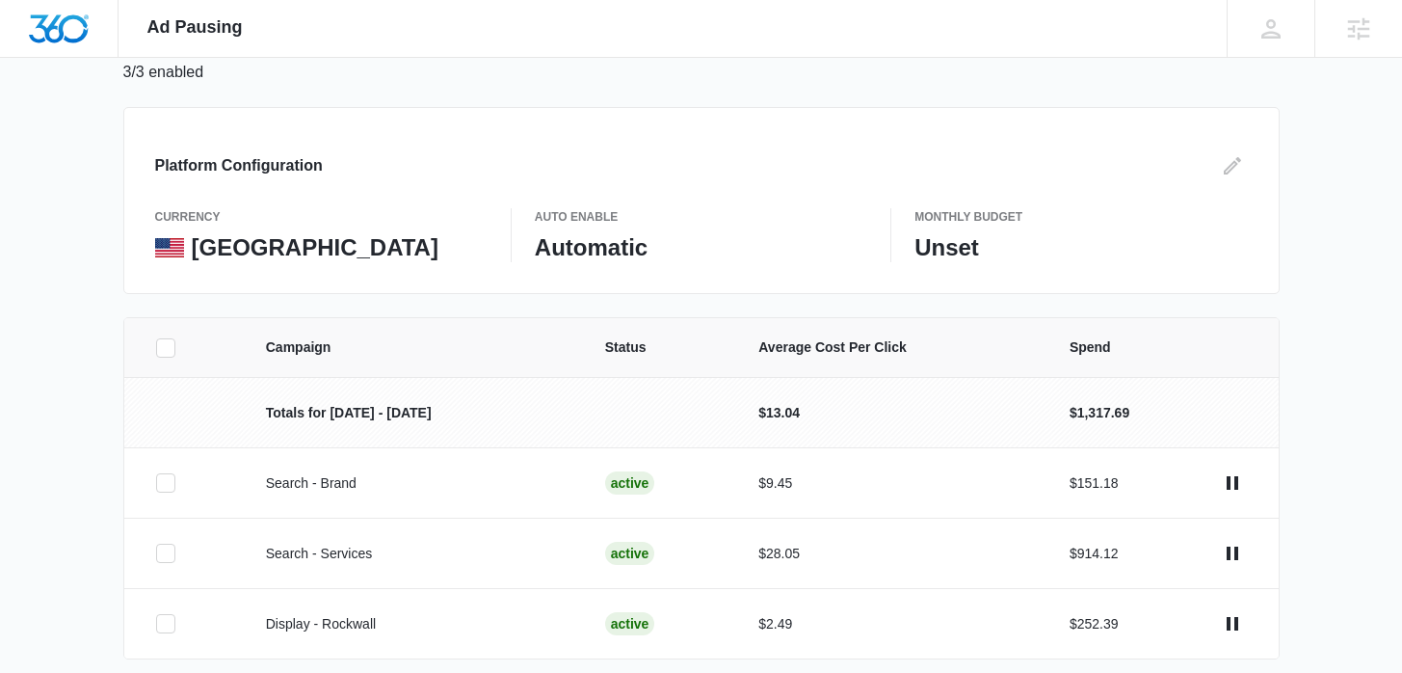
scroll to position [226, 0]
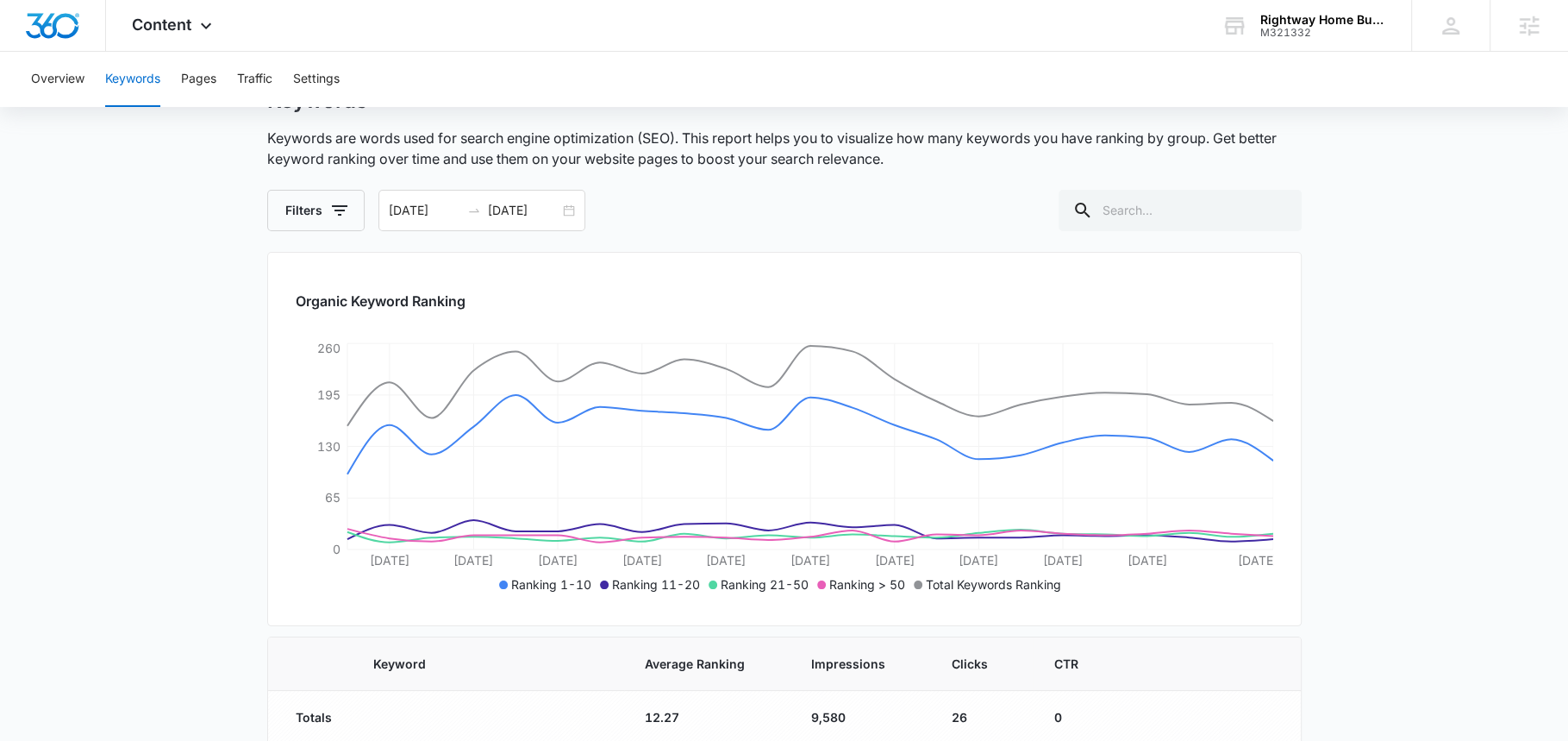
scroll to position [75, 0]
click at [204, 24] on icon at bounding box center [206, 30] width 21 height 21
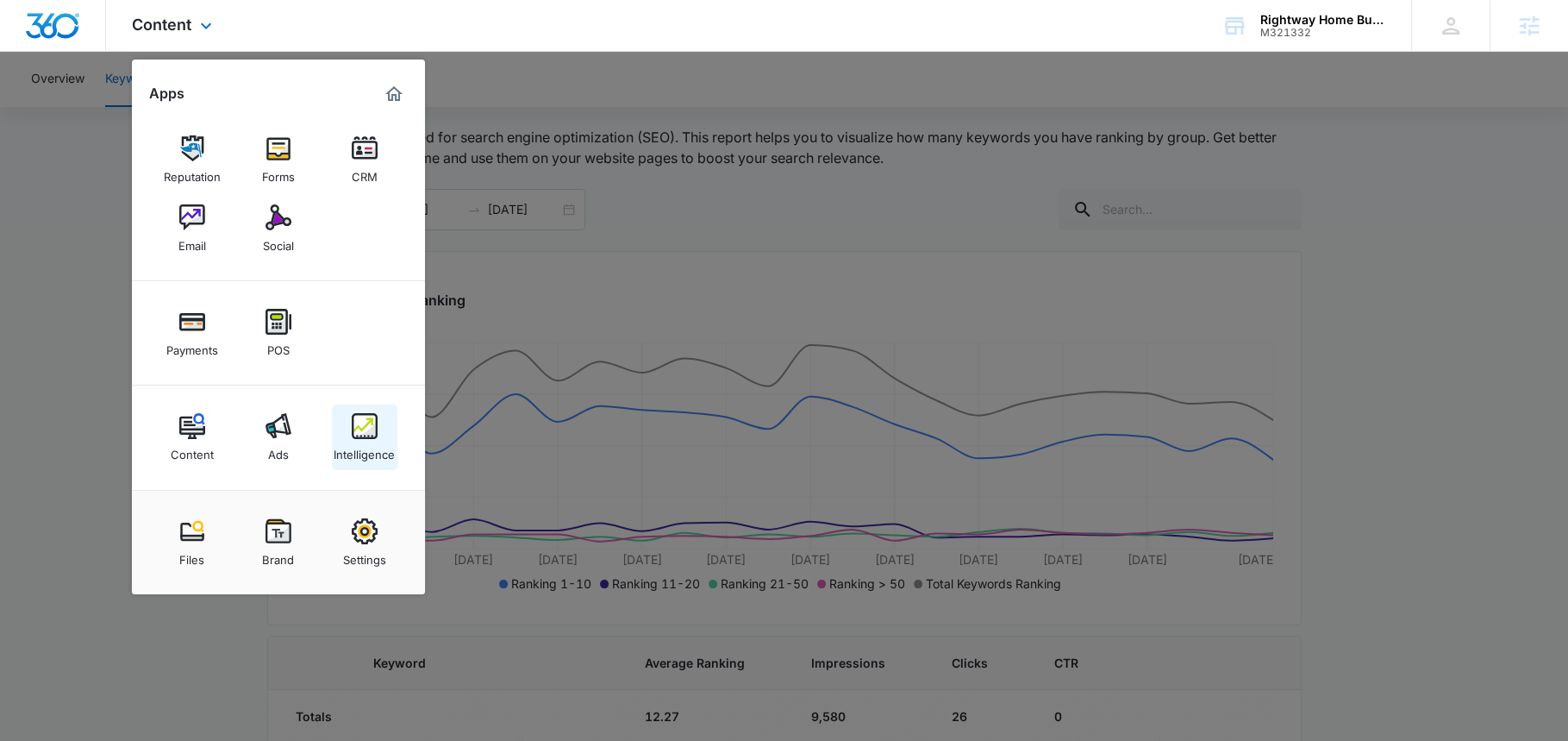
click at [353, 429] on img at bounding box center [364, 426] width 26 height 26
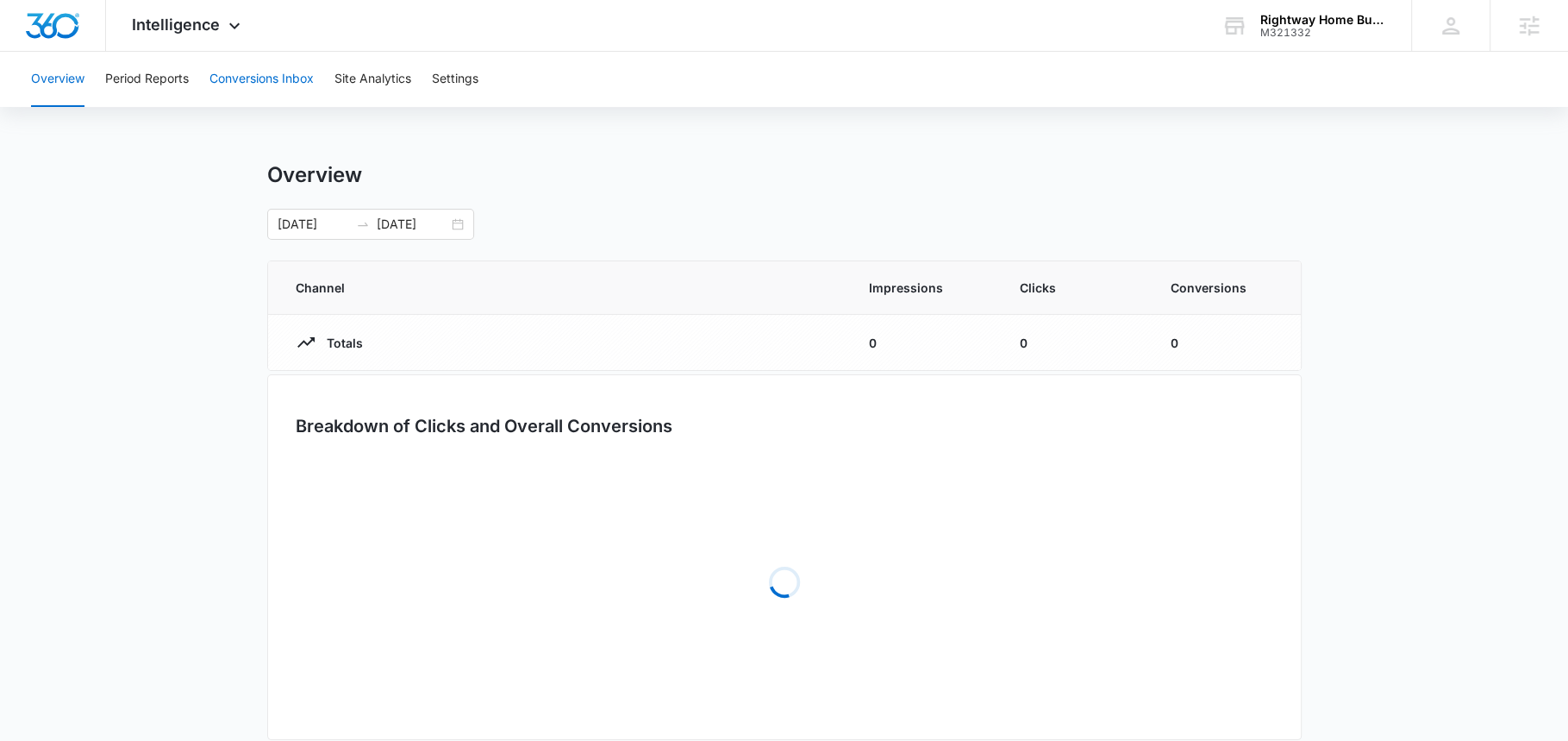
click at [213, 91] on button "Conversions Inbox" at bounding box center [261, 80] width 105 height 55
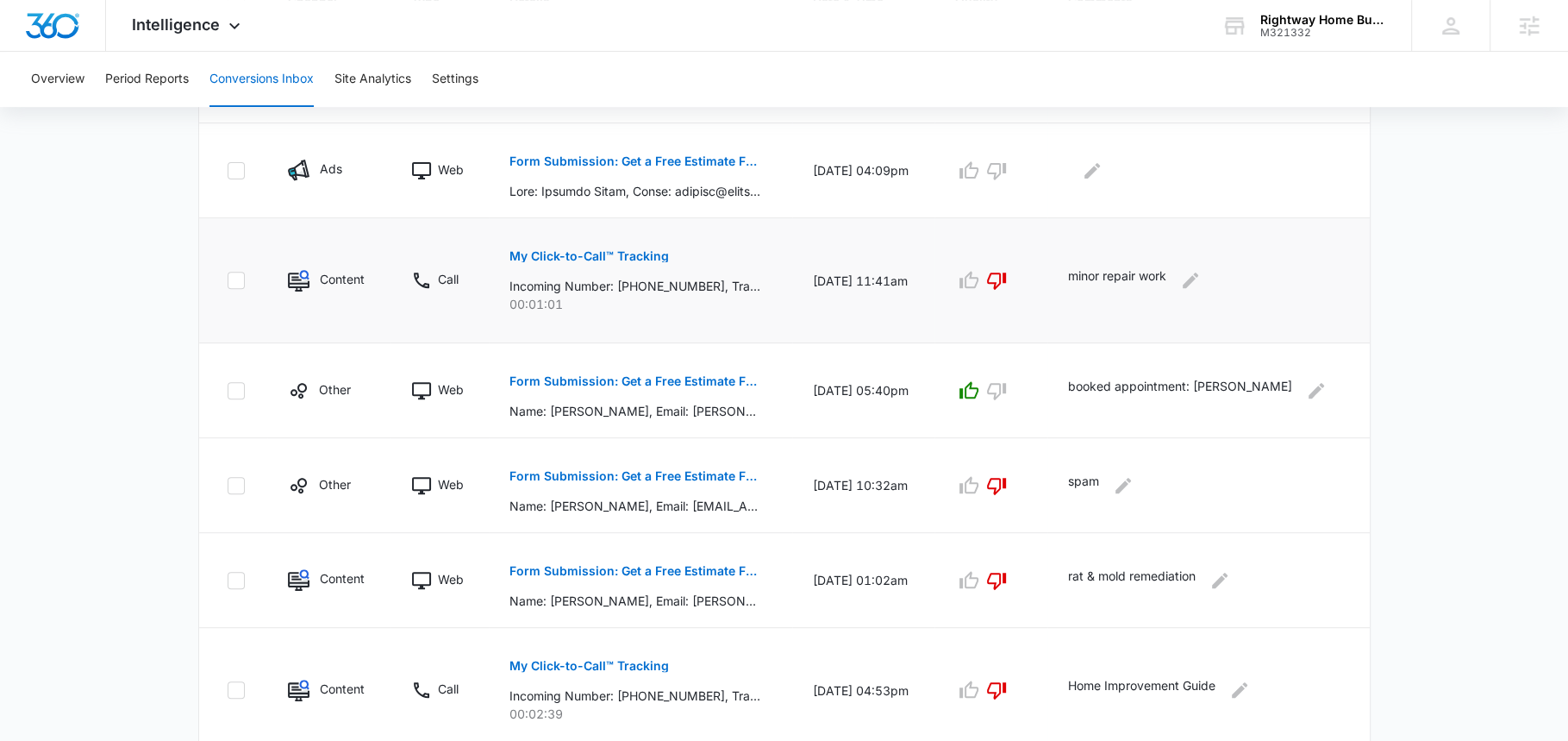
scroll to position [528, 0]
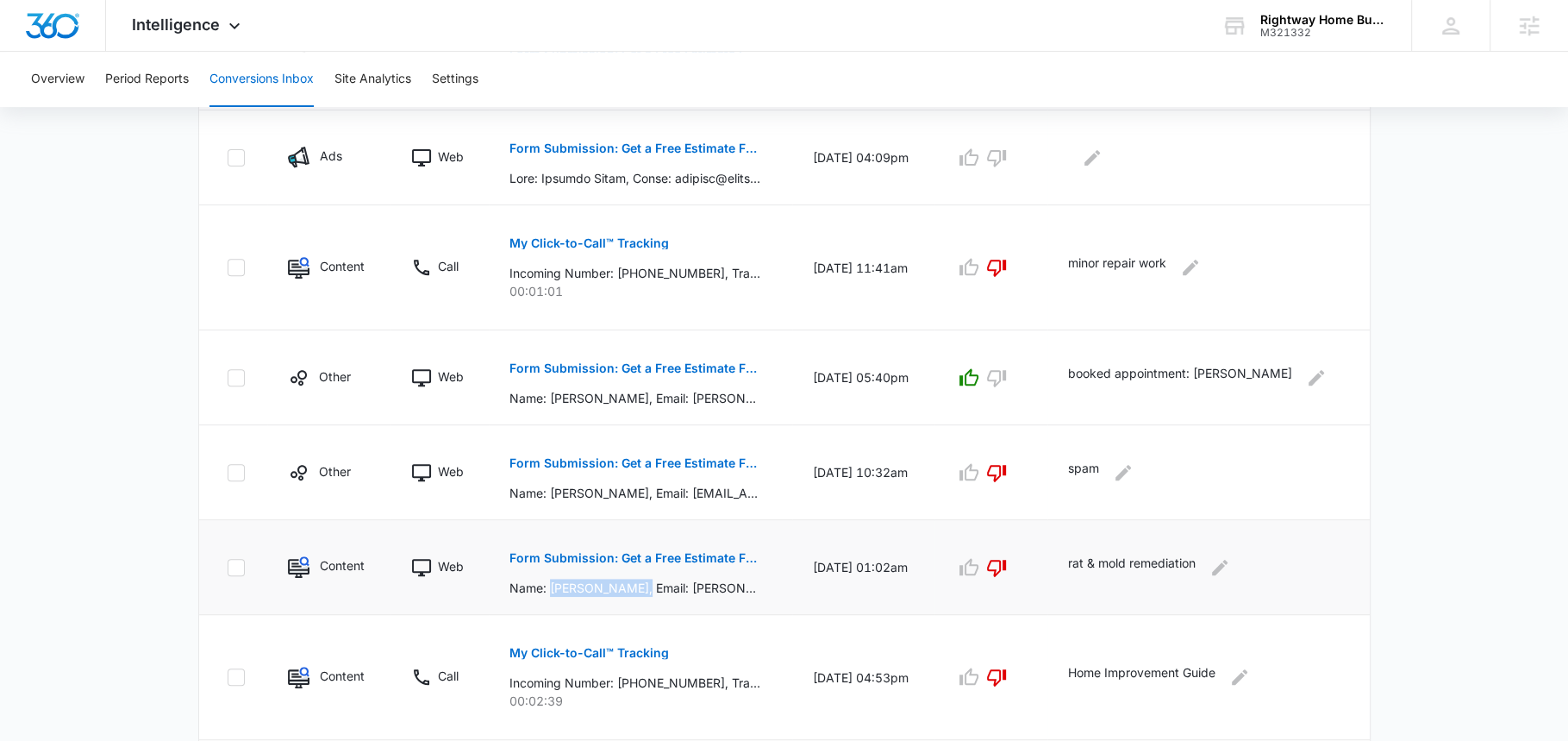
drag, startPoint x: 545, startPoint y: 583, endPoint x: 631, endPoint y: 583, distance: 86.0
click at [631, 583] on p "Name: [PERSON_NAME], Email: [PERSON_NAME][EMAIL_ADDRESS][DOMAIN_NAME], Phone: […" at bounding box center [635, 588] width 250 height 18
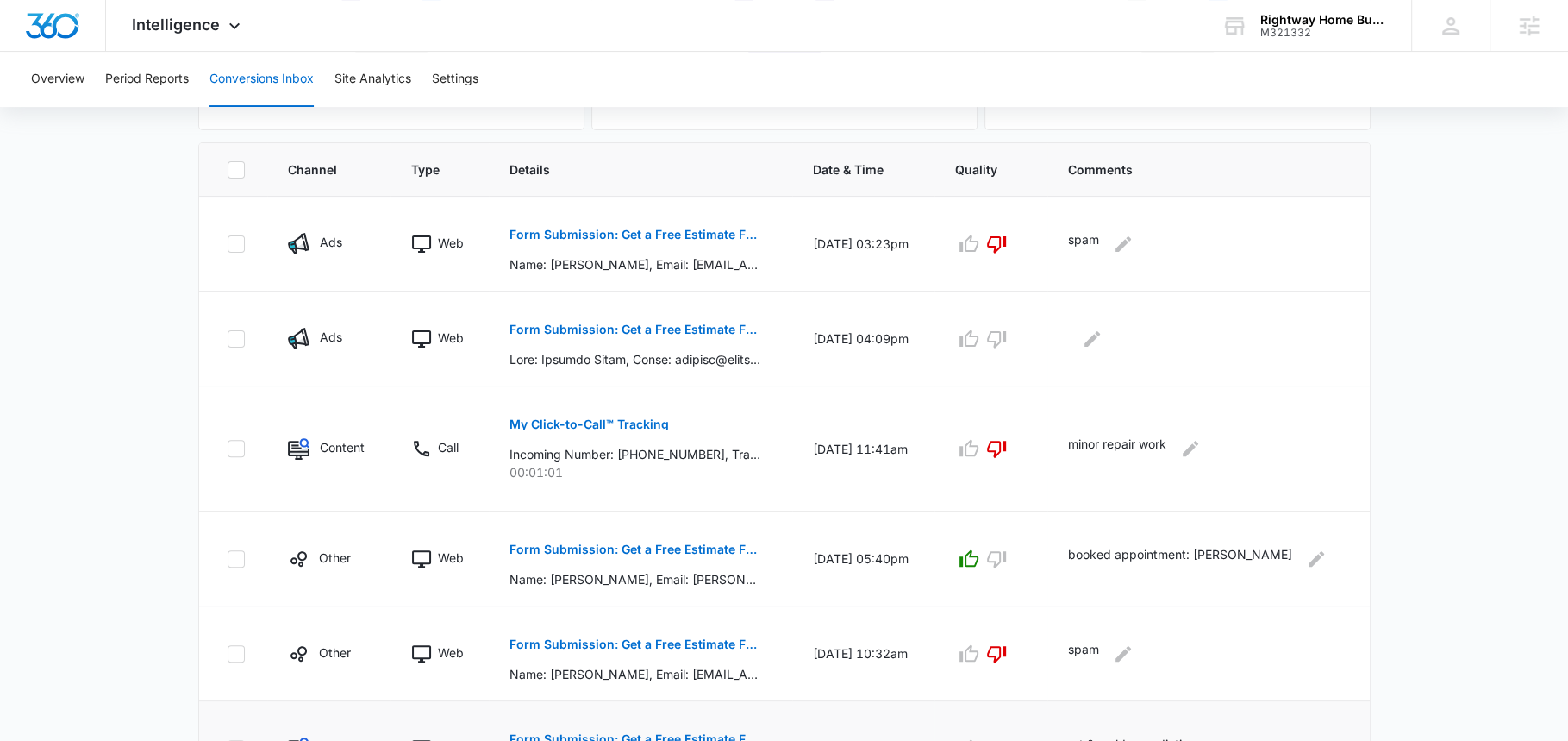
scroll to position [332, 0]
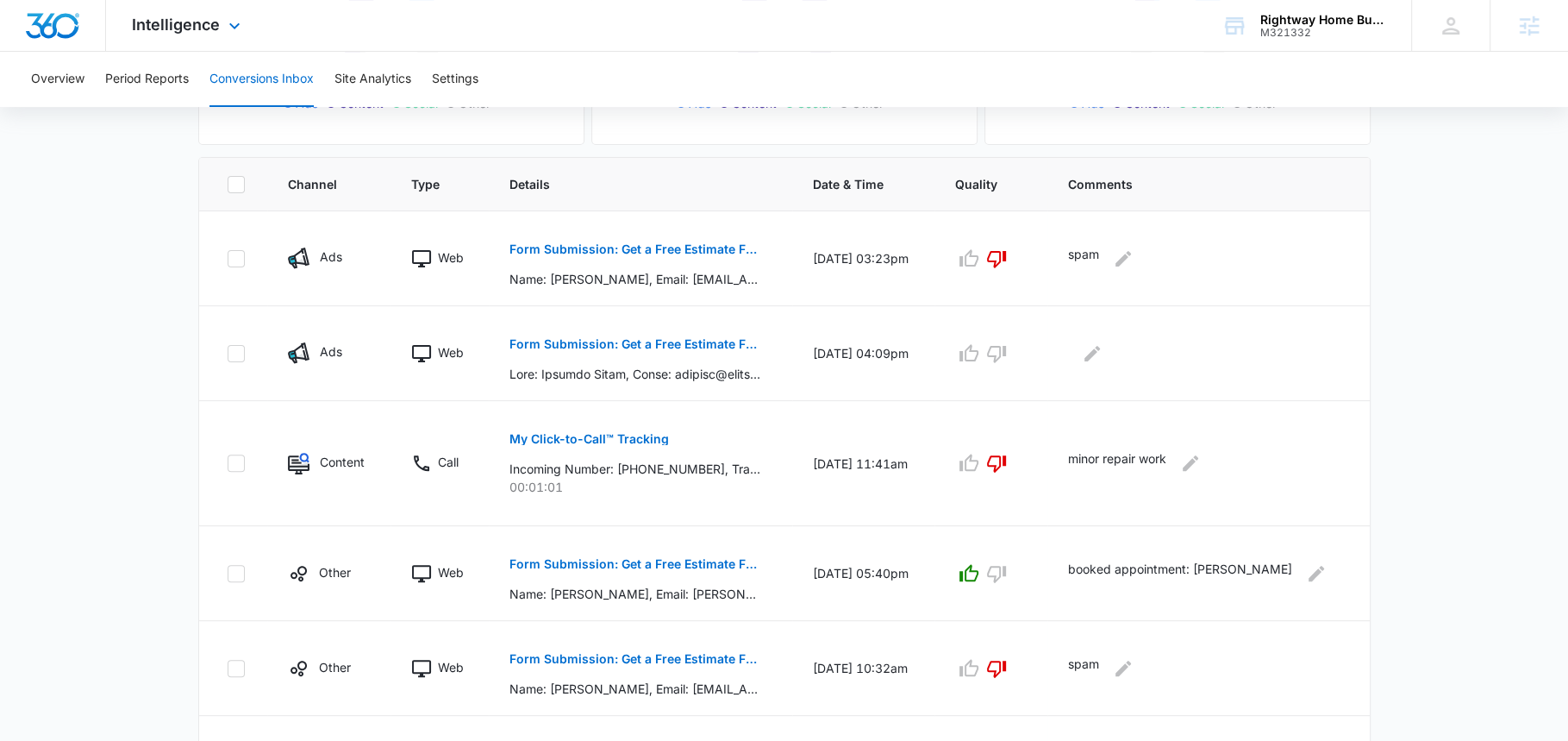
click at [189, 40] on div "Intelligence Apps Reputation Forms CRM Email Social Payments POS Content Ads In…" at bounding box center [189, 25] width 165 height 51
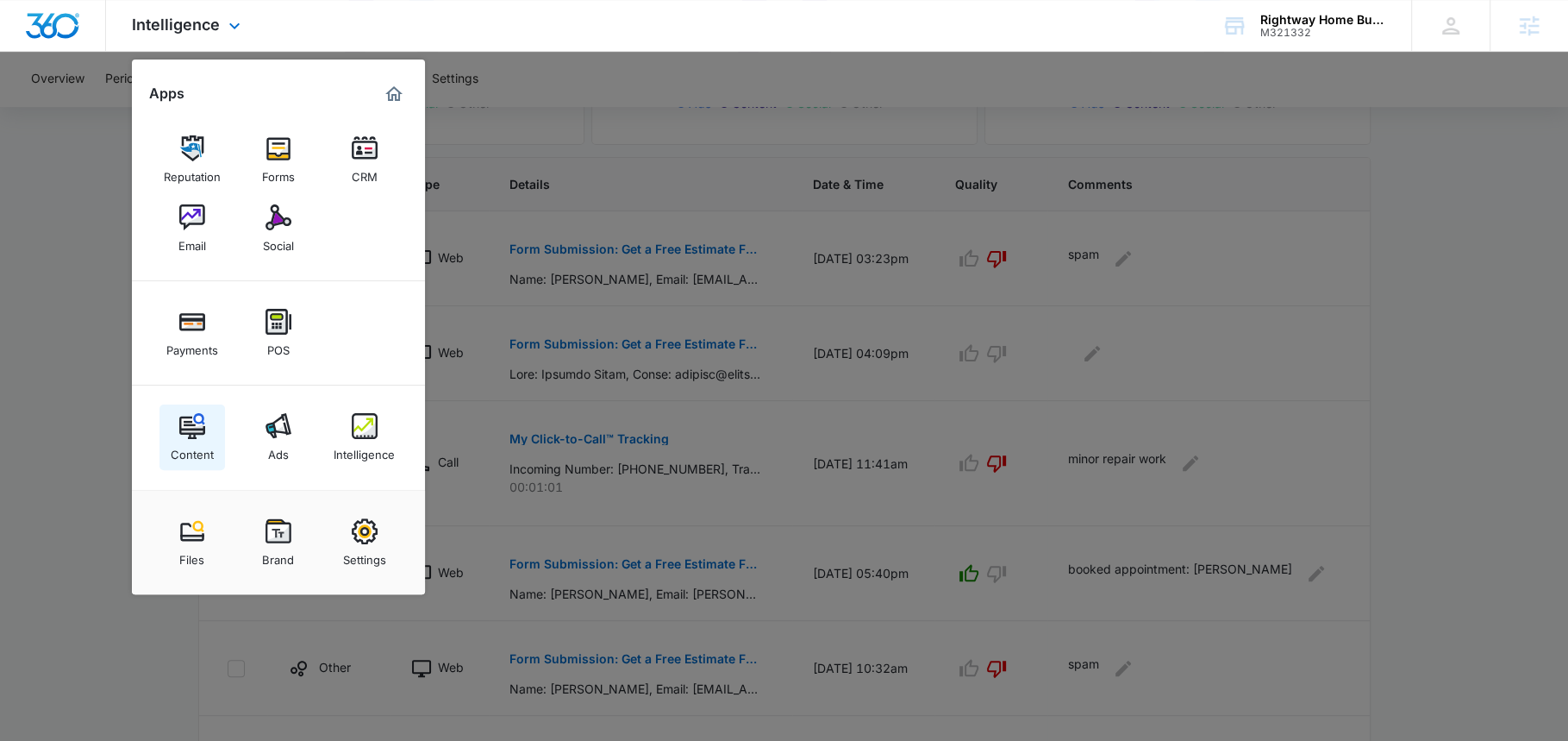
click at [186, 418] on img at bounding box center [191, 426] width 26 height 26
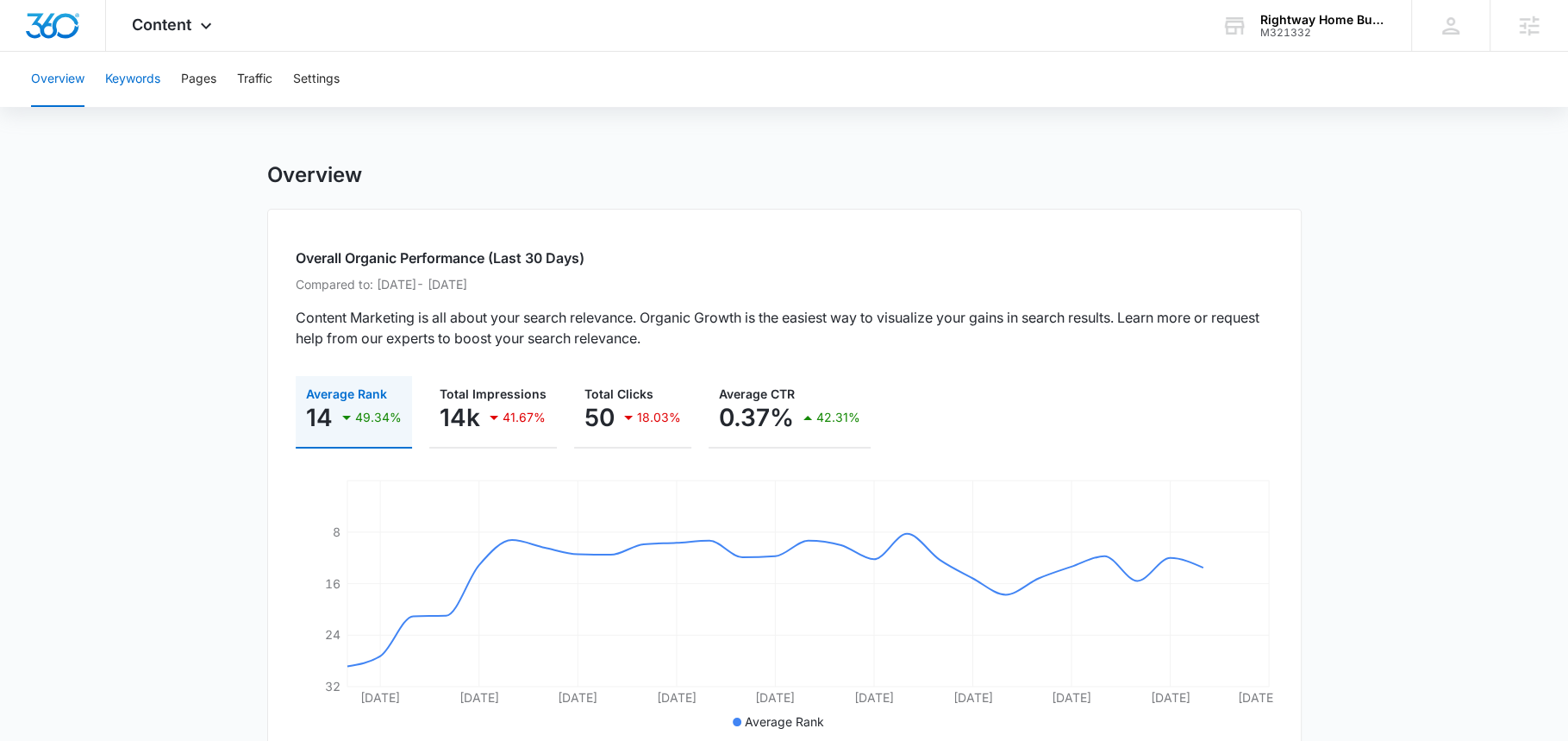
click at [138, 84] on button "Keywords" at bounding box center [133, 80] width 55 height 55
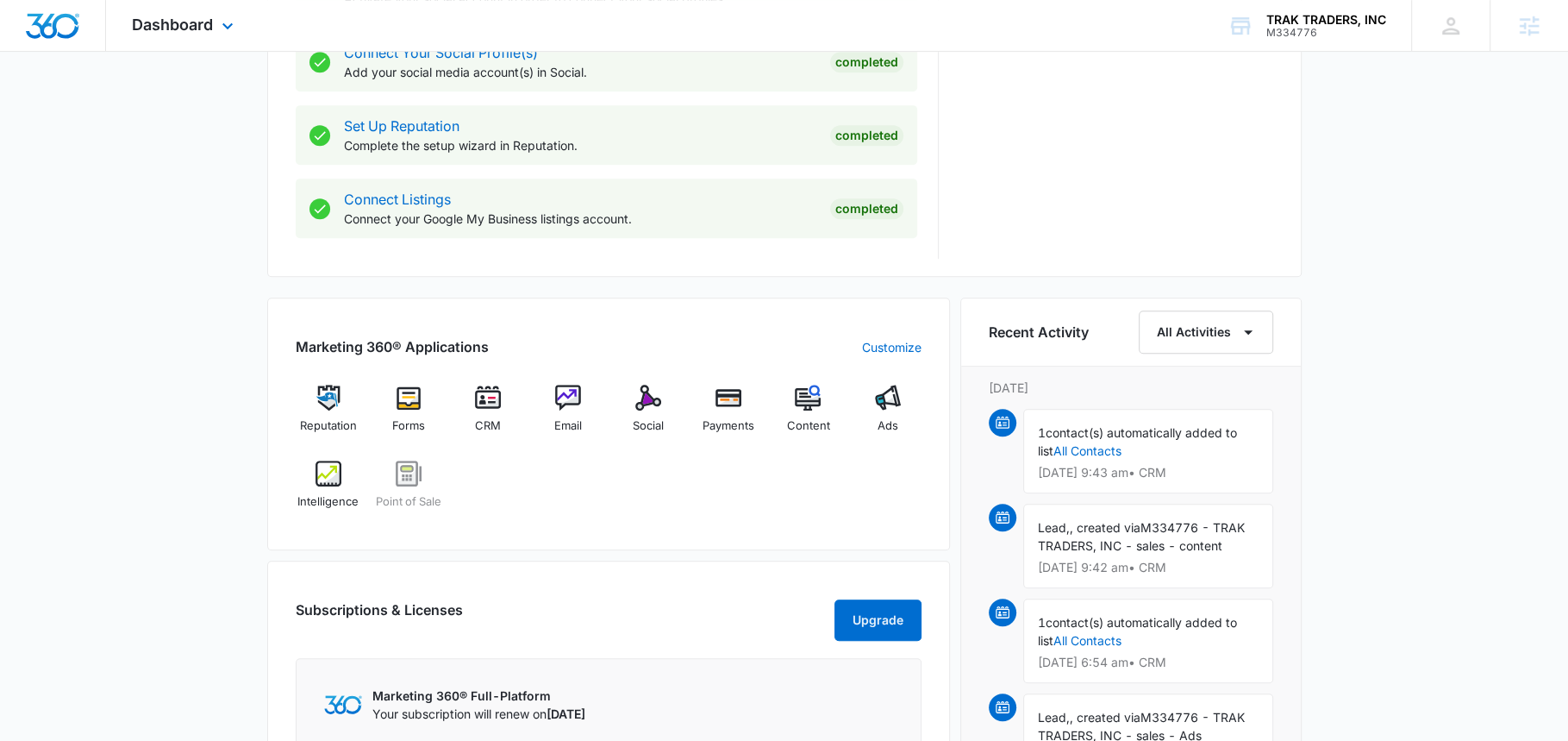
scroll to position [830, 0]
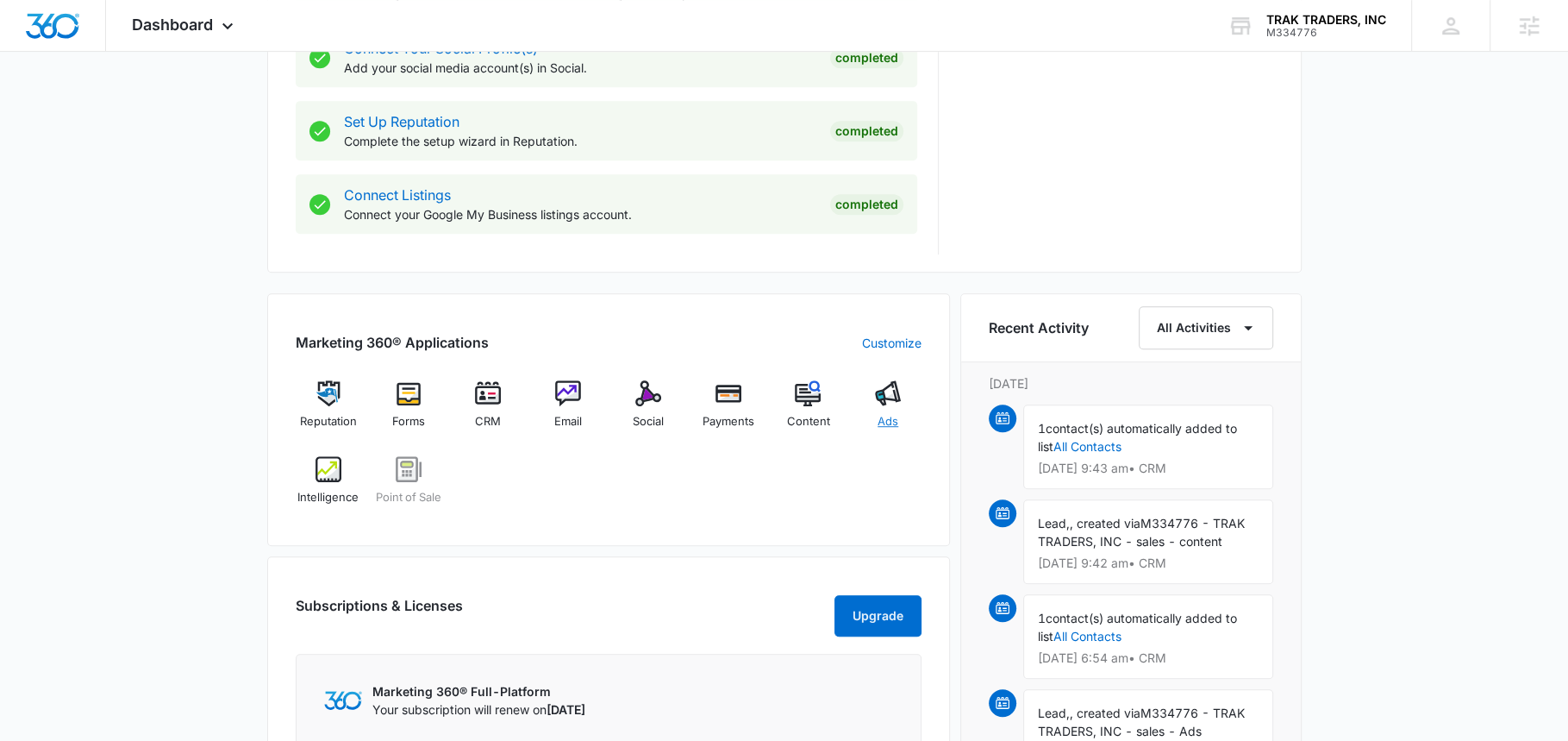
click at [892, 394] on img at bounding box center [887, 393] width 26 height 26
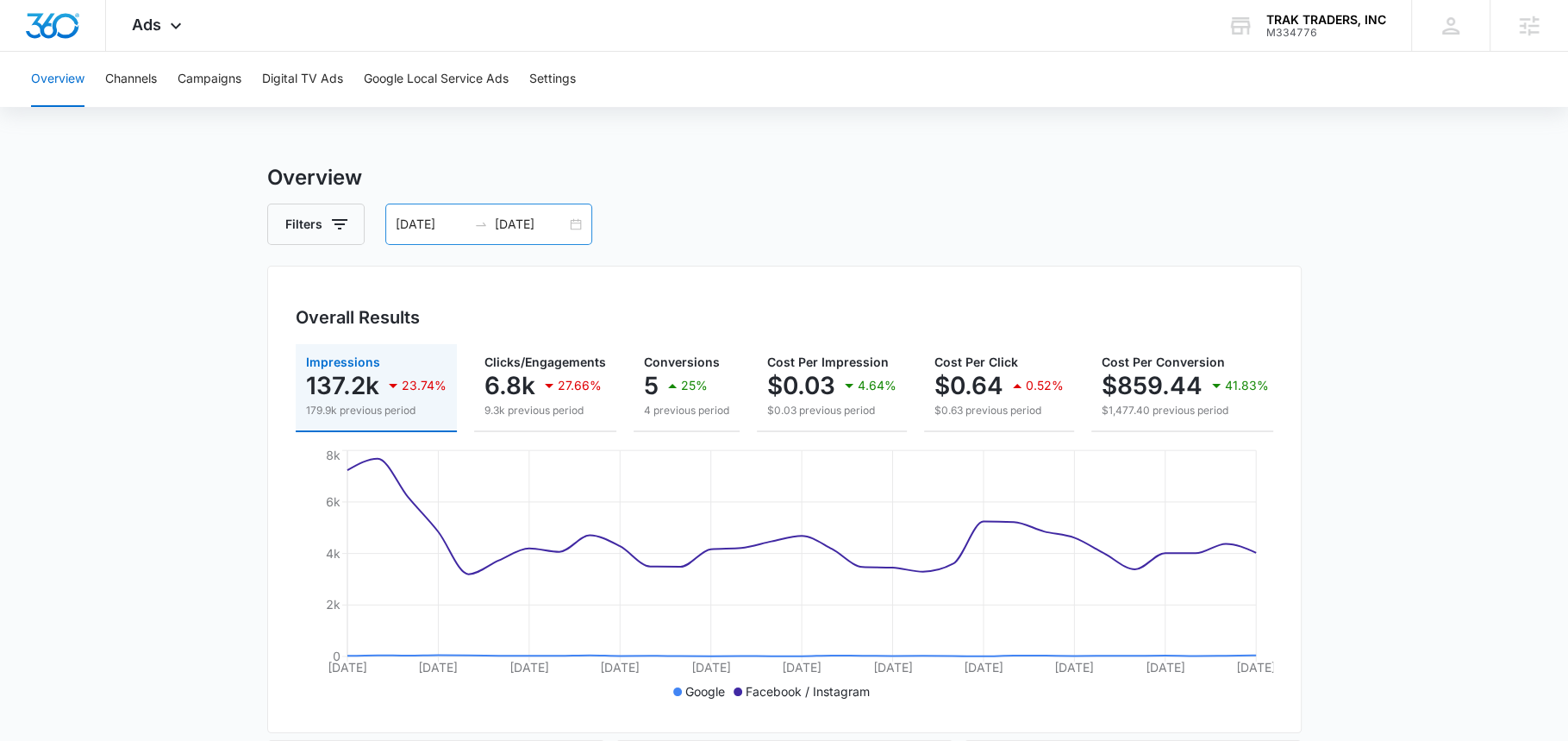
click at [535, 220] on input "[DATE]" at bounding box center [530, 224] width 72 height 19
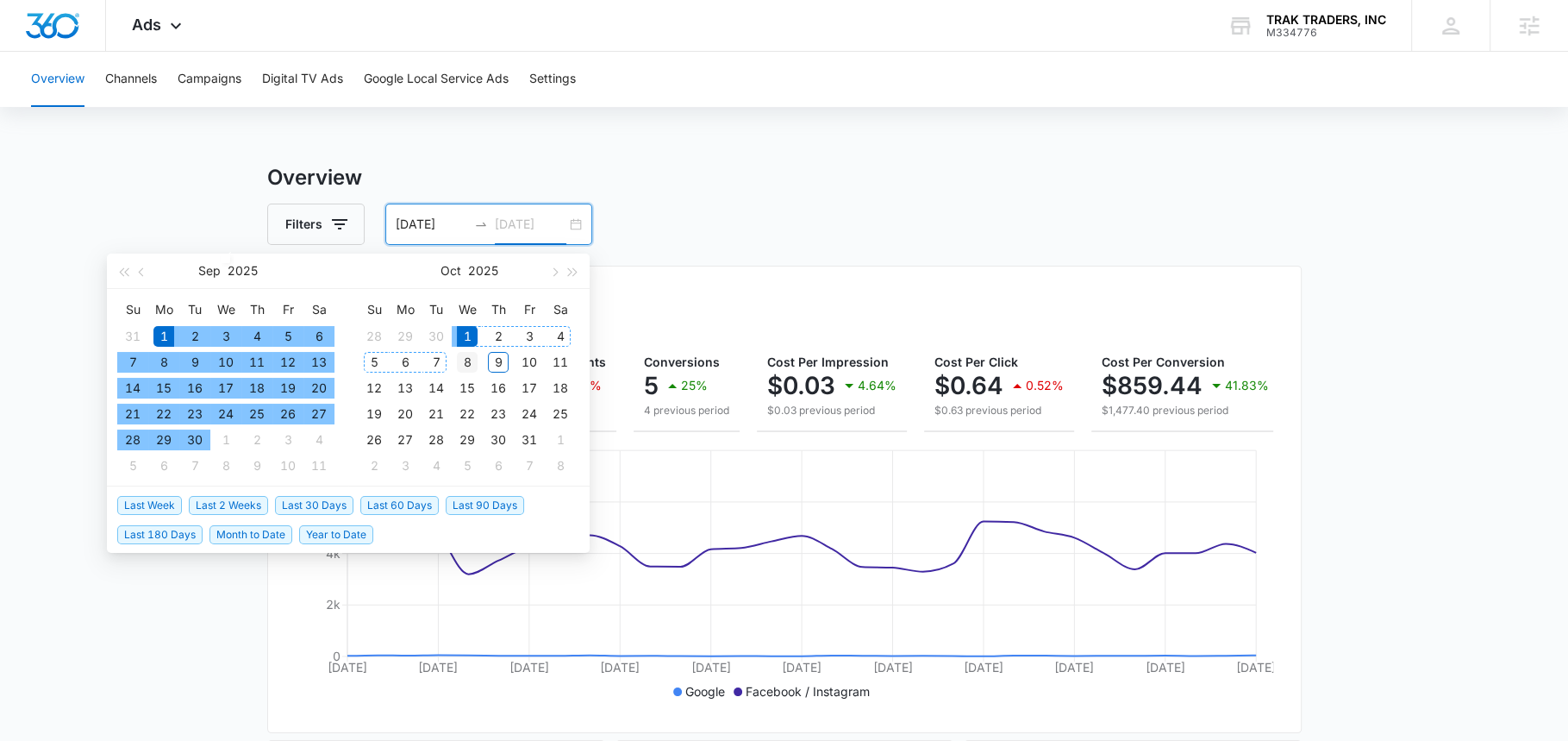
type input "[DATE]"
click at [474, 363] on div "8" at bounding box center [467, 362] width 21 height 21
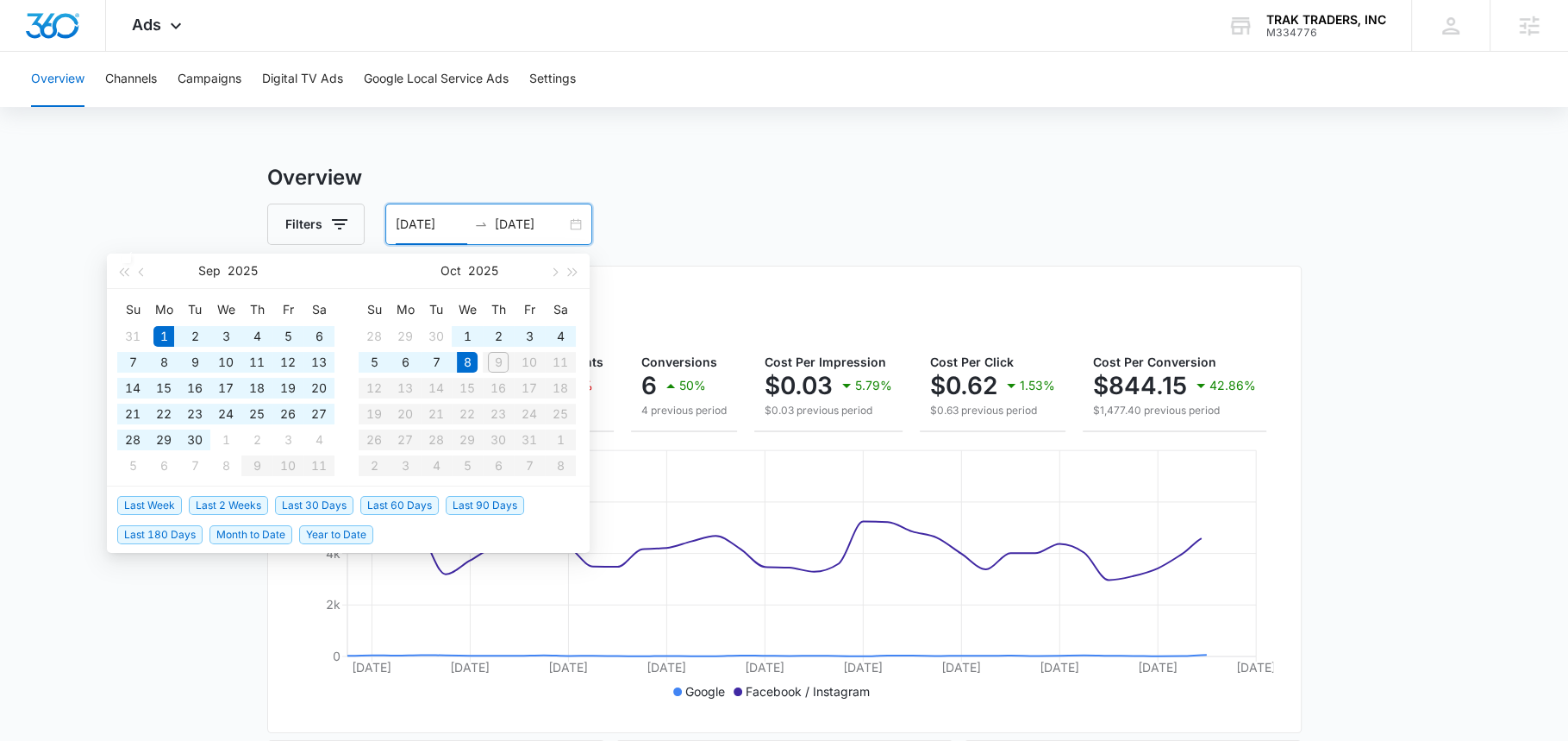
click at [433, 224] on input "[DATE]" at bounding box center [431, 224] width 72 height 19
type input "[DATE]"
click at [463, 342] on div "1" at bounding box center [467, 336] width 21 height 21
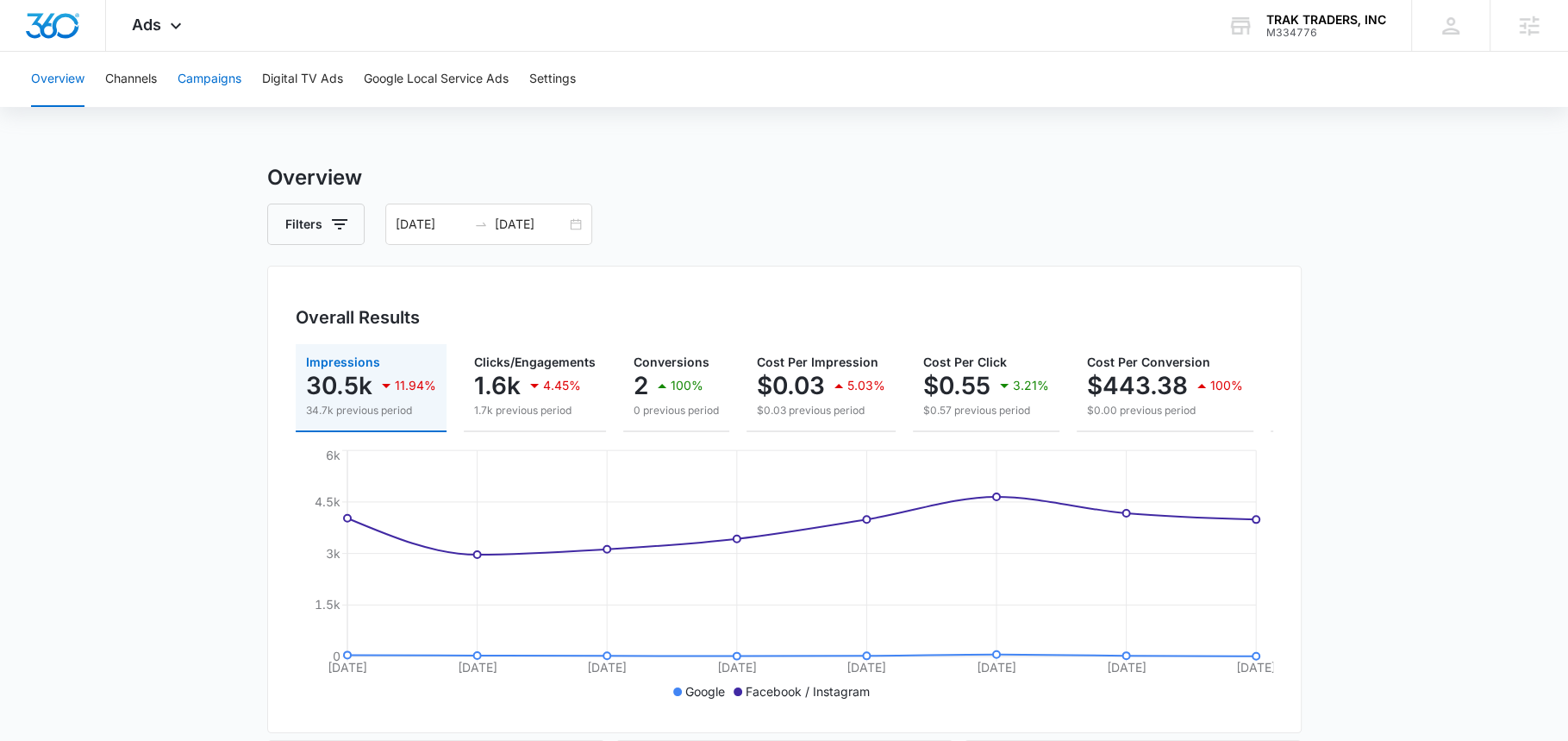
click at [199, 86] on button "Campaigns" at bounding box center [209, 80] width 64 height 55
click at [158, 21] on span "Ads" at bounding box center [146, 24] width 30 height 18
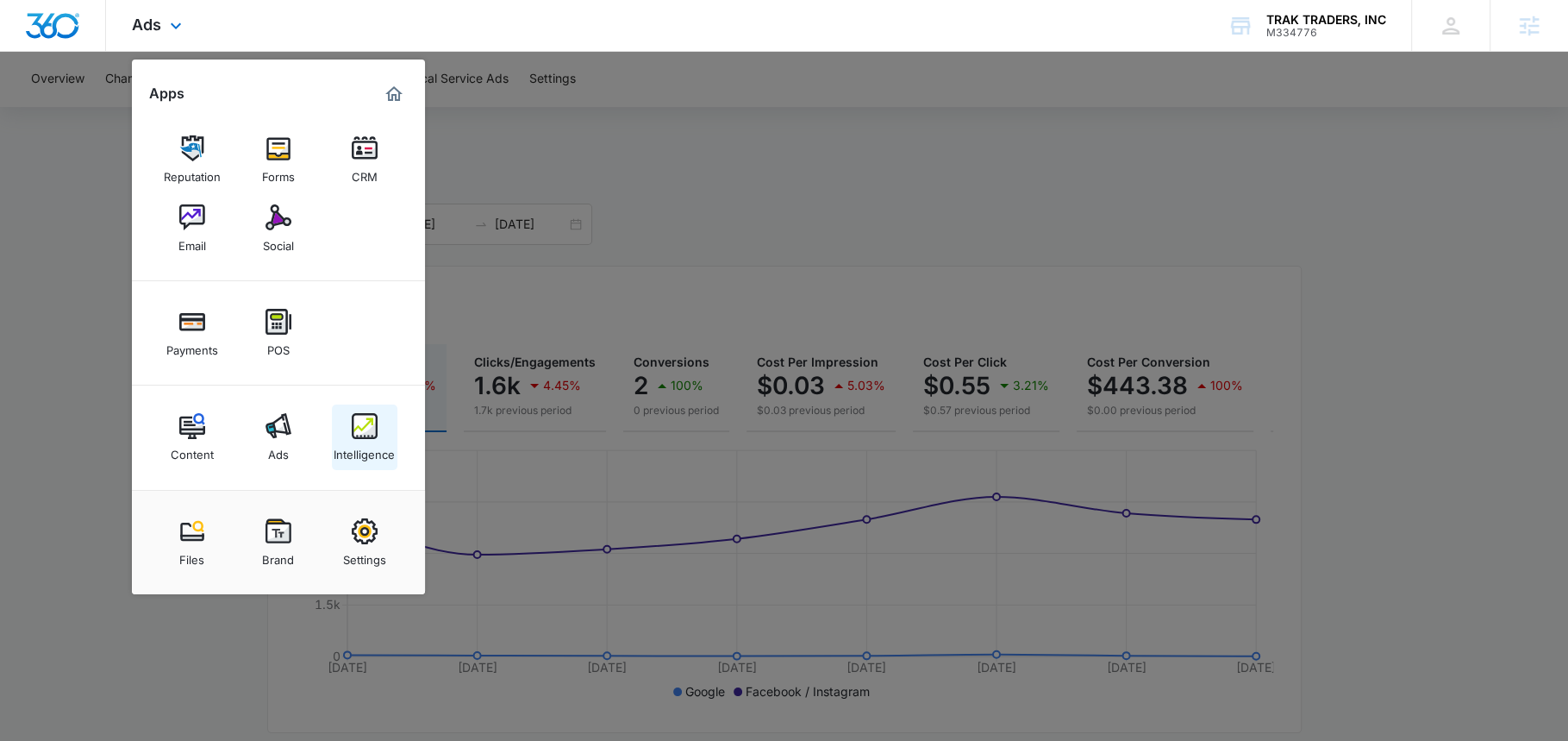
click at [358, 433] on img at bounding box center [364, 426] width 26 height 26
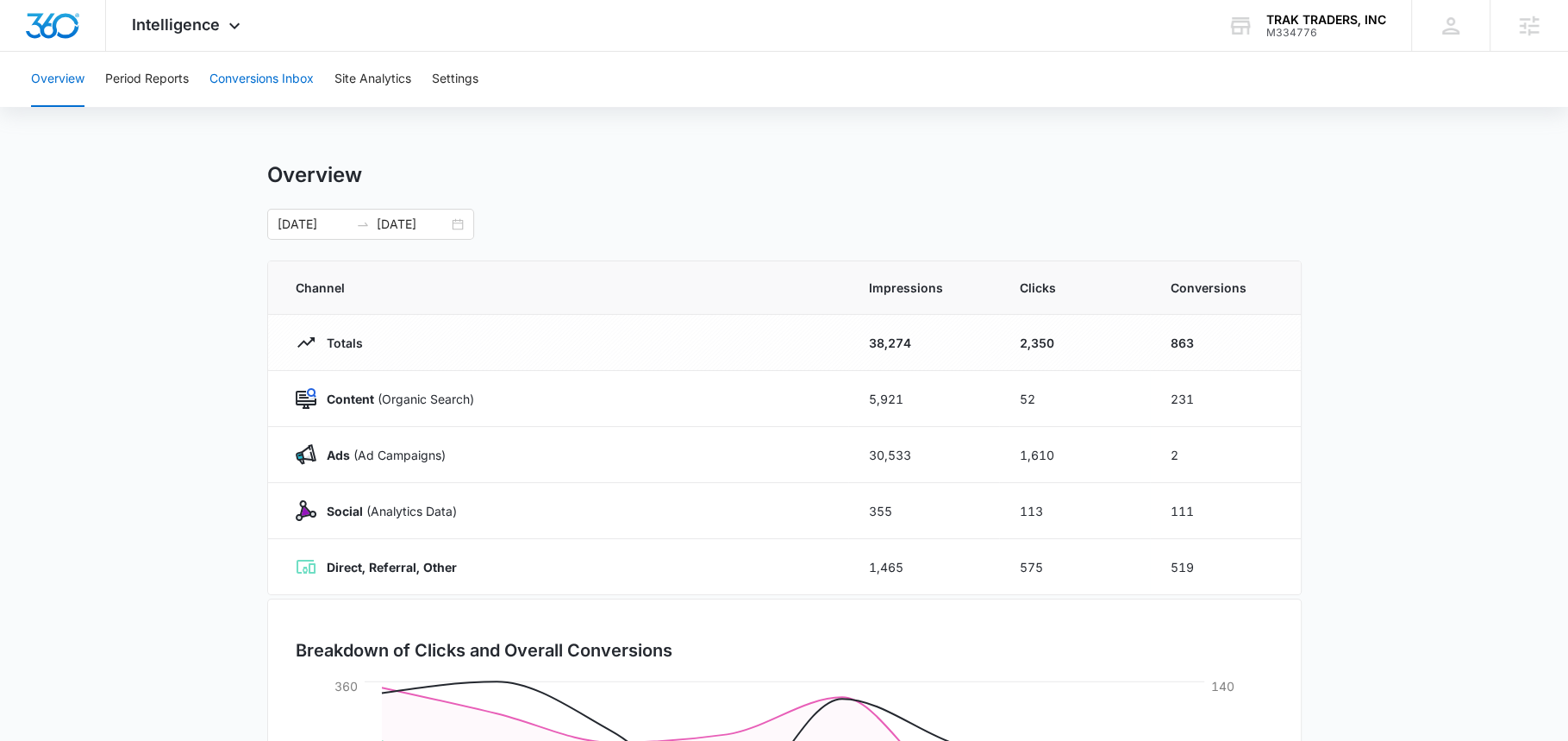
click at [256, 78] on button "Conversions Inbox" at bounding box center [261, 80] width 105 height 55
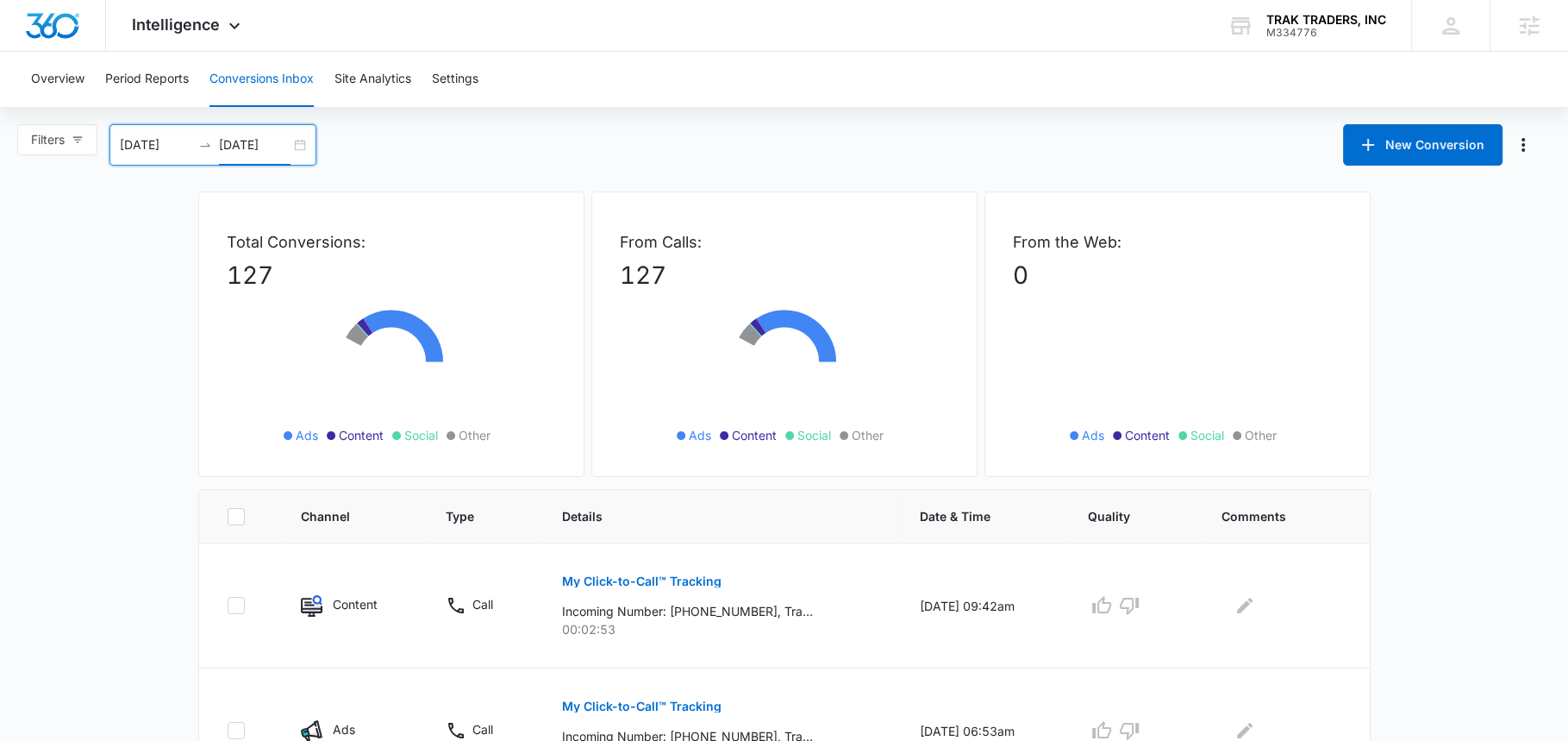
click at [255, 135] on input "[DATE]" at bounding box center [255, 144] width 72 height 19
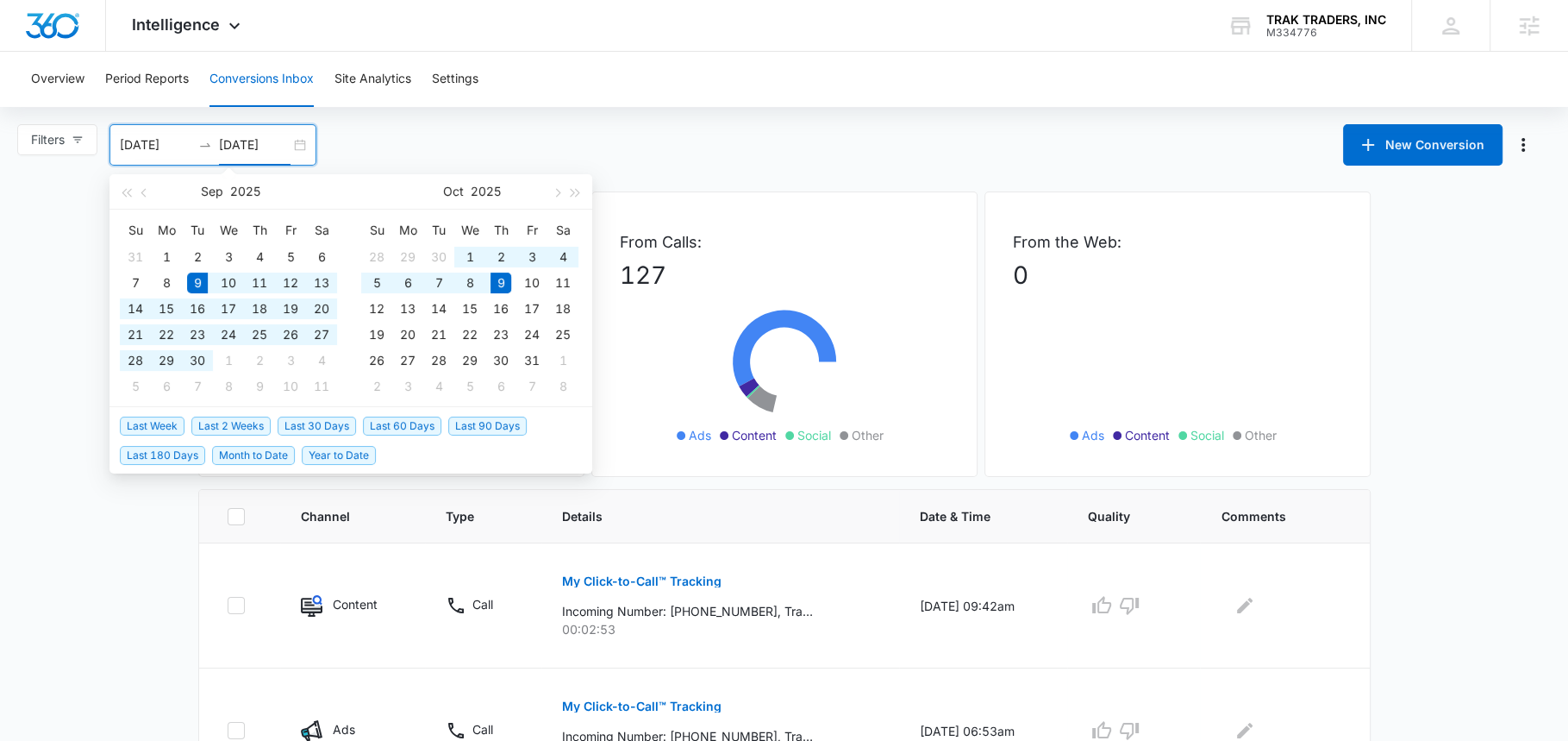
type input "[DATE]"
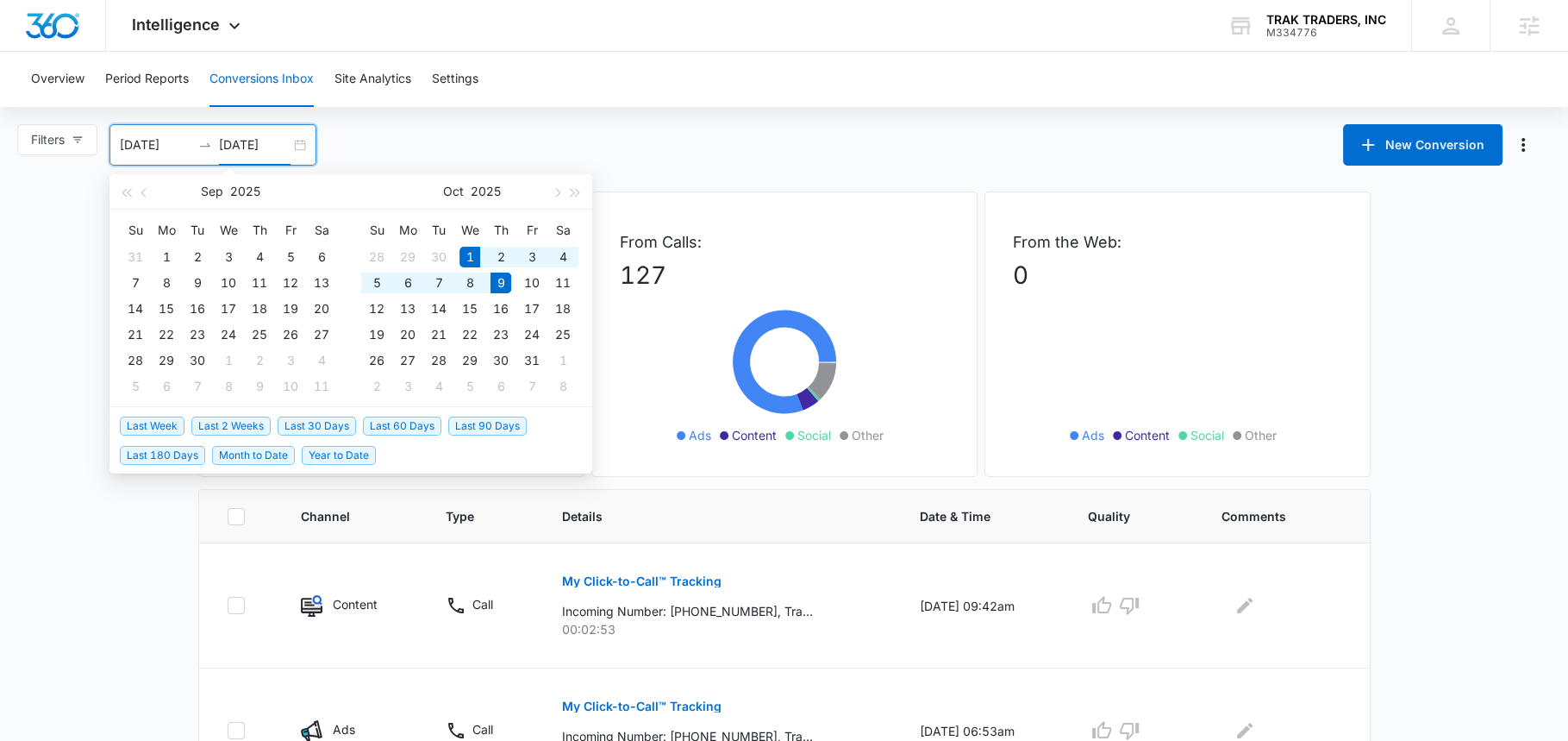
click at [256, 456] on span "Month to Date" at bounding box center [253, 455] width 83 height 19
type input "[DATE]"
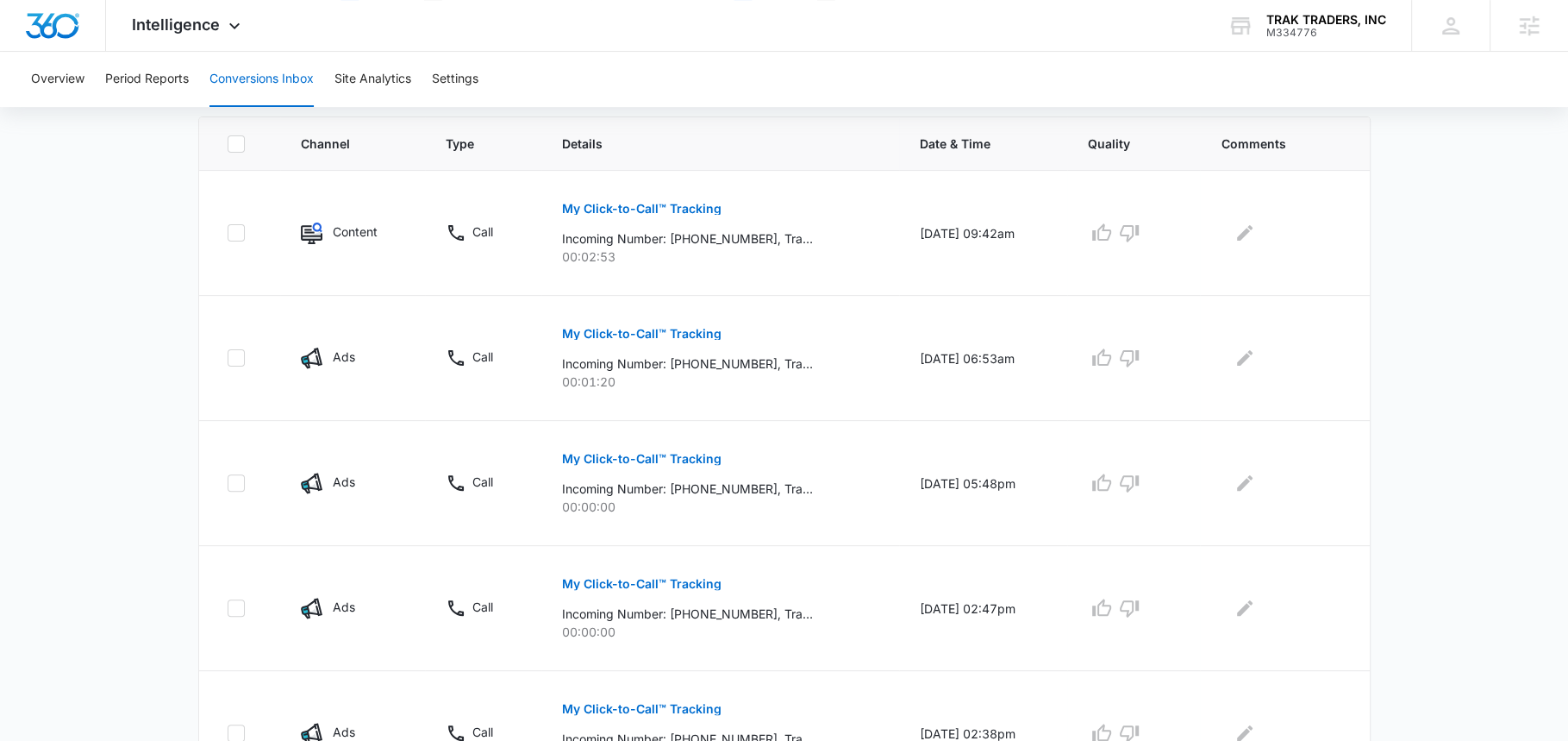
scroll to position [376, 0]
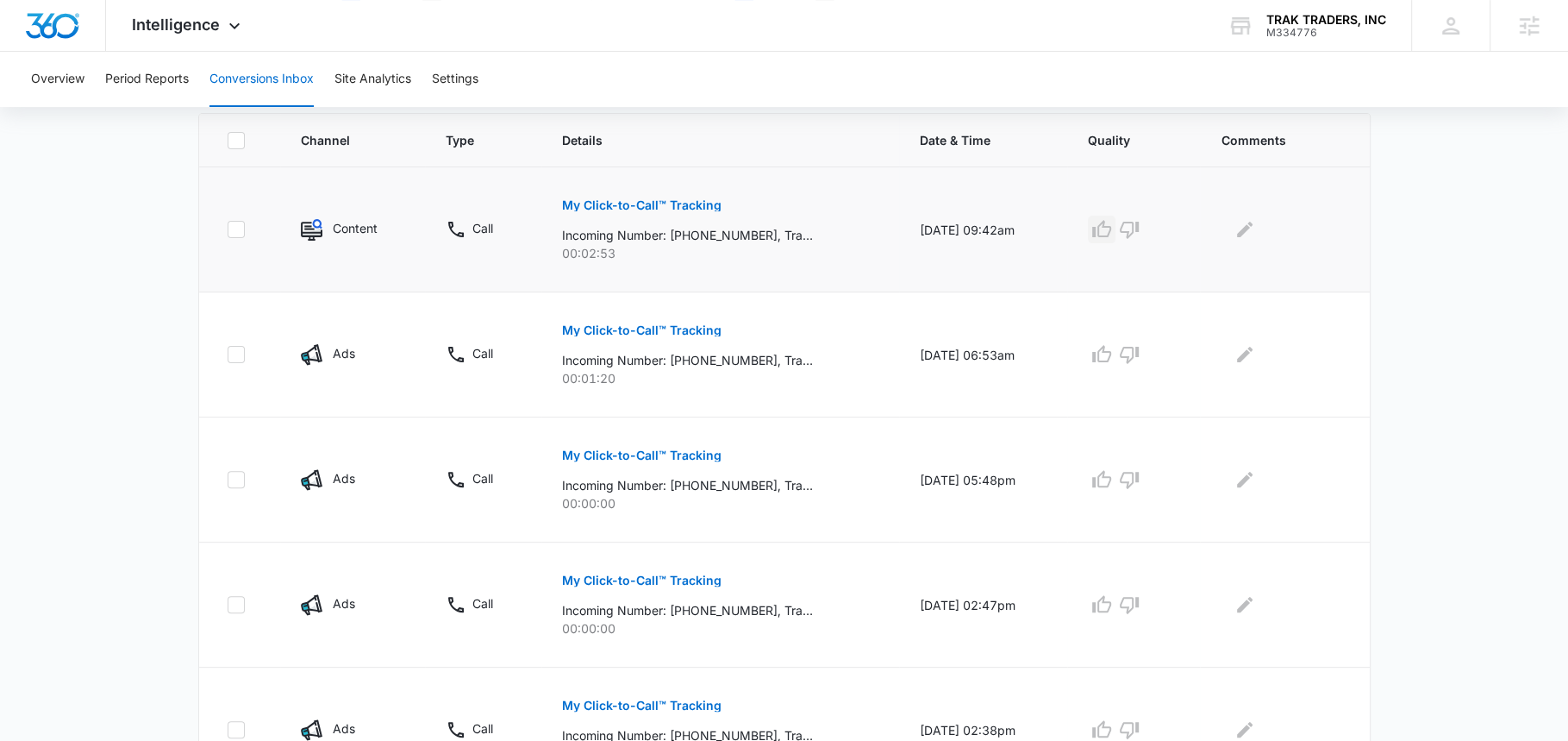
click at [1111, 225] on icon "button" at bounding box center [1101, 229] width 21 height 21
click at [1112, 357] on icon "button" at bounding box center [1101, 354] width 21 height 21
click at [1140, 485] on icon "button" at bounding box center [1129, 479] width 21 height 21
click at [1140, 594] on icon "button" at bounding box center [1129, 604] width 21 height 21
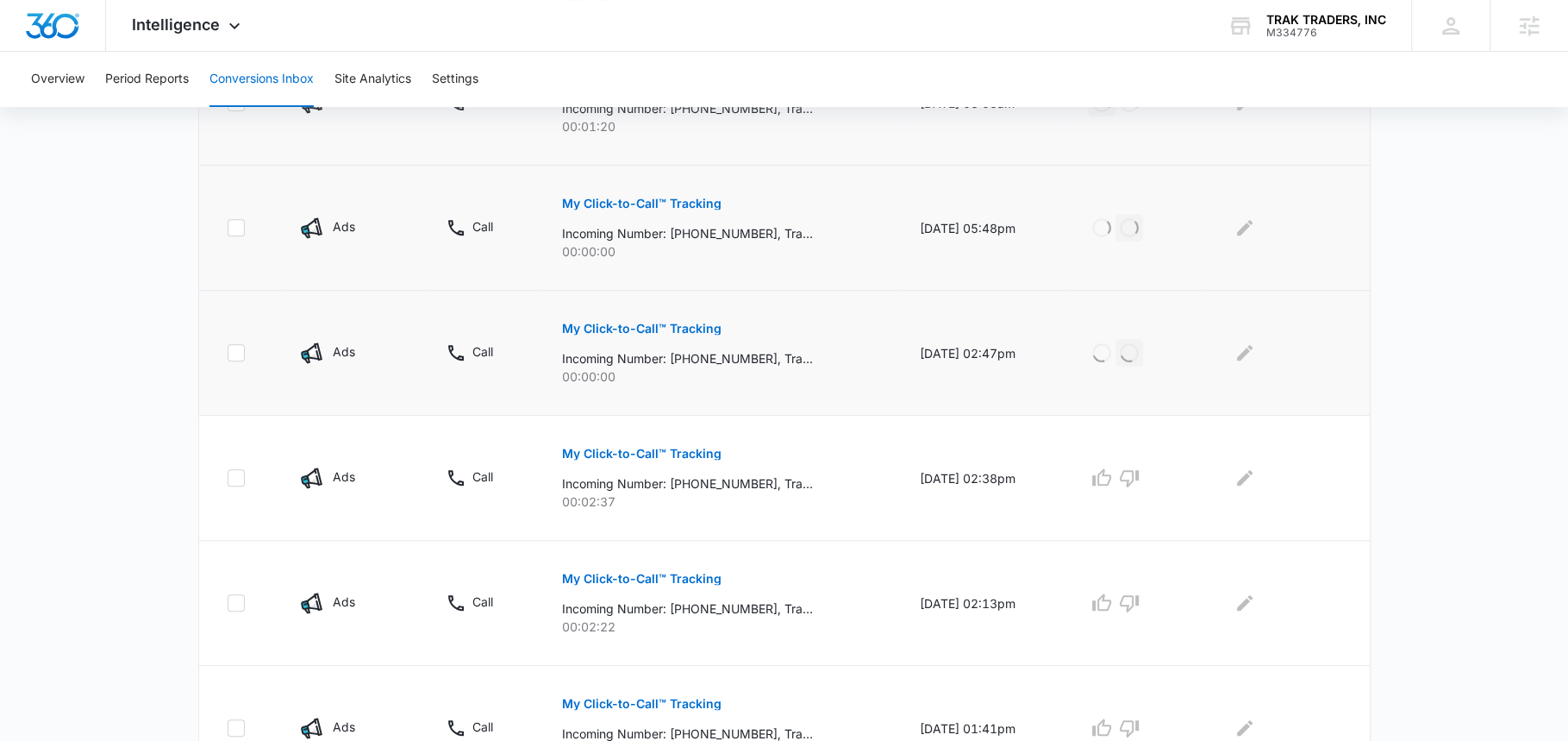
scroll to position [653, 0]
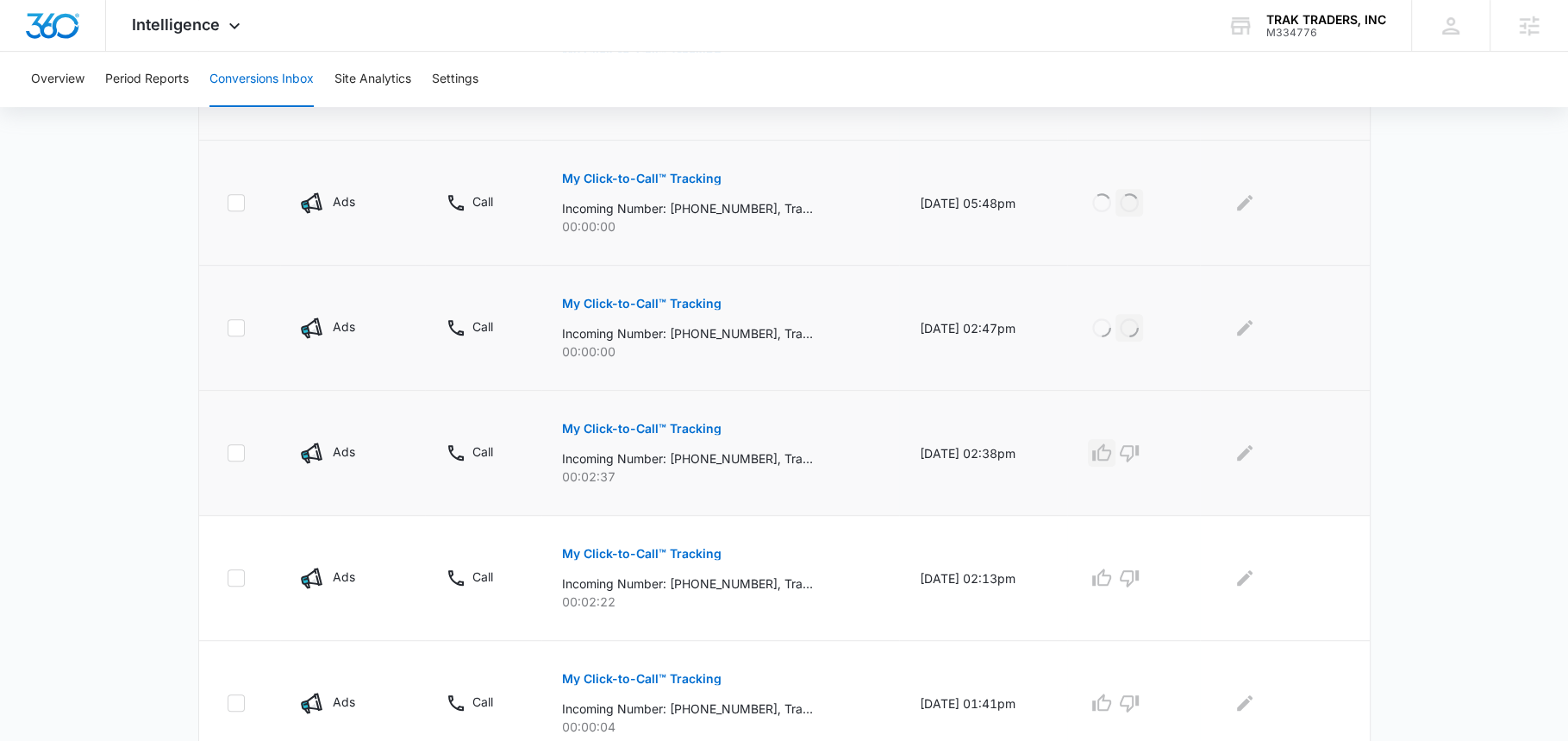
click at [1108, 442] on icon "button" at bounding box center [1101, 452] width 21 height 21
click at [1112, 576] on icon "button" at bounding box center [1101, 577] width 21 height 21
click at [1140, 575] on icon "button" at bounding box center [1129, 577] width 21 height 21
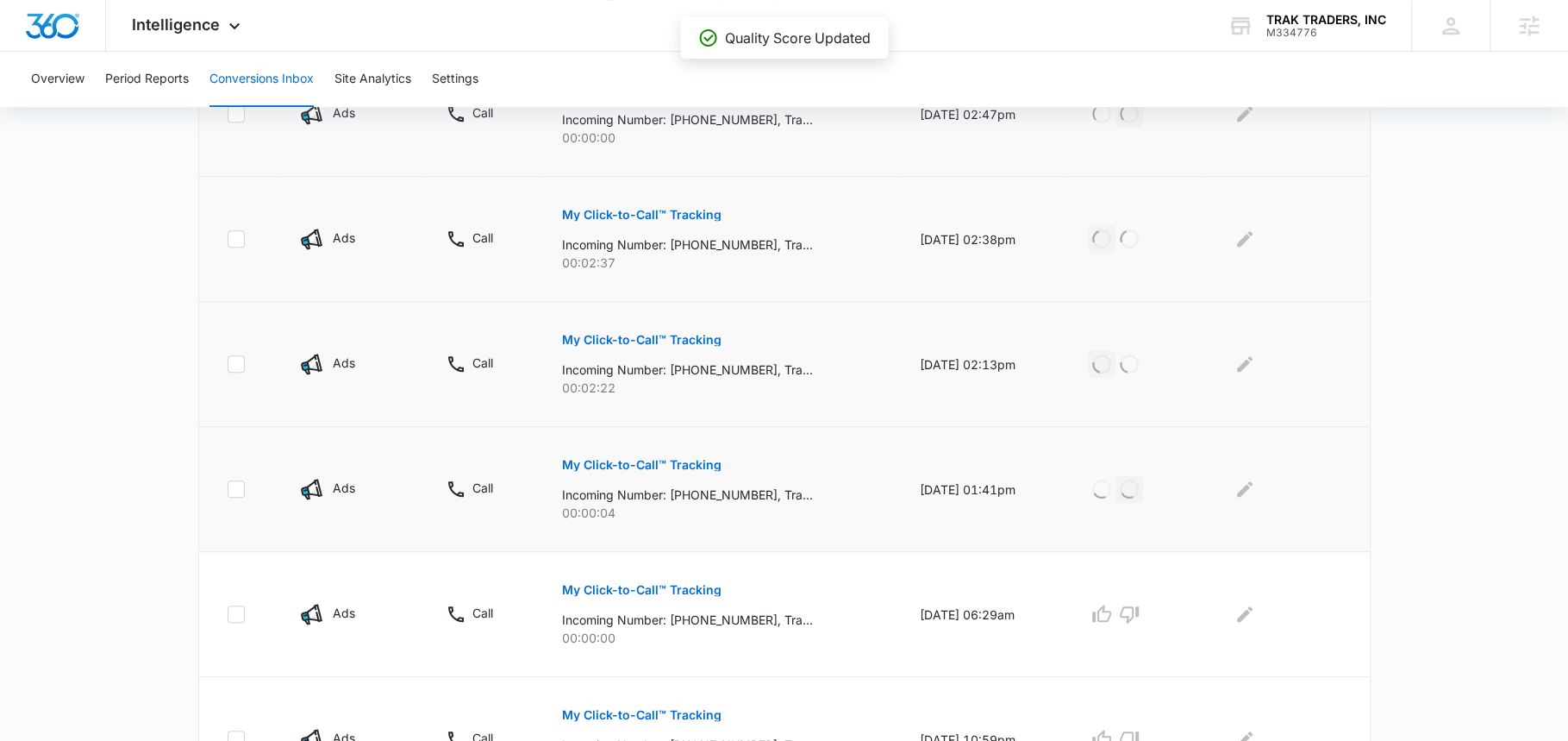
scroll to position [982, 0]
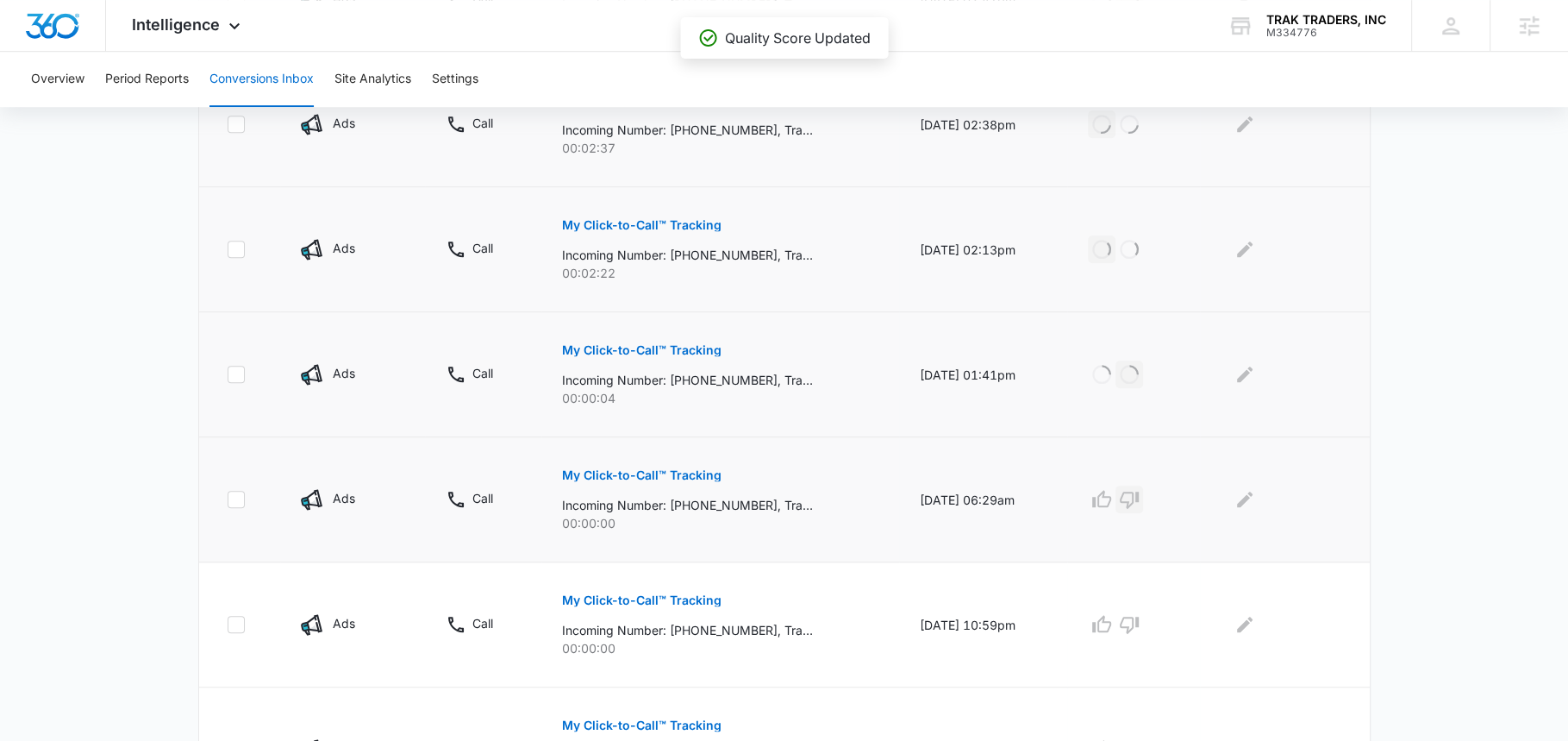
click at [1132, 501] on icon "button" at bounding box center [1129, 499] width 21 height 21
click at [1135, 618] on icon "button" at bounding box center [1129, 624] width 21 height 21
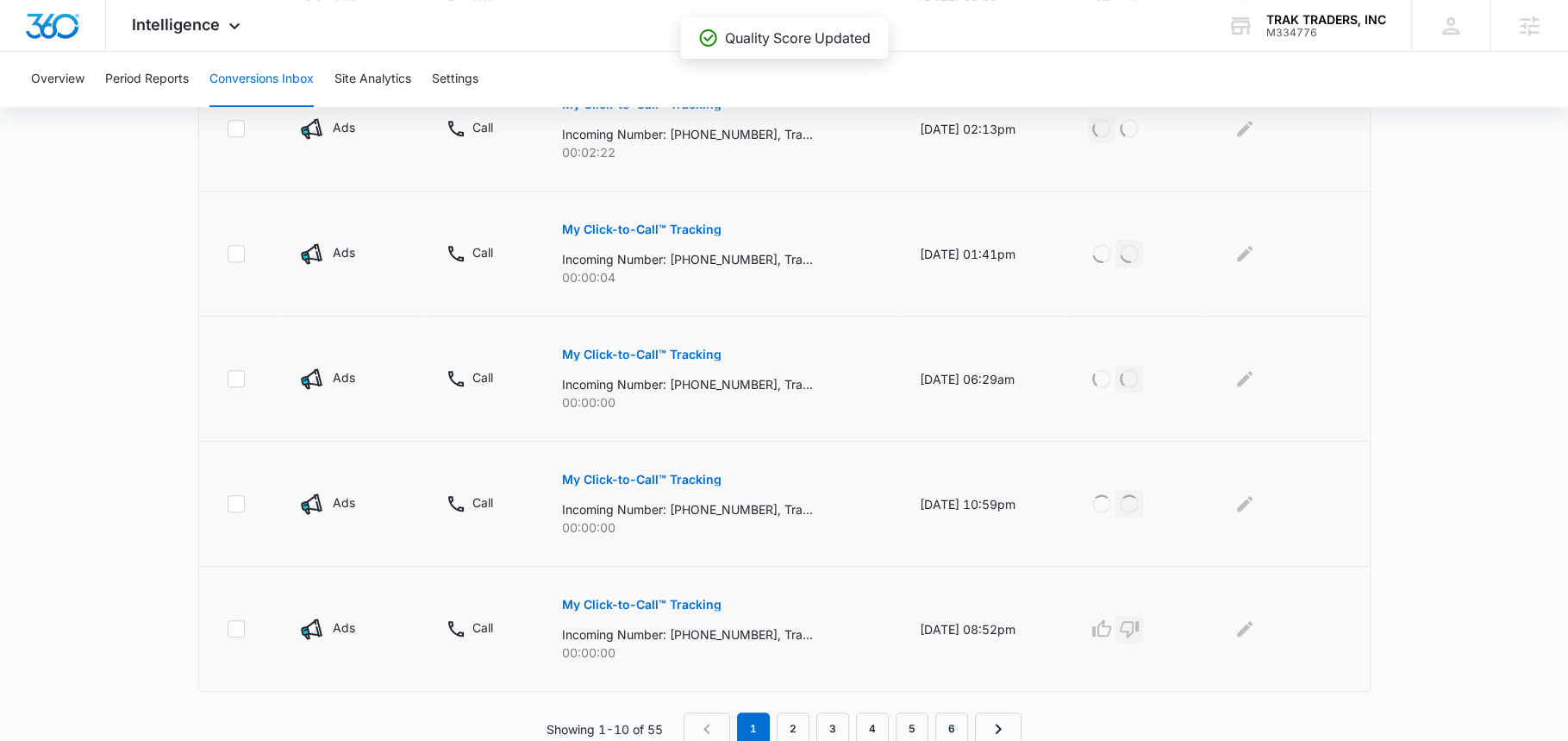
click at [1140, 619] on icon "button" at bounding box center [1129, 628] width 21 height 21
click at [790, 720] on link "2" at bounding box center [792, 728] width 33 height 33
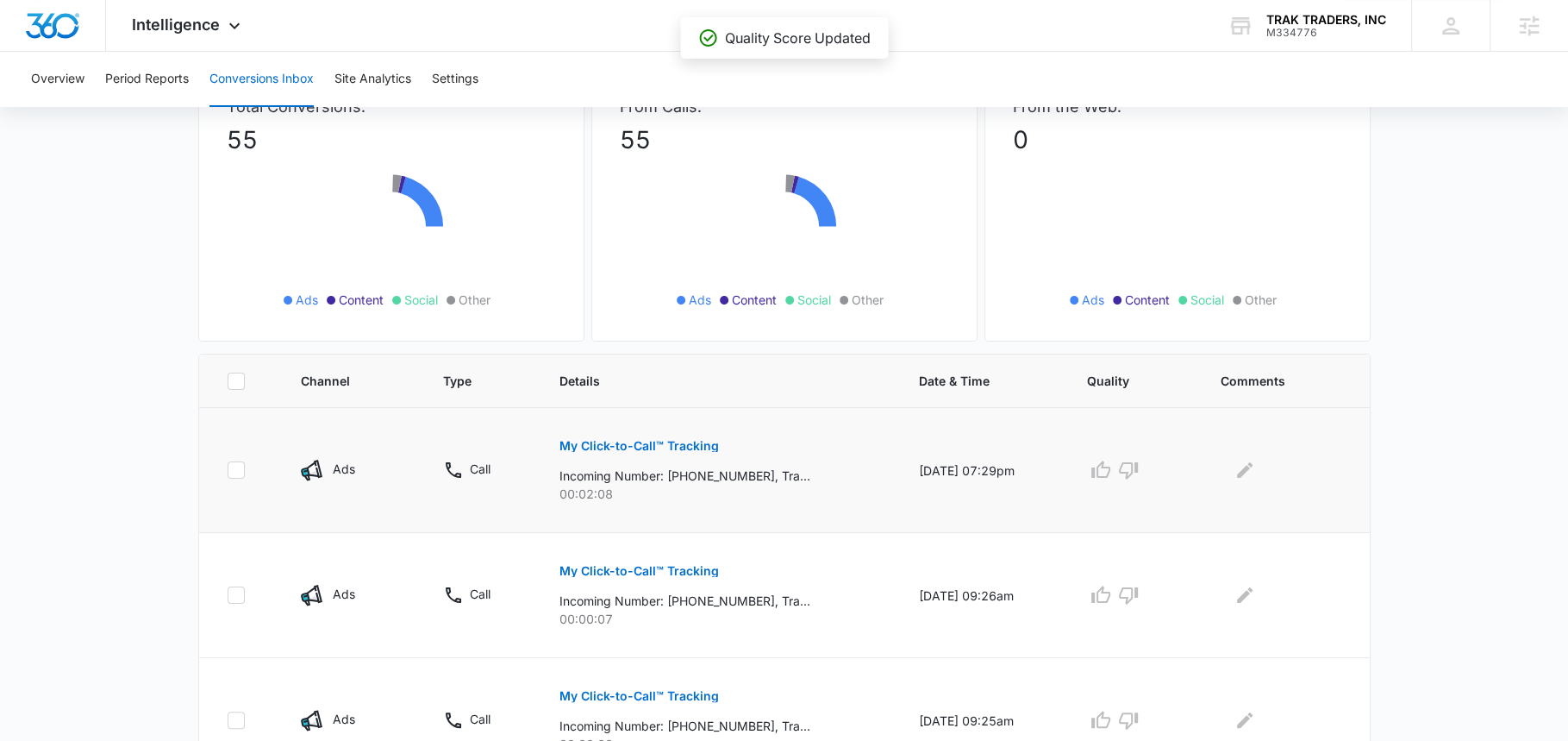
scroll to position [178, 0]
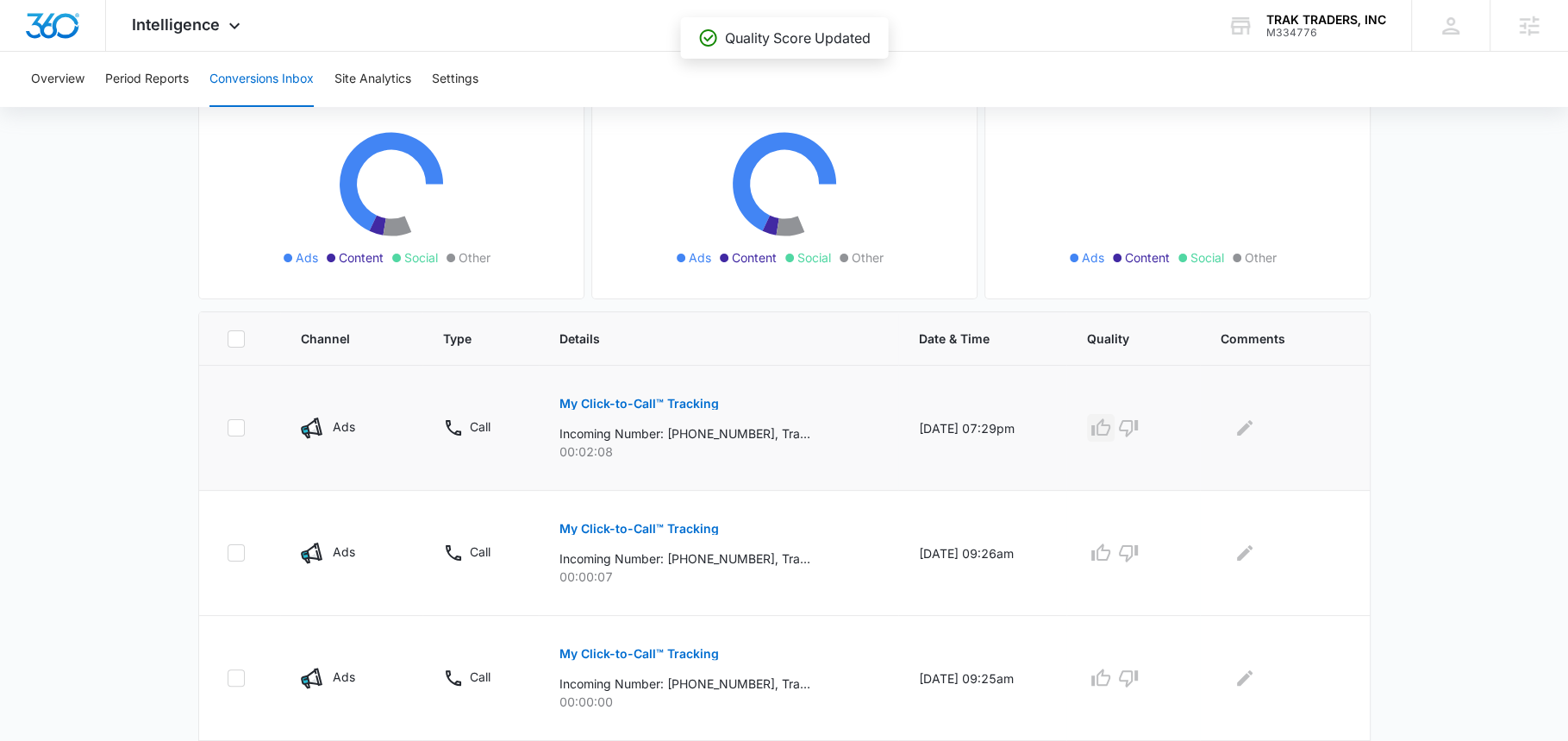
click at [1111, 424] on icon "button" at bounding box center [1100, 428] width 21 height 21
click at [1138, 554] on icon "button" at bounding box center [1128, 553] width 19 height 17
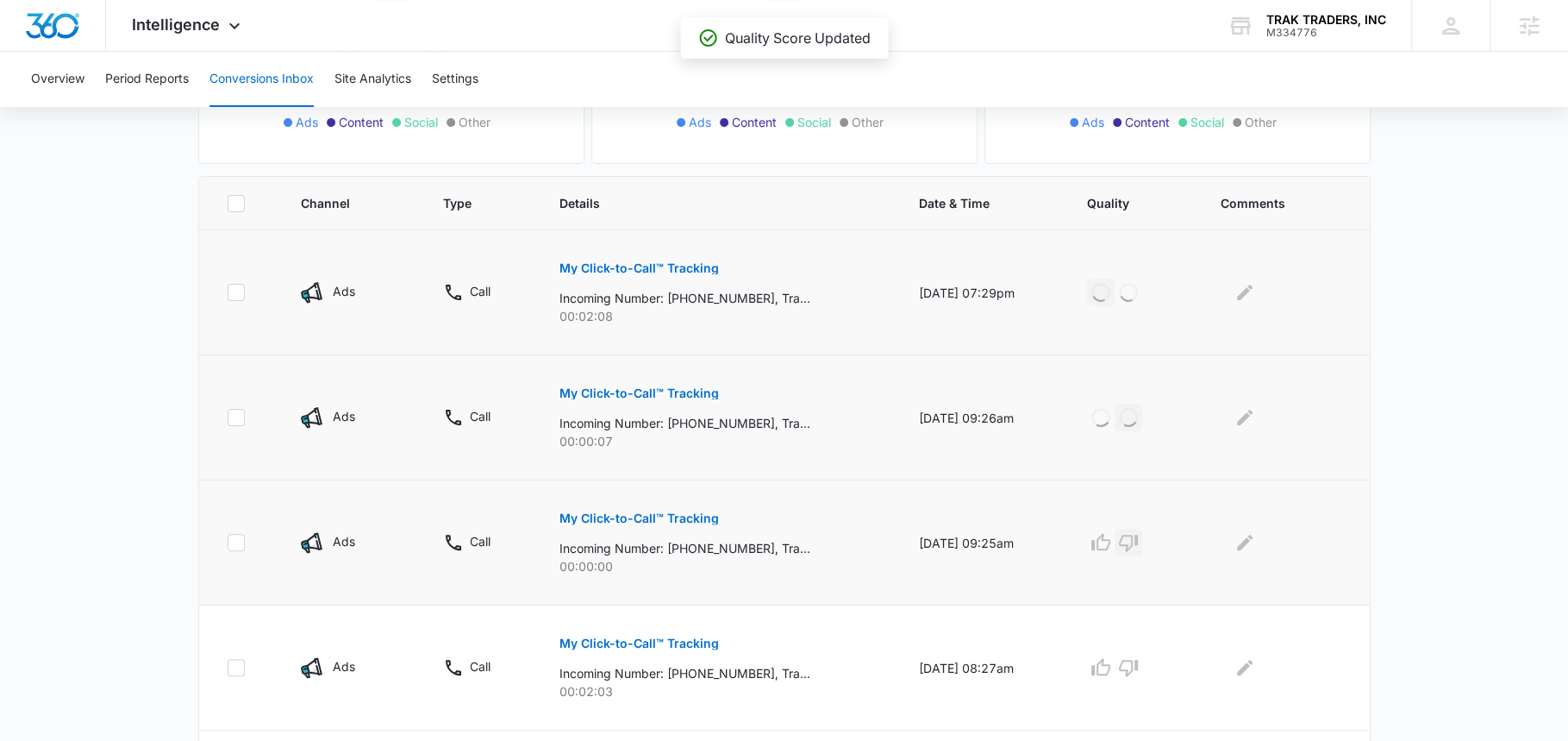
click at [1138, 535] on icon "button" at bounding box center [1128, 543] width 19 height 17
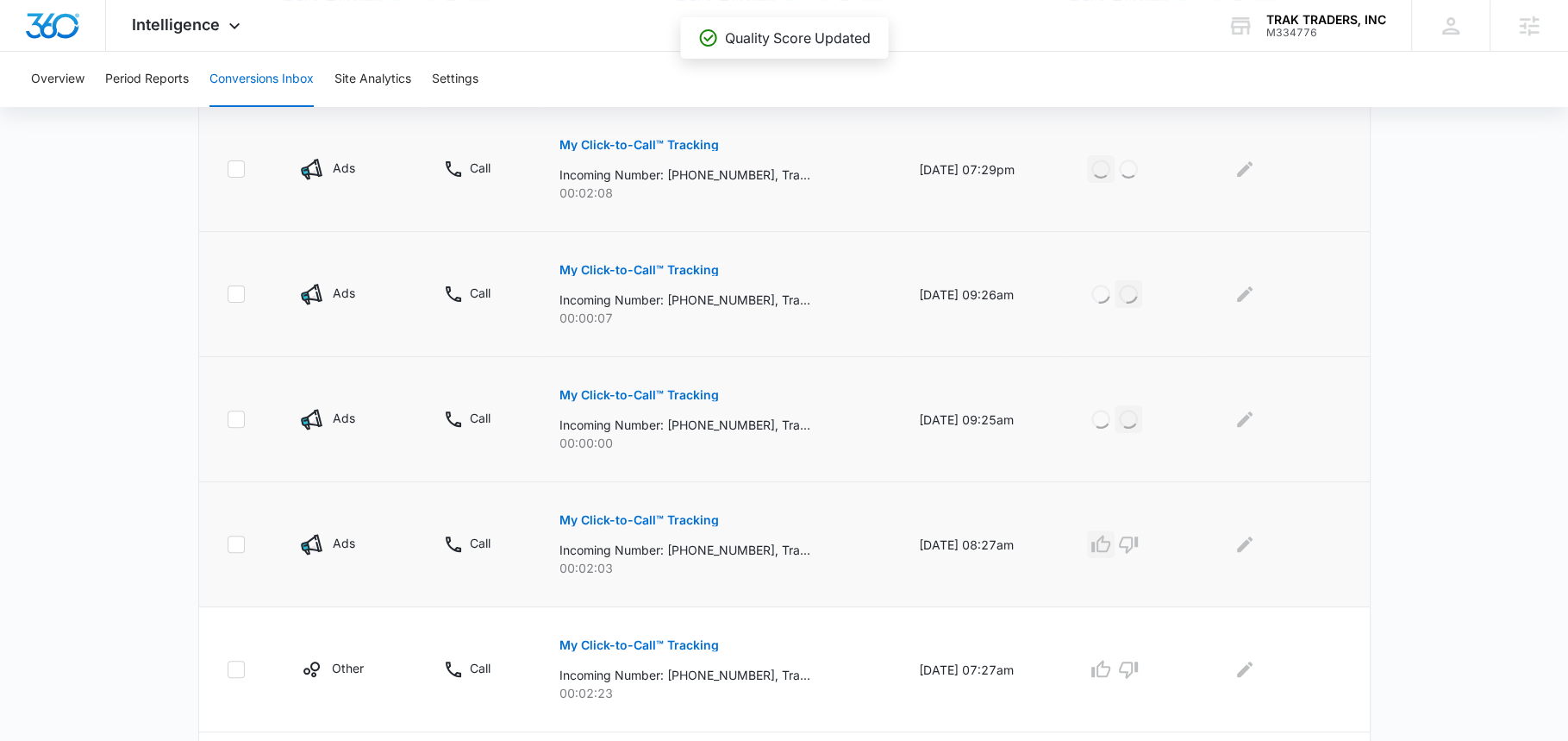
click at [1110, 539] on icon "button" at bounding box center [1100, 543] width 19 height 17
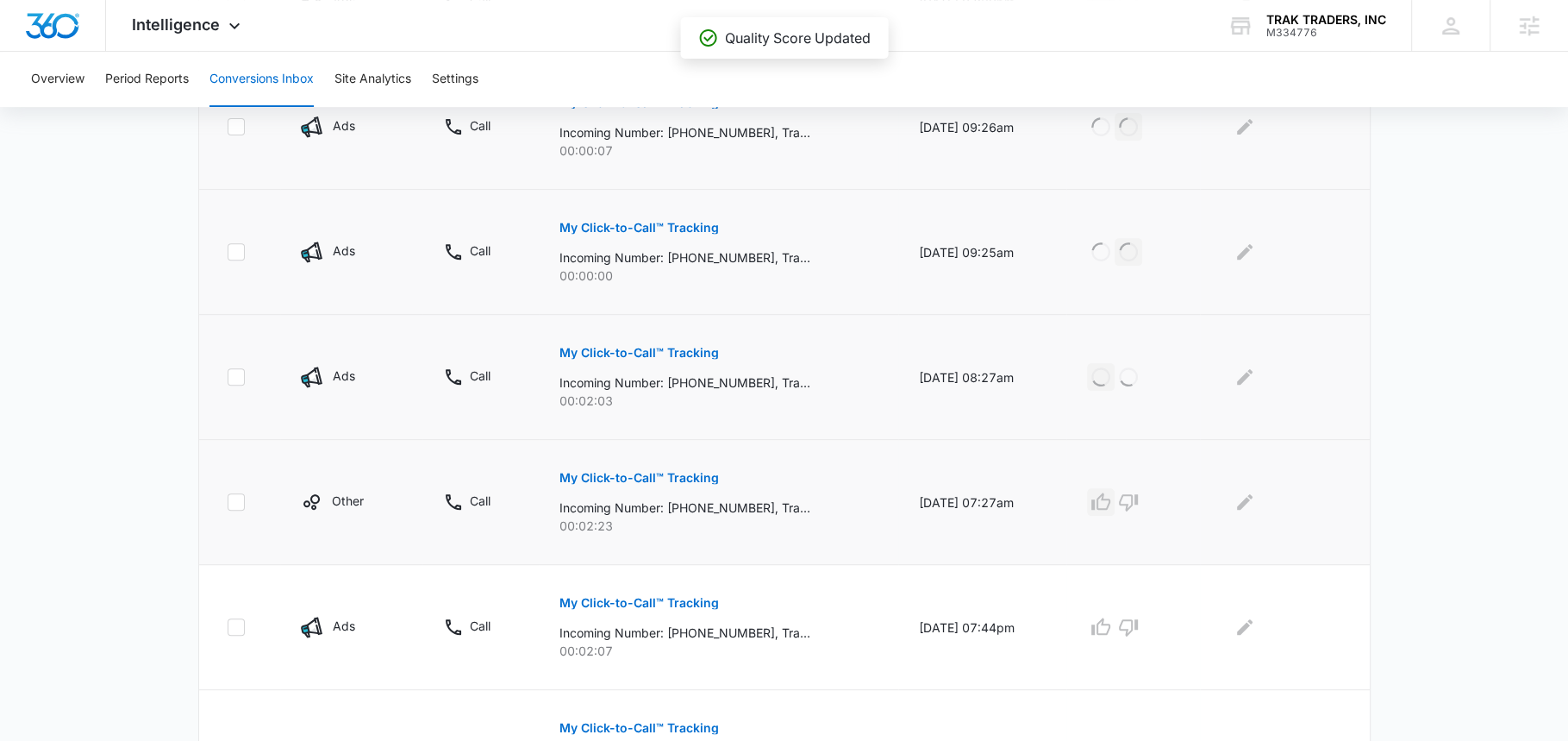
click at [1110, 496] on icon "button" at bounding box center [1100, 501] width 21 height 21
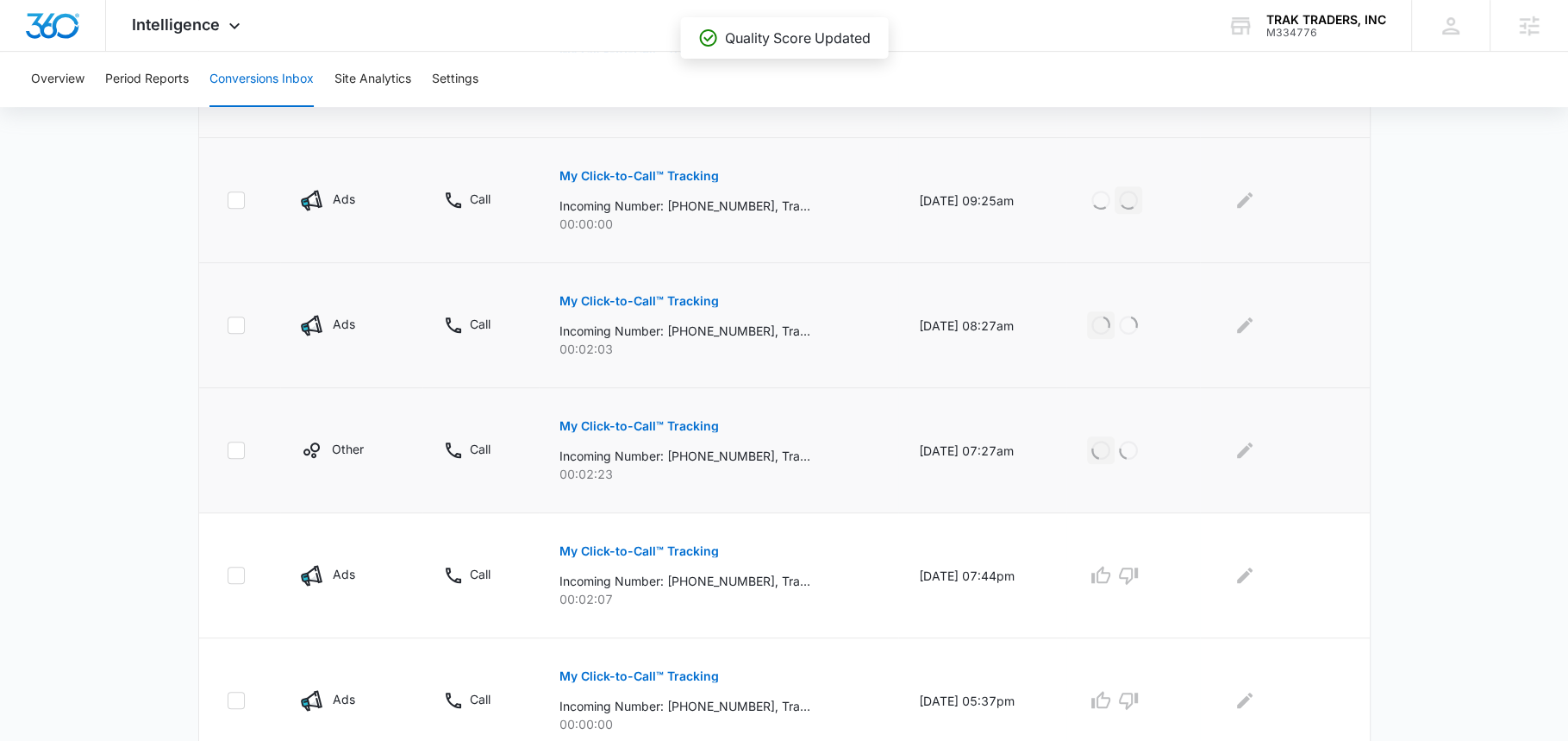
scroll to position [747, 0]
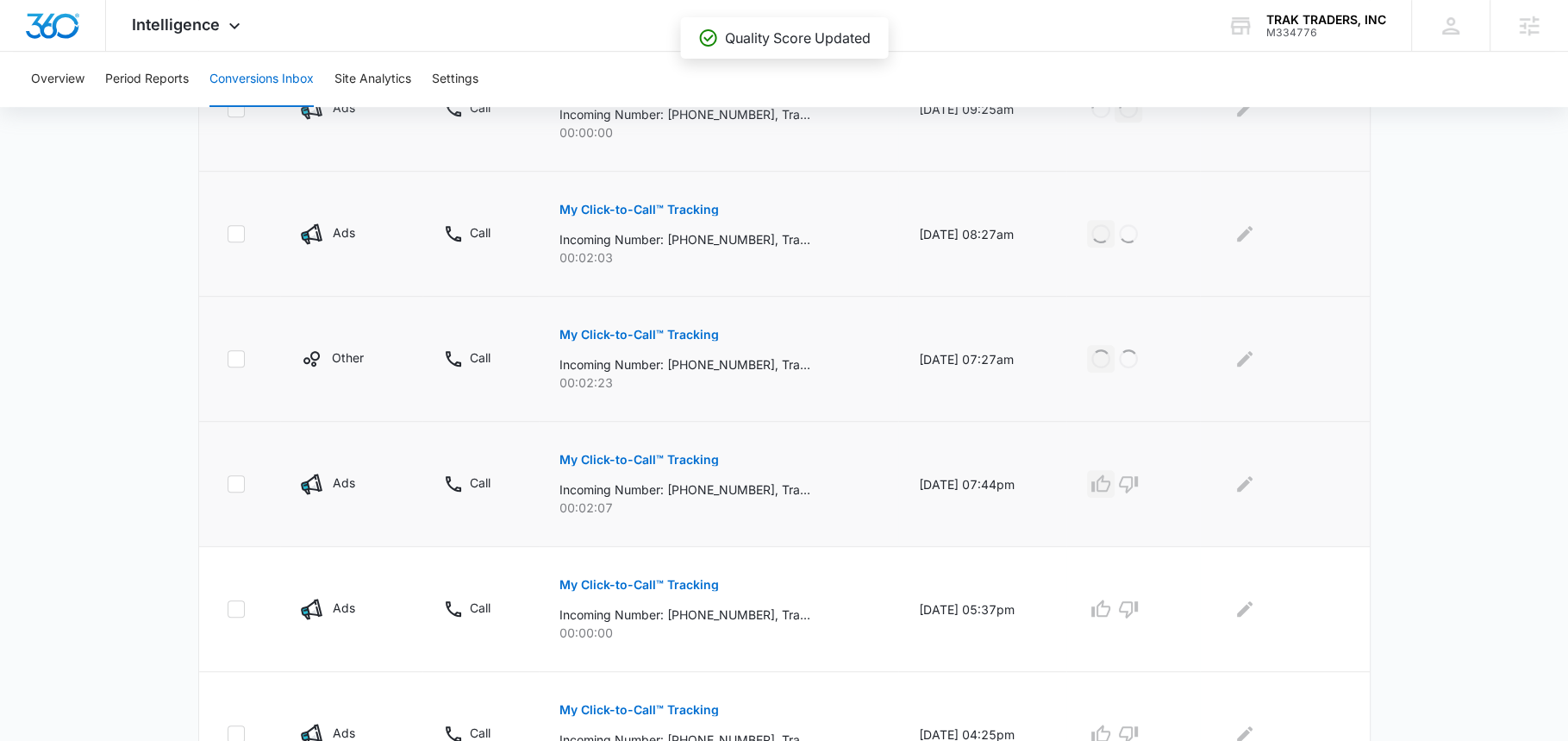
click at [1109, 482] on icon "button" at bounding box center [1100, 483] width 21 height 21
click at [1138, 601] on icon "button" at bounding box center [1128, 609] width 19 height 17
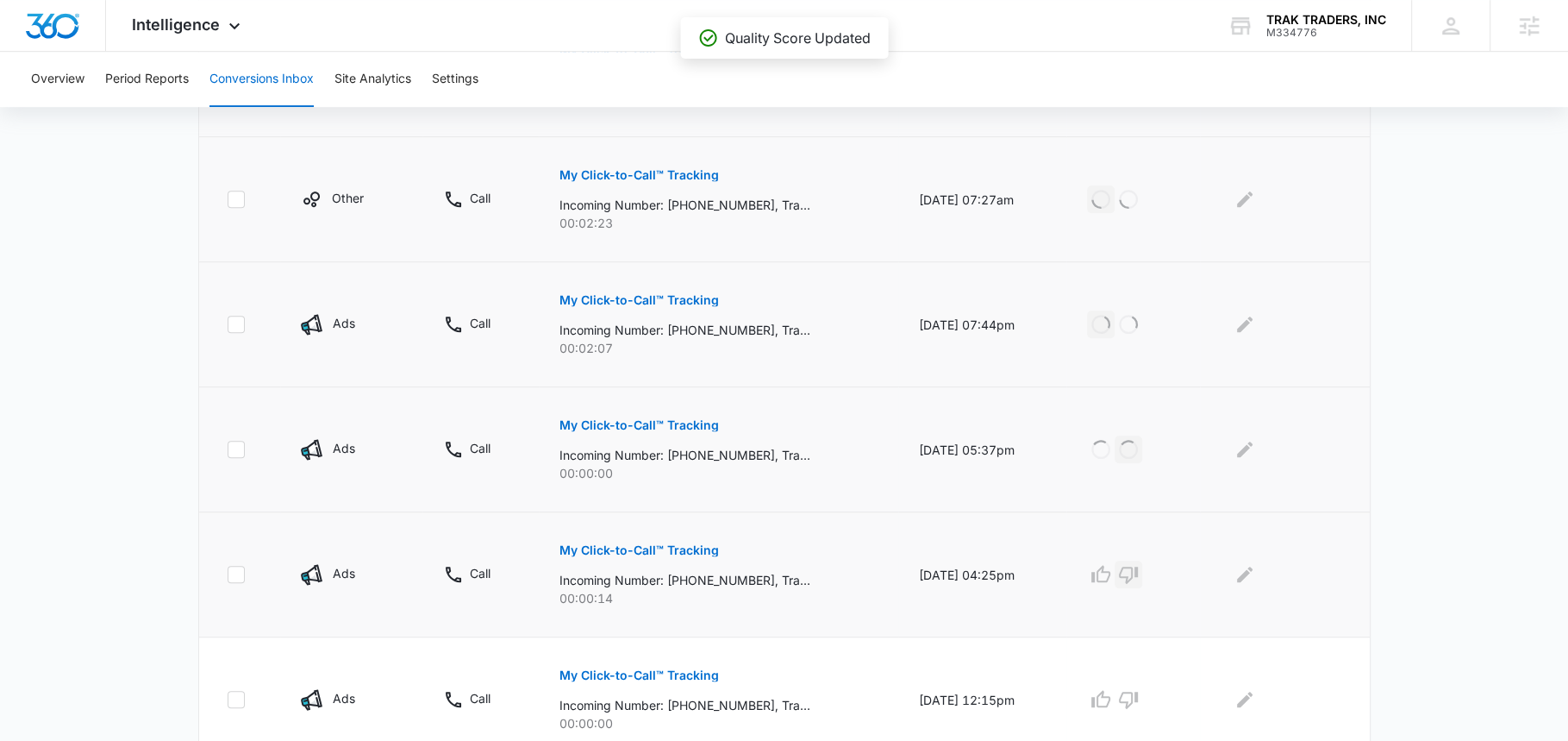
click at [1138, 565] on icon "button" at bounding box center [1128, 574] width 21 height 21
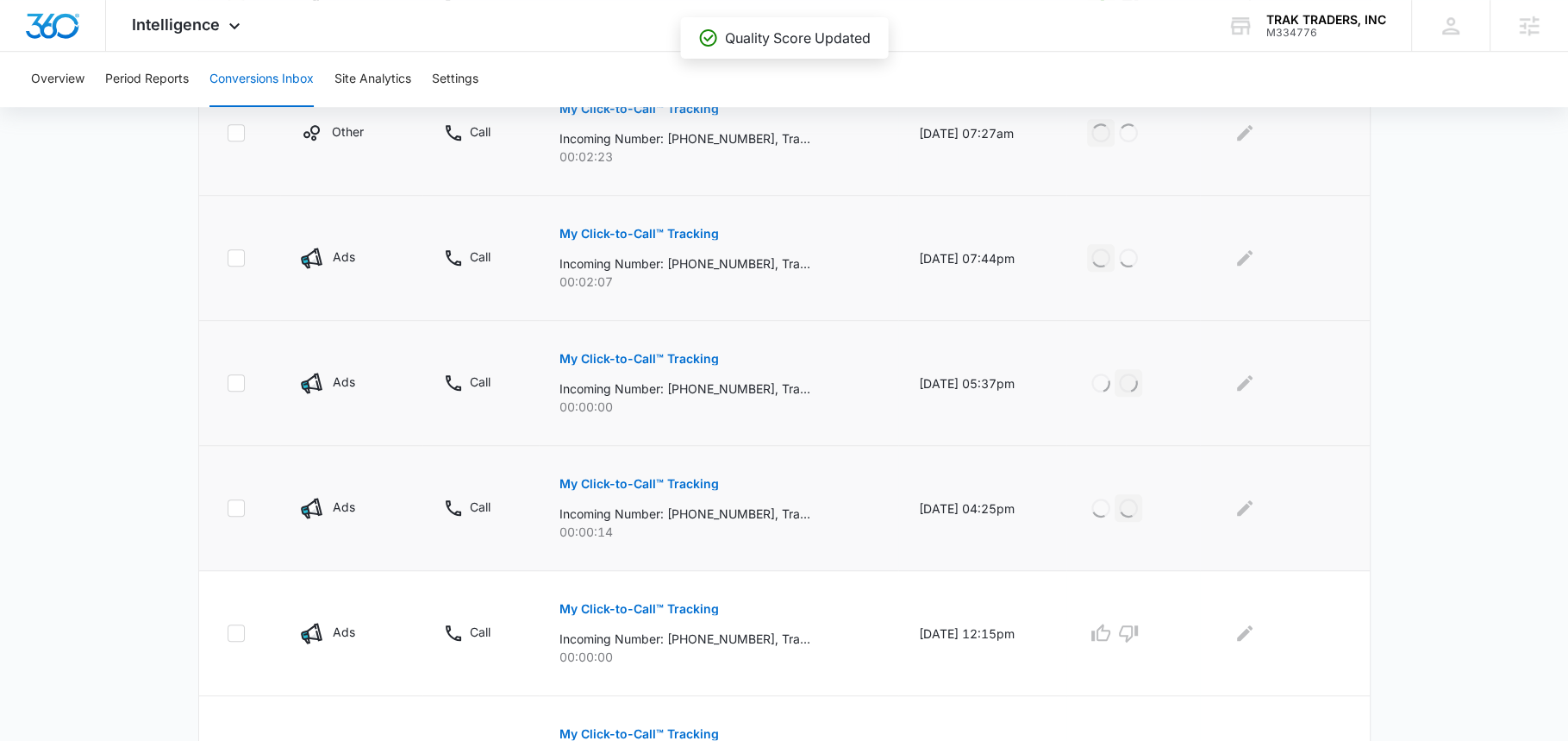
scroll to position [1103, 0]
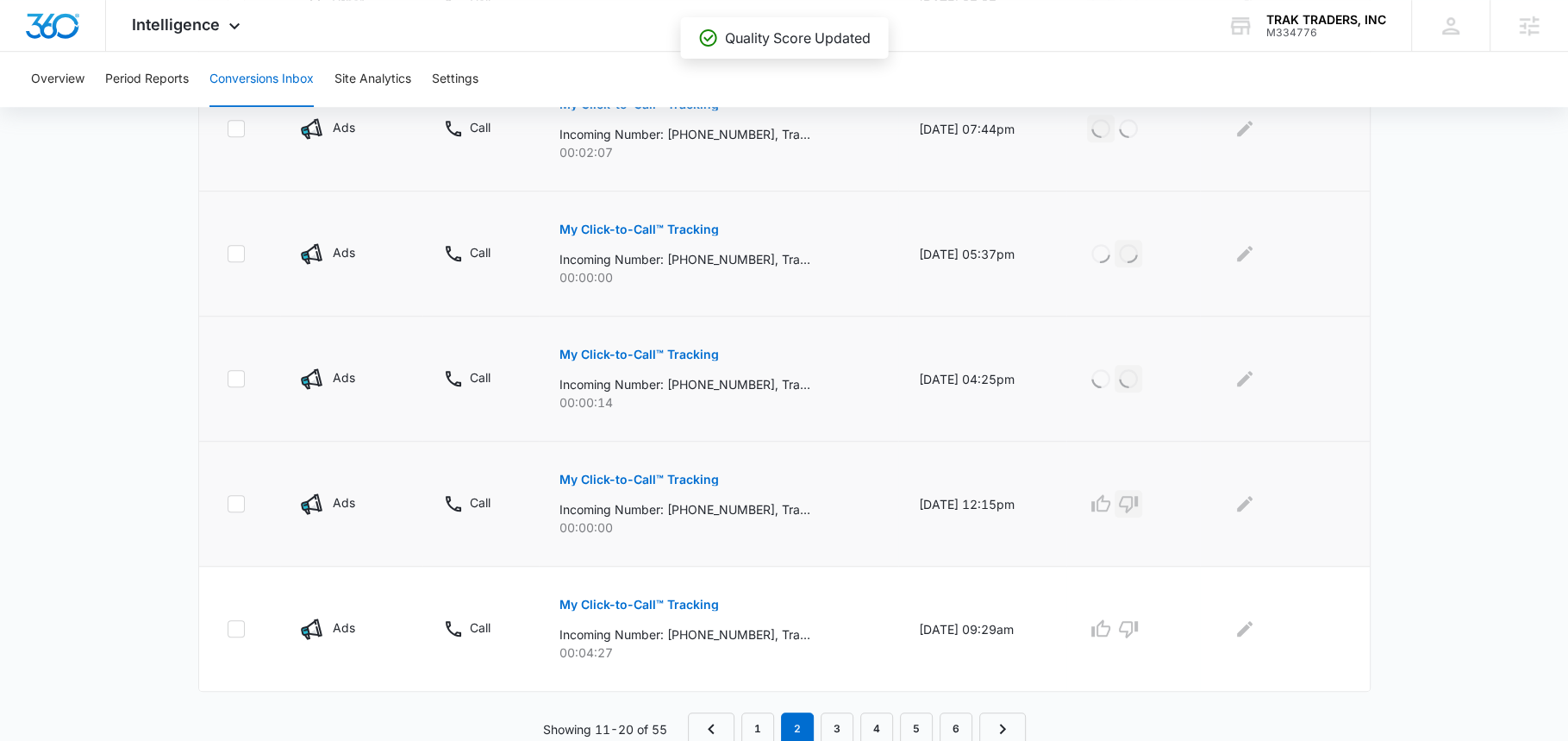
click at [1138, 496] on icon "button" at bounding box center [1128, 503] width 21 height 21
click at [1107, 629] on icon "button" at bounding box center [1100, 628] width 21 height 21
click at [840, 713] on link "3" at bounding box center [837, 728] width 33 height 33
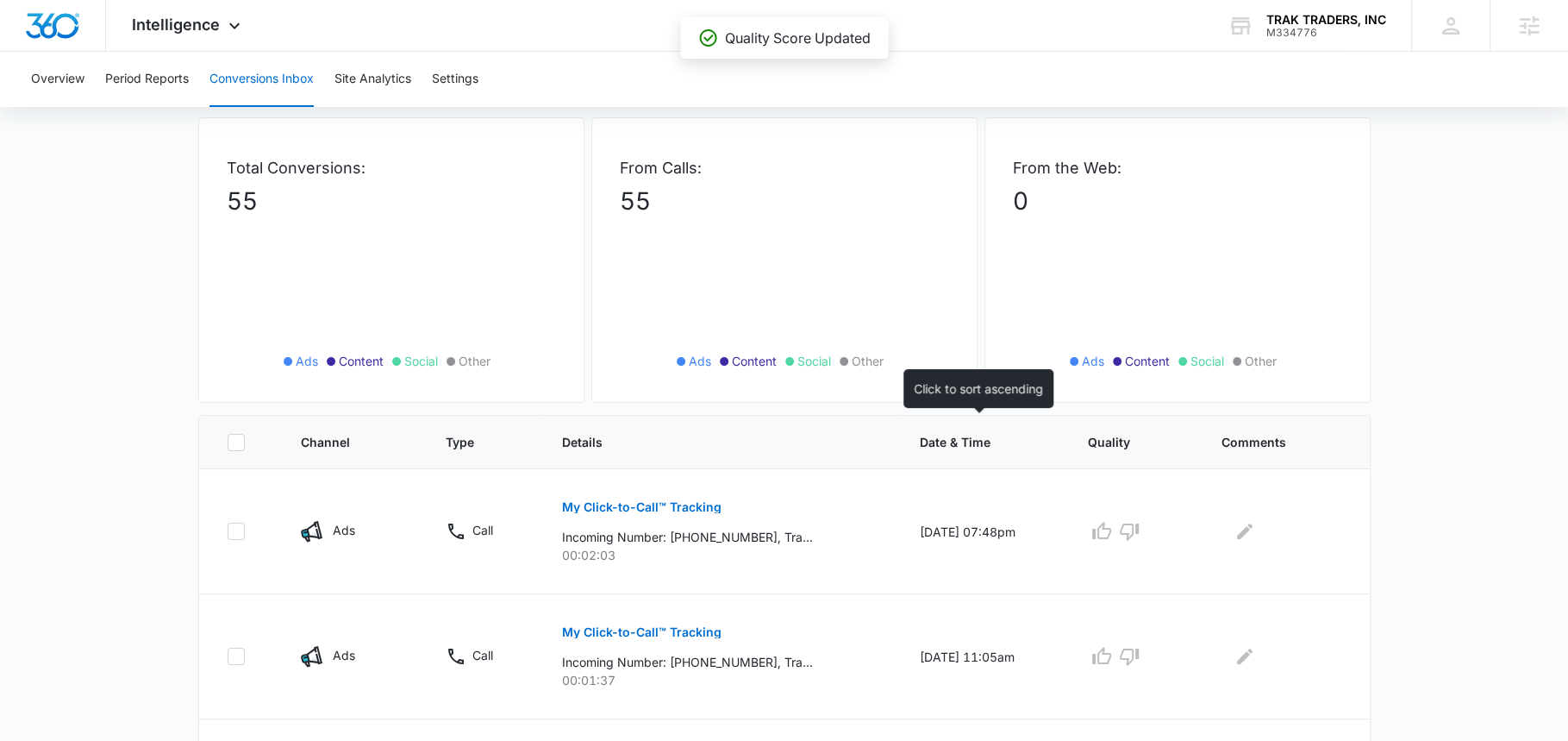
scroll to position [147, 0]
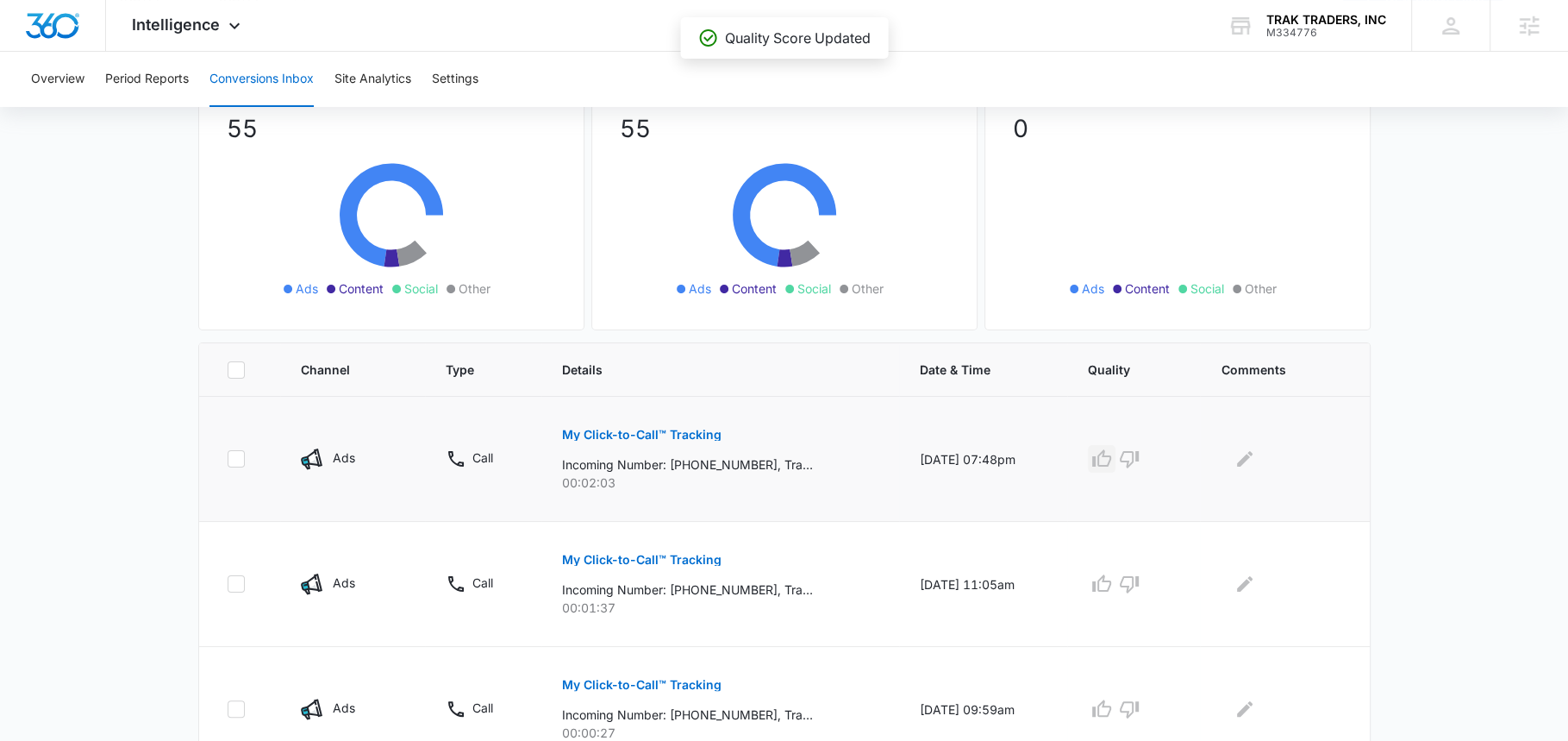
click at [1102, 460] on icon "button" at bounding box center [1101, 458] width 21 height 21
click at [1112, 583] on icon "button" at bounding box center [1101, 583] width 21 height 21
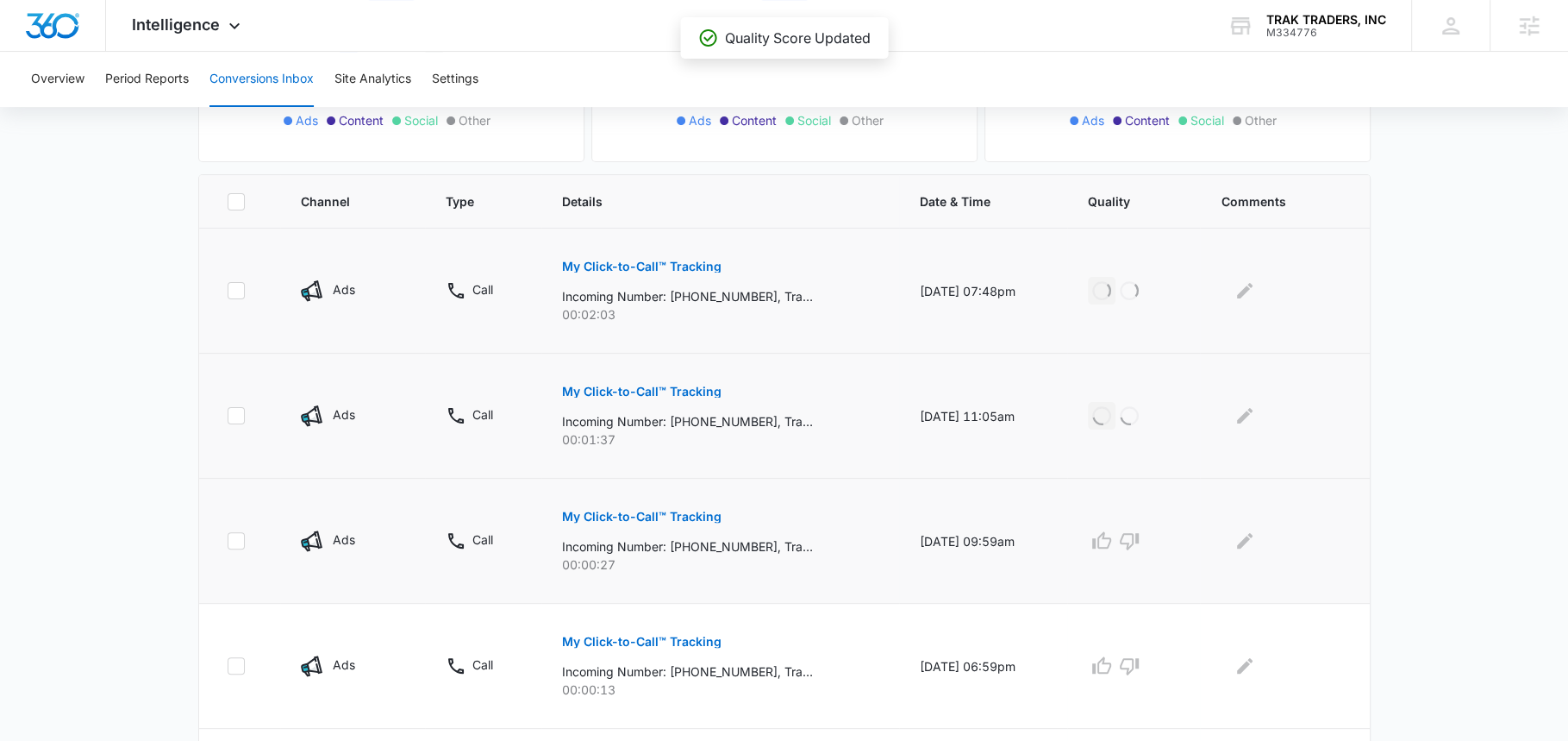
scroll to position [329, 0]
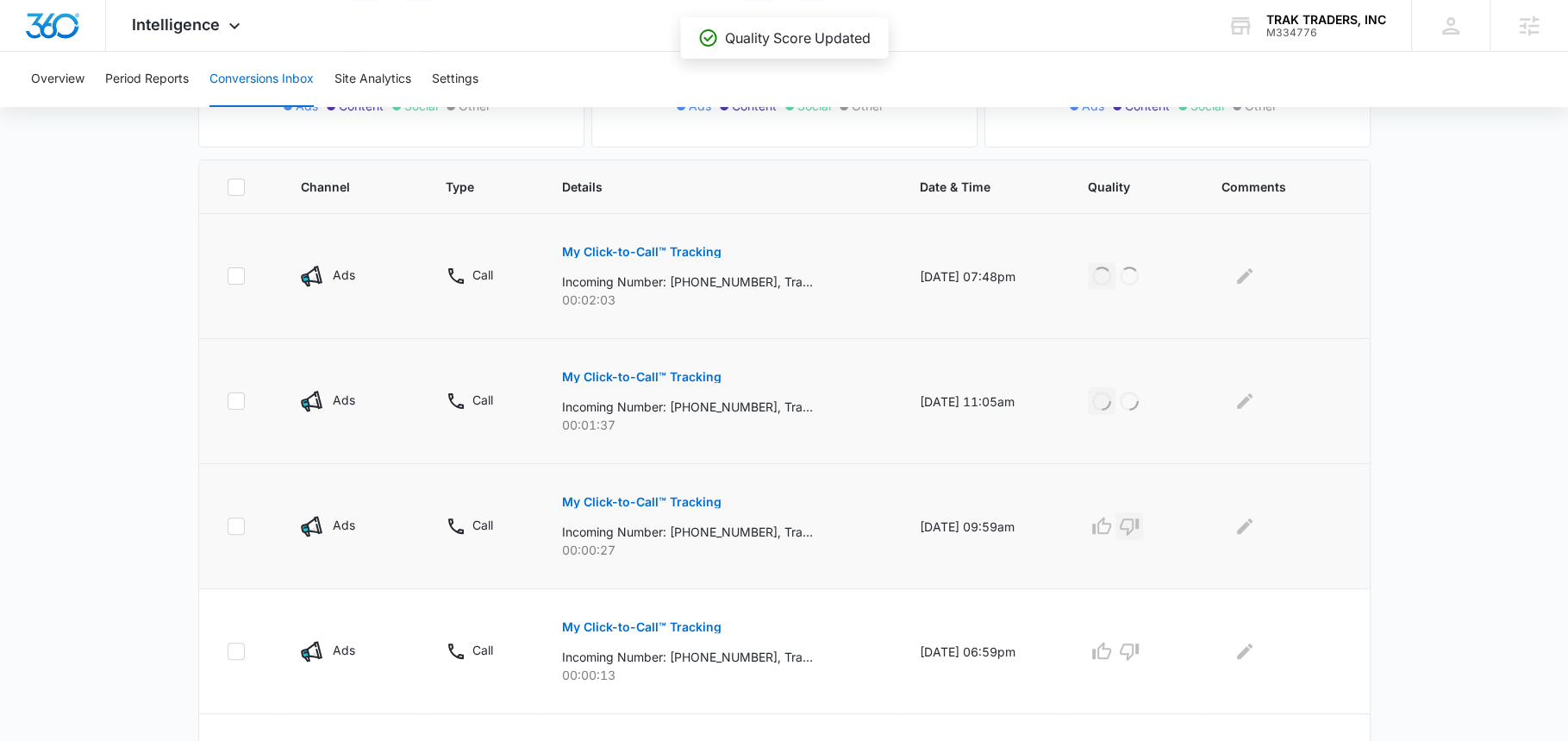
click at [1137, 520] on icon "button" at bounding box center [1129, 525] width 21 height 21
click at [1138, 651] on icon "button" at bounding box center [1129, 652] width 19 height 17
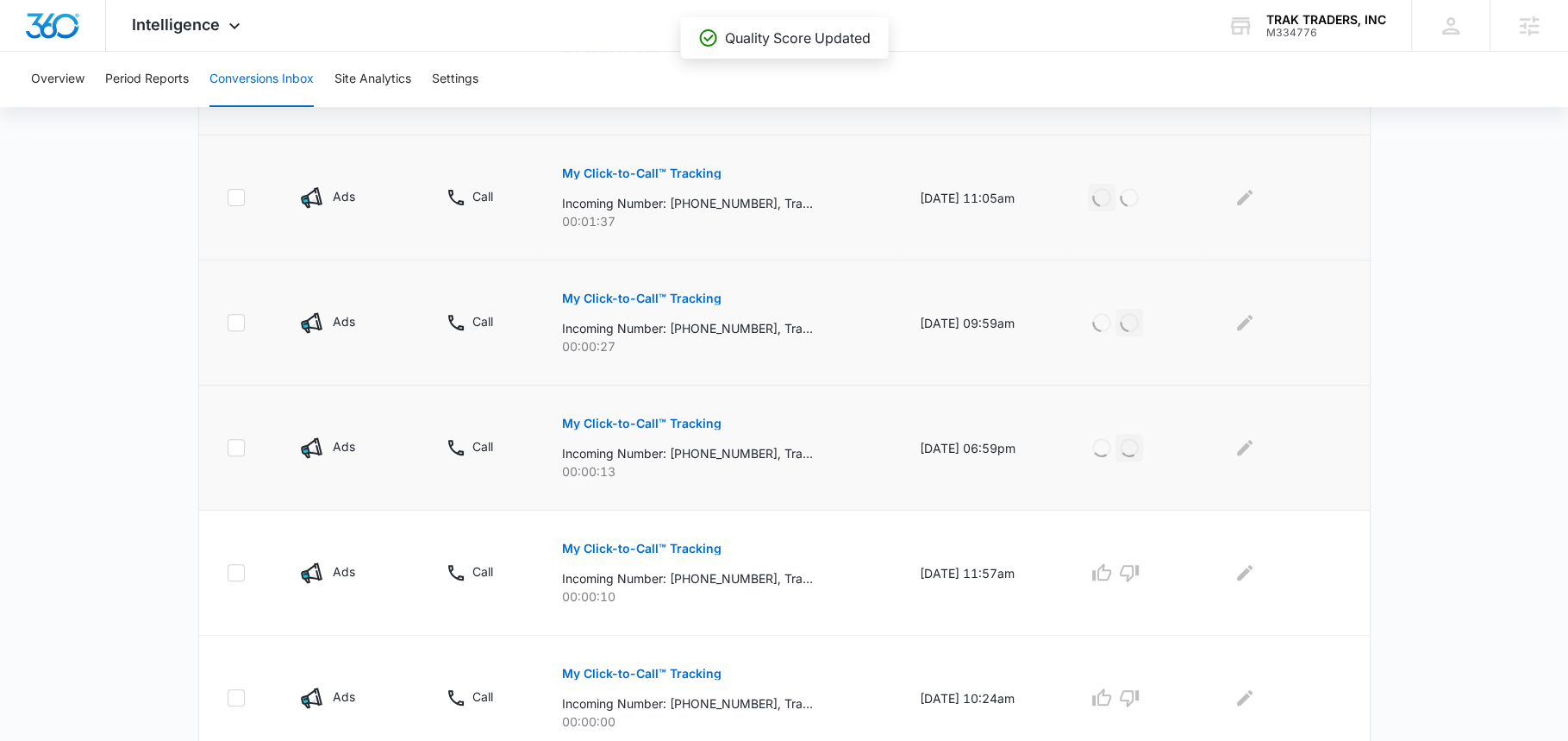
scroll to position [769, 0]
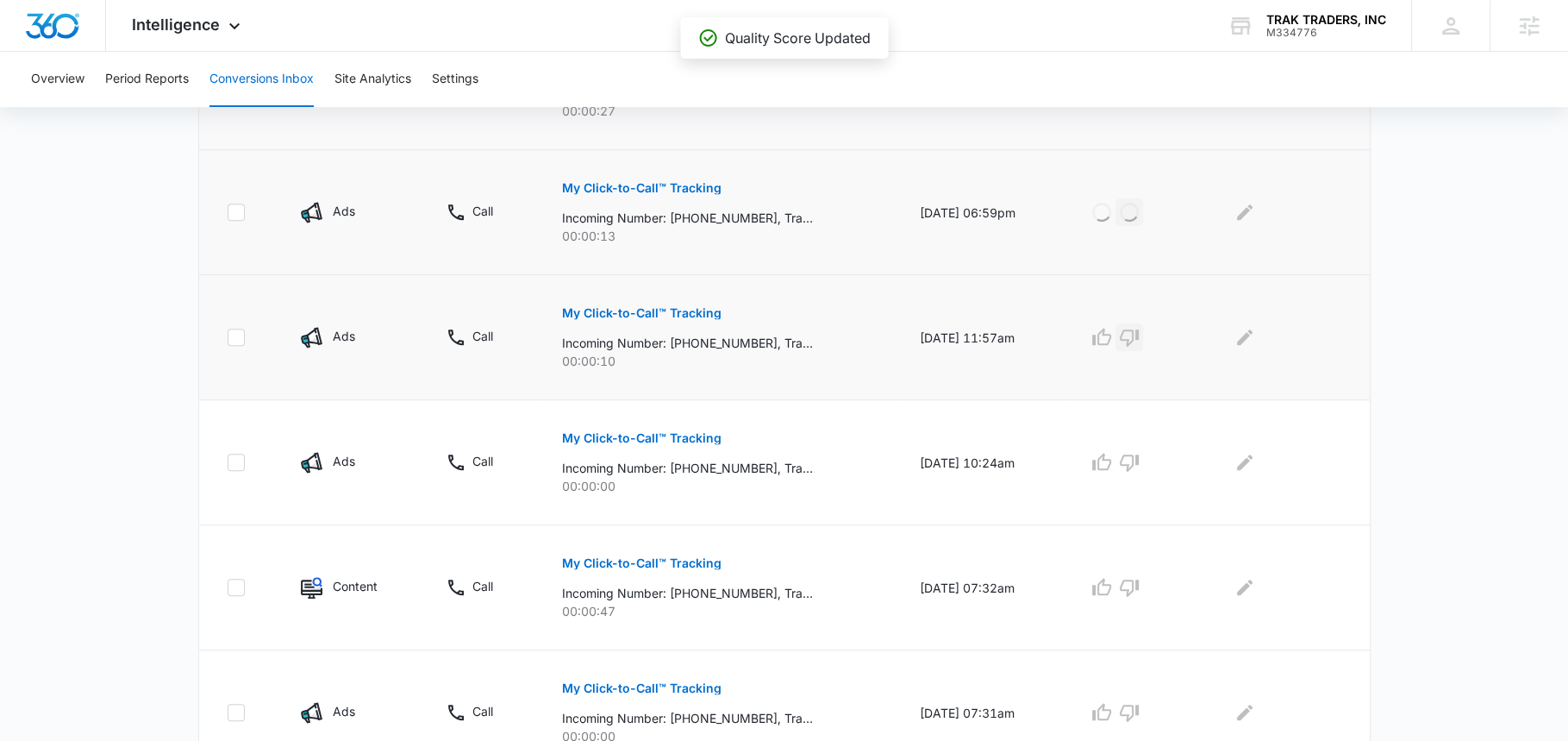
click at [1139, 329] on icon "button" at bounding box center [1129, 337] width 19 height 17
click at [1140, 457] on icon "button" at bounding box center [1129, 462] width 21 height 21
click at [1107, 583] on icon "button" at bounding box center [1101, 587] width 21 height 21
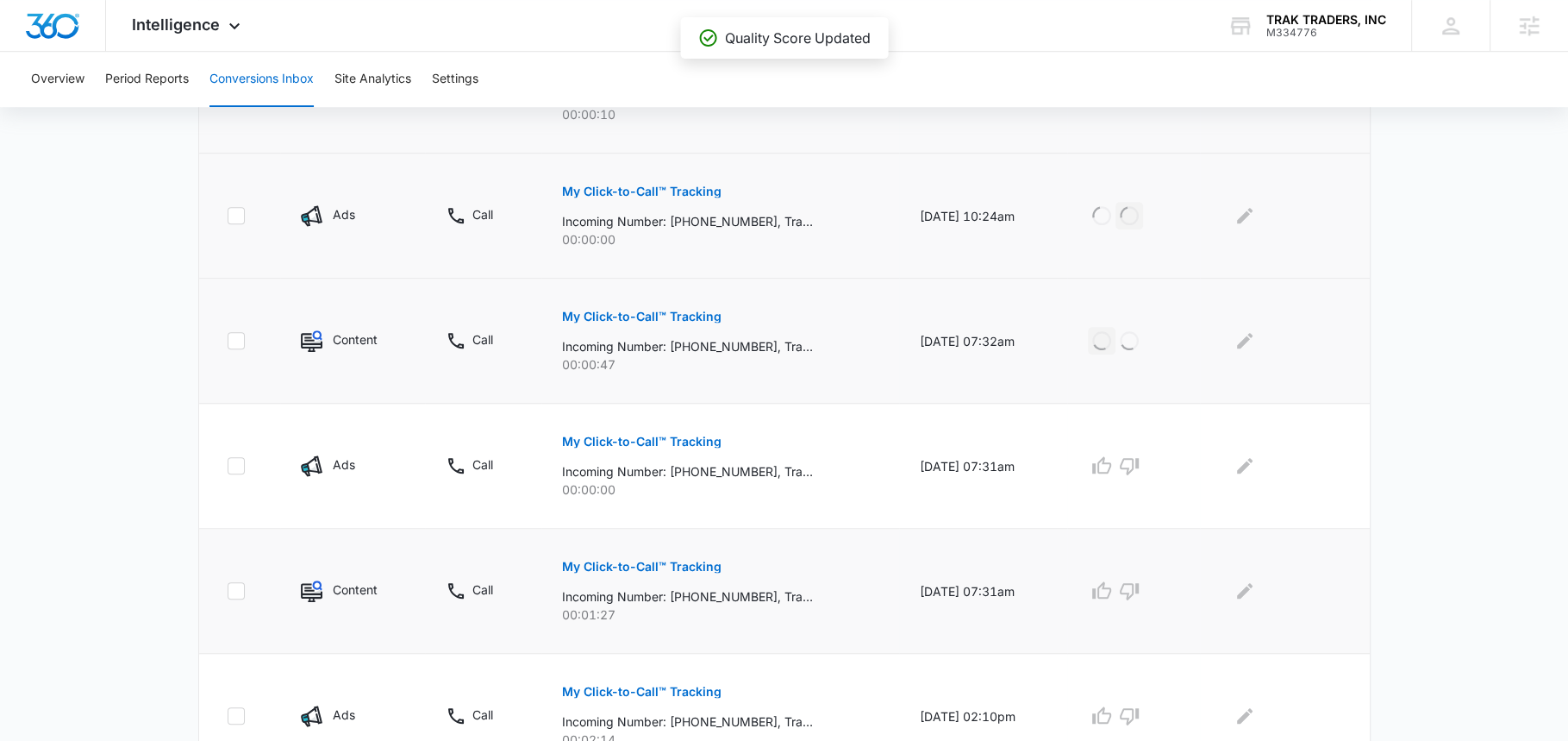
scroll to position [1027, 0]
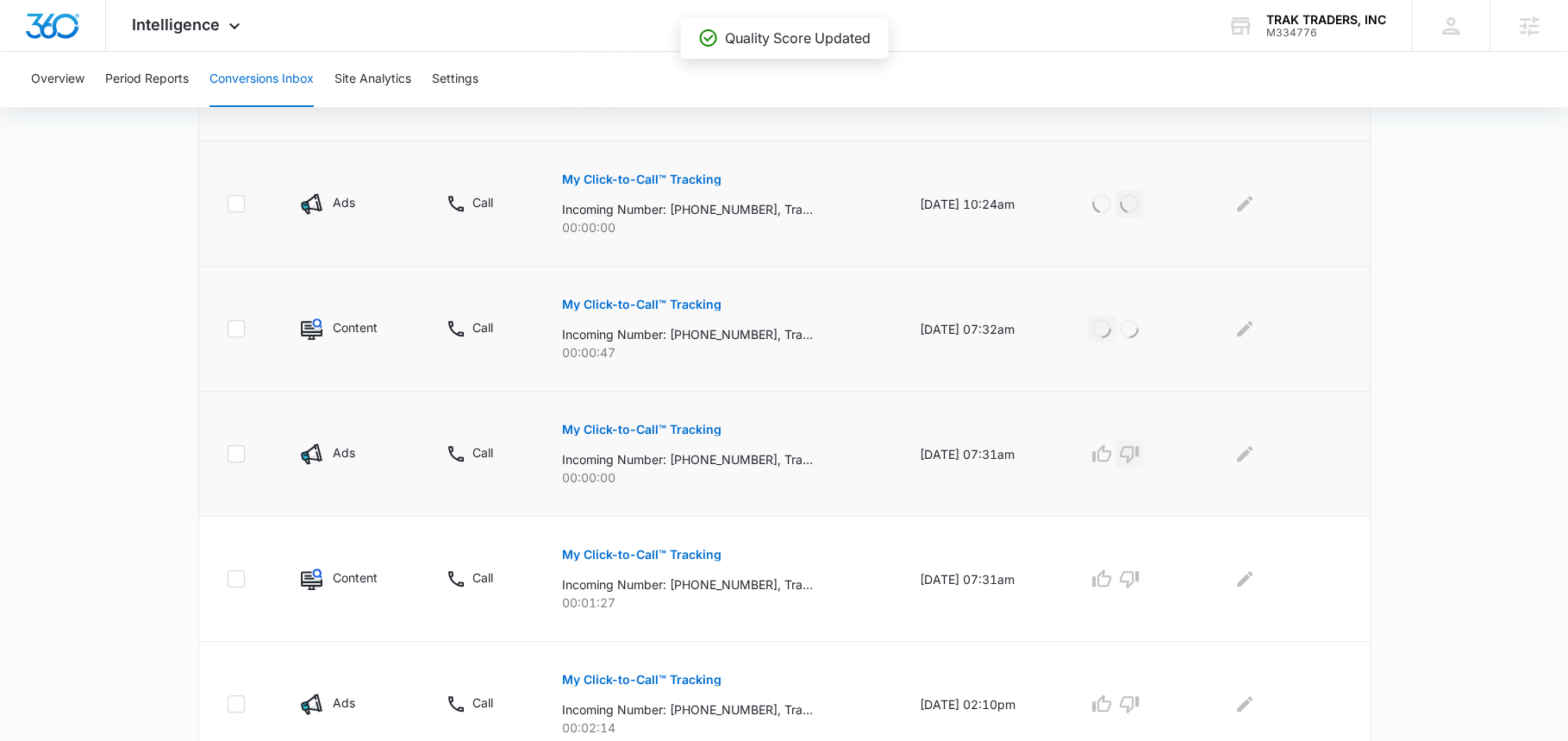
click at [1140, 448] on icon "button" at bounding box center [1129, 453] width 21 height 21
click at [1112, 583] on icon "button" at bounding box center [1101, 578] width 21 height 21
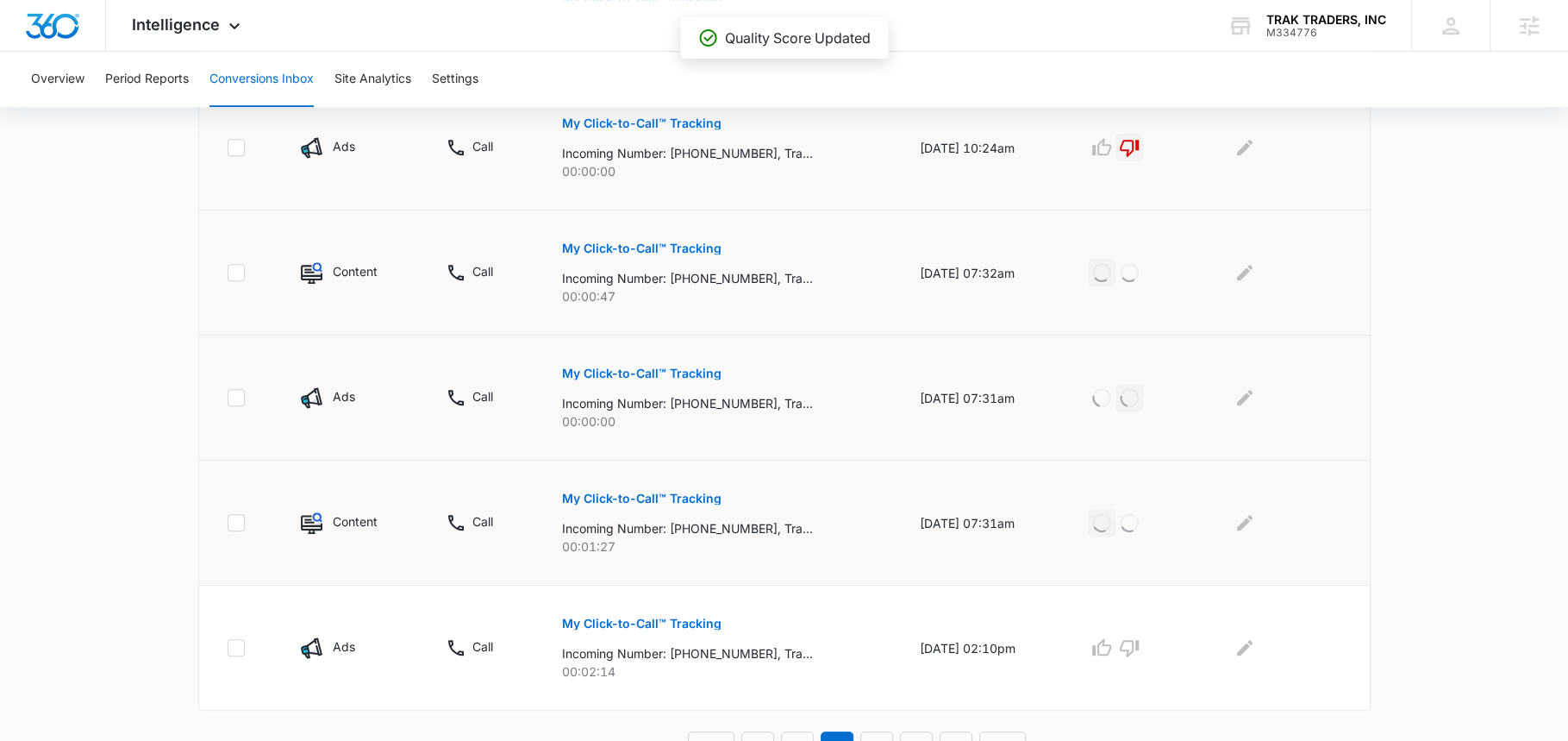
scroll to position [1103, 0]
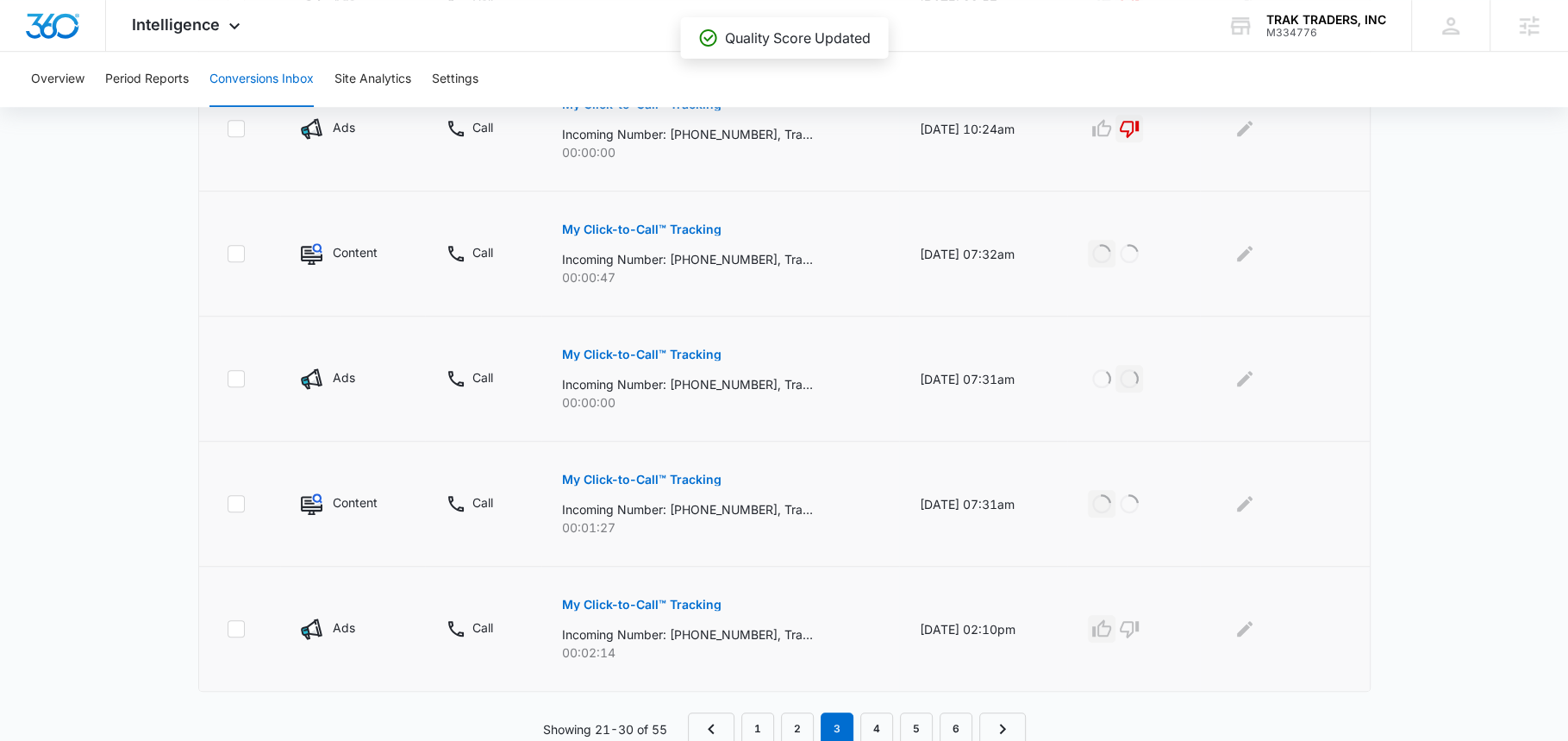
click at [1111, 623] on icon "button" at bounding box center [1101, 628] width 21 height 21
click at [880, 720] on link "4" at bounding box center [877, 728] width 33 height 33
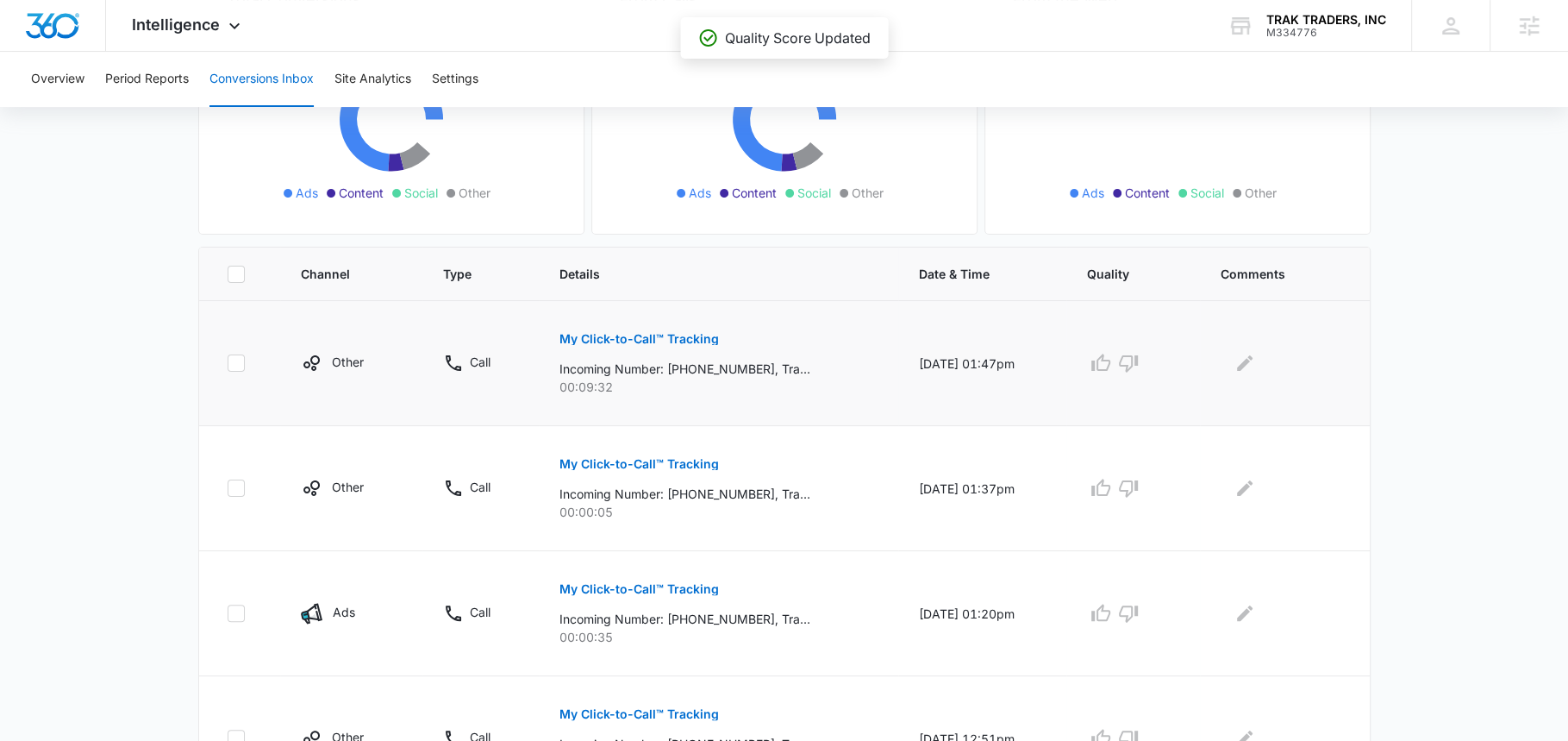
scroll to position [243, 0]
click at [1111, 362] on icon "button" at bounding box center [1100, 362] width 21 height 21
click at [1139, 492] on icon "button" at bounding box center [1128, 487] width 21 height 21
click at [1111, 609] on icon "button" at bounding box center [1100, 612] width 21 height 21
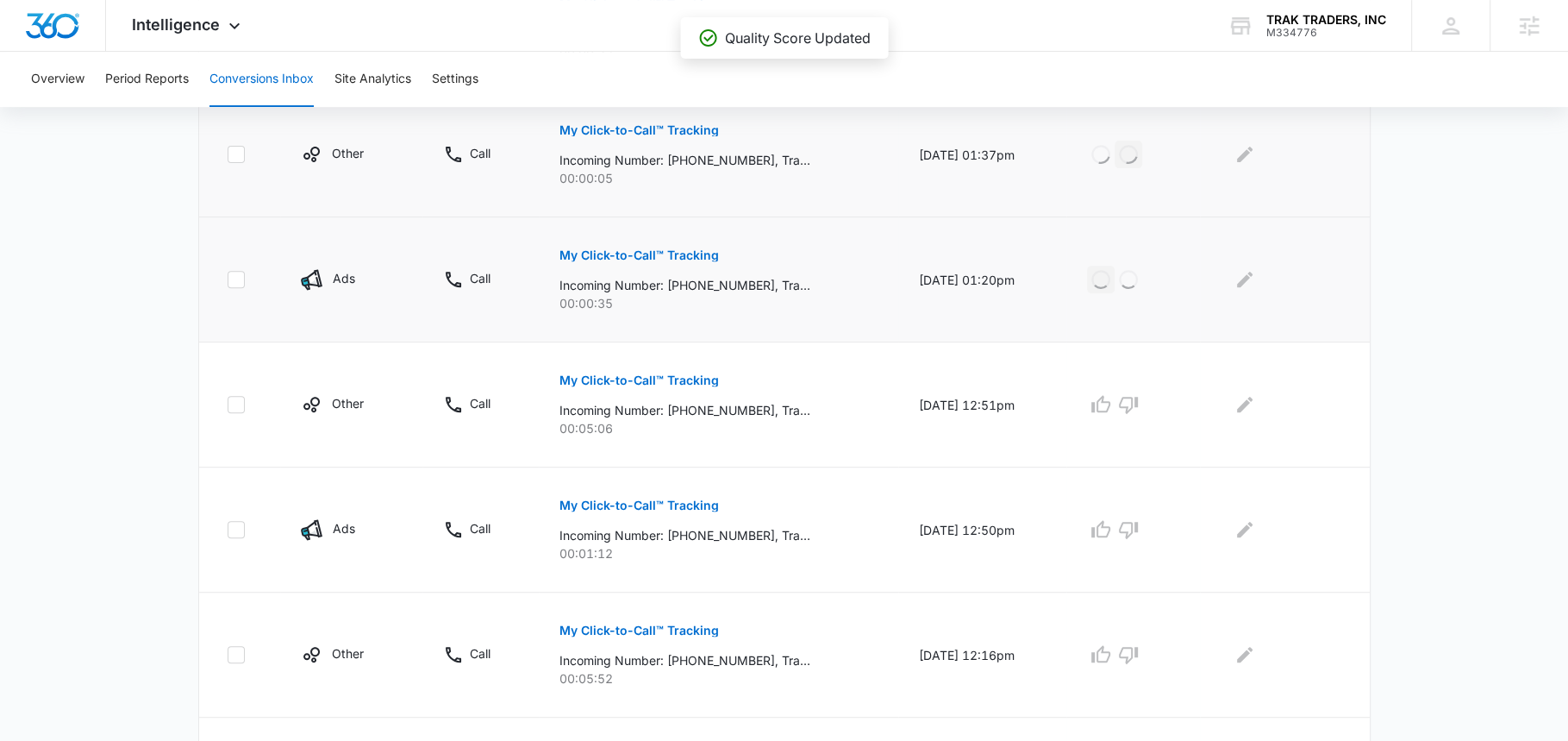
scroll to position [596, 0]
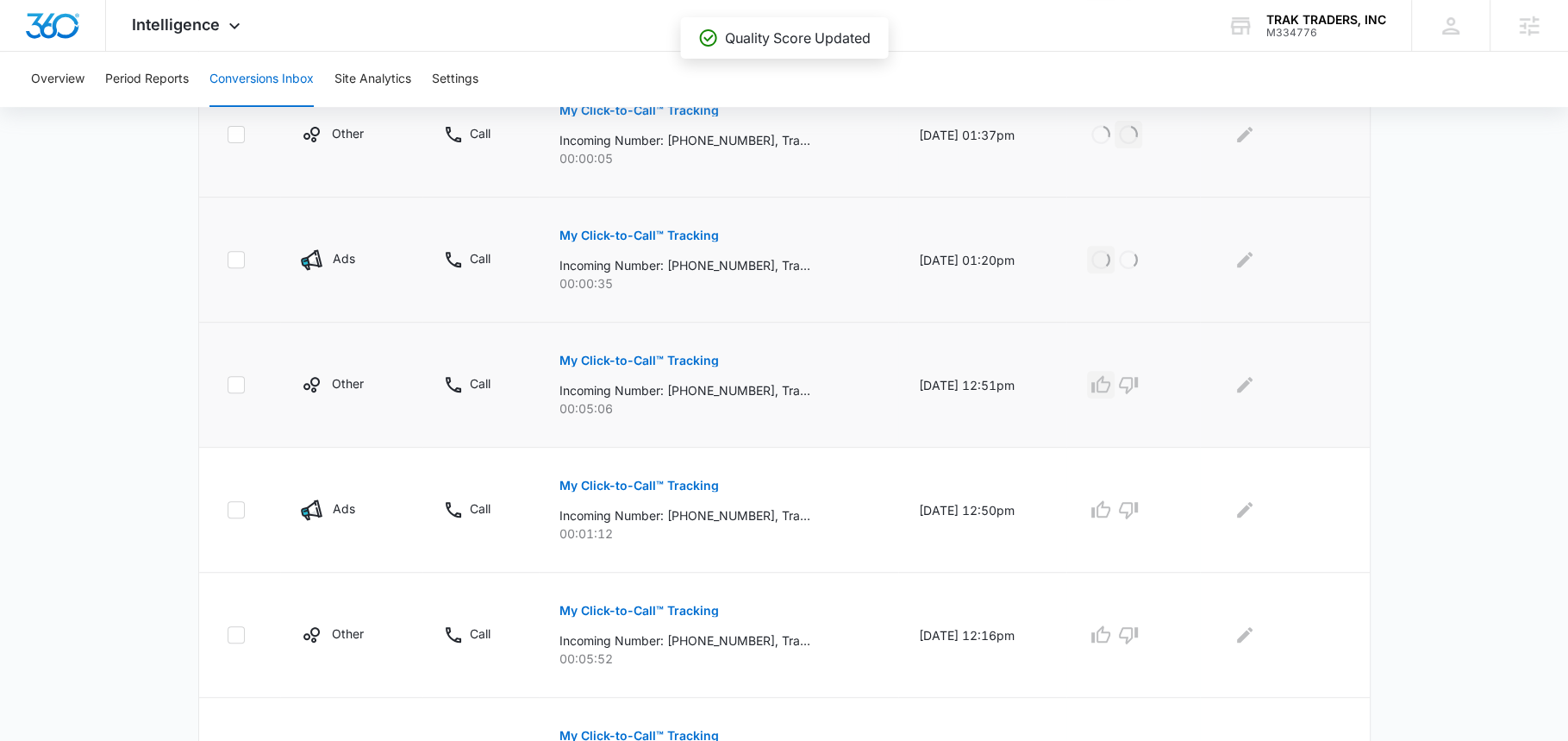
click at [1110, 379] on icon "button" at bounding box center [1100, 383] width 19 height 17
click at [1111, 510] on icon "button" at bounding box center [1100, 509] width 21 height 21
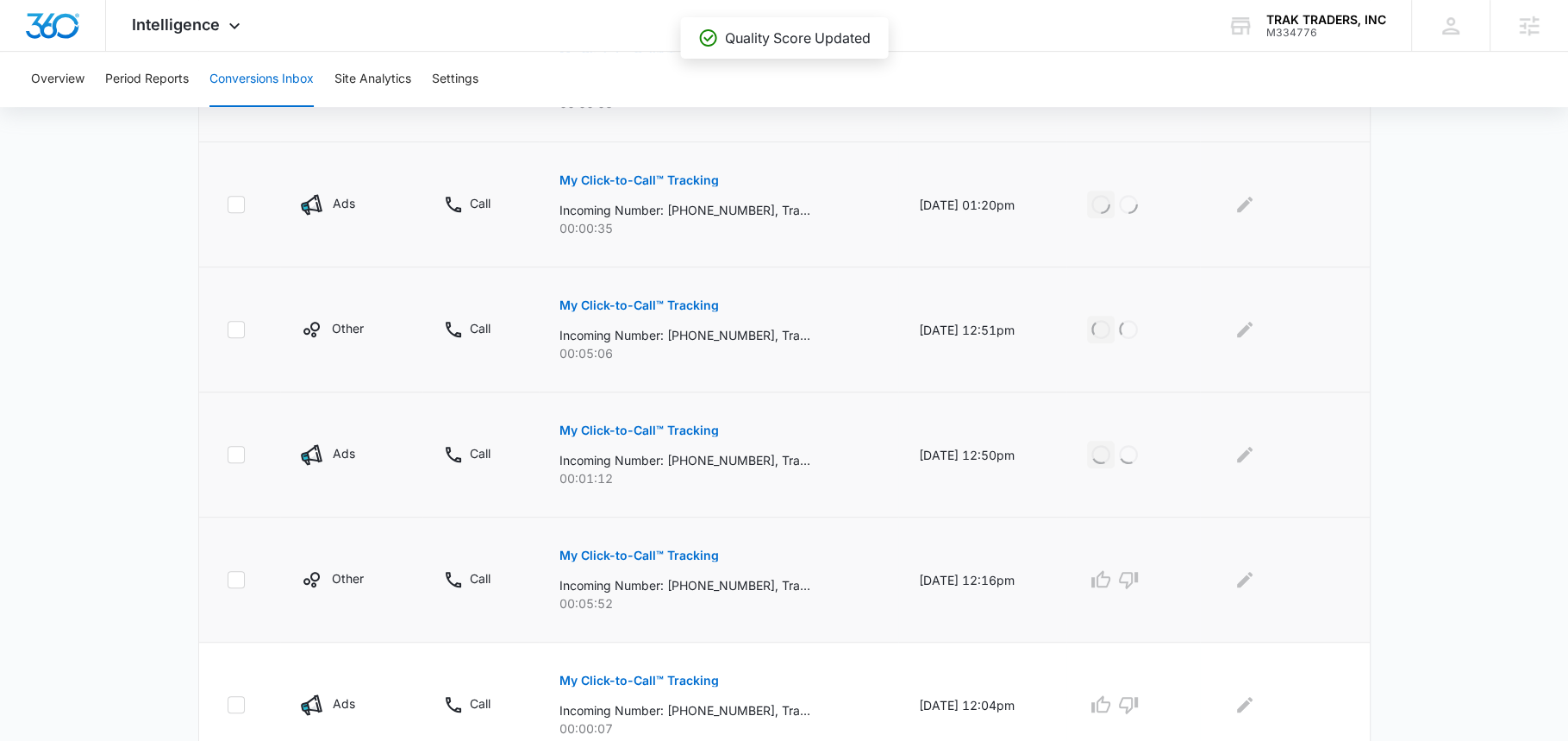
scroll to position [704, 0]
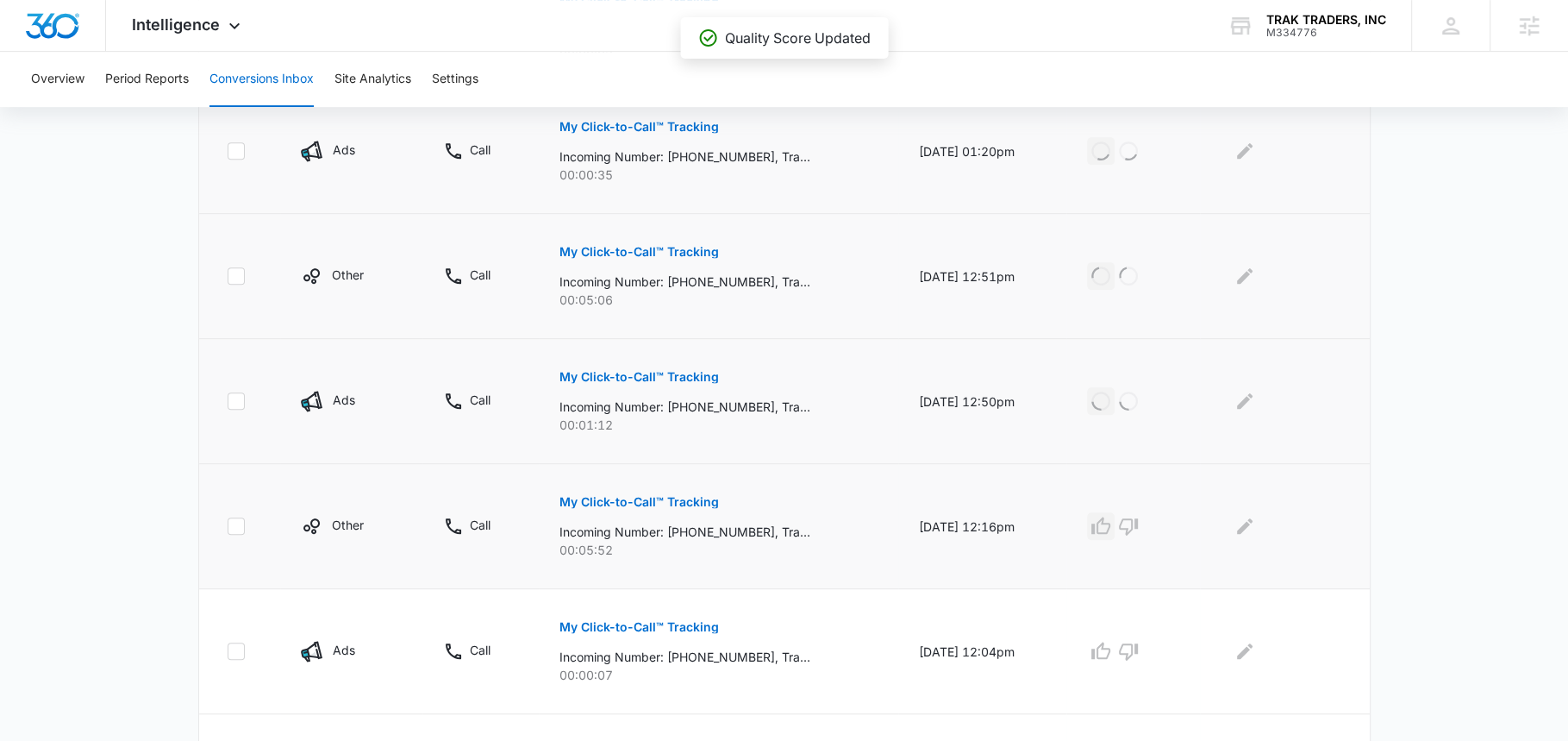
click at [1110, 517] on icon "button" at bounding box center [1100, 524] width 19 height 17
click at [1137, 644] on icon "button" at bounding box center [1128, 651] width 21 height 21
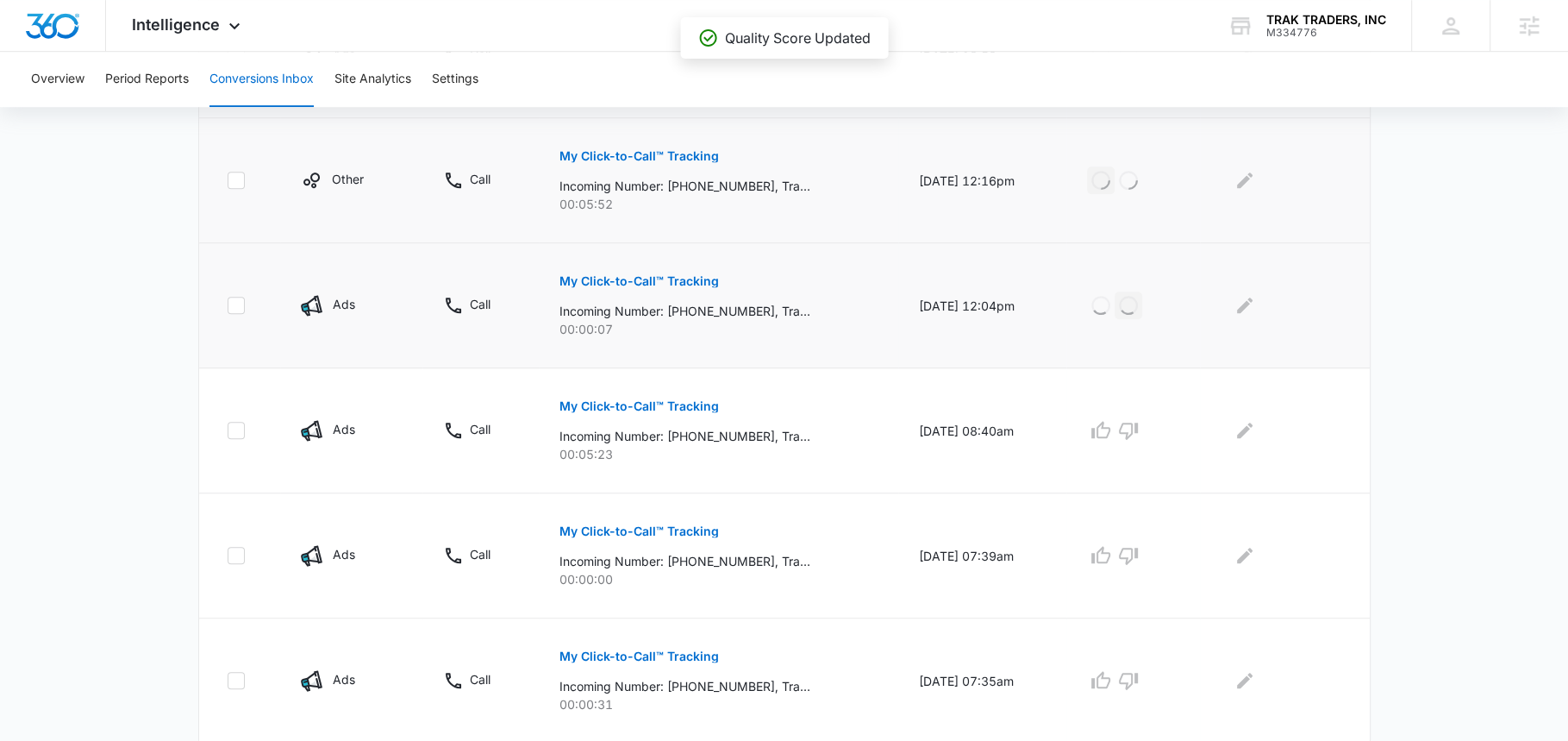
scroll to position [1062, 0]
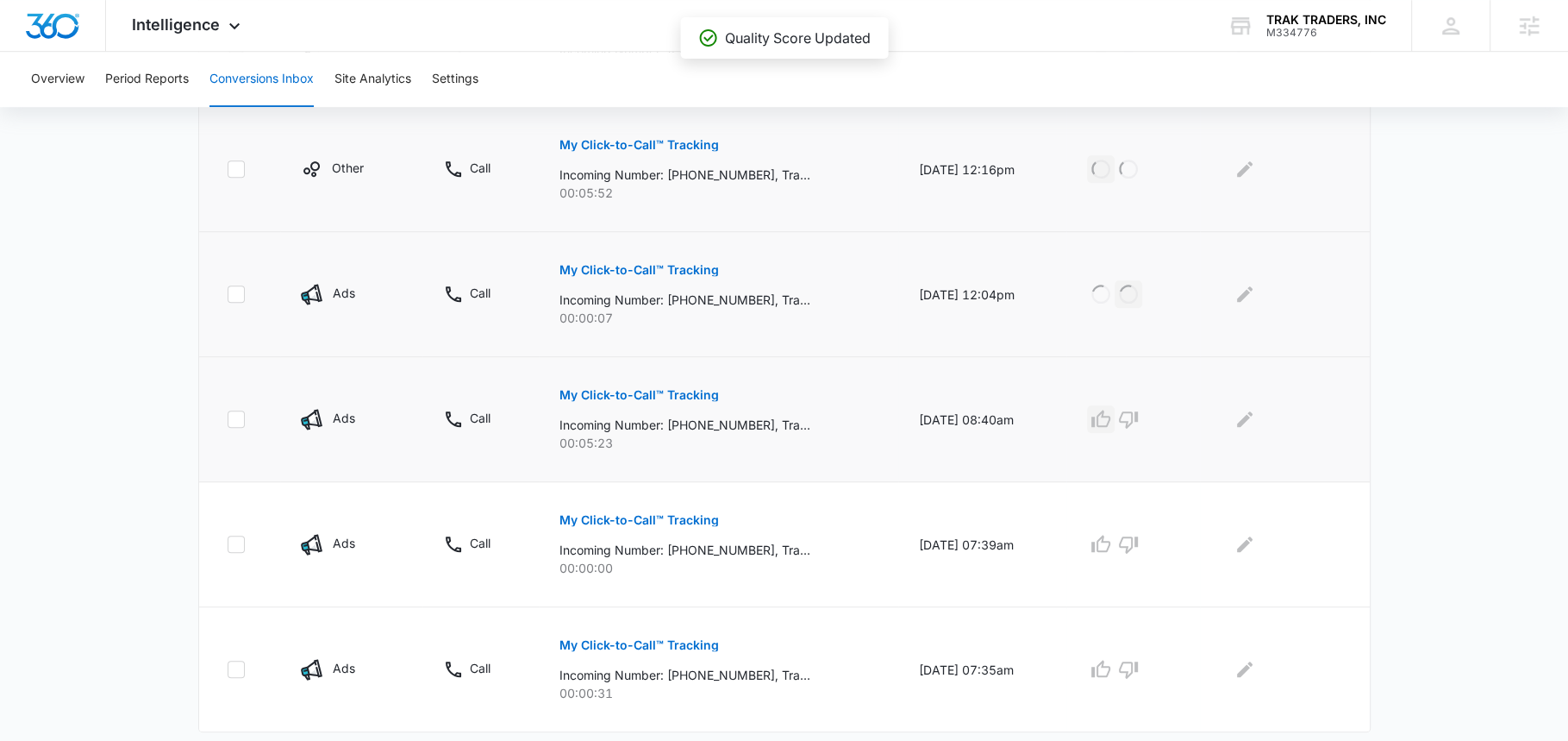
click at [1102, 415] on icon "button" at bounding box center [1100, 418] width 19 height 17
click at [1138, 542] on icon "button" at bounding box center [1128, 545] width 19 height 17
click at [1111, 660] on icon "button" at bounding box center [1100, 669] width 21 height 21
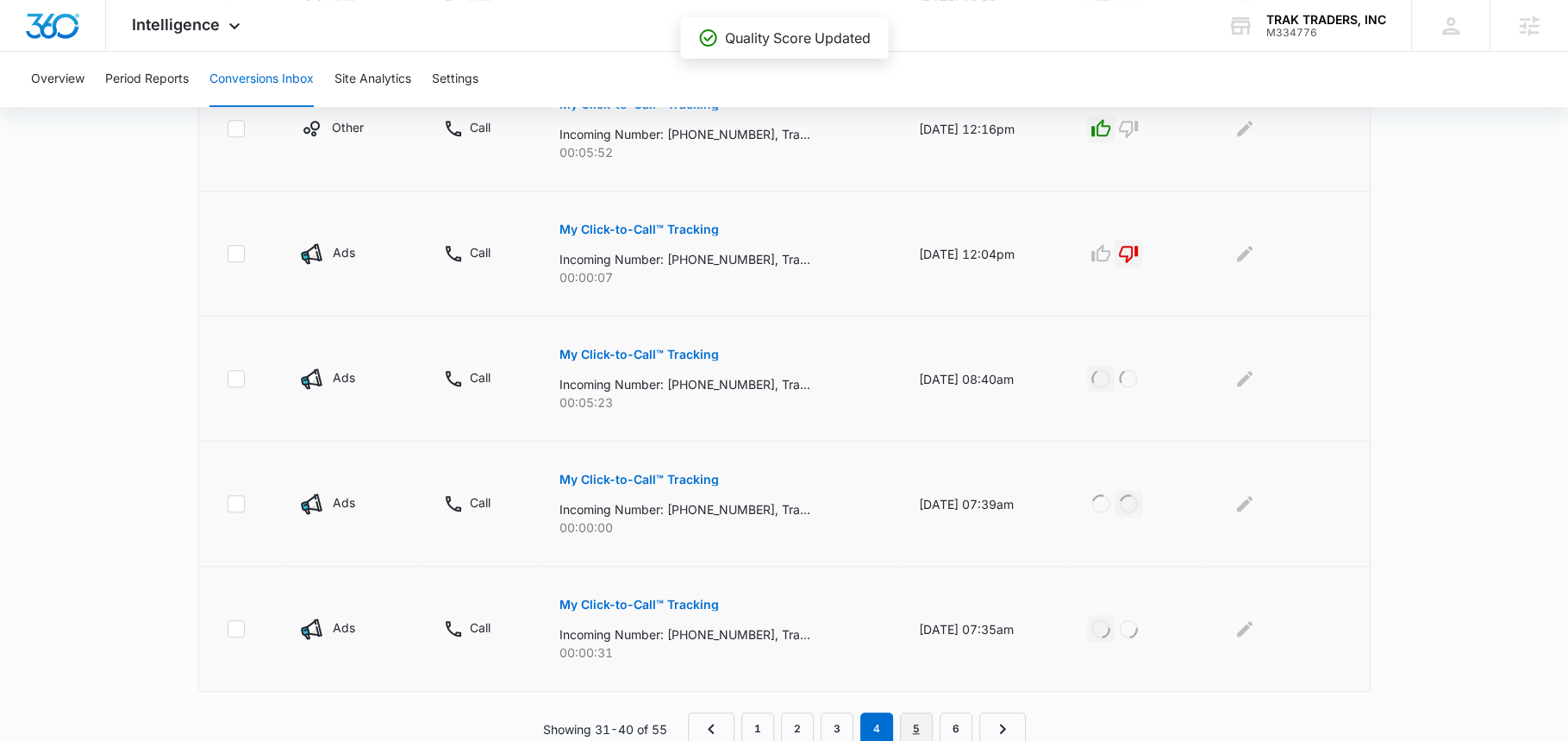
click at [921, 716] on link "5" at bounding box center [916, 728] width 33 height 33
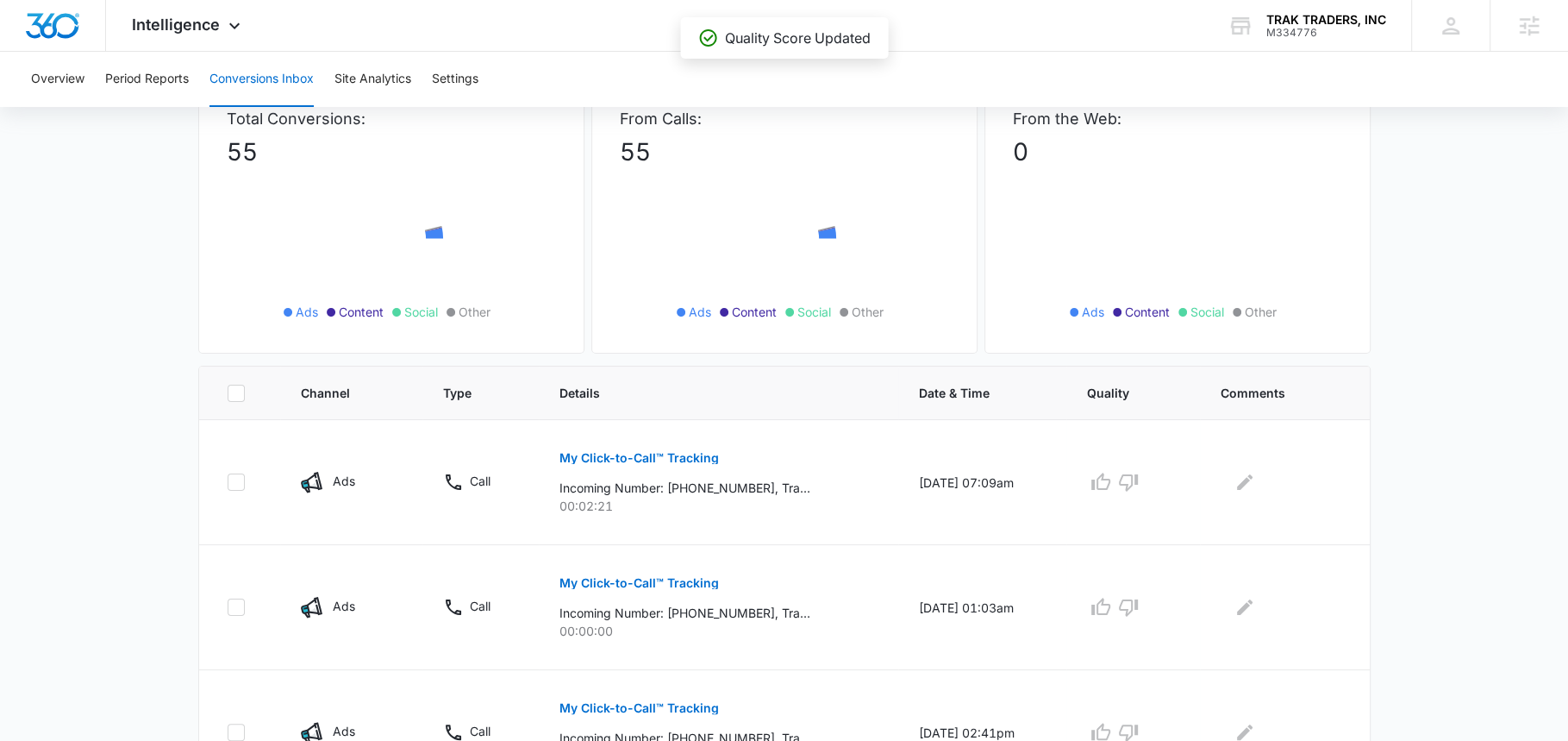
scroll to position [186, 0]
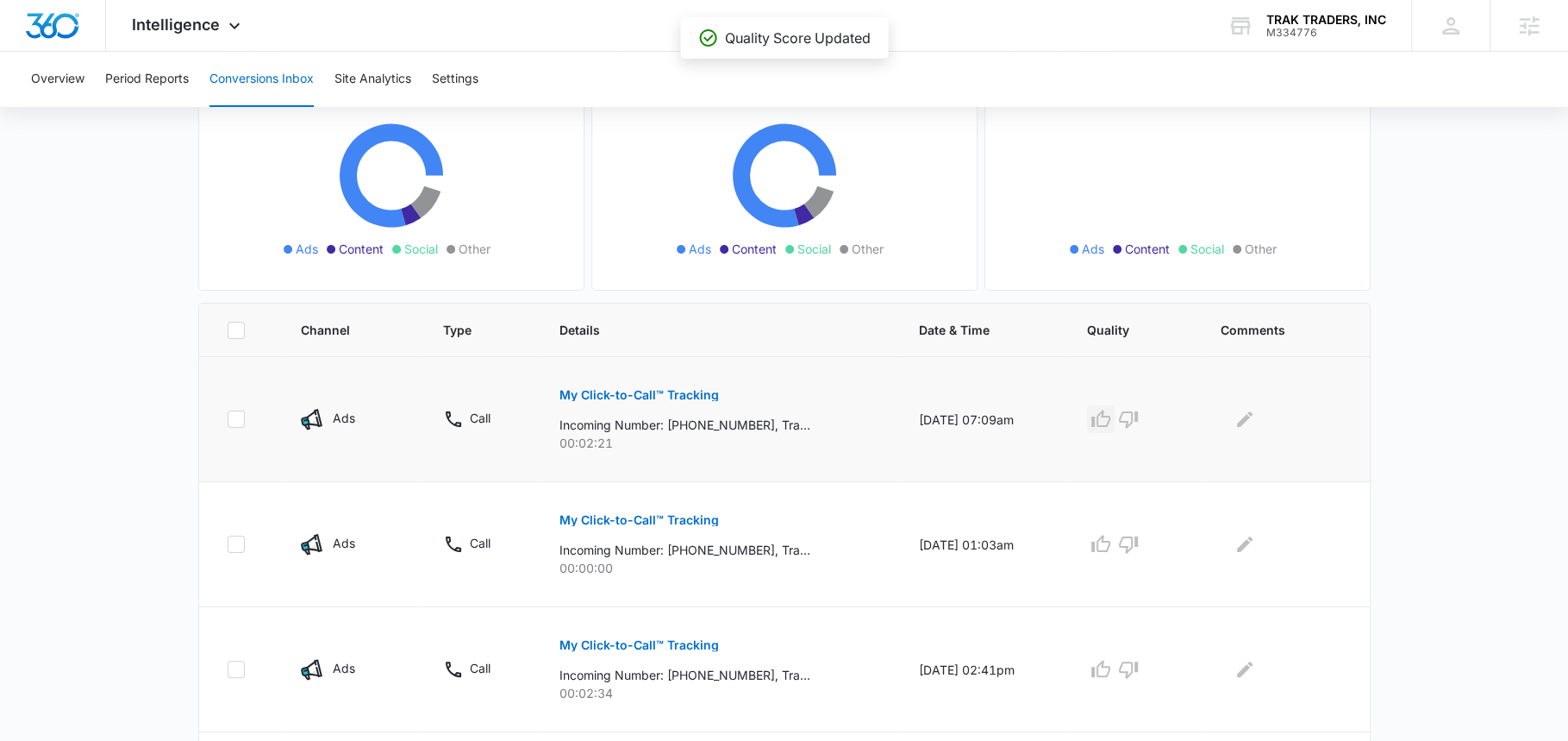
click at [1106, 413] on icon "button" at bounding box center [1100, 419] width 21 height 21
click at [1138, 540] on icon "button" at bounding box center [1128, 545] width 19 height 17
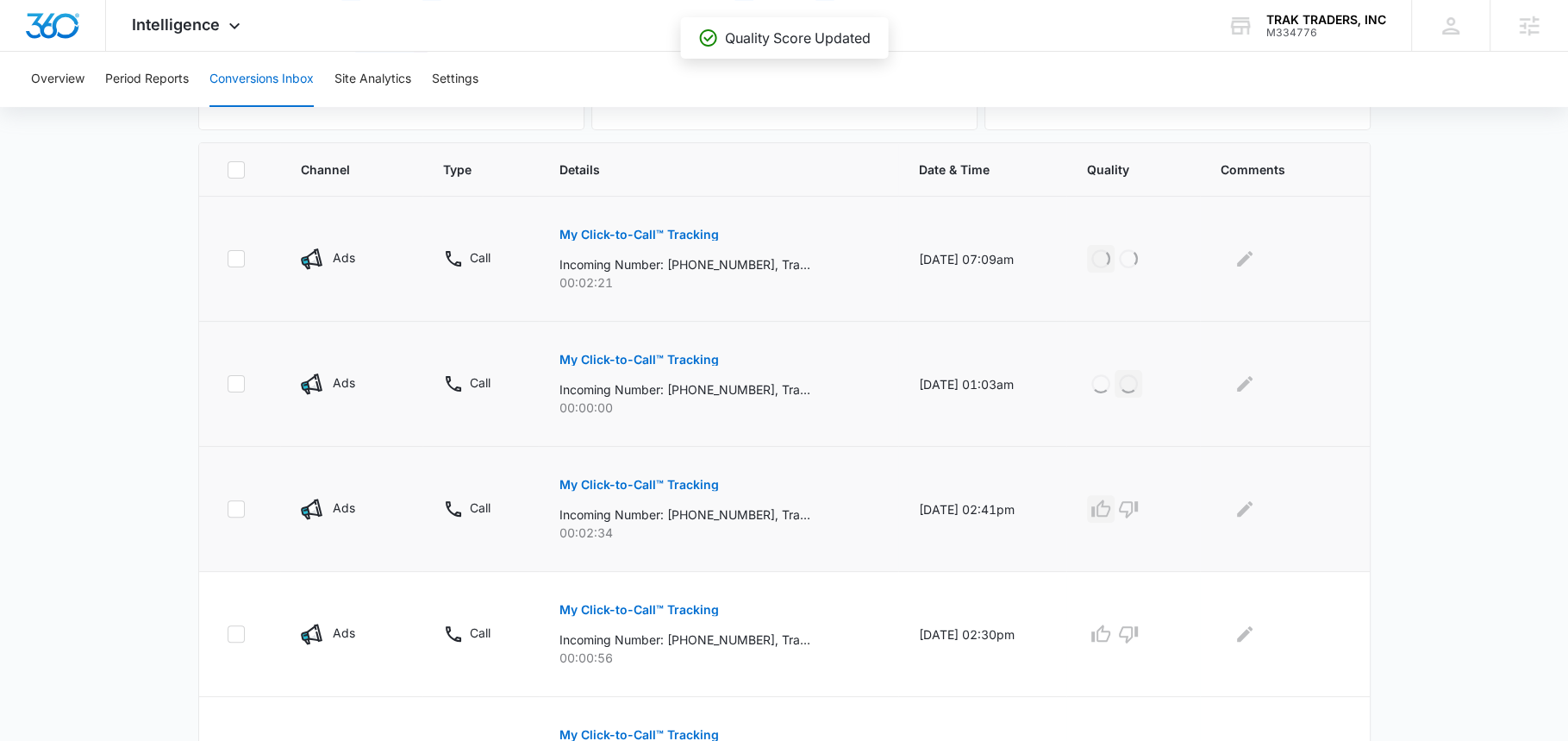
click at [1109, 502] on icon "button" at bounding box center [1100, 507] width 19 height 17
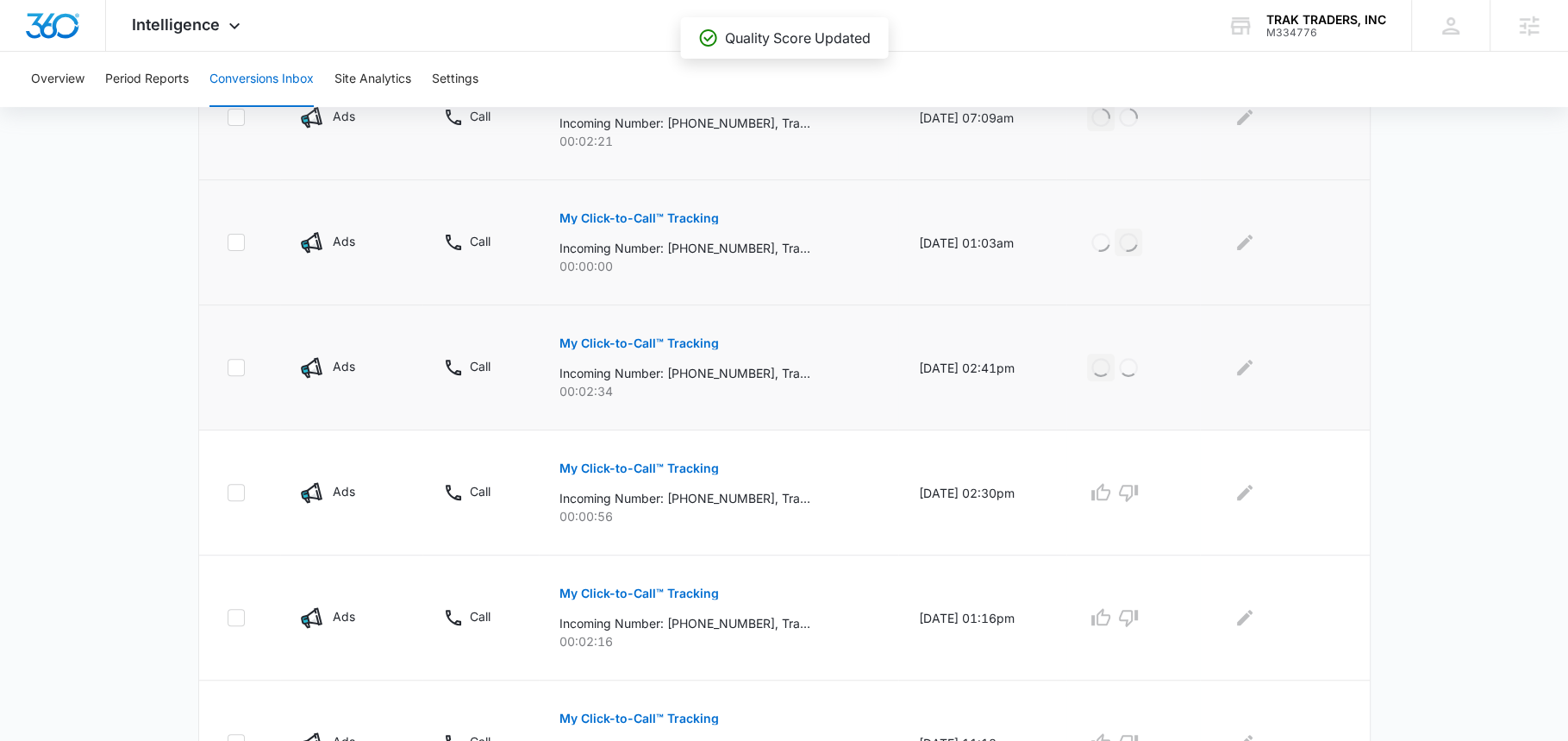
scroll to position [558, 0]
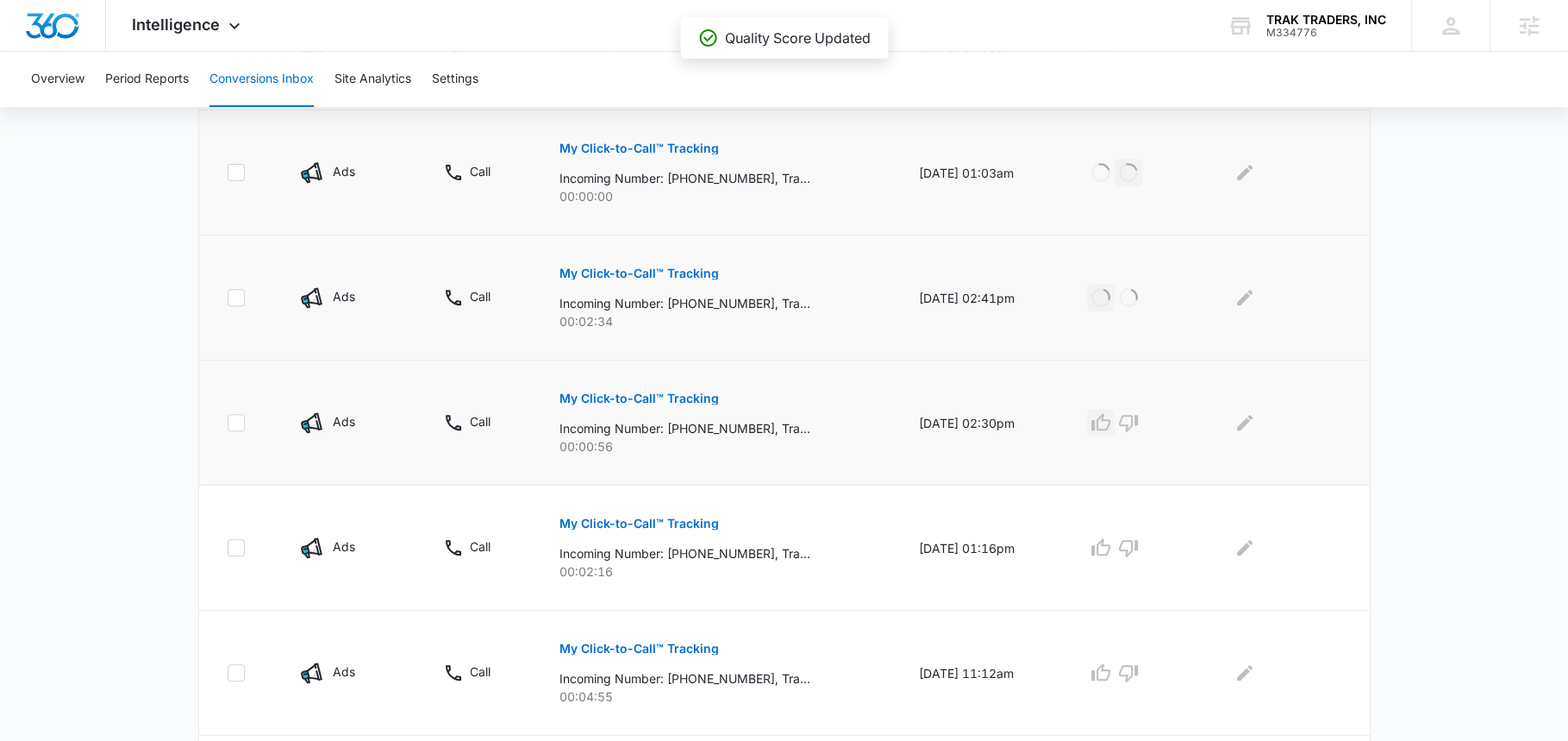
click at [1106, 416] on icon "button" at bounding box center [1100, 422] width 21 height 21
click at [1106, 537] on icon "button" at bounding box center [1100, 547] width 21 height 21
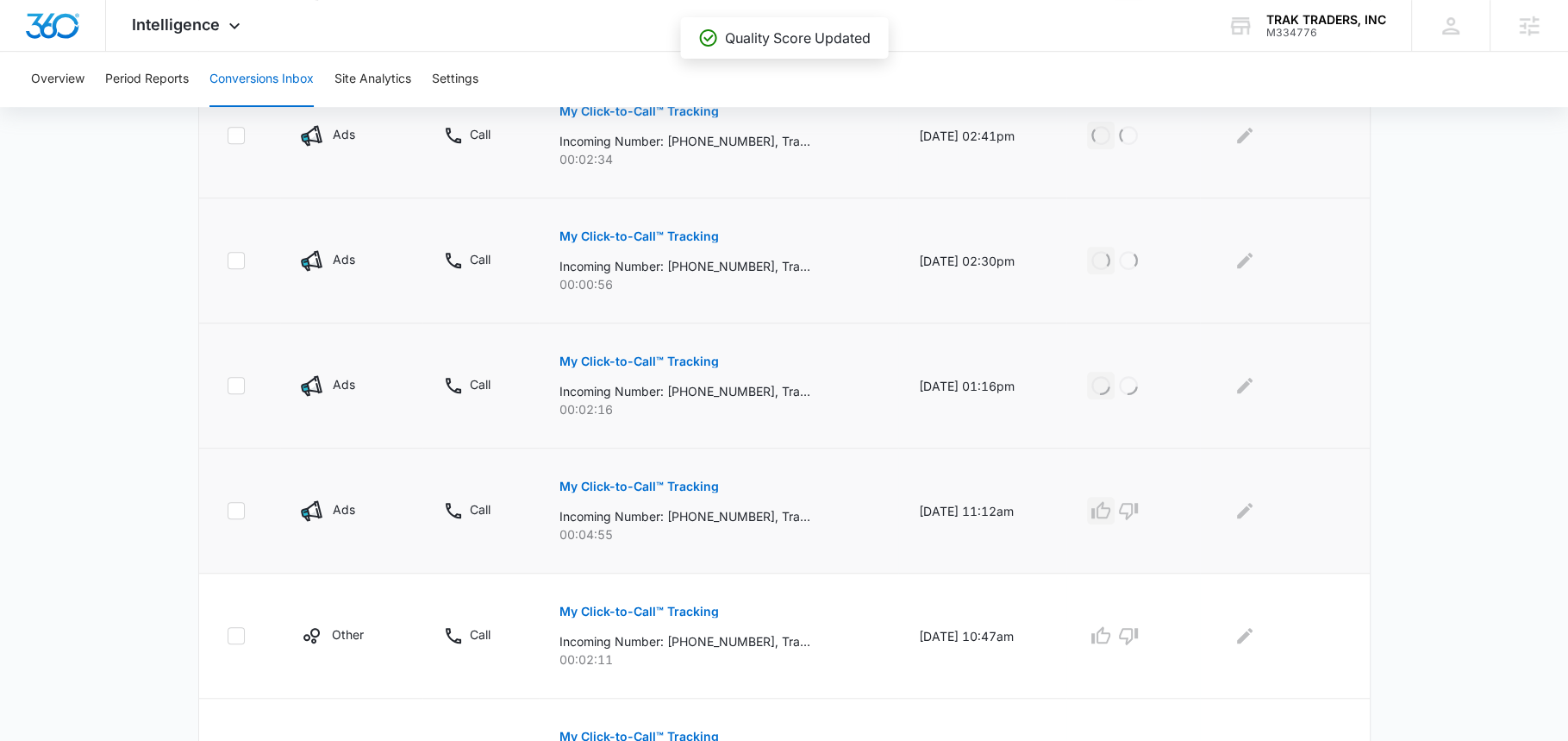
click at [1106, 506] on icon "button" at bounding box center [1100, 510] width 21 height 21
click at [1106, 636] on icon "button" at bounding box center [1100, 635] width 21 height 21
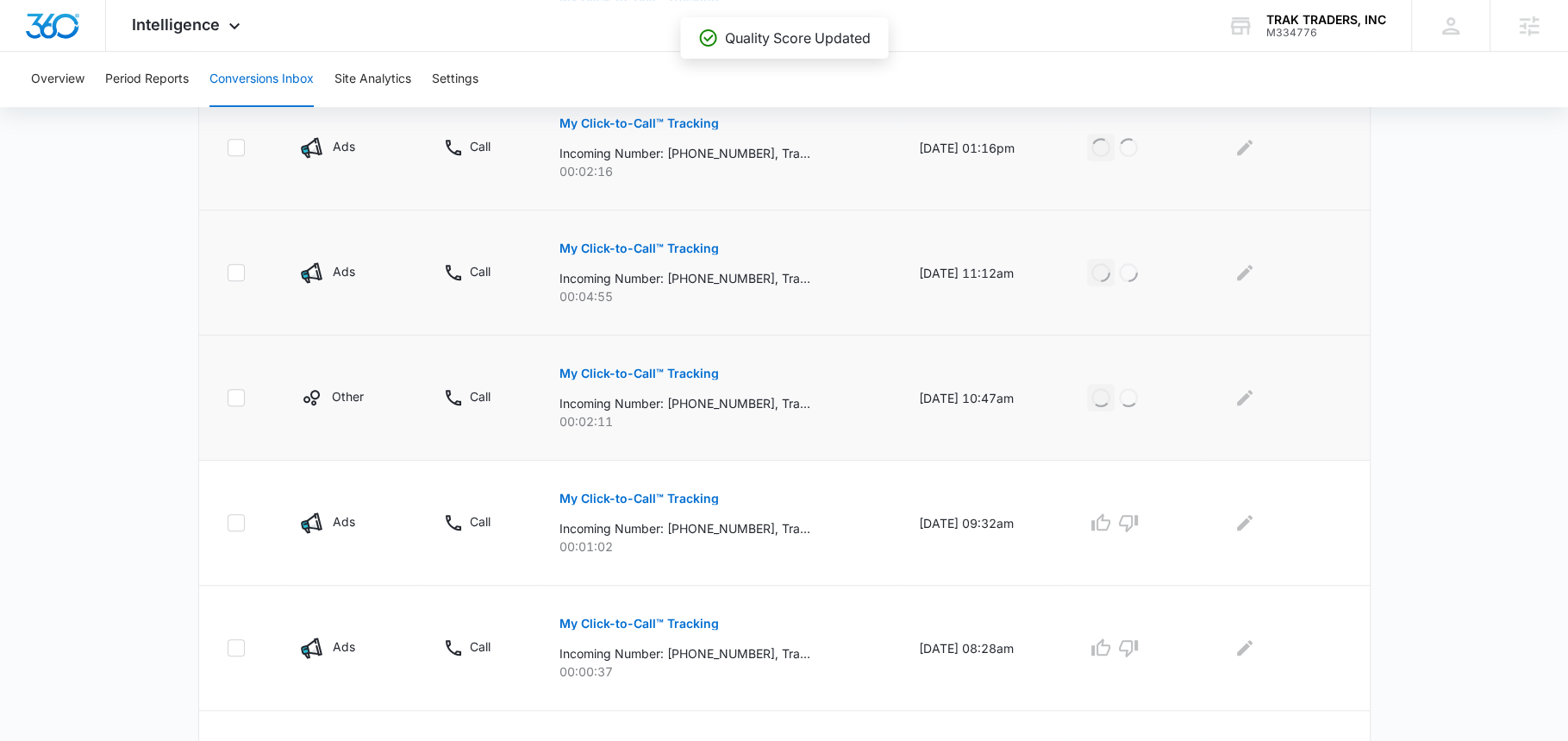
scroll to position [1067, 0]
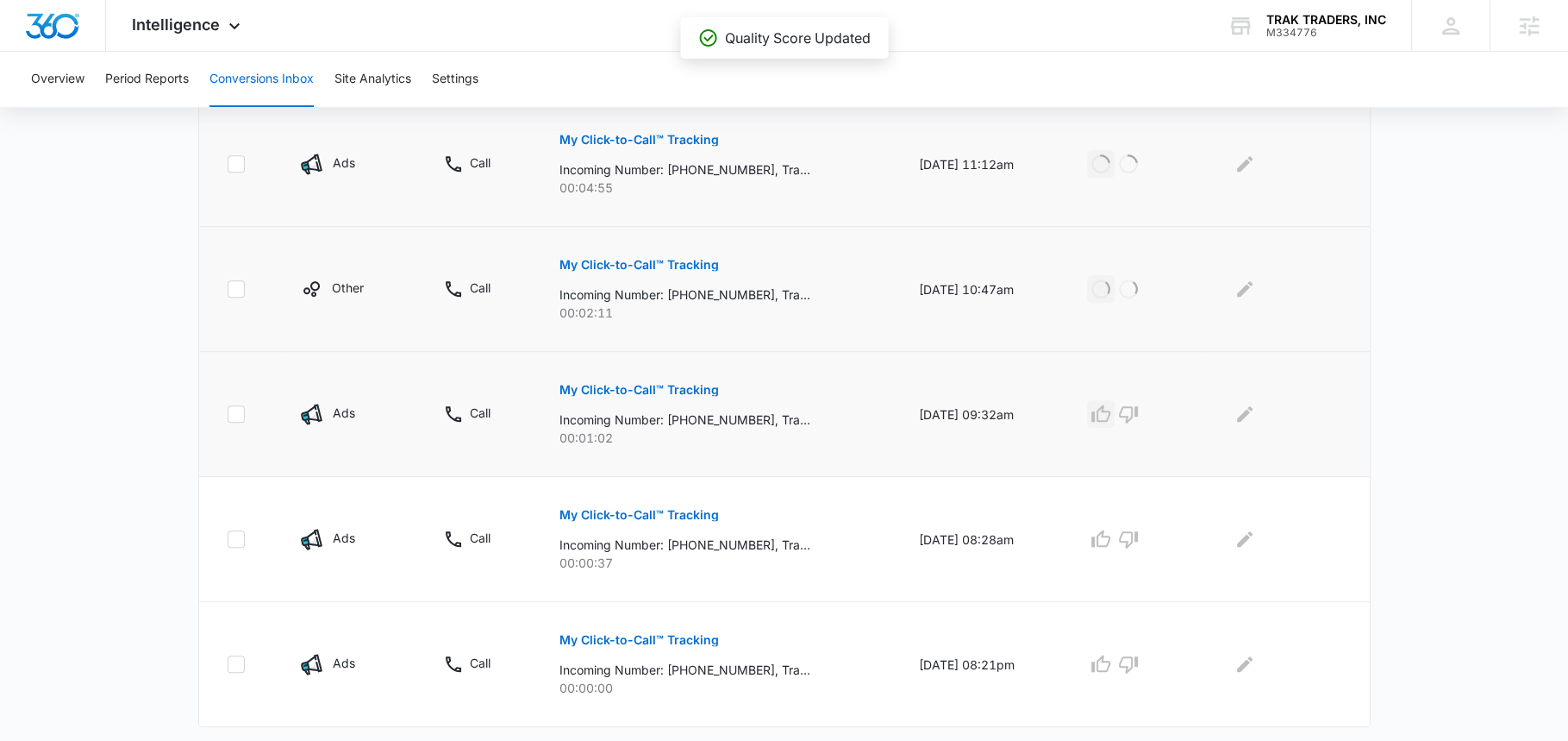
click at [1109, 413] on icon "button" at bounding box center [1100, 413] width 19 height 17
click at [1111, 537] on icon "button" at bounding box center [1100, 539] width 21 height 21
click at [1138, 661] on icon "button" at bounding box center [1128, 664] width 19 height 17
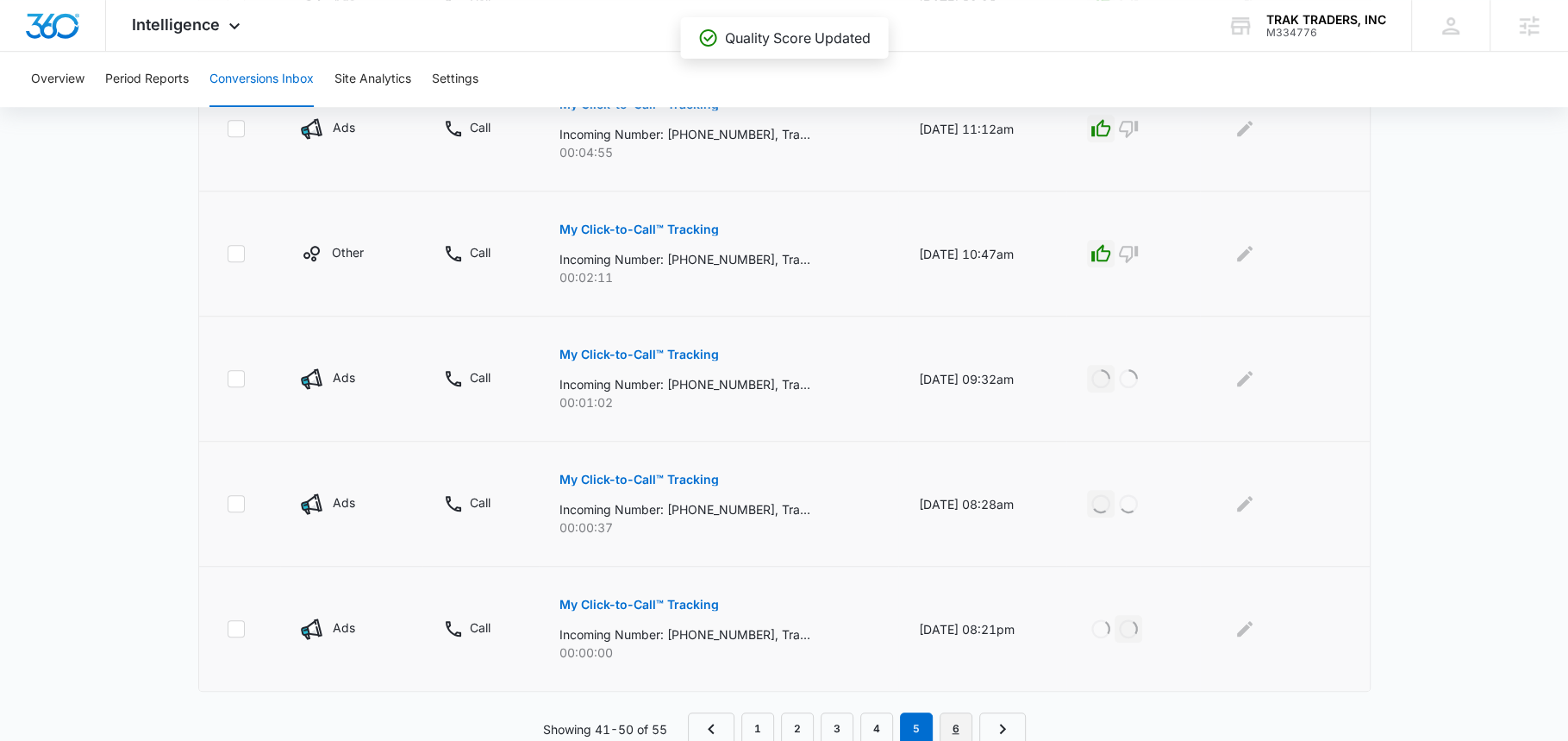
click at [961, 713] on link "6" at bounding box center [956, 728] width 33 height 33
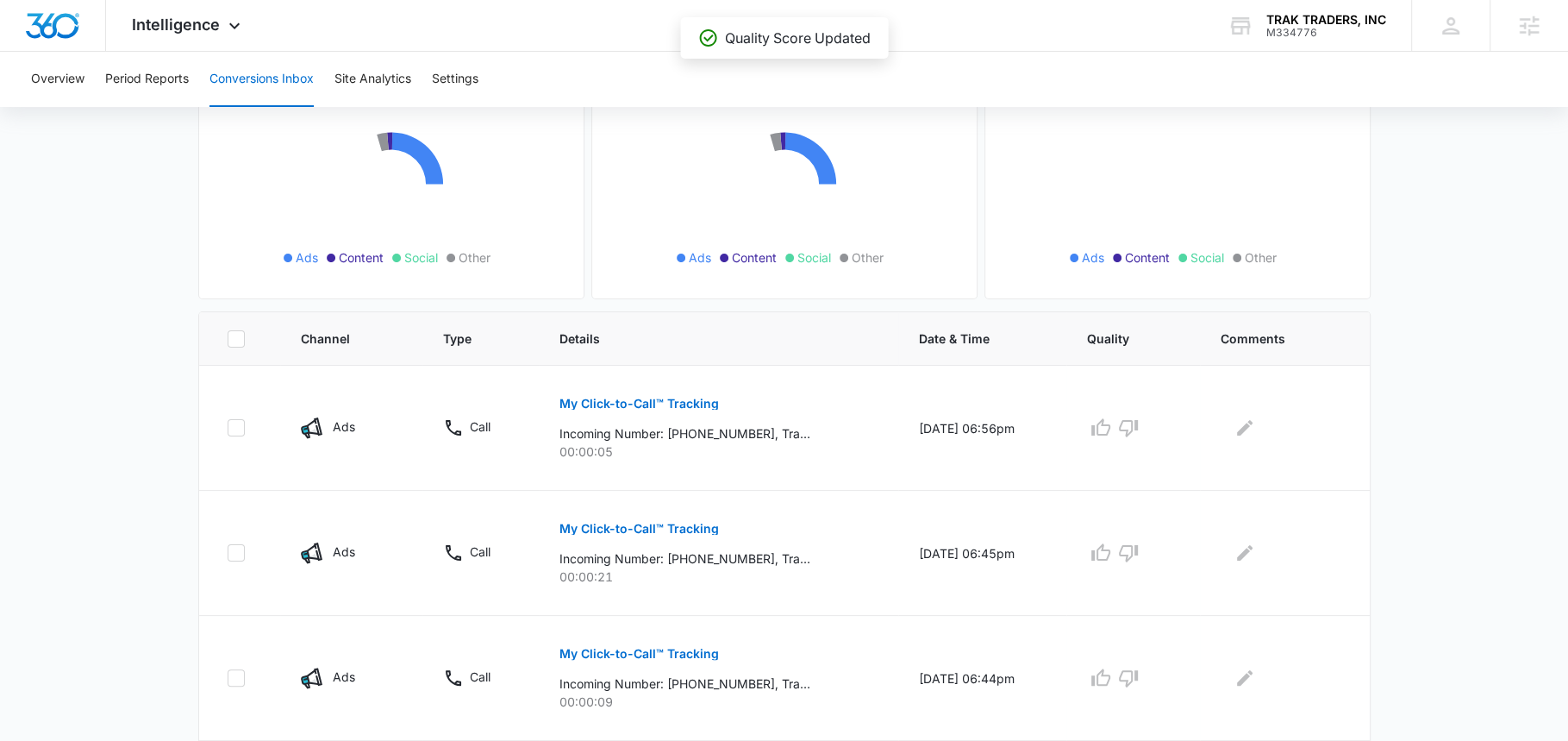
scroll to position [187, 0]
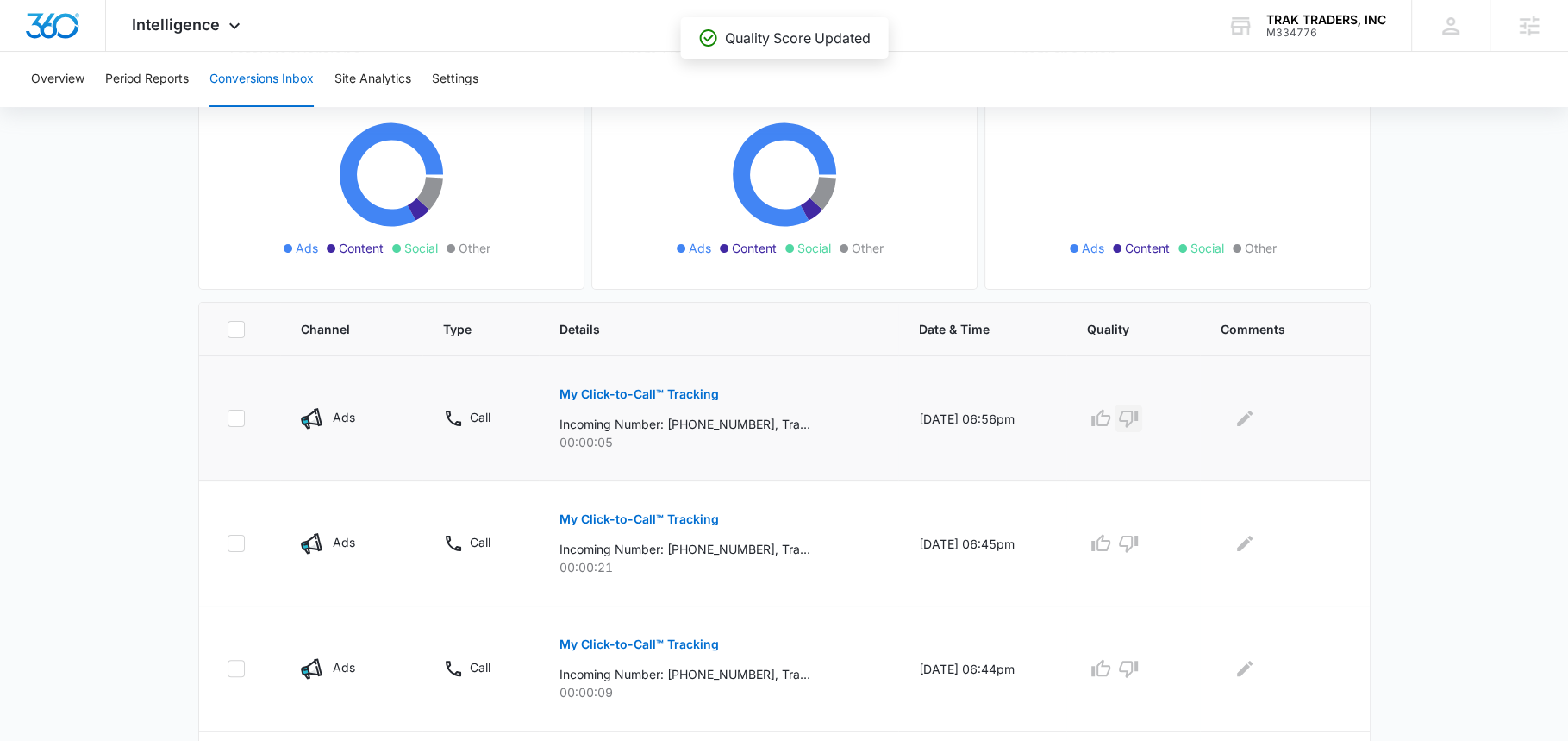
click at [1138, 412] on icon "button" at bounding box center [1128, 419] width 19 height 17
click at [1139, 540] on icon "button" at bounding box center [1128, 543] width 21 height 21
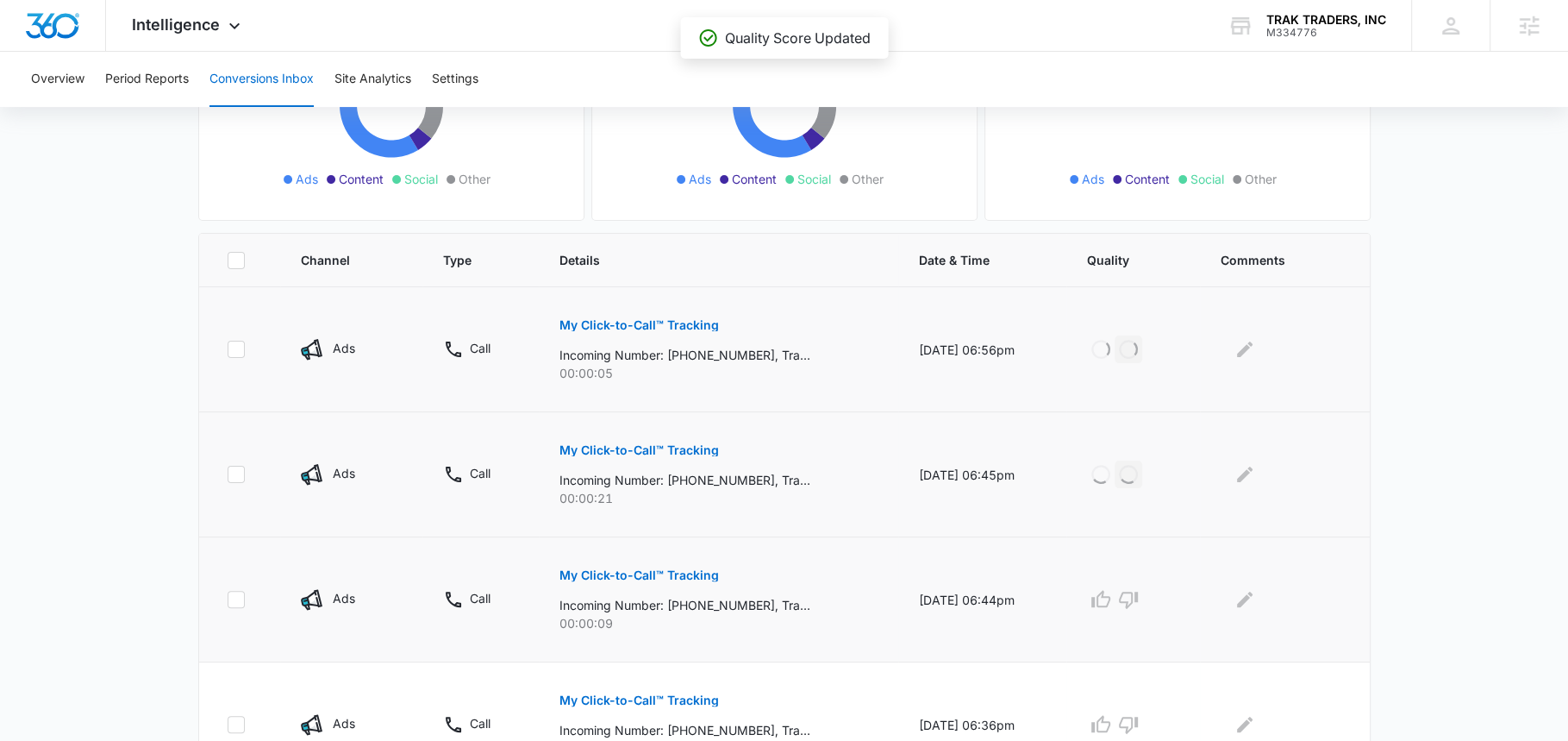
scroll to position [479, 0]
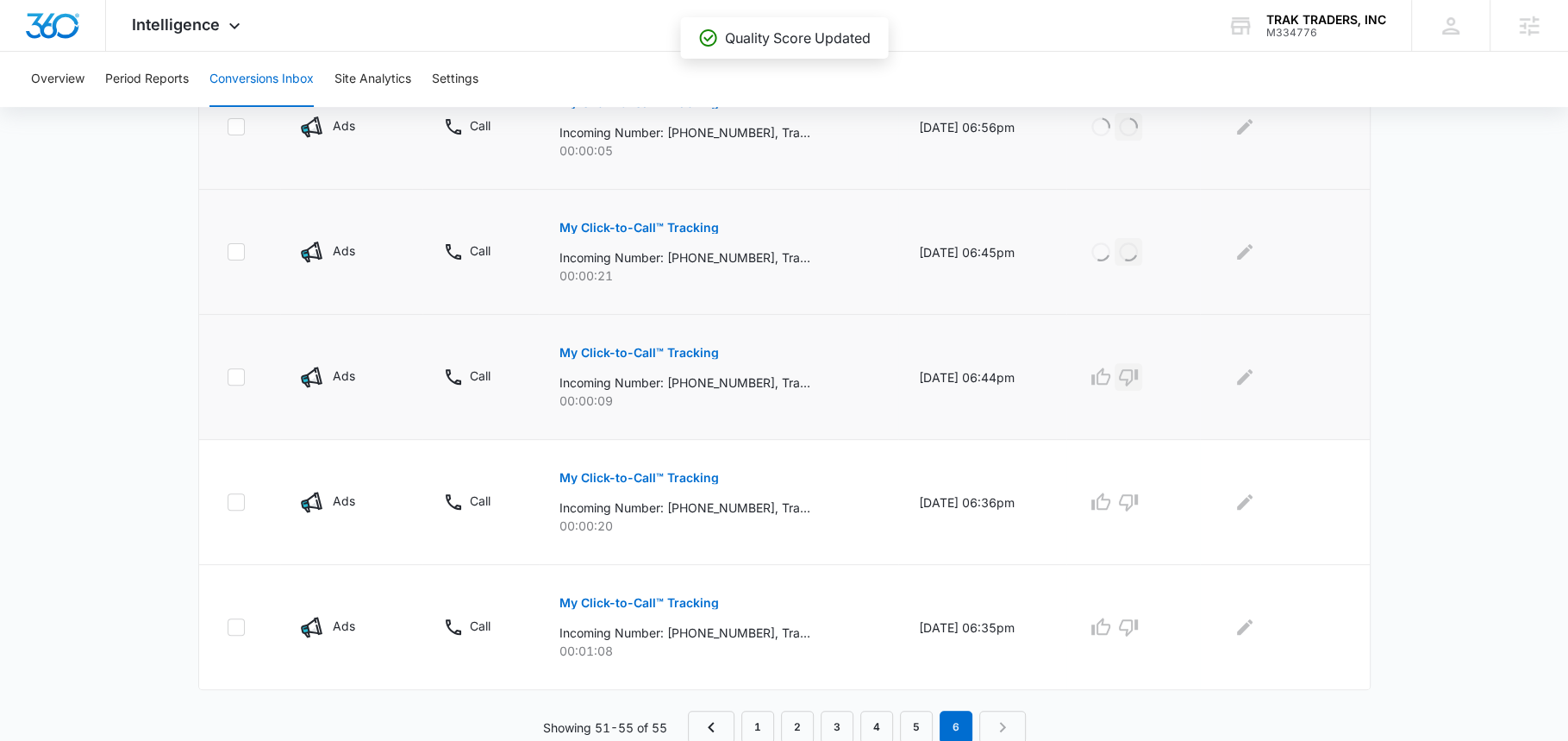
click at [1139, 367] on icon "button" at bounding box center [1128, 377] width 21 height 21
click at [1139, 507] on icon "button" at bounding box center [1128, 501] width 21 height 21
click at [1109, 623] on icon "button" at bounding box center [1100, 626] width 21 height 21
click at [759, 726] on link "1" at bounding box center [758, 727] width 33 height 33
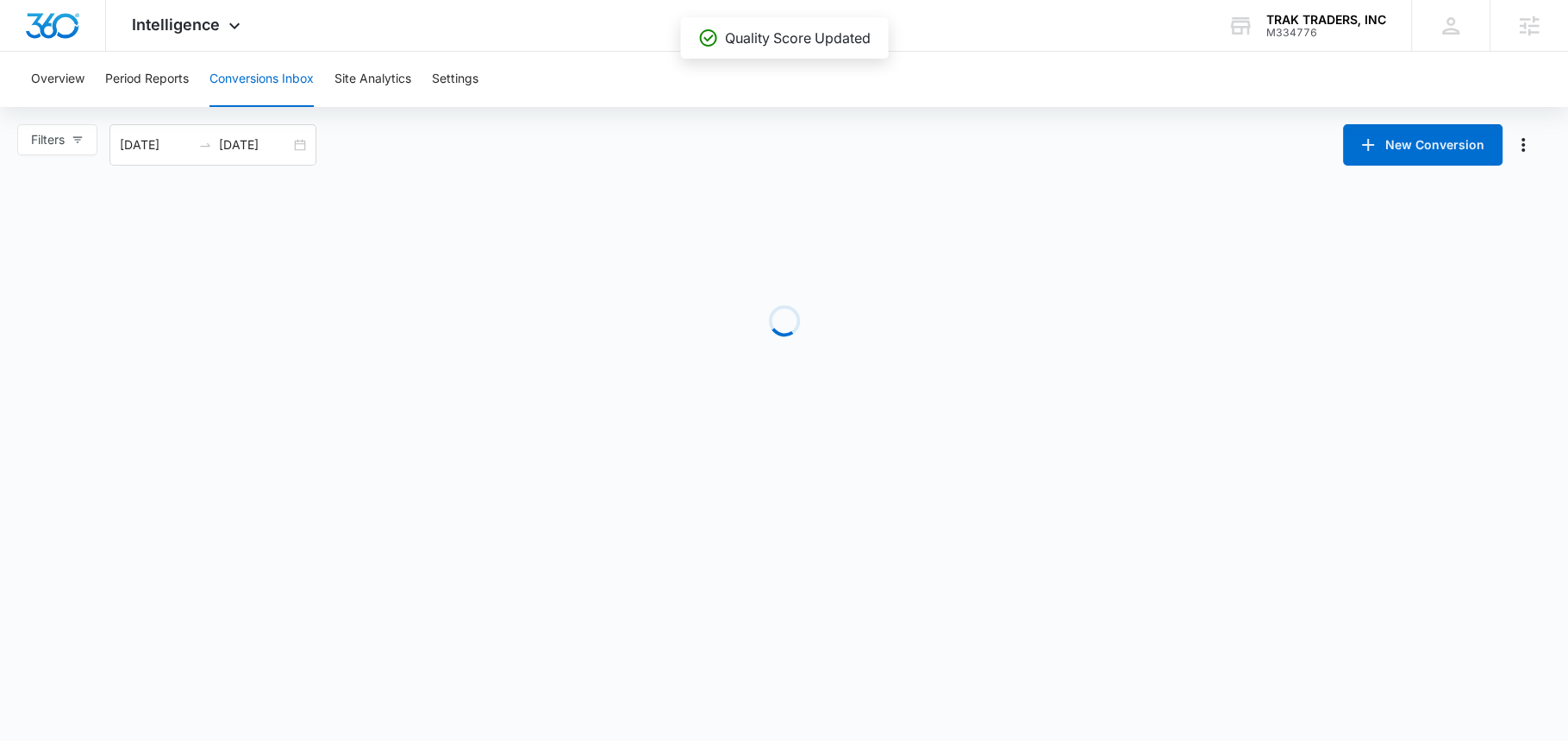
scroll to position [0, 0]
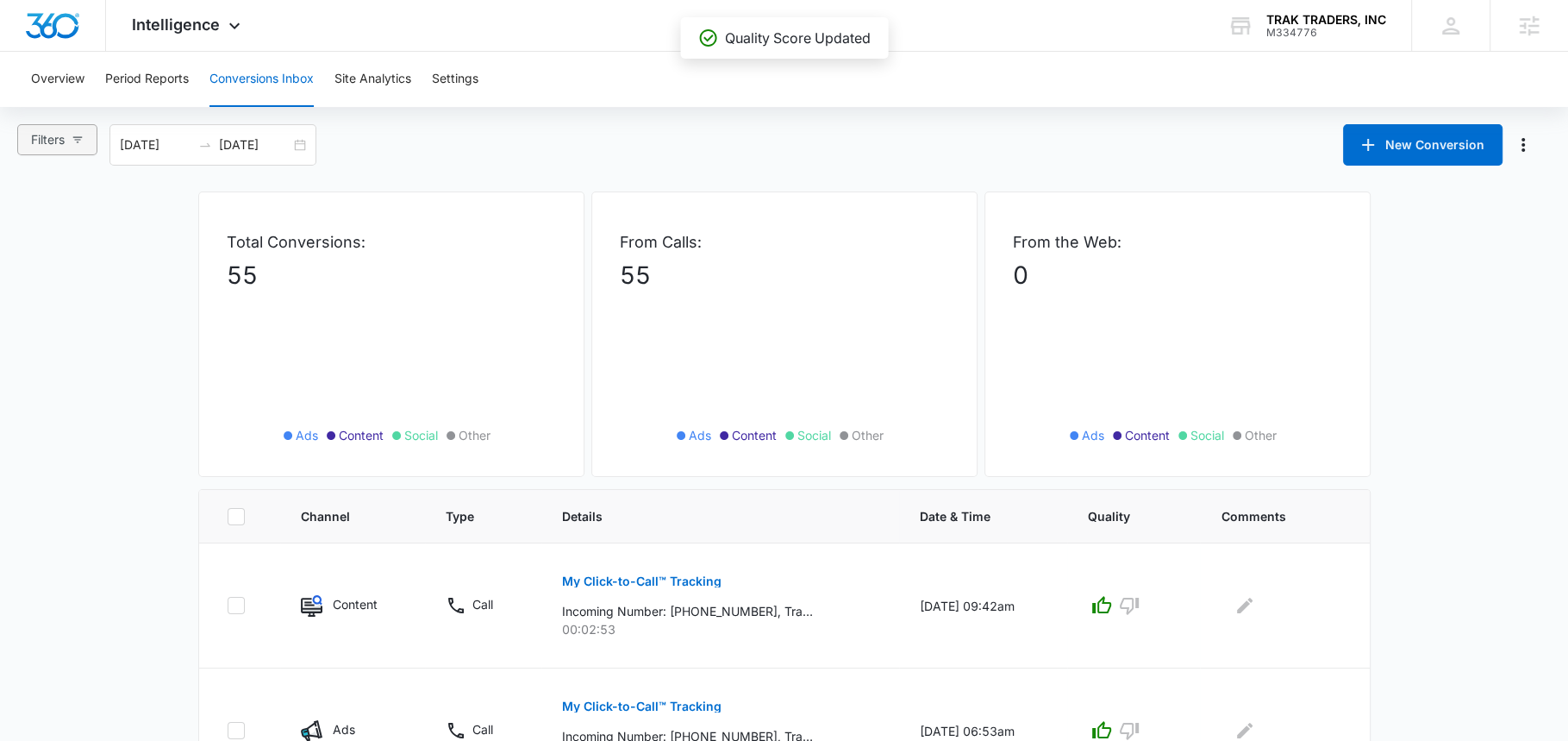
click at [68, 141] on button "Filters" at bounding box center [57, 140] width 81 height 31
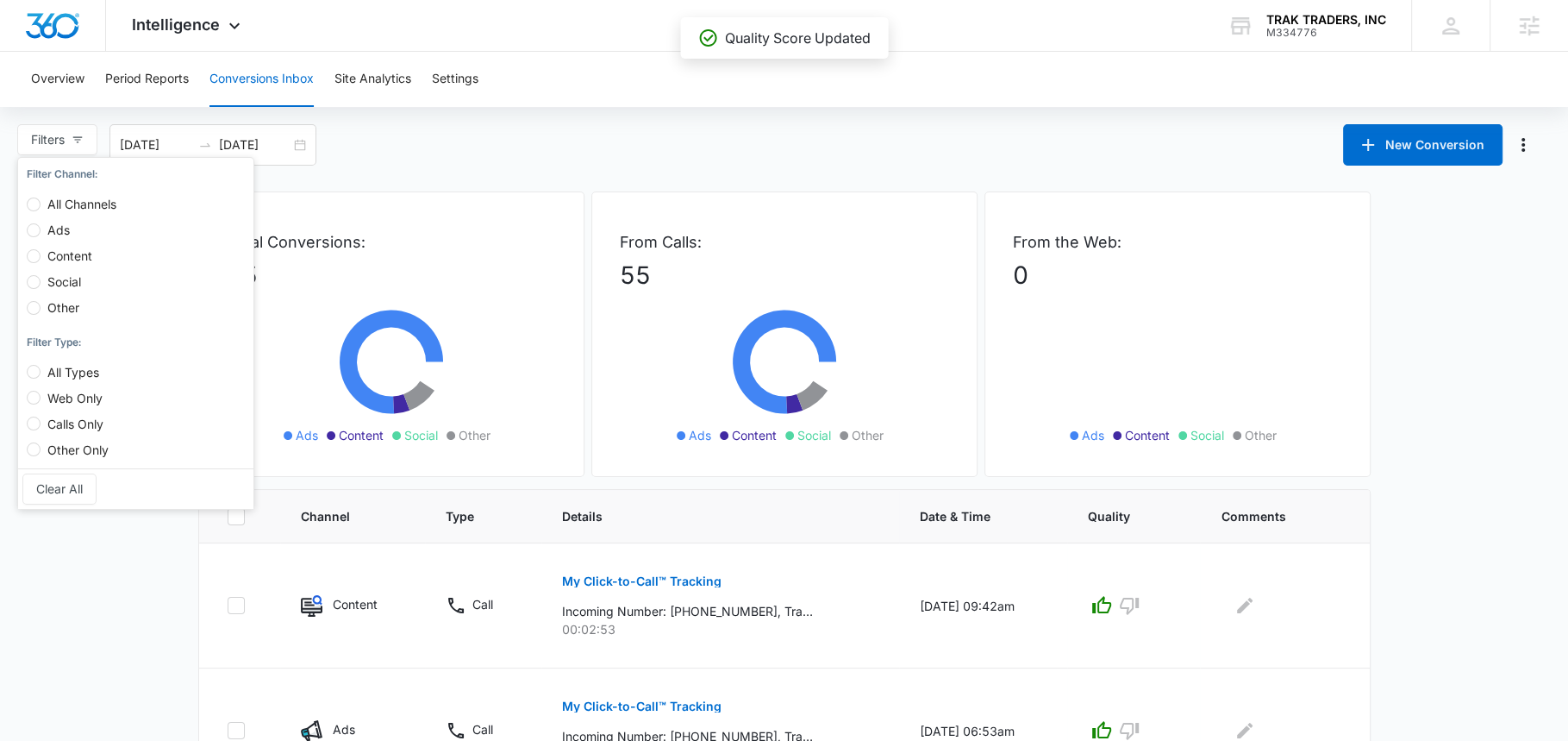
click at [61, 250] on span "Content" at bounding box center [70, 256] width 59 height 14
click at [40, 250] on input "Content" at bounding box center [33, 256] width 13 height 13
radio input "true"
click at [69, 276] on span "Social" at bounding box center [64, 282] width 47 height 14
click at [40, 276] on input "Social" at bounding box center [33, 281] width 13 height 13
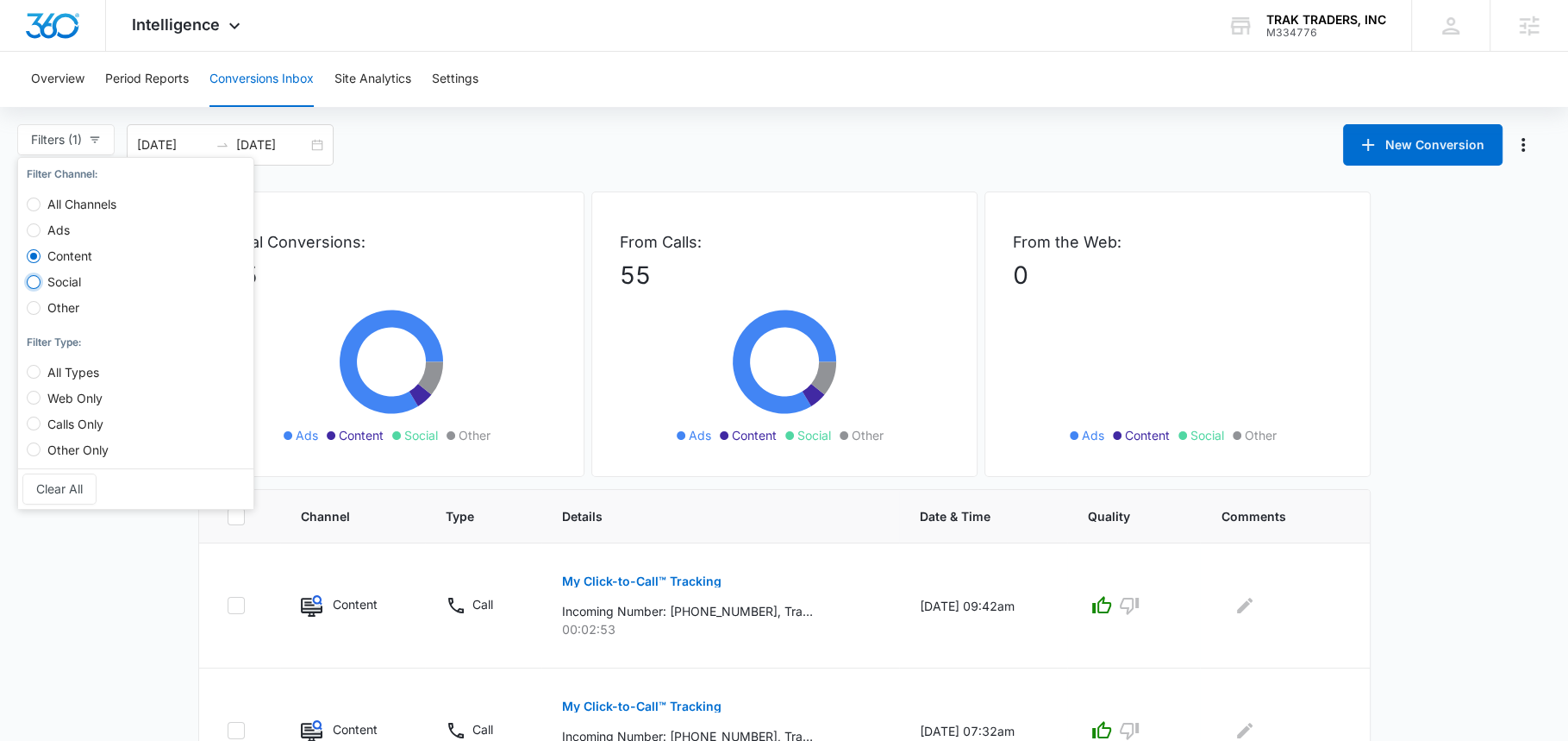
radio input "true"
radio input "false"
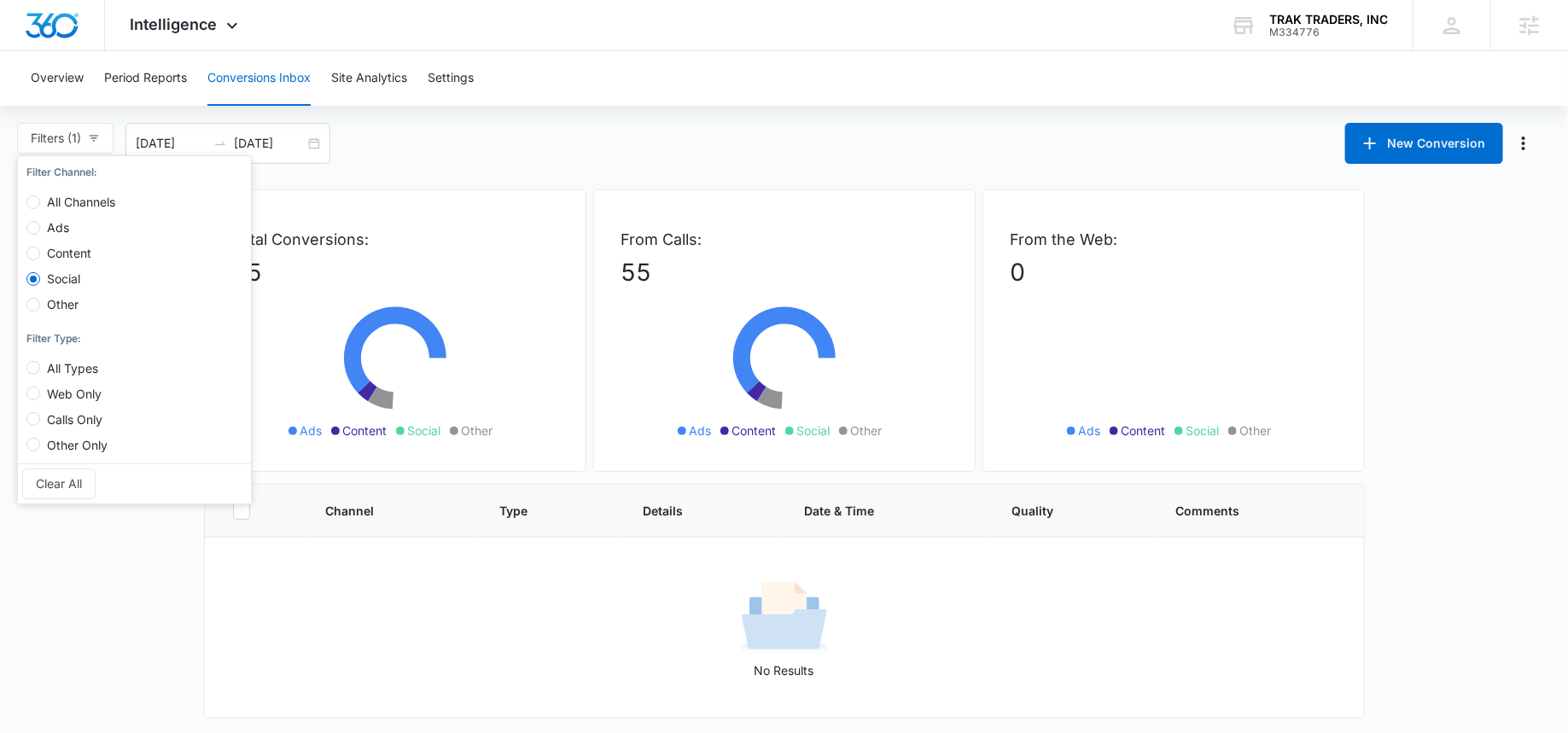
click at [74, 306] on span "Other" at bounding box center [62, 304] width 45 height 14
click at [40, 306] on input "Other" at bounding box center [33, 304] width 13 height 13
radio input "true"
radio input "false"
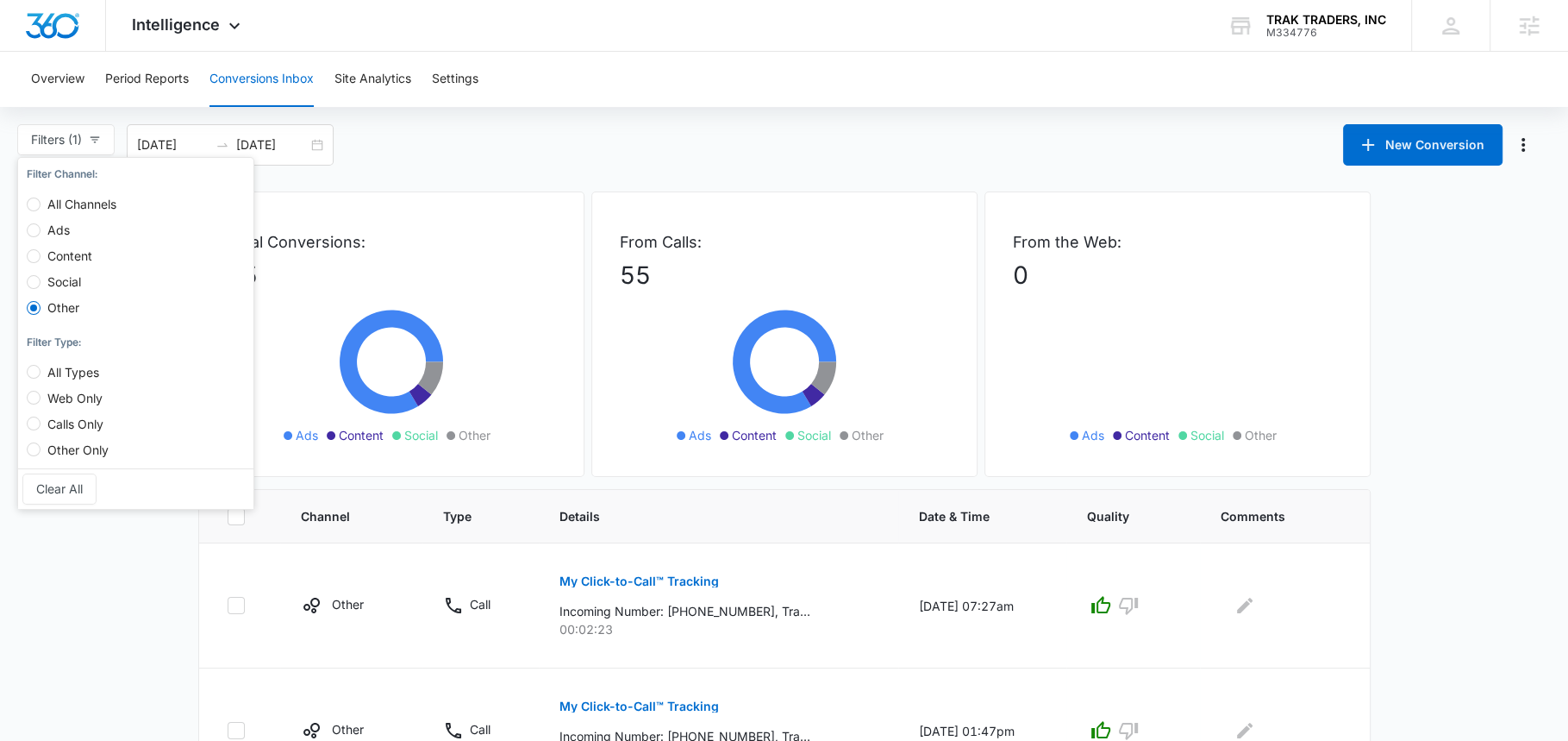
click at [77, 202] on span "All Channels" at bounding box center [81, 204] width 83 height 14
click at [40, 202] on input "All Channels" at bounding box center [33, 204] width 13 height 13
radio input "true"
radio input "false"
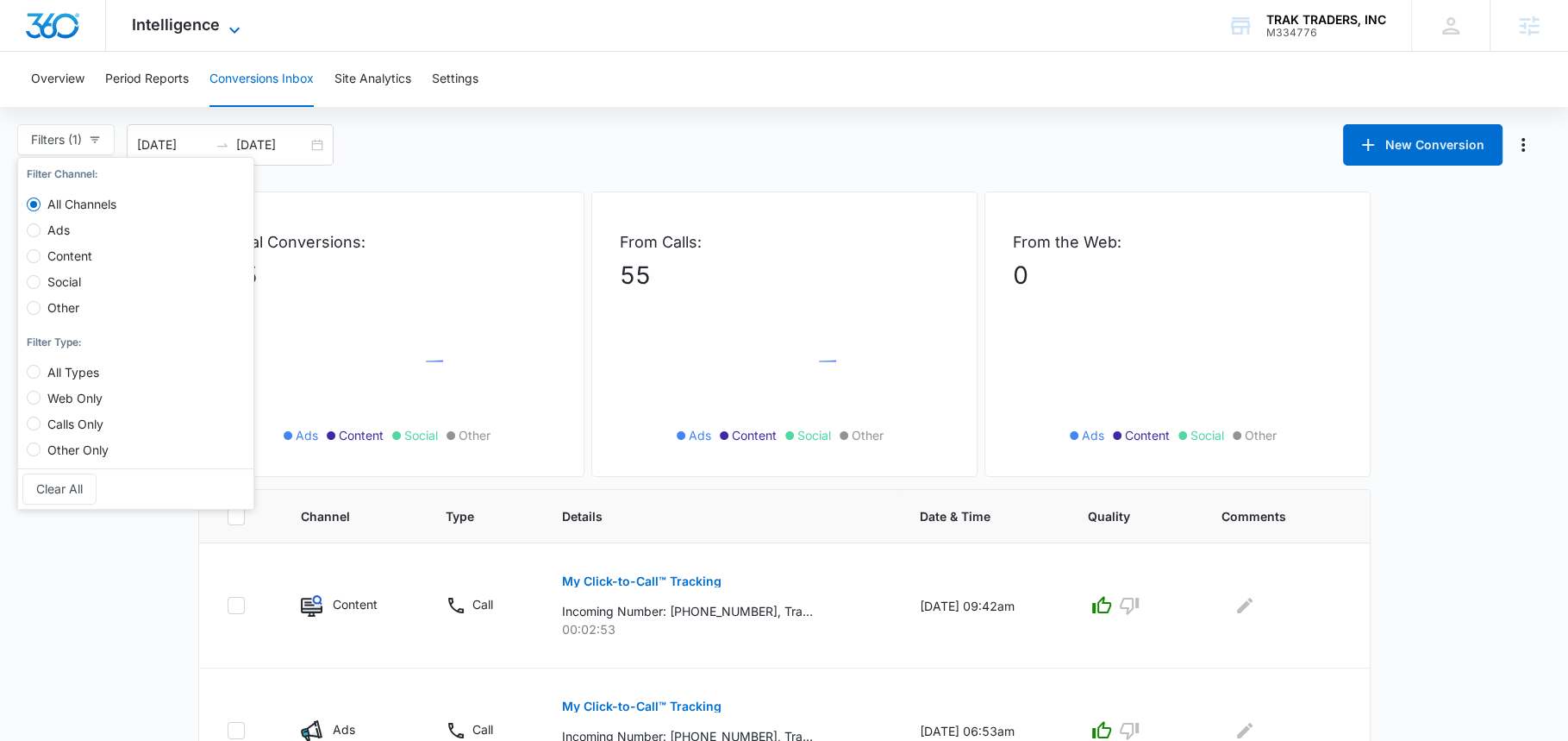
click at [226, 21] on icon at bounding box center [234, 30] width 21 height 21
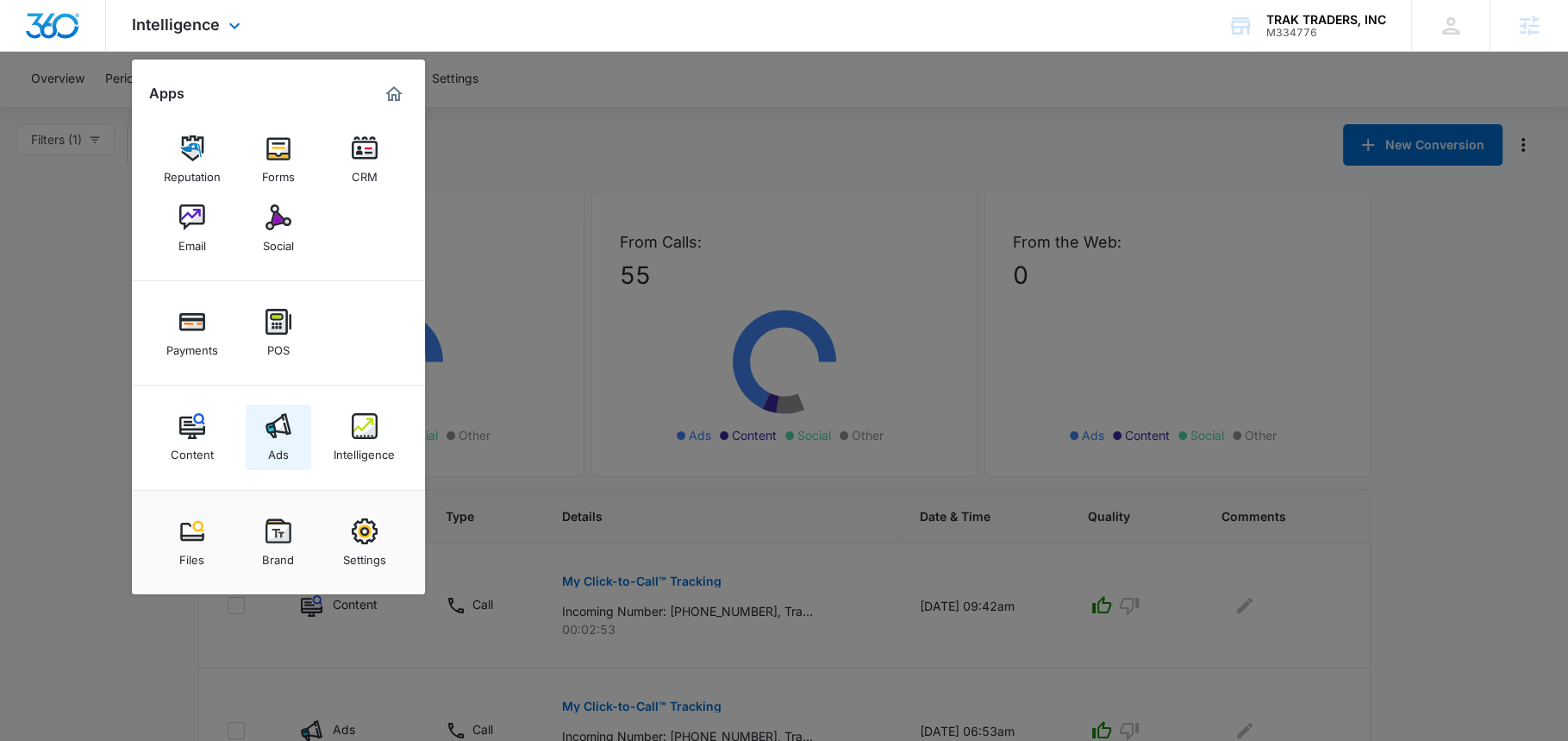
click at [280, 440] on div "Ads" at bounding box center [278, 450] width 21 height 22
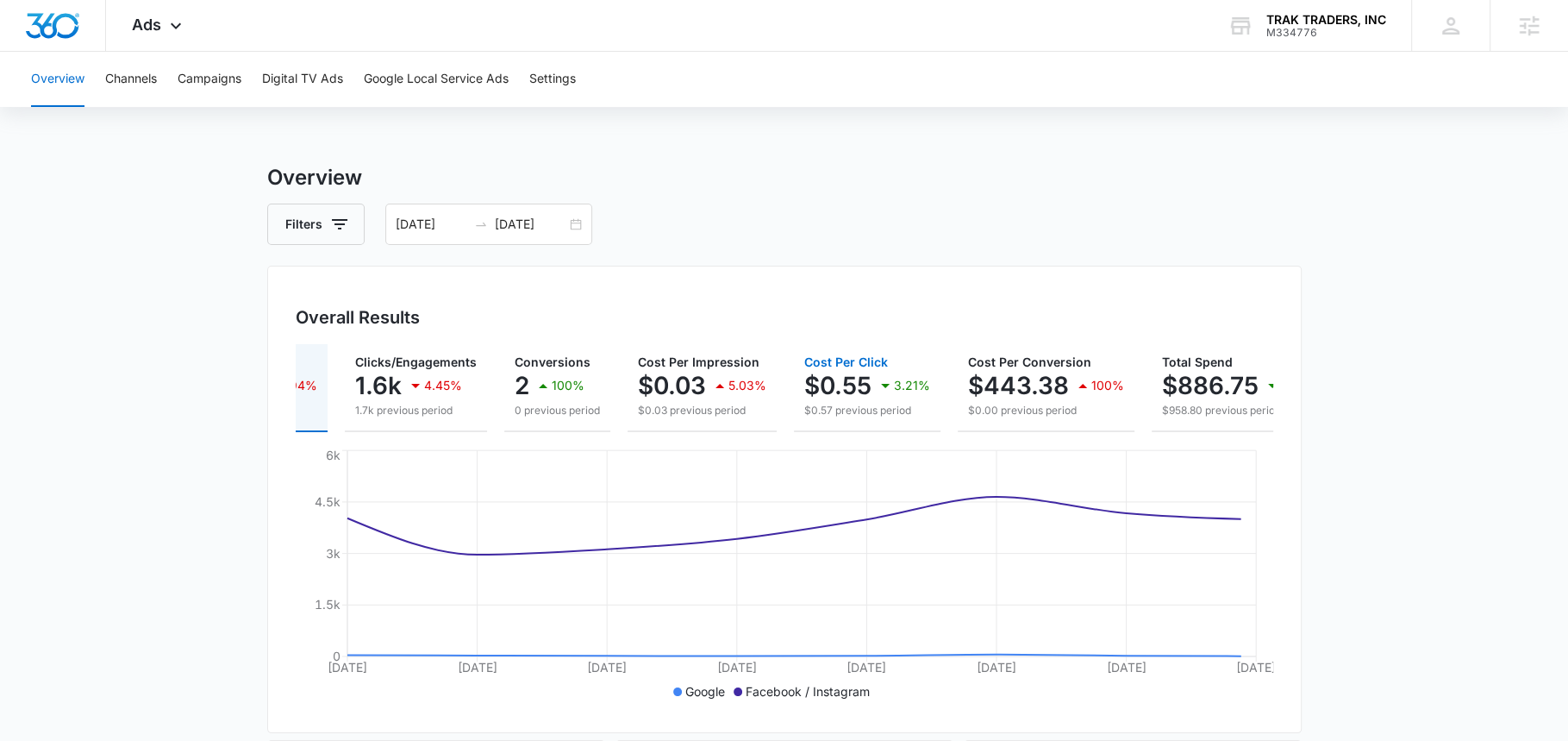
scroll to position [0, 176]
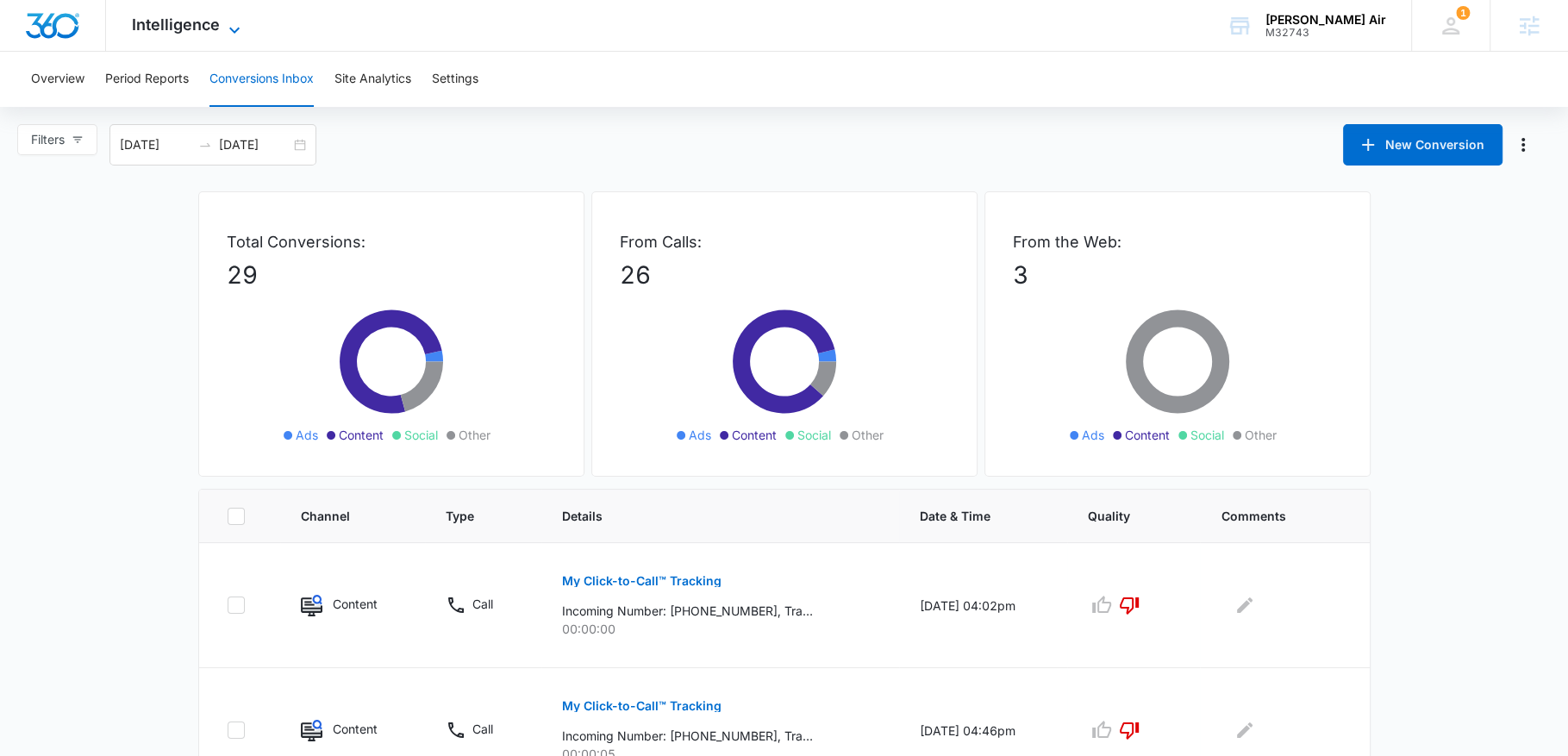
click at [206, 30] on span "Intelligence" at bounding box center [175, 24] width 88 height 18
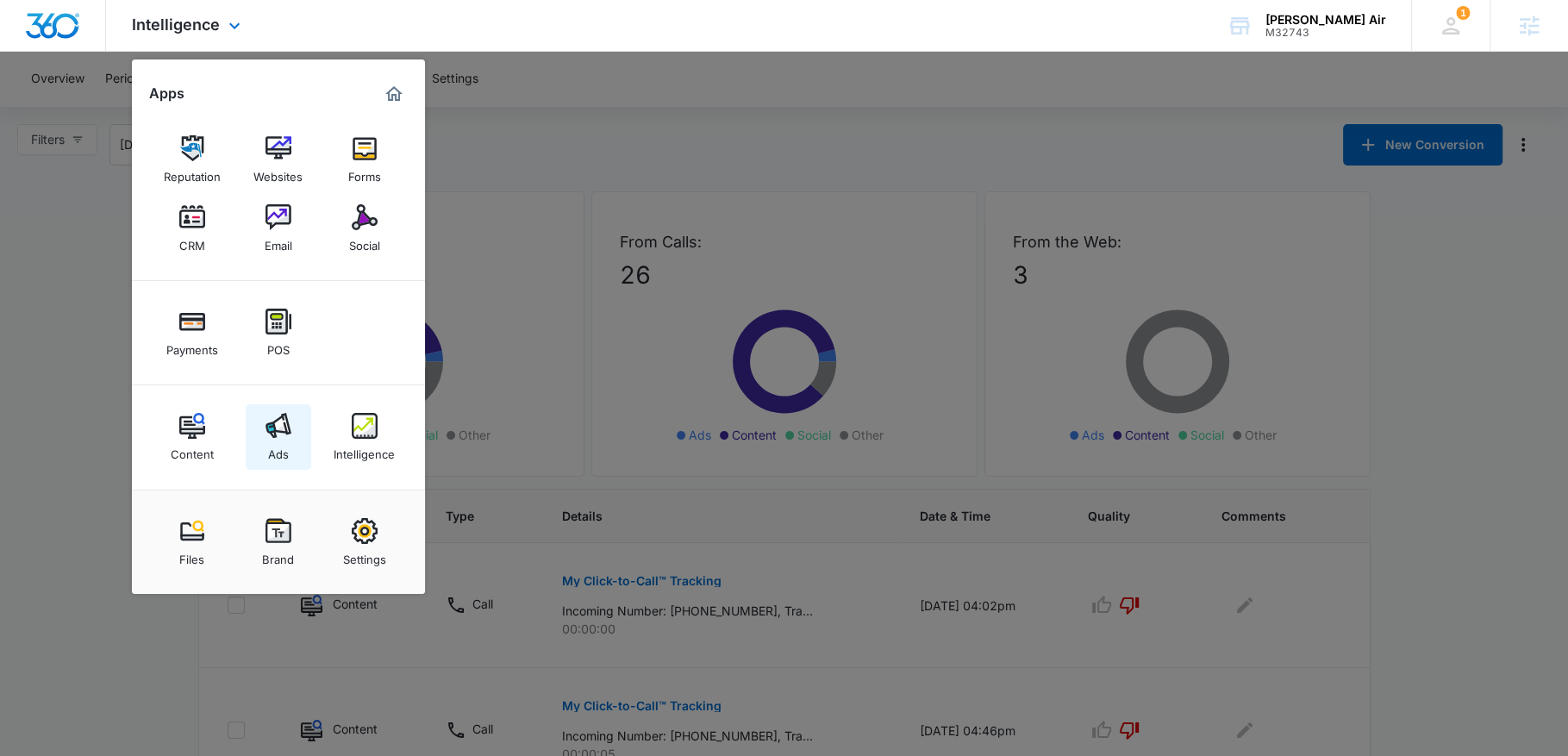
click at [268, 446] on div "Ads" at bounding box center [278, 450] width 21 height 22
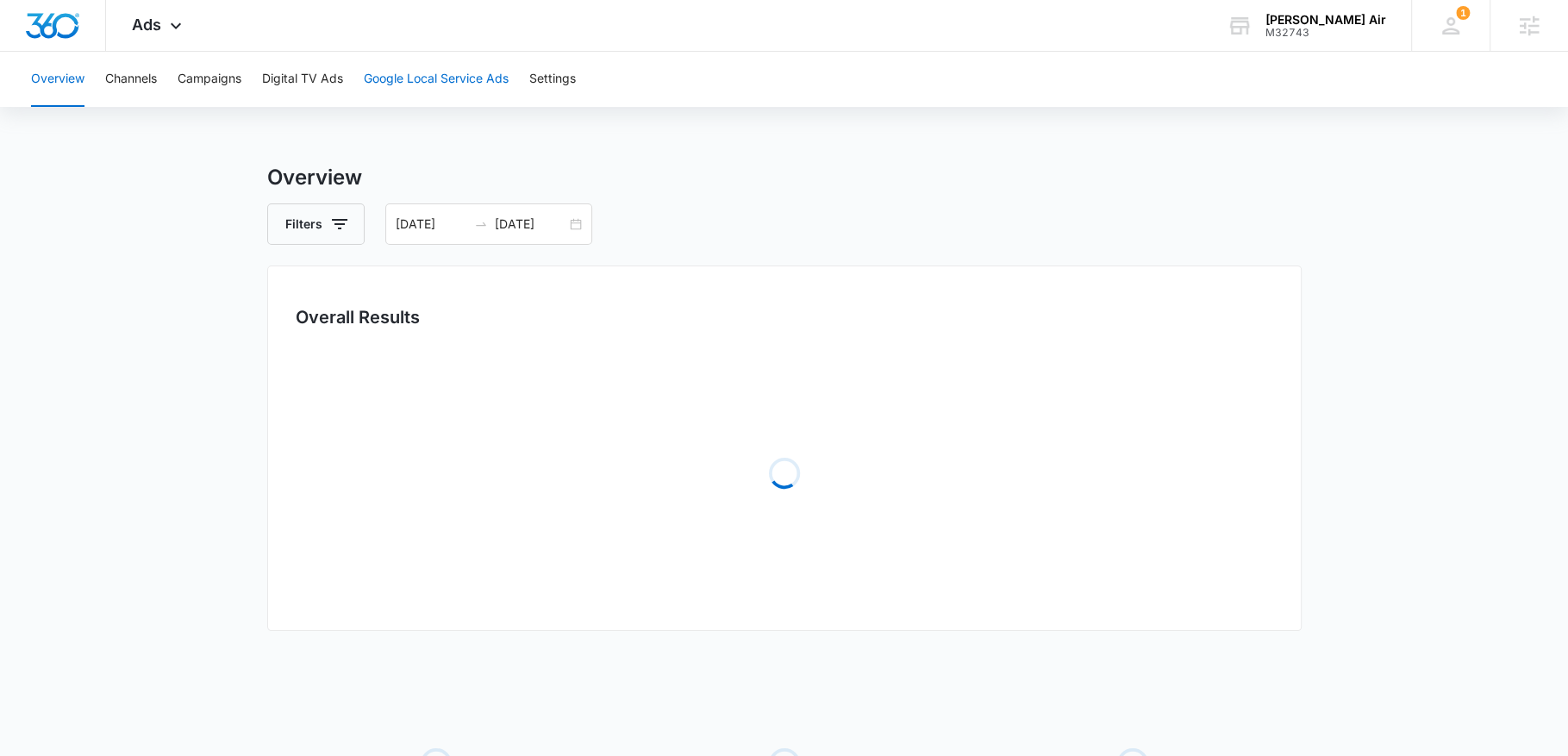
click at [404, 89] on button "Google Local Service Ads" at bounding box center [436, 80] width 145 height 55
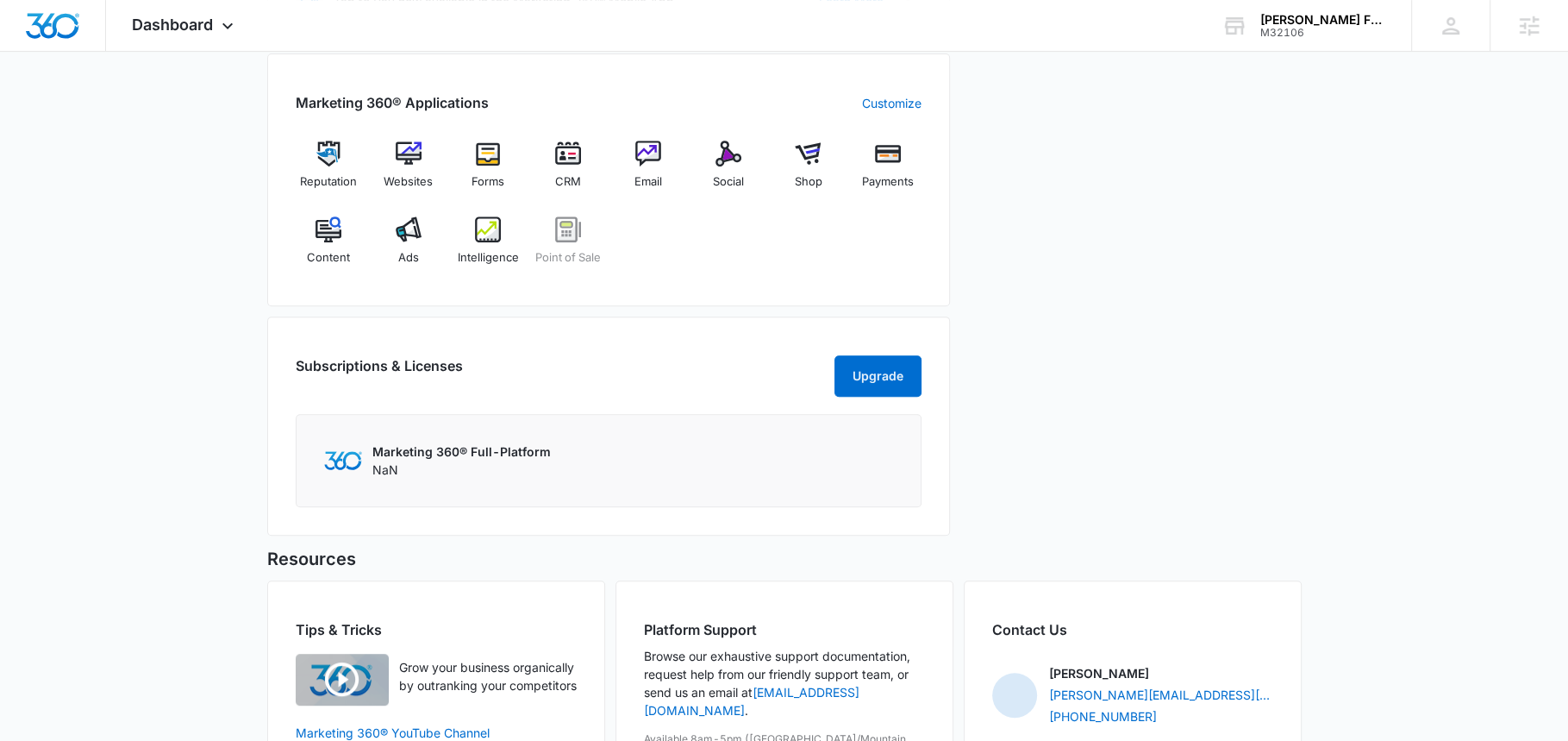
scroll to position [670, 0]
click at [395, 232] on img at bounding box center [408, 227] width 26 height 26
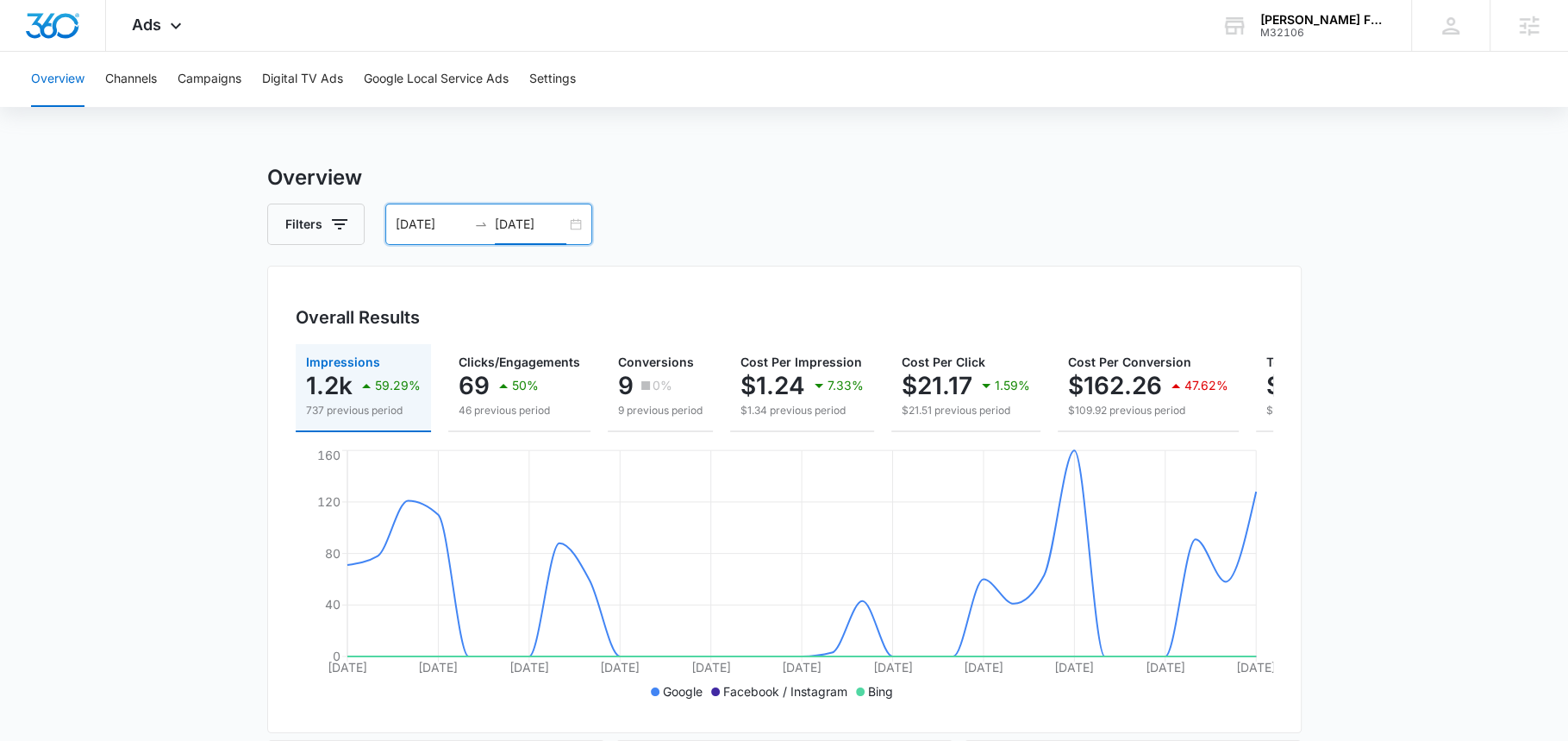
click at [536, 223] on input "[DATE]" at bounding box center [530, 224] width 72 height 19
click at [595, 182] on h3 "Overview" at bounding box center [784, 177] width 1035 height 31
click at [162, 24] on div "Ads Apps Reputation Websites Forms CRM Email Social Shop Payments POS Content A…" at bounding box center [159, 25] width 106 height 51
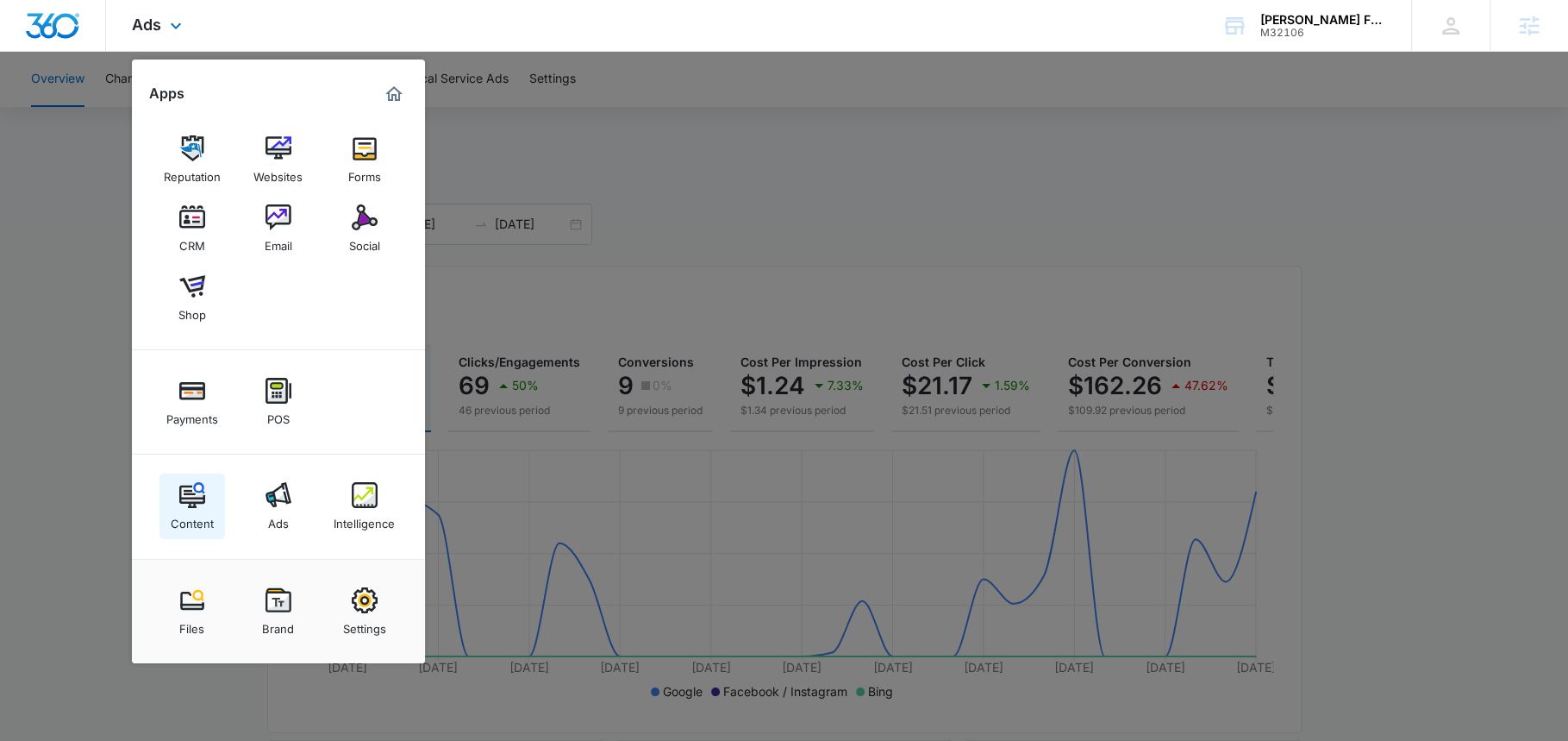
click at [183, 510] on div "Content" at bounding box center [192, 519] width 43 height 22
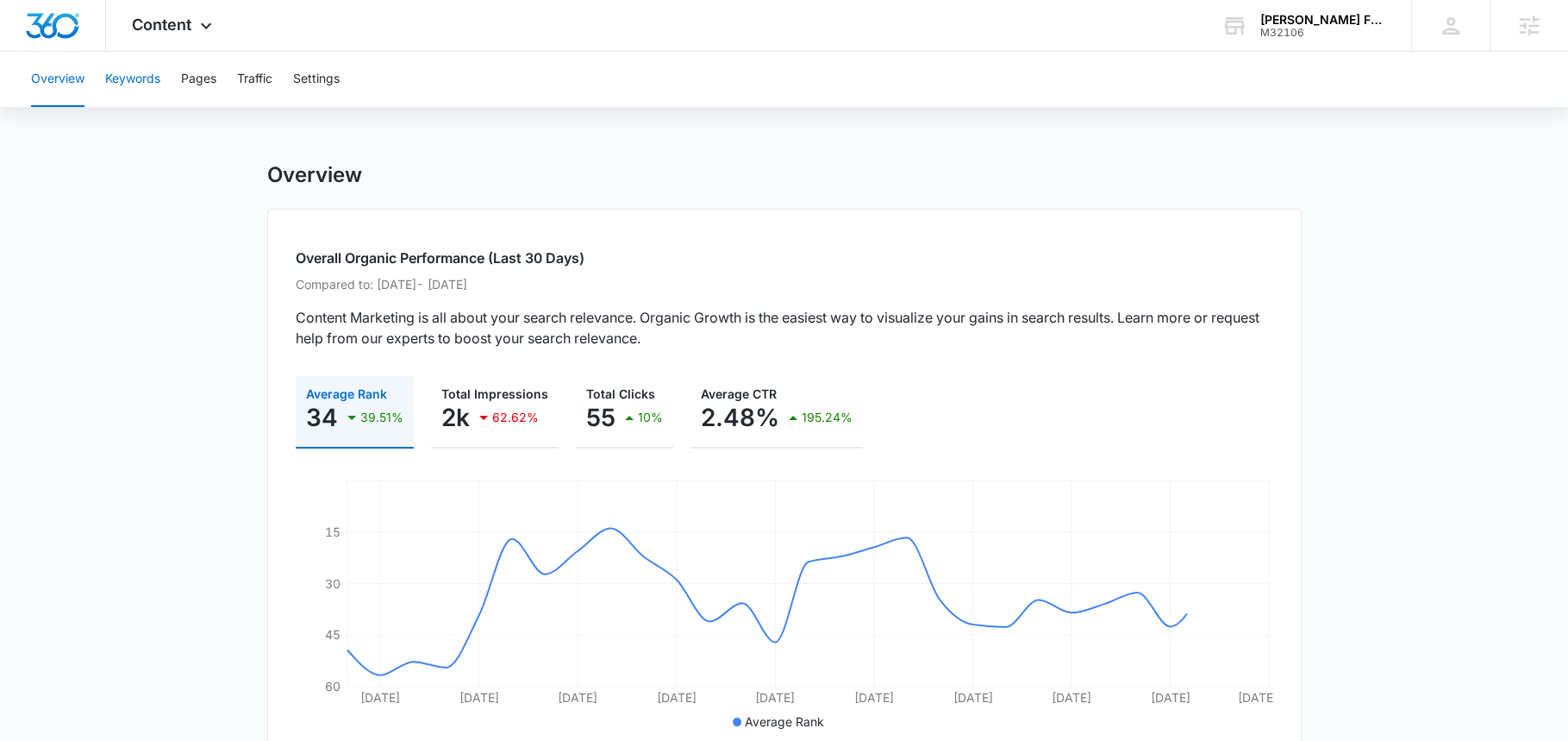
click at [123, 72] on button "Keywords" at bounding box center [133, 80] width 55 height 55
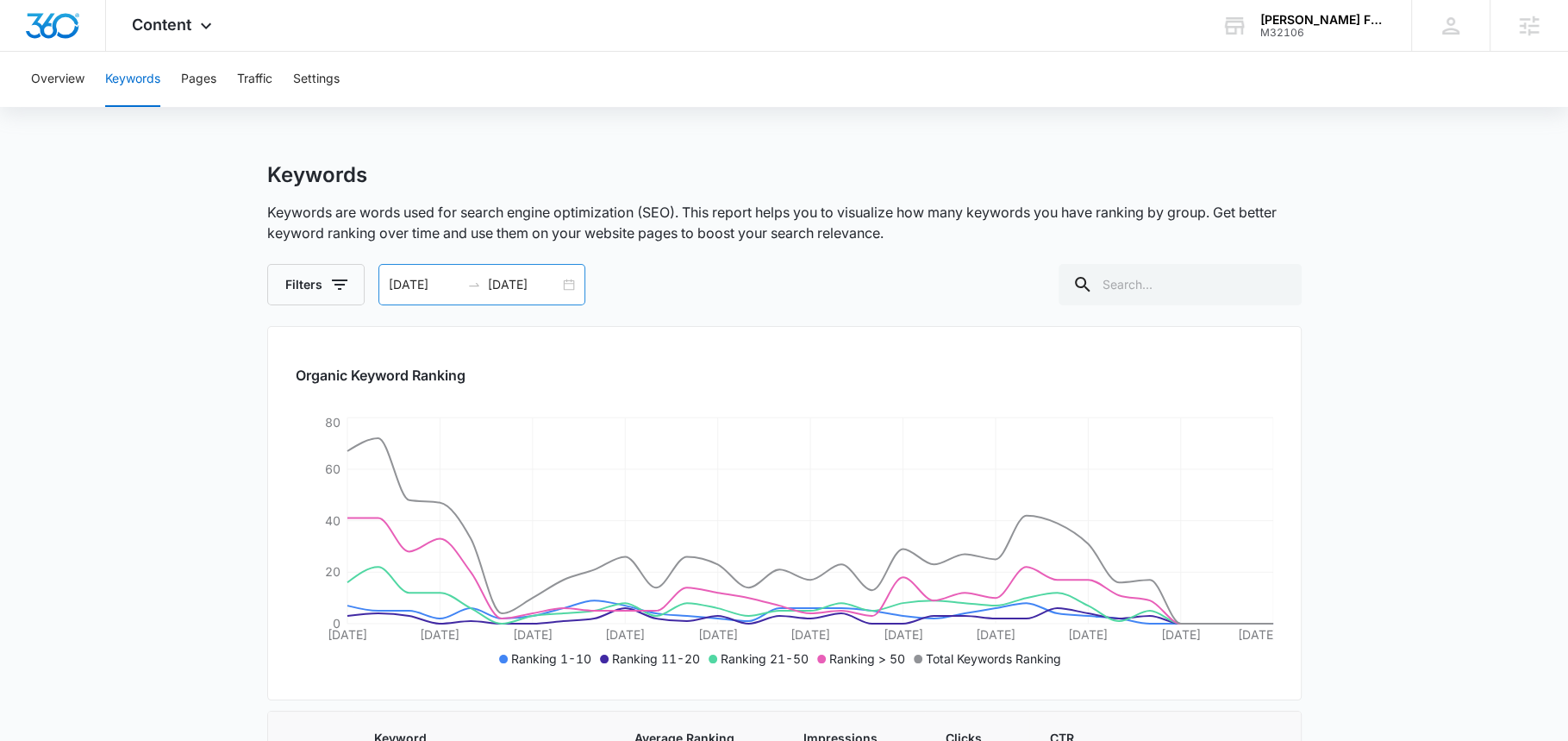
click at [507, 283] on input "10/08/2025" at bounding box center [524, 284] width 72 height 19
type input "10/08/2025"
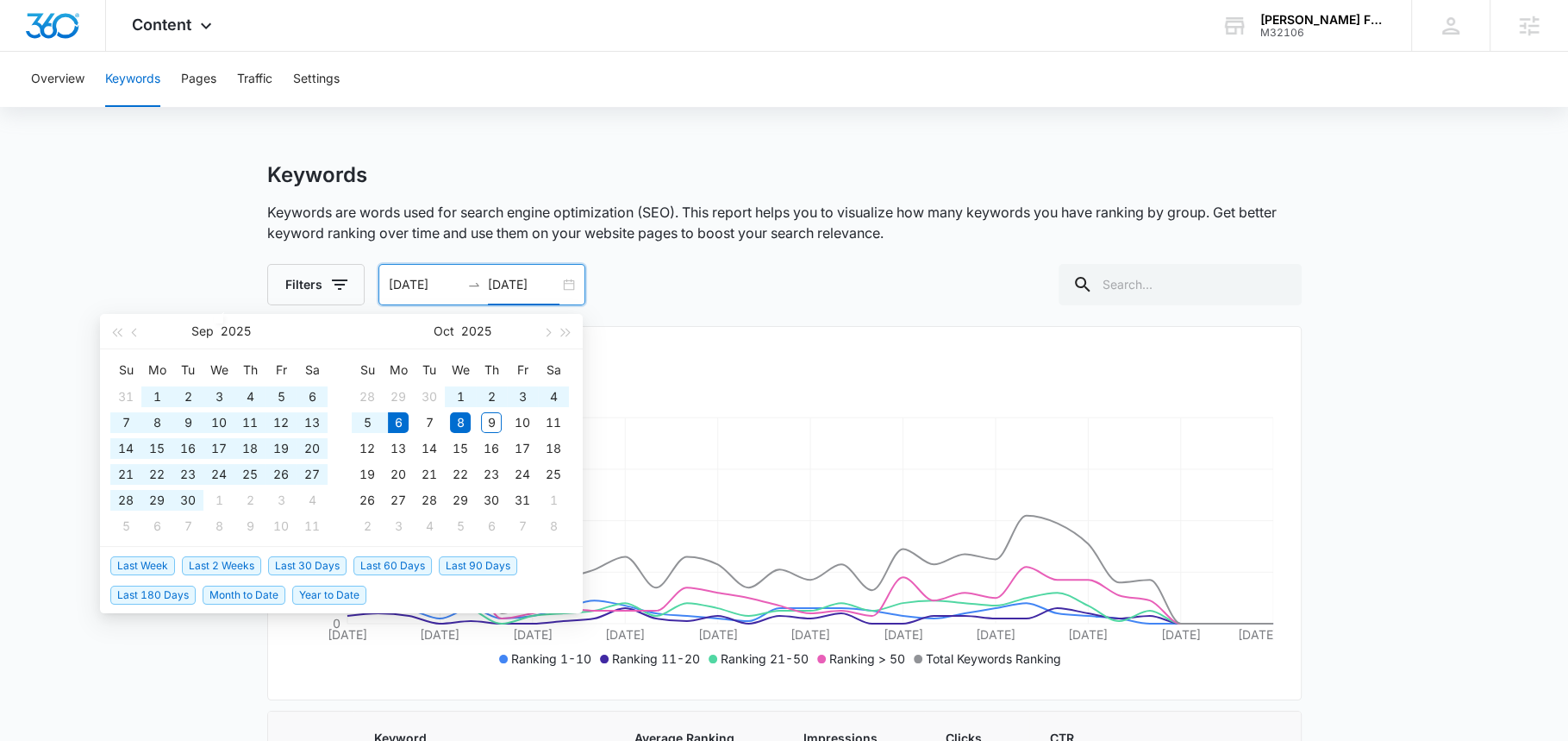
click at [308, 593] on span "Year to Date" at bounding box center [329, 594] width 74 height 19
type input "01/01/2025"
type input "10/06/2025"
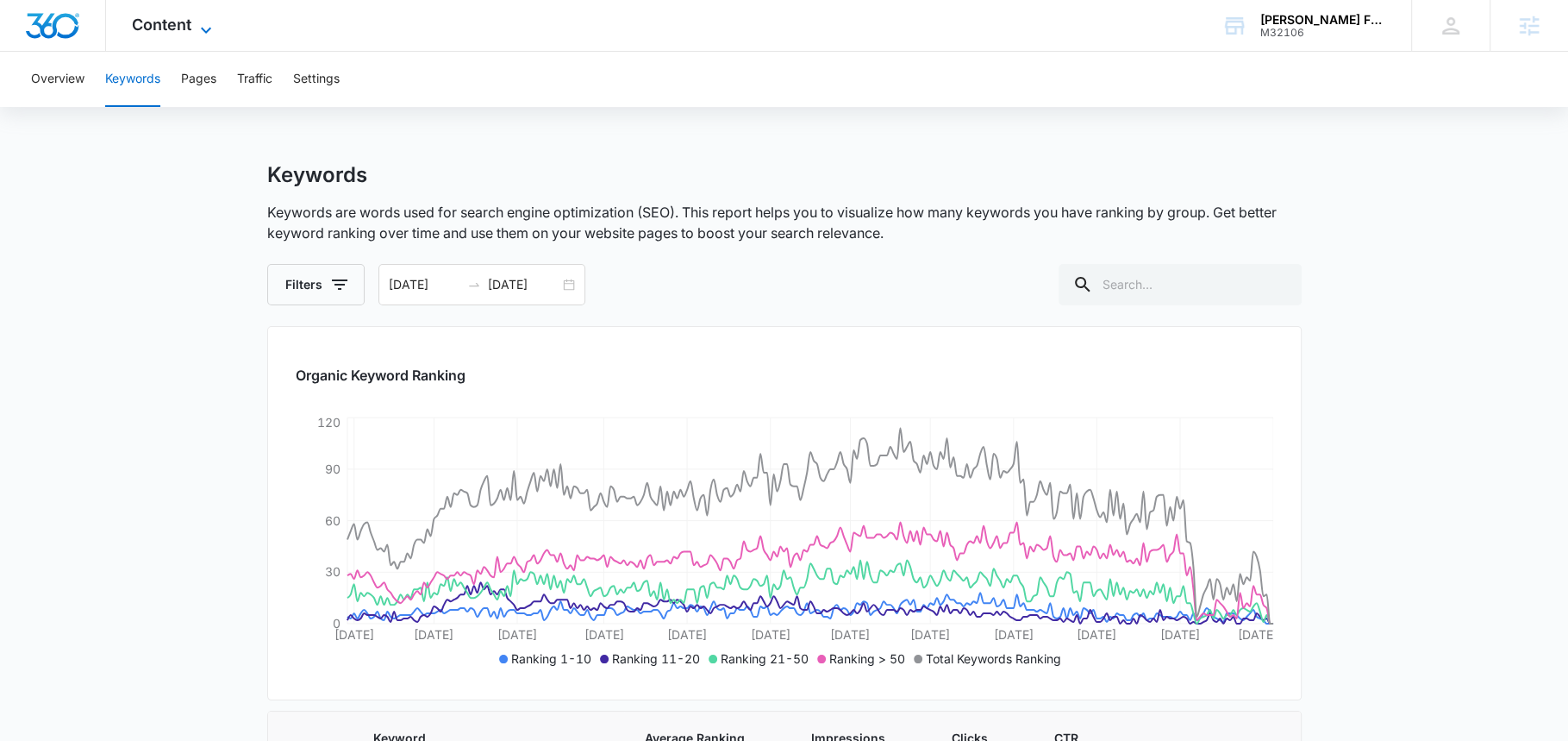
click at [182, 22] on span "Content" at bounding box center [161, 24] width 60 height 18
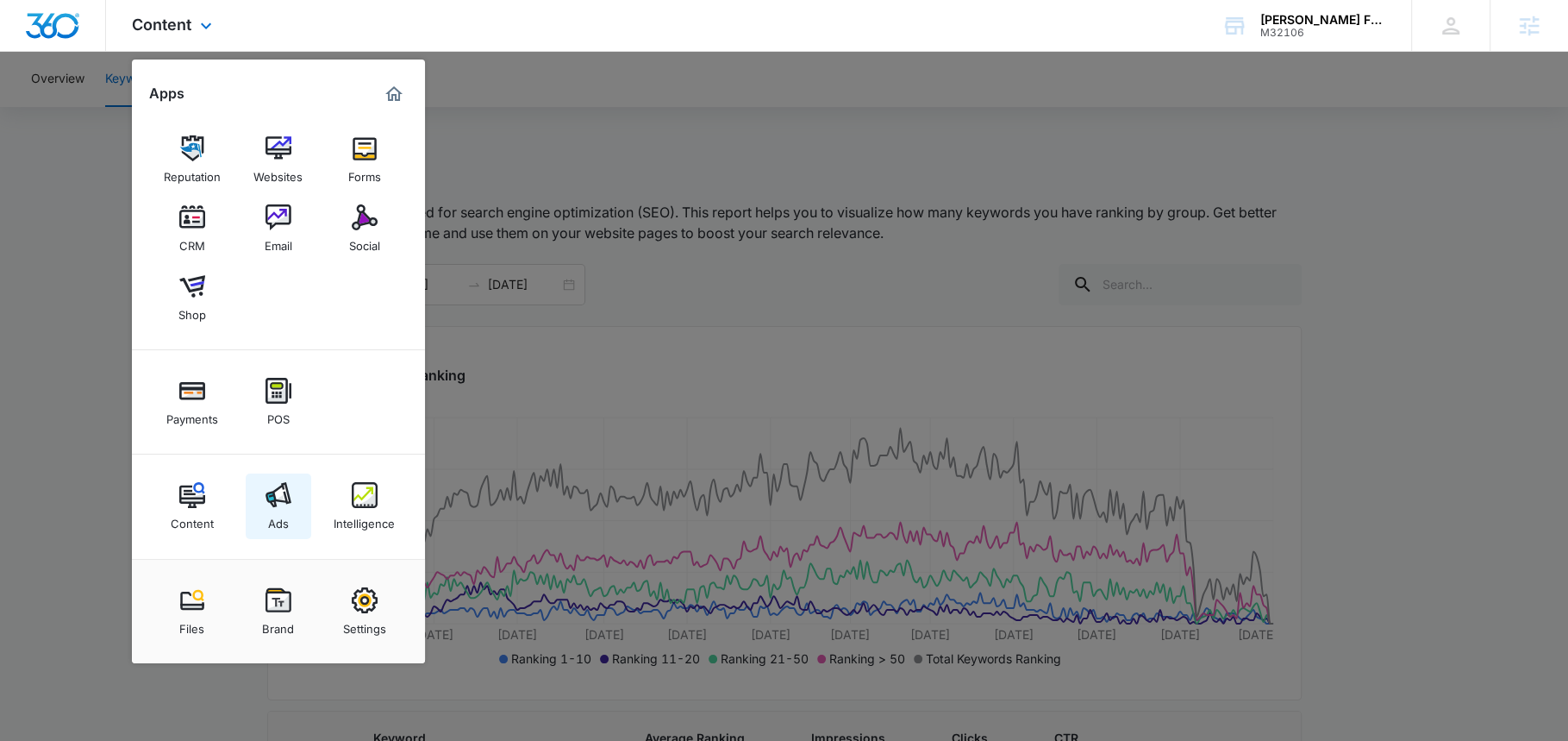
click at [293, 484] on link "Ads" at bounding box center [278, 506] width 65 height 65
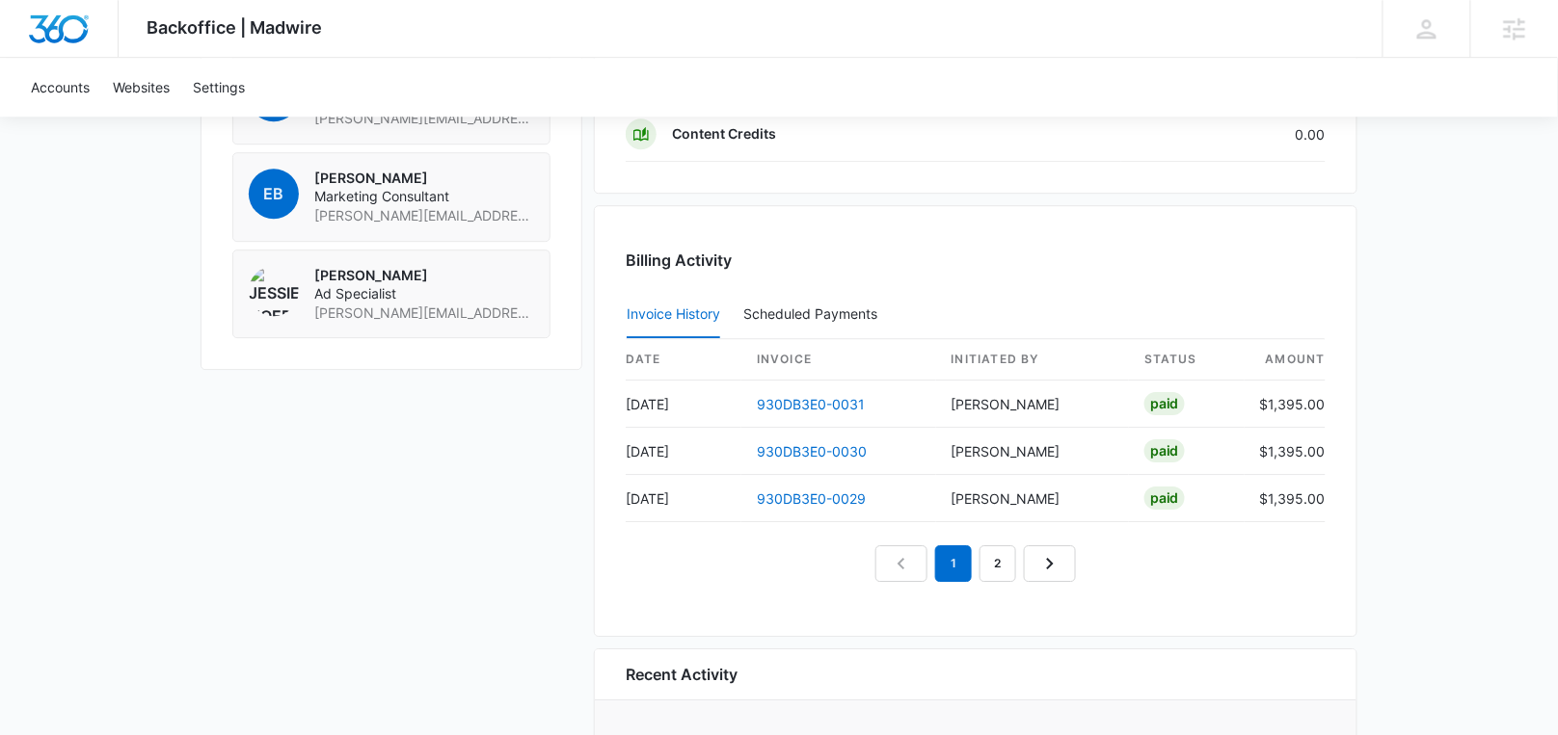
scroll to position [1685, 0]
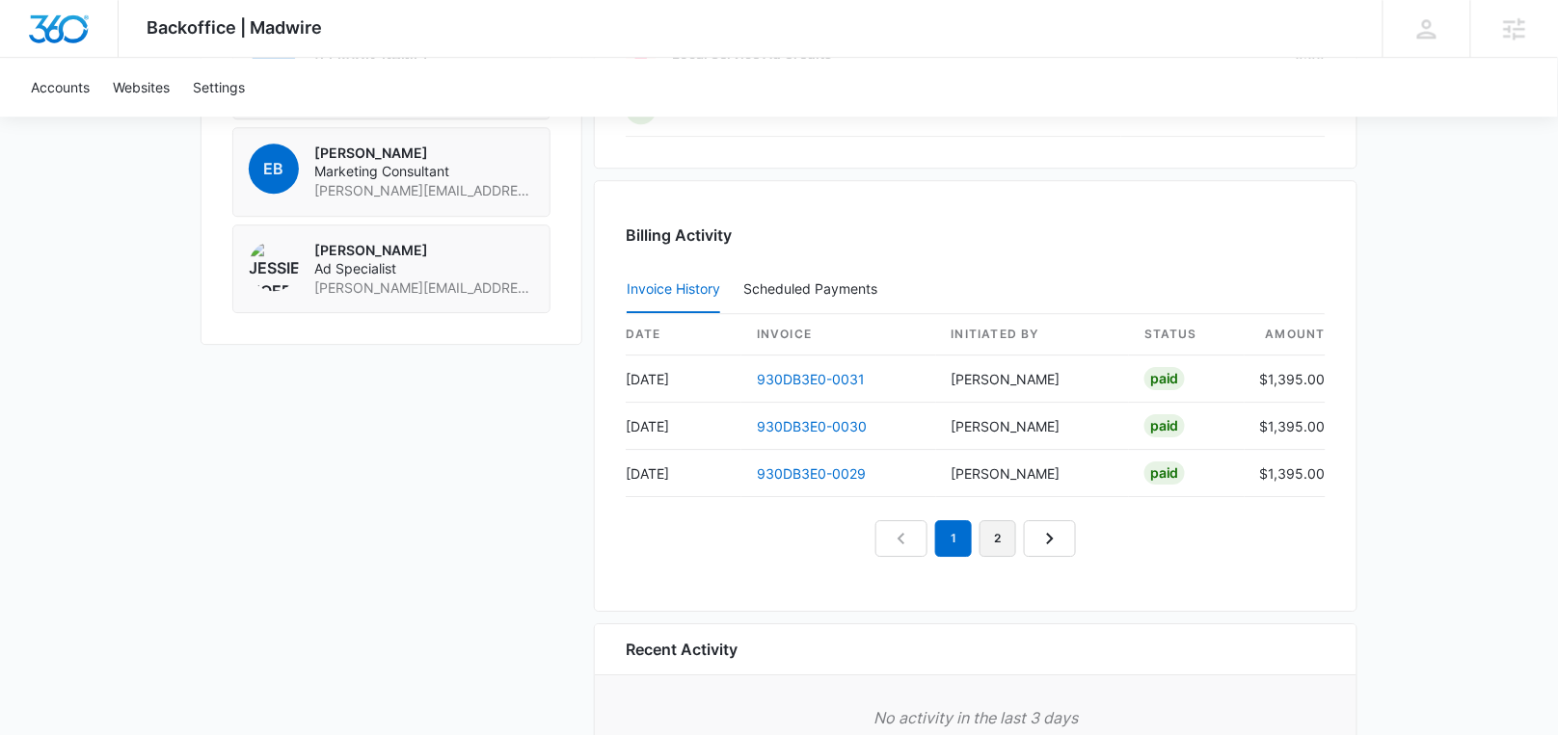
click at [999, 520] on link "2" at bounding box center [997, 538] width 37 height 37
click at [1016, 532] on link "3" at bounding box center [1019, 538] width 37 height 37
click at [1046, 529] on link "4" at bounding box center [1042, 538] width 37 height 37
click at [1066, 524] on link "5" at bounding box center [1064, 538] width 37 height 37
click at [1084, 528] on link "6" at bounding box center [1086, 538] width 37 height 37
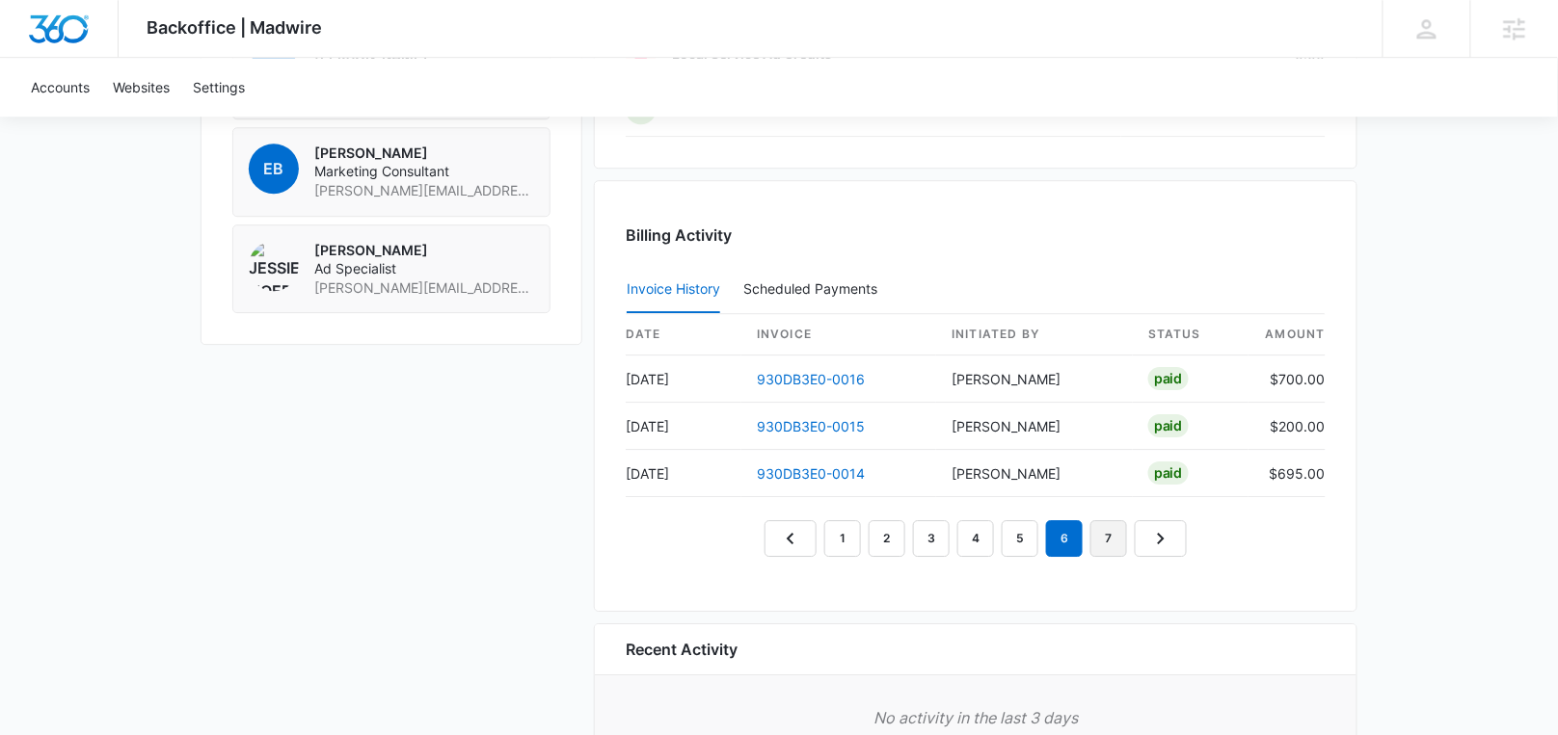
click at [1113, 528] on link "7" at bounding box center [1108, 538] width 37 height 37
click at [1125, 527] on link "8" at bounding box center [1131, 538] width 37 height 37
click at [1152, 524] on nav "1 … 4 5 6 7 8 9" at bounding box center [975, 538] width 468 height 37
click at [1135, 524] on link "9" at bounding box center [1131, 538] width 37 height 37
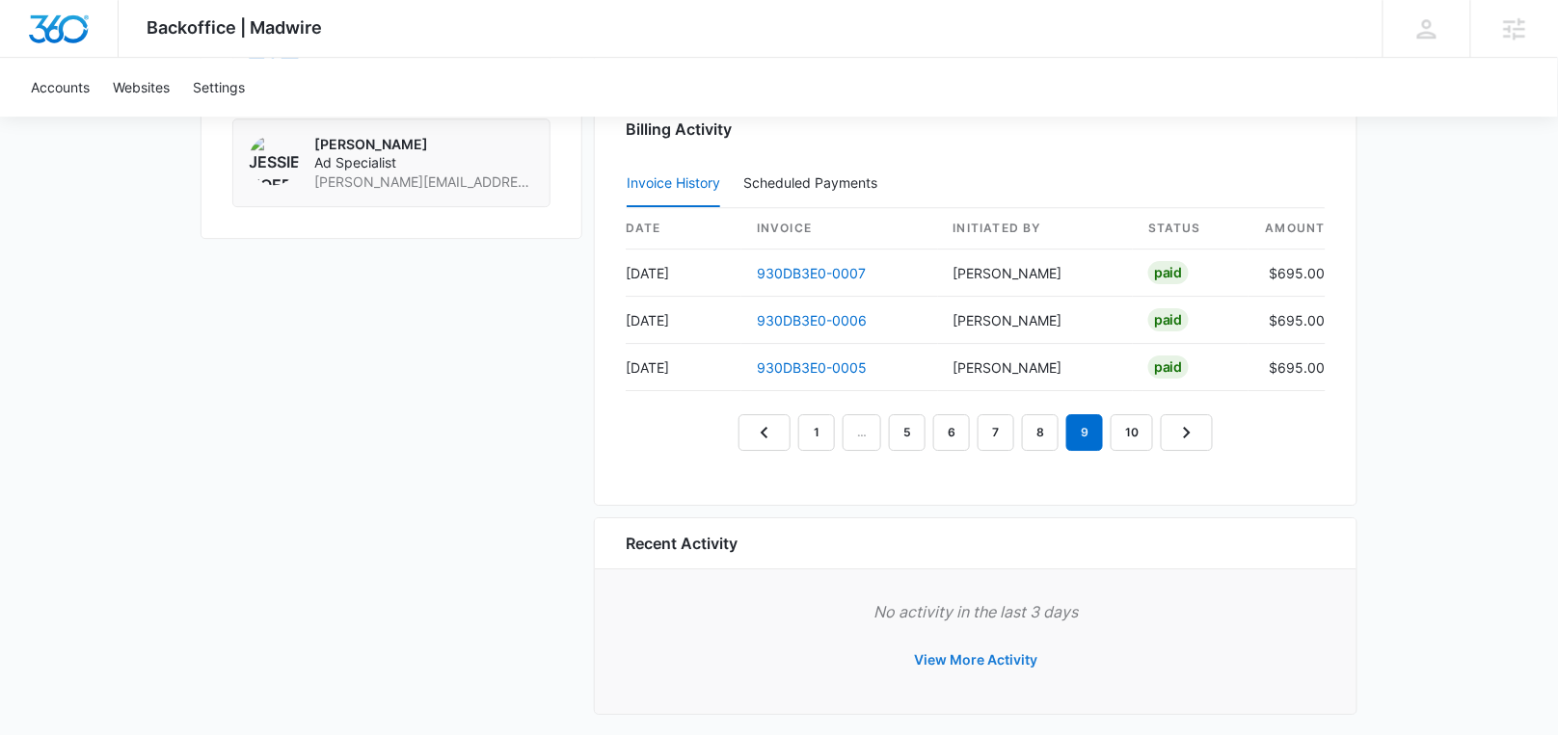
click at [972, 639] on button "View More Activity" at bounding box center [975, 660] width 162 height 46
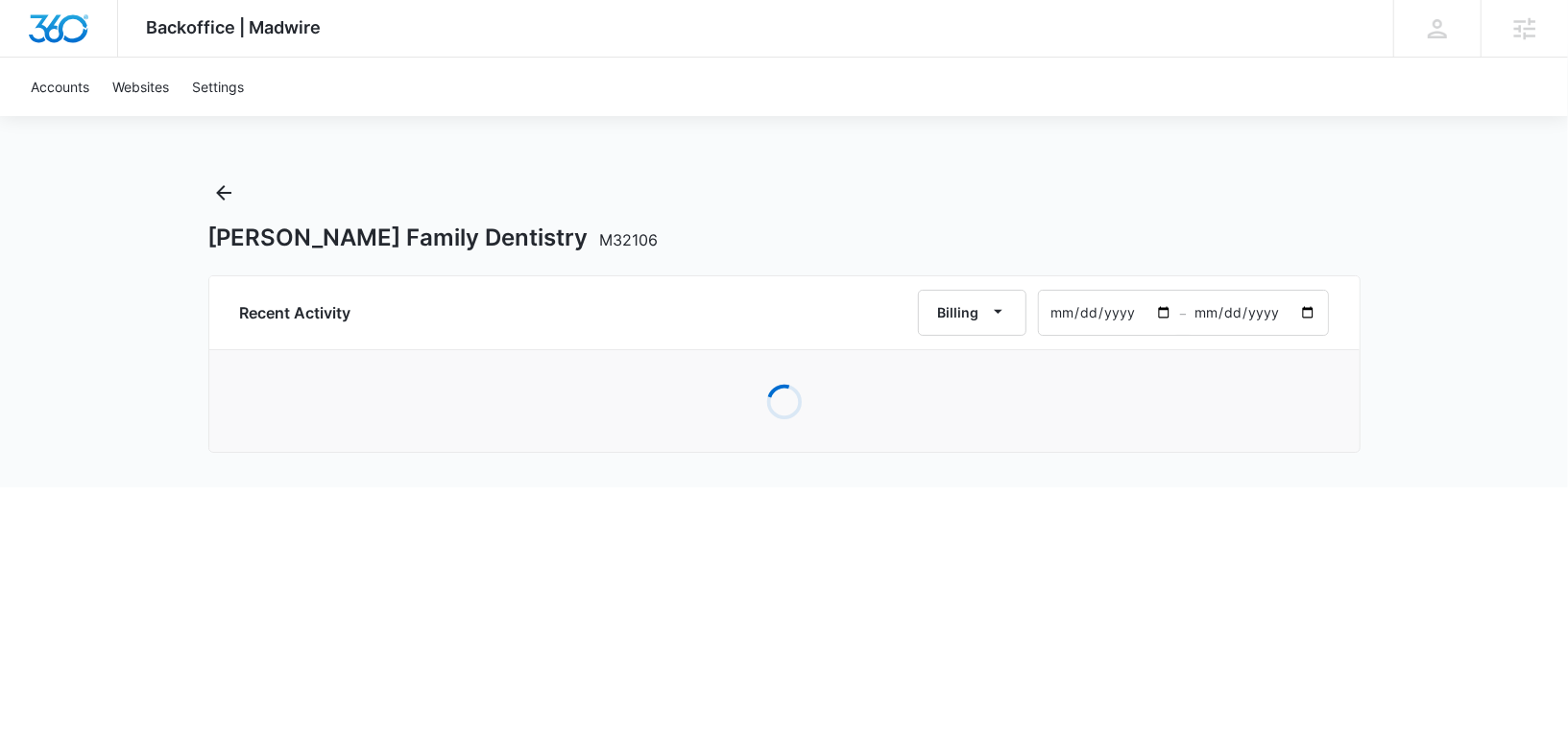
click at [1103, 305] on input "2025-08-10" at bounding box center [1110, 313] width 141 height 44
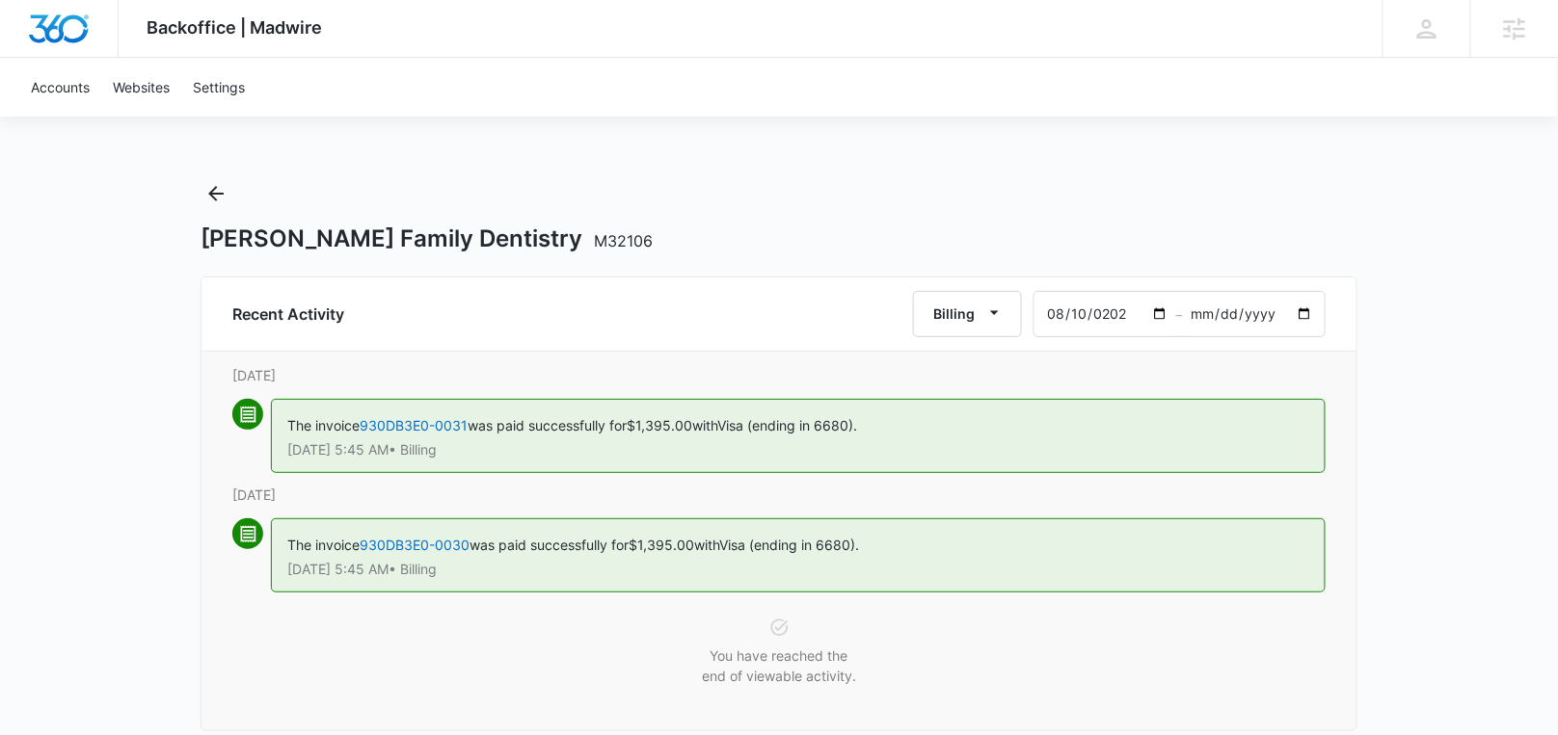
type input "2022-08-10"
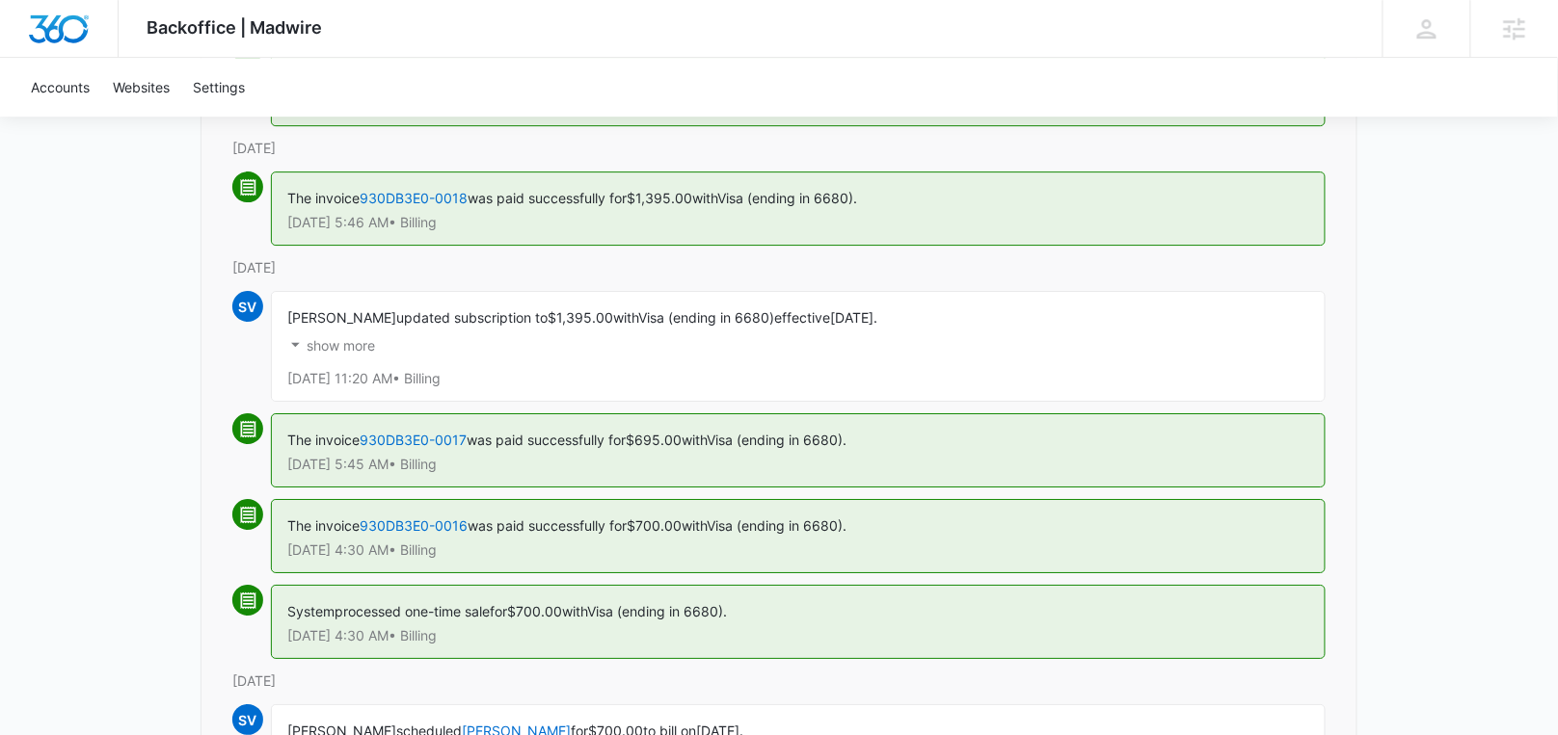
scroll to position [1902, 0]
click at [343, 338] on p "show more" at bounding box center [341, 344] width 68 height 13
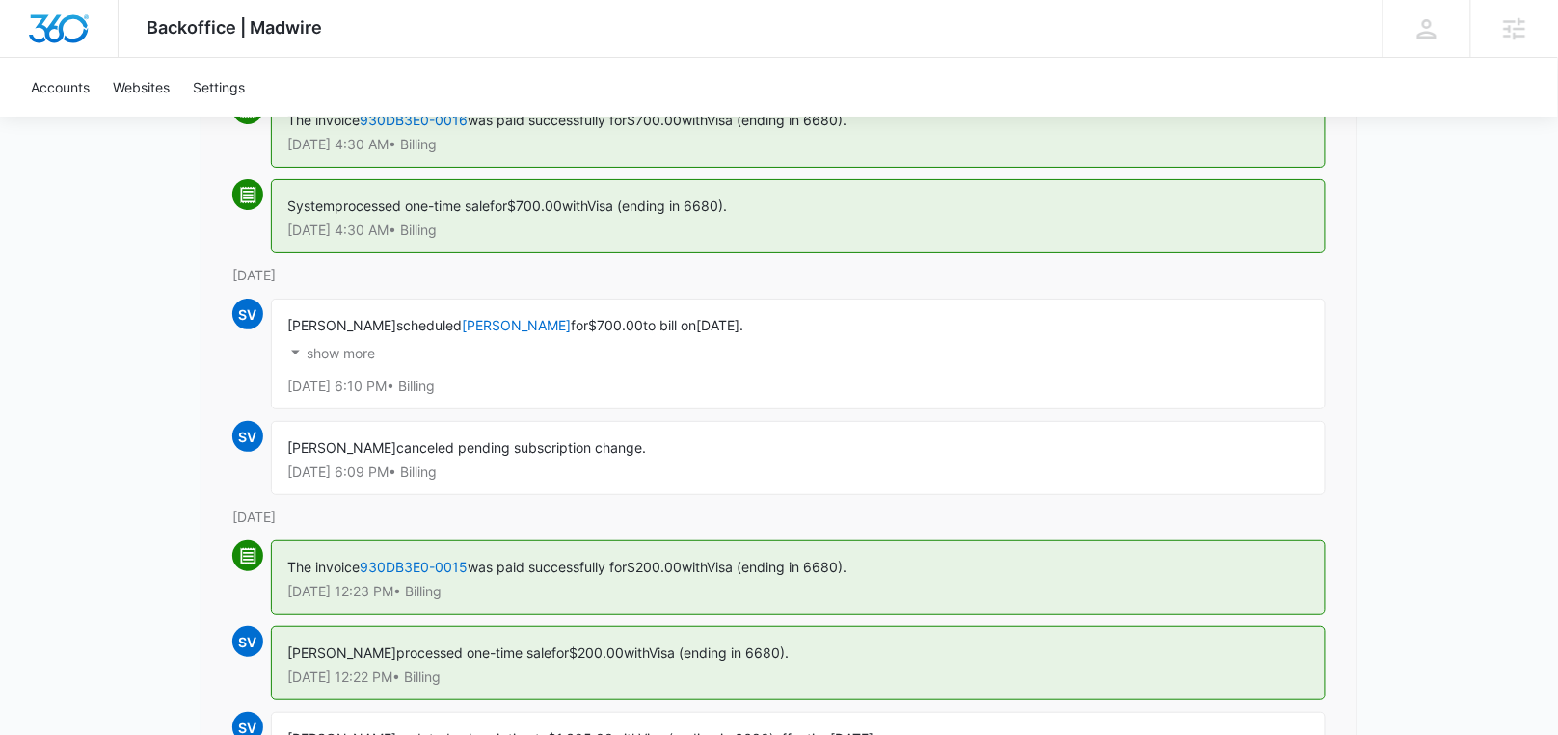
scroll to position [2360, 0]
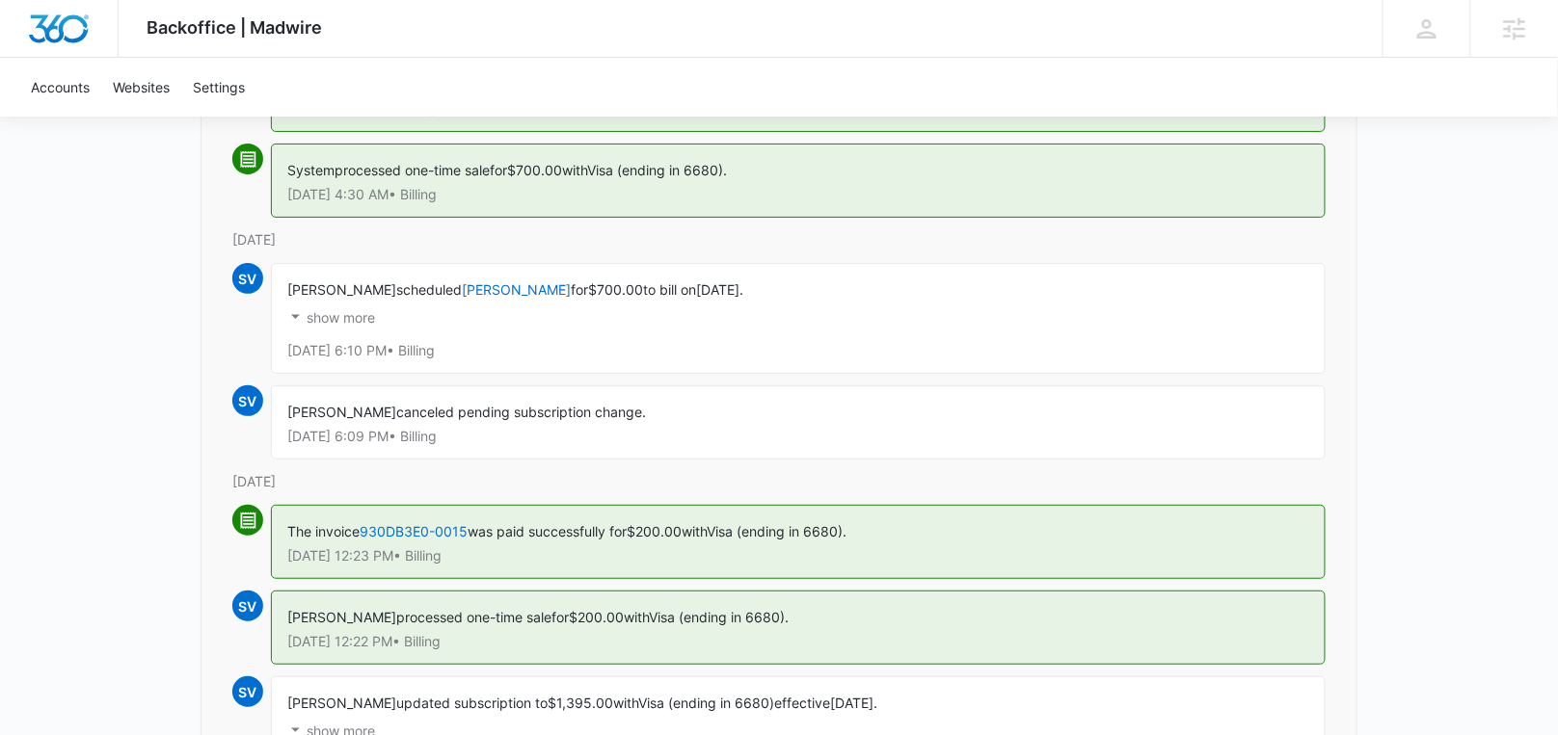
click at [349, 311] on p "show more" at bounding box center [341, 317] width 68 height 13
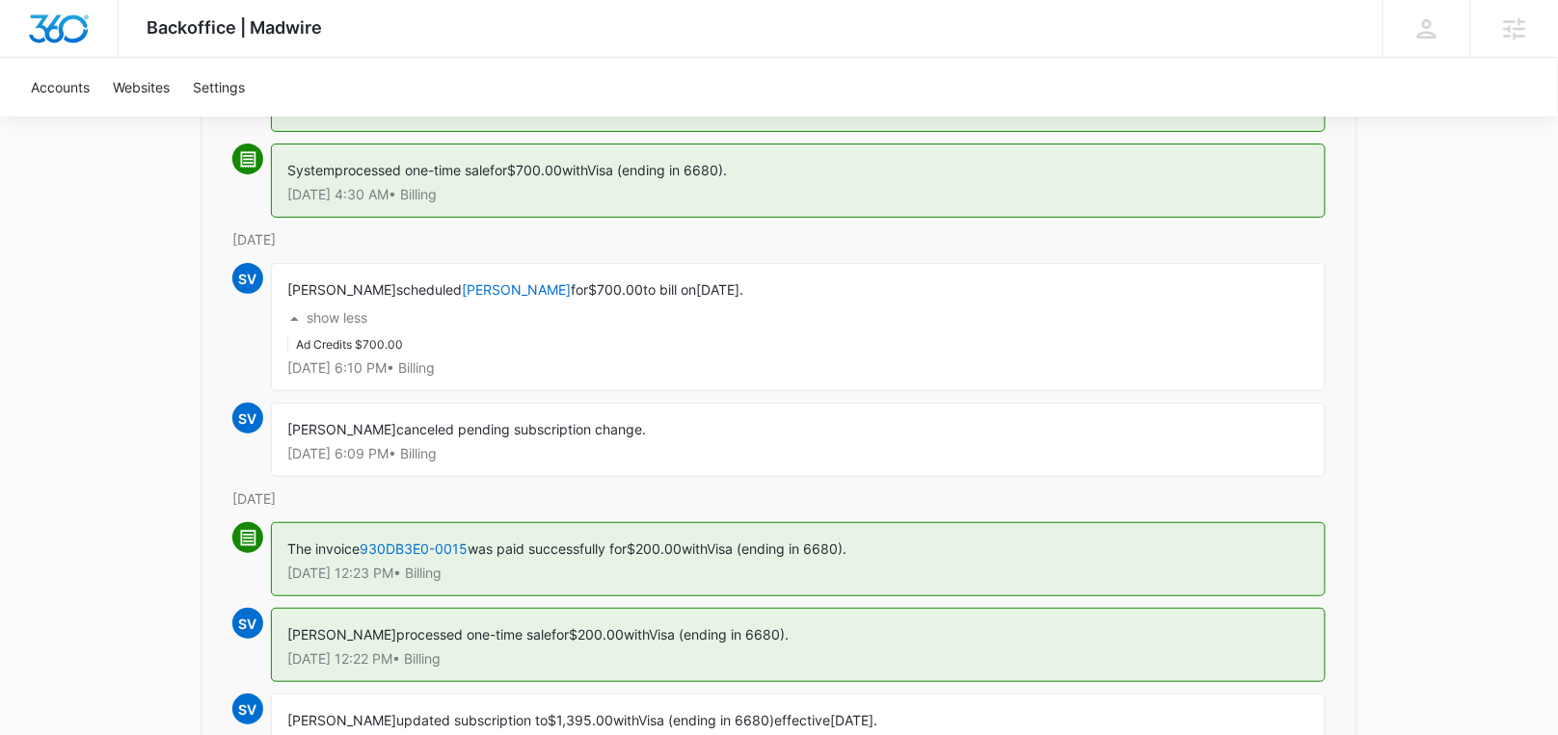
click at [349, 311] on p "show less" at bounding box center [337, 317] width 61 height 13
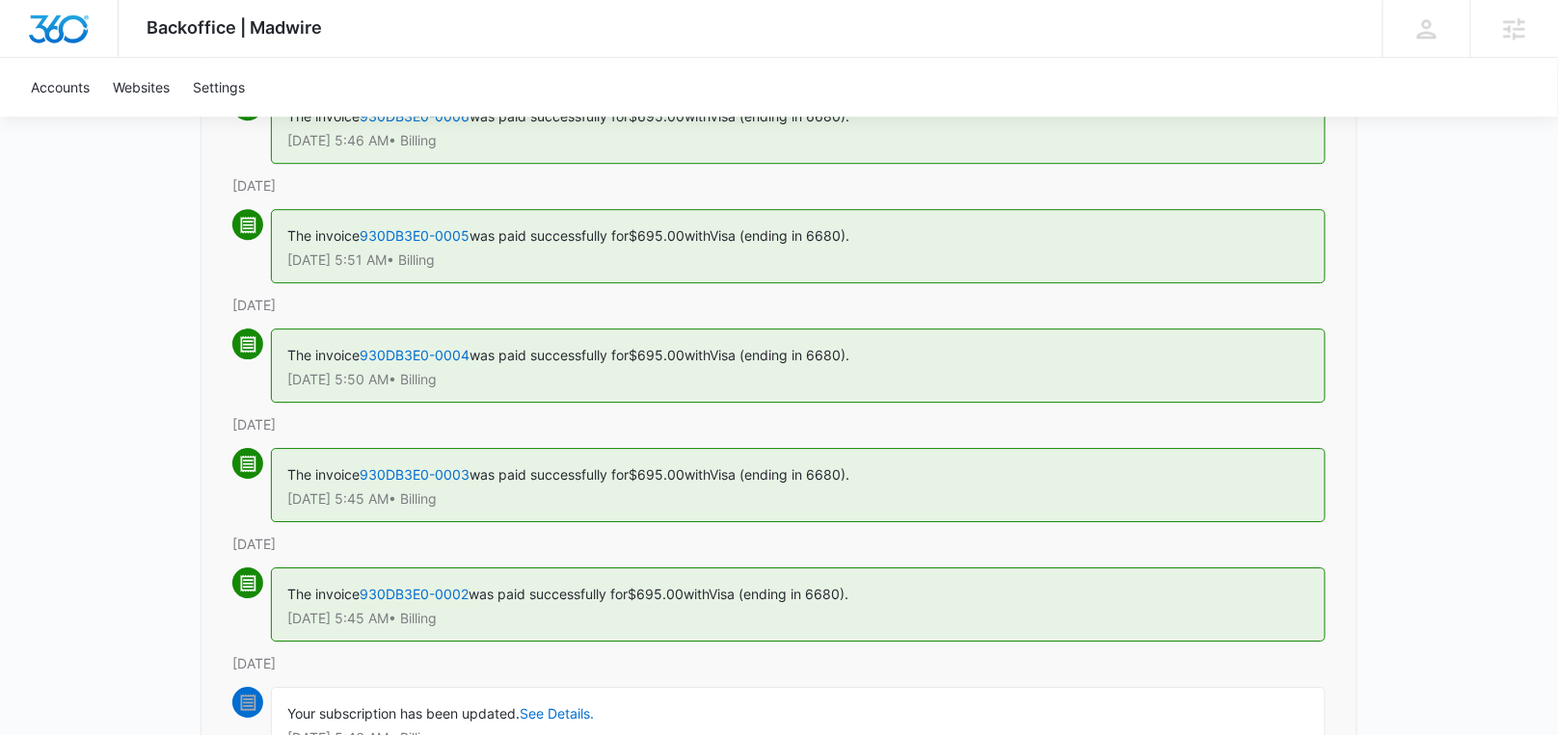
scroll to position [4355, 0]
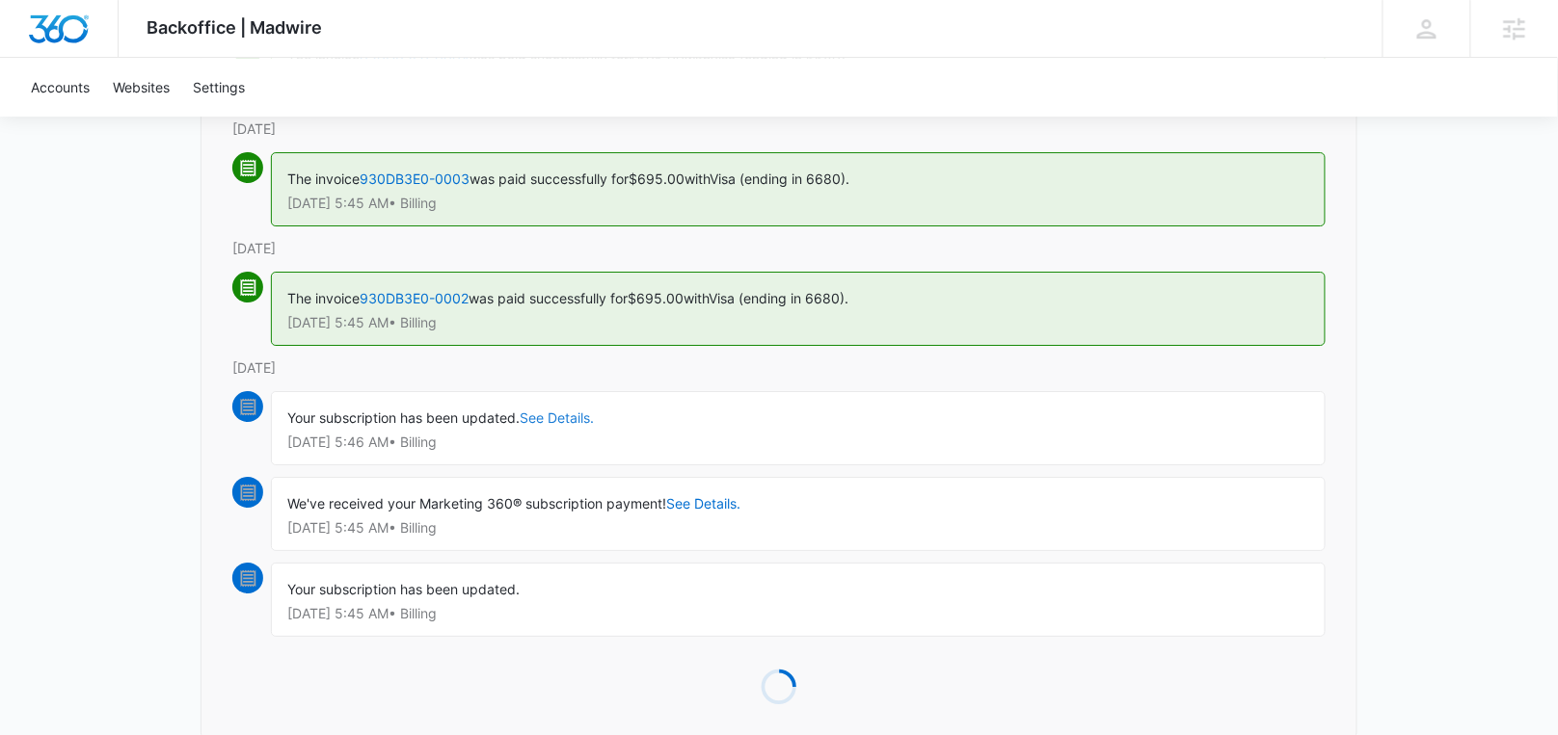
click at [550, 410] on link "See Details." at bounding box center [557, 418] width 74 height 16
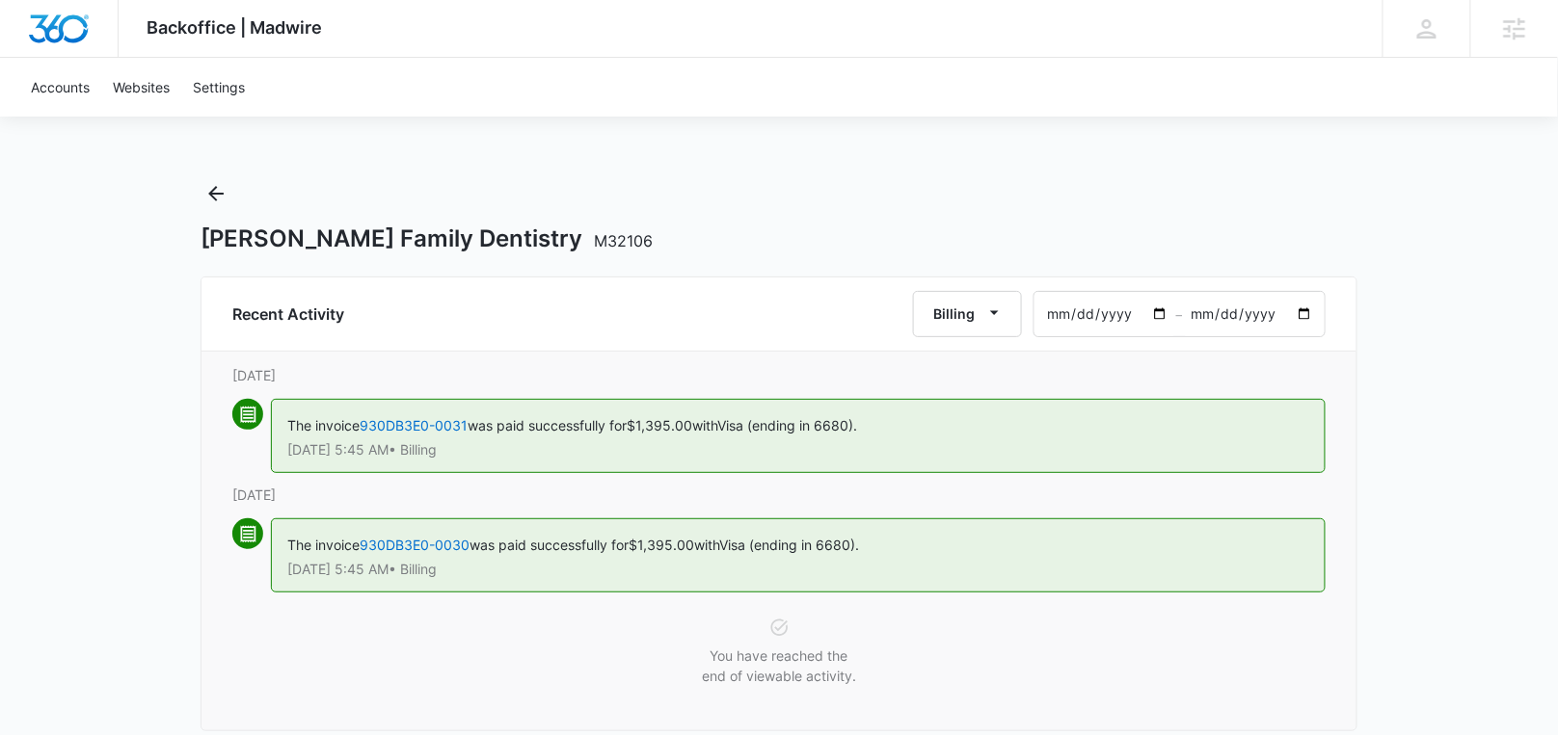
scroll to position [27, 0]
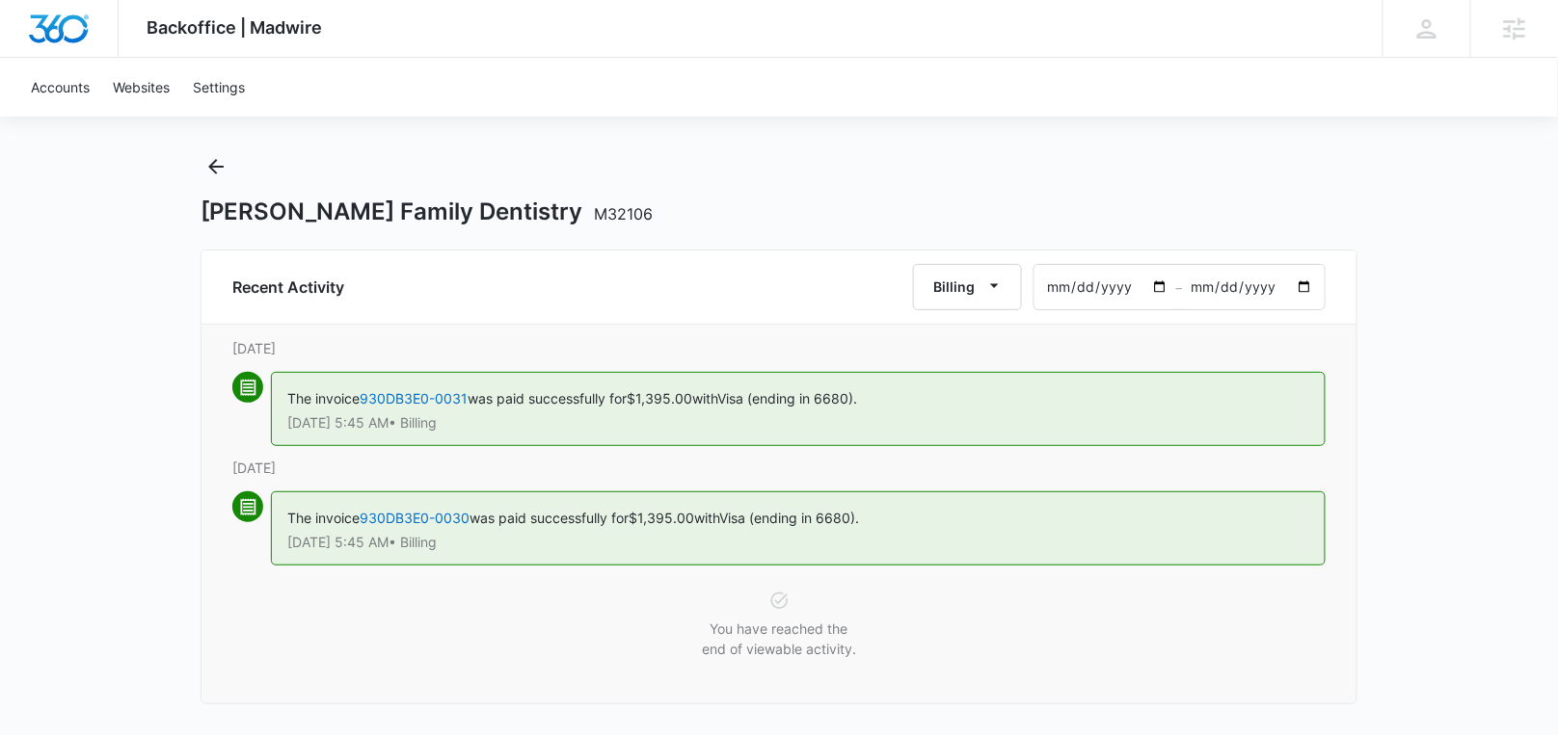
click at [1107, 280] on input "[DATE]" at bounding box center [1105, 287] width 142 height 44
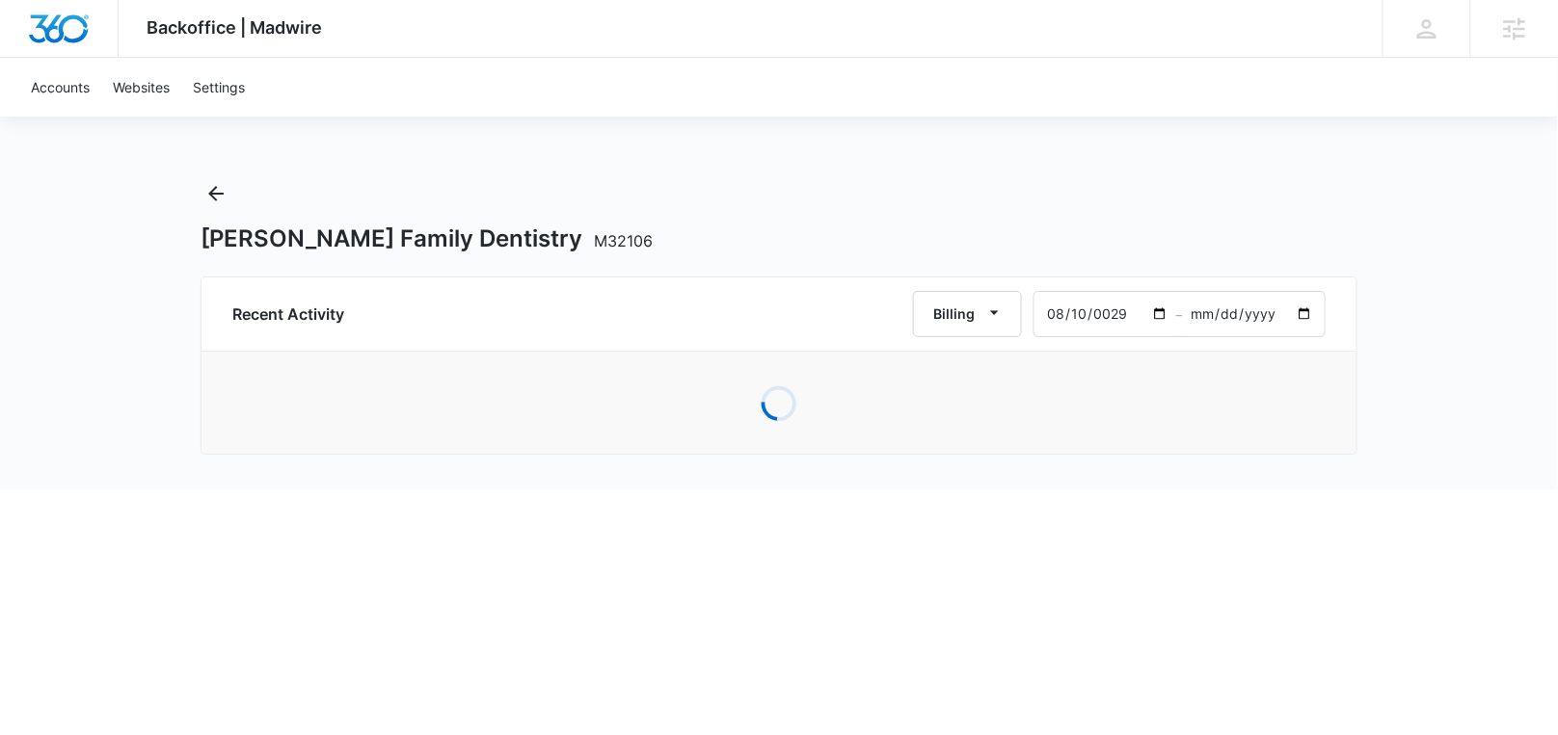
scroll to position [0, 0]
click at [1119, 314] on input "0029-08-10" at bounding box center [1114, 314] width 142 height 44
type input "[DATE]"
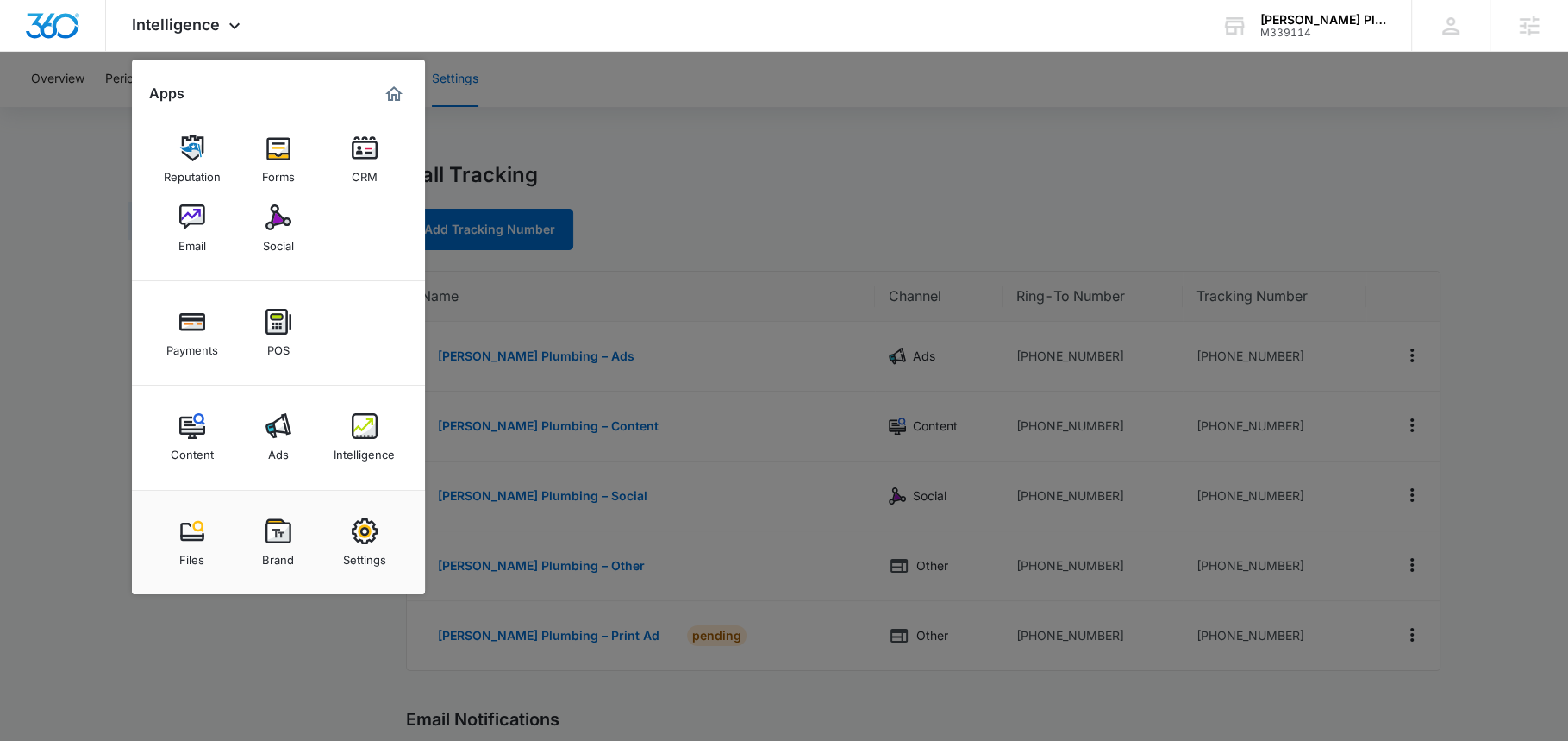
click at [702, 161] on div at bounding box center [784, 370] width 1568 height 741
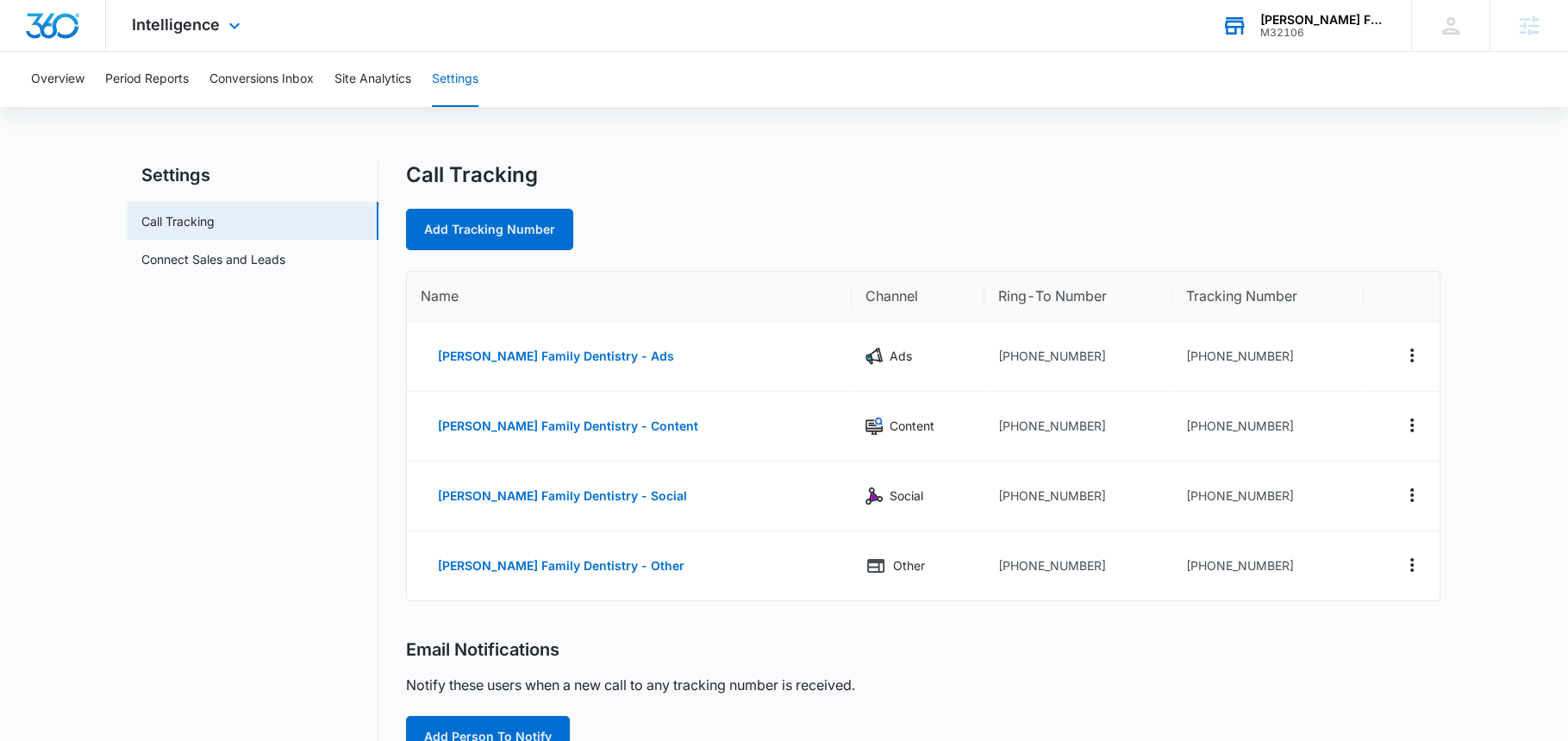
click at [1256, 15] on div "Freiberg Family Dentistry M32106 Your Accounts View All" at bounding box center [1303, 25] width 216 height 51
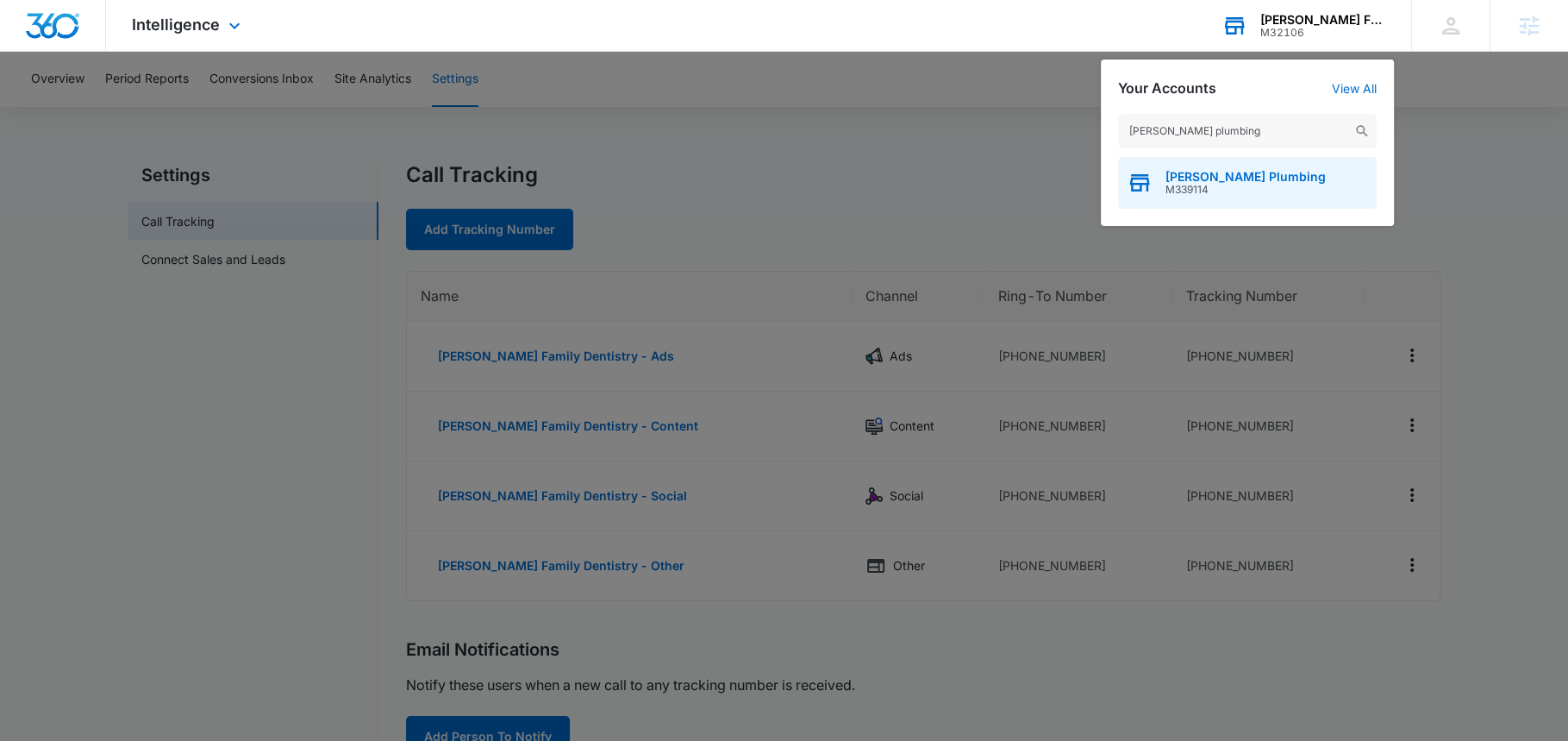
type input "bailey plumbing"
click at [1233, 193] on span "M339114" at bounding box center [1245, 189] width 160 height 12
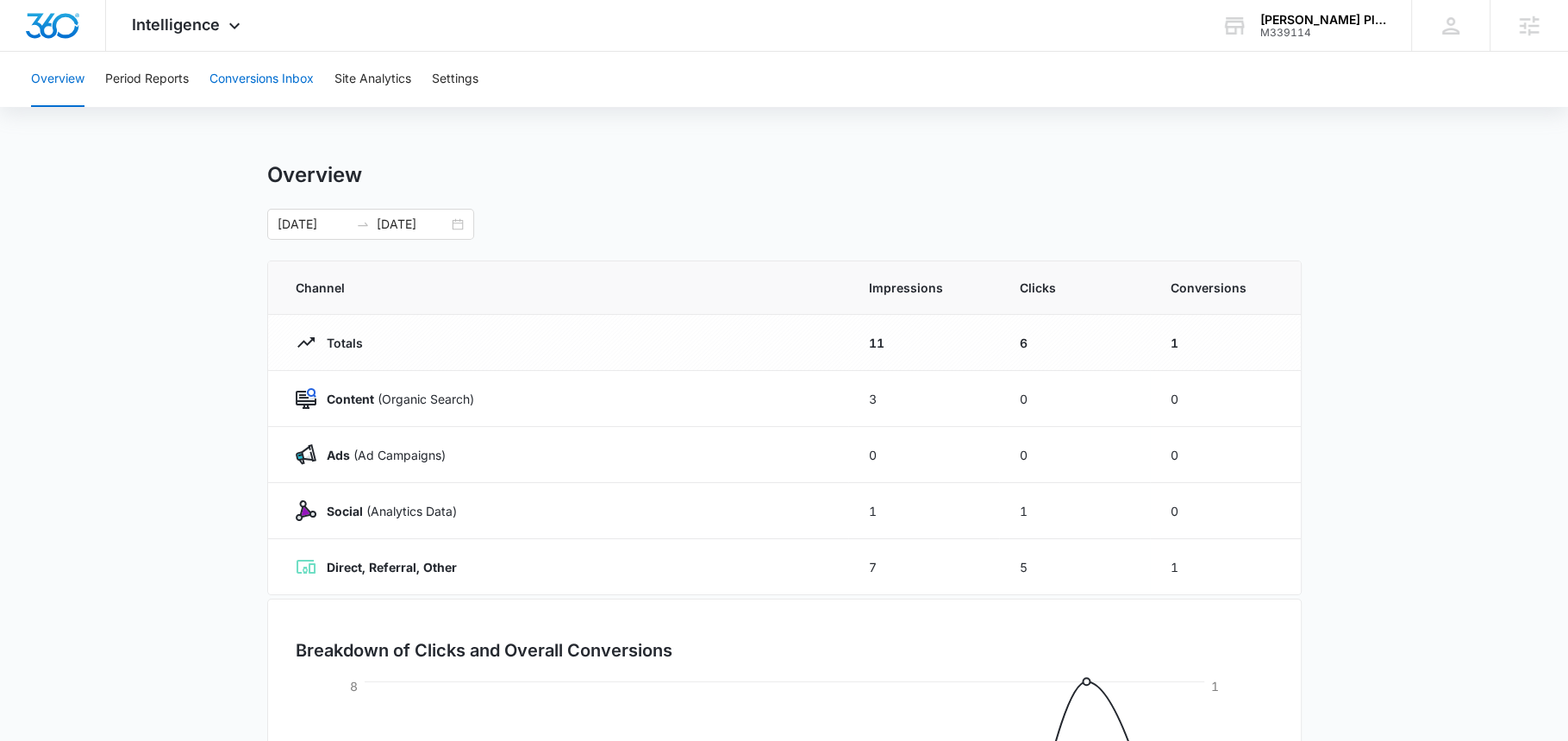
click at [250, 76] on button "Conversions Inbox" at bounding box center [261, 80] width 105 height 55
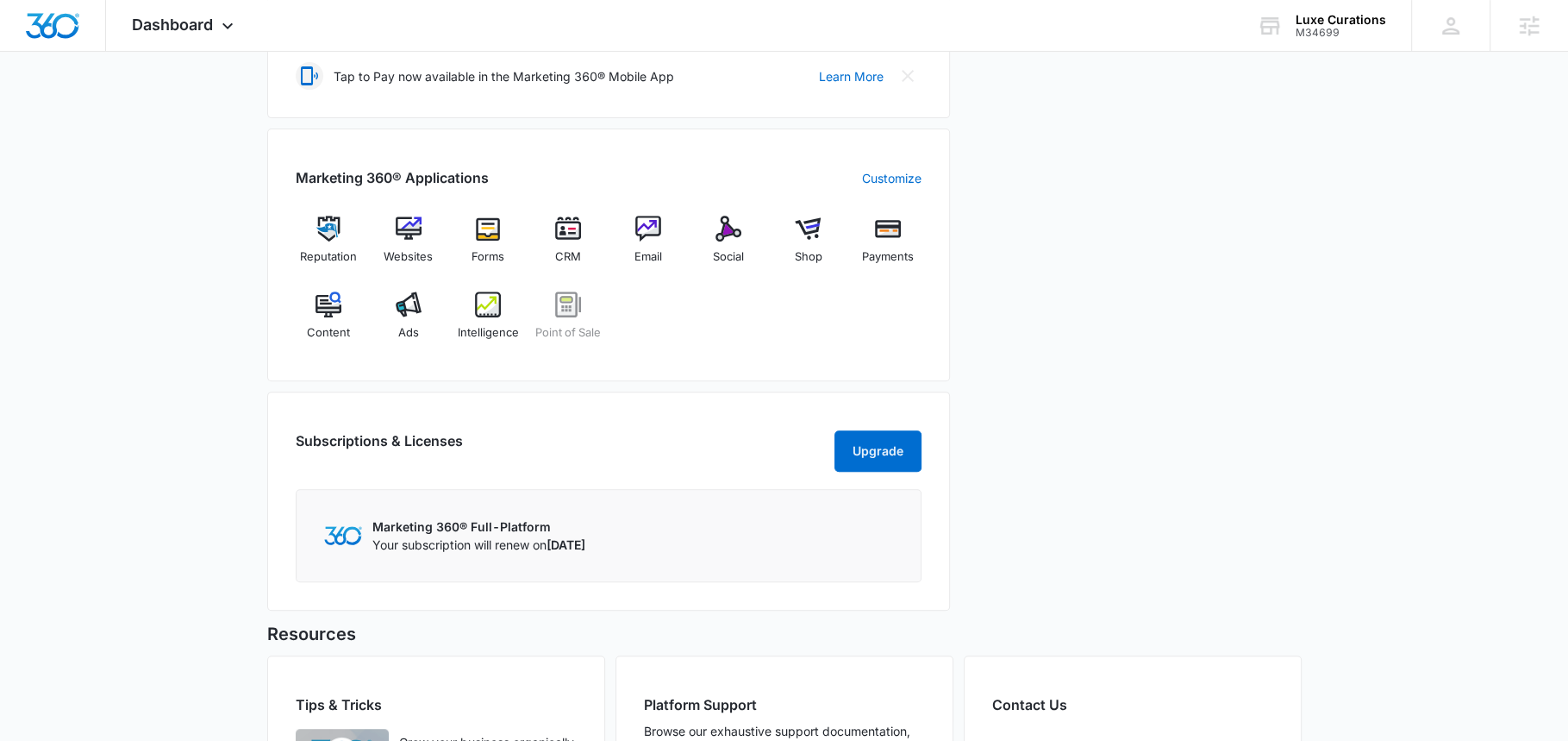
scroll to position [609, 0]
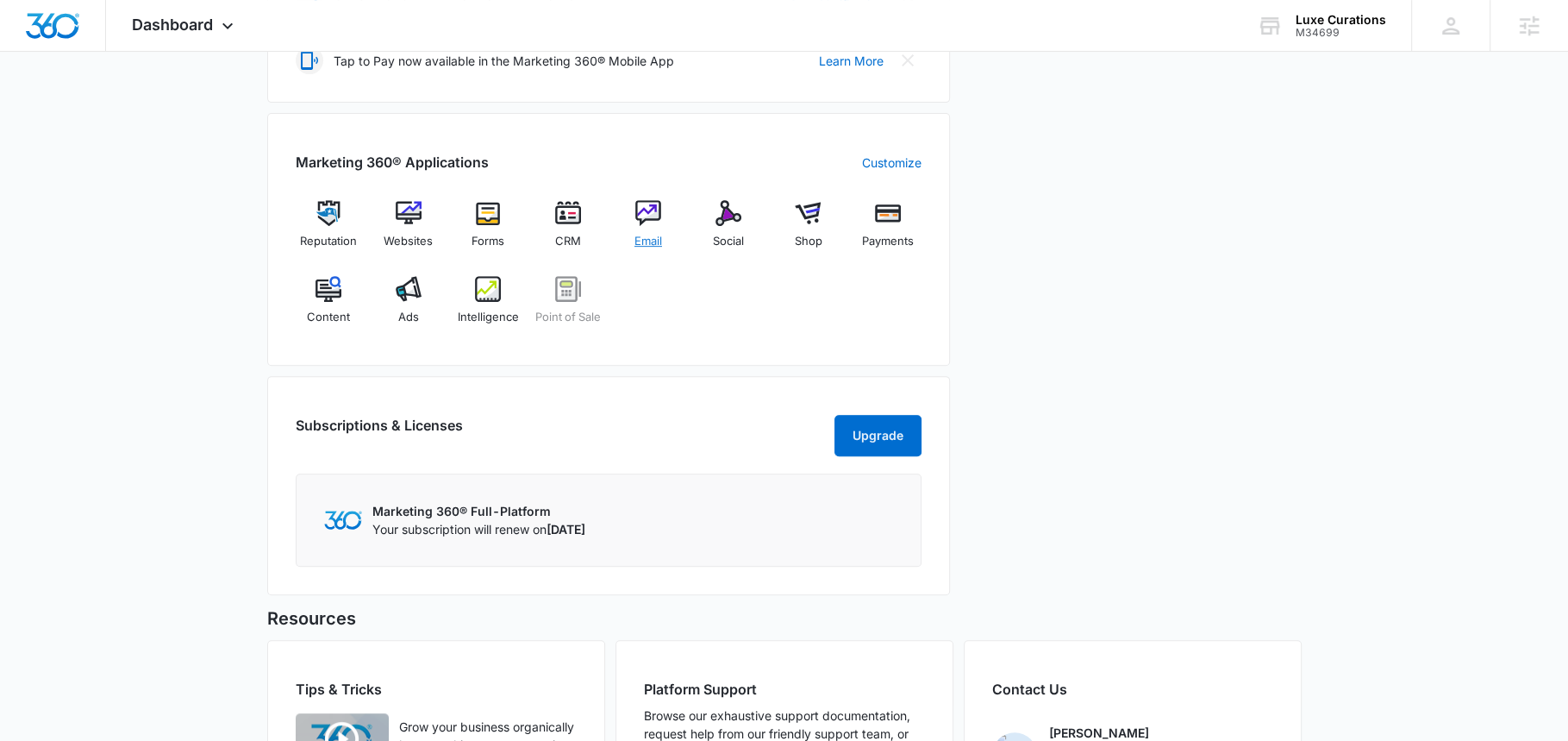
click at [652, 217] on img at bounding box center [648, 213] width 26 height 26
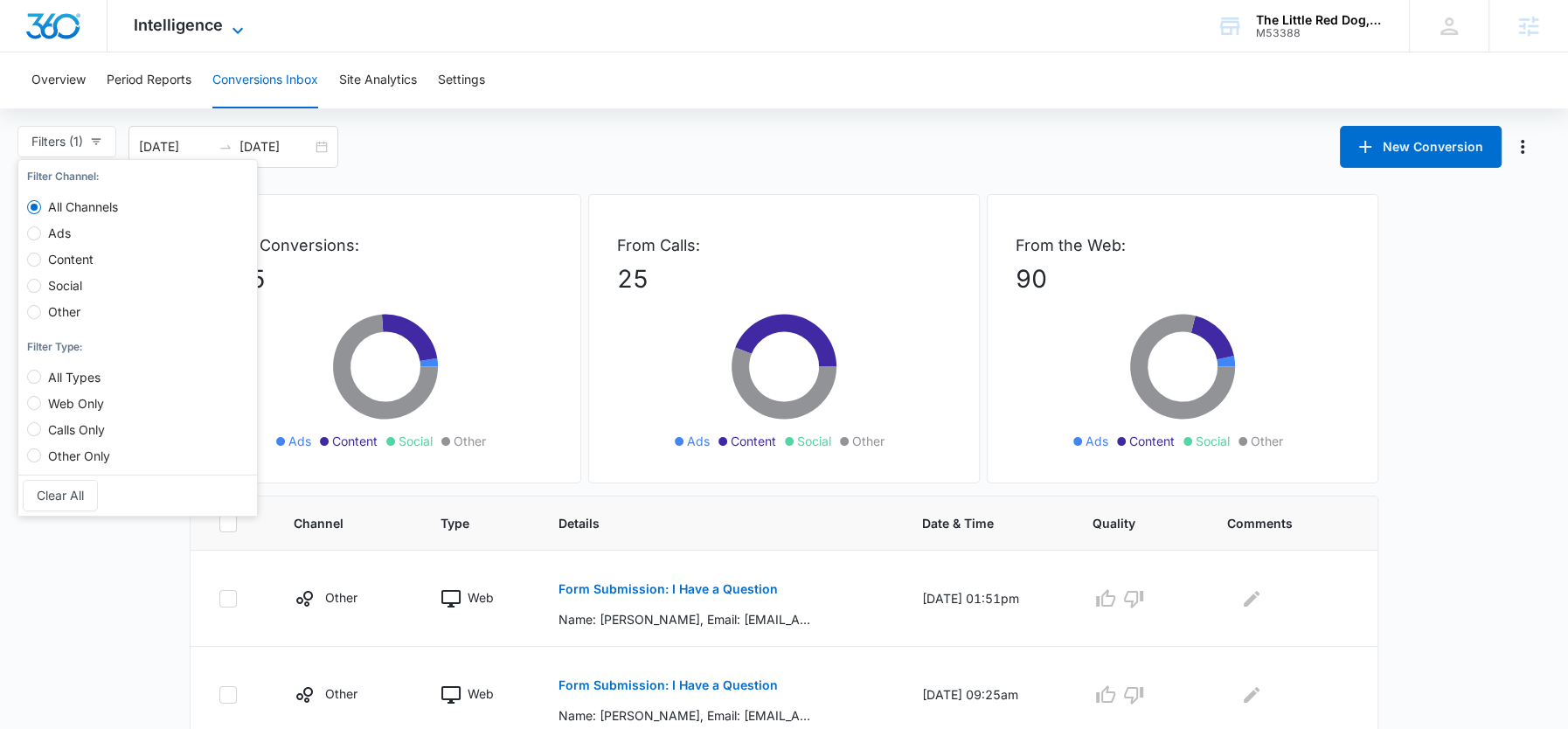
click at [196, 34] on span "Intelligence" at bounding box center [178, 24] width 89 height 18
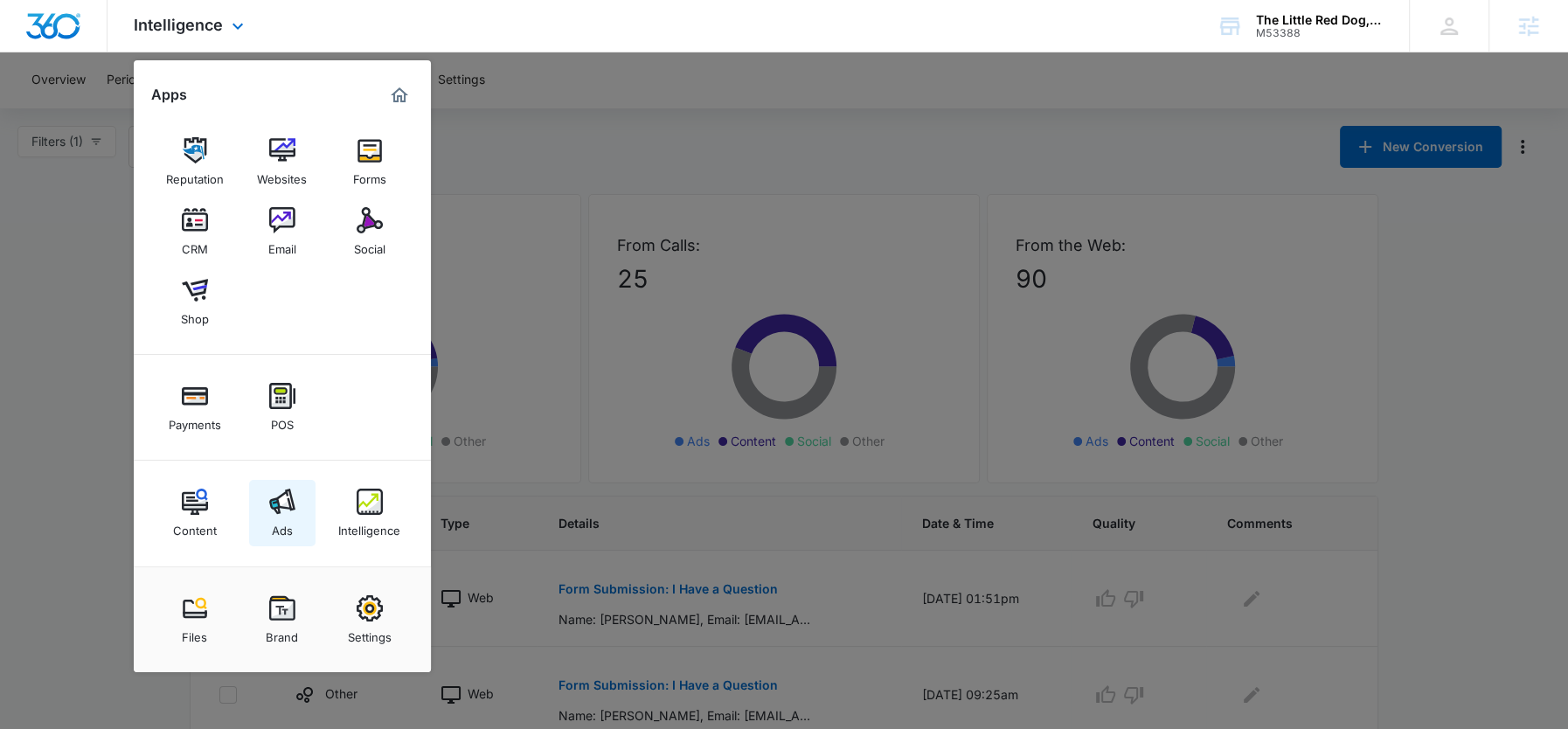
click at [298, 489] on link "Ads" at bounding box center [282, 512] width 66 height 66
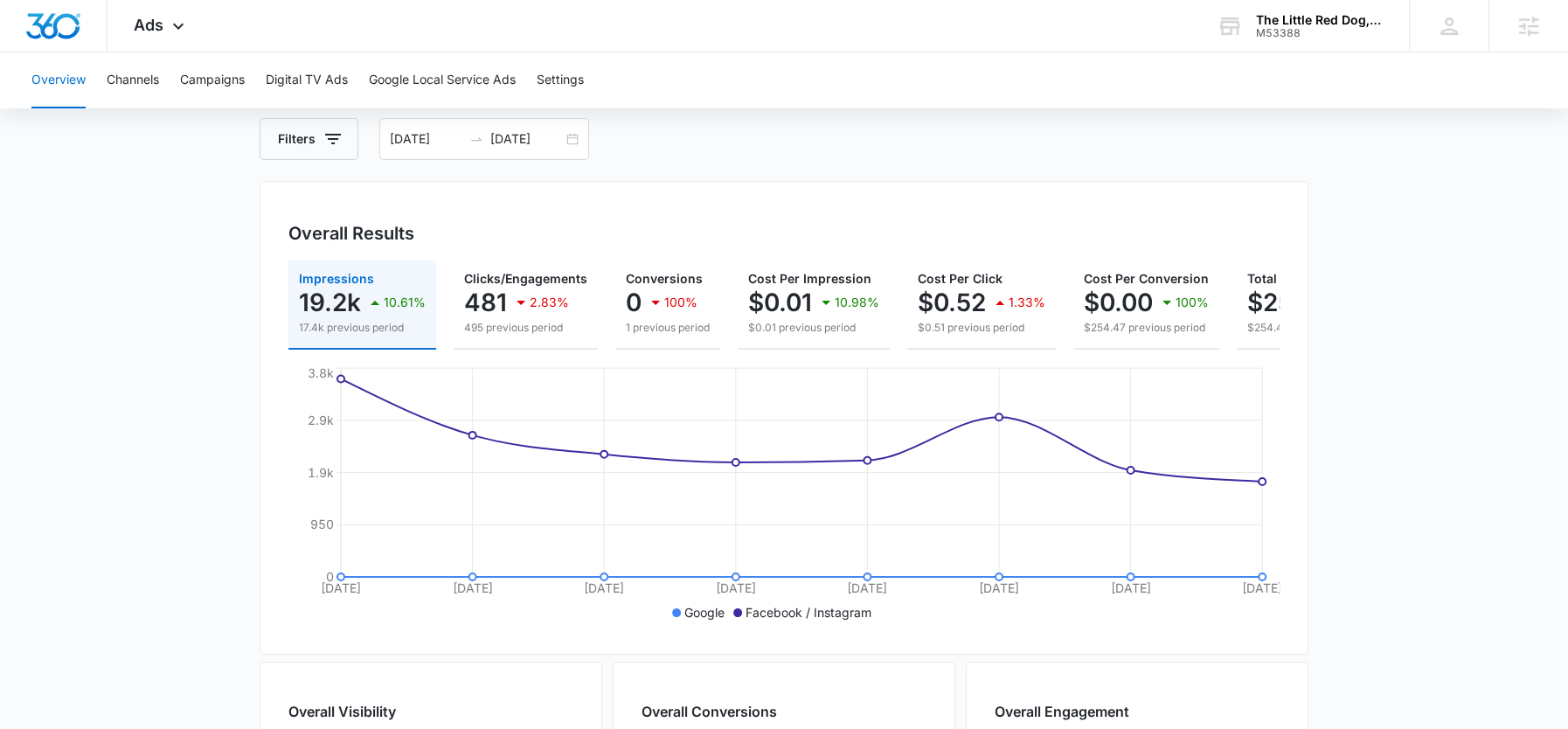
scroll to position [63, 0]
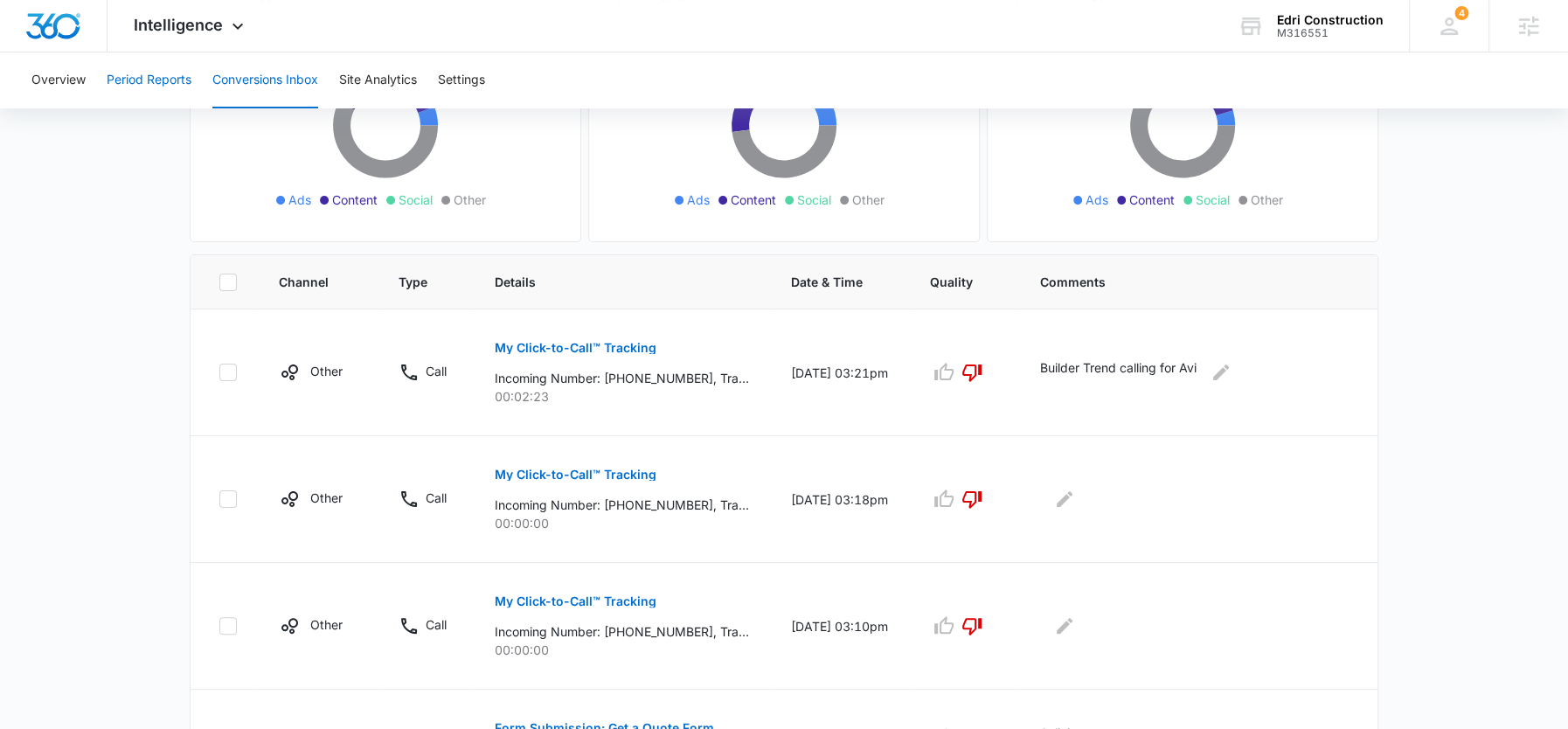
click at [147, 74] on button "Period Reports" at bounding box center [149, 81] width 84 height 56
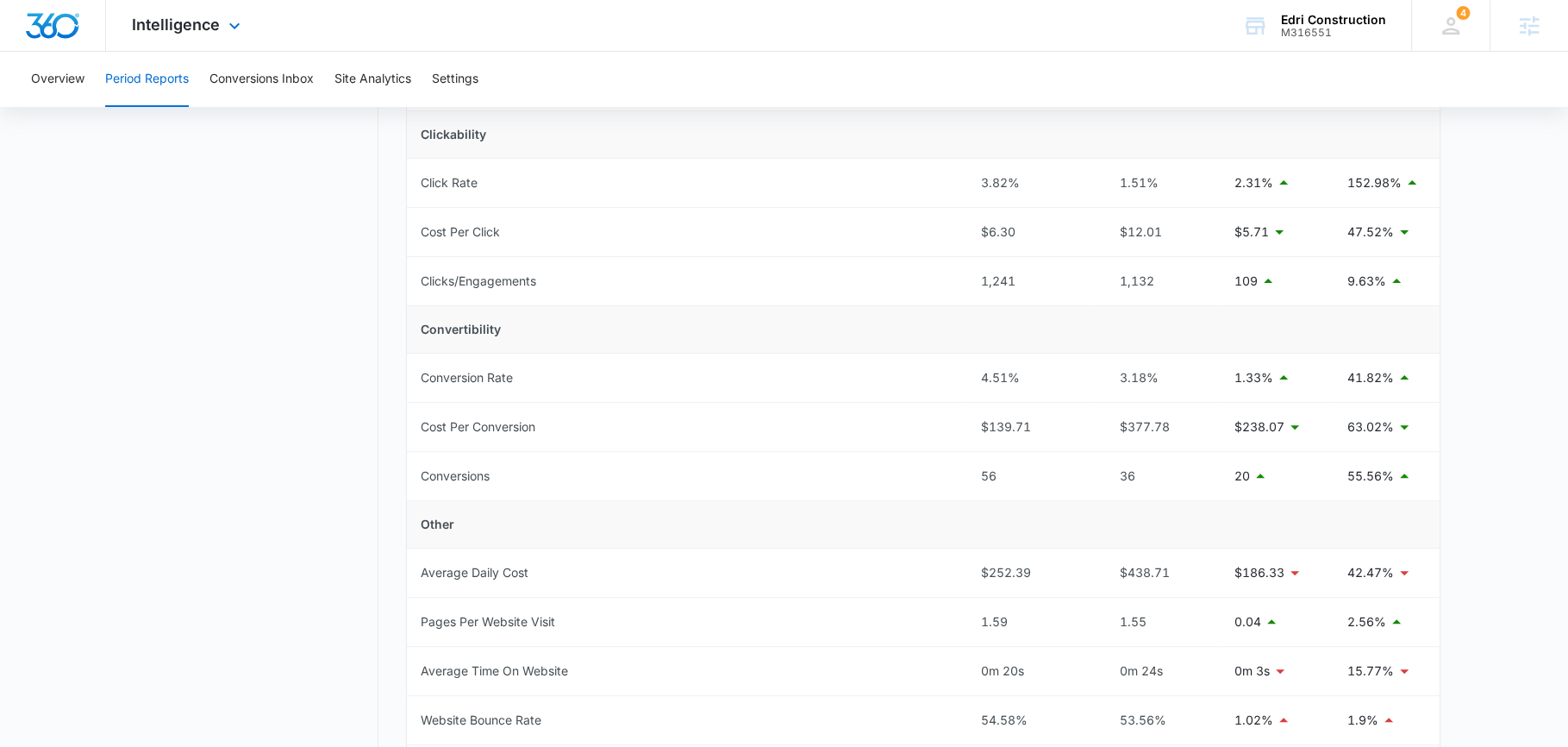
scroll to position [391, 0]
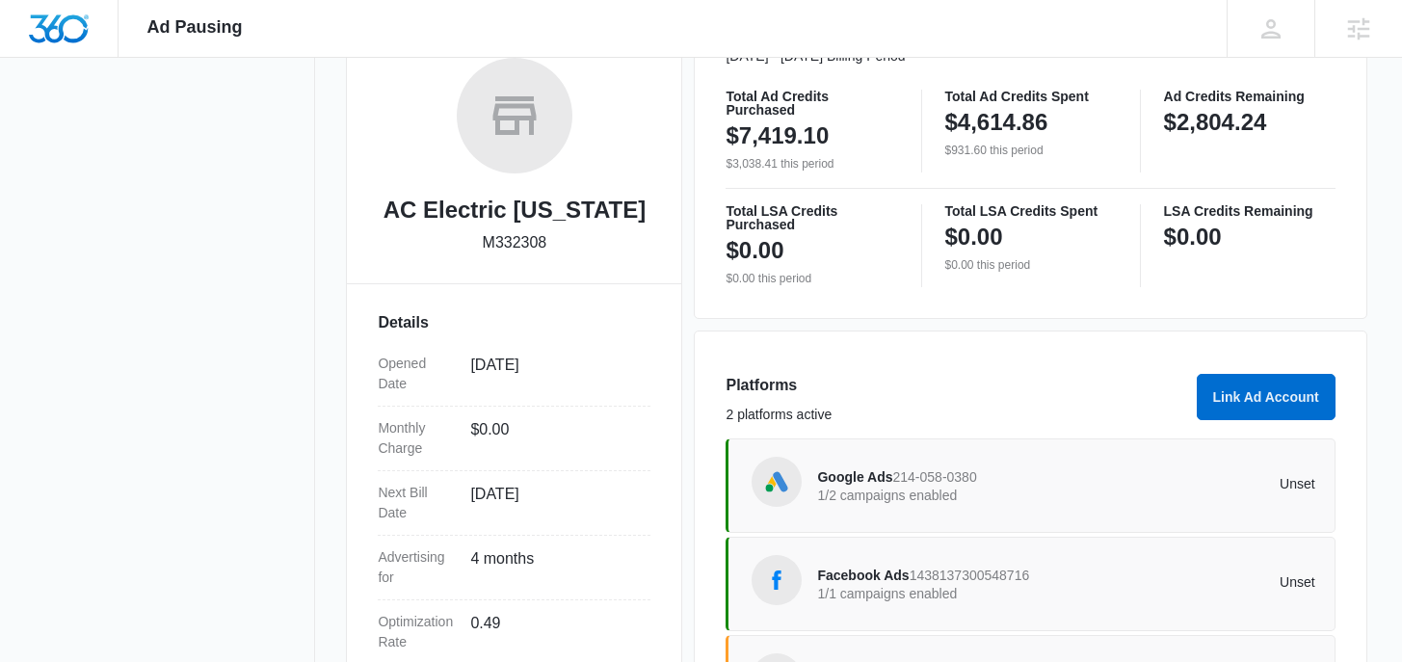
scroll to position [536, 0]
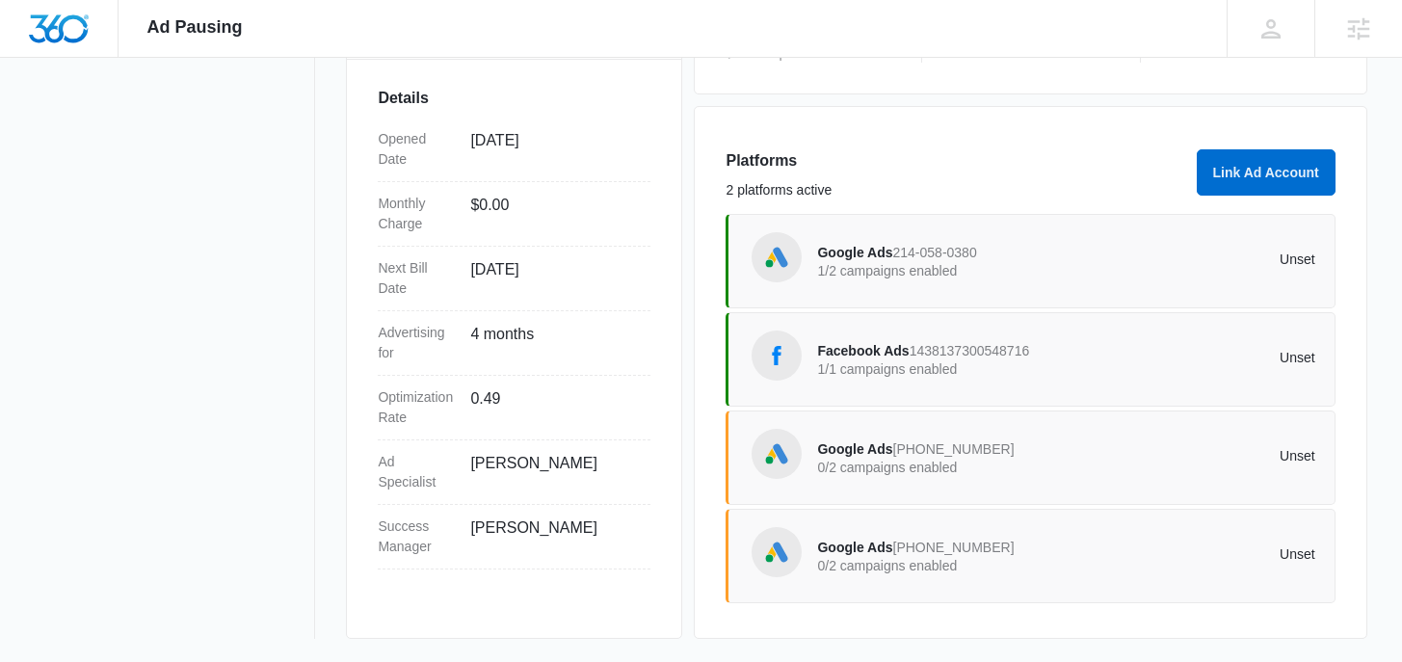
click at [871, 251] on span "Google Ads" at bounding box center [854, 252] width 75 height 15
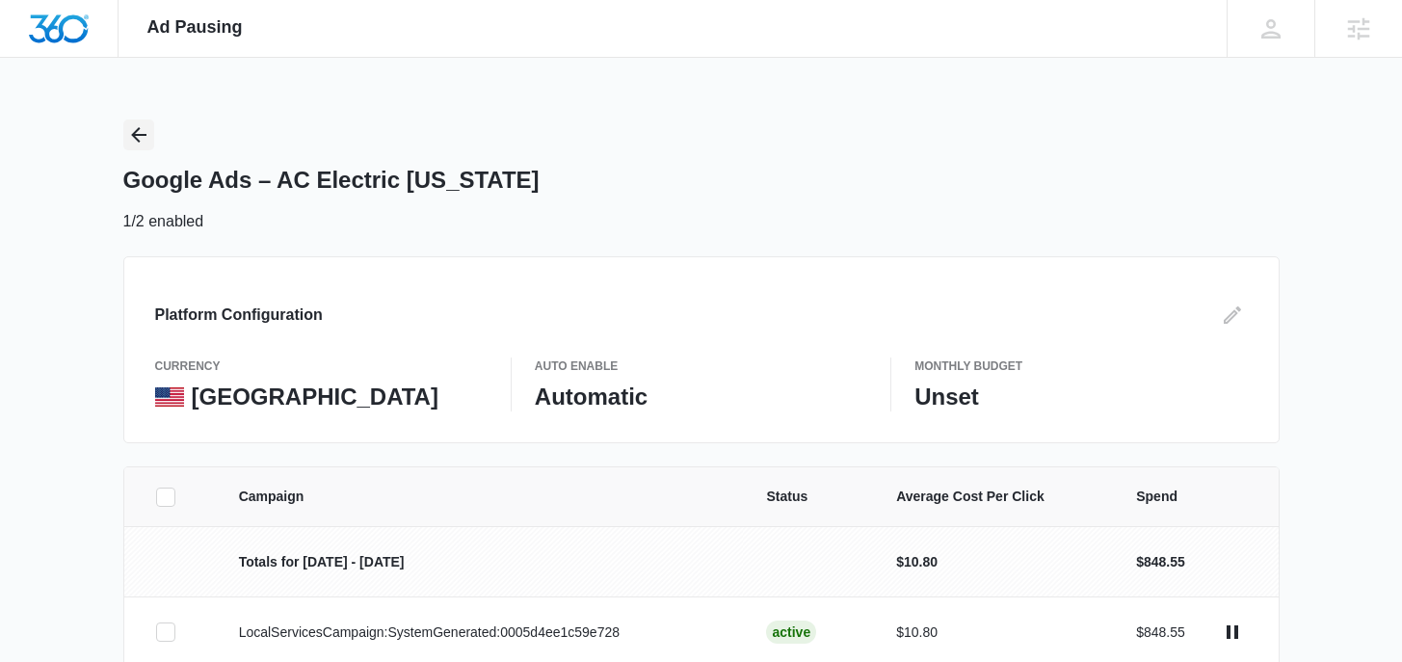
click at [135, 132] on icon "Back" at bounding box center [138, 134] width 15 height 15
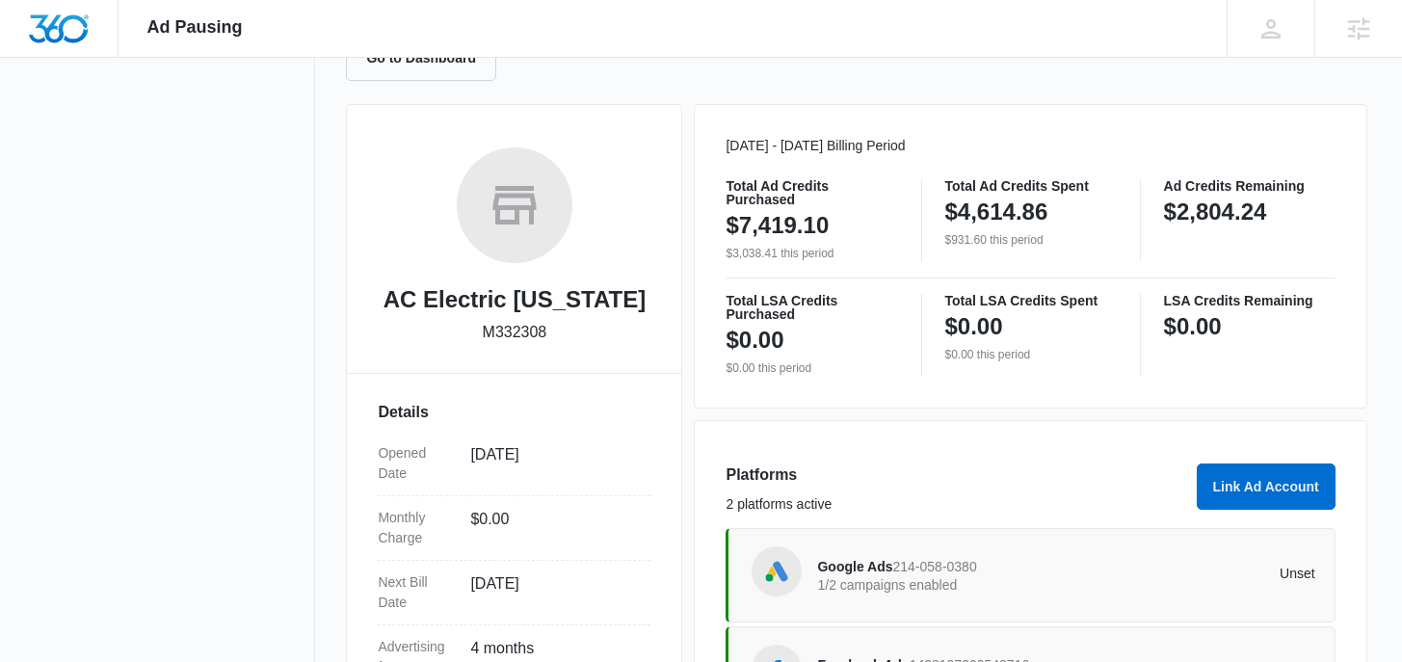
scroll to position [536, 0]
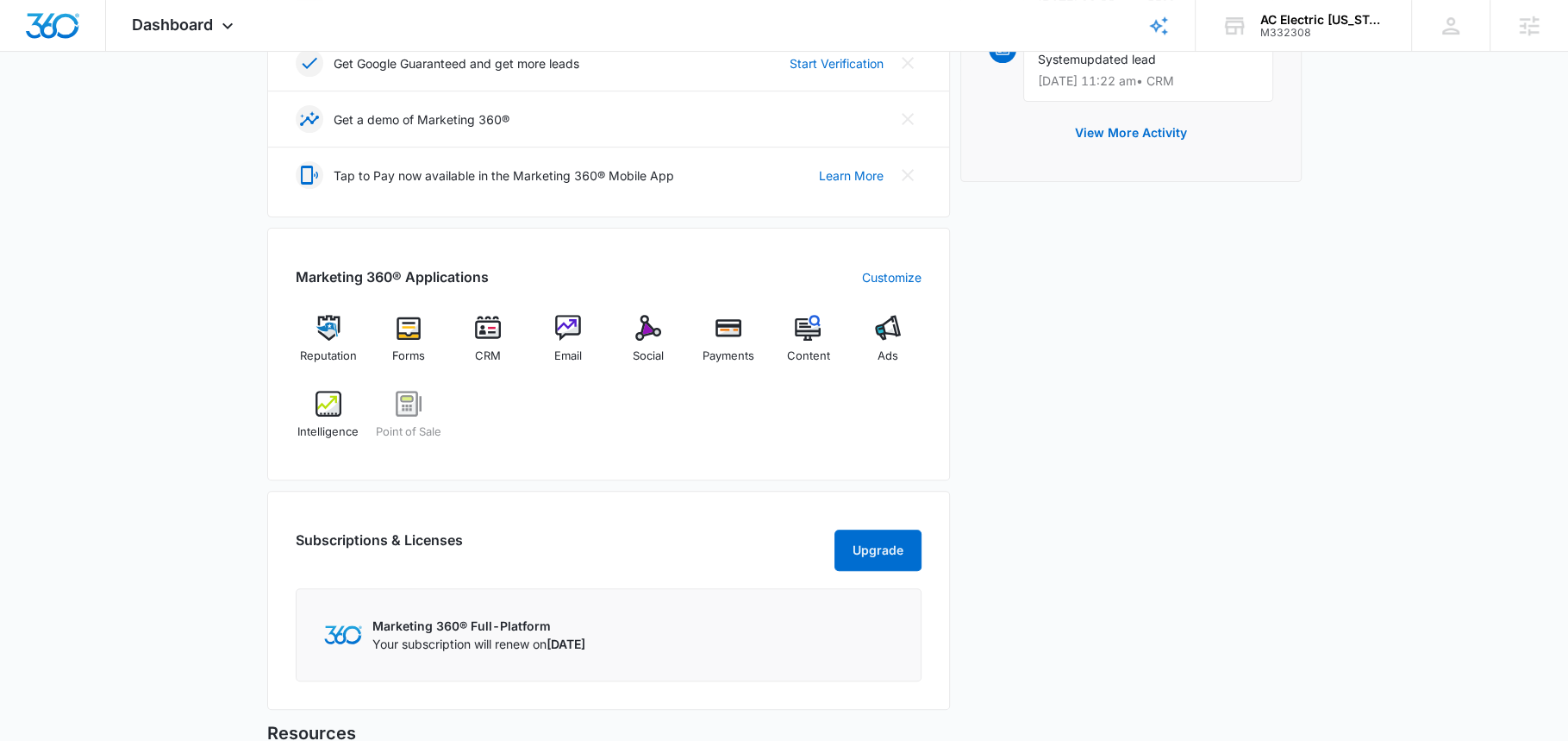
scroll to position [554, 0]
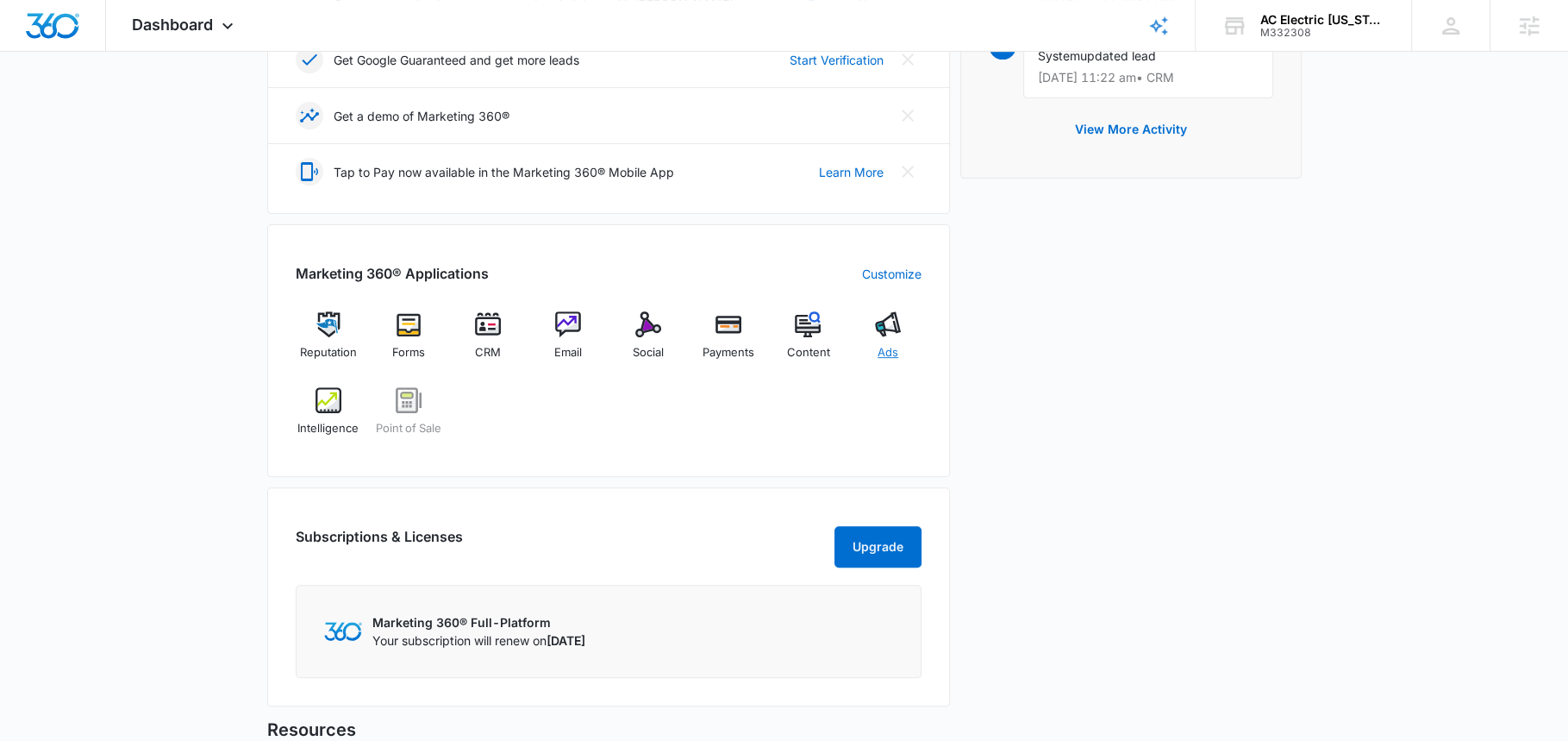
click at [890, 327] on img at bounding box center [887, 324] width 26 height 26
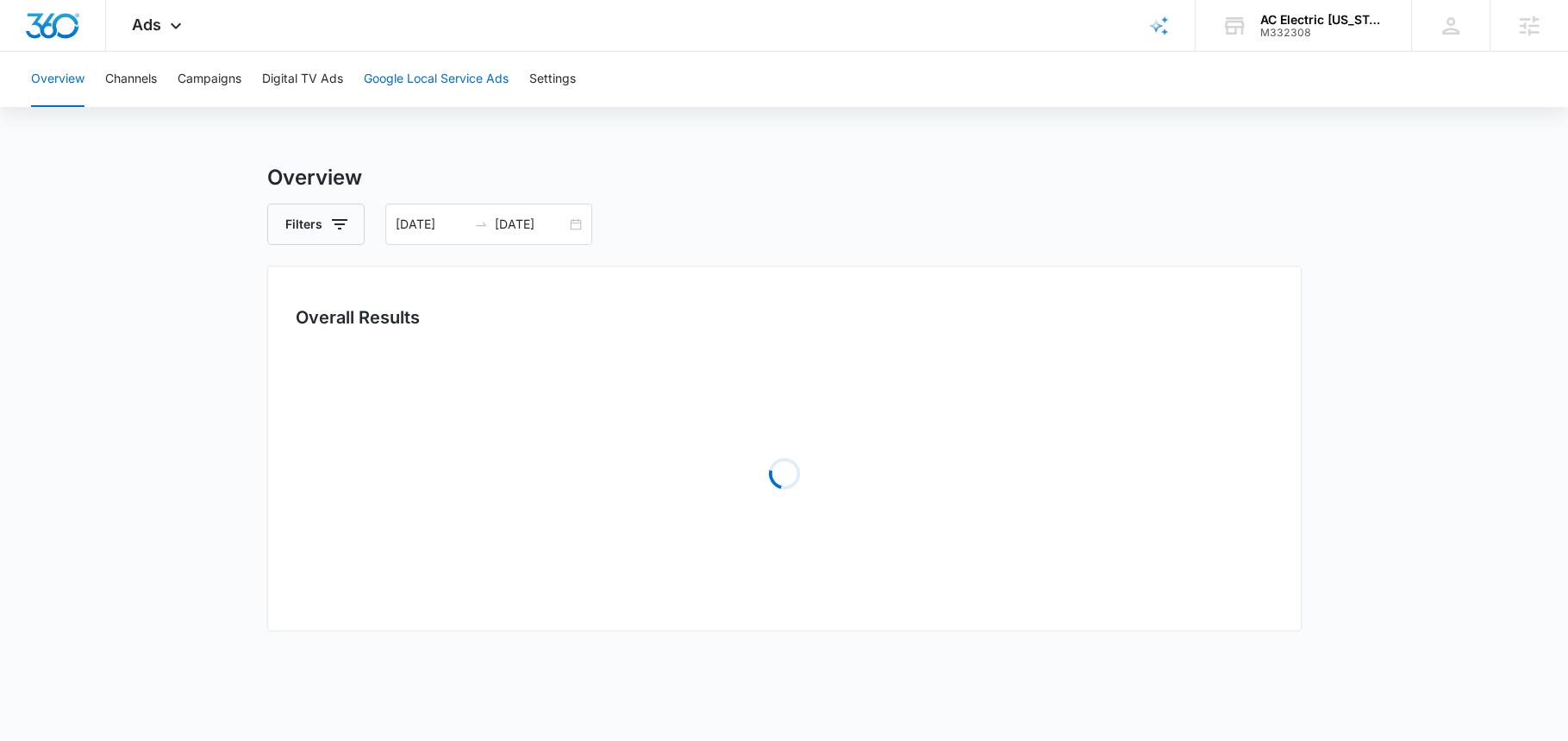
click at [423, 80] on button "Google Local Service Ads" at bounding box center [436, 80] width 145 height 55
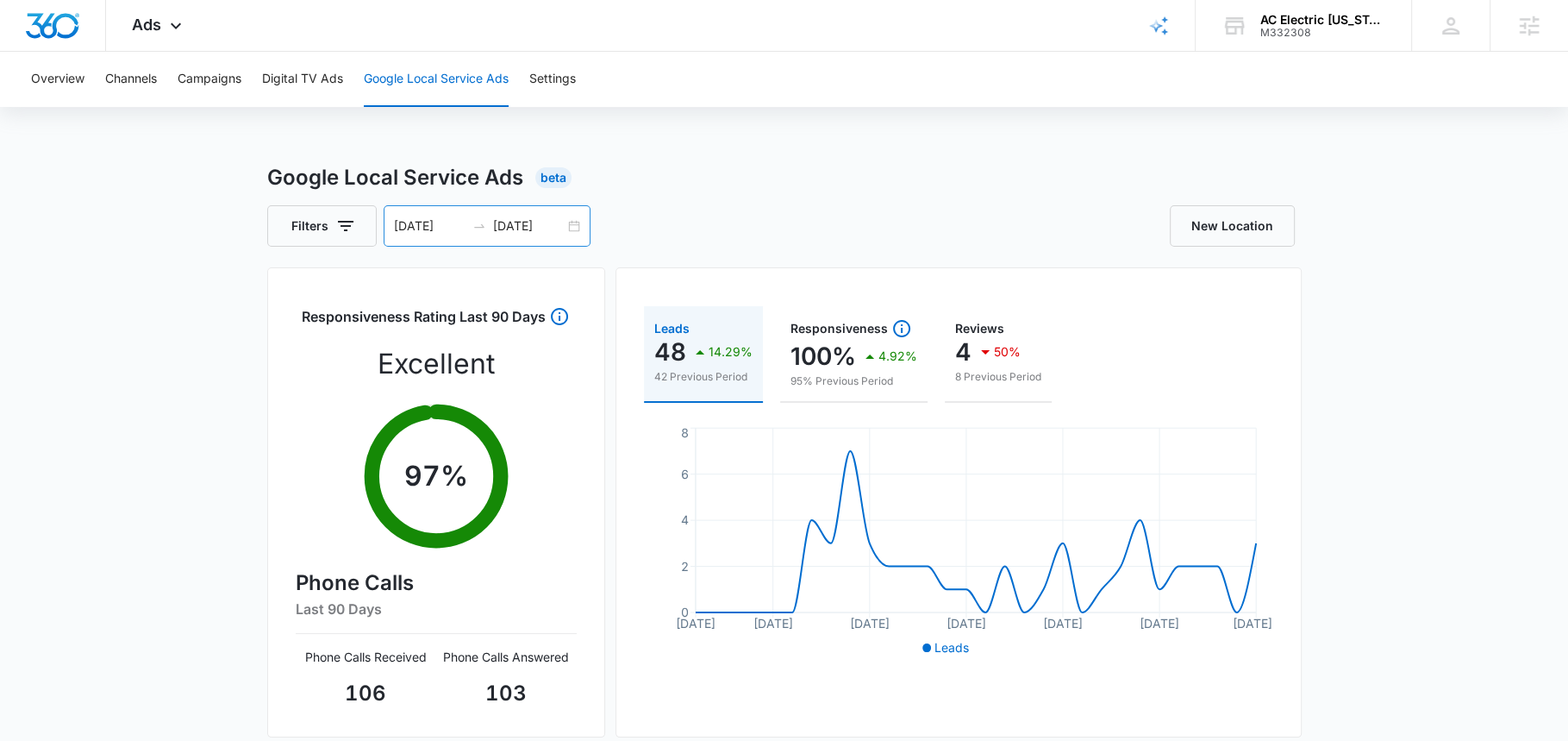
click at [501, 218] on input "[DATE]" at bounding box center [529, 226] width 72 height 19
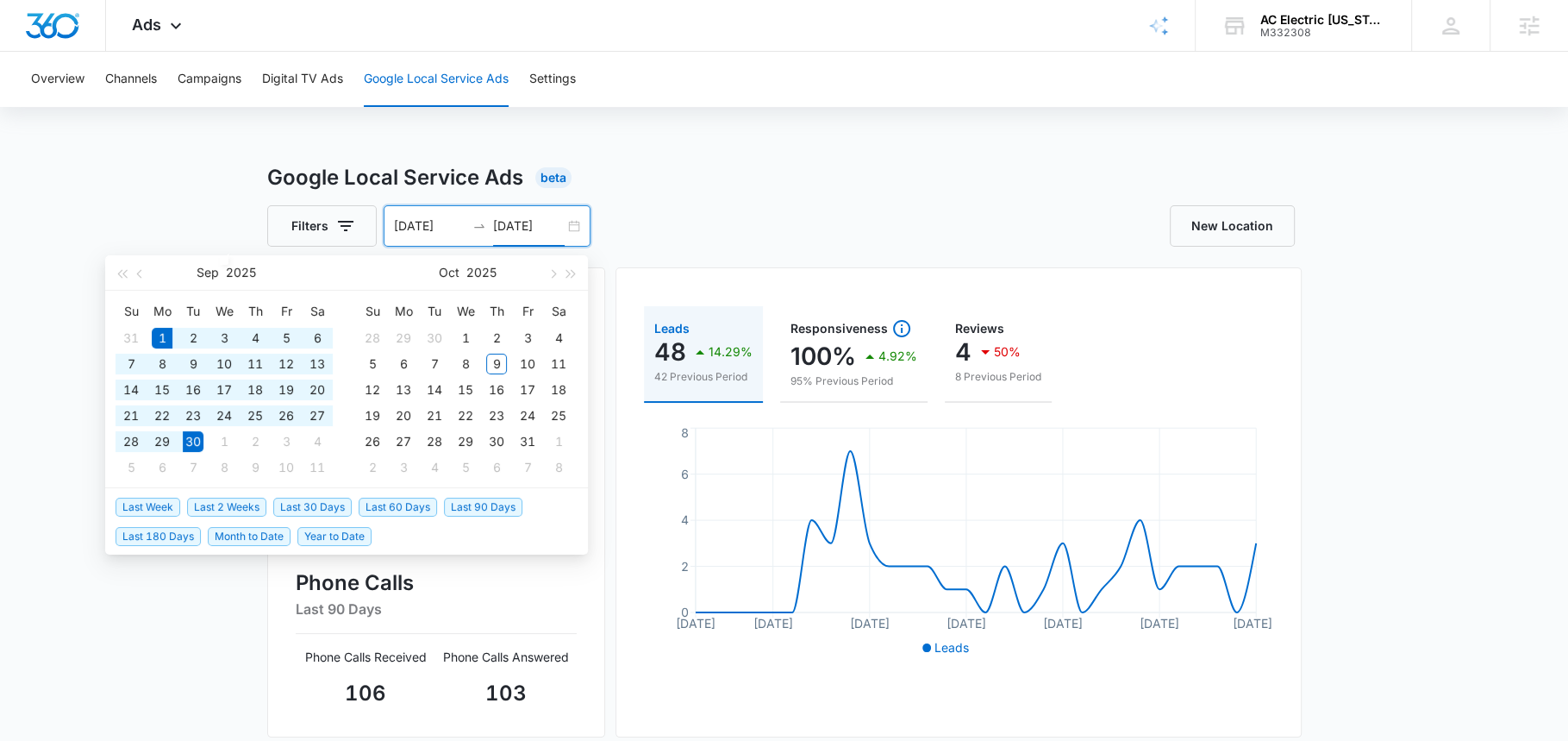
type input "[DATE]"
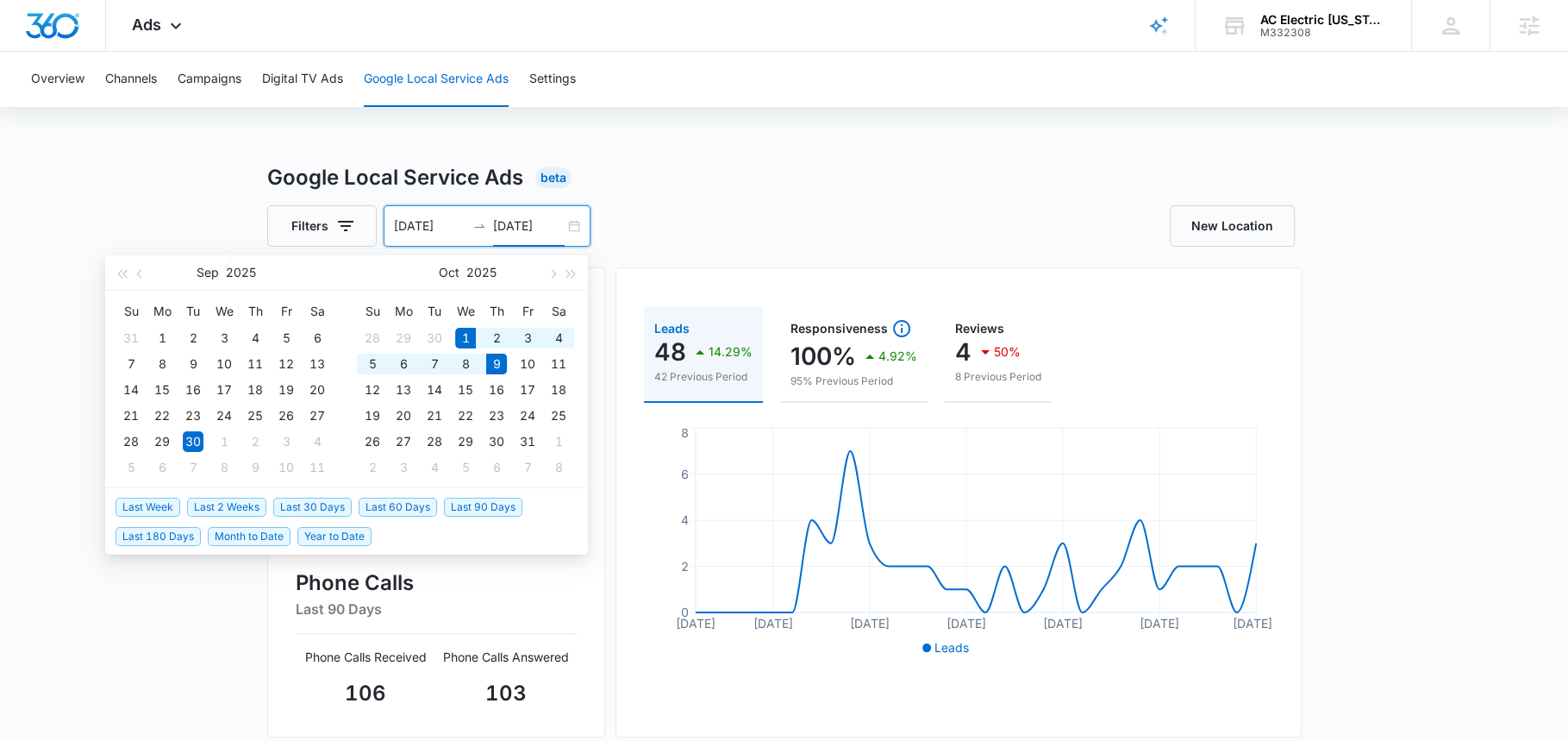
click at [252, 530] on span "Month to Date" at bounding box center [249, 536] width 83 height 19
type input "[DATE]"
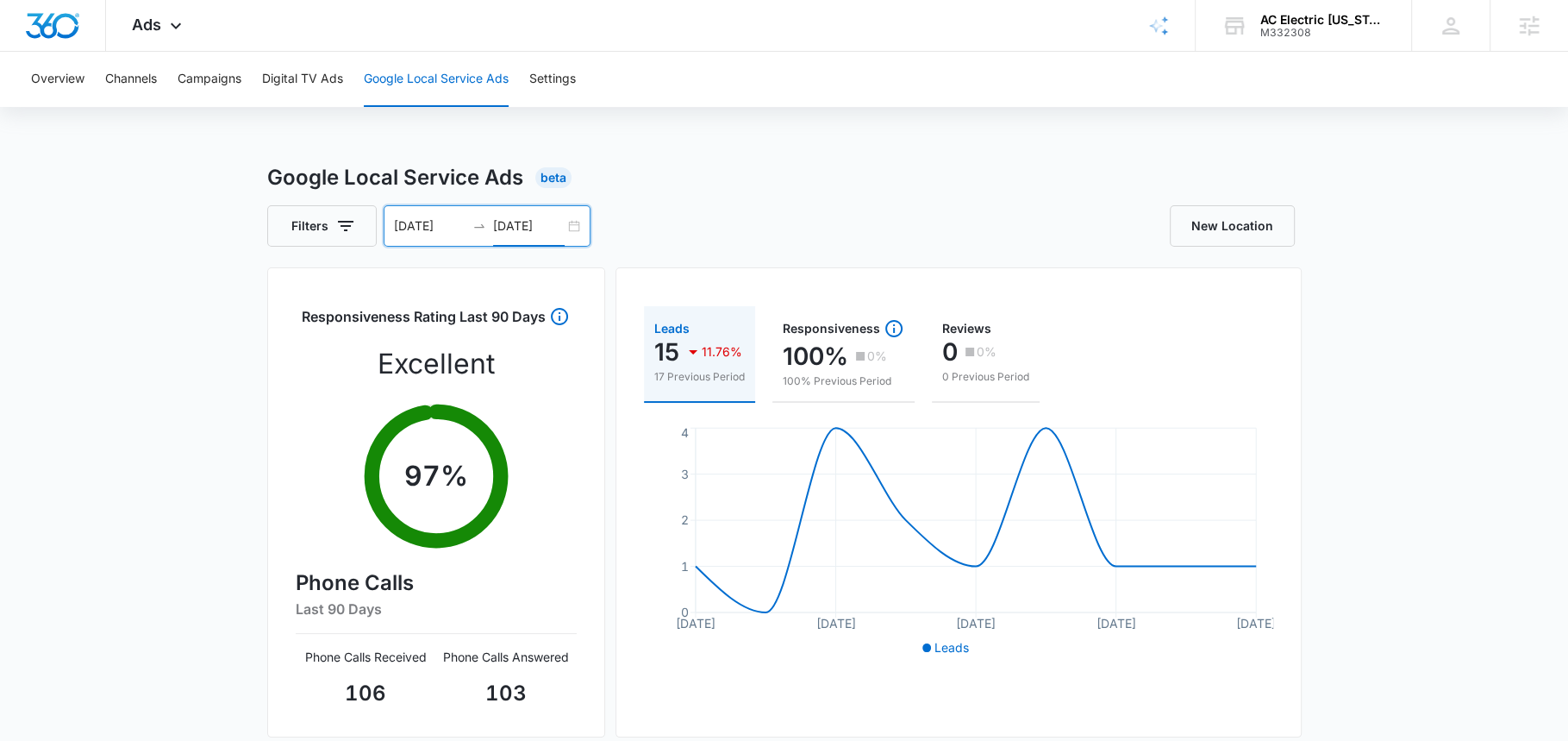
click at [518, 225] on input "[DATE]" at bounding box center [529, 226] width 72 height 19
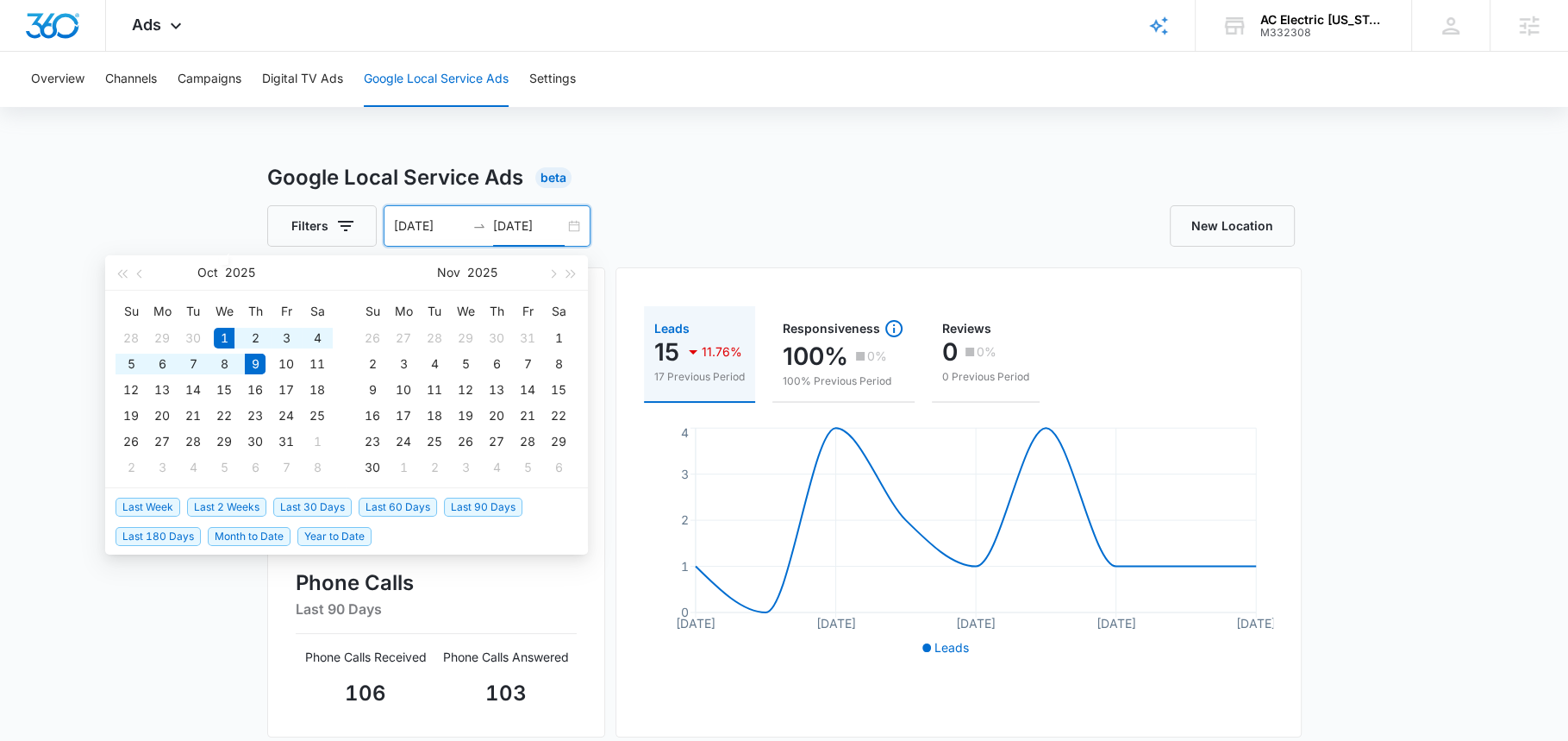
click at [750, 214] on div "Filters 10/01/2025 10/09/2025 Oct 2025 Su Mo Tu We Th Fr Sa 28 29 30 1 2 3 4 5 …" at bounding box center [526, 226] width 517 height 41
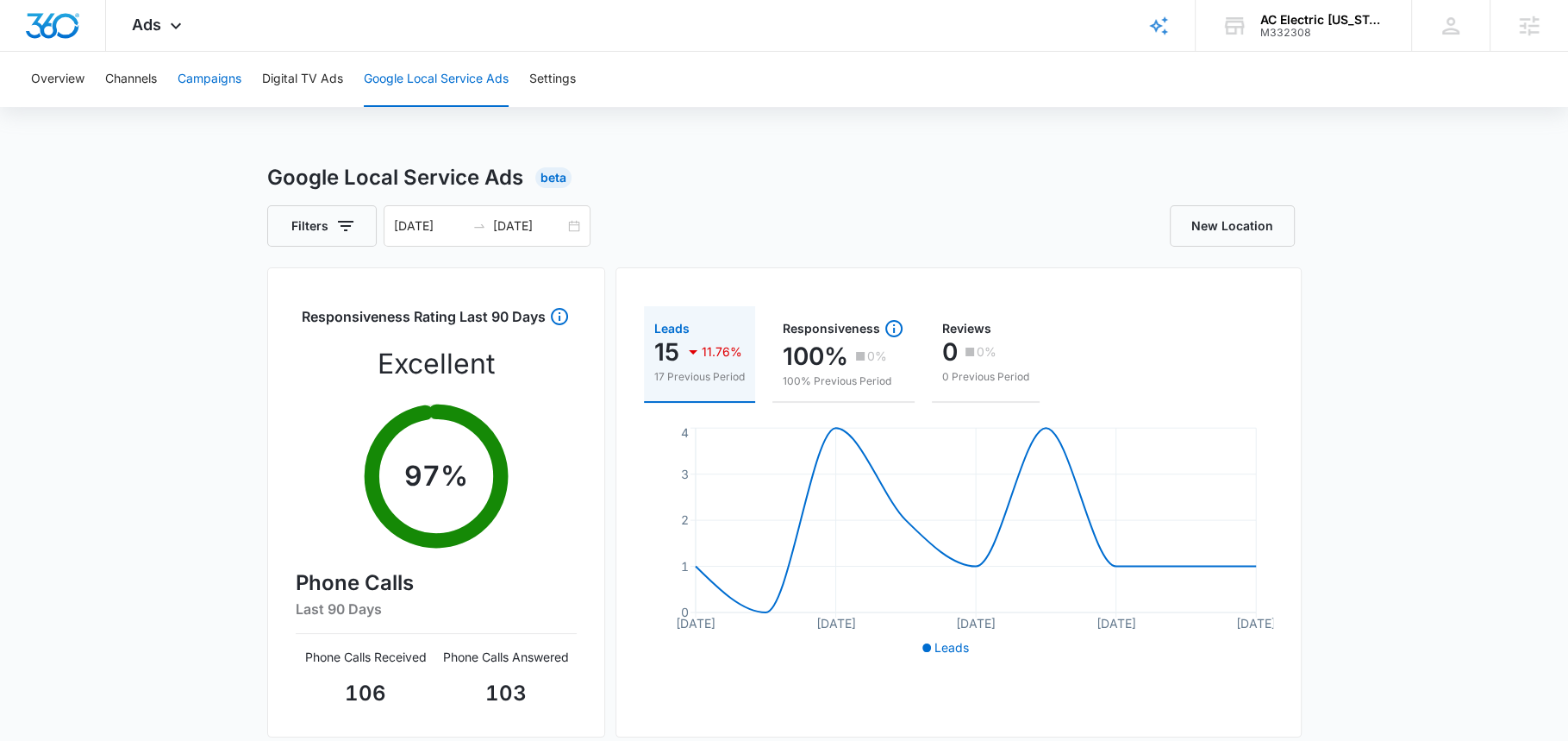
click at [203, 73] on button "Campaigns" at bounding box center [209, 80] width 64 height 55
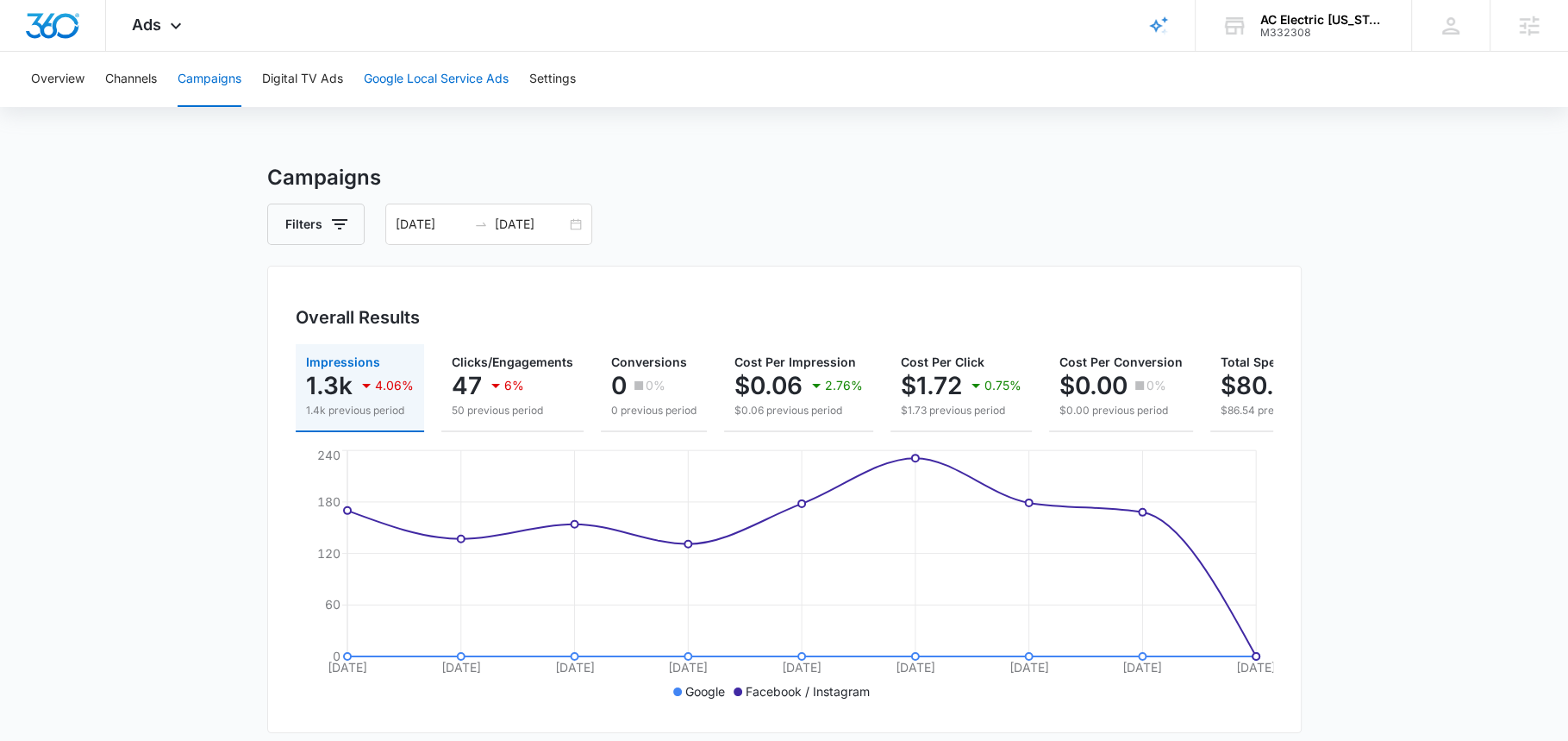
click at [462, 97] on button "Google Local Service Ads" at bounding box center [436, 80] width 145 height 55
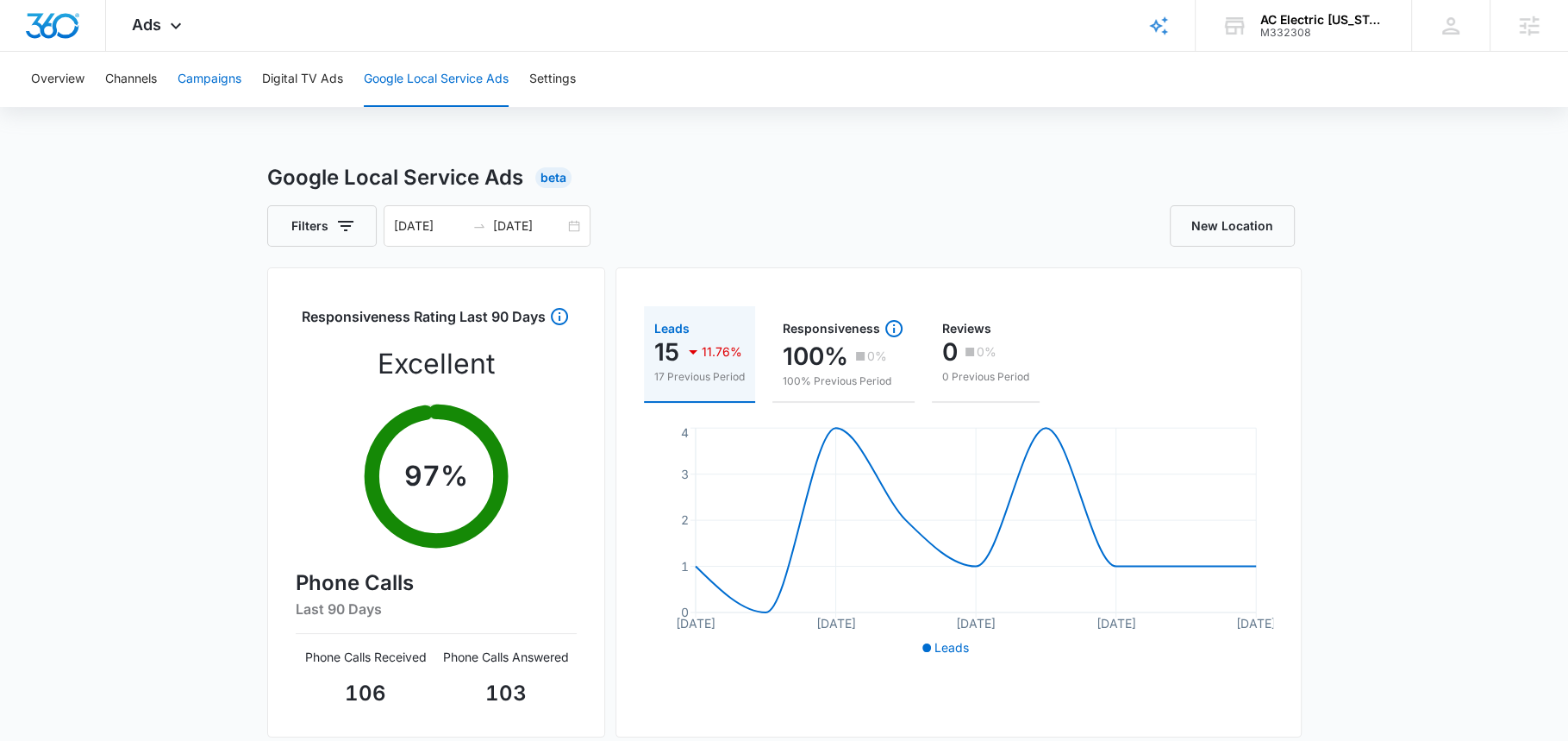
click at [217, 76] on button "Campaigns" at bounding box center [209, 80] width 64 height 55
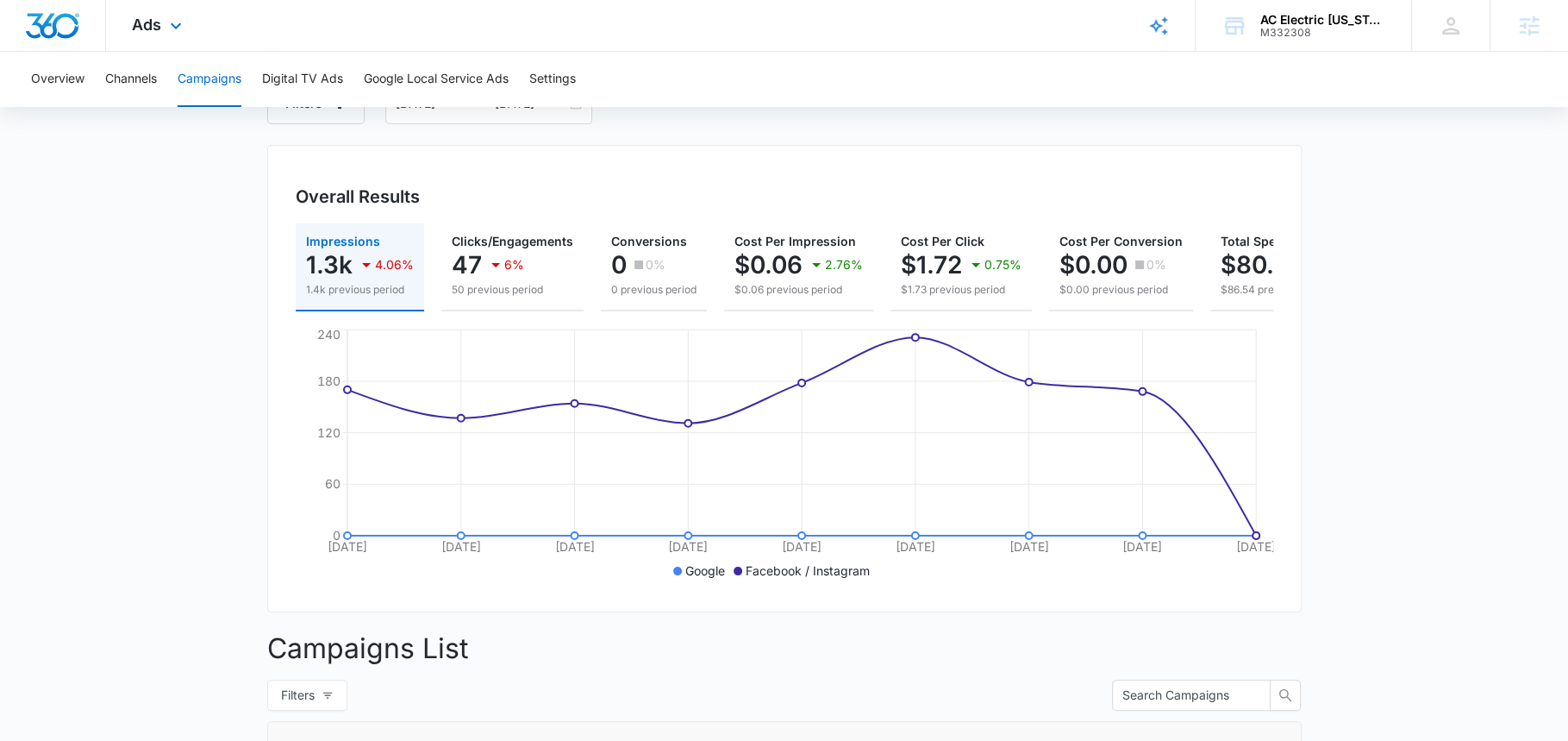
scroll to position [72, 0]
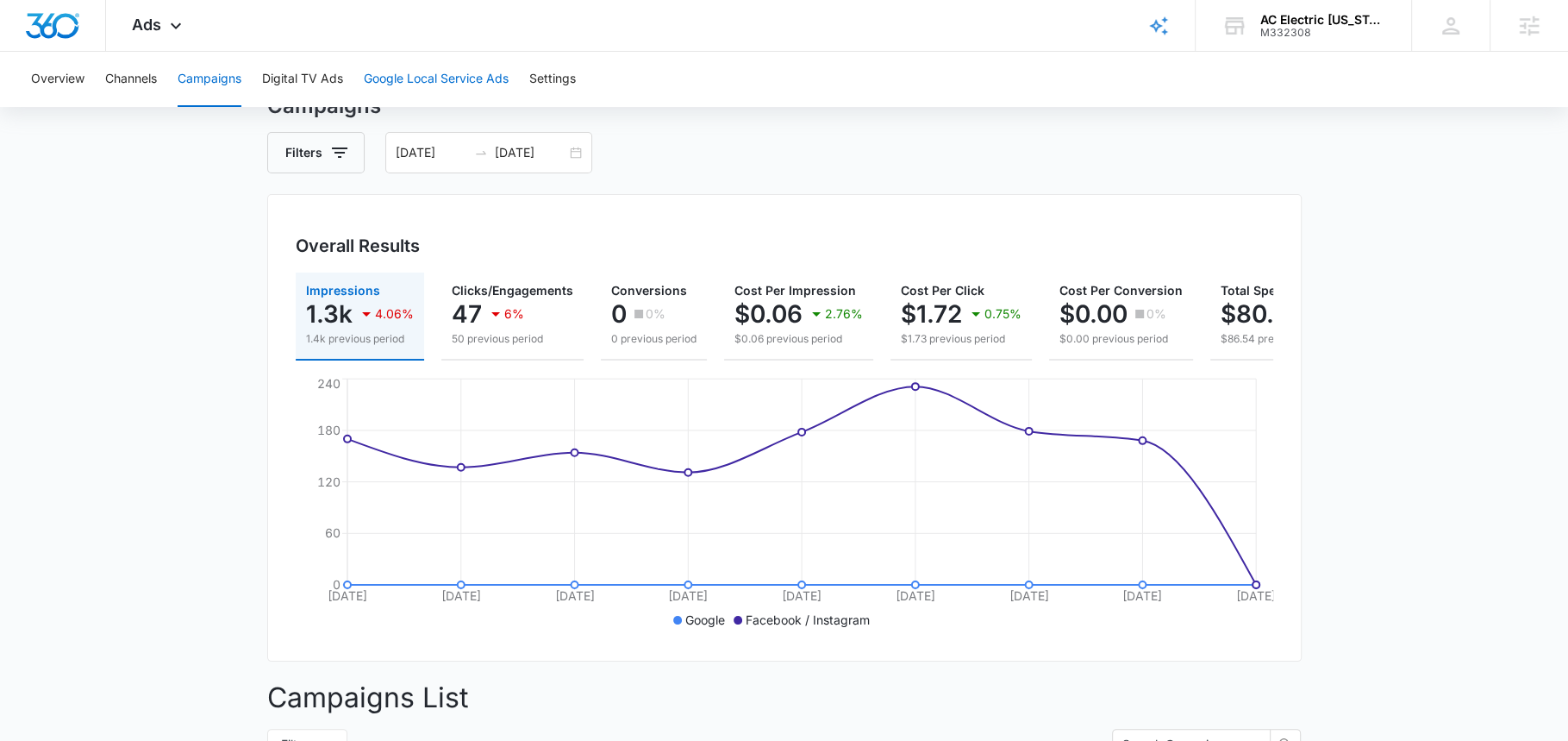
click at [465, 71] on button "Google Local Service Ads" at bounding box center [436, 80] width 145 height 55
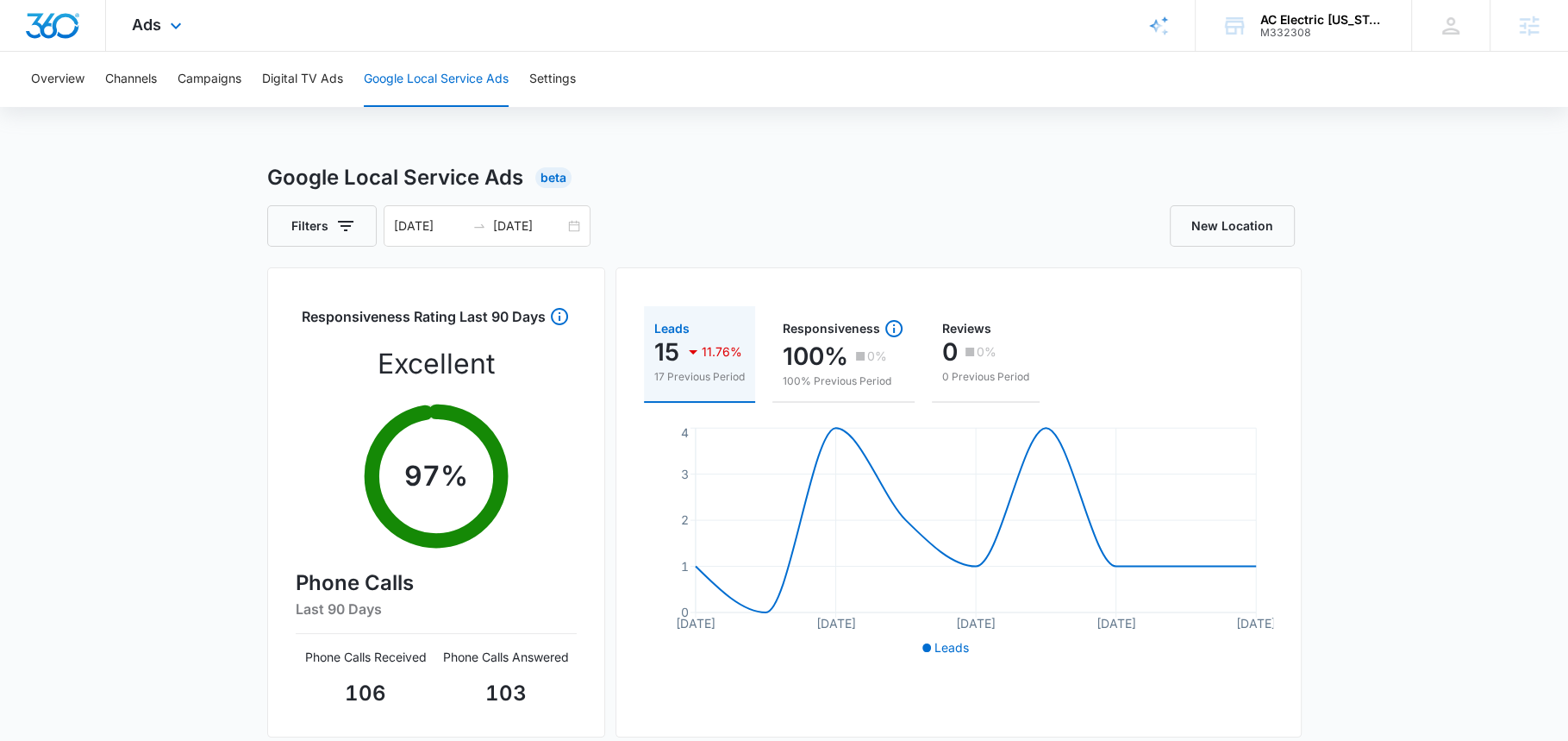
click at [156, 38] on div "Ads Apps Reputation Forms CRM Email Social Payments POS Content Ads Intelligenc…" at bounding box center [159, 25] width 106 height 51
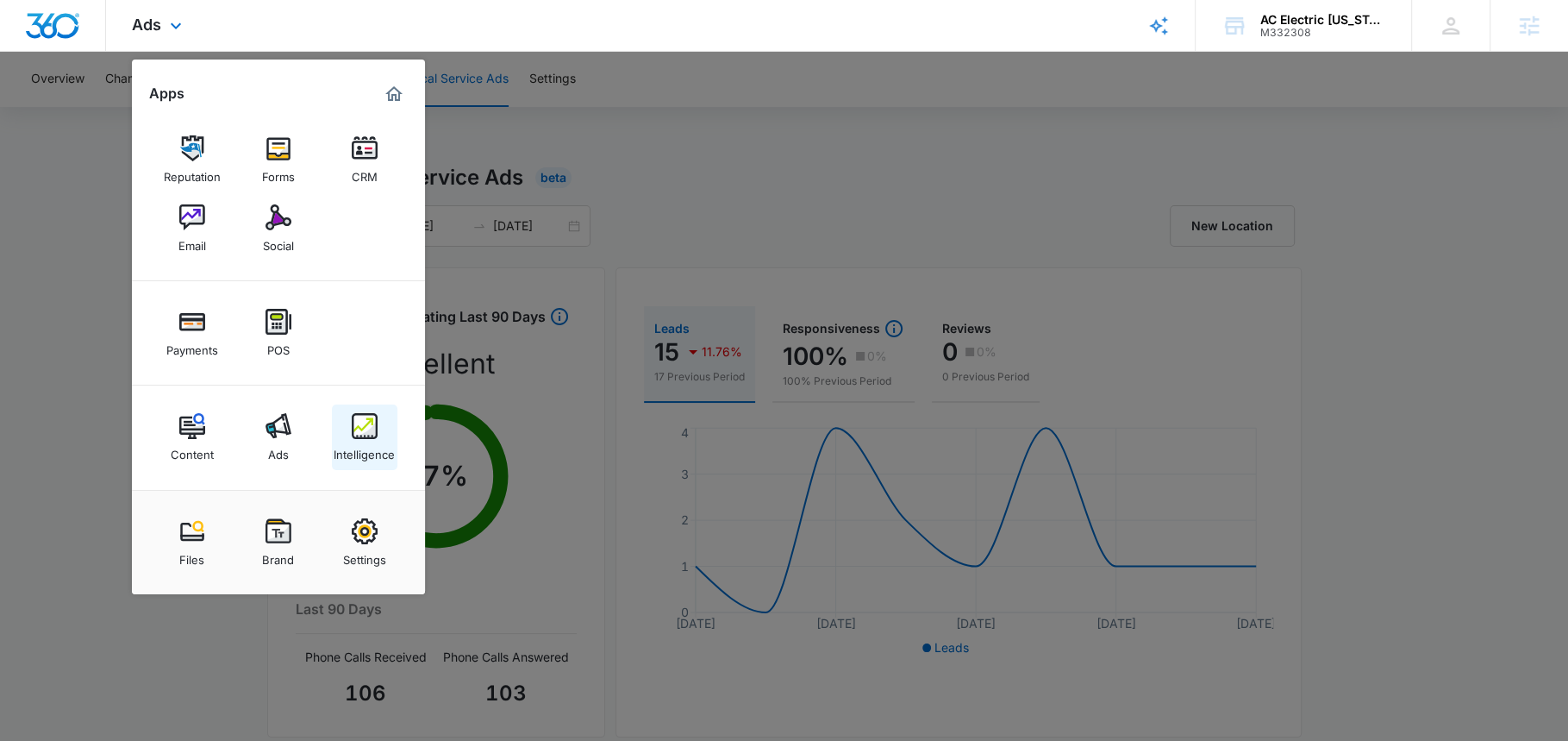
click at [366, 410] on link "Intelligence" at bounding box center [364, 437] width 65 height 65
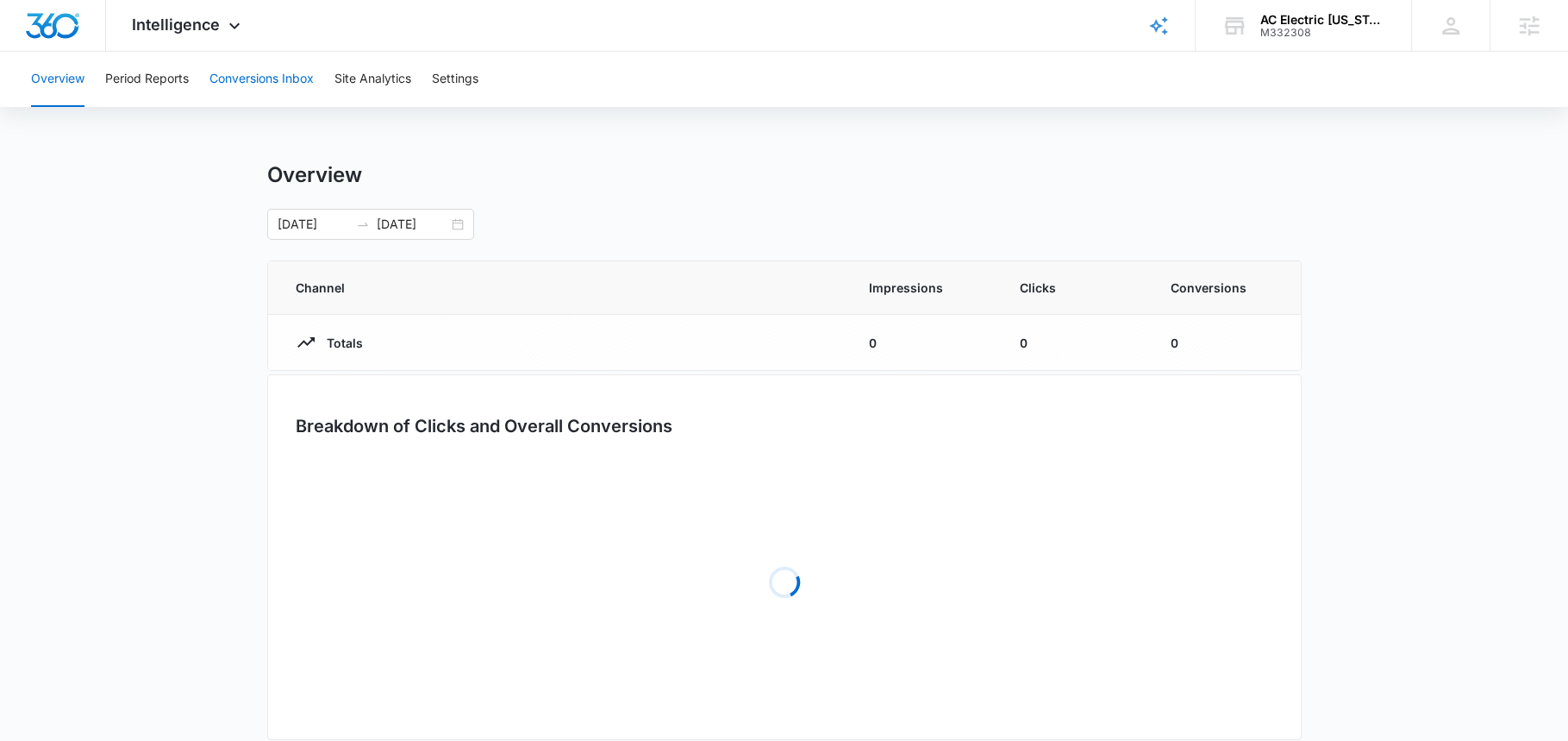
click at [262, 96] on button "Conversions Inbox" at bounding box center [261, 80] width 105 height 55
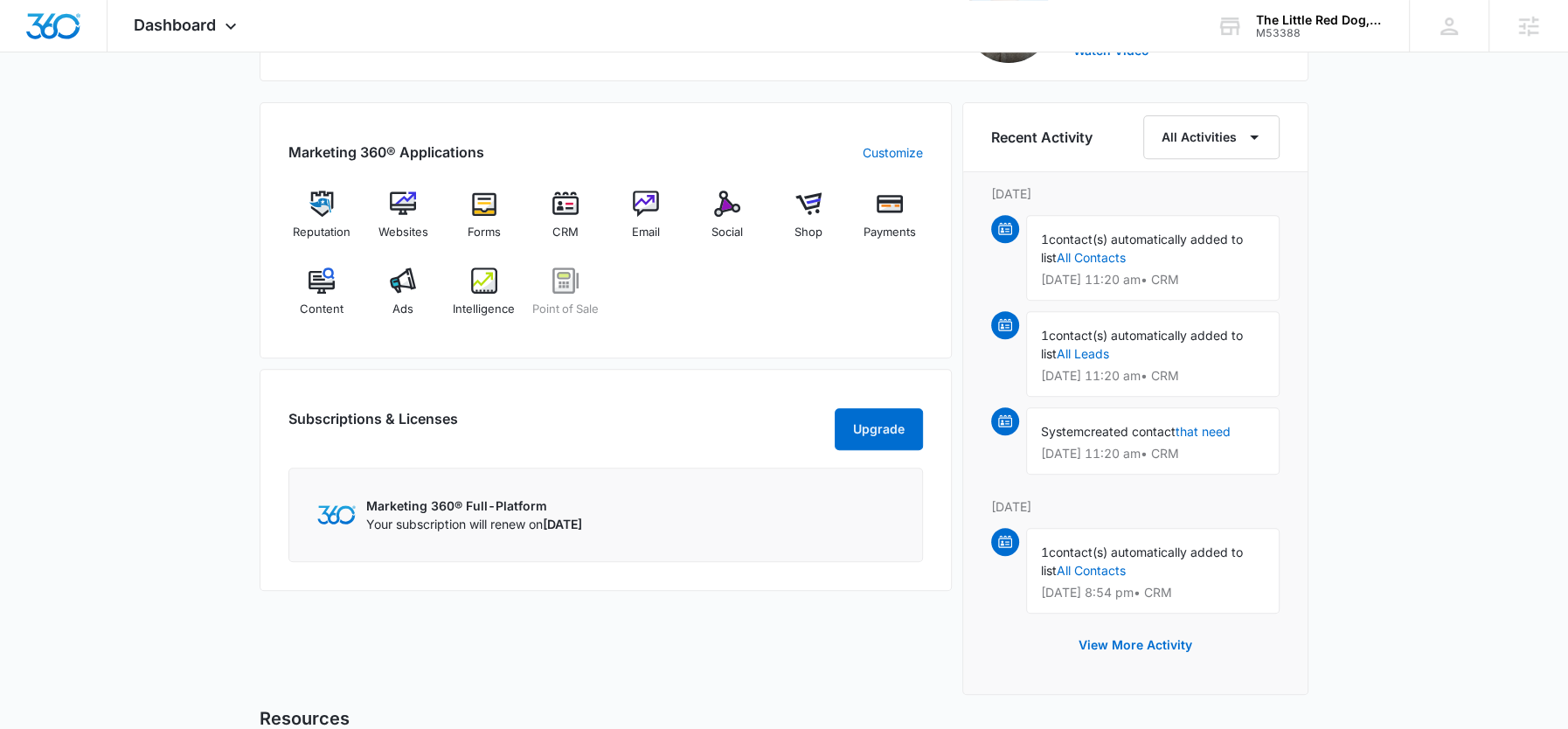
scroll to position [649, 0]
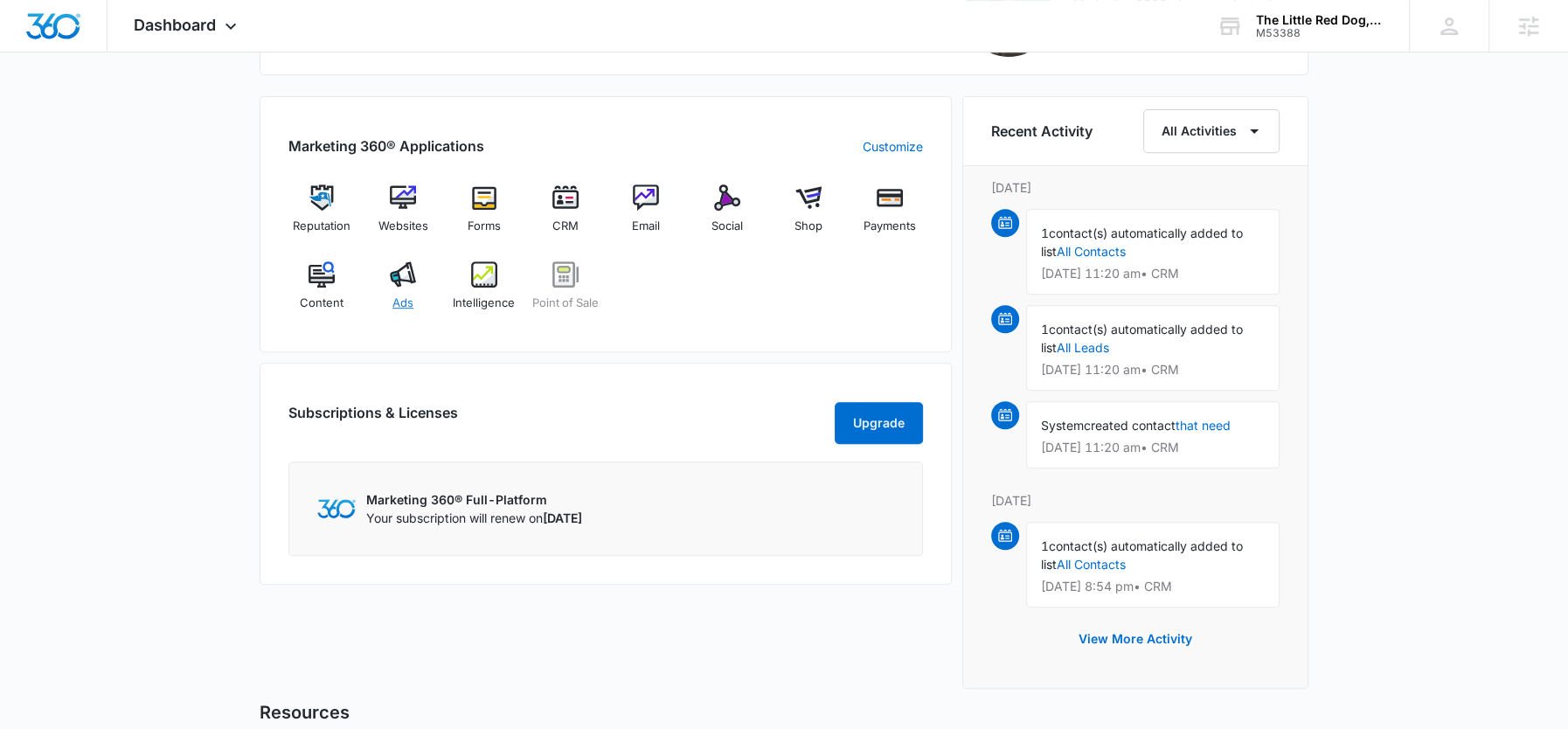
click at [404, 296] on span "Ads" at bounding box center [403, 303] width 21 height 17
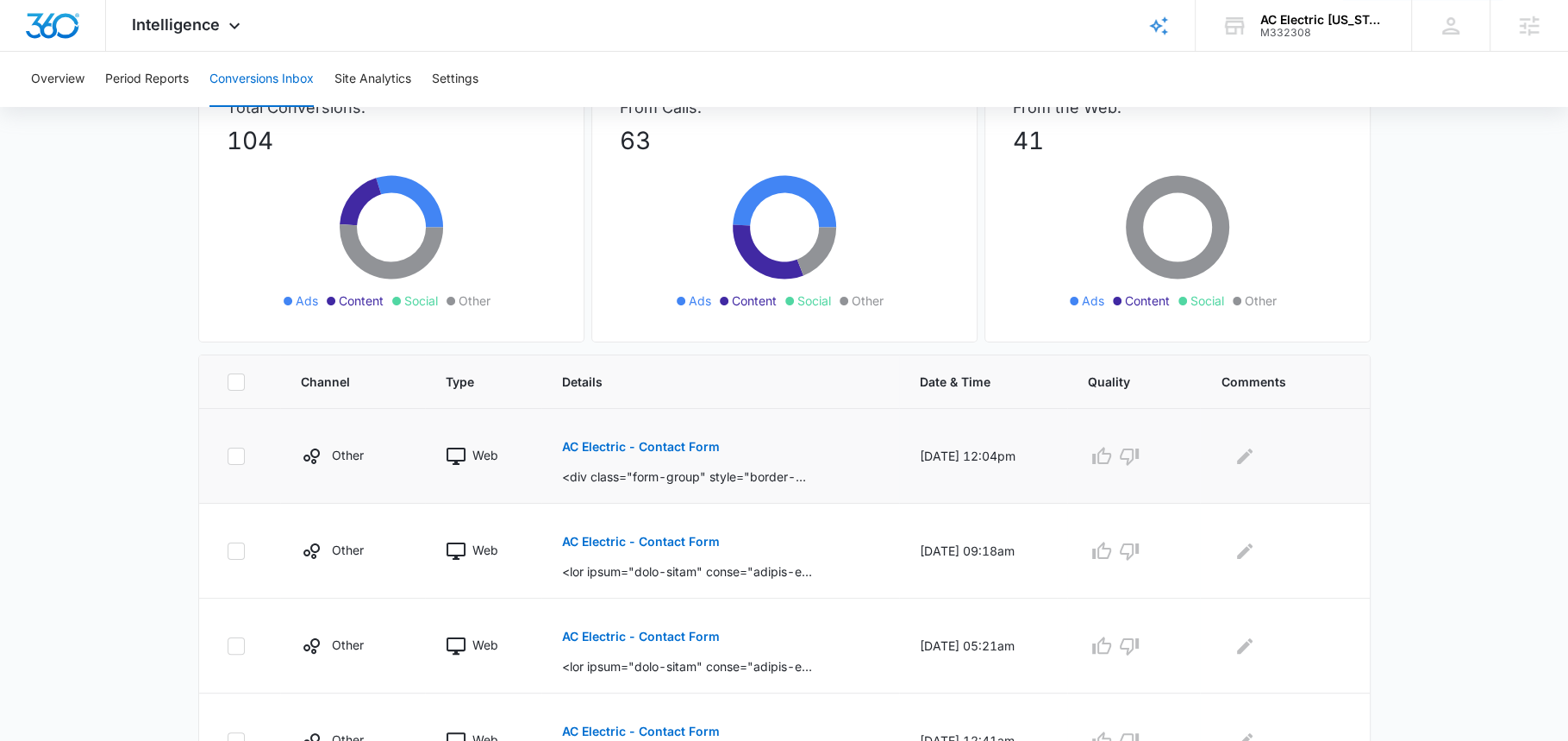
scroll to position [177, 0]
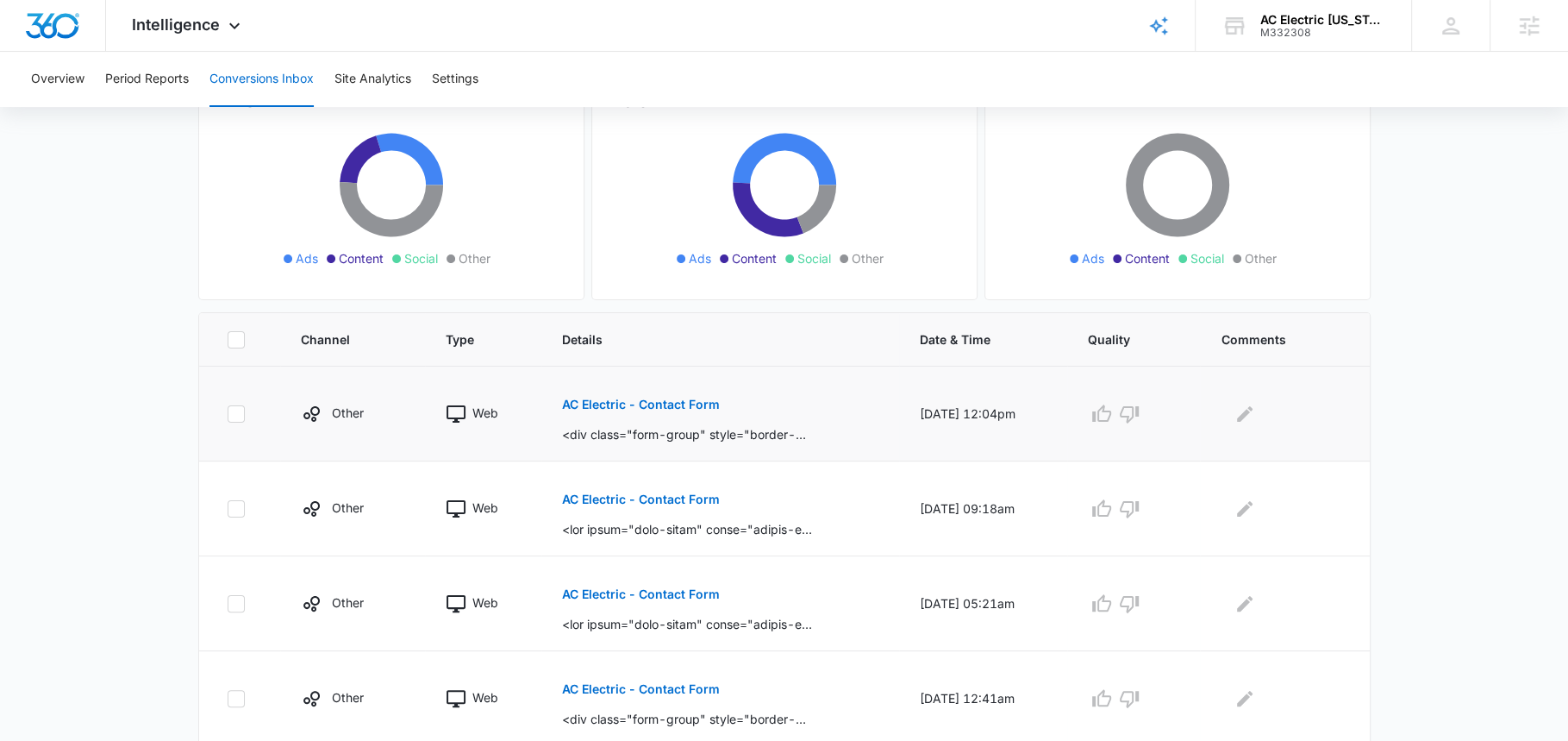
click at [610, 404] on p "AC Electric - Contact Form" at bounding box center [640, 404] width 157 height 12
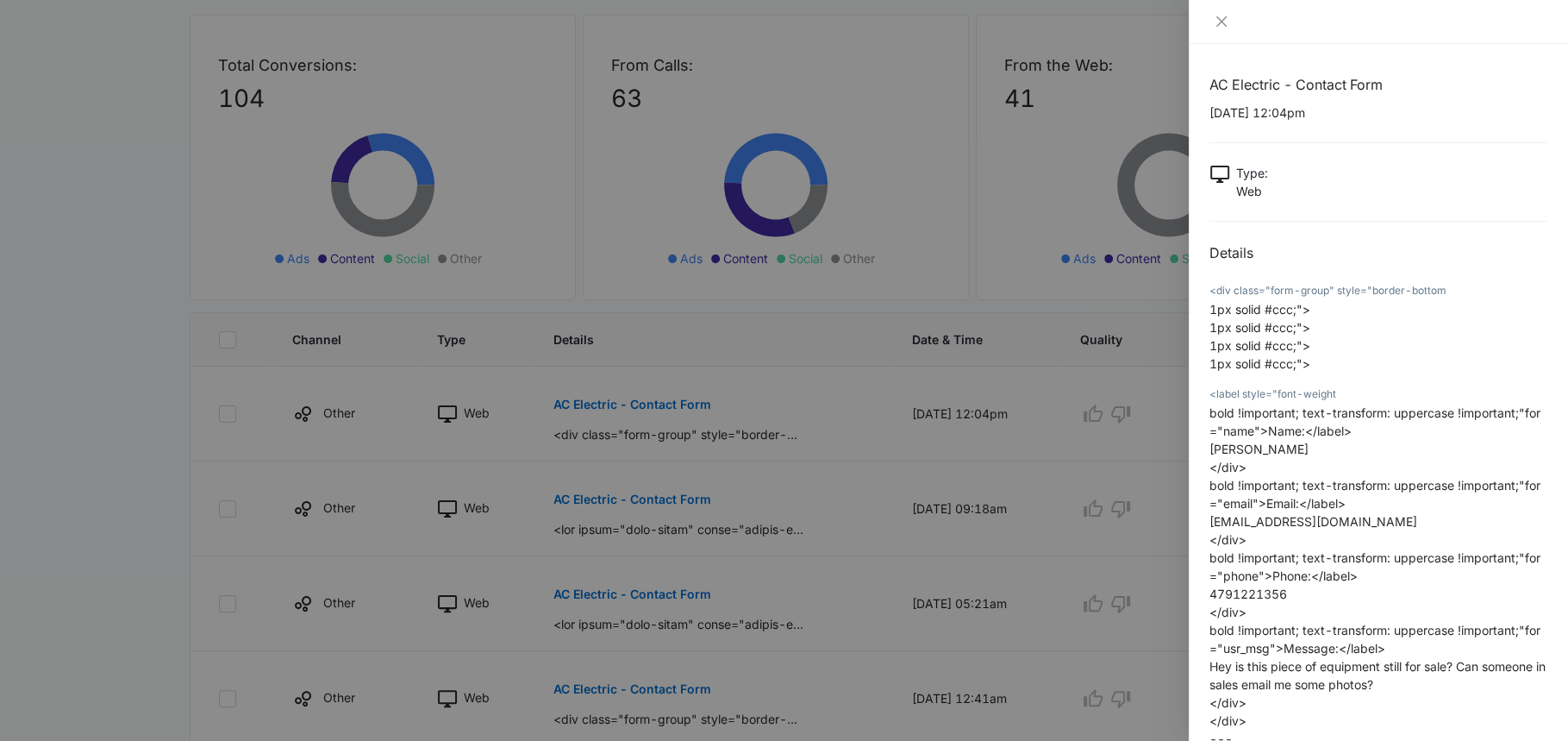
click at [1109, 419] on div at bounding box center [784, 370] width 1568 height 741
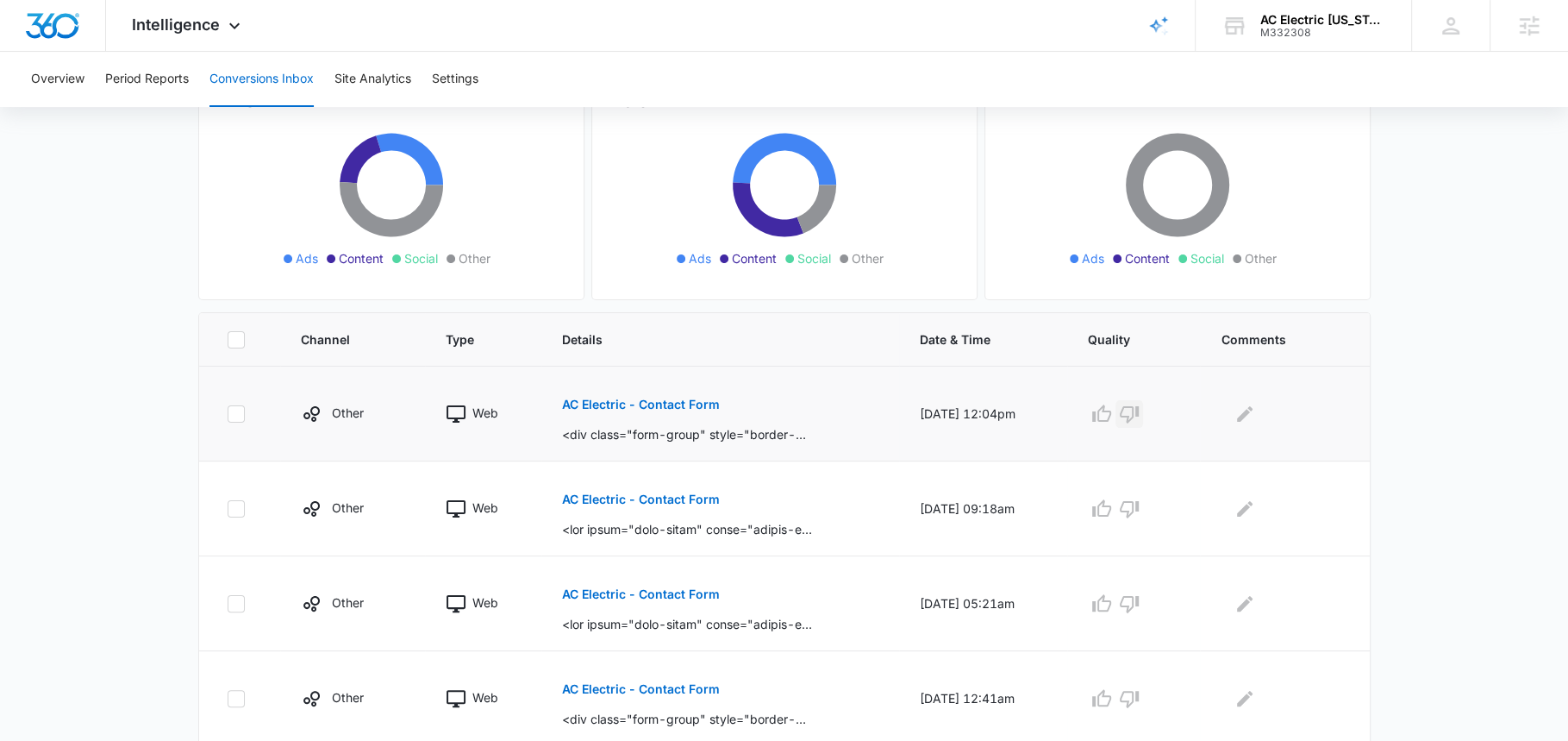
click at [1133, 412] on icon "button" at bounding box center [1129, 413] width 21 height 21
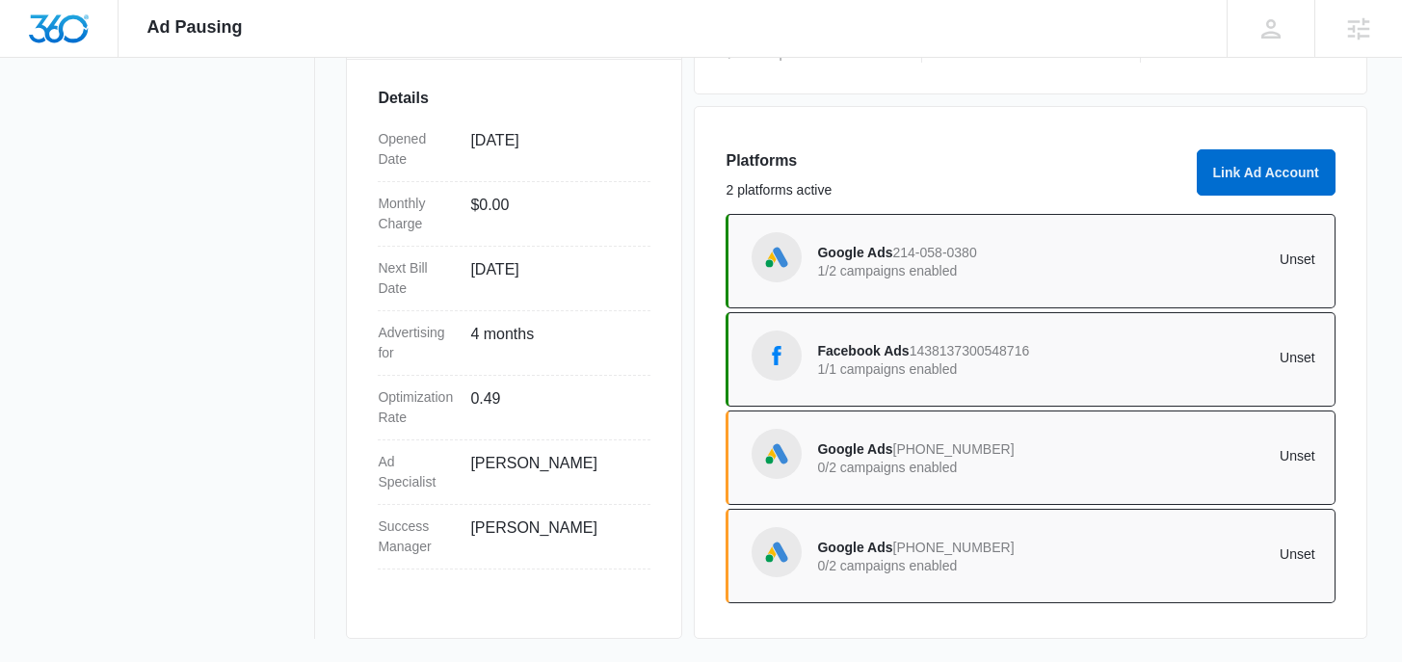
click at [878, 277] on p "1/2 campaigns enabled" at bounding box center [941, 270] width 249 height 13
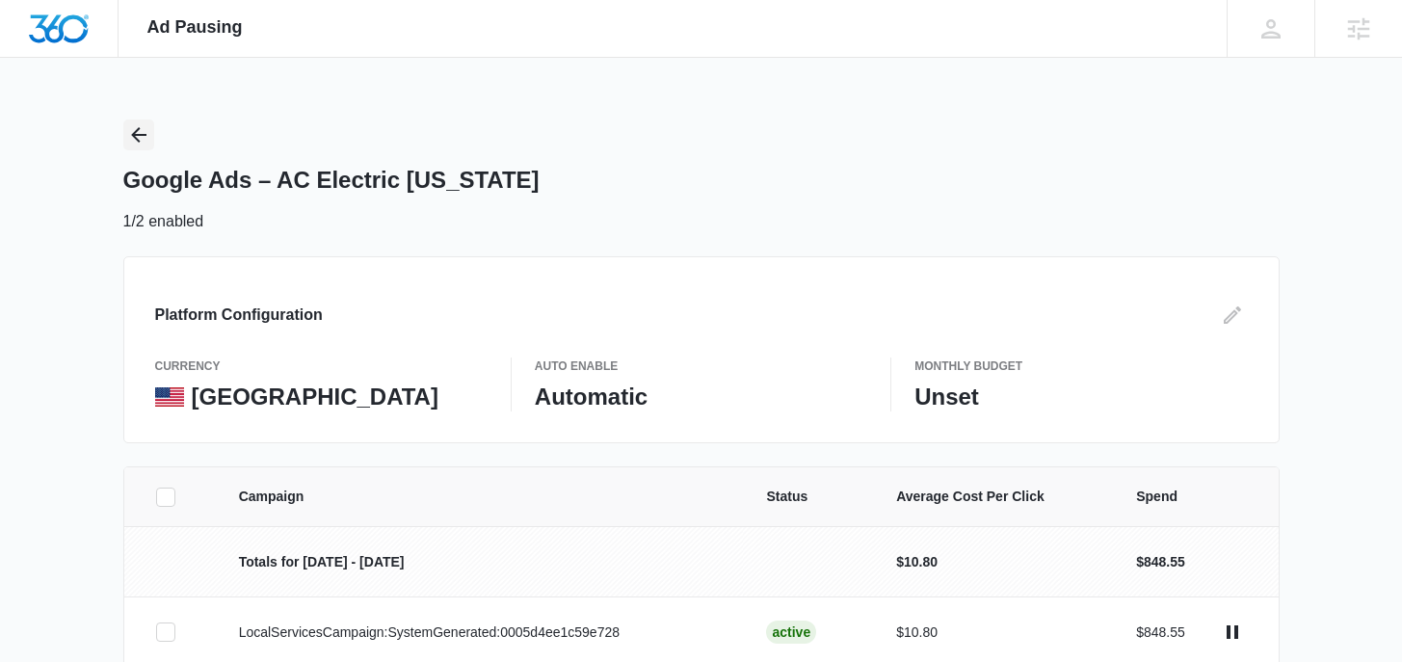
click at [136, 137] on icon "Back" at bounding box center [138, 134] width 23 height 23
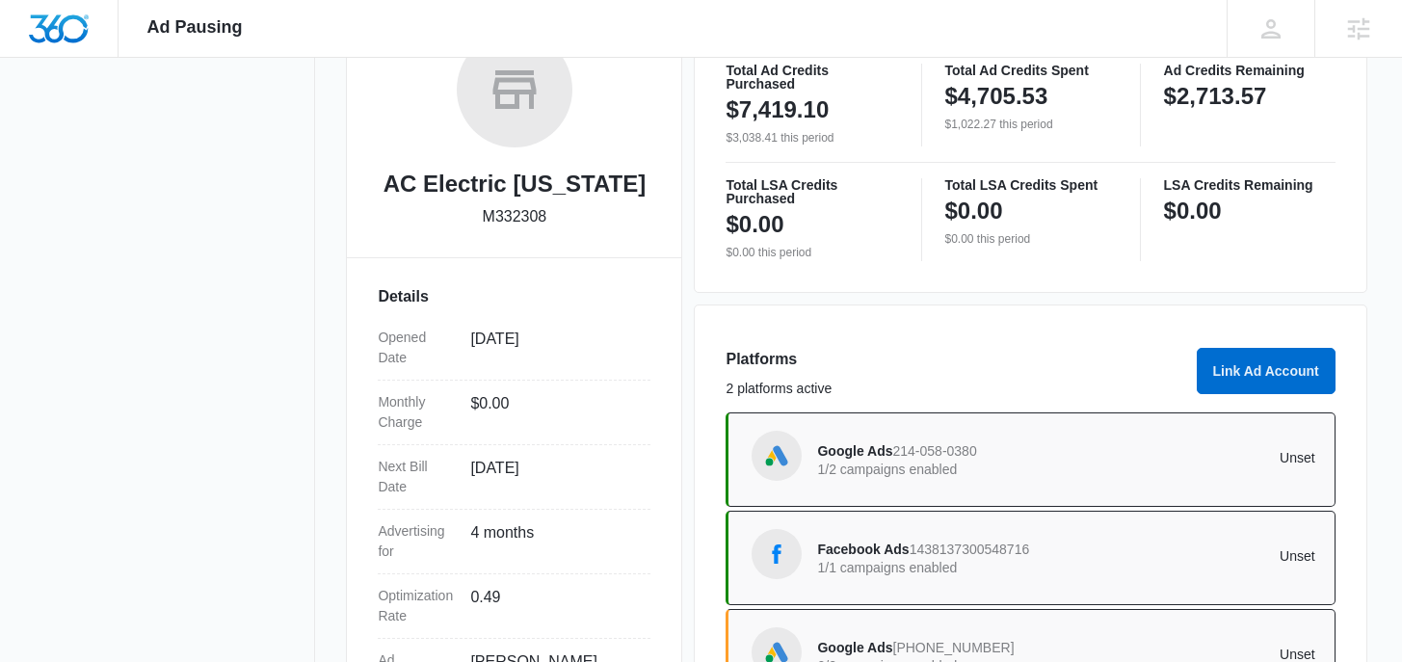
scroll to position [340, 0]
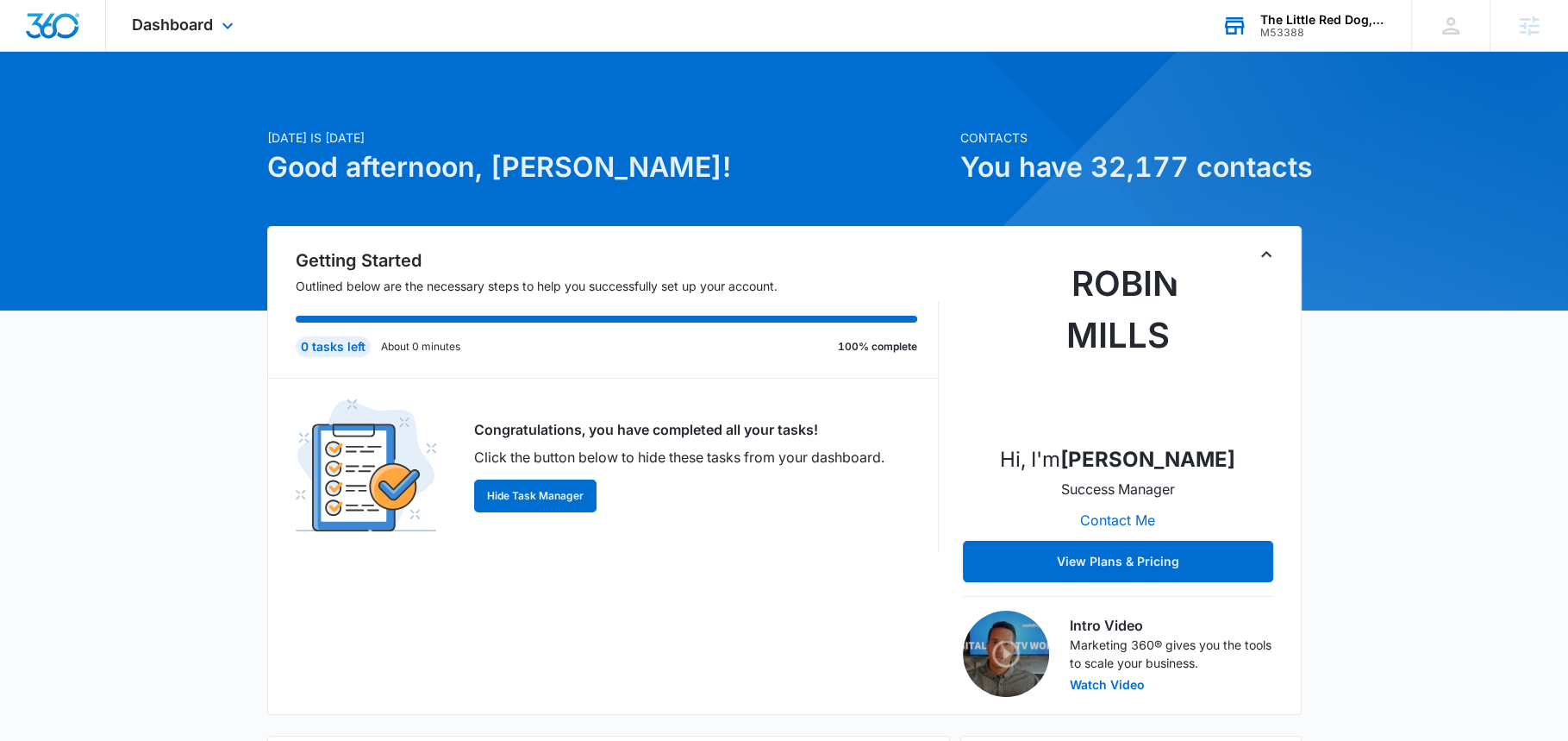
click at [1302, 37] on div "M53388" at bounding box center [1323, 32] width 126 height 12
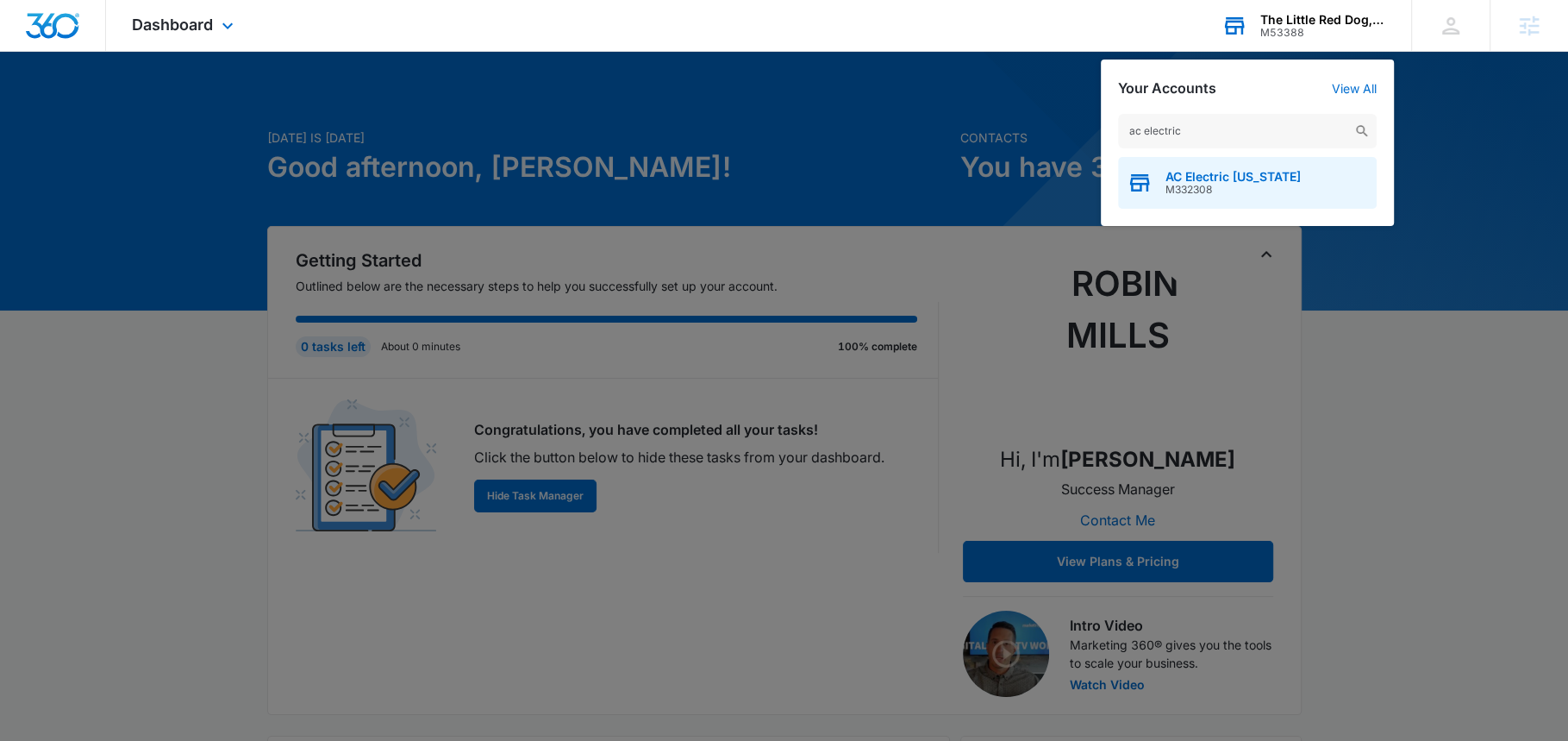
type input "ac electric"
click at [1208, 183] on span "M332308" at bounding box center [1233, 189] width 135 height 12
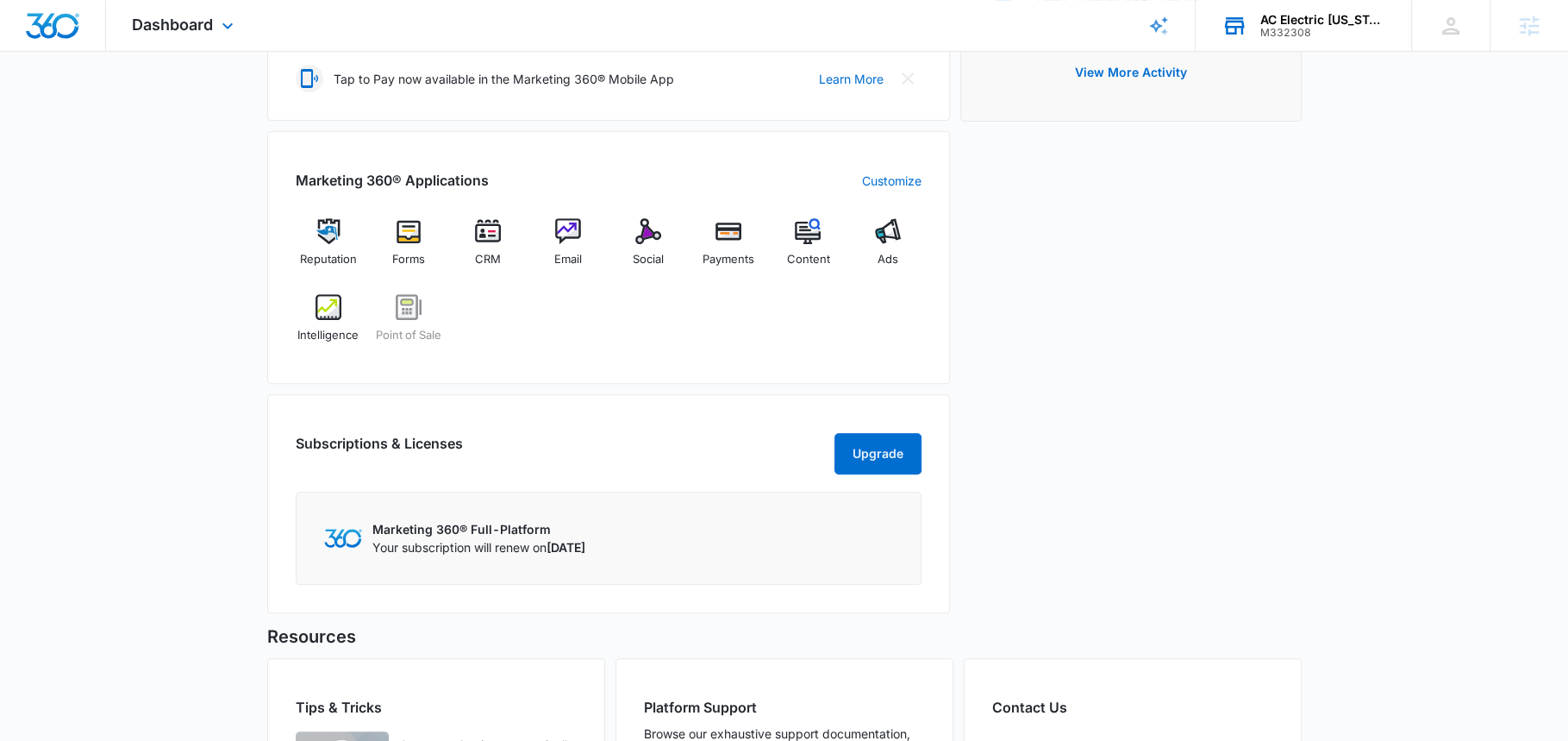
scroll to position [649, 0]
click at [896, 235] on img at bounding box center [887, 229] width 26 height 26
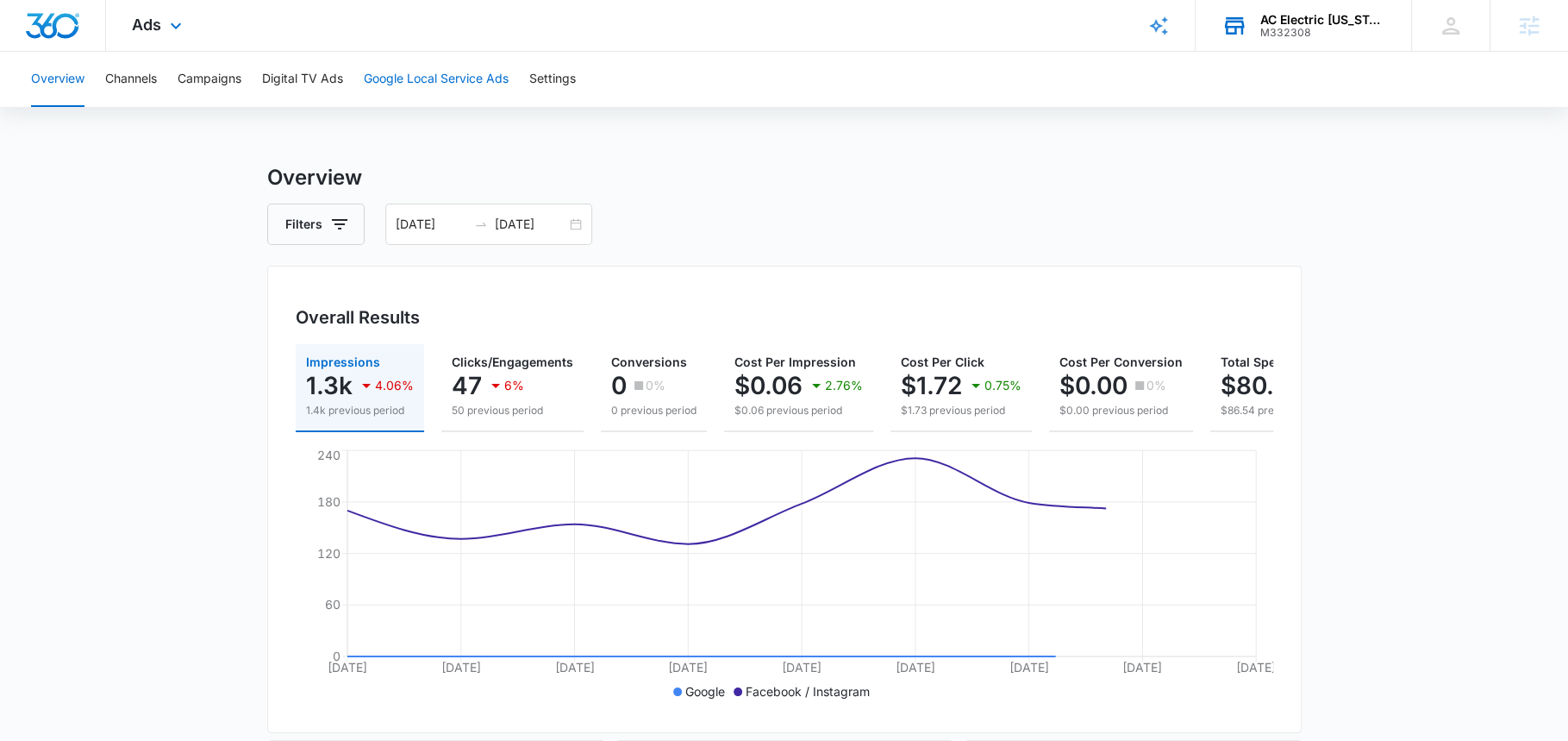
click at [468, 76] on button "Google Local Service Ads" at bounding box center [436, 80] width 145 height 55
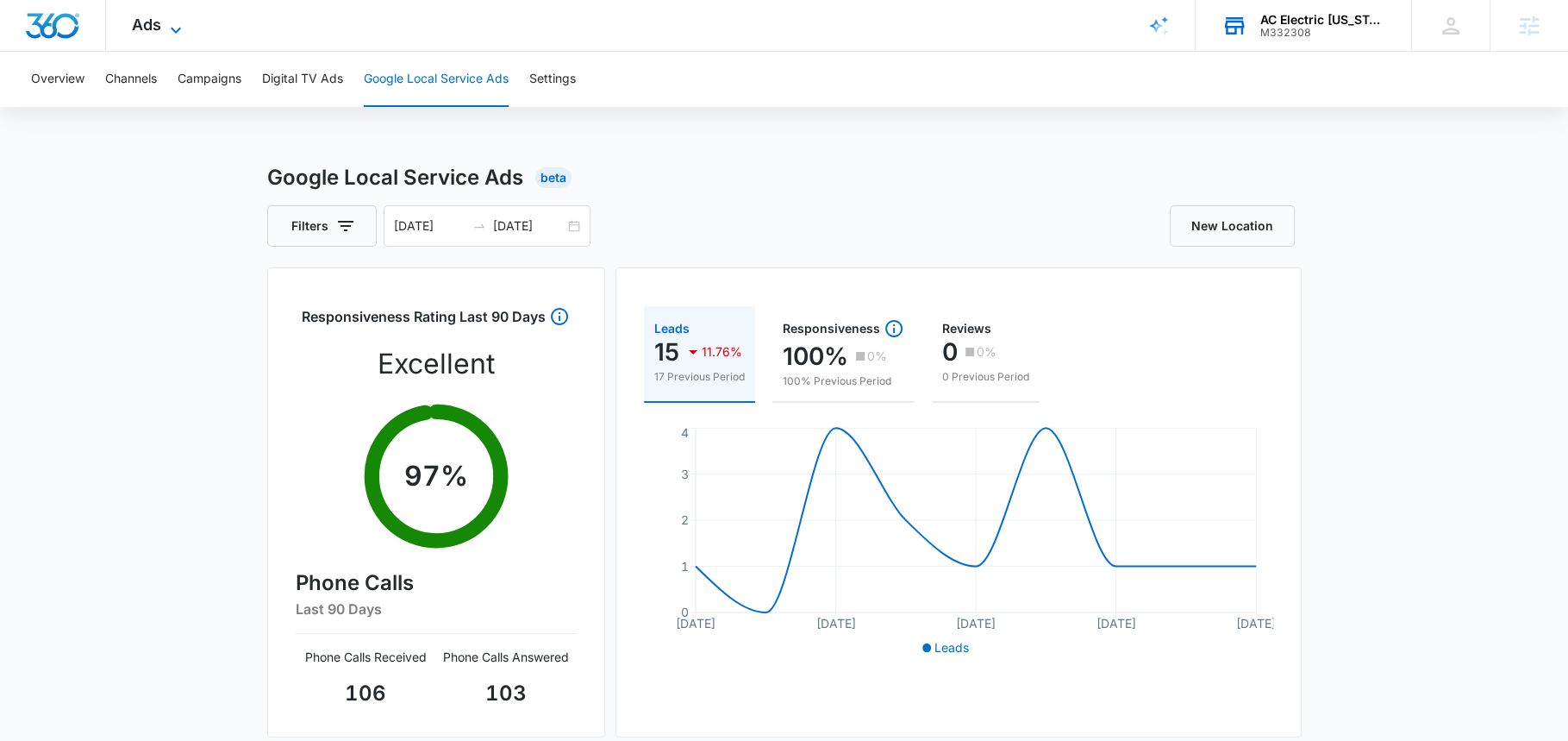
click at [165, 20] on icon at bounding box center [175, 30] width 21 height 21
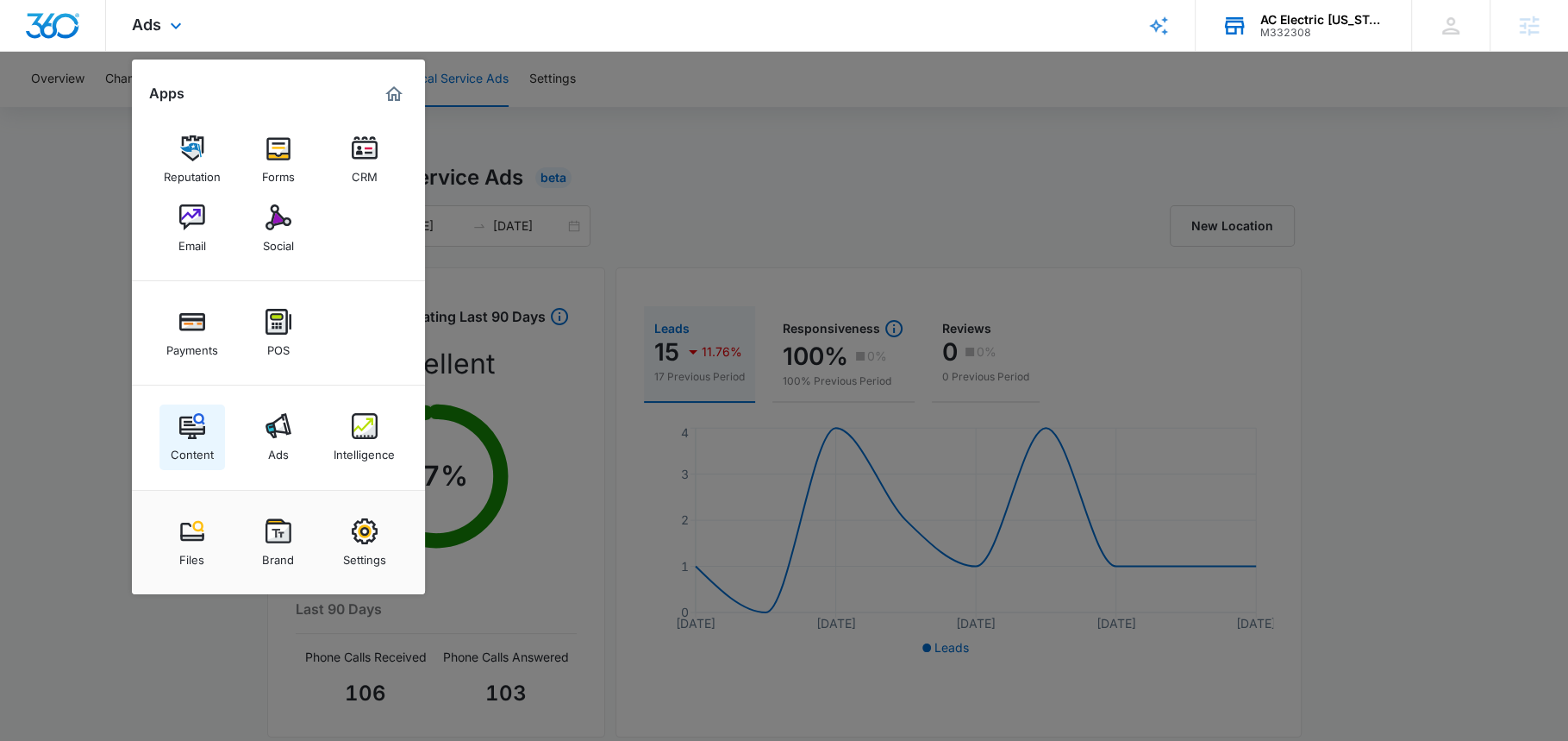
click at [179, 428] on img at bounding box center [191, 426] width 26 height 26
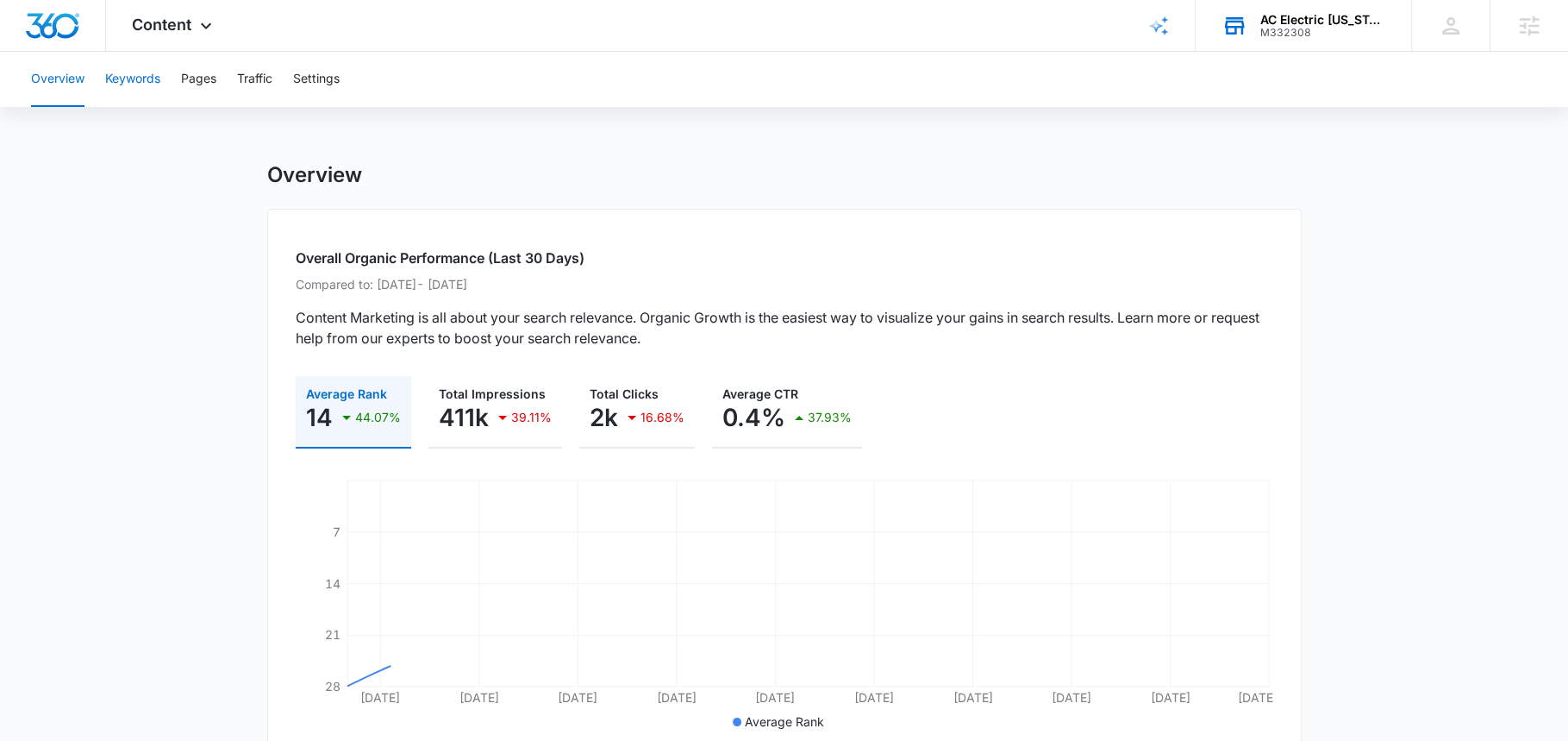
click at [116, 82] on button "Keywords" at bounding box center [133, 80] width 55 height 55
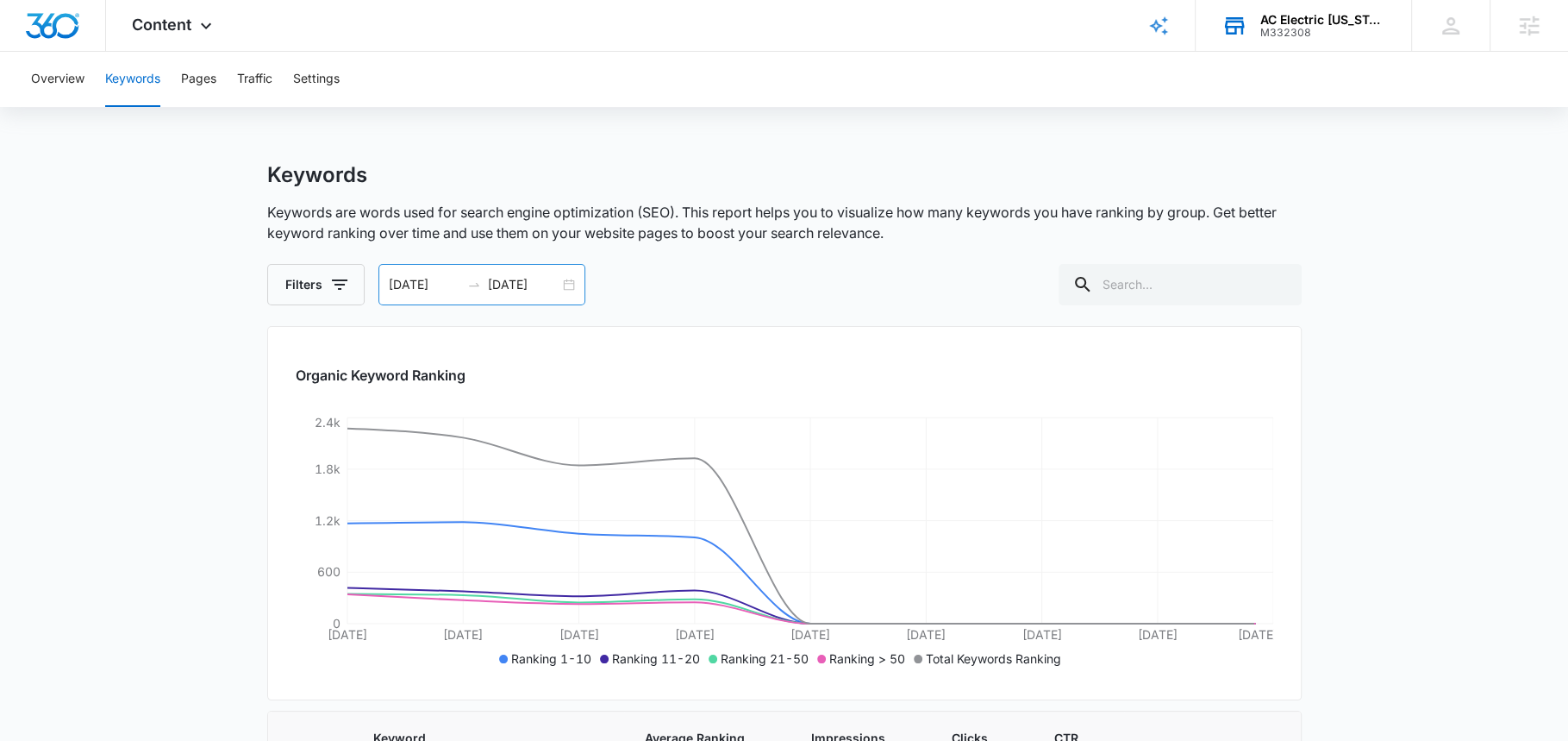
click at [498, 289] on input "10/09/2025" at bounding box center [524, 284] width 72 height 19
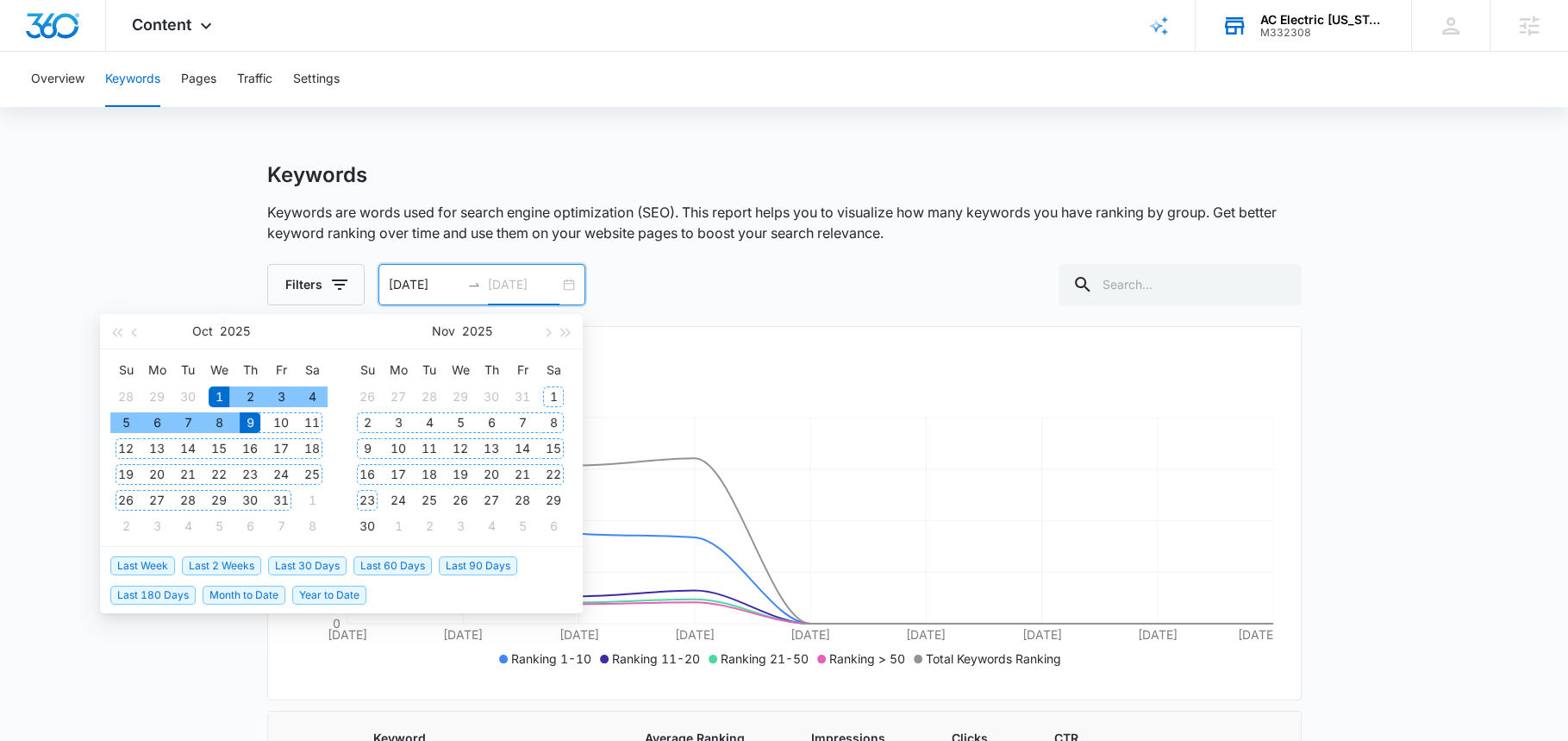
type input "10/09/2025"
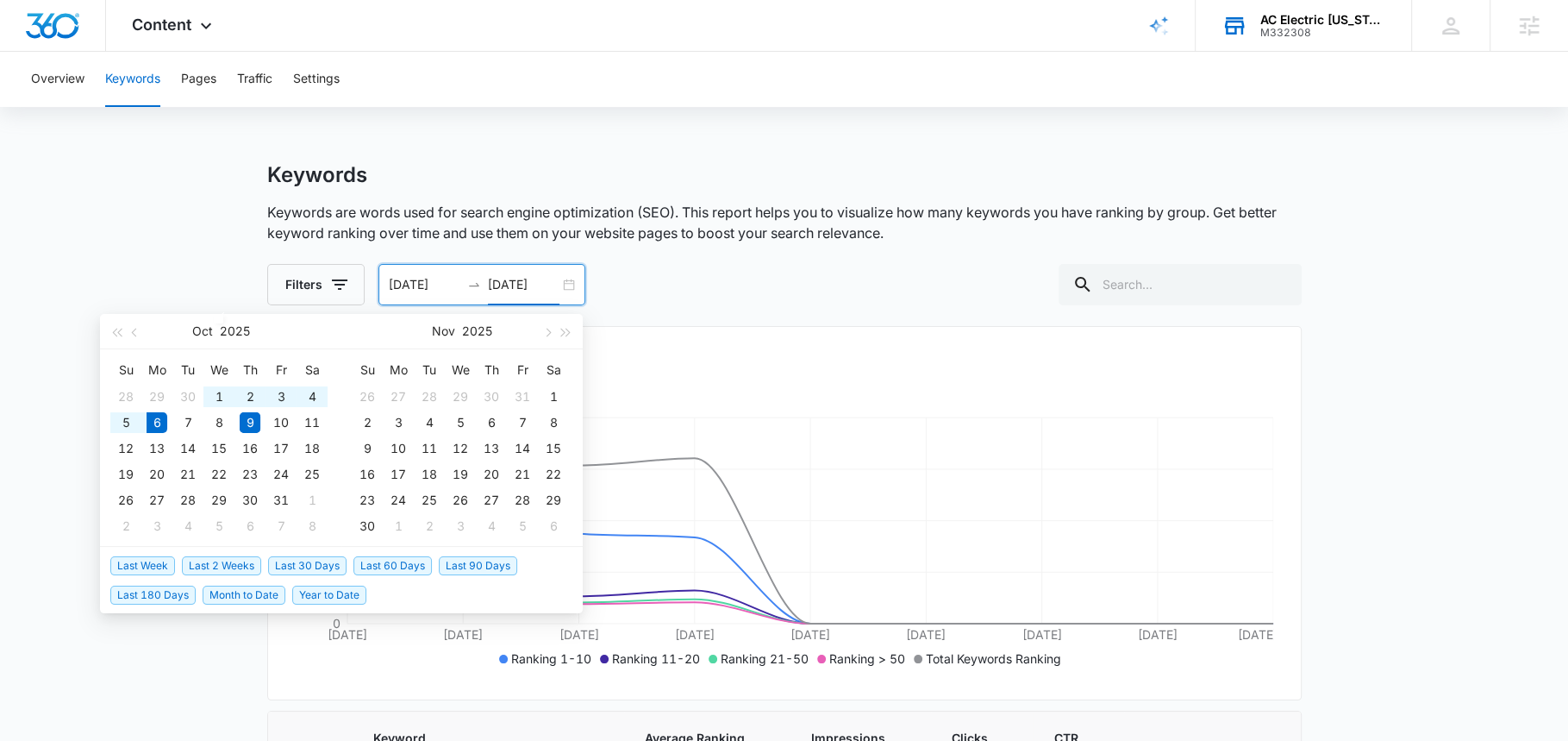
click at [295, 566] on span "Last 30 Days" at bounding box center [308, 566] width 79 height 19
type input "09/06/2025"
type input "10/06/2025"
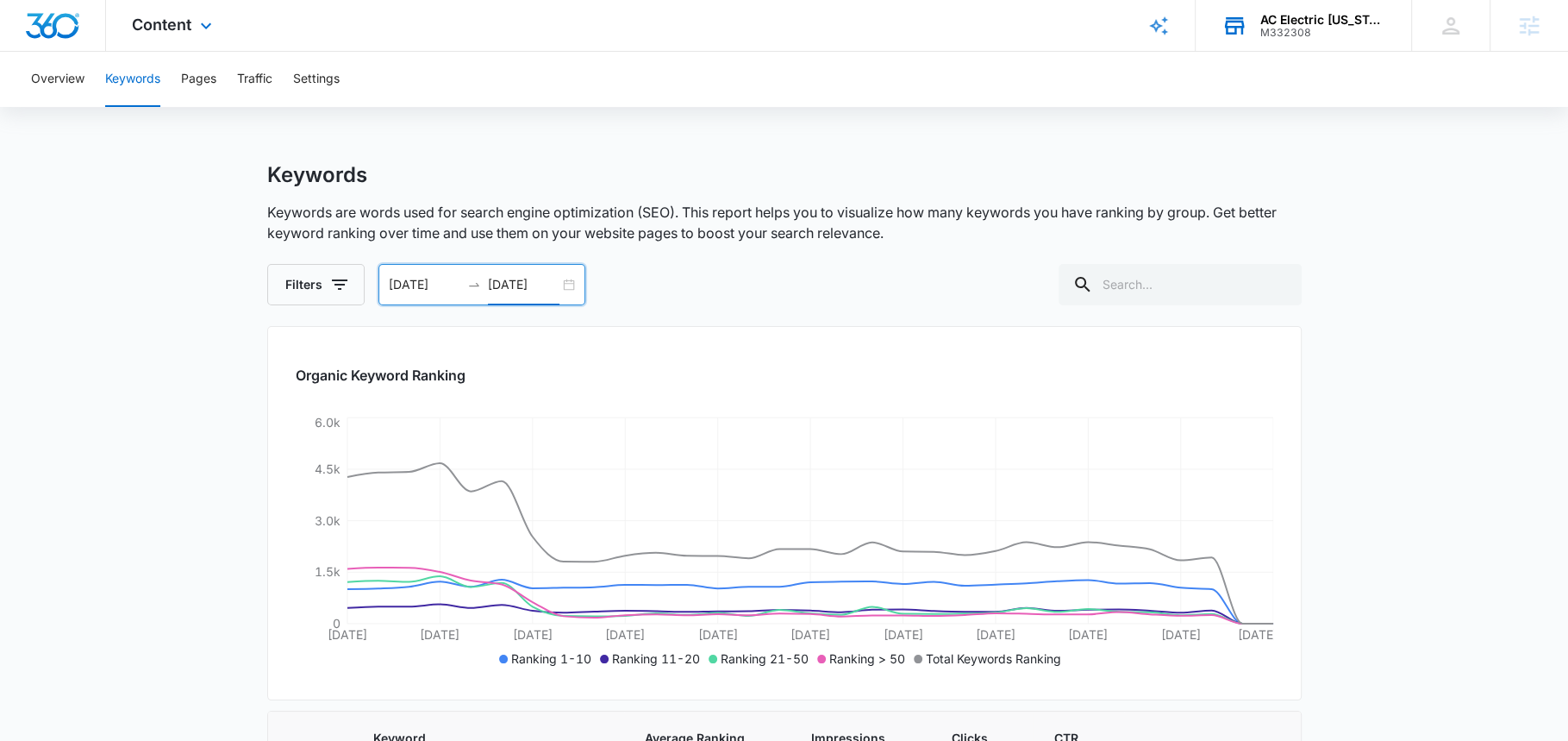
click at [157, 36] on div "Content Apps Reputation Forms CRM Email Social Payments POS Content Ads Intelli…" at bounding box center [174, 25] width 136 height 51
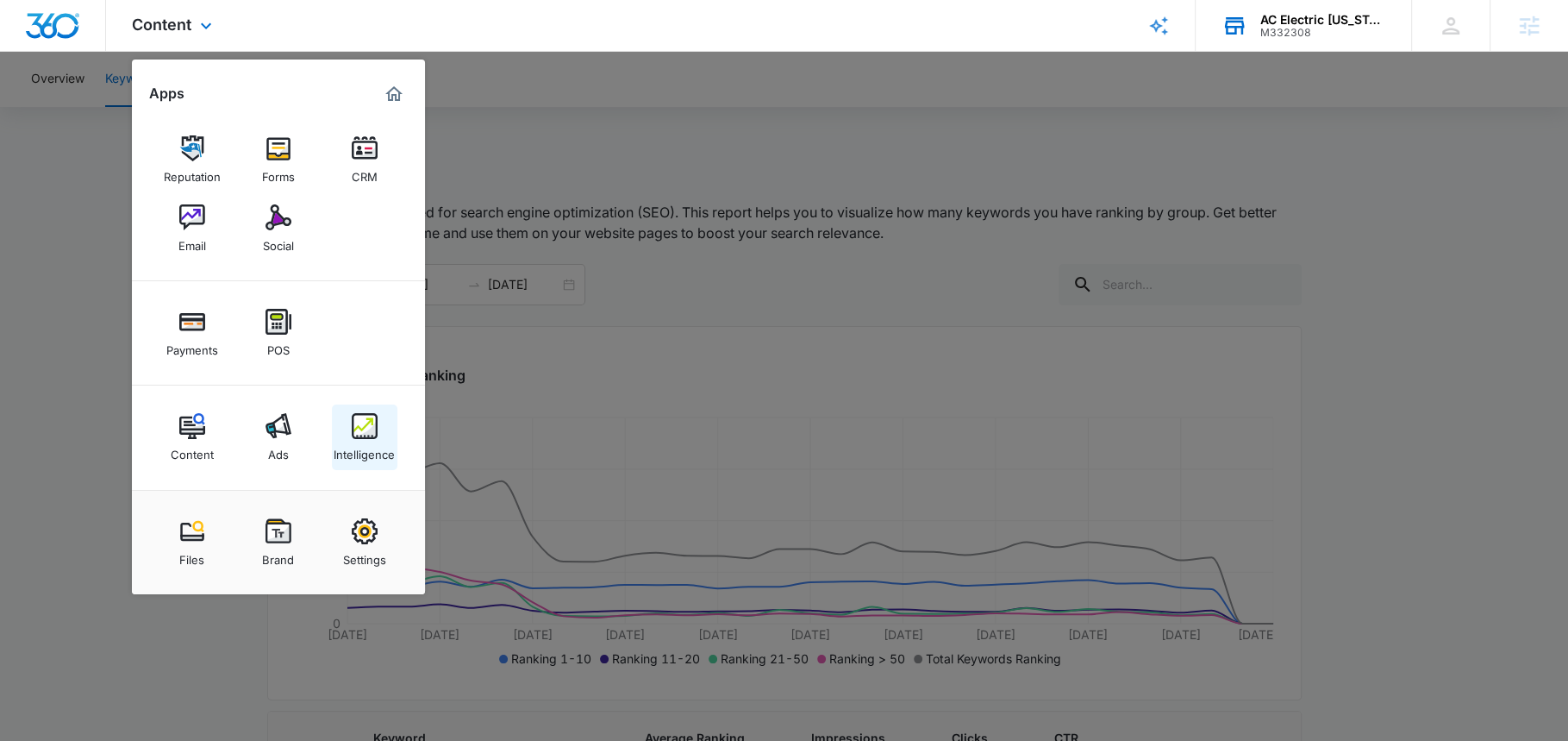
click at [366, 439] on img at bounding box center [364, 426] width 26 height 26
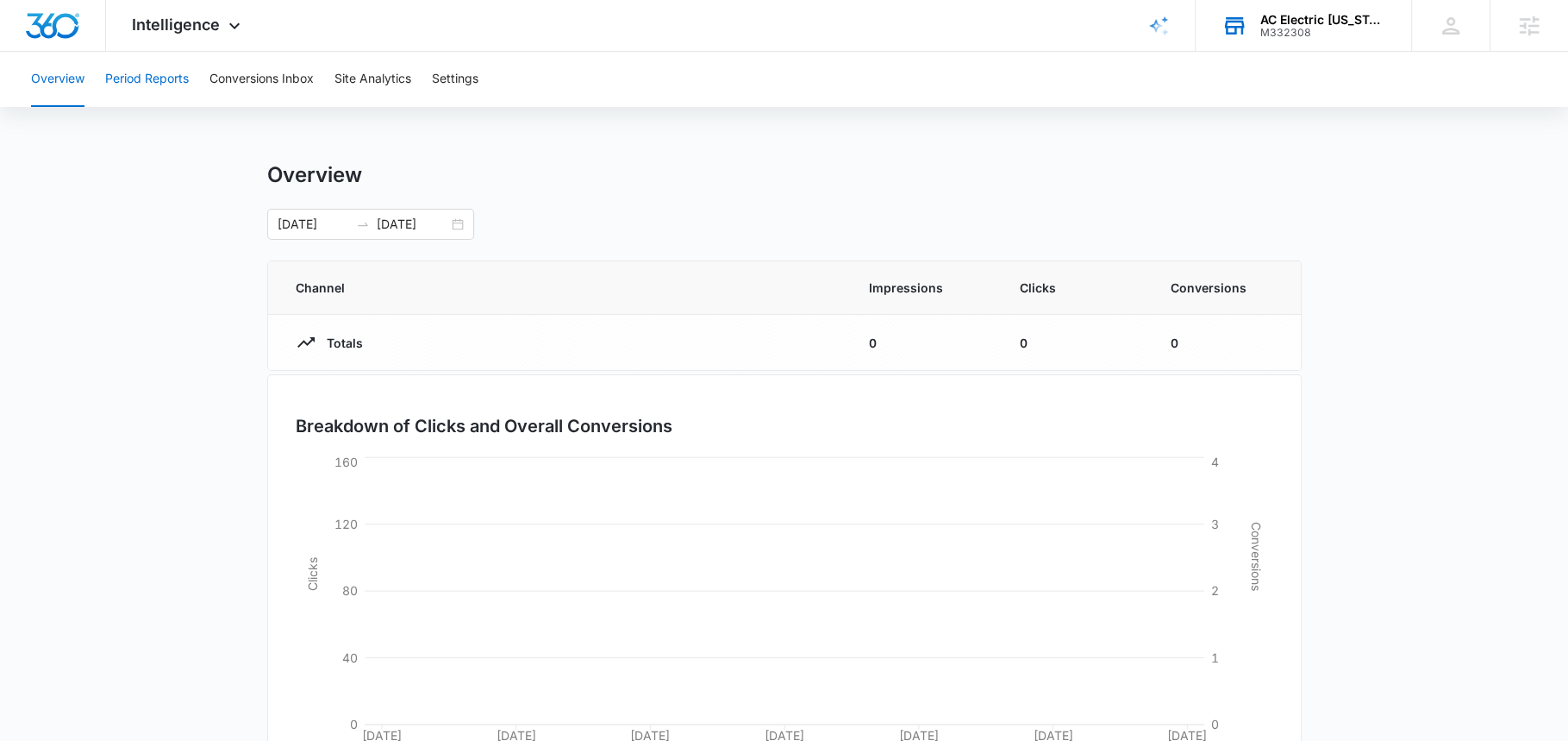
click at [151, 79] on button "Period Reports" at bounding box center [147, 80] width 83 height 55
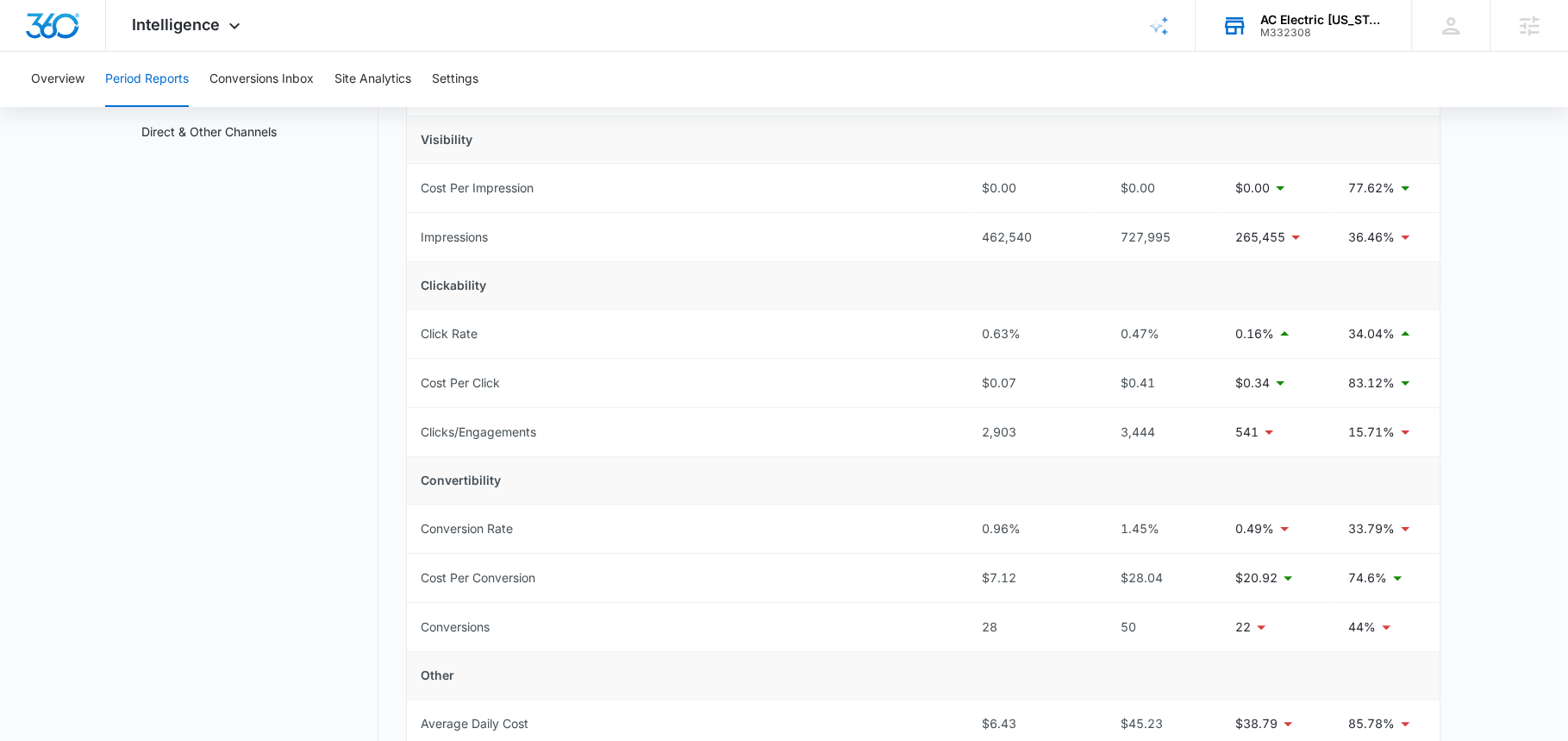
scroll to position [73, 0]
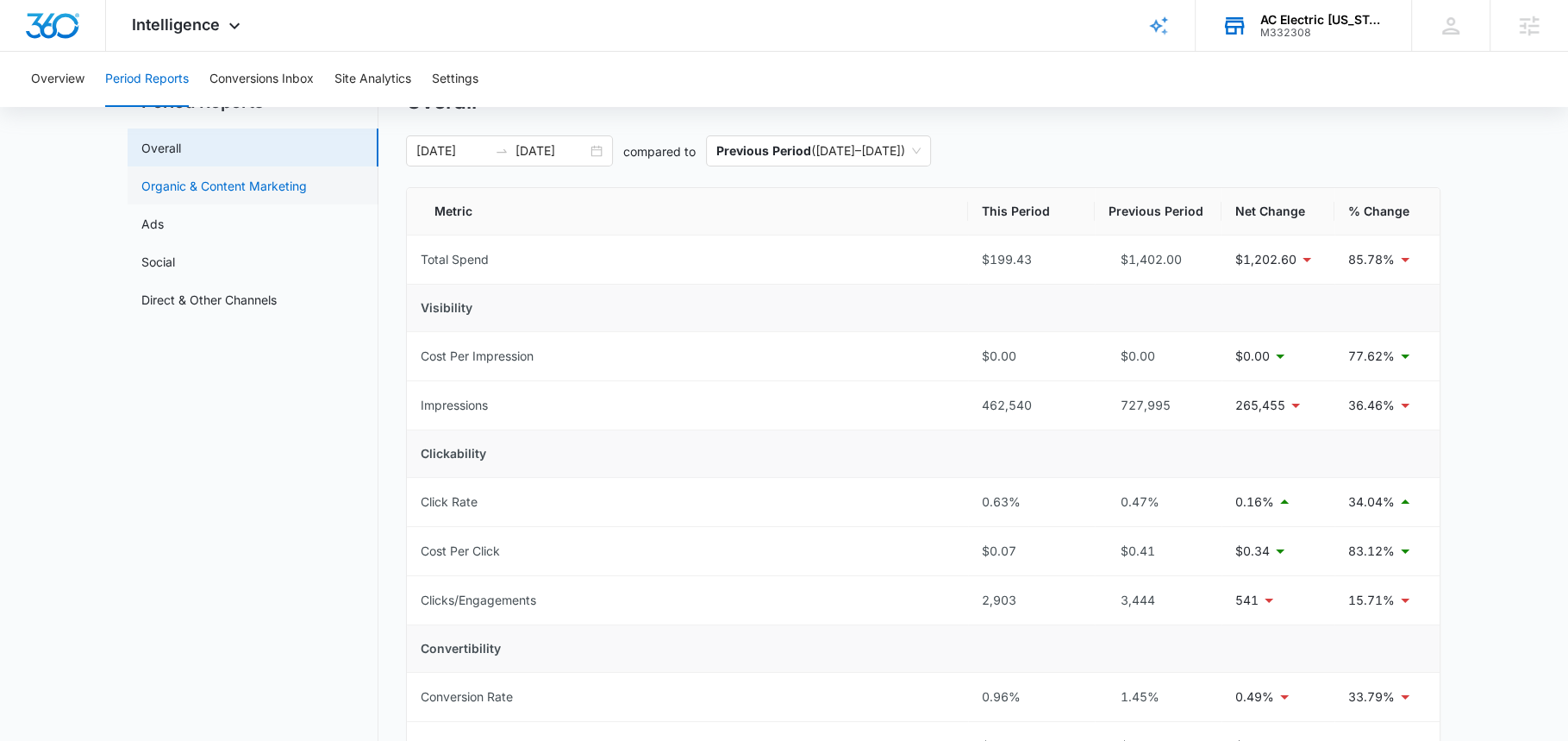
click at [180, 195] on link "Organic & Content Marketing" at bounding box center [224, 186] width 165 height 18
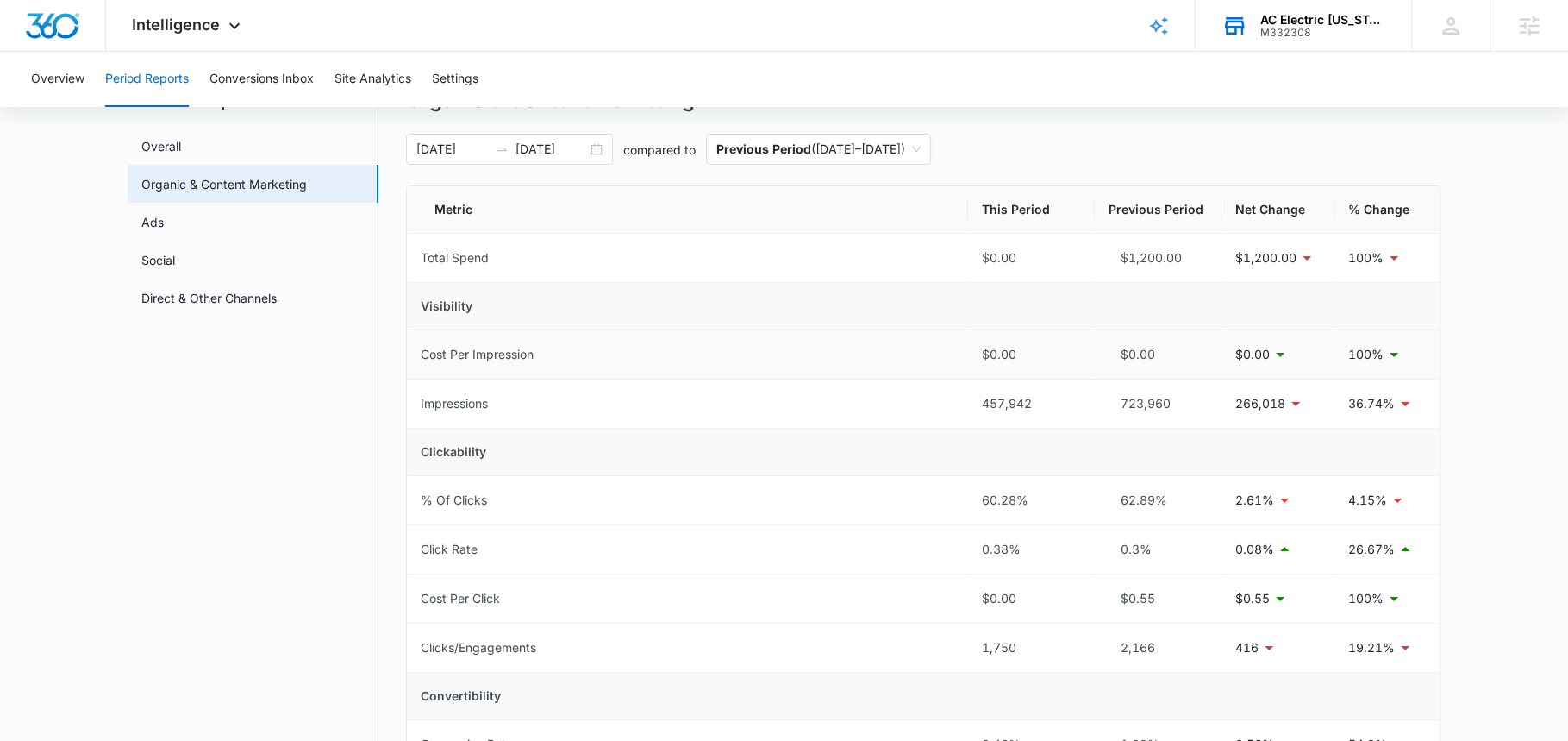
scroll to position [33, 0]
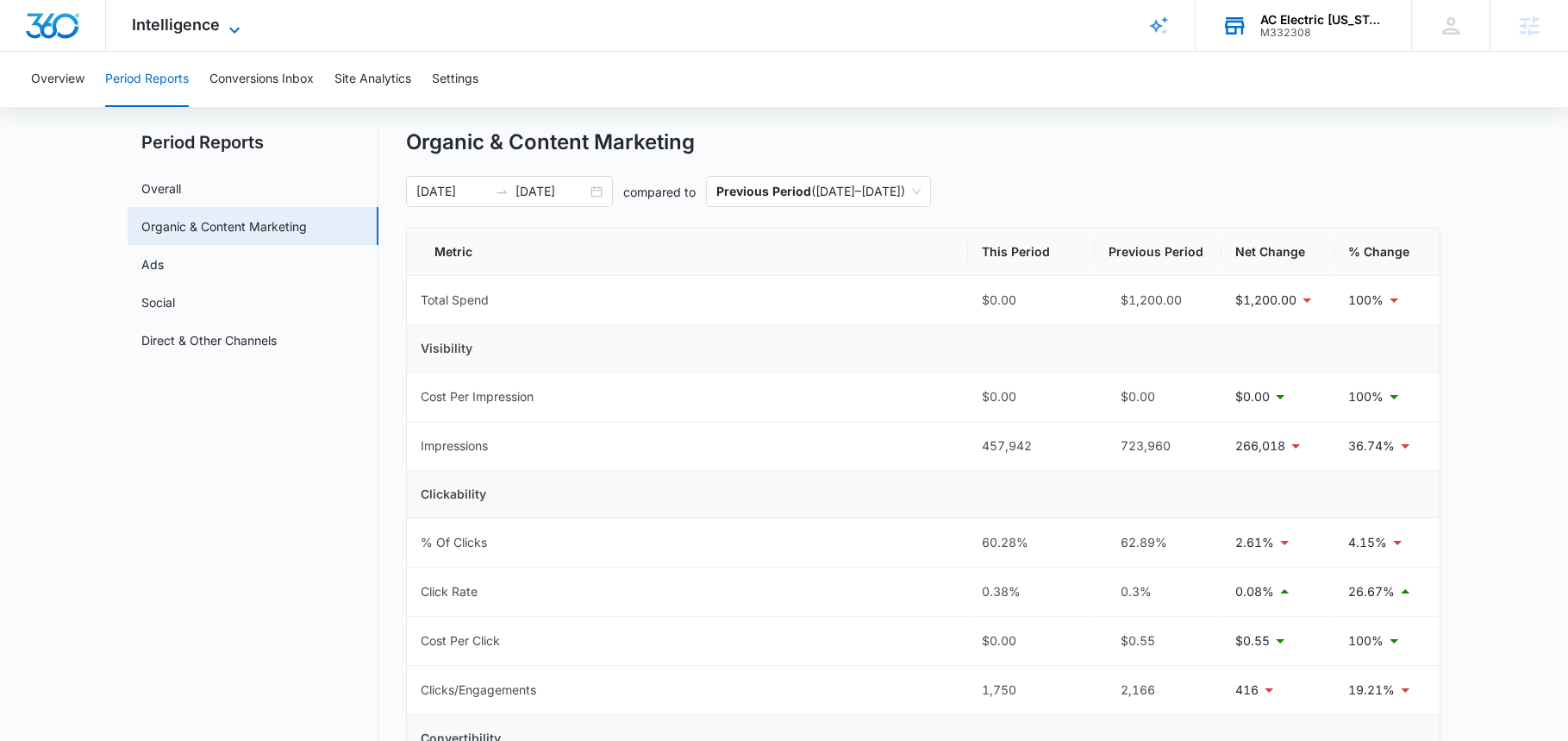
click at [210, 32] on span "Intelligence" at bounding box center [175, 24] width 88 height 18
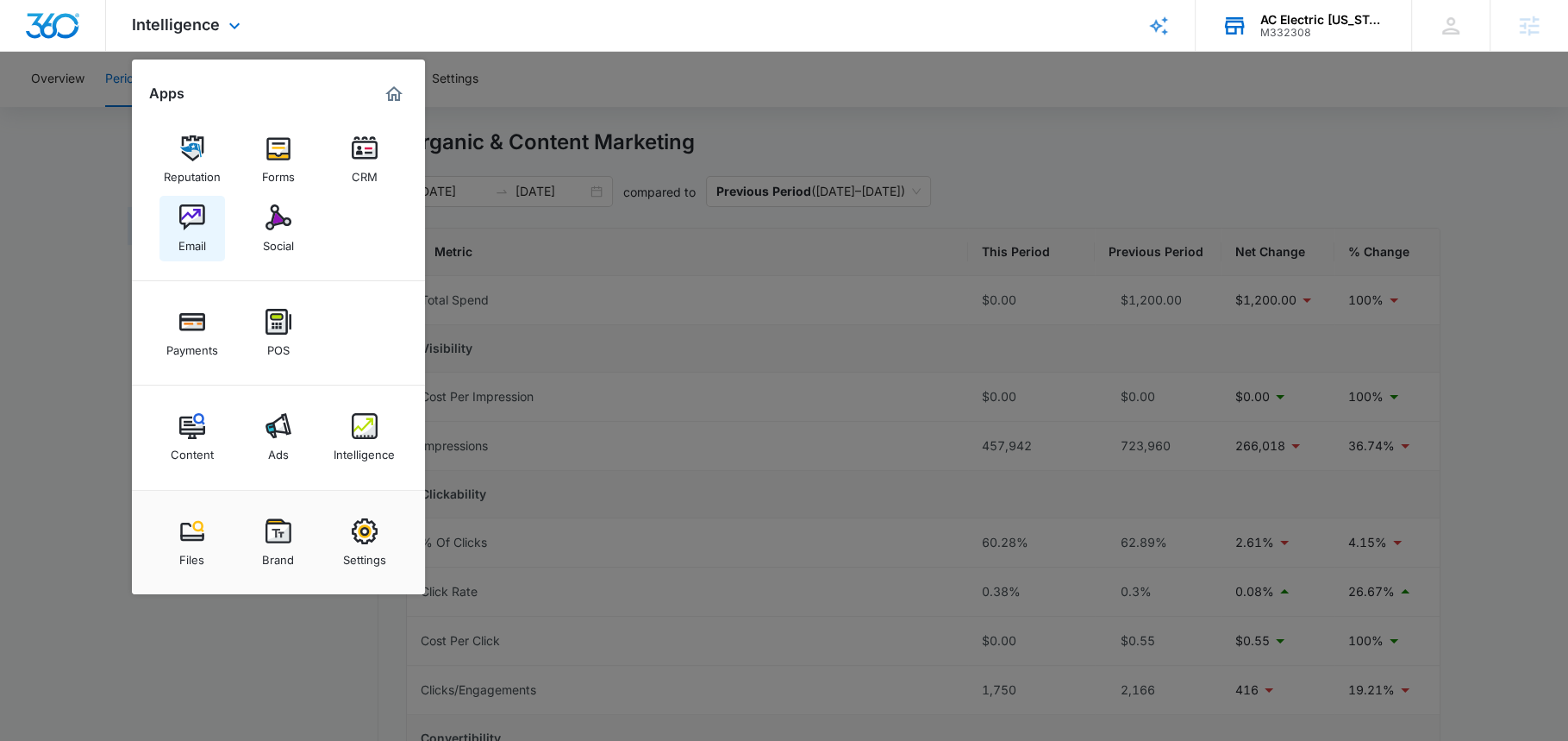
click at [202, 239] on div "Email" at bounding box center [192, 241] width 28 height 22
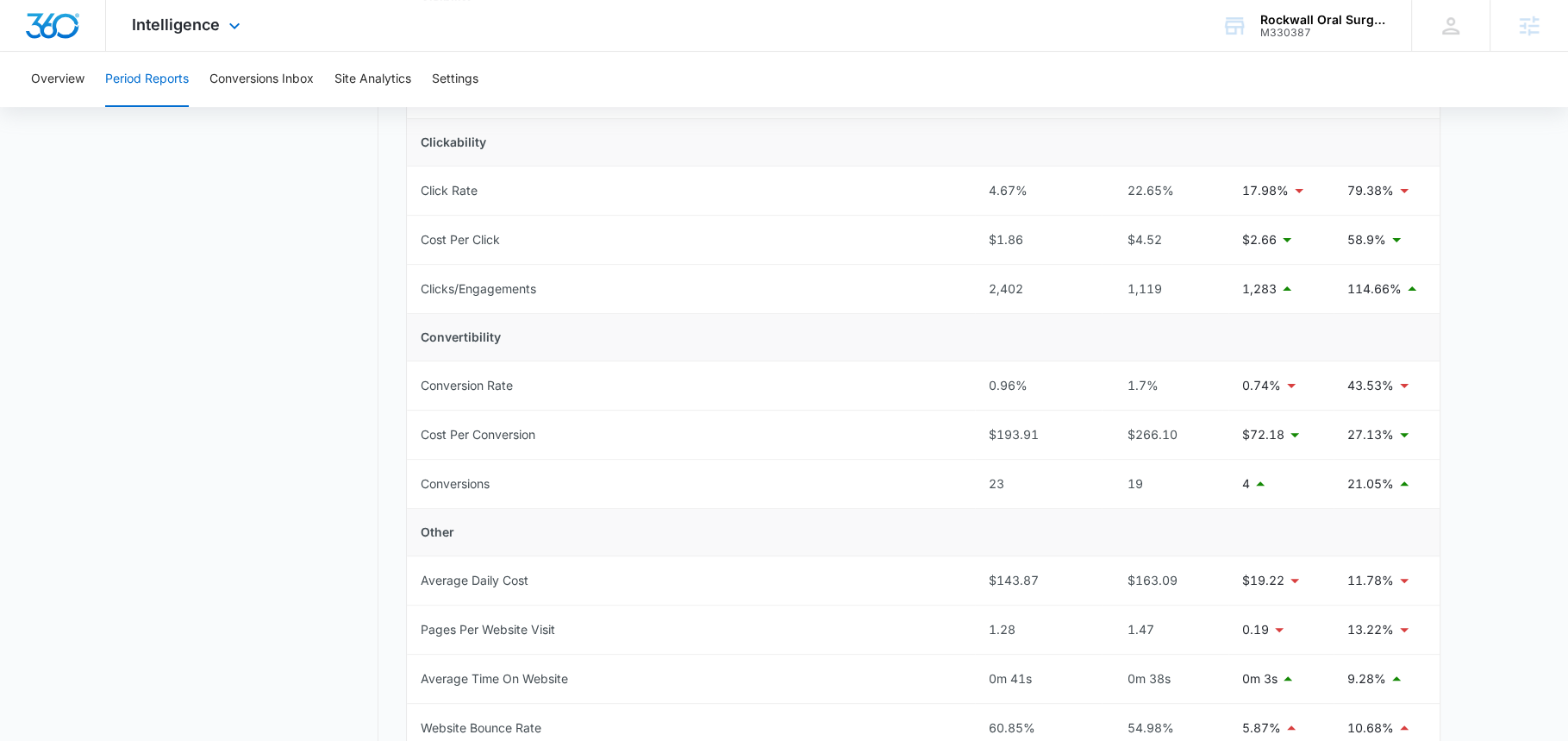
scroll to position [381, 0]
click at [201, 24] on span "Intelligence" at bounding box center [175, 24] width 88 height 18
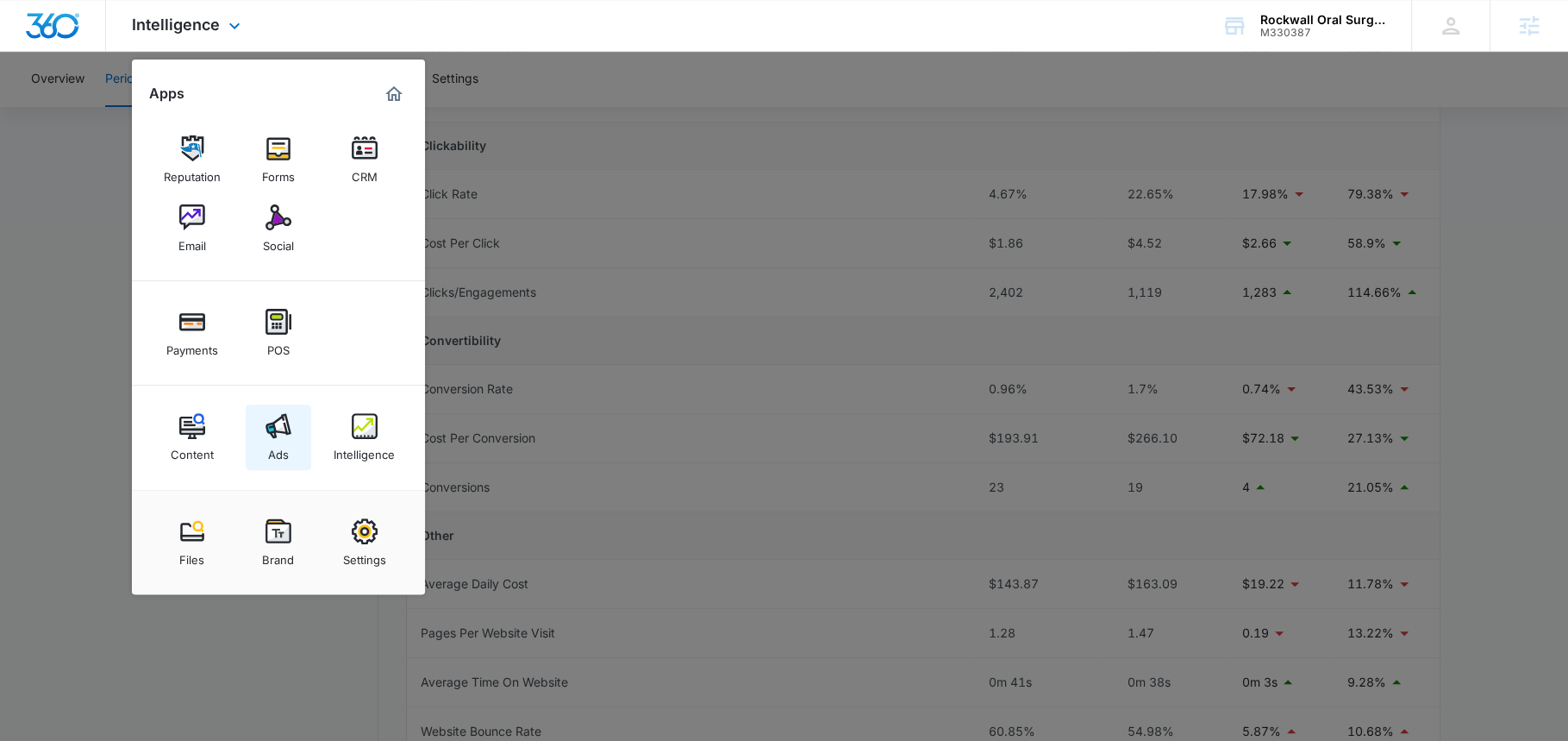
click at [269, 441] on div "Ads" at bounding box center [278, 450] width 21 height 22
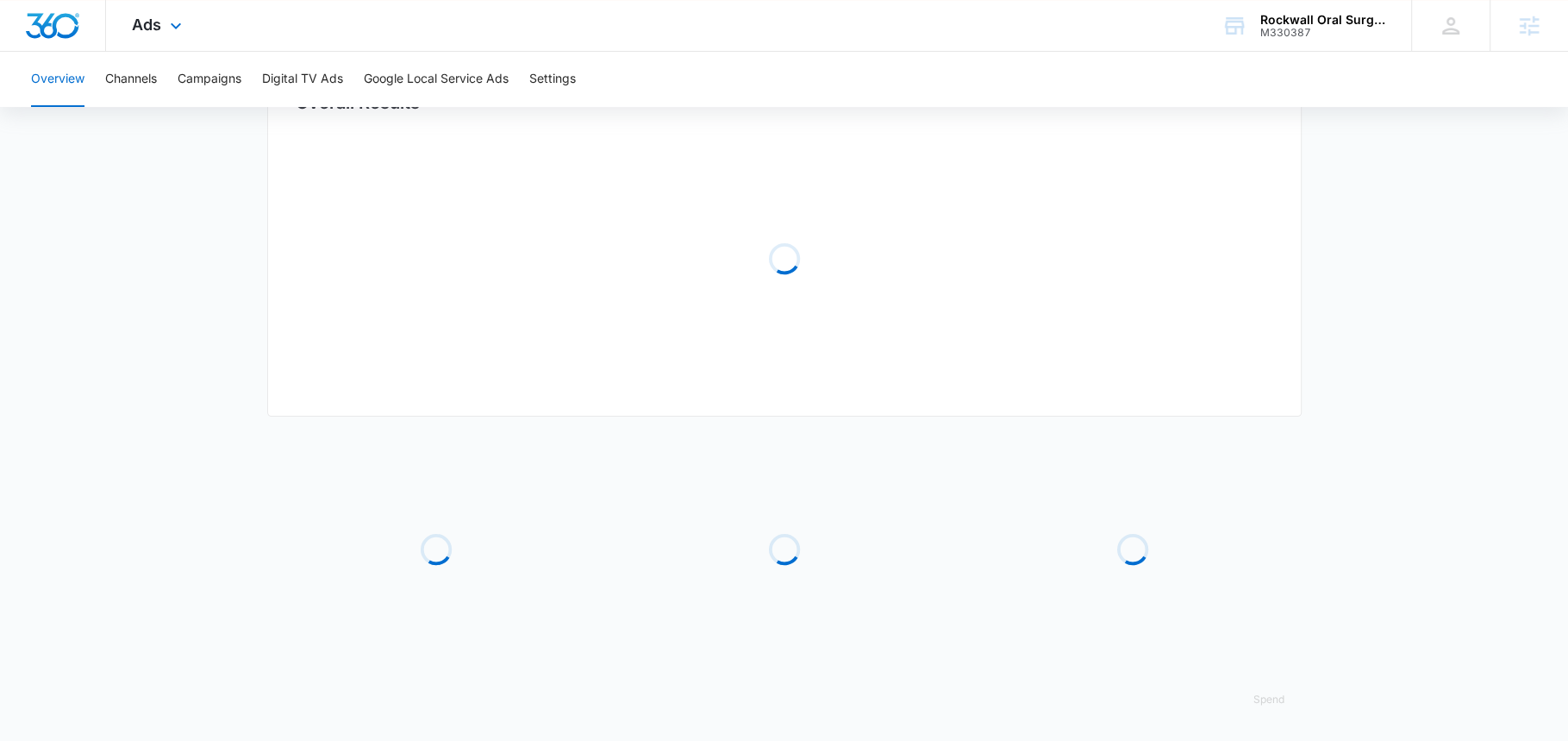
type input "[DATE]"
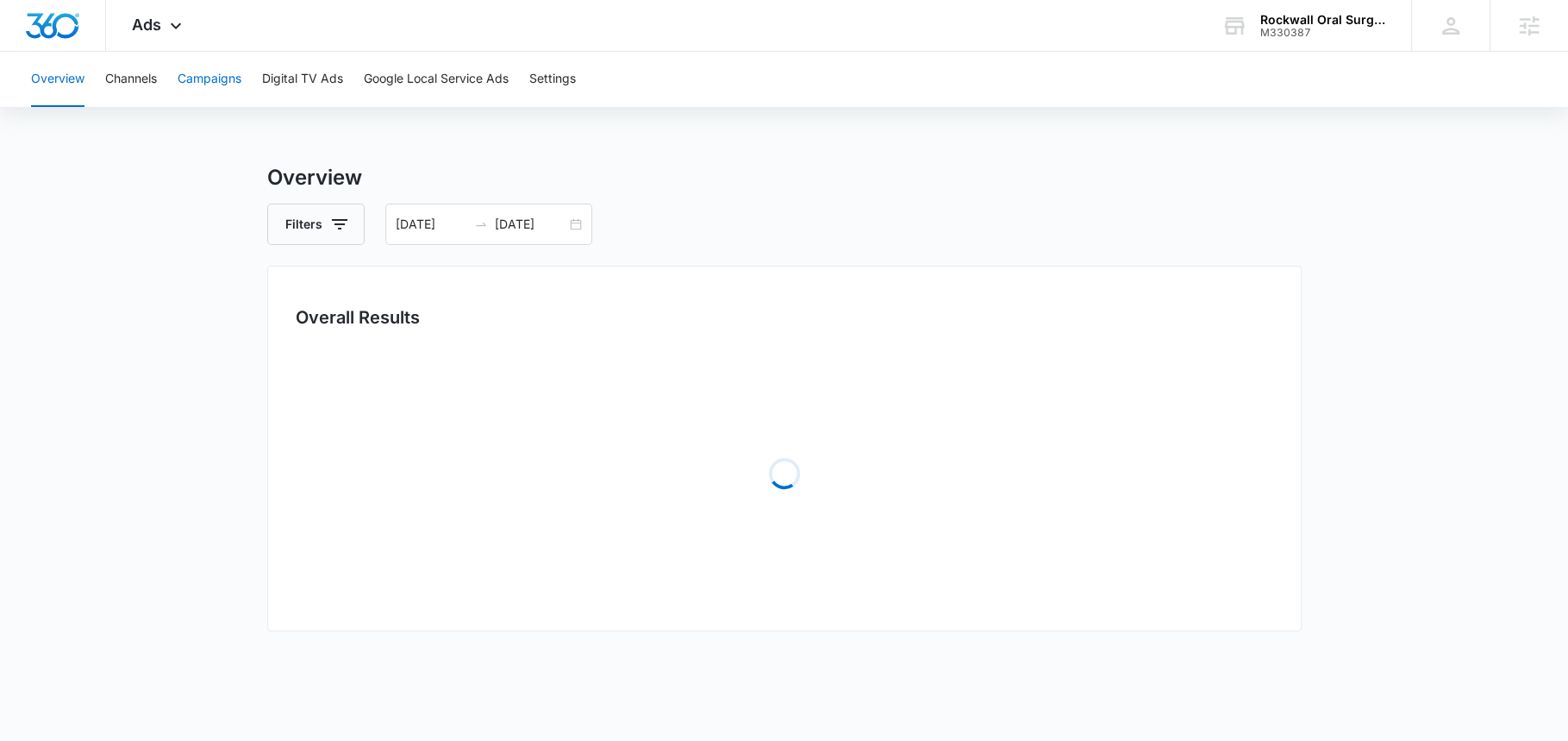
click at [213, 89] on button "Campaigns" at bounding box center [209, 80] width 64 height 55
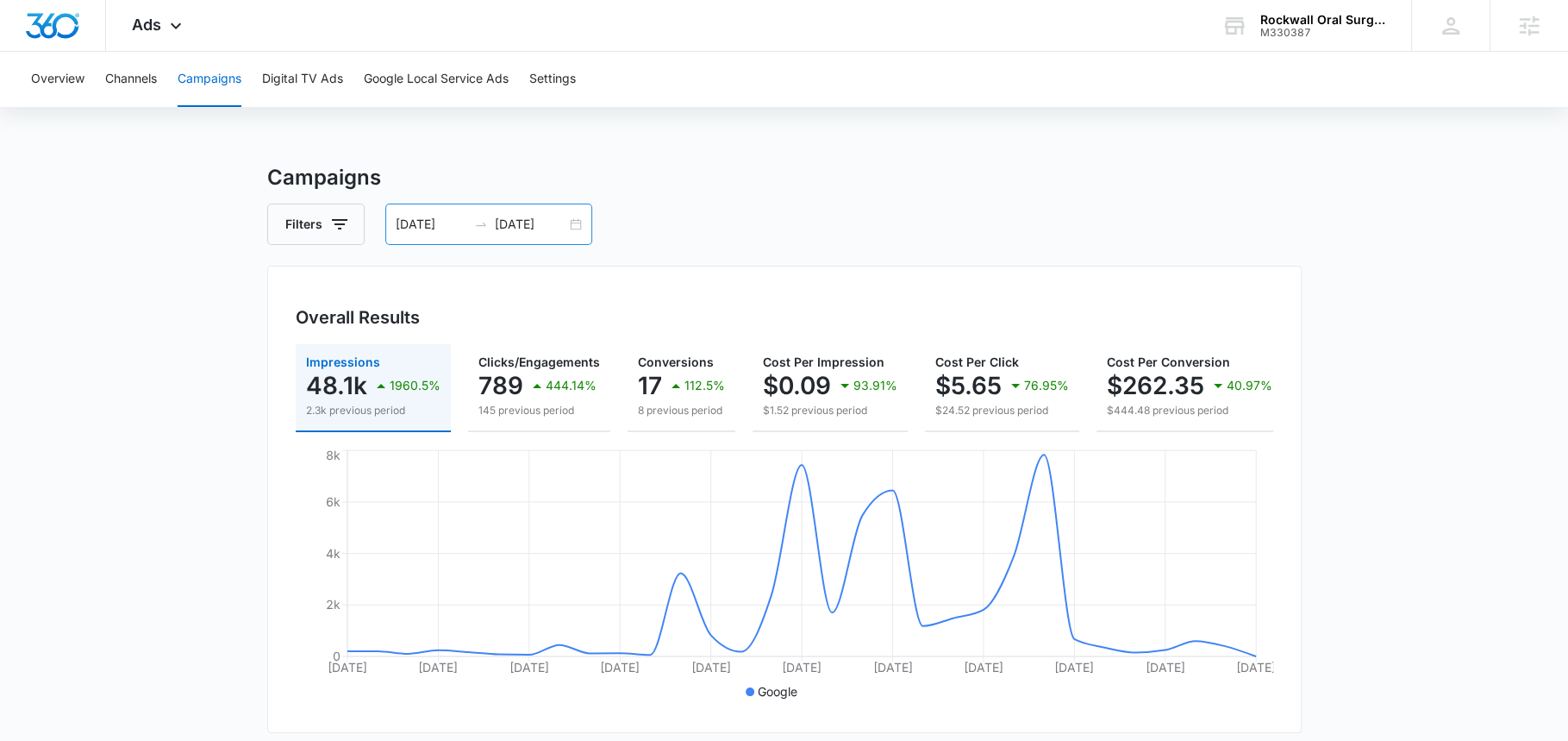
click at [424, 225] on input "[DATE]" at bounding box center [431, 224] width 72 height 19
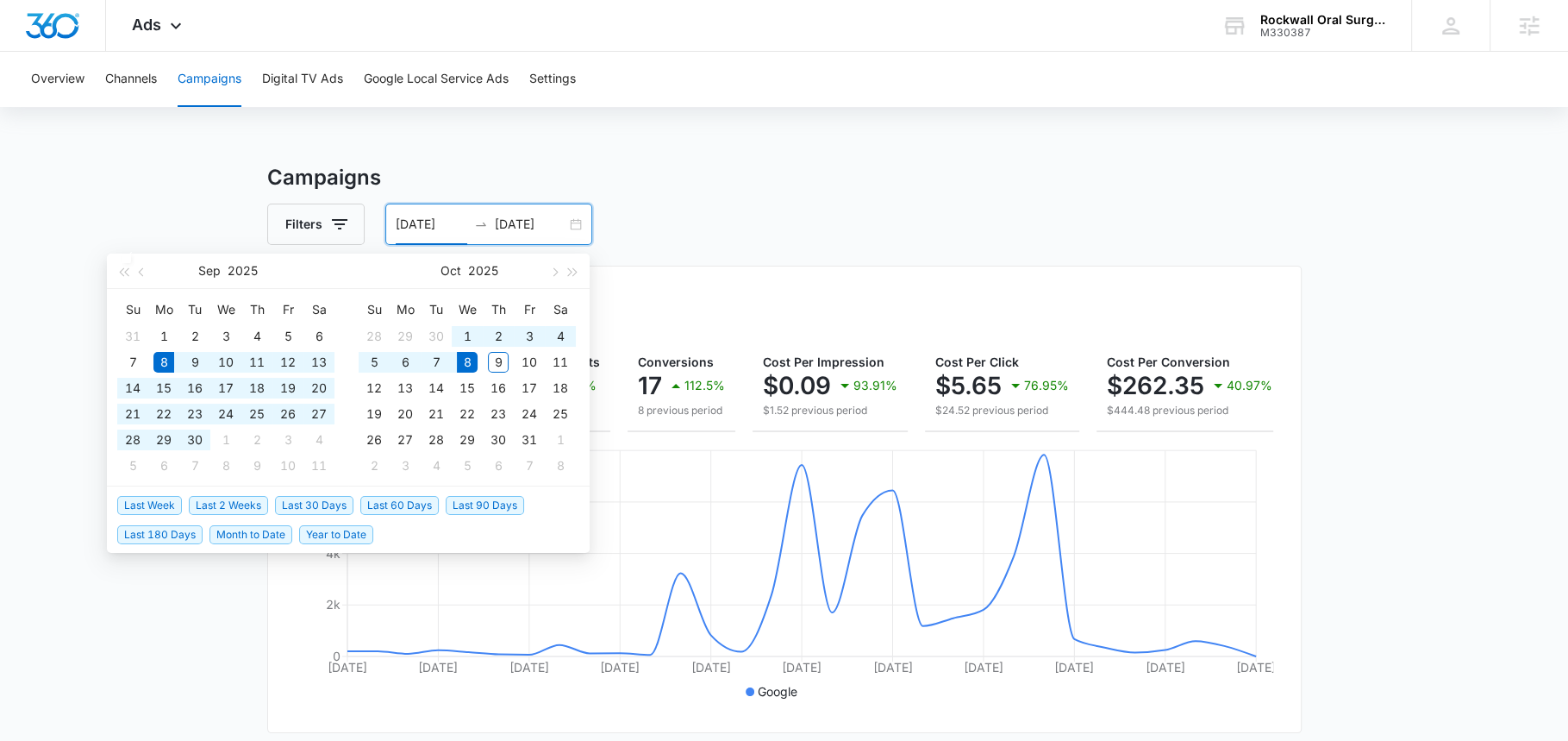
click at [639, 188] on h3 "Campaigns" at bounding box center [784, 177] width 1035 height 31
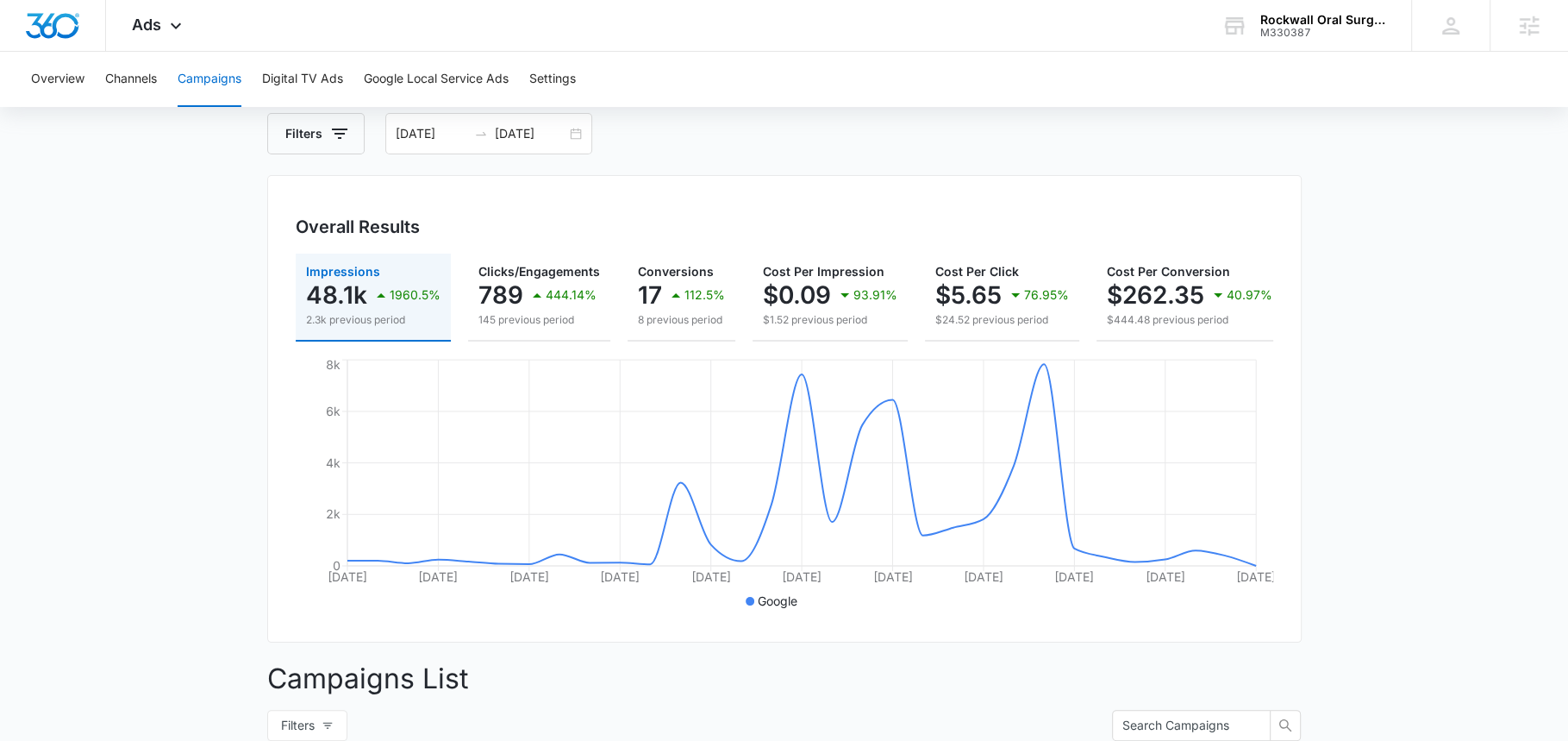
scroll to position [85, 0]
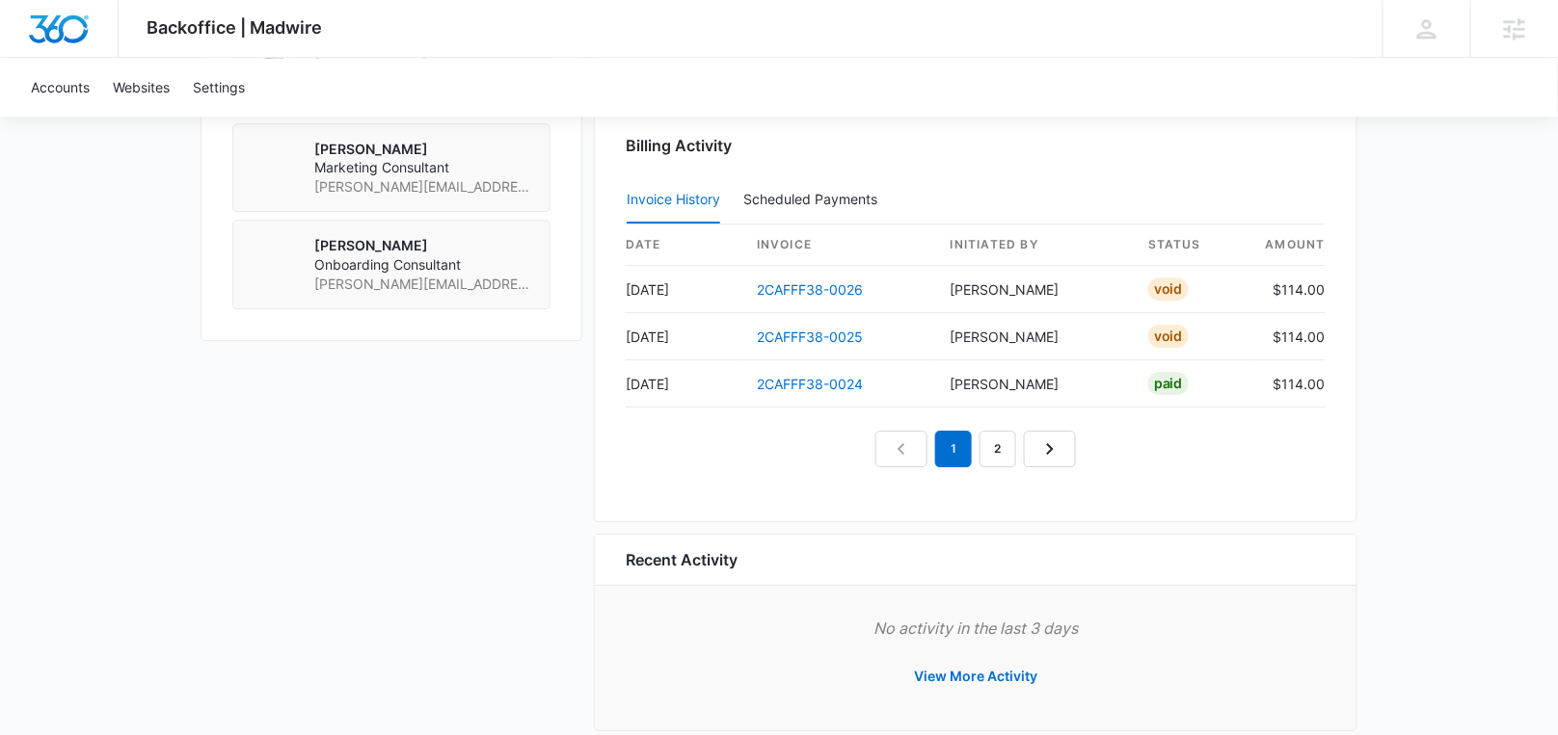
scroll to position [1748, 0]
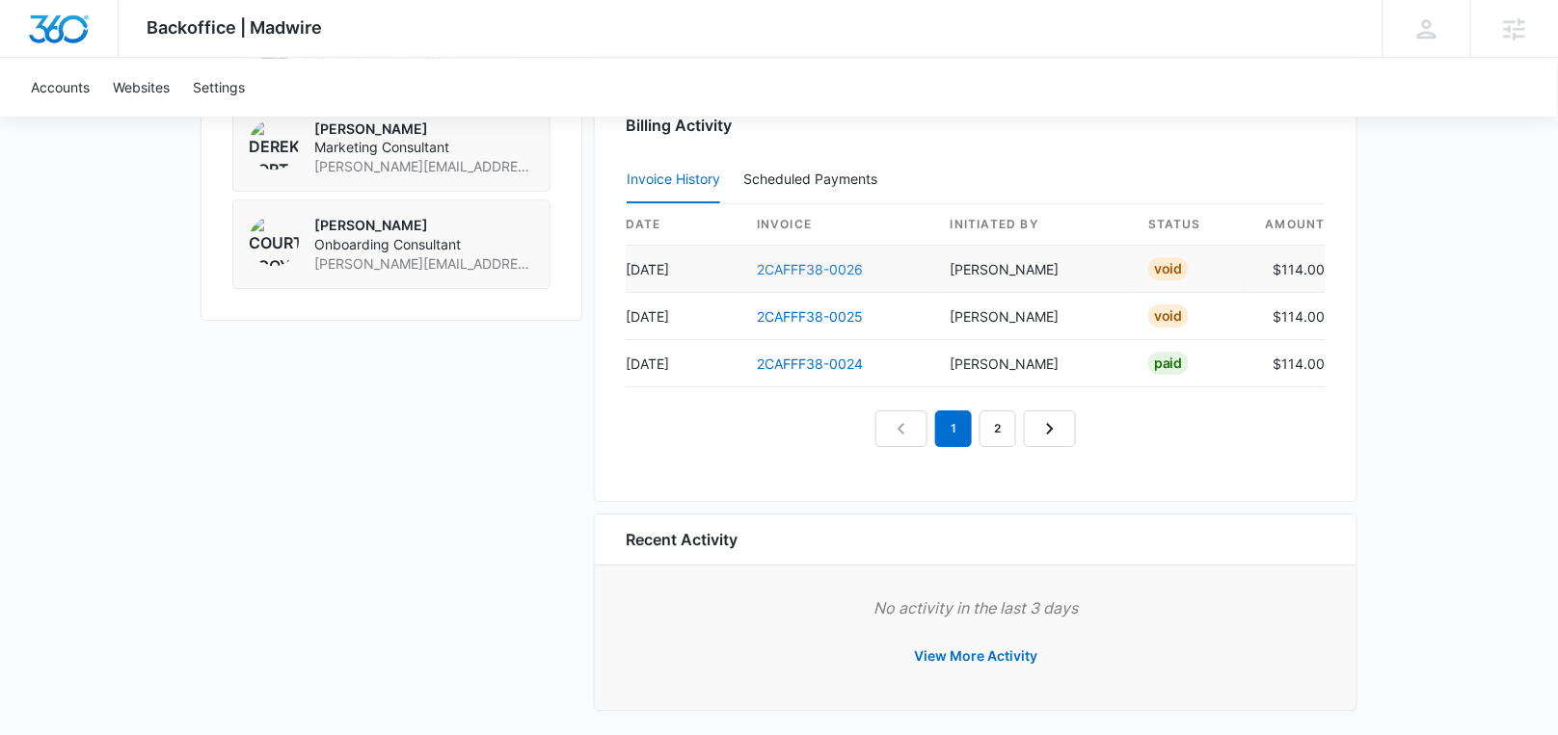
click at [823, 263] on link "2CAFFF38-0026" at bounding box center [810, 269] width 106 height 16
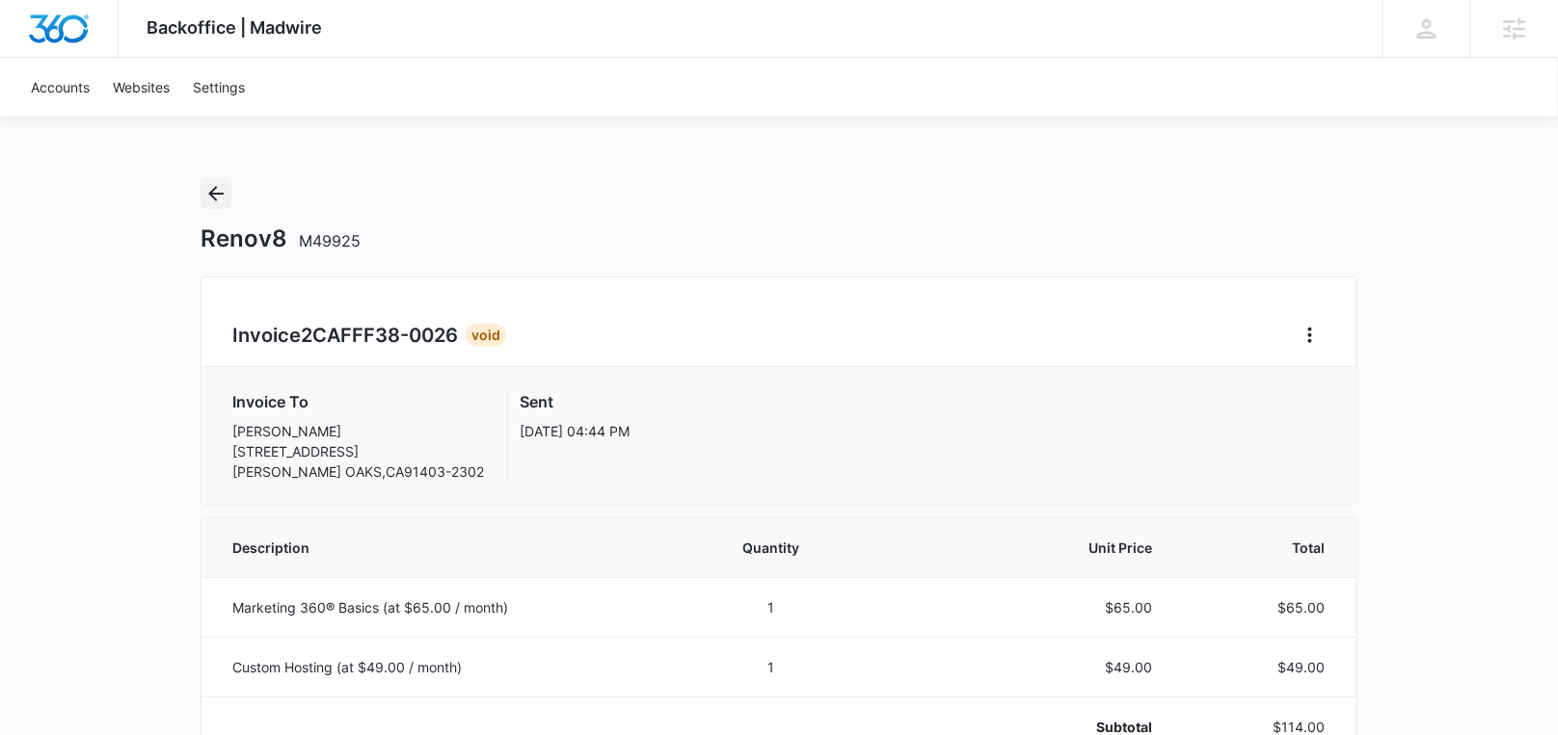
click at [212, 196] on icon "Back" at bounding box center [215, 193] width 15 height 15
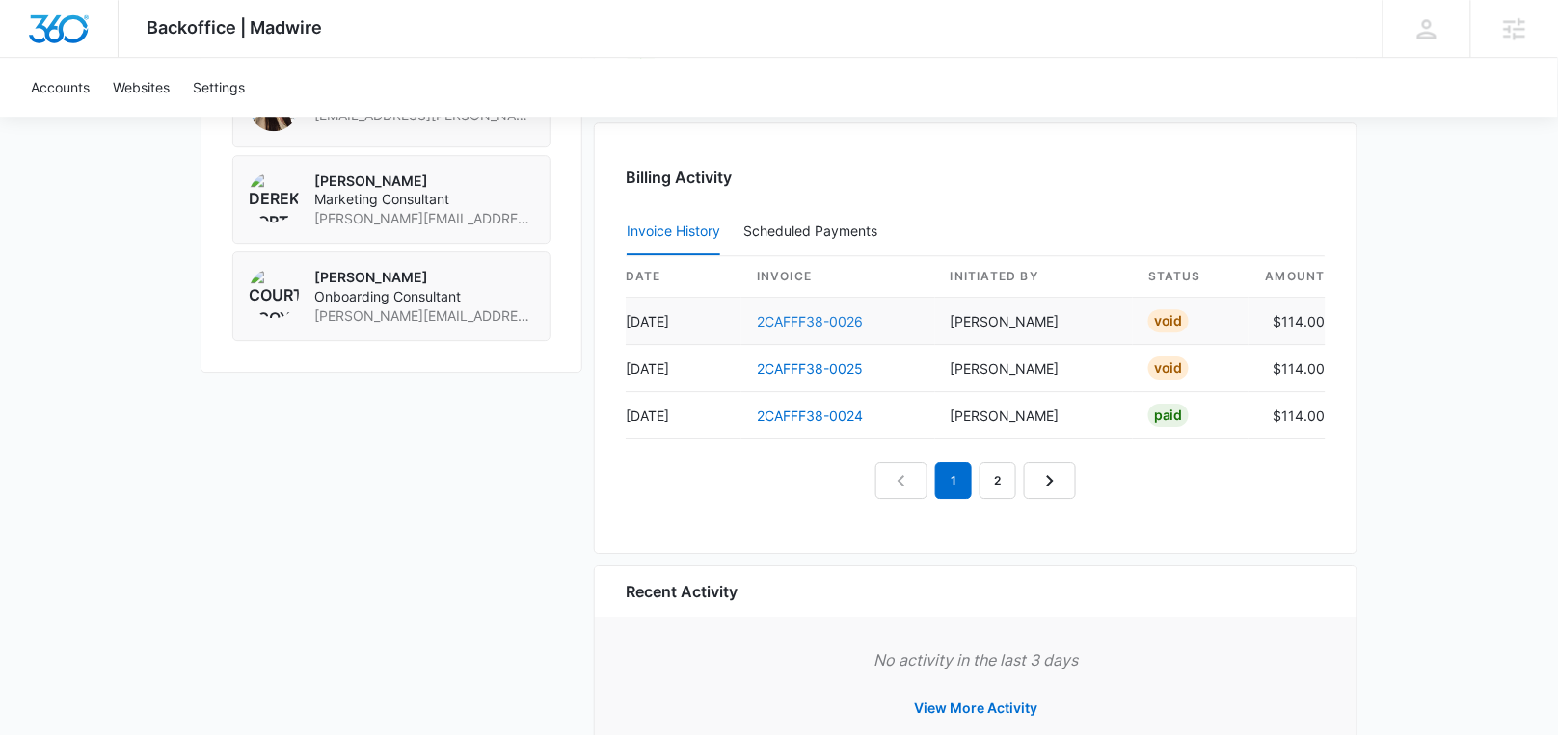
scroll to position [1678, 0]
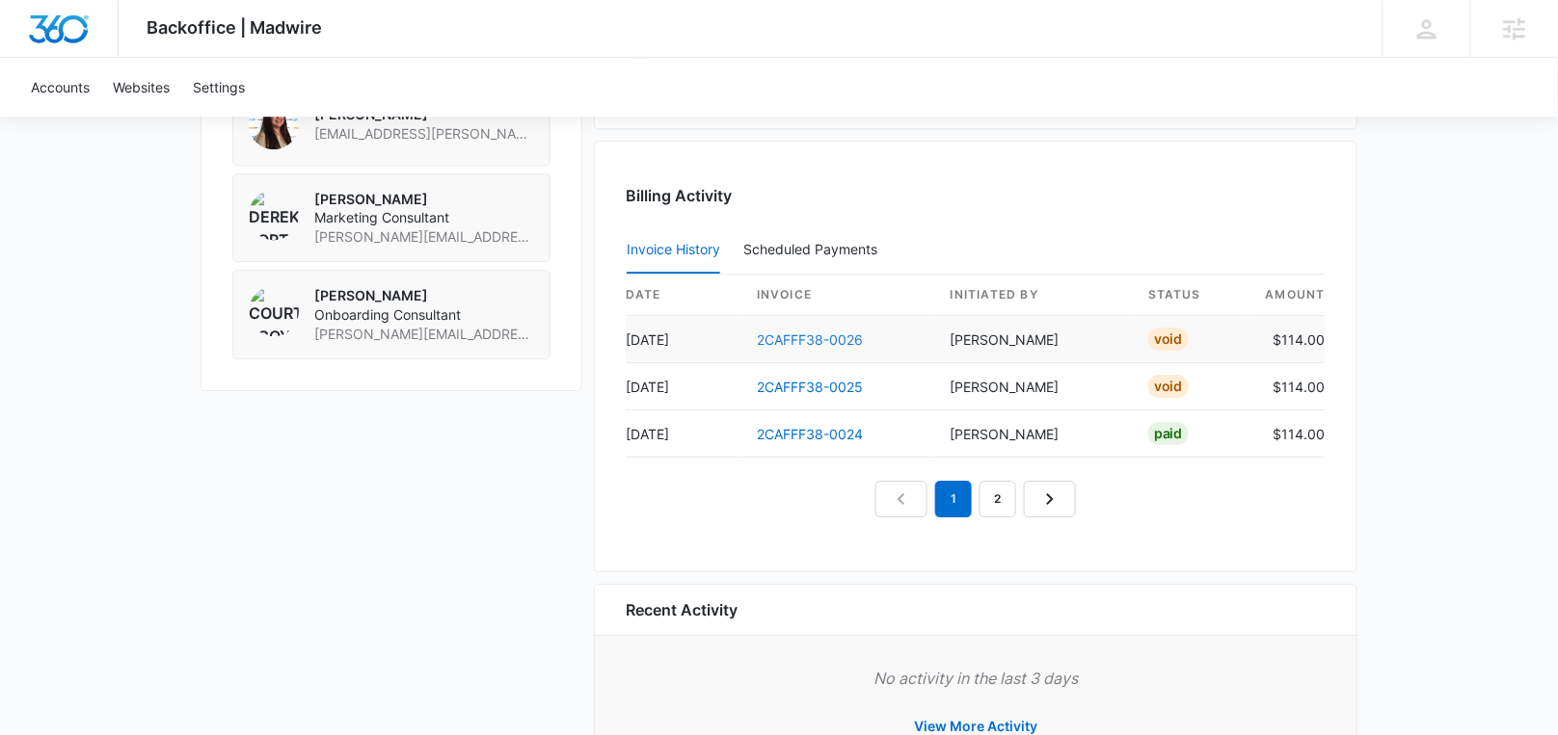
click at [822, 335] on link "2CAFFF38-0026" at bounding box center [810, 340] width 106 height 16
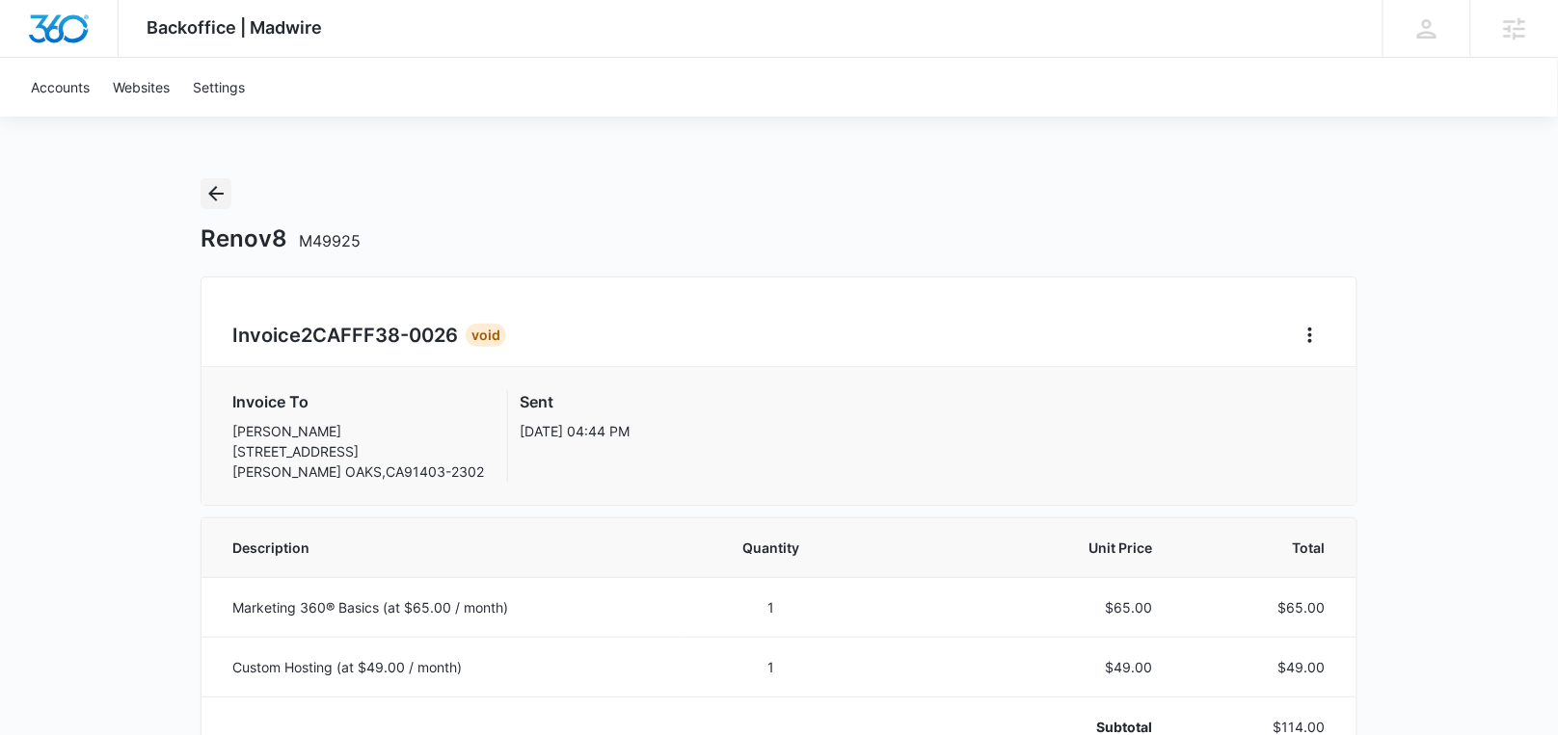
click at [223, 199] on icon "Back" at bounding box center [215, 193] width 23 height 23
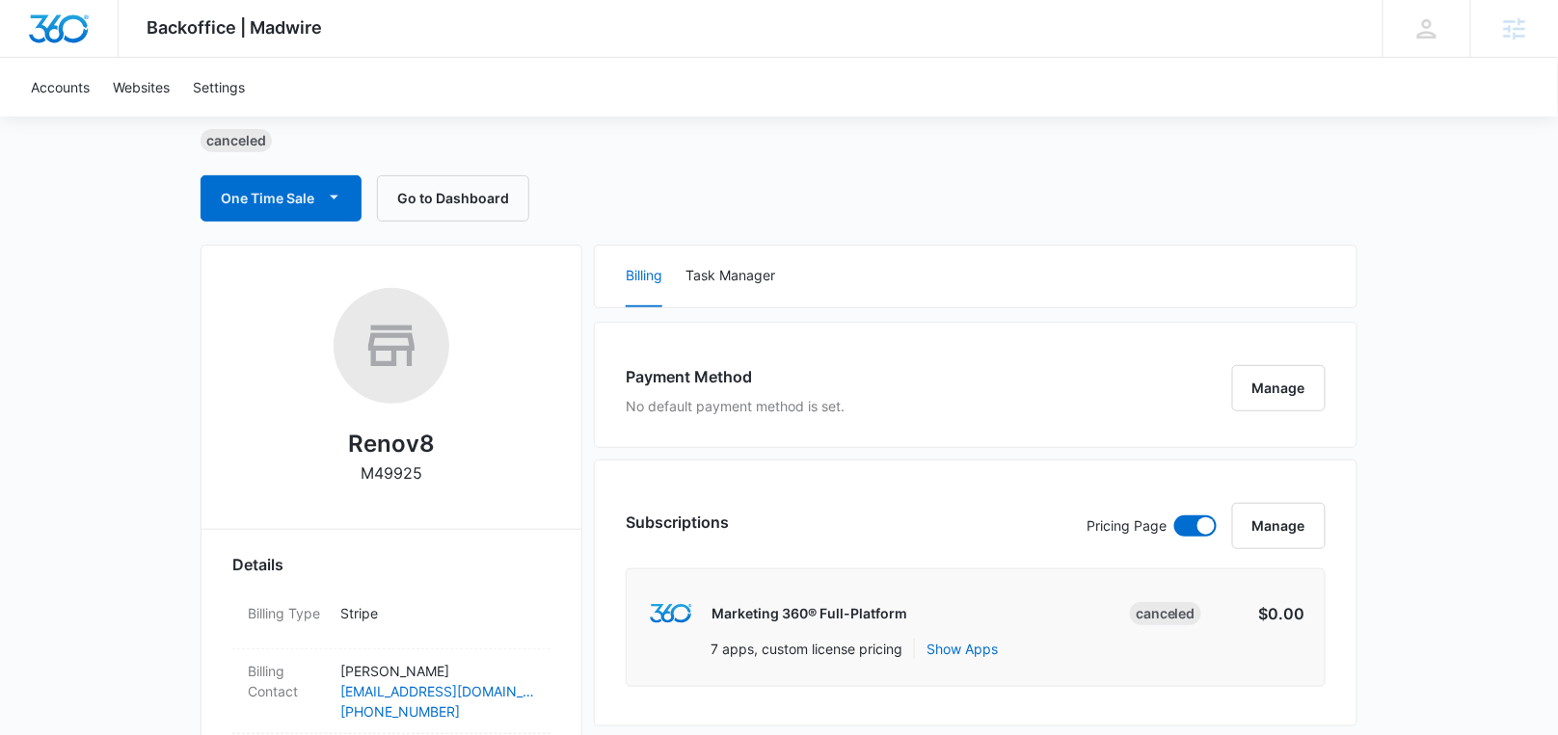
scroll to position [112, 0]
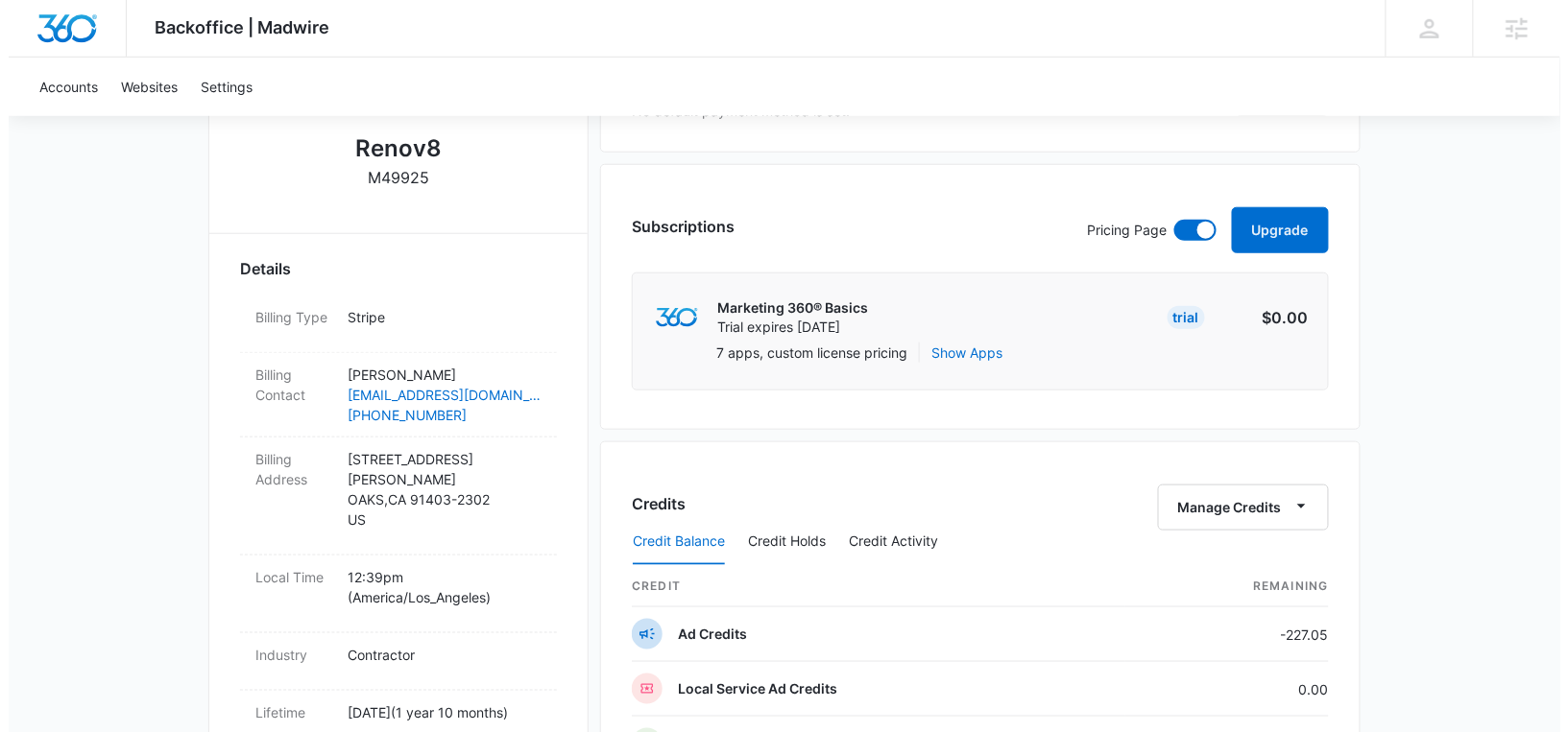
scroll to position [394, 0]
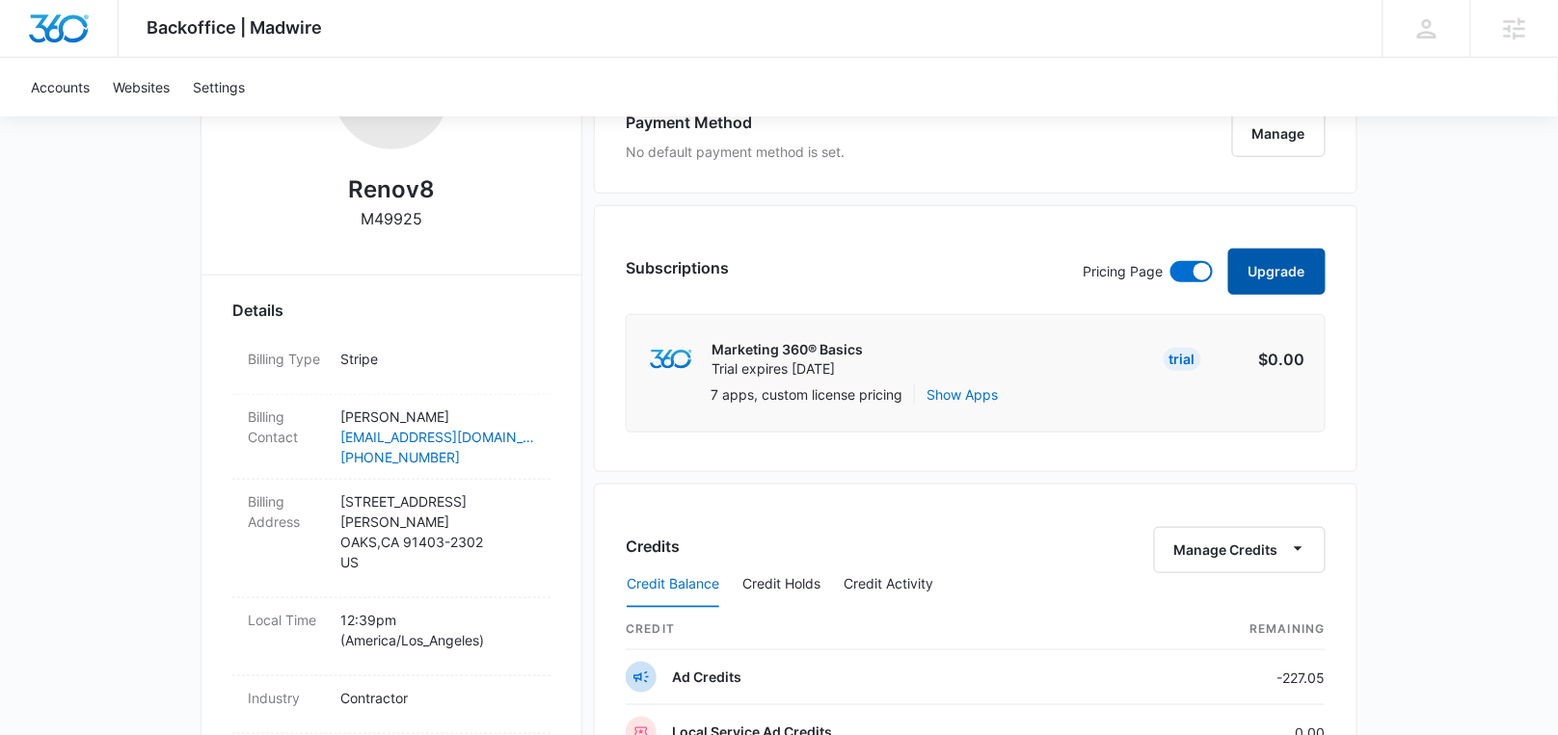
click at [1296, 265] on button "Upgrade" at bounding box center [1276, 272] width 97 height 46
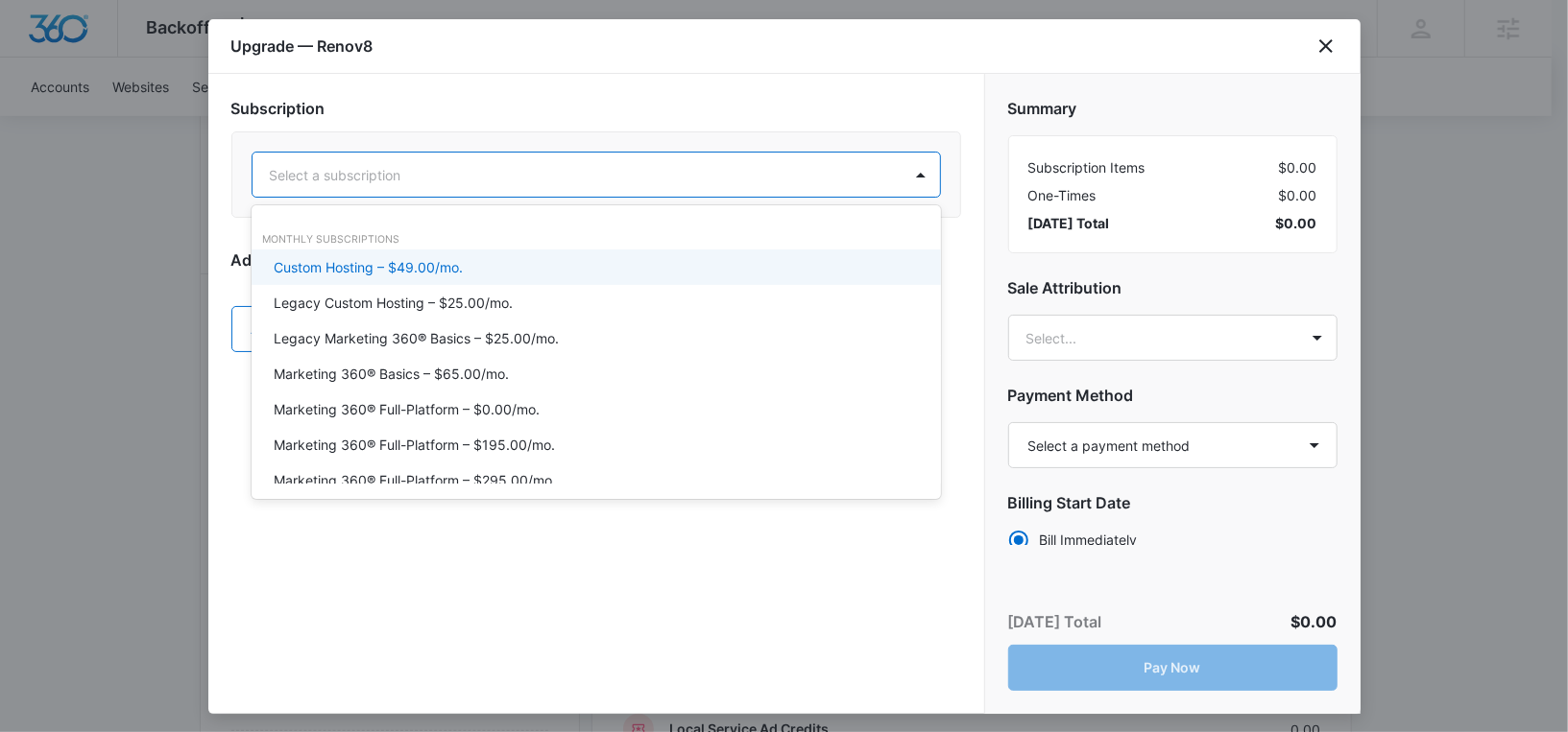
click at [518, 170] on div at bounding box center [573, 175] width 607 height 24
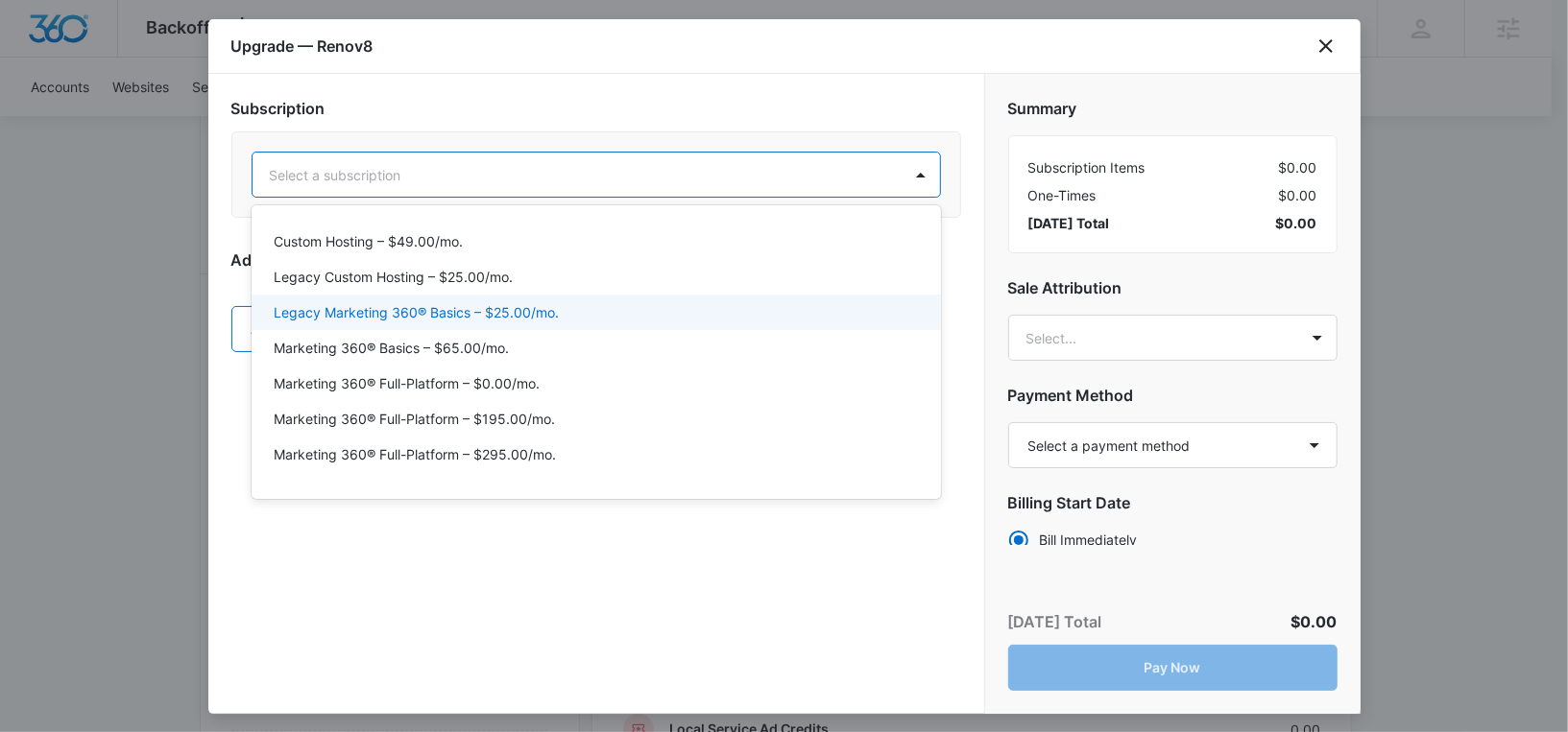
scroll to position [29, 0]
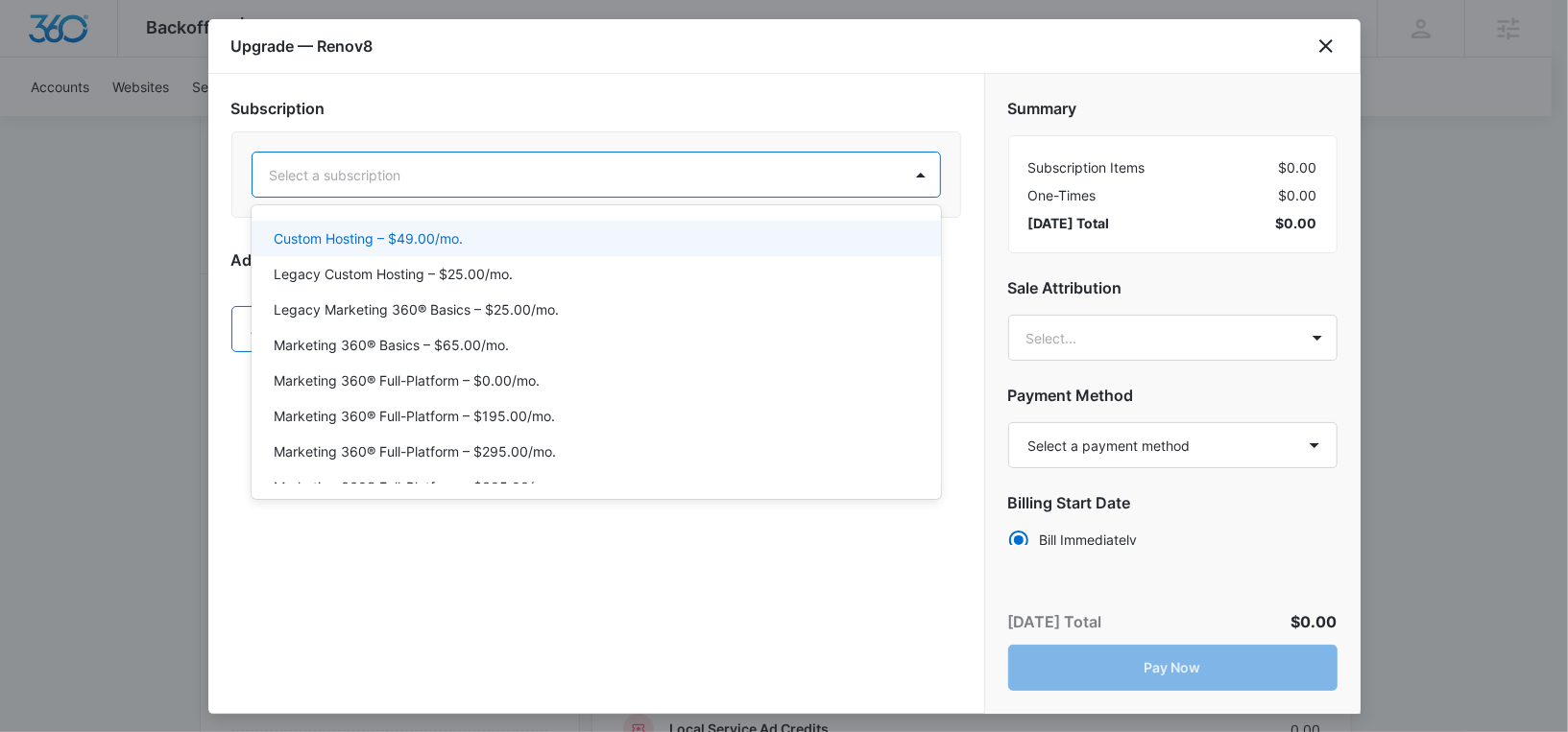
click at [409, 241] on p "Custom Hosting – $49.00/mo." at bounding box center [370, 238] width 189 height 20
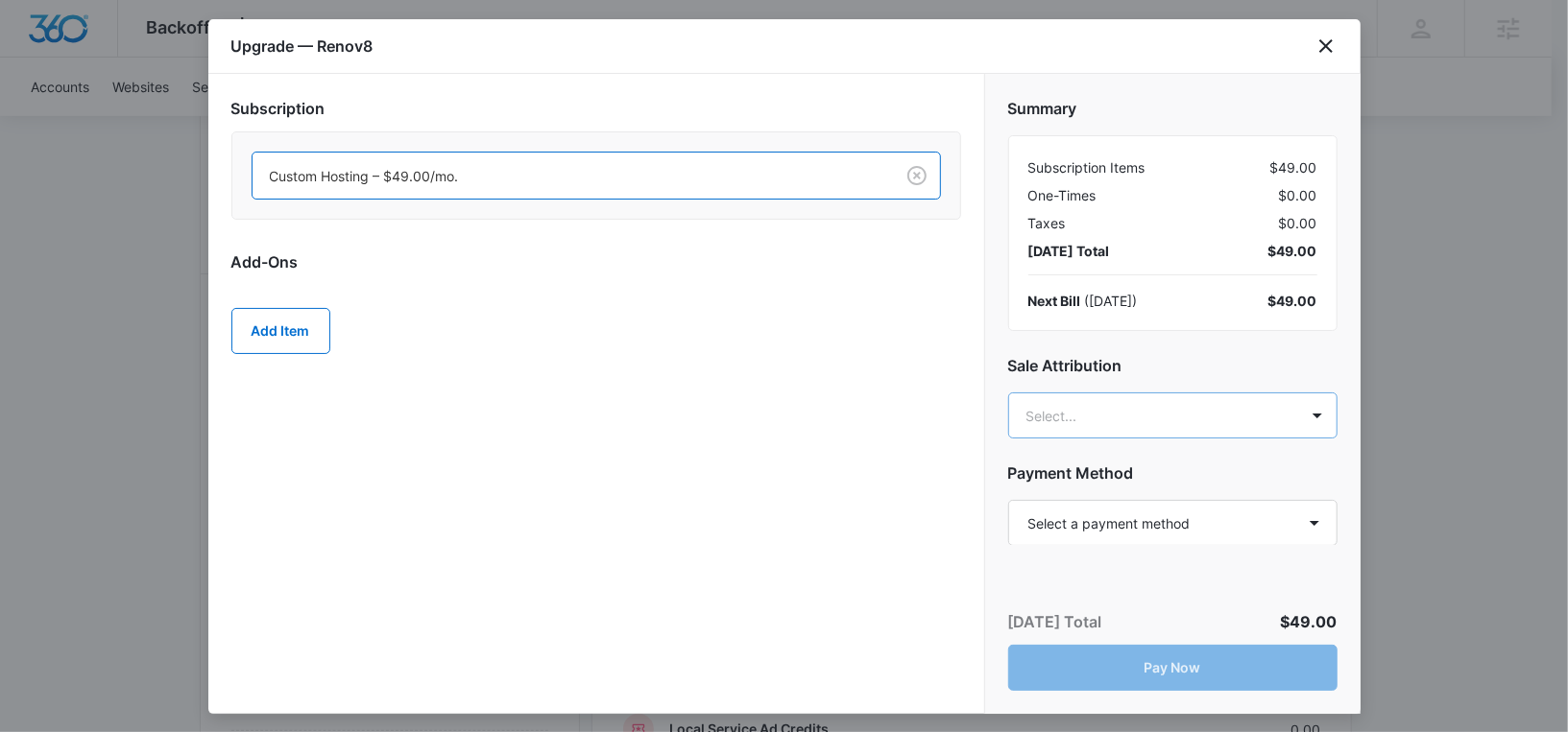
click at [1111, 414] on body "Backoffice | Madwire Apps Settings RM [PERSON_NAME] [PERSON_NAME][EMAIL_ADDRESS…" at bounding box center [784, 647] width 1568 height 2084
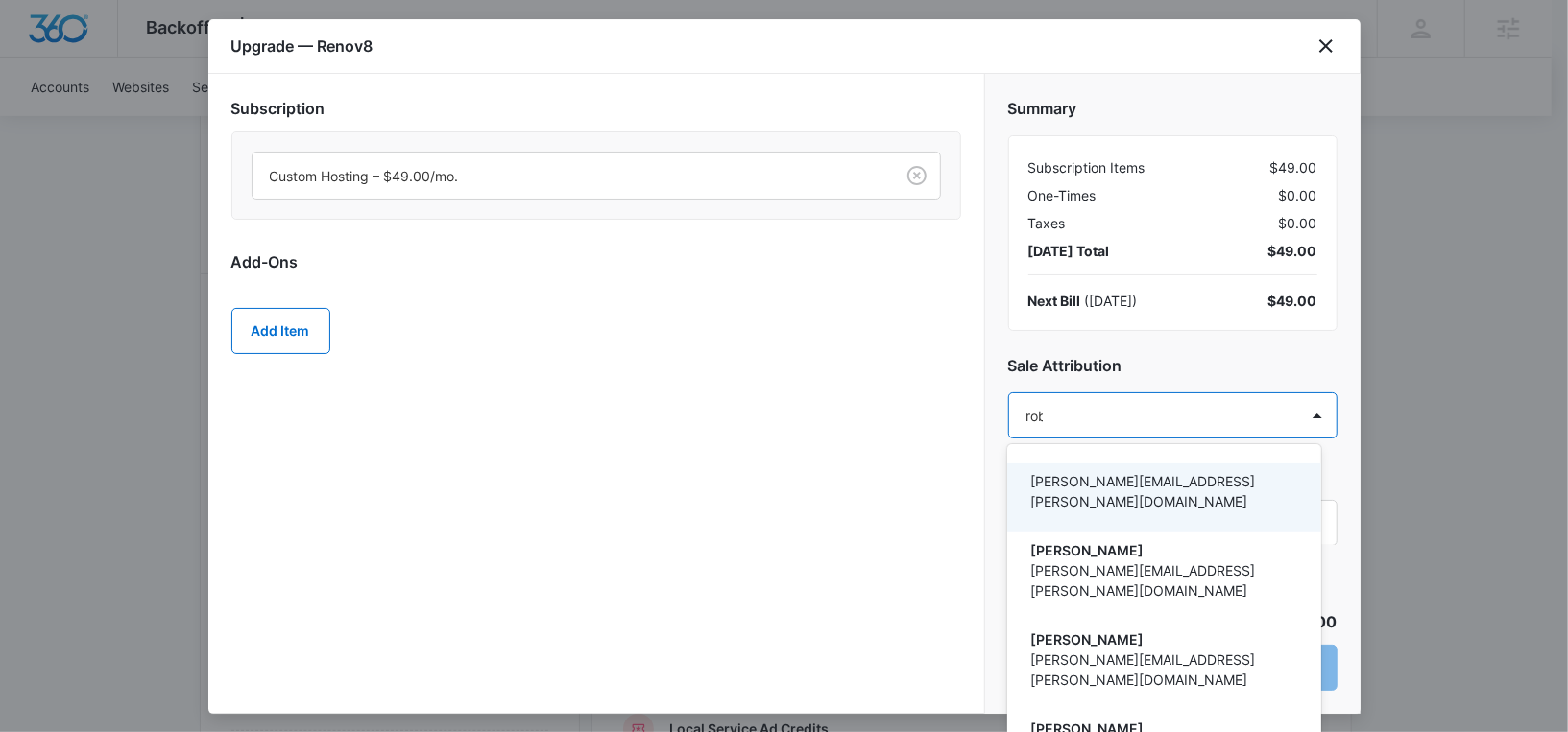
type input "[PERSON_NAME]"
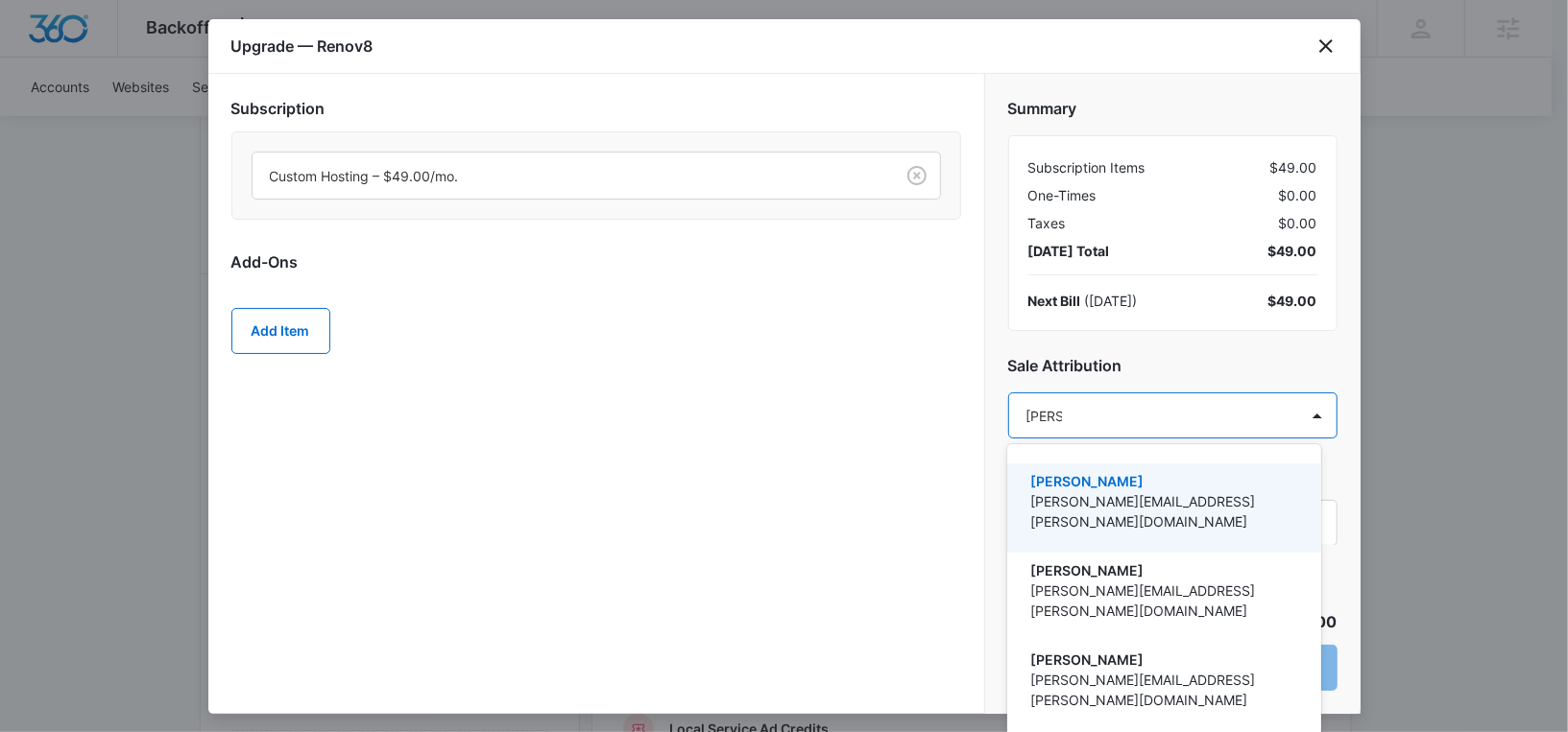
click at [1065, 499] on p "[PERSON_NAME][EMAIL_ADDRESS][PERSON_NAME][DOMAIN_NAME]" at bounding box center [1162, 511] width 264 height 40
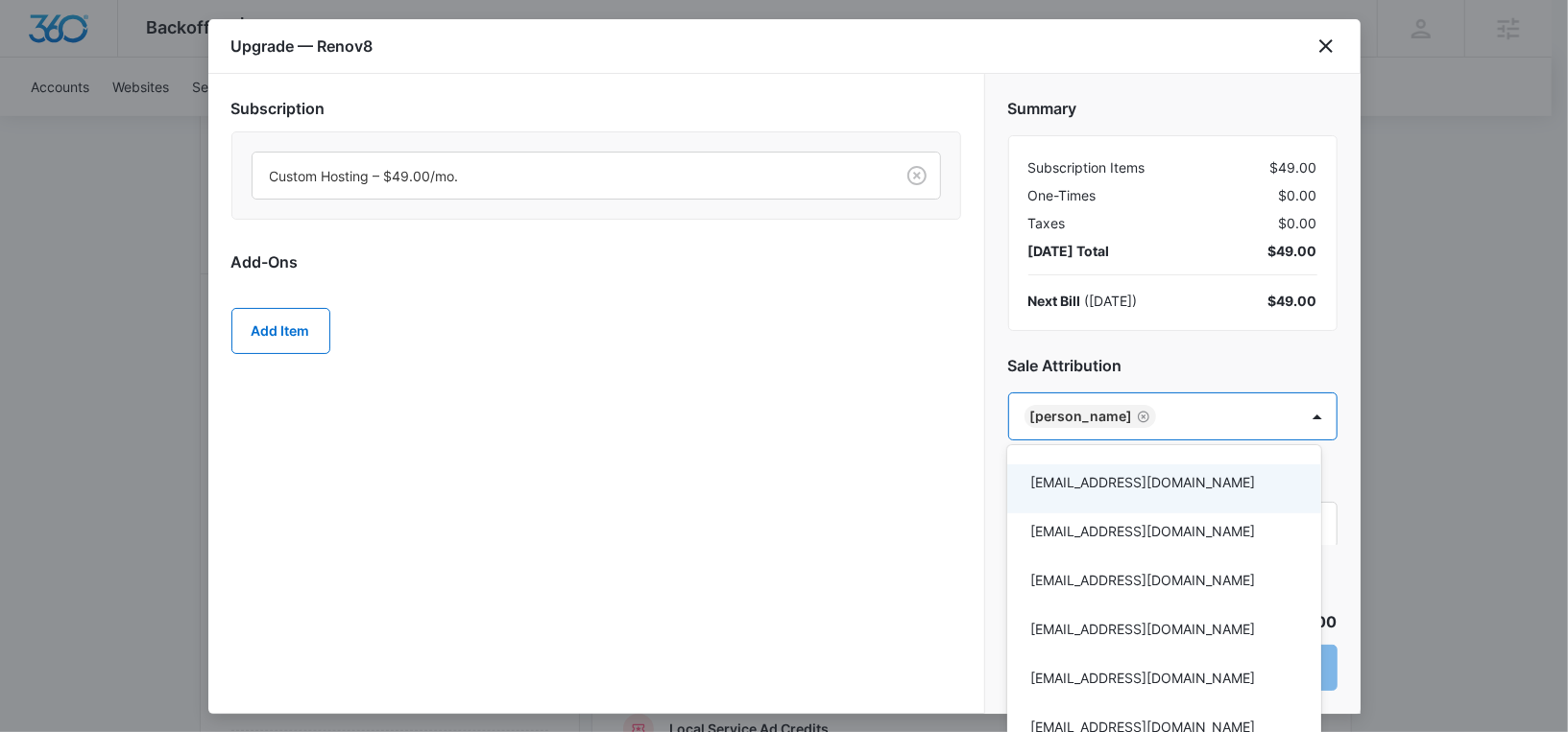
click at [1080, 346] on div at bounding box center [784, 366] width 1568 height 732
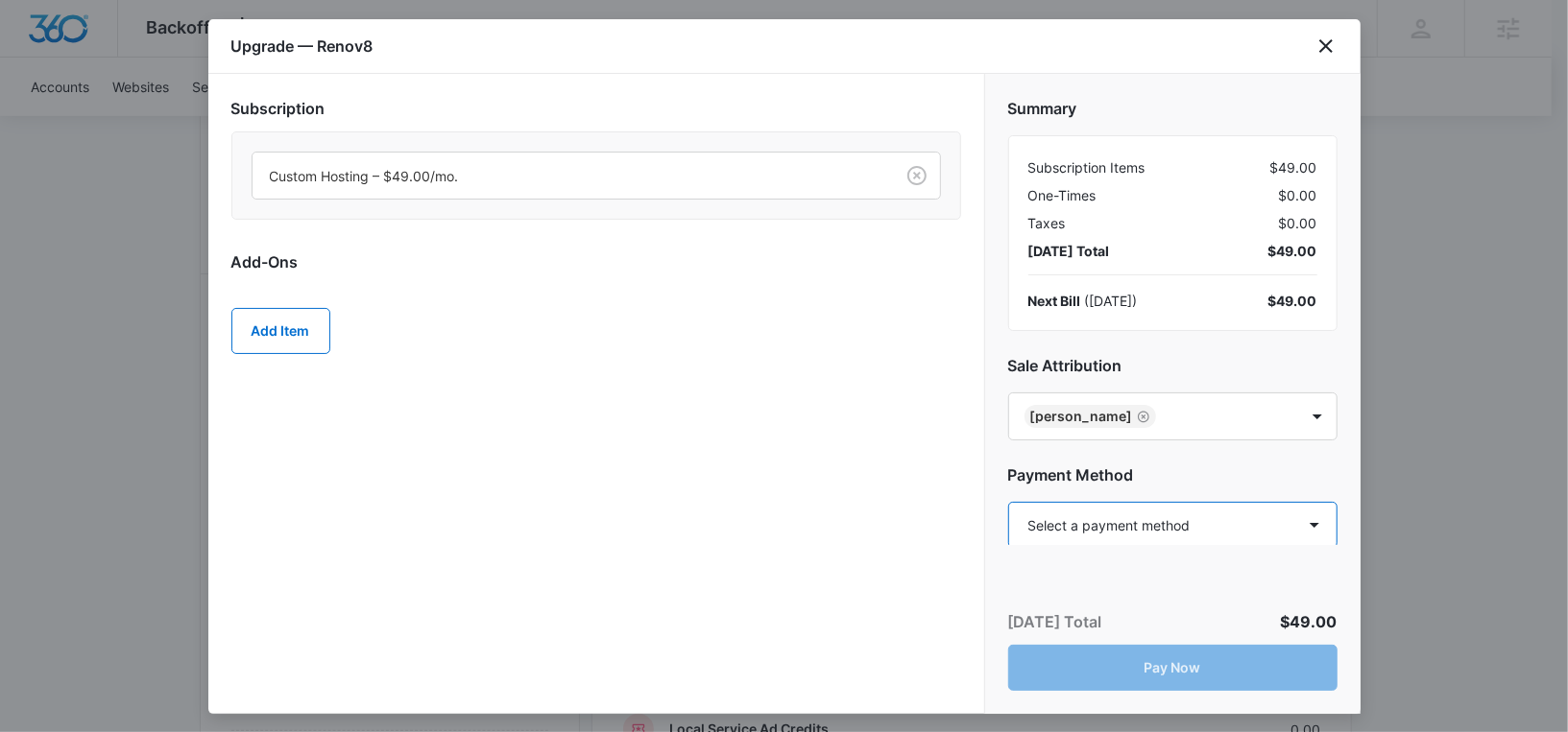
click at [1062, 540] on select "Select a payment method Visa ending in 9521 Visa ending in 7318 New payment met…" at bounding box center [1173, 525] width 330 height 46
select select "NEW_METHOD"
click at [1008, 502] on select "Select a payment method Visa ending in 9521 Visa ending in 7318 New payment met…" at bounding box center [1173, 525] width 330 height 46
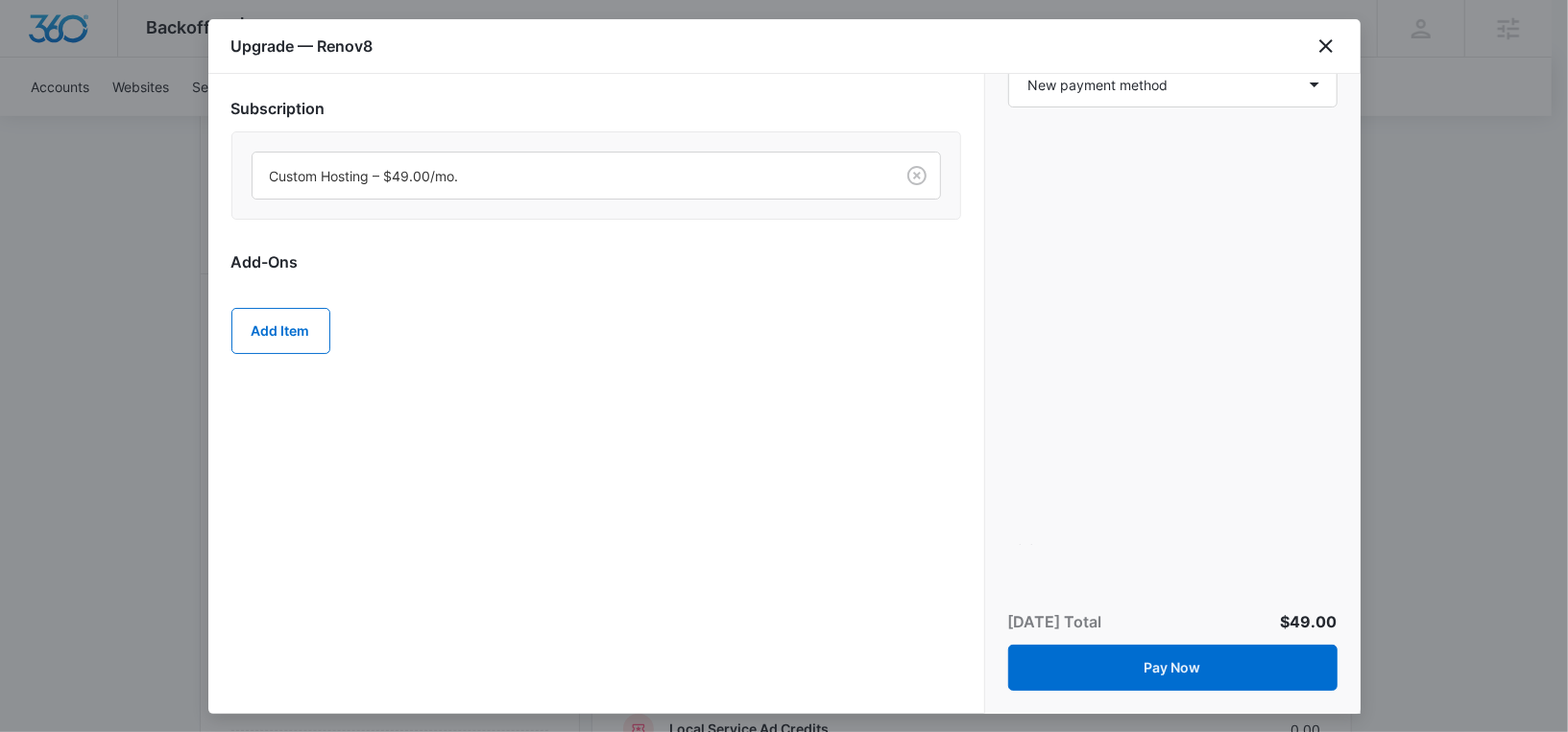
scroll to position [534, 0]
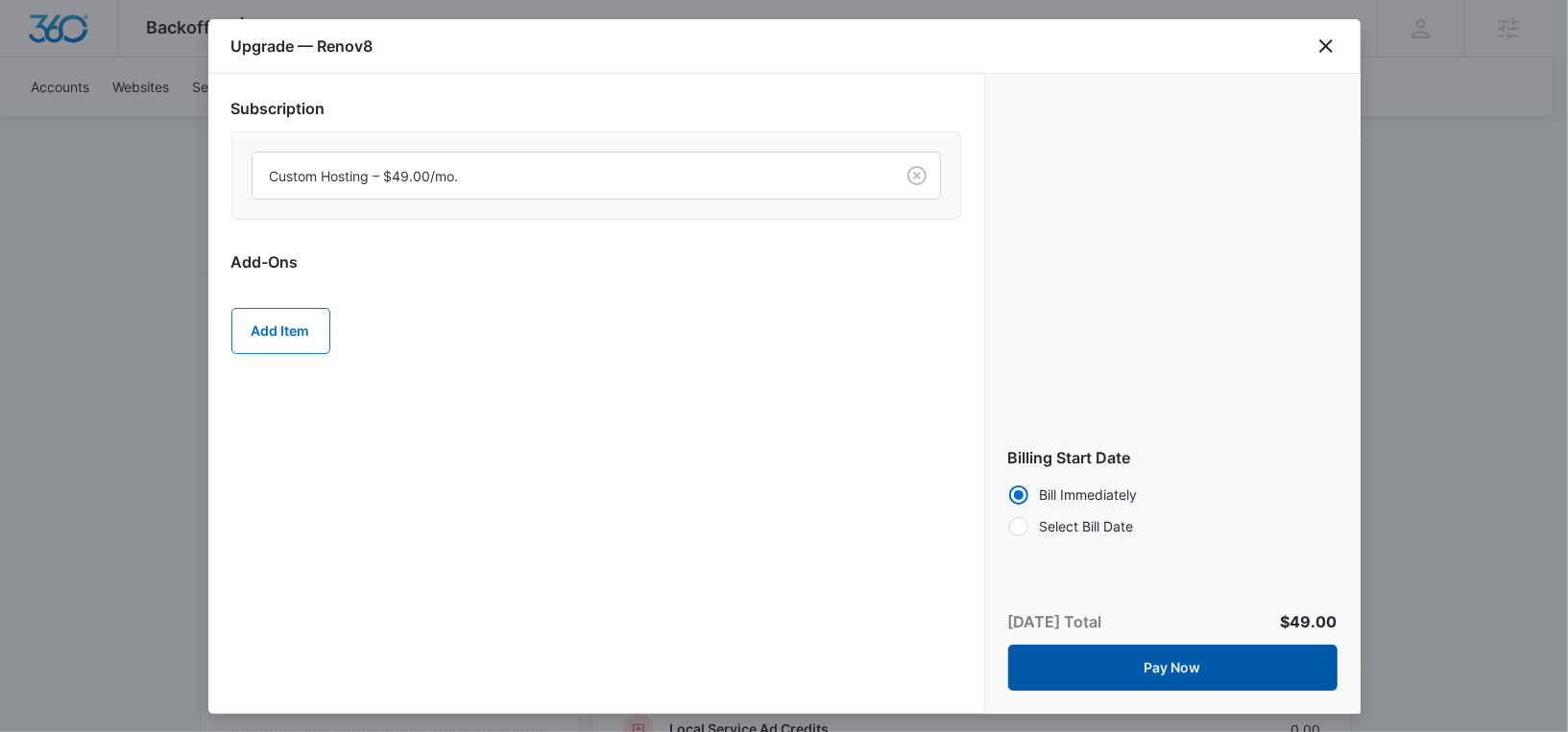
click at [1149, 669] on button "Pay Now" at bounding box center [1173, 668] width 330 height 46
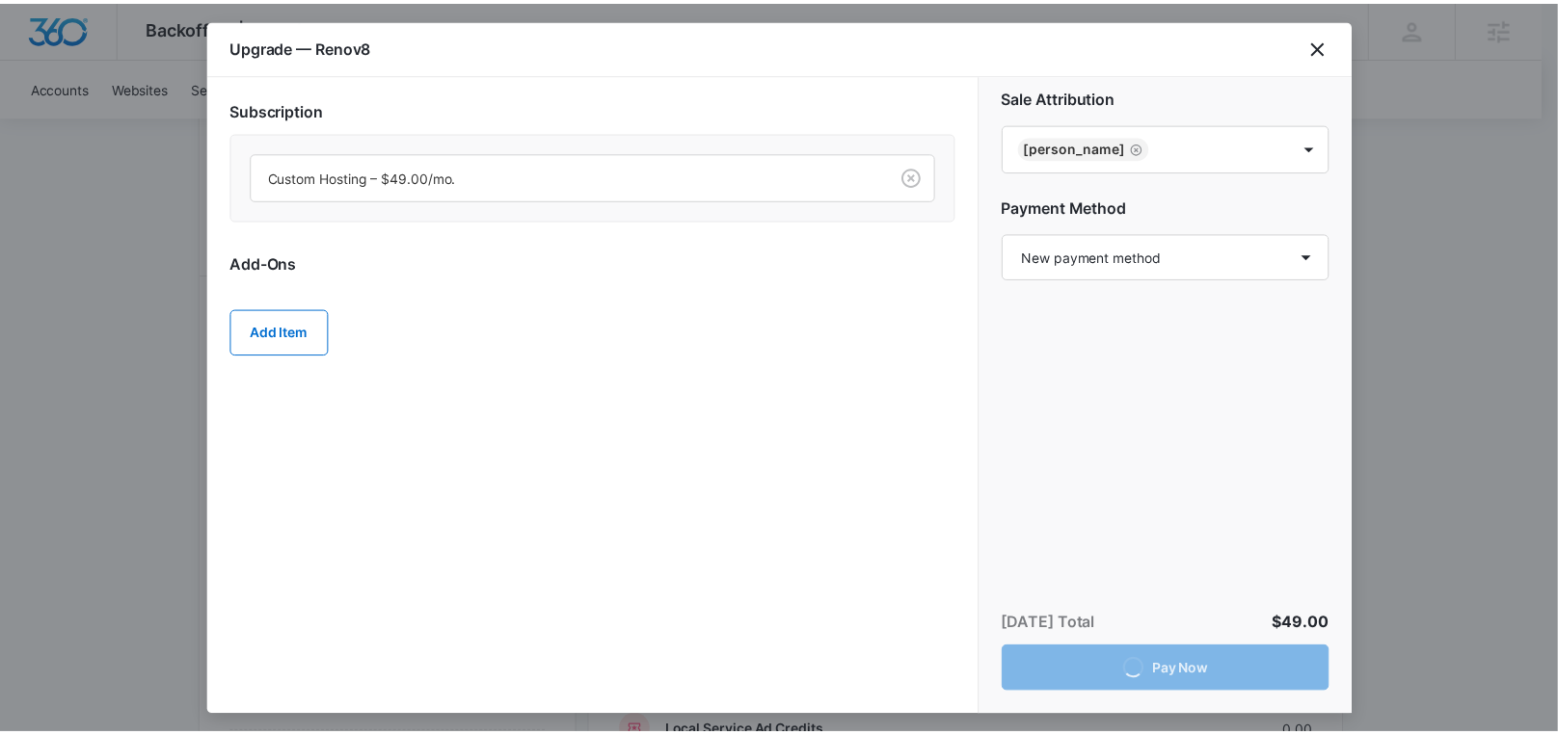
scroll to position [323, 0]
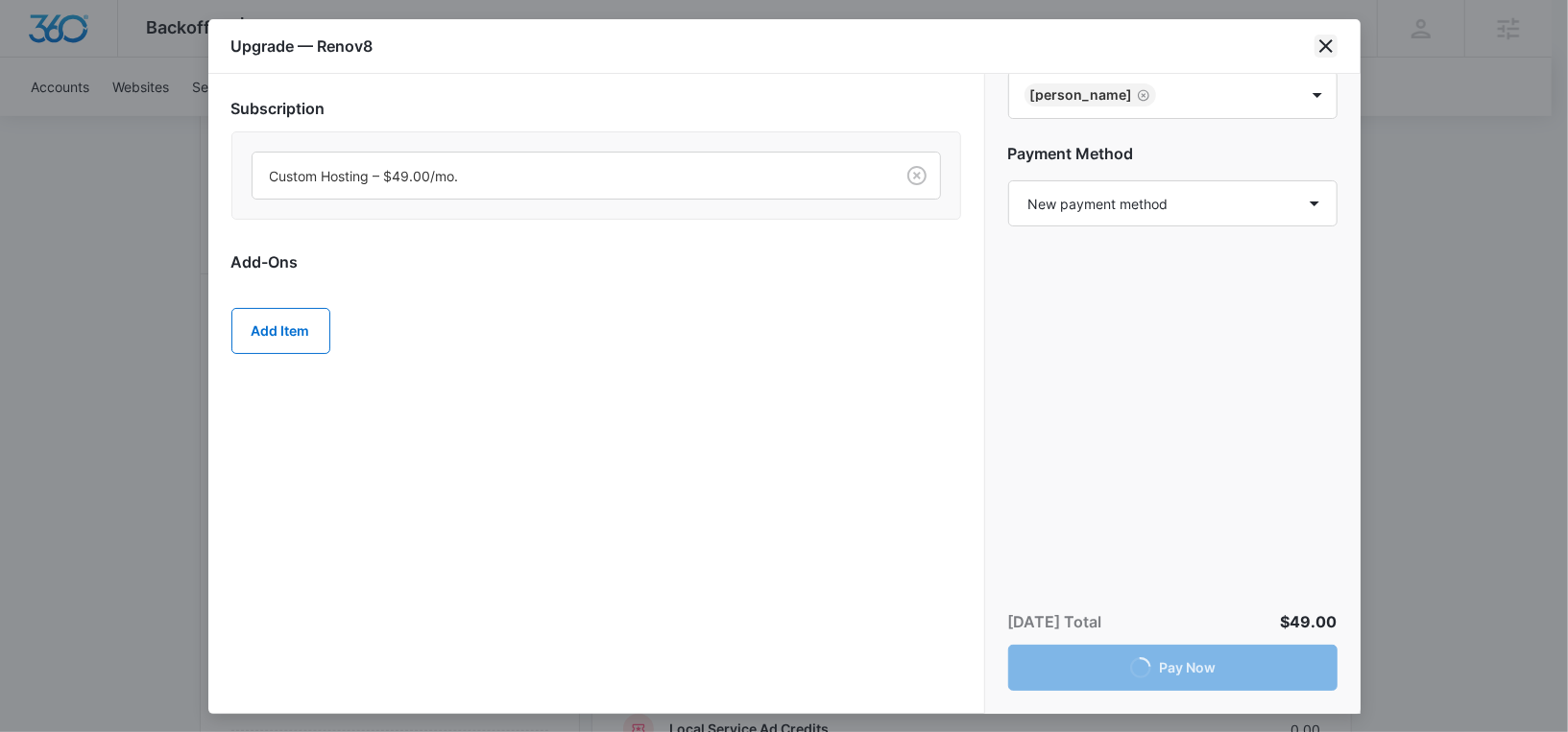
click at [1328, 49] on icon "close" at bounding box center [1325, 46] width 13 height 13
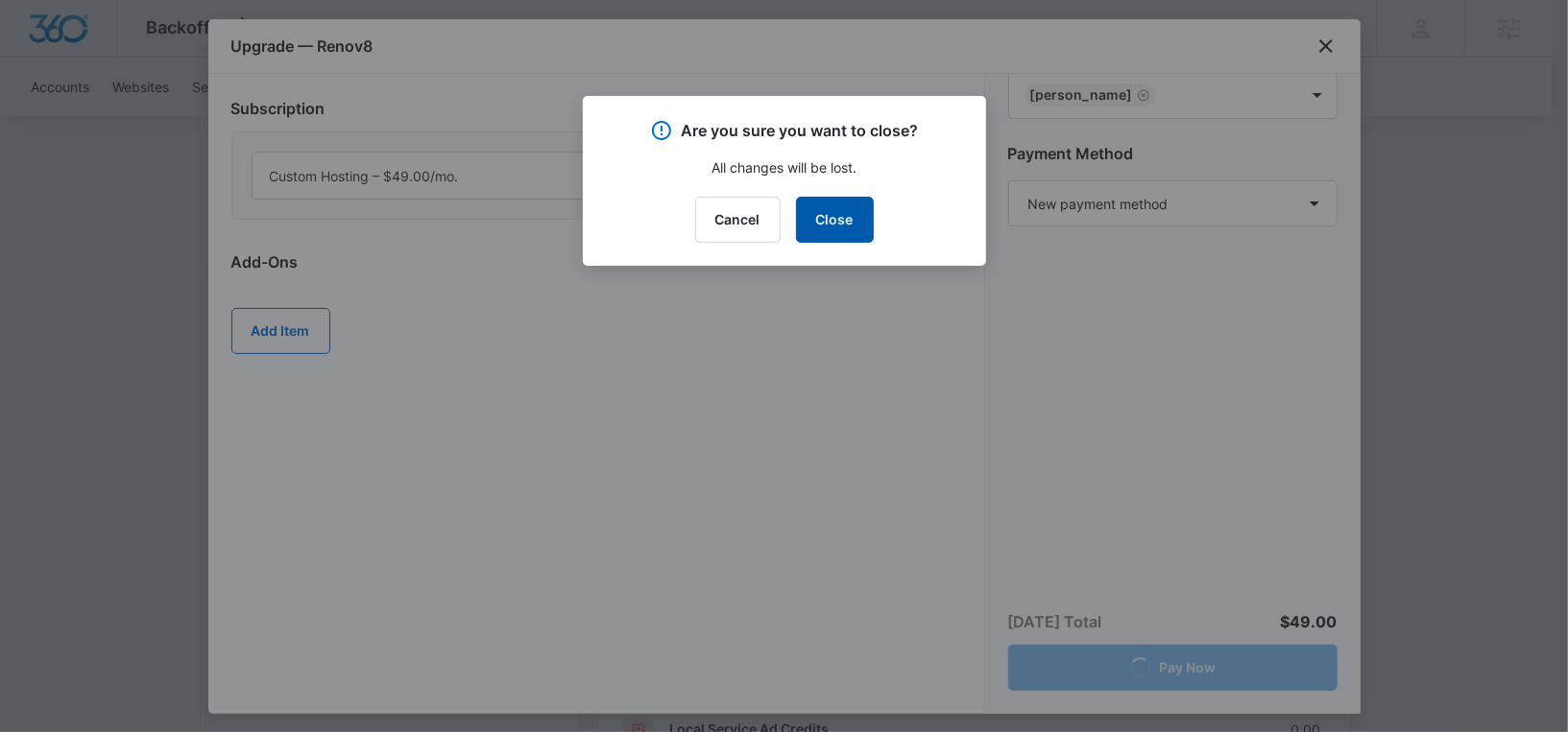
click at [839, 224] on button "Close" at bounding box center [835, 220] width 78 height 46
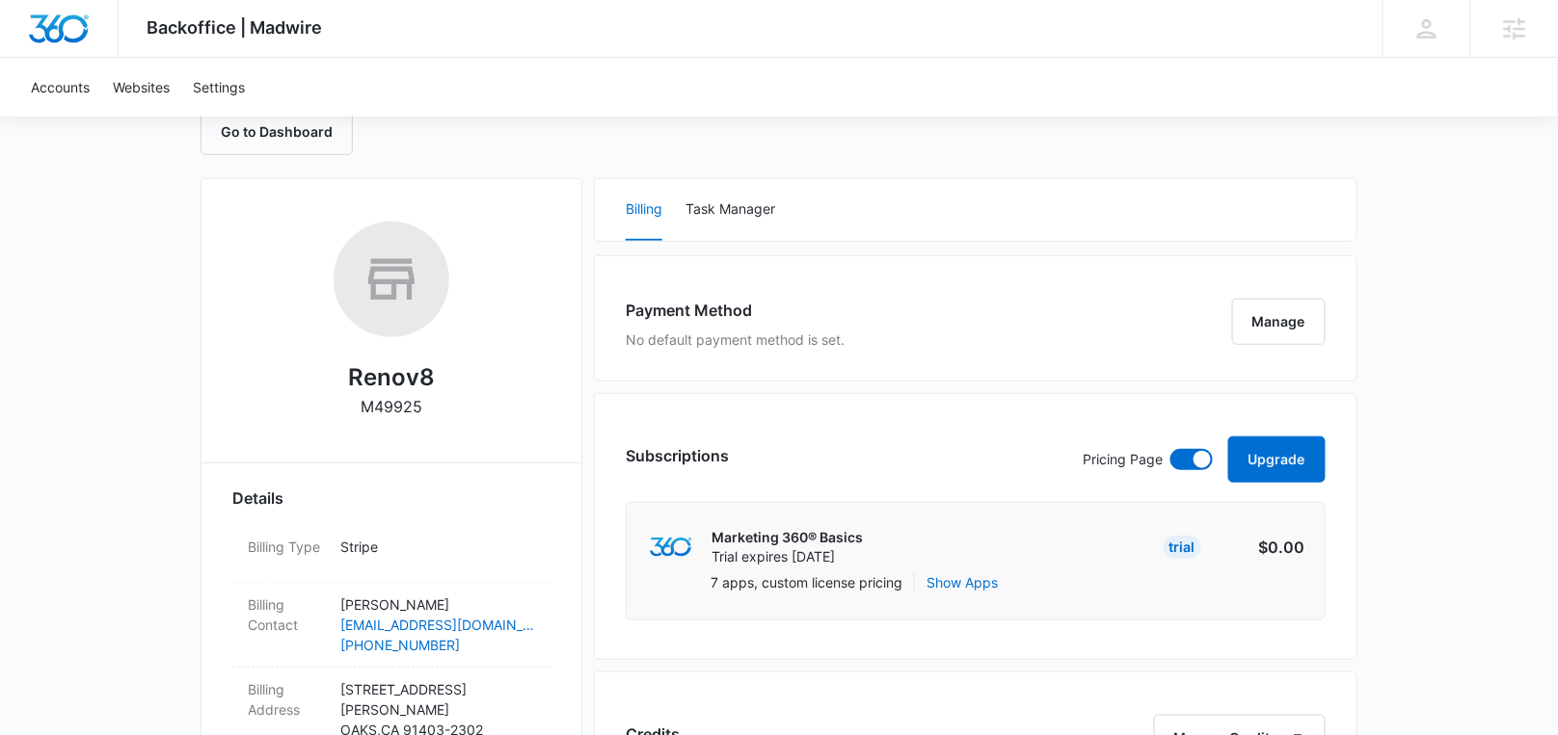
scroll to position [271, 0]
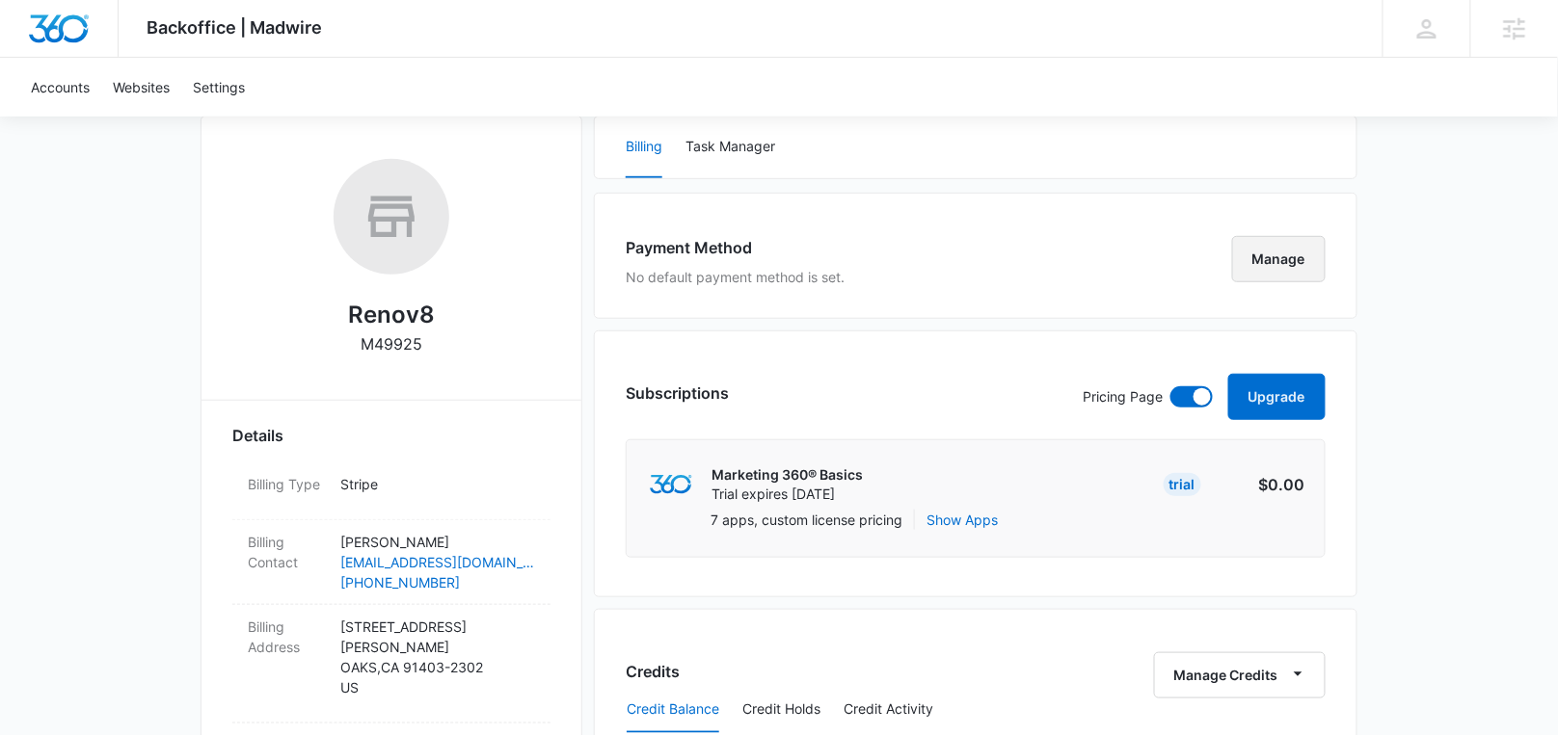
click at [1264, 255] on button "Manage" at bounding box center [1278, 259] width 93 height 46
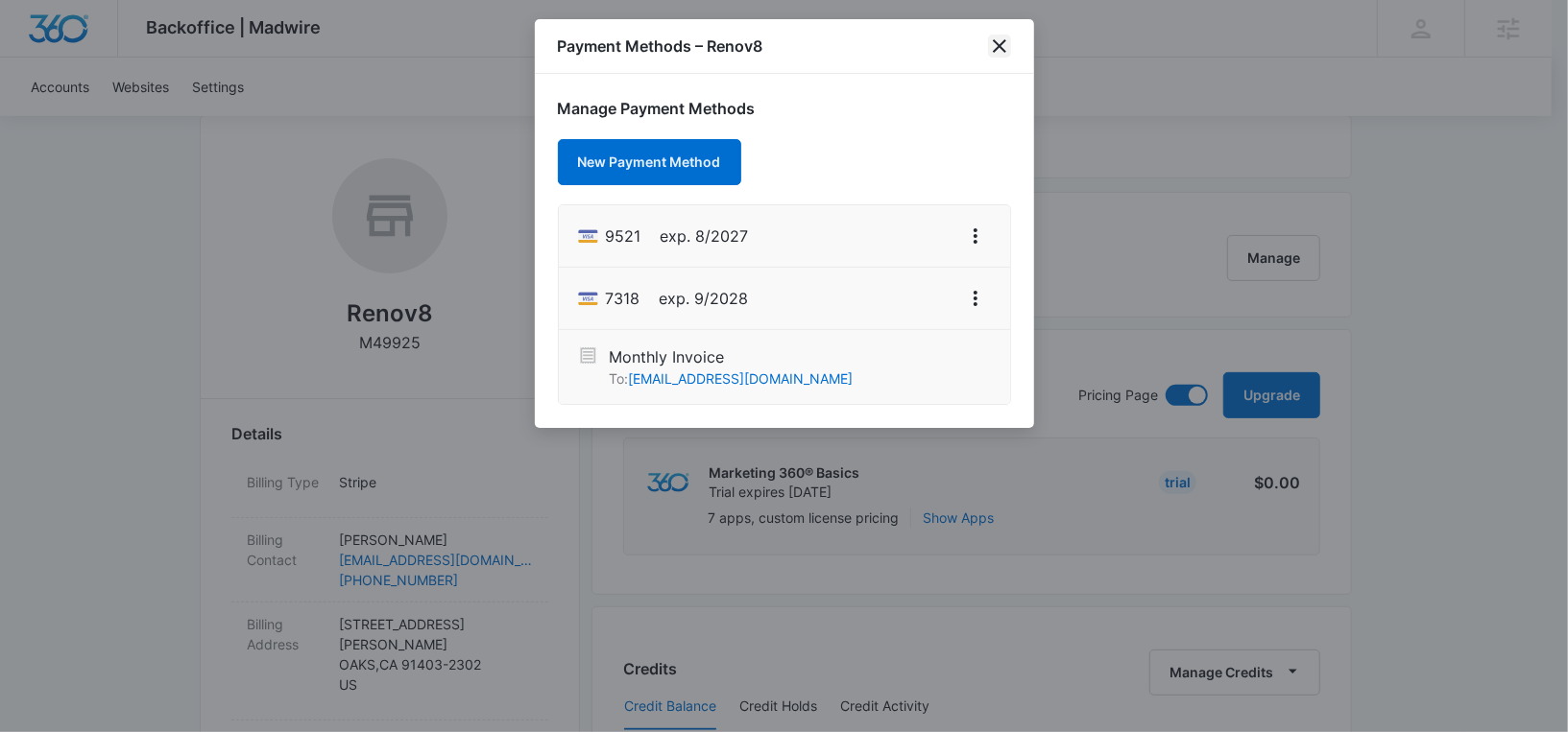
click at [993, 51] on icon "close" at bounding box center [999, 46] width 13 height 13
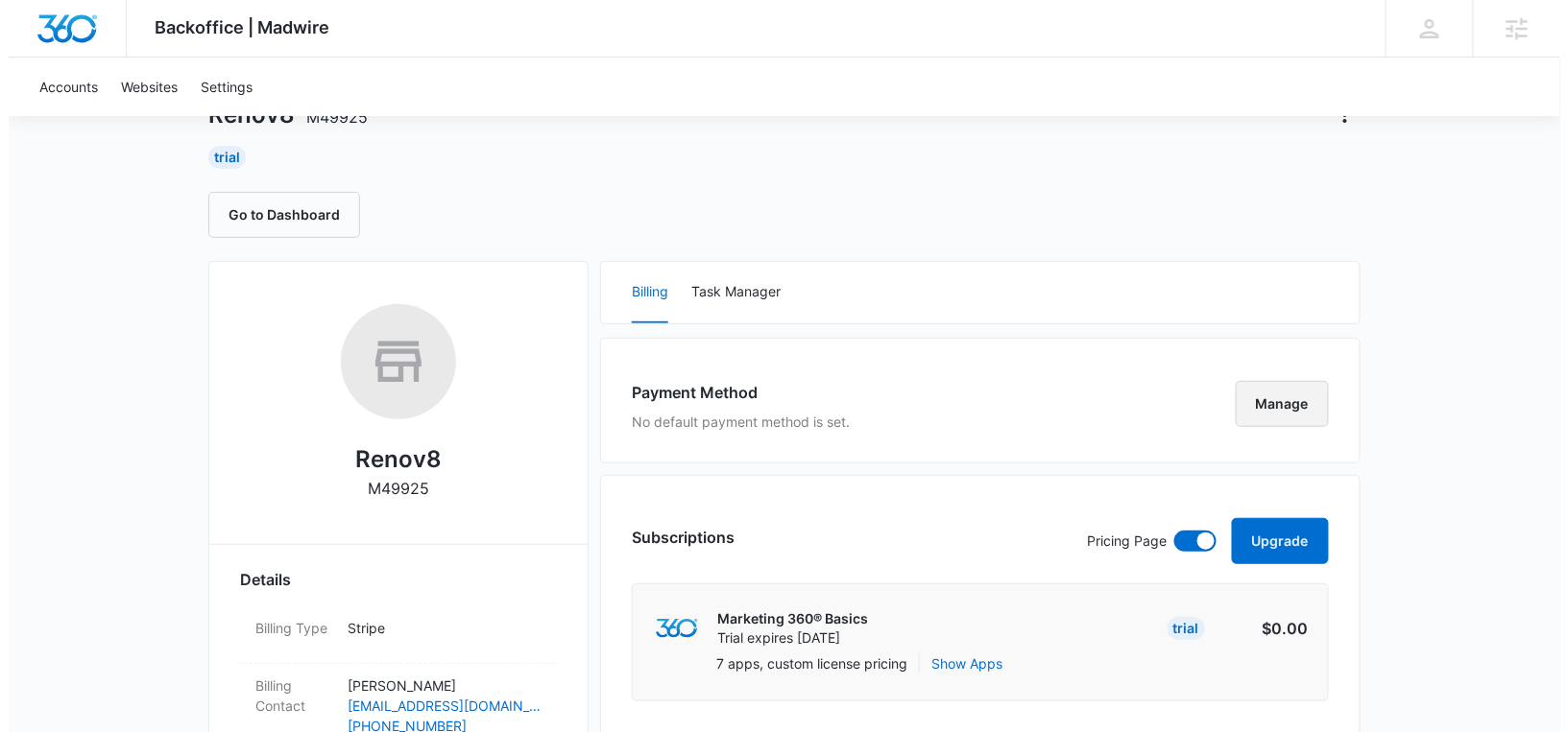
scroll to position [322, 0]
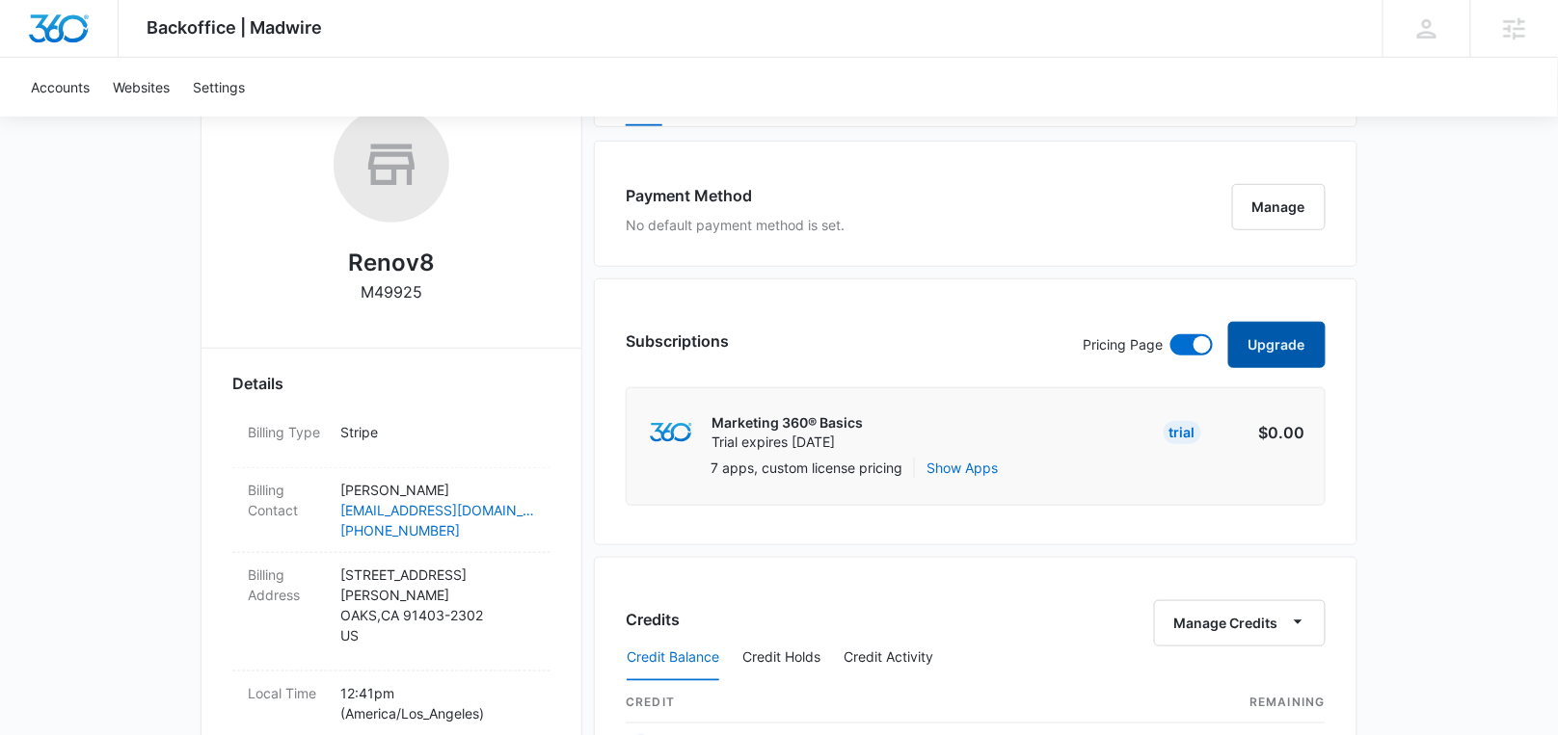
click at [1266, 338] on button "Upgrade" at bounding box center [1276, 345] width 97 height 46
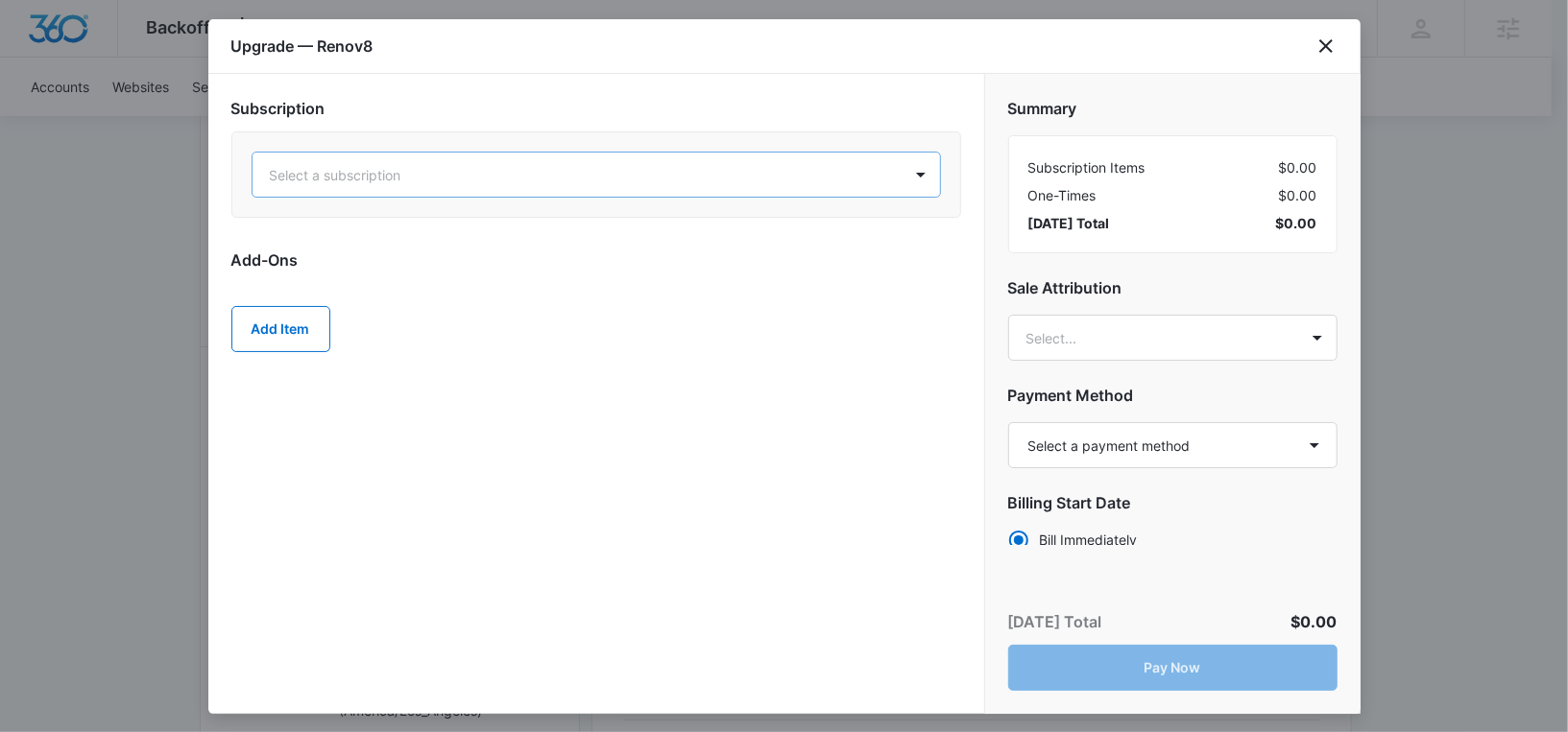
click at [586, 193] on div "Select a subscription" at bounding box center [577, 174] width 650 height 43
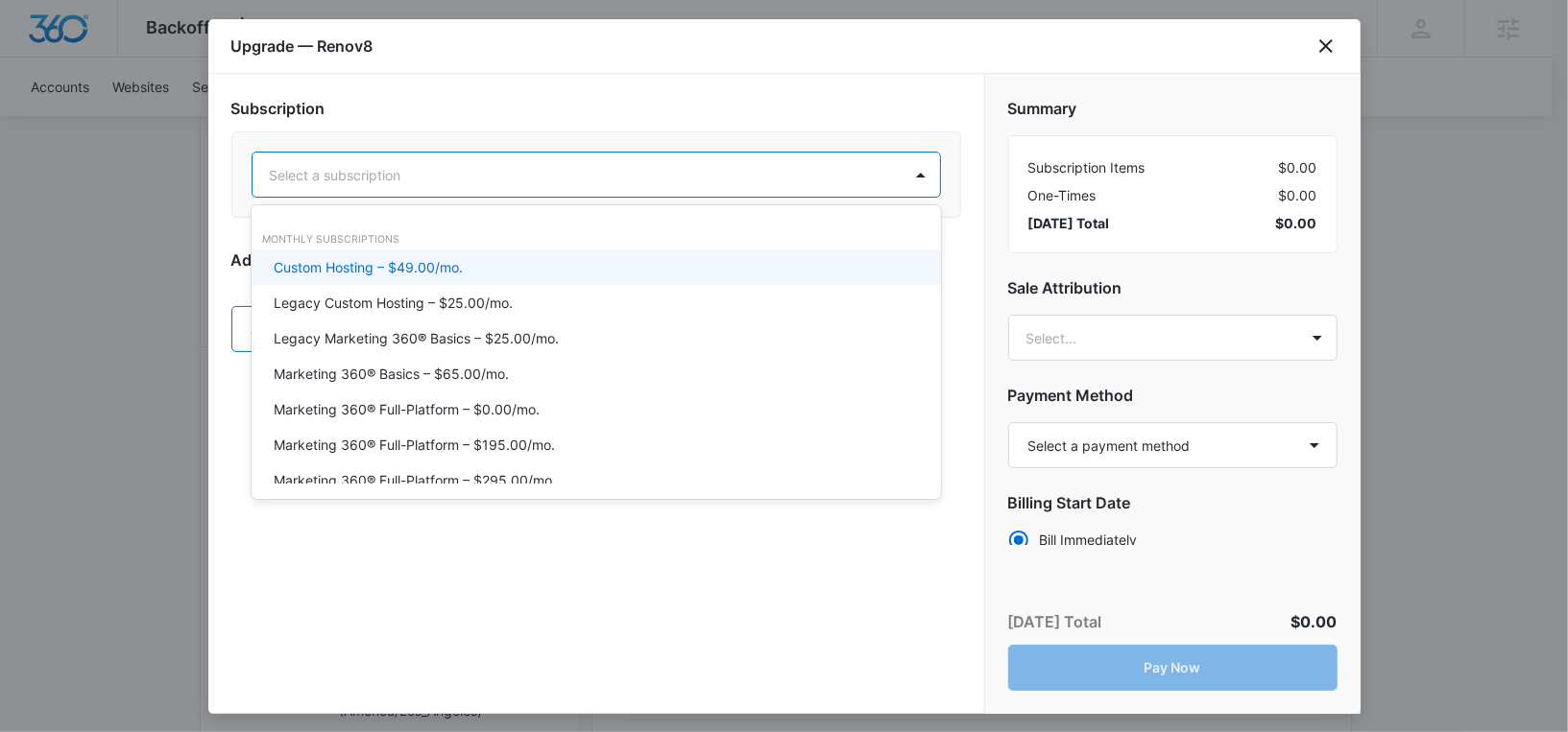
click at [468, 263] on div "Custom Hosting – $49.00/mo." at bounding box center [595, 267] width 640 height 20
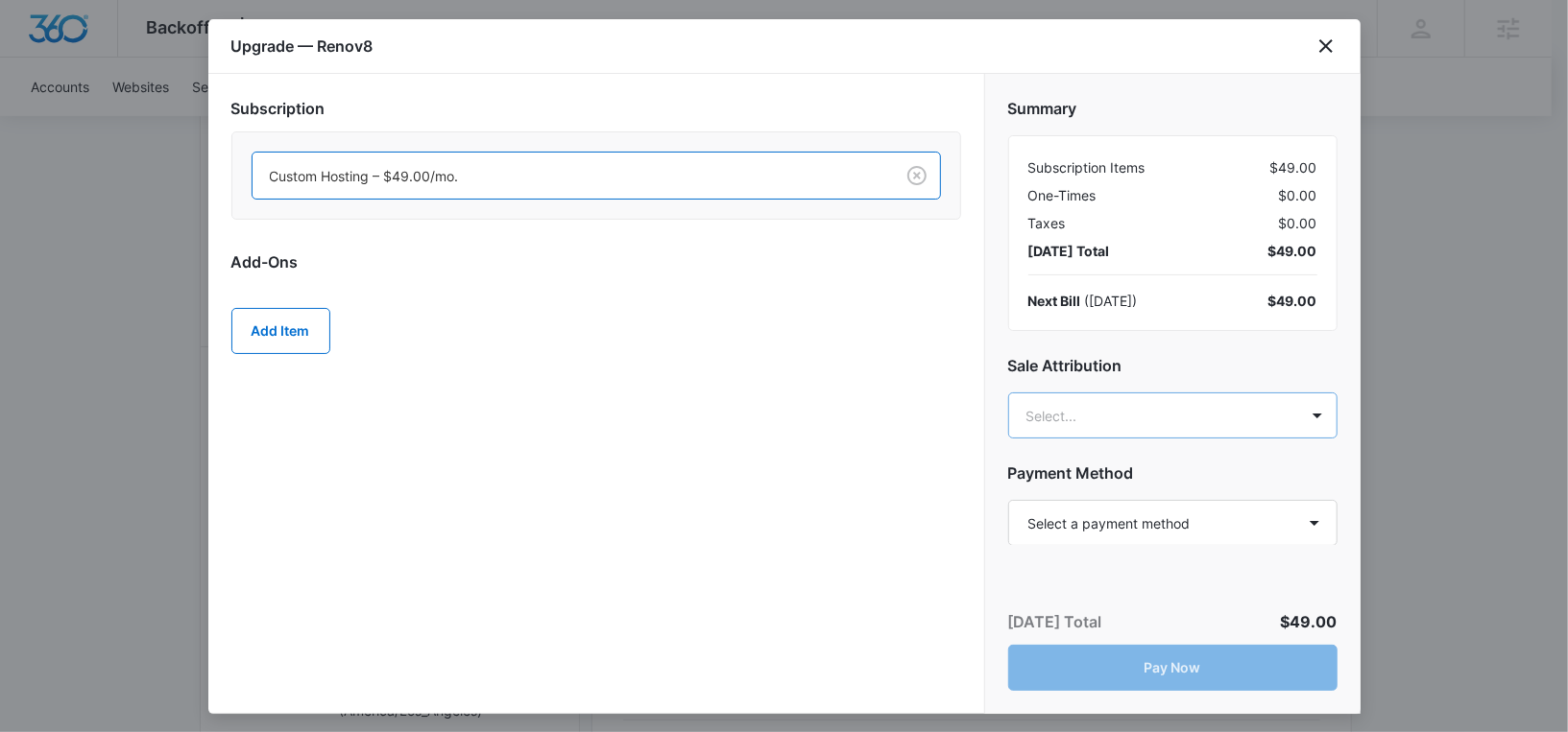
click at [1062, 402] on body "Backoffice | Madwire Apps Settings RM [PERSON_NAME] [PERSON_NAME][EMAIL_ADDRESS…" at bounding box center [784, 720] width 1568 height 2084
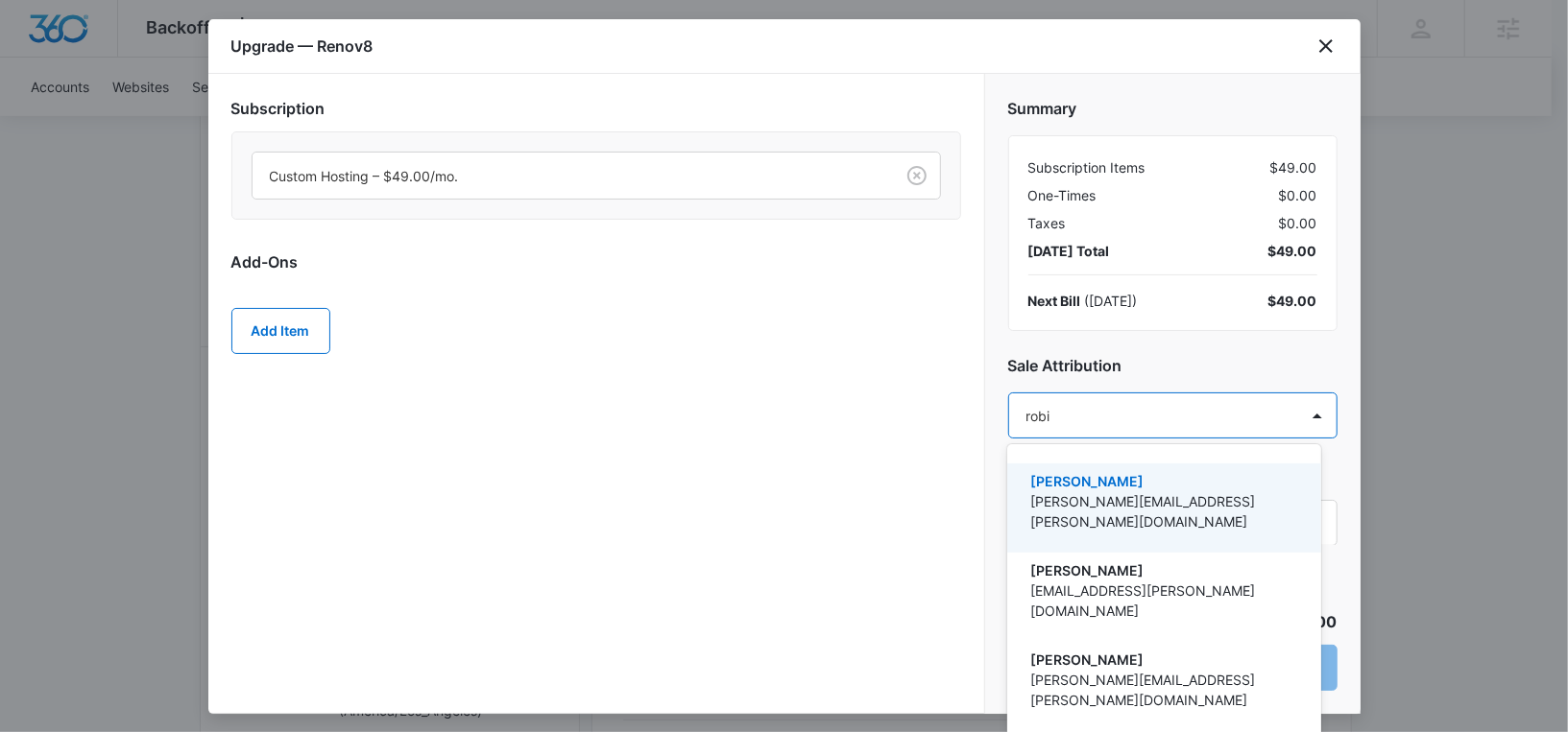
type input "[PERSON_NAME]"
click at [1013, 516] on div "[PERSON_NAME] [PERSON_NAME][EMAIL_ADDRESS][PERSON_NAME][DOMAIN_NAME]" at bounding box center [1164, 509] width 314 height 90
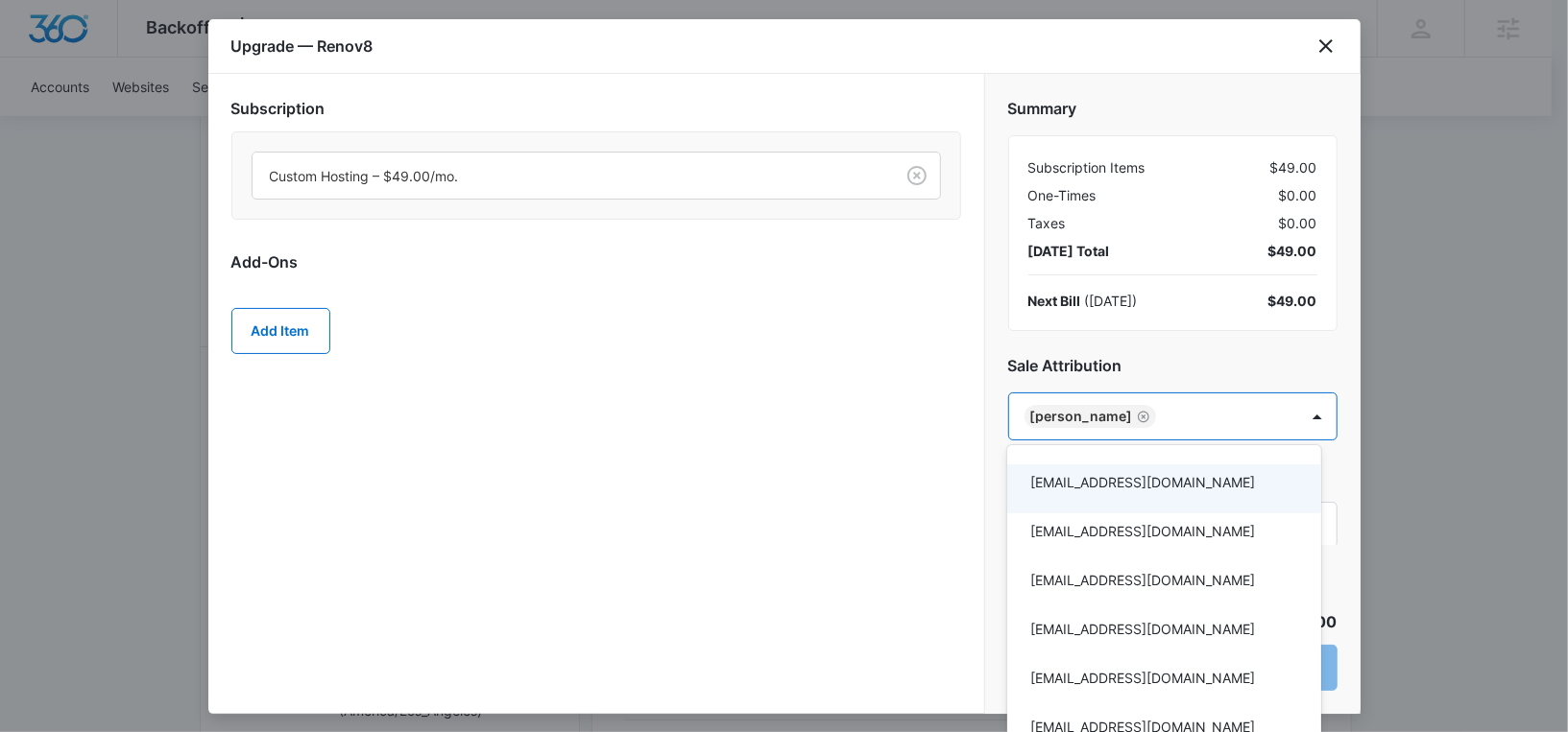
click at [1047, 367] on div at bounding box center [784, 366] width 1568 height 732
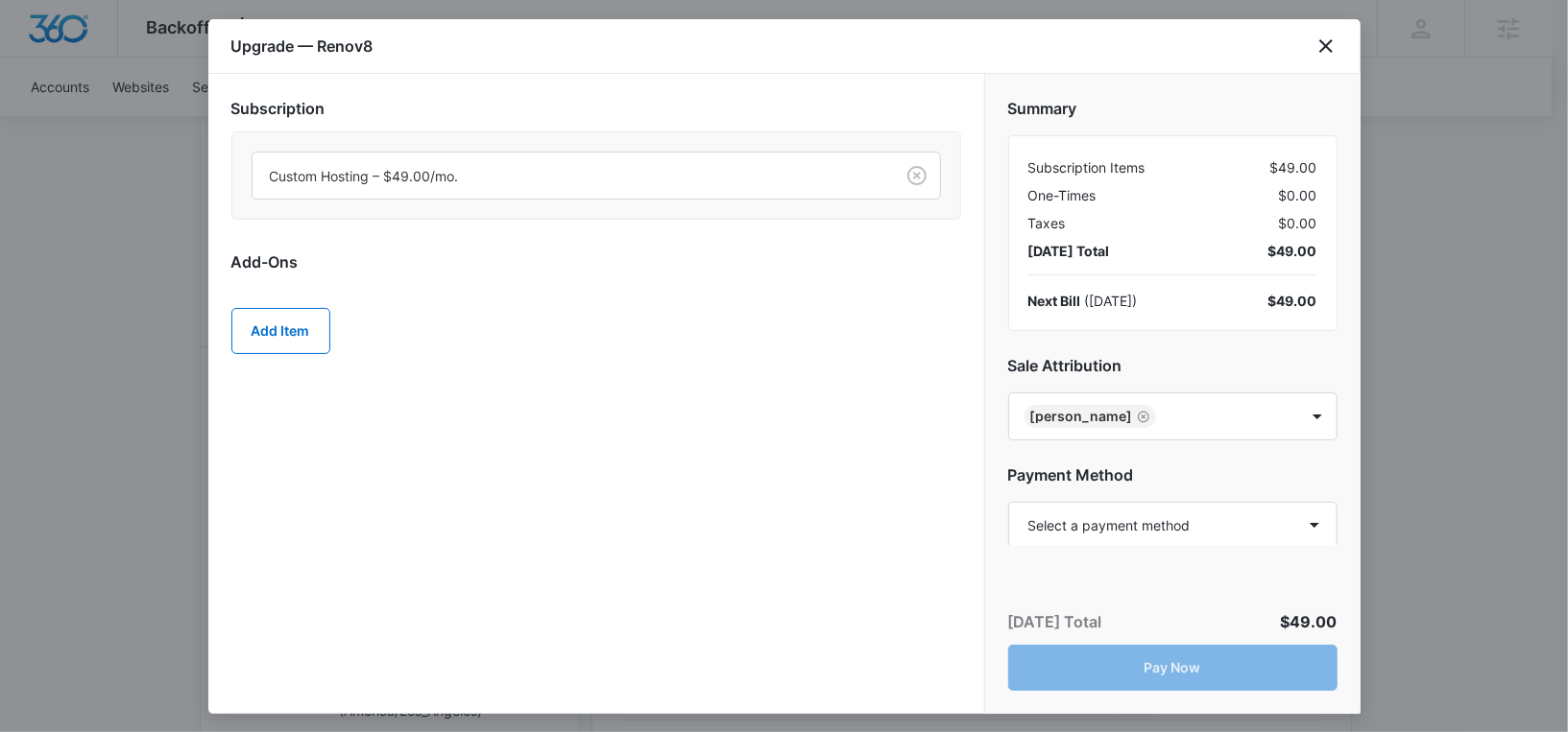
scroll to position [124, 0]
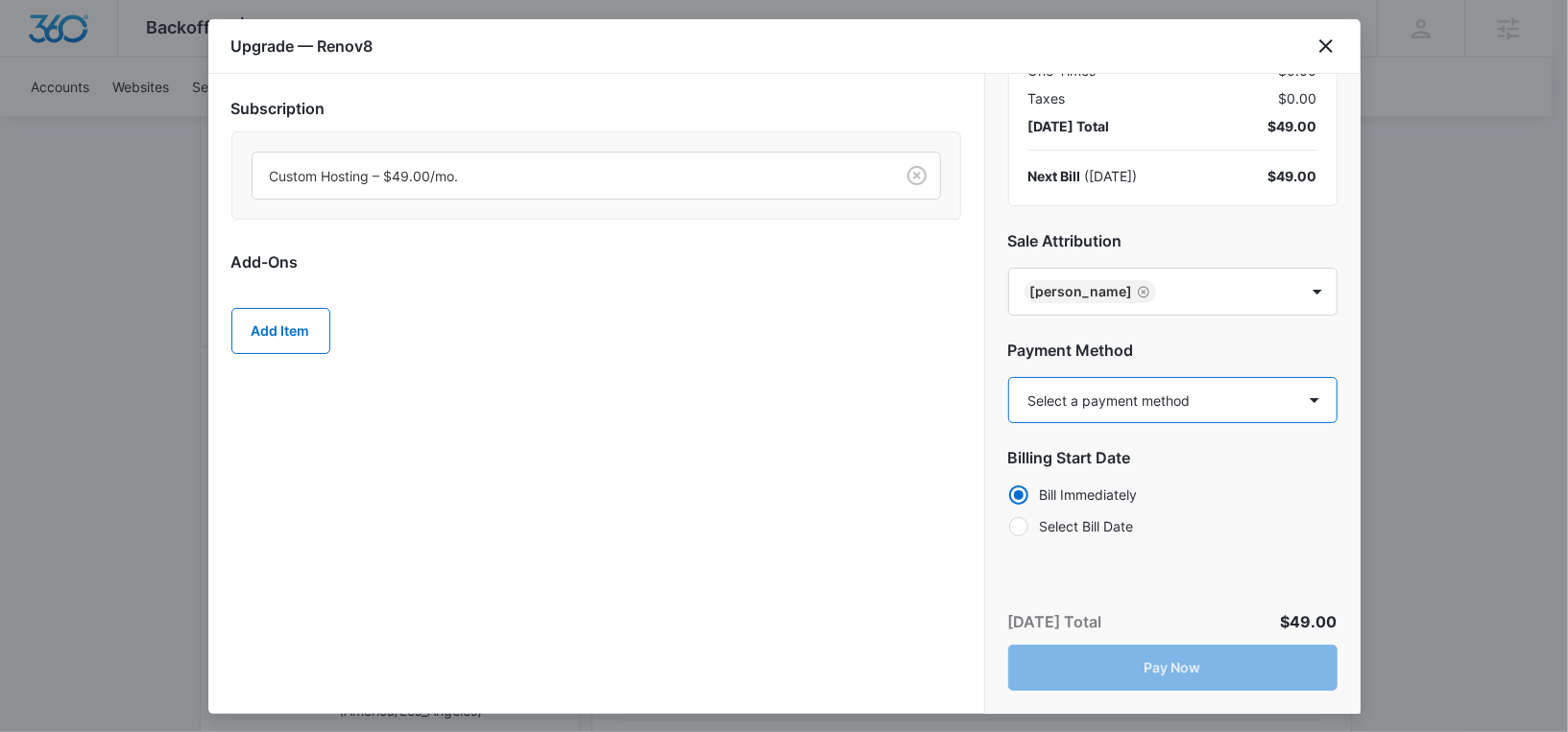
click at [1085, 395] on select "Select a payment method Visa ending in 9521 Visa ending in 7318 New payment met…" at bounding box center [1173, 400] width 330 height 46
click at [1008, 377] on select "Select a payment method Visa ending in 9521 Visa ending in 7318 New payment met…" at bounding box center [1173, 400] width 330 height 46
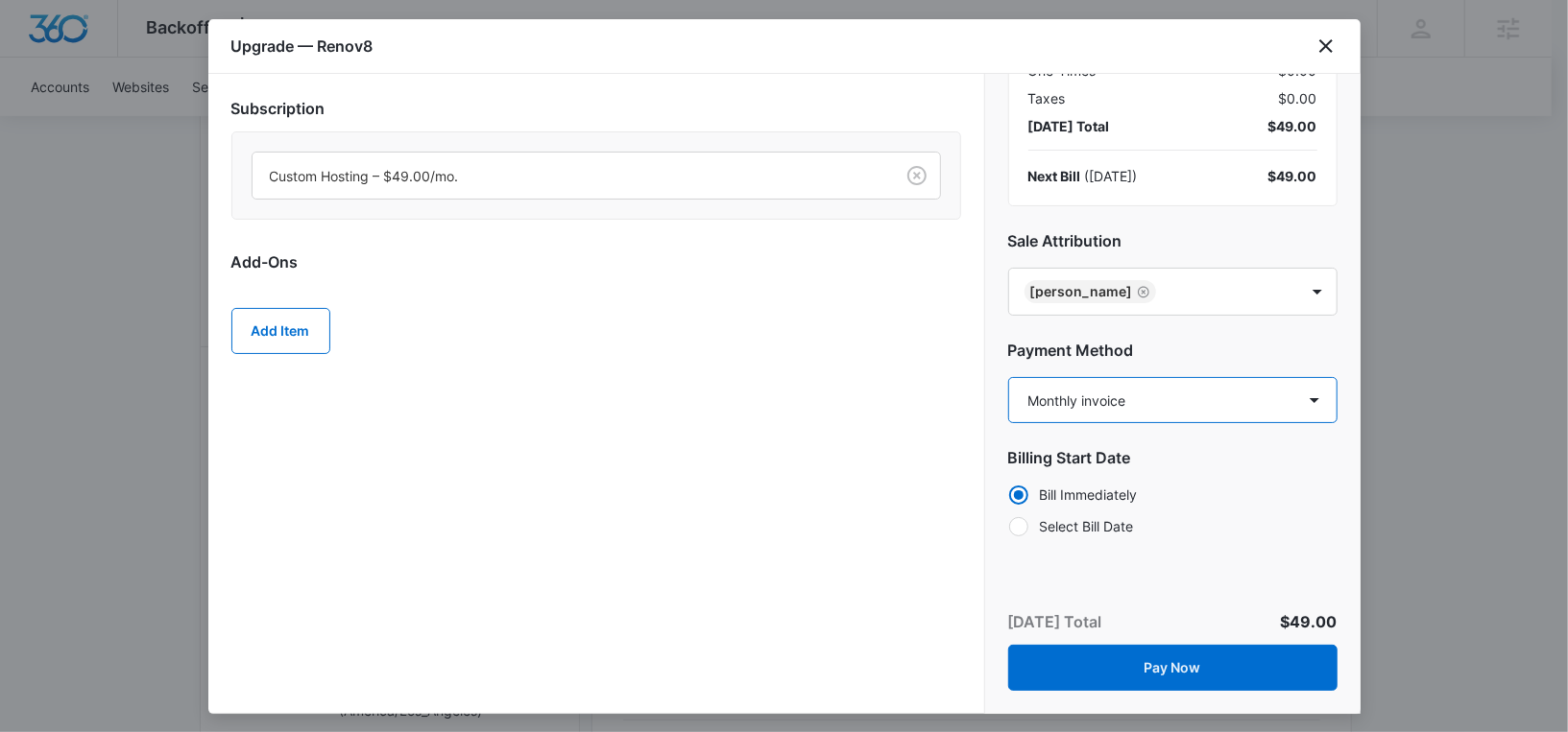
click at [1100, 403] on select "Select a payment method Visa ending in 9521 Visa ending in 7318 New payment met…" at bounding box center [1173, 400] width 330 height 46
select select "NEW_METHOD"
click at [1008, 377] on select "Select a payment method Visa ending in 9521 Visa ending in 7318 New payment met…" at bounding box center [1173, 400] width 330 height 46
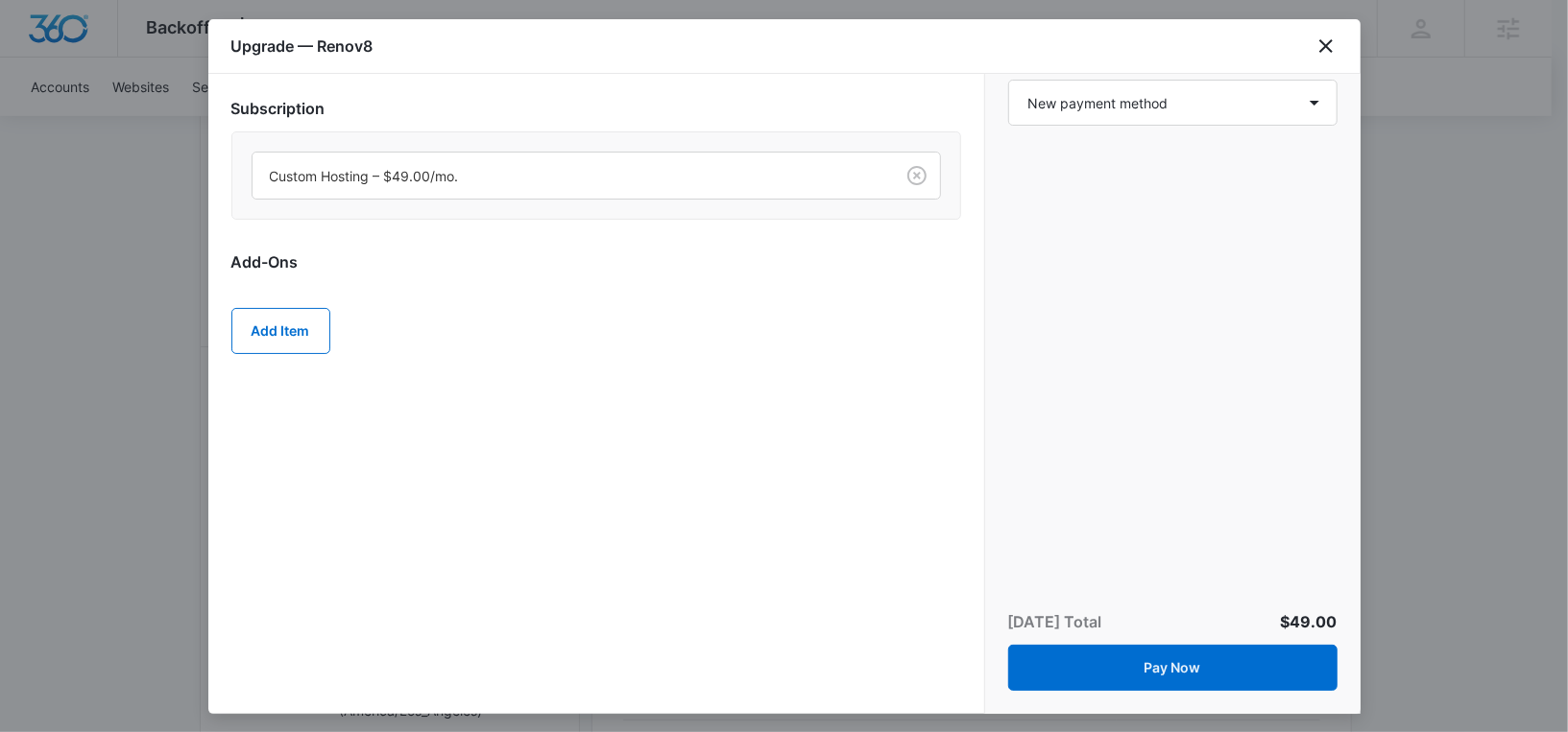
scroll to position [534, 0]
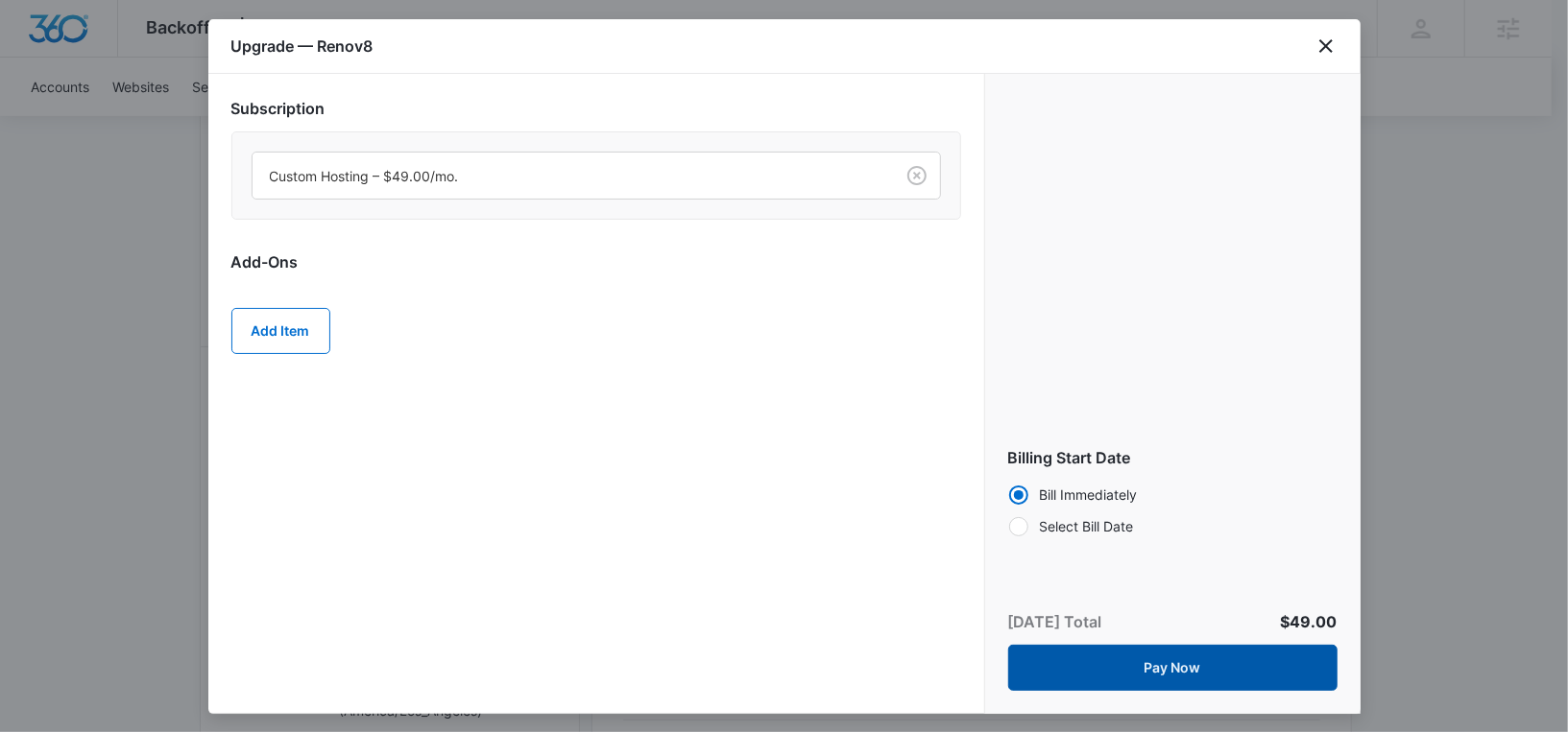
click at [1095, 661] on button "Pay Now" at bounding box center [1173, 668] width 330 height 46
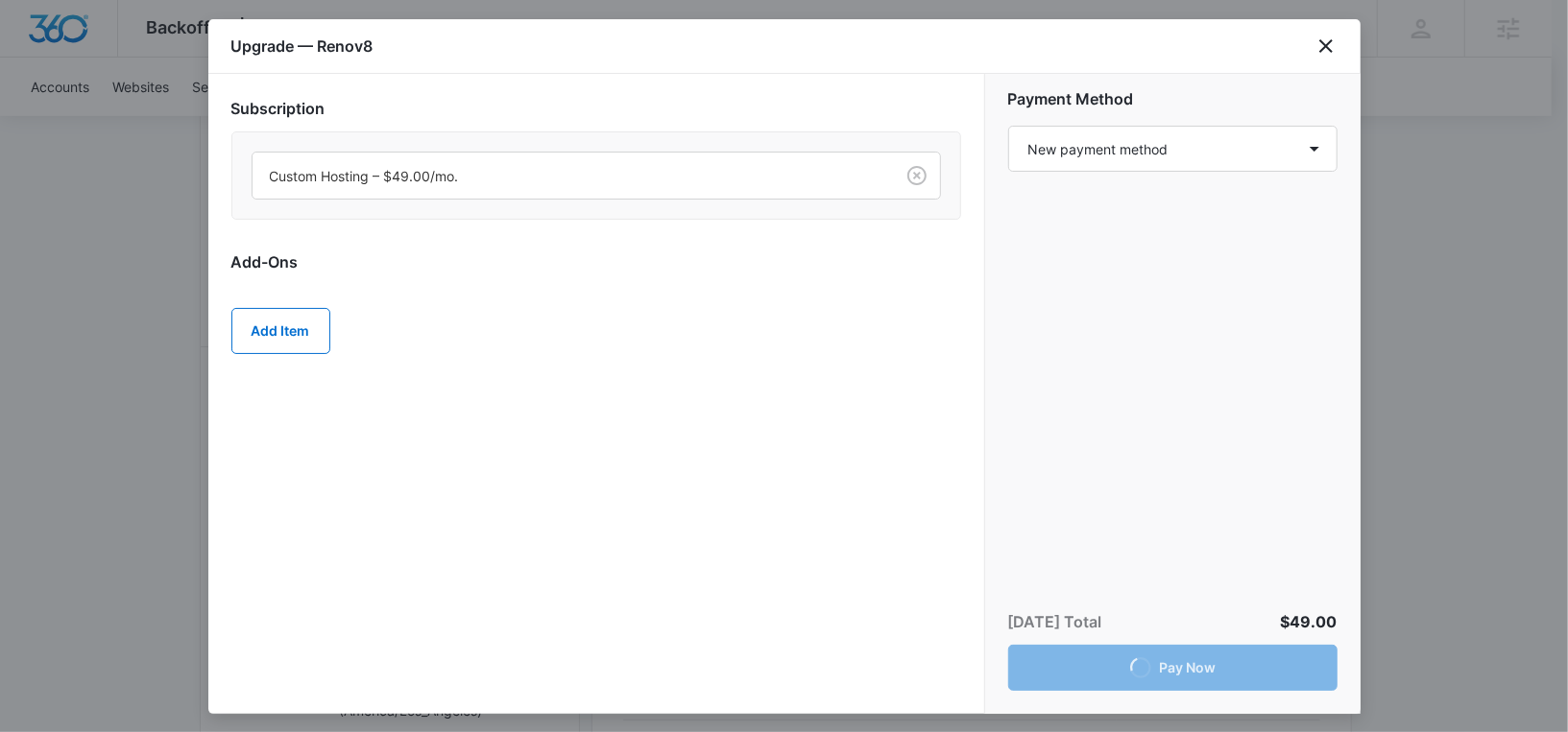
scroll to position [312, 0]
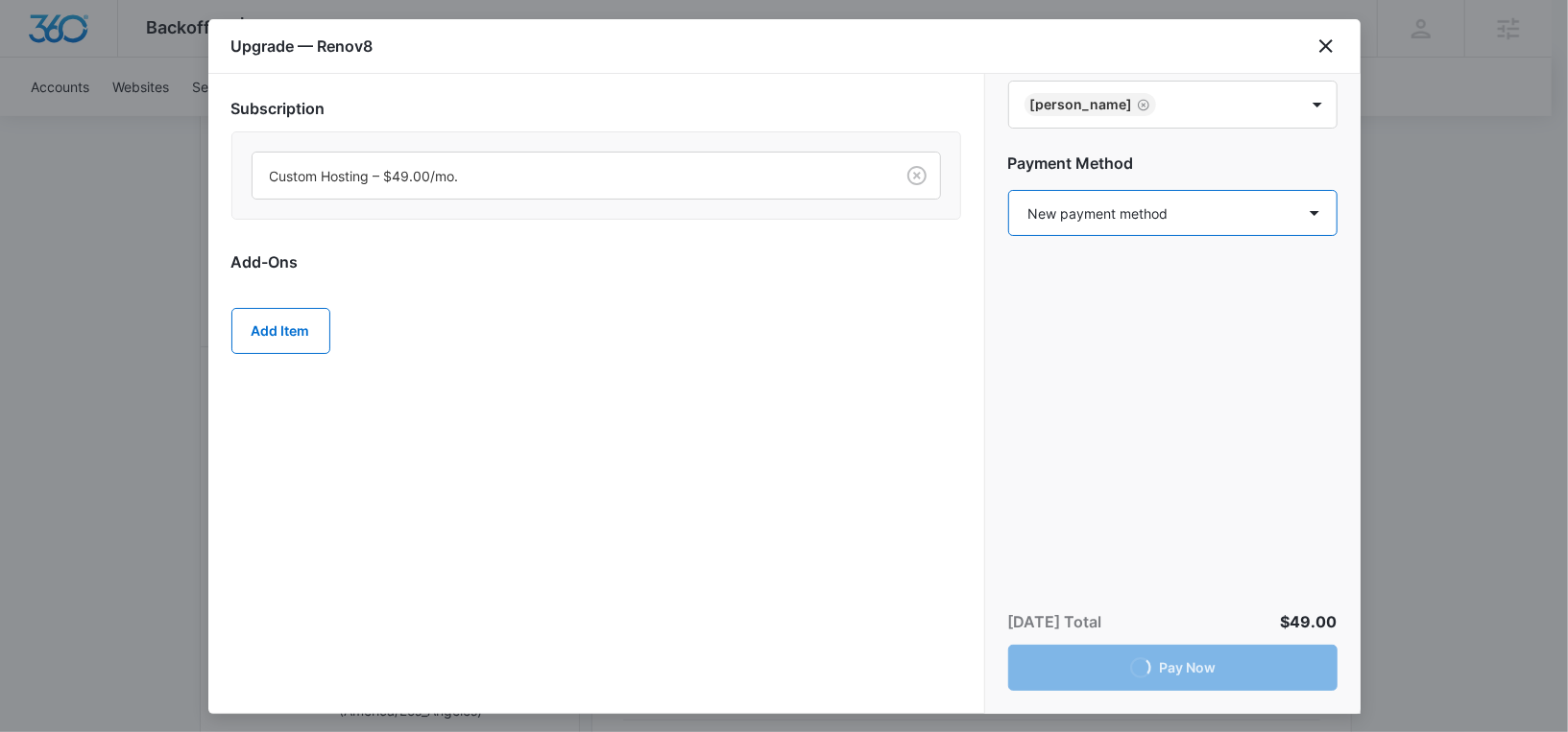
click at [1128, 211] on select "Select a payment method Visa ending in 9521 Visa ending in 7318 New payment met…" at bounding box center [1173, 213] width 330 height 46
click at [1008, 190] on select "Select a payment method Visa ending in 9521 Visa ending in 7318 New payment met…" at bounding box center [1173, 213] width 330 height 46
click at [1128, 211] on select "Select a payment method Visa ending in 9521 Visa ending in 7318 New payment met…" at bounding box center [1173, 213] width 330 height 46
click at [1008, 190] on select "Select a payment method Visa ending in 9521 Visa ending in 7318 New payment met…" at bounding box center [1173, 213] width 330 height 46
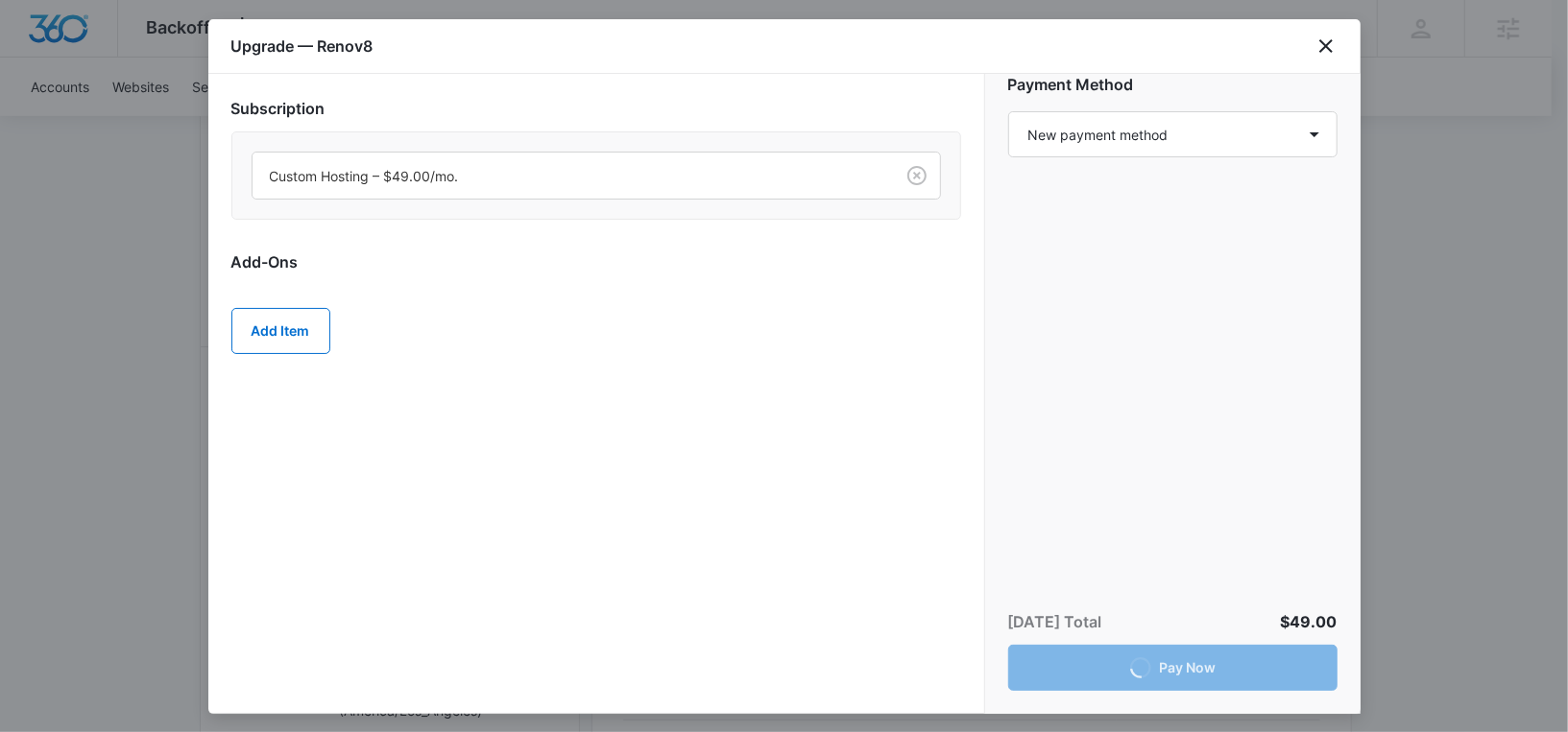
scroll to position [393, 0]
click at [1322, 40] on icon "close" at bounding box center [1326, 46] width 23 height 23
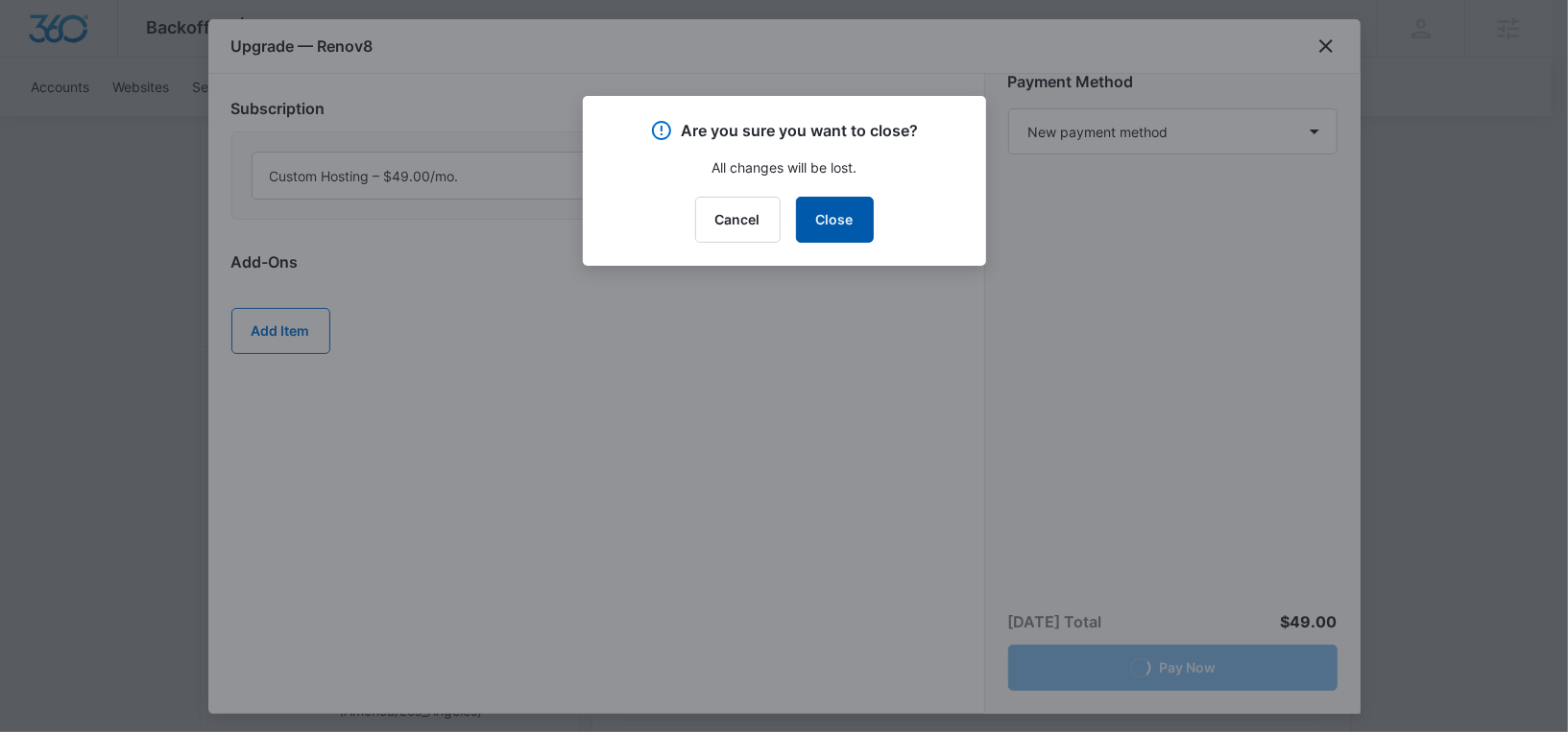
click at [821, 235] on button "Close" at bounding box center [835, 220] width 78 height 46
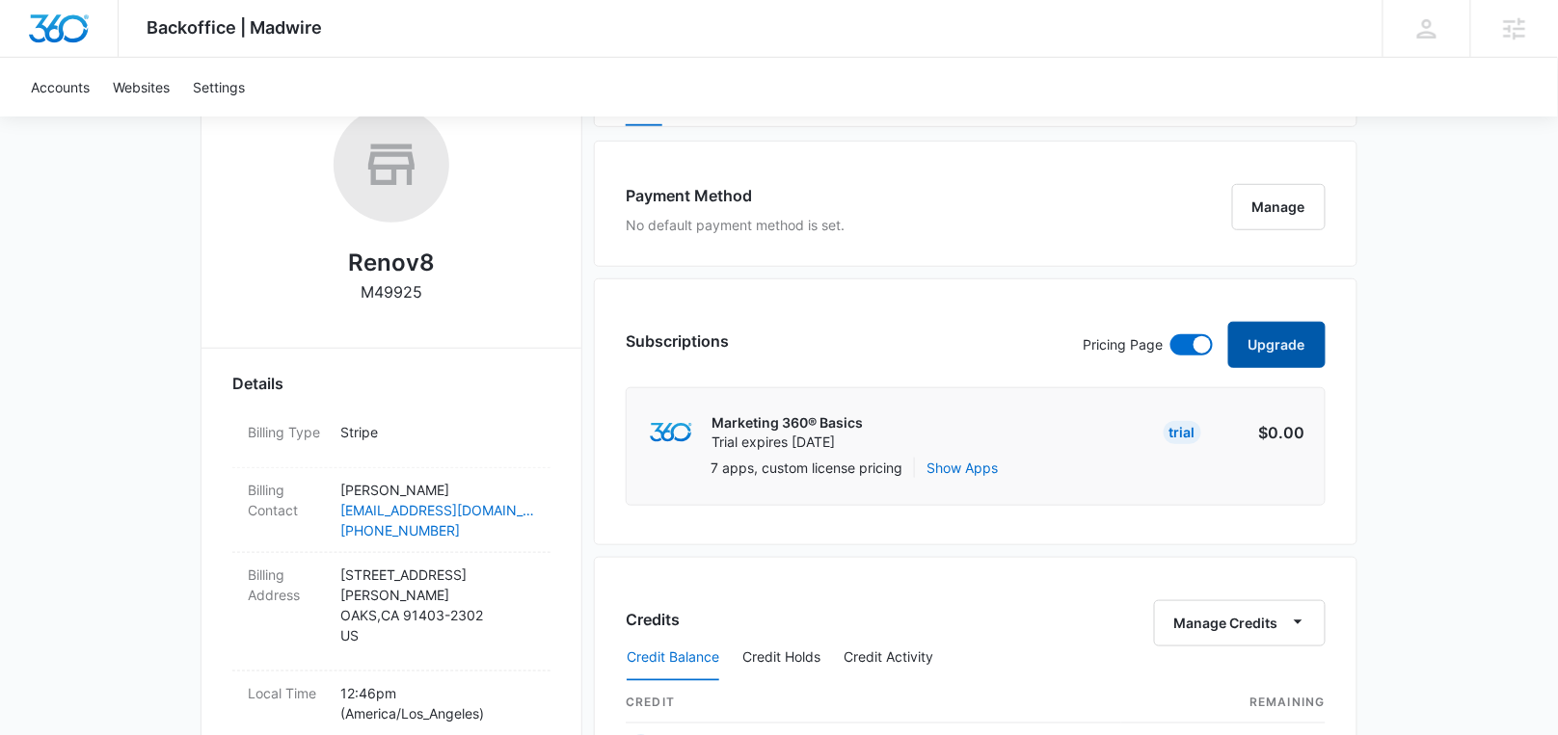
click at [1267, 335] on button "Upgrade" at bounding box center [1276, 345] width 97 height 46
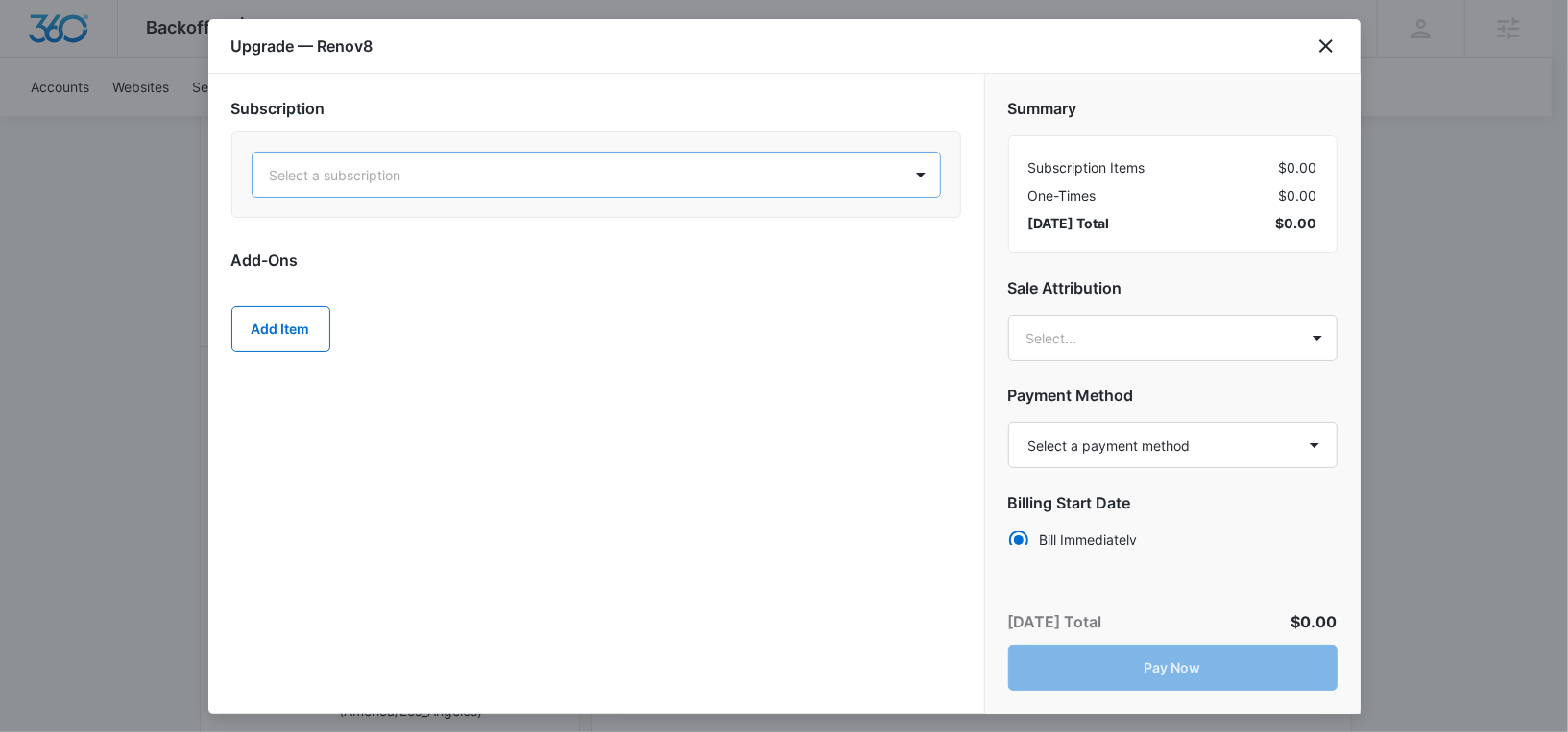
click at [429, 159] on div "Select a subscription" at bounding box center [577, 174] width 650 height 43
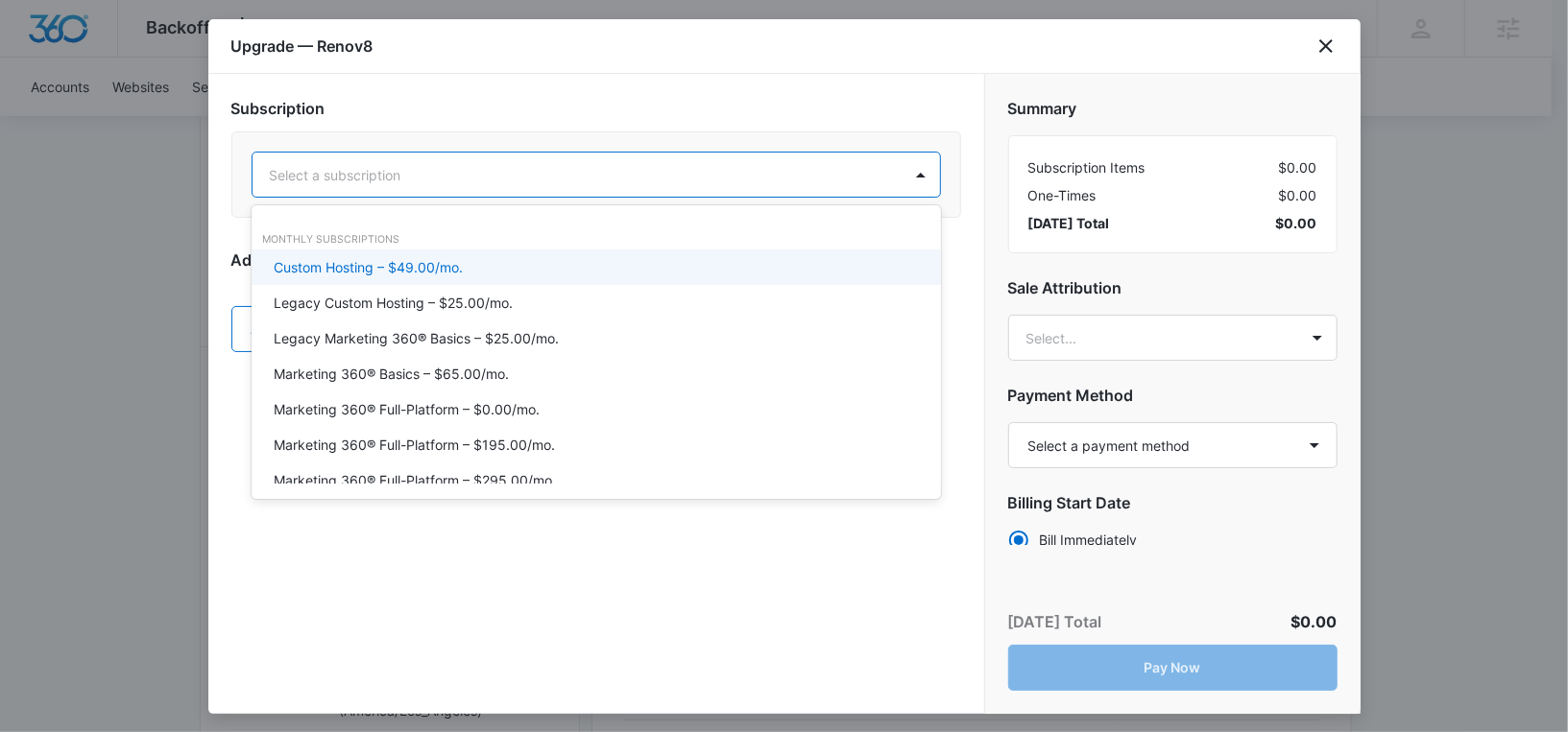
click at [366, 250] on div "Custom Hosting – $49.00/mo." at bounding box center [597, 268] width 689 height 36
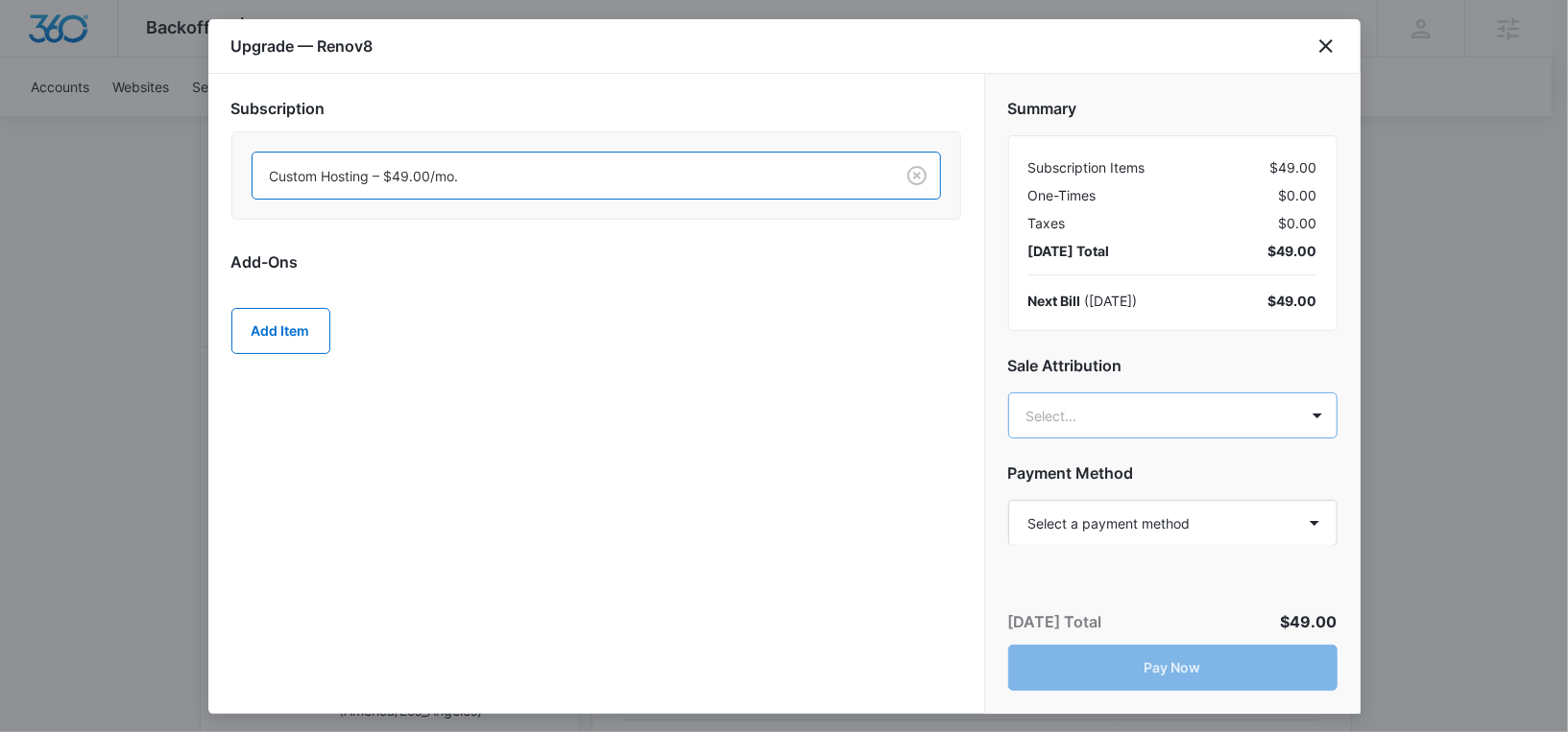
click at [1129, 428] on body "Backoffice | Madwire Apps Settings RM [PERSON_NAME] [PERSON_NAME][EMAIL_ADDRESS…" at bounding box center [784, 720] width 1568 height 2084
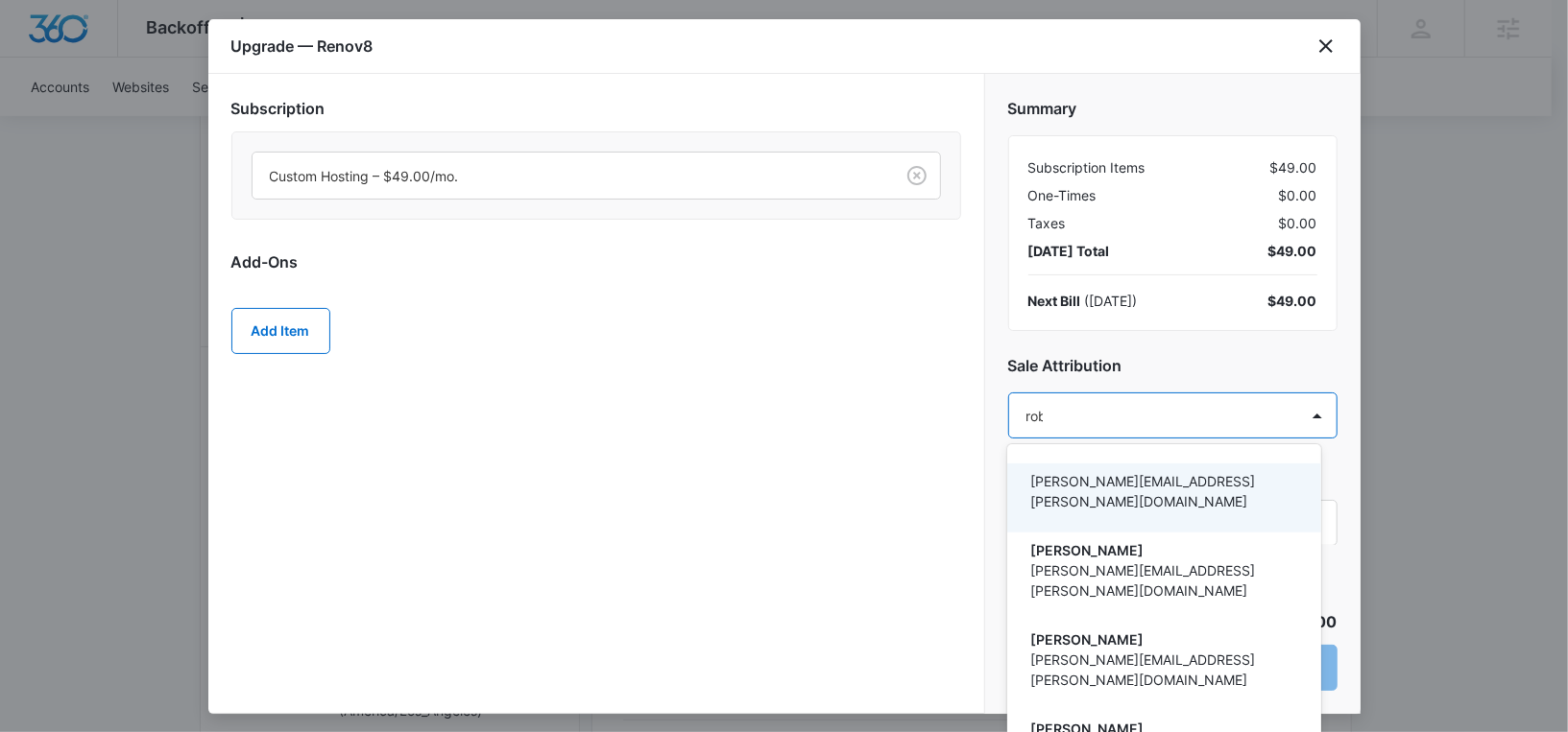
type input "[PERSON_NAME]"
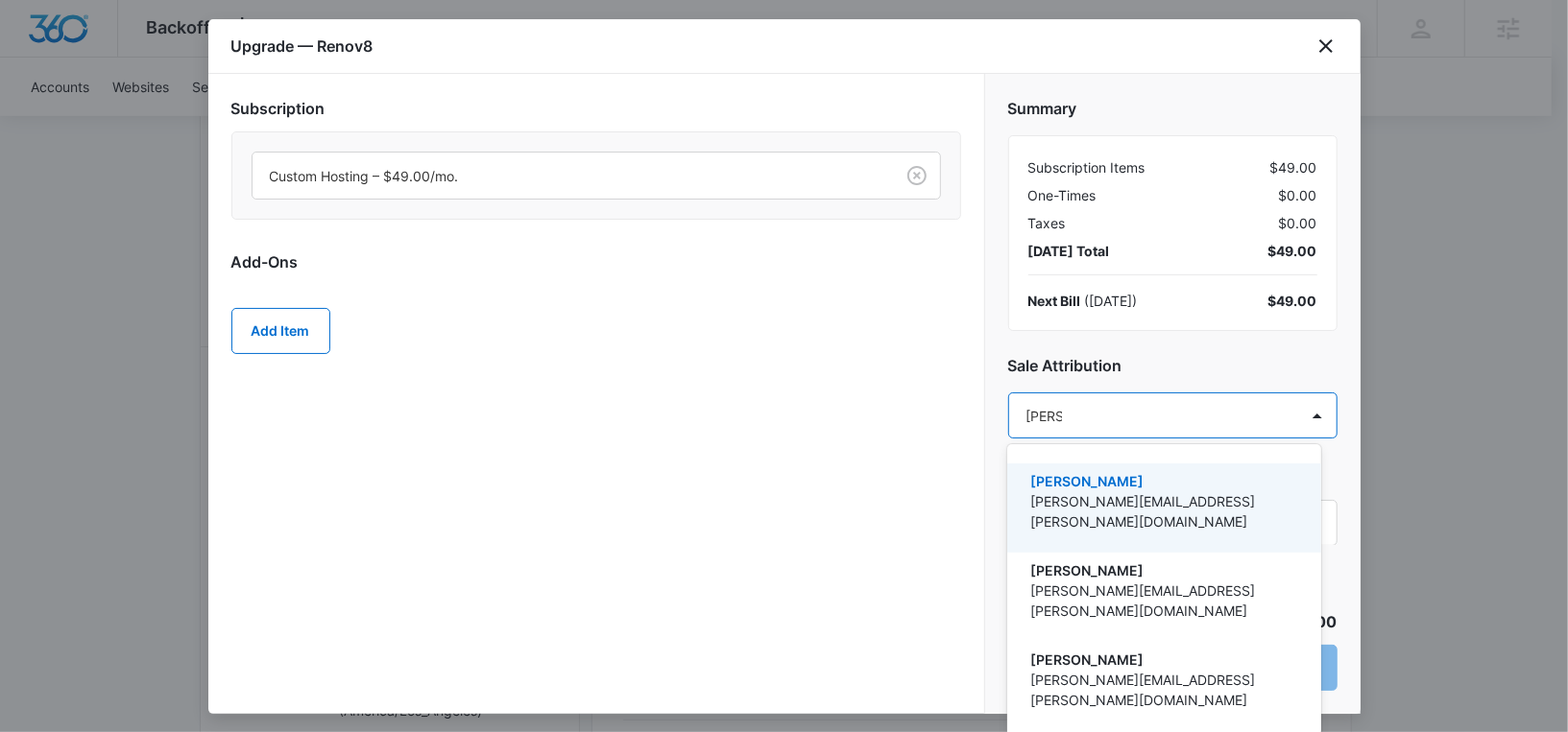
click at [1104, 486] on p "[PERSON_NAME]" at bounding box center [1162, 481] width 264 height 20
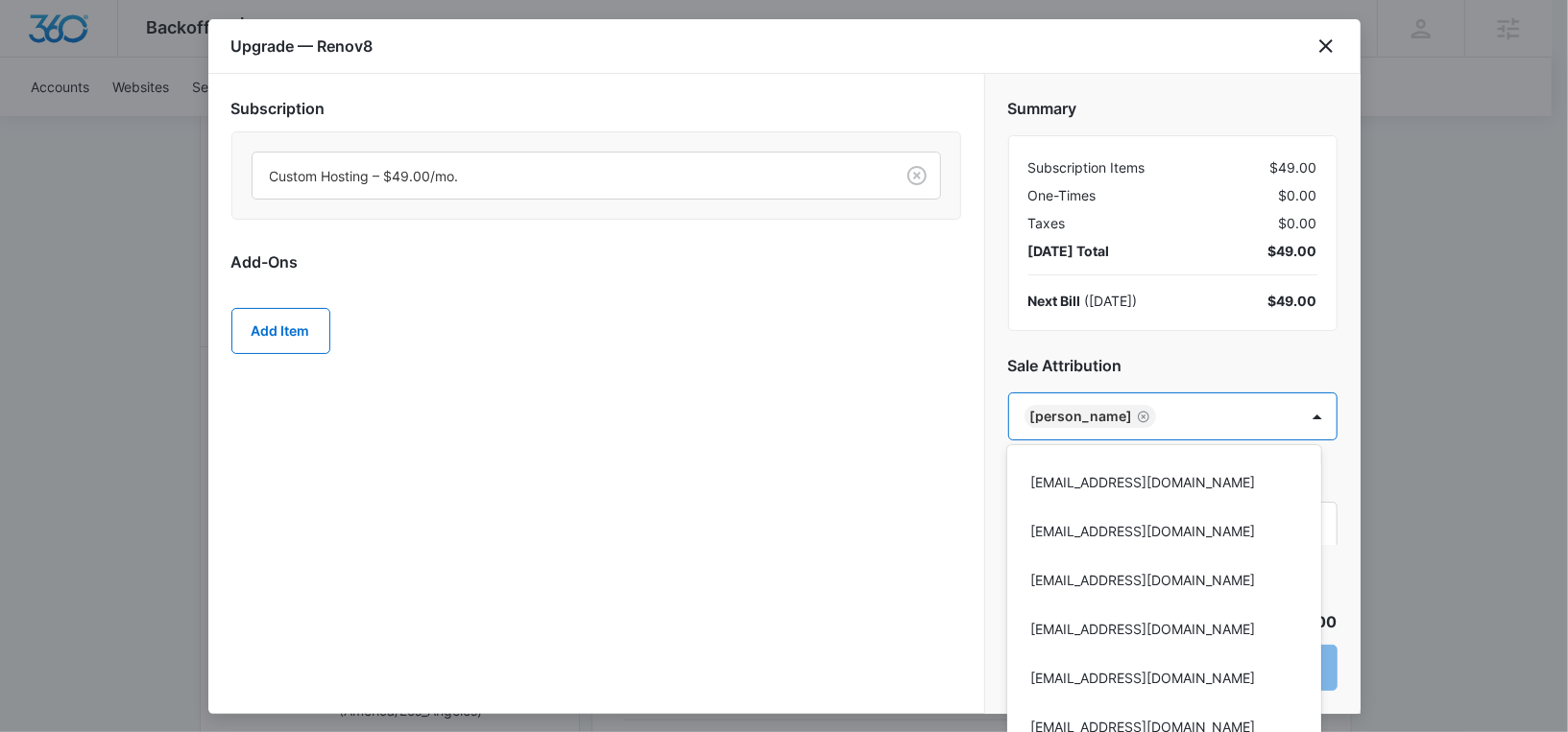
click at [1139, 331] on div at bounding box center [784, 366] width 1568 height 732
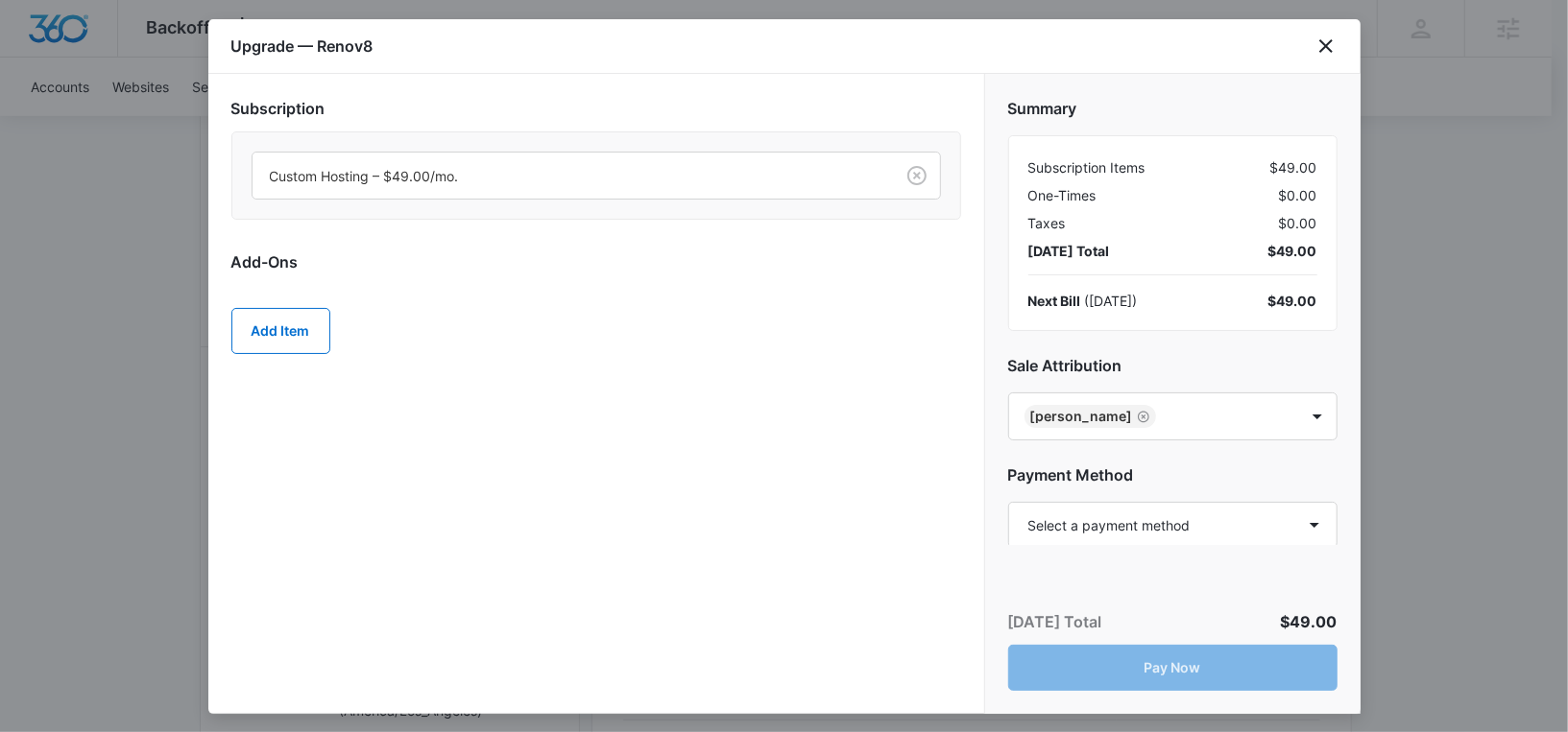
scroll to position [124, 0]
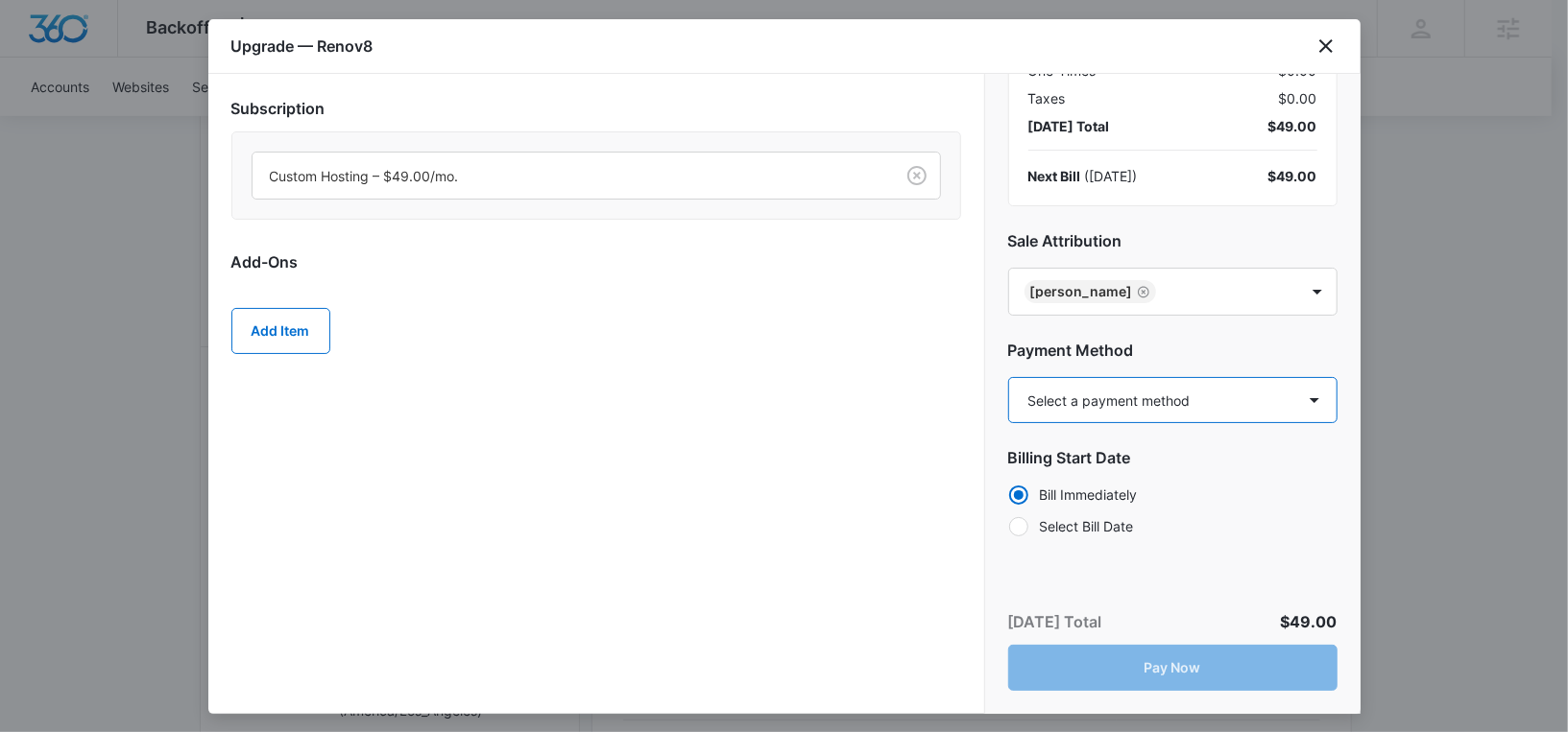
click at [1102, 399] on select "Select a payment method Visa ending in 9521 Visa ending in 7318 New payment met…" at bounding box center [1173, 400] width 330 height 46
click at [1008, 377] on select "Select a payment method Visa ending in 9521 Visa ending in 7318 New payment met…" at bounding box center [1173, 400] width 330 height 46
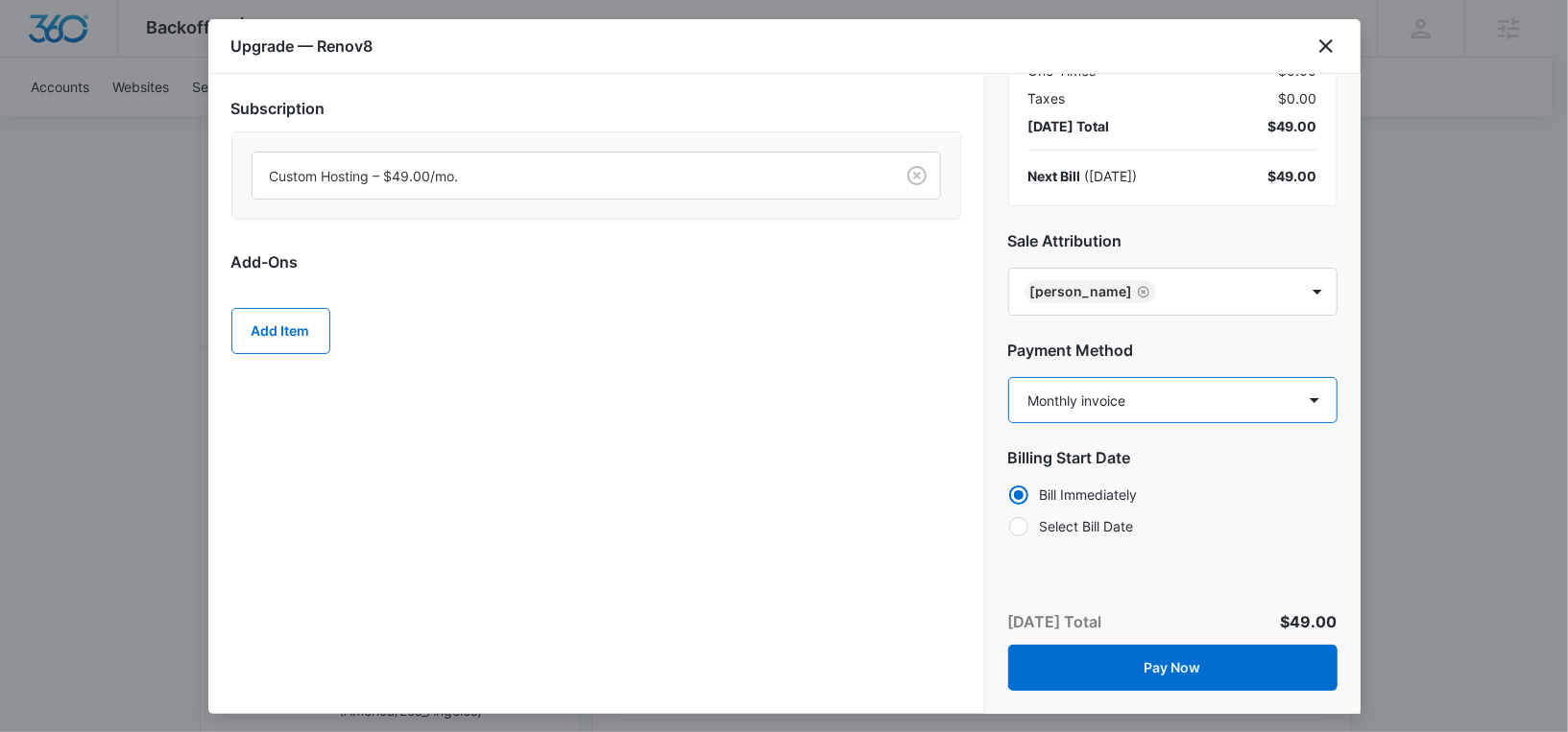
click at [1083, 416] on select "Select a payment method Visa ending in 9521 Visa ending in 7318 New payment met…" at bounding box center [1173, 400] width 330 height 46
select select "NEW_METHOD"
click at [1008, 377] on select "Select a payment method Visa ending in 9521 Visa ending in 7318 New payment met…" at bounding box center [1173, 400] width 330 height 46
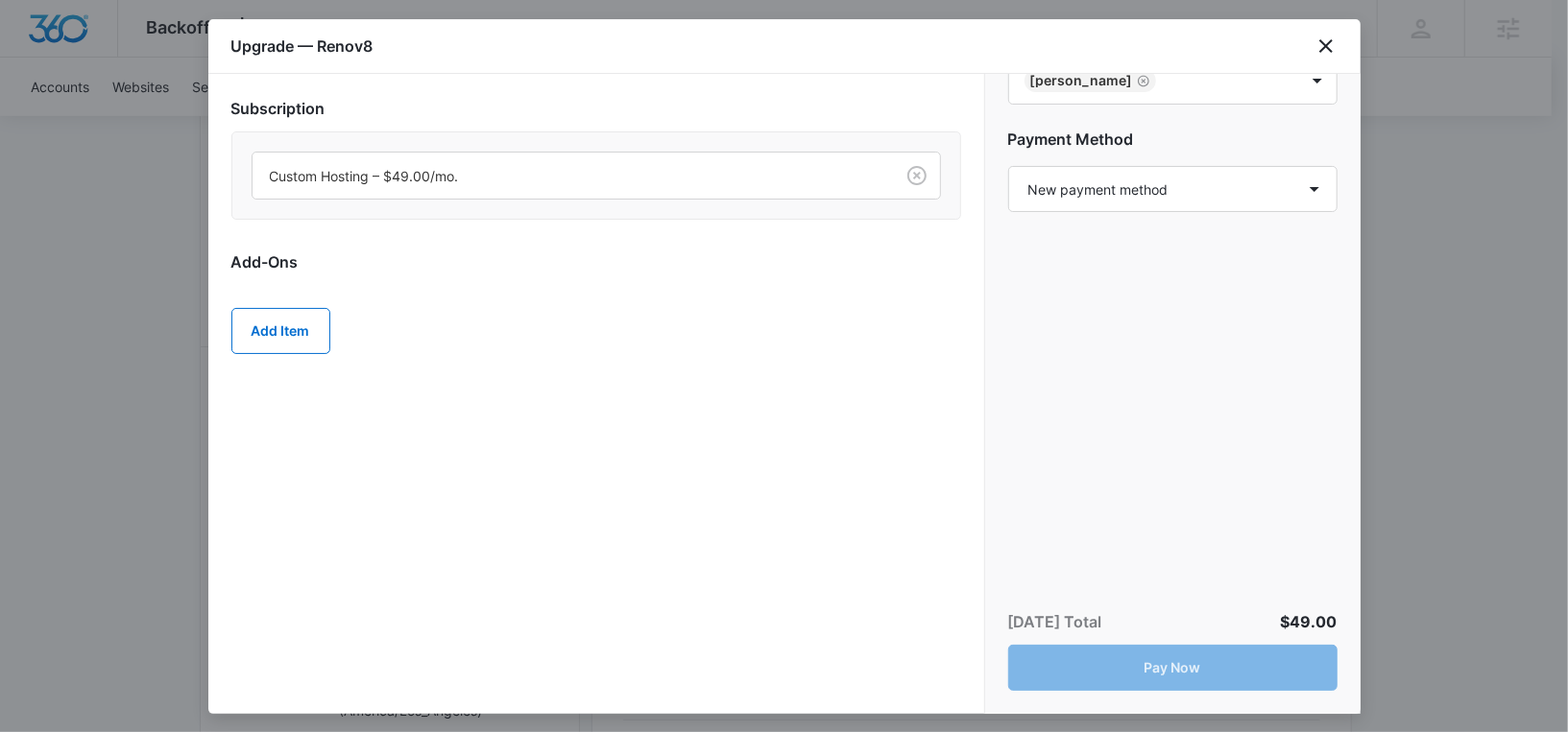
scroll to position [408, 0]
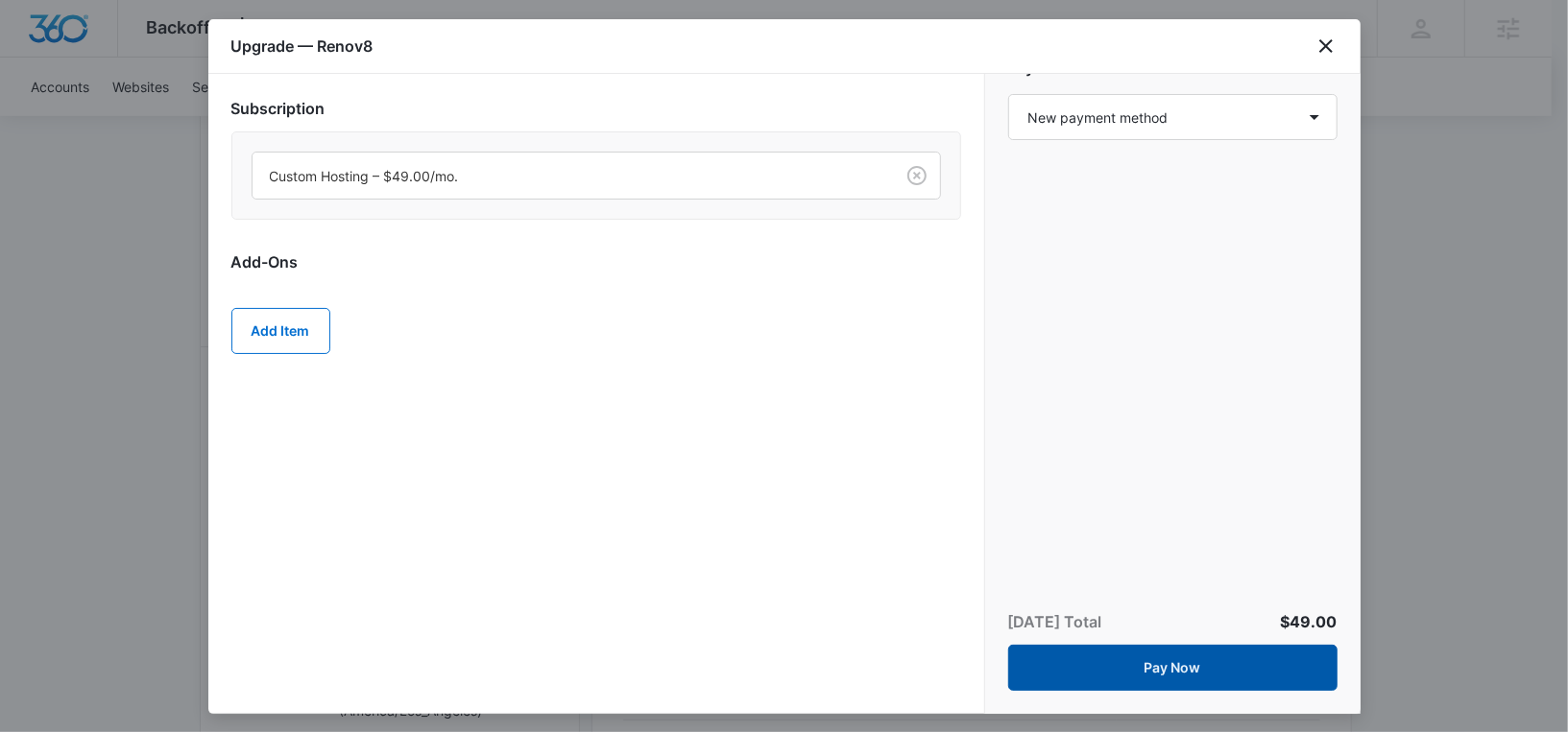
click at [1132, 660] on button "Pay Now" at bounding box center [1173, 668] width 330 height 46
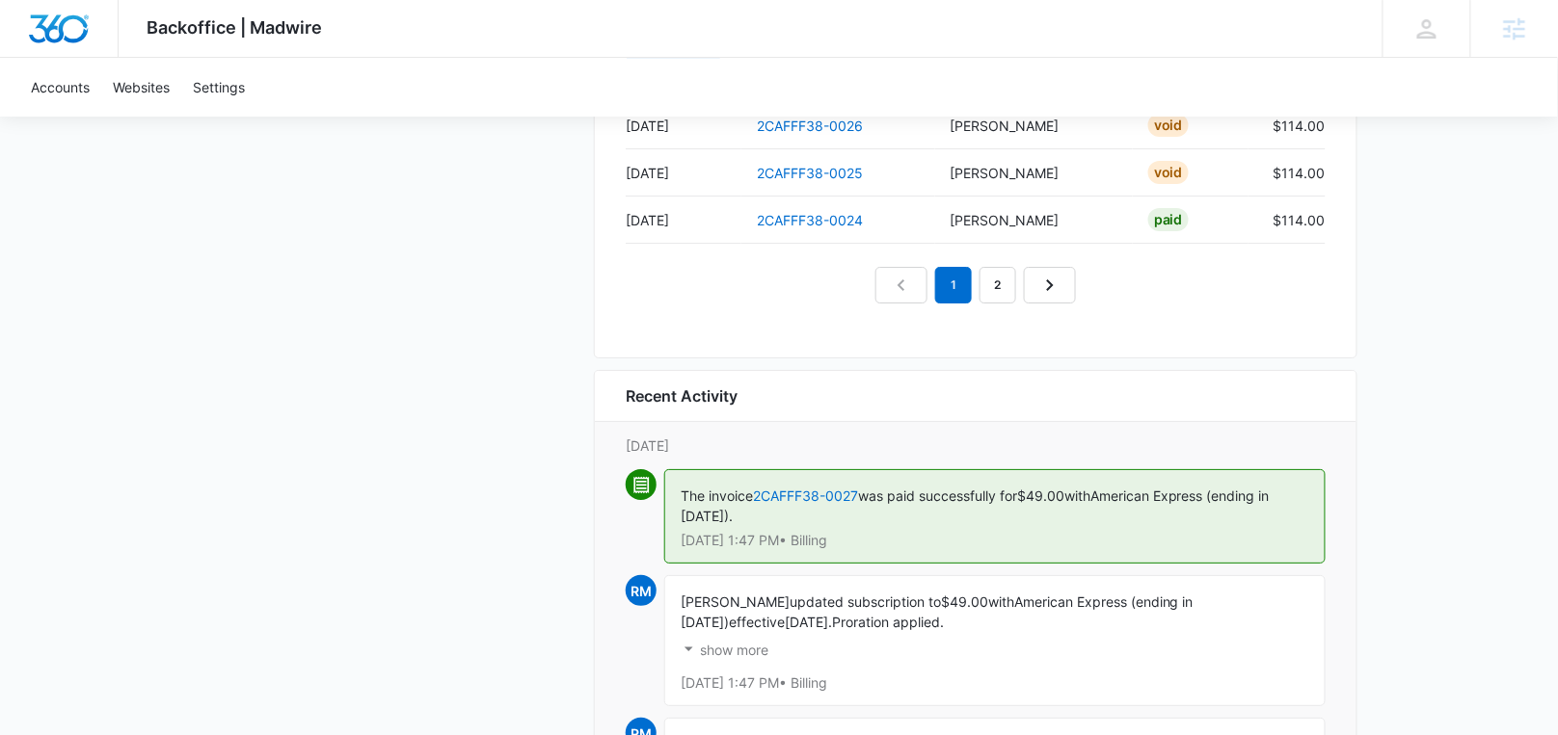
scroll to position [2083, 0]
